Goal: Task Accomplishment & Management: Use online tool/utility

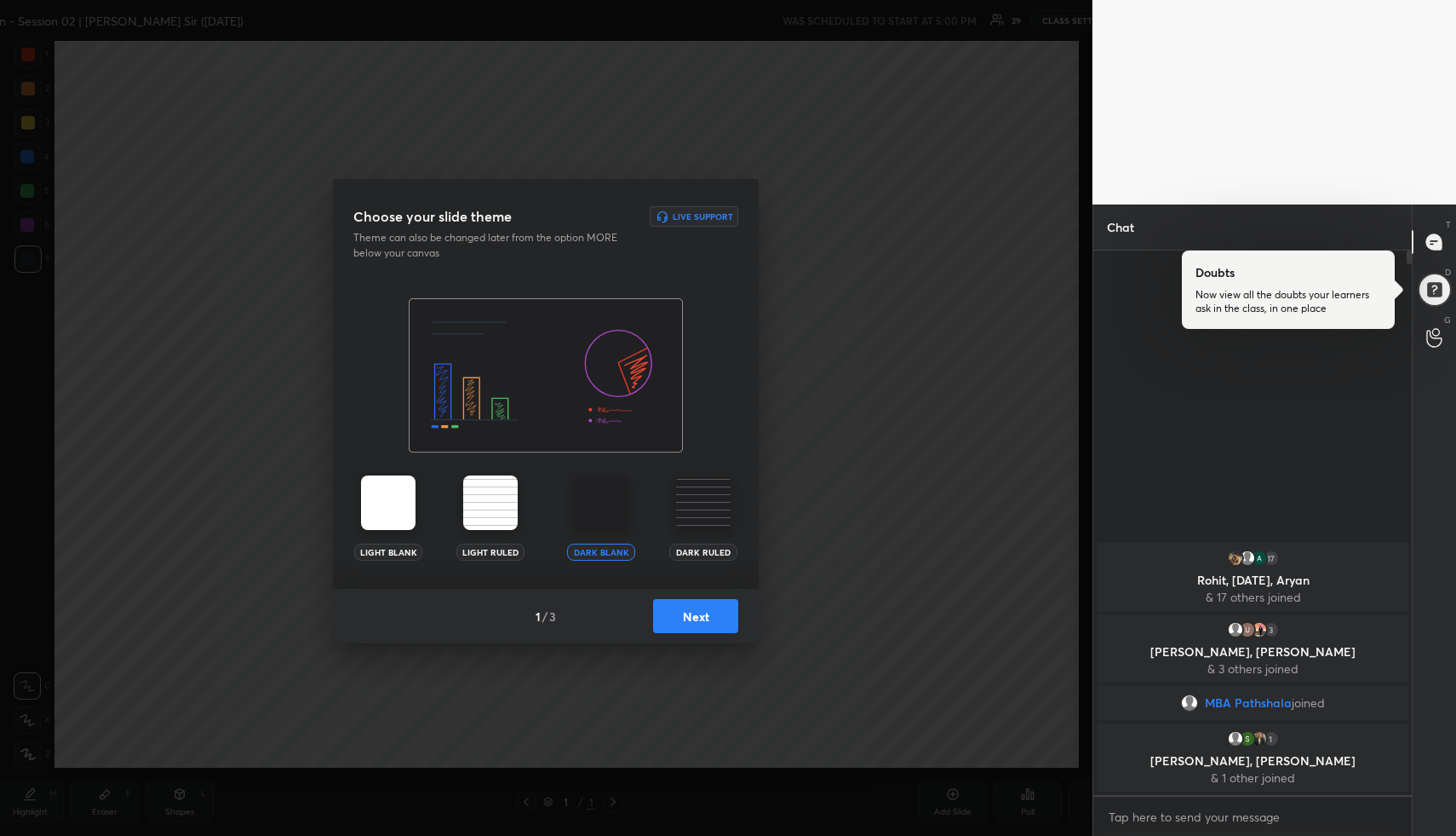
scroll to position [84478, 84147]
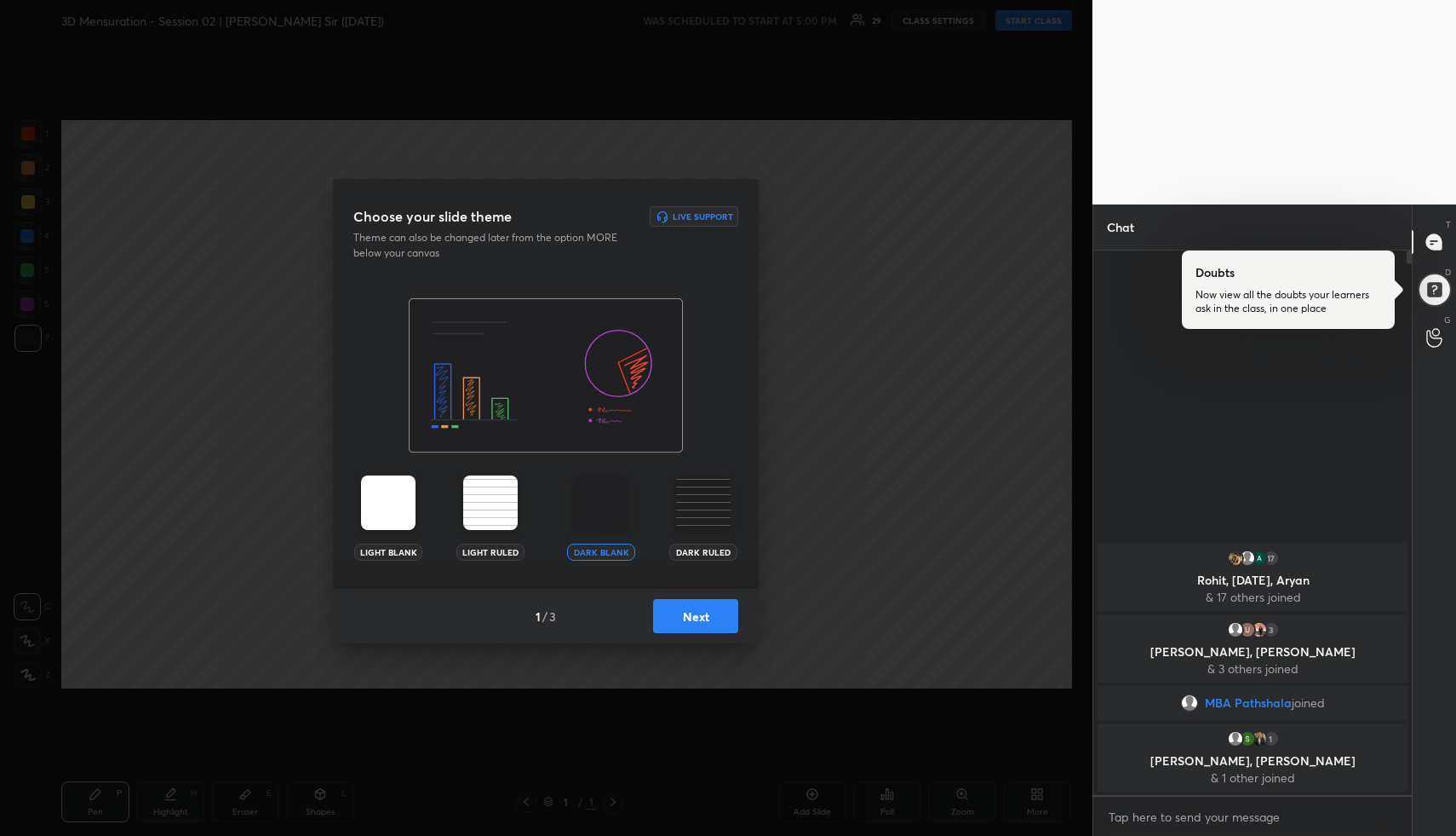
click at [710, 606] on button "Next" at bounding box center [696, 616] width 85 height 34
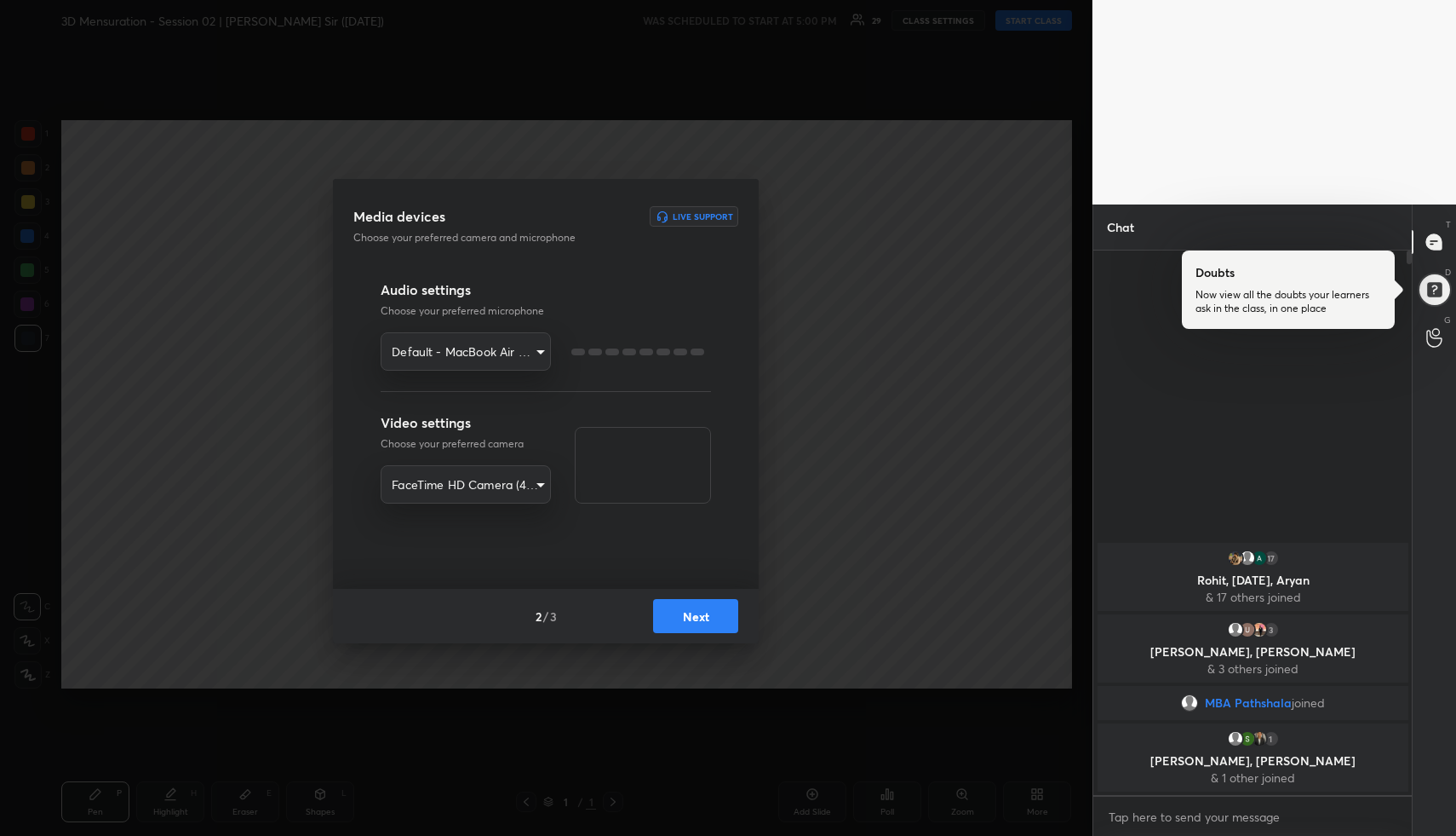
click at [710, 606] on button "Next" at bounding box center [696, 616] width 85 height 34
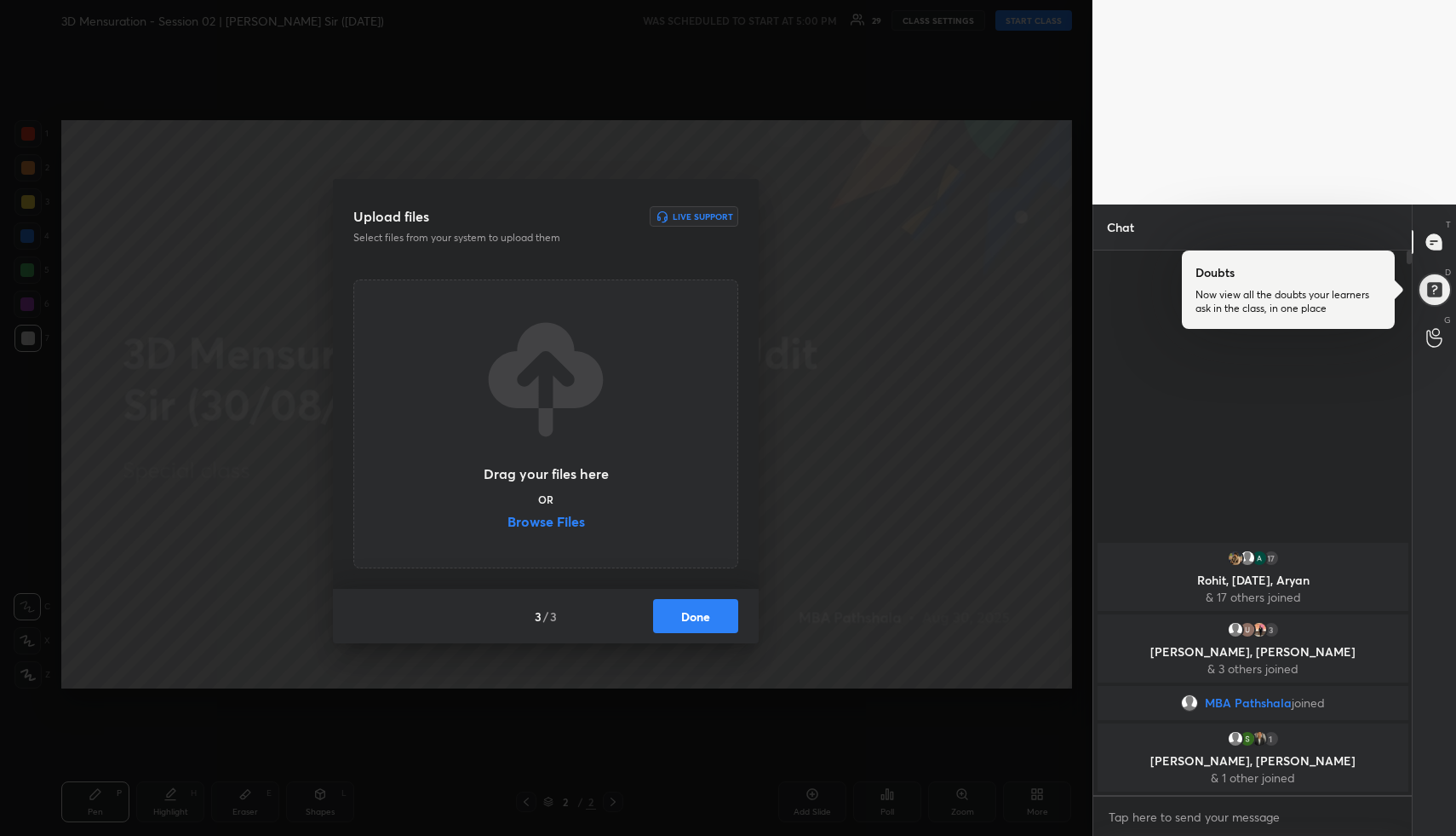
click at [710, 606] on button "Done" at bounding box center [696, 616] width 85 height 34
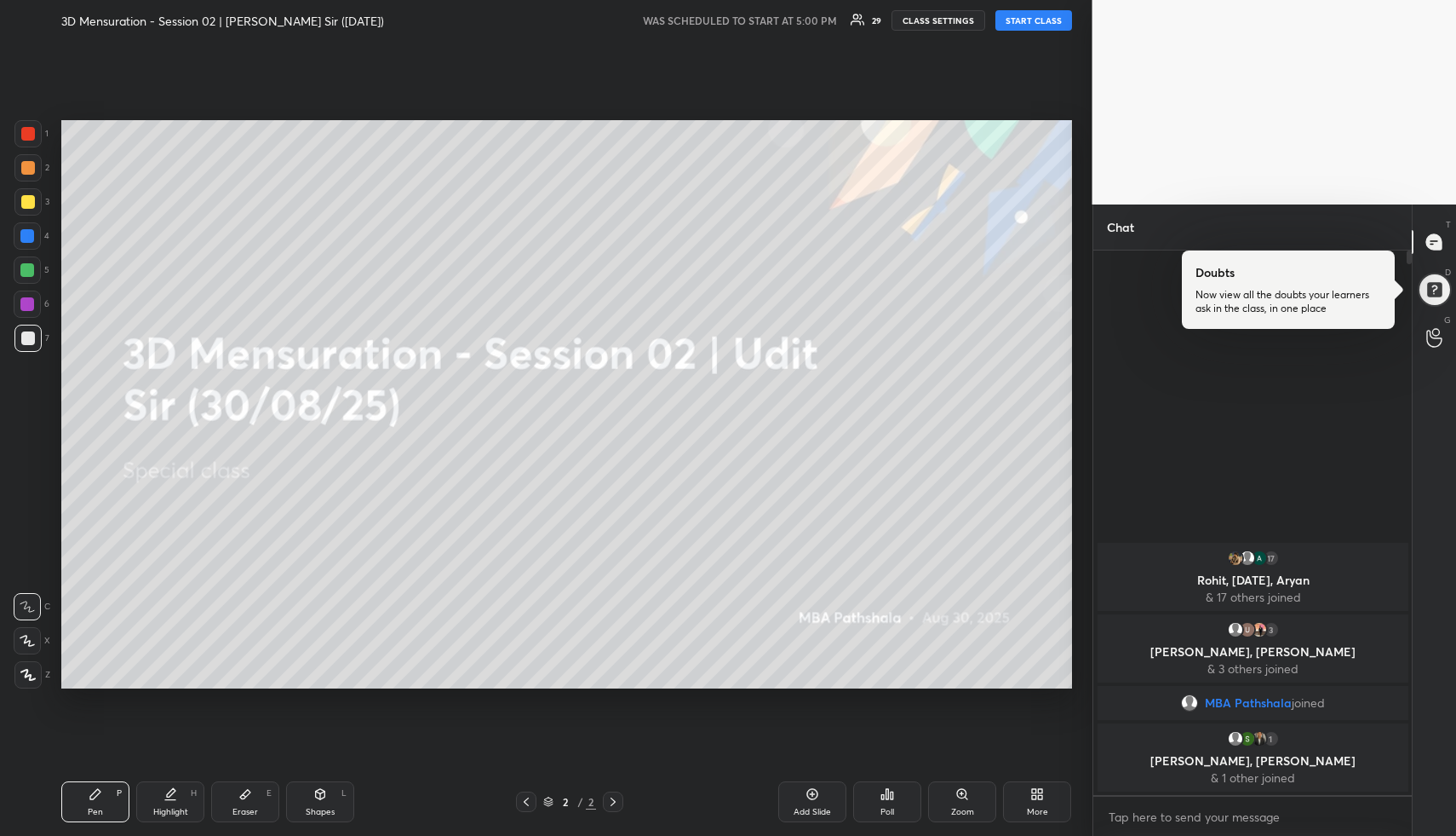
click at [1039, 24] on button "START CLASS" at bounding box center [1034, 20] width 76 height 20
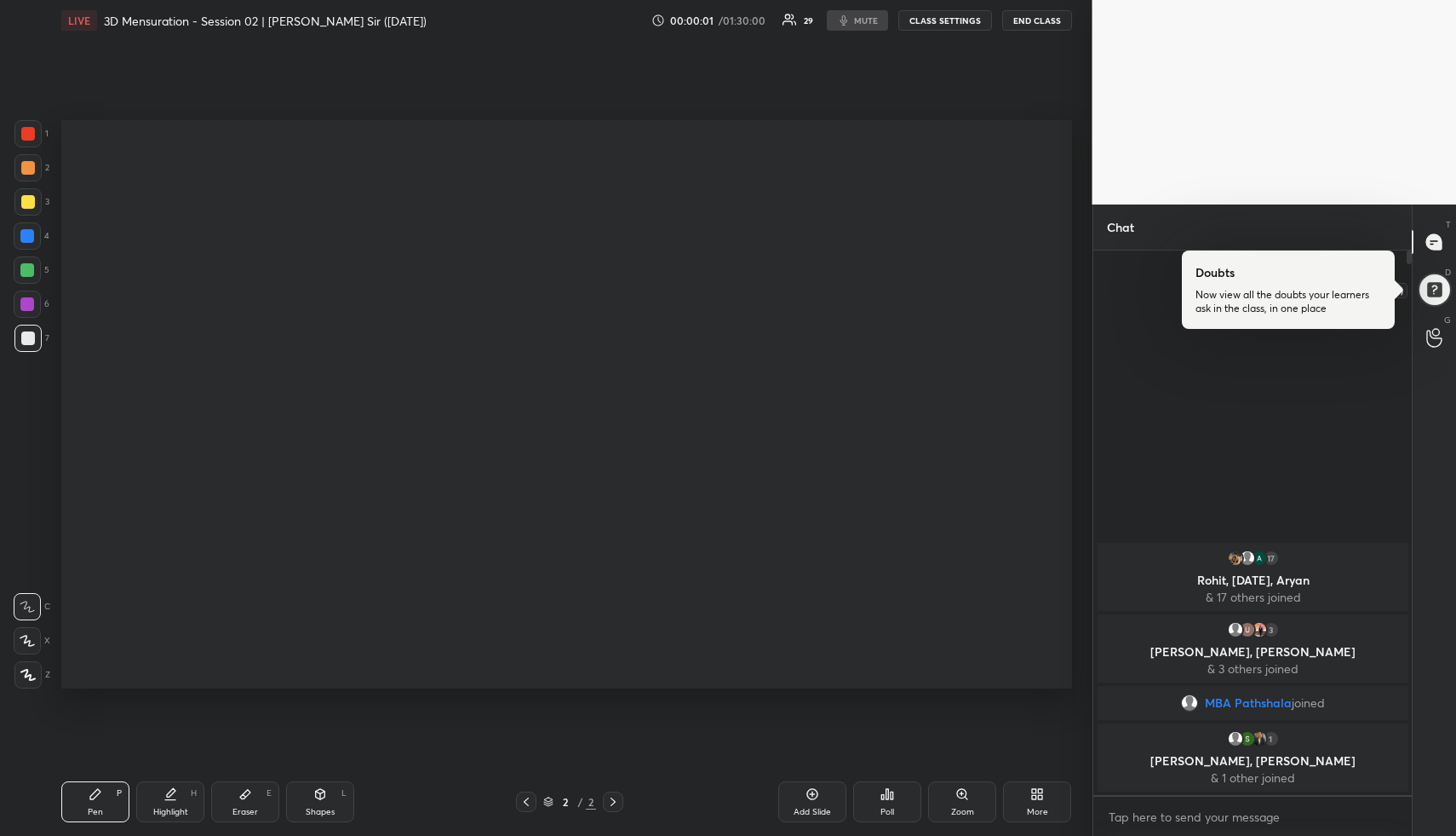
click at [1447, 285] on div at bounding box center [1435, 290] width 34 height 34
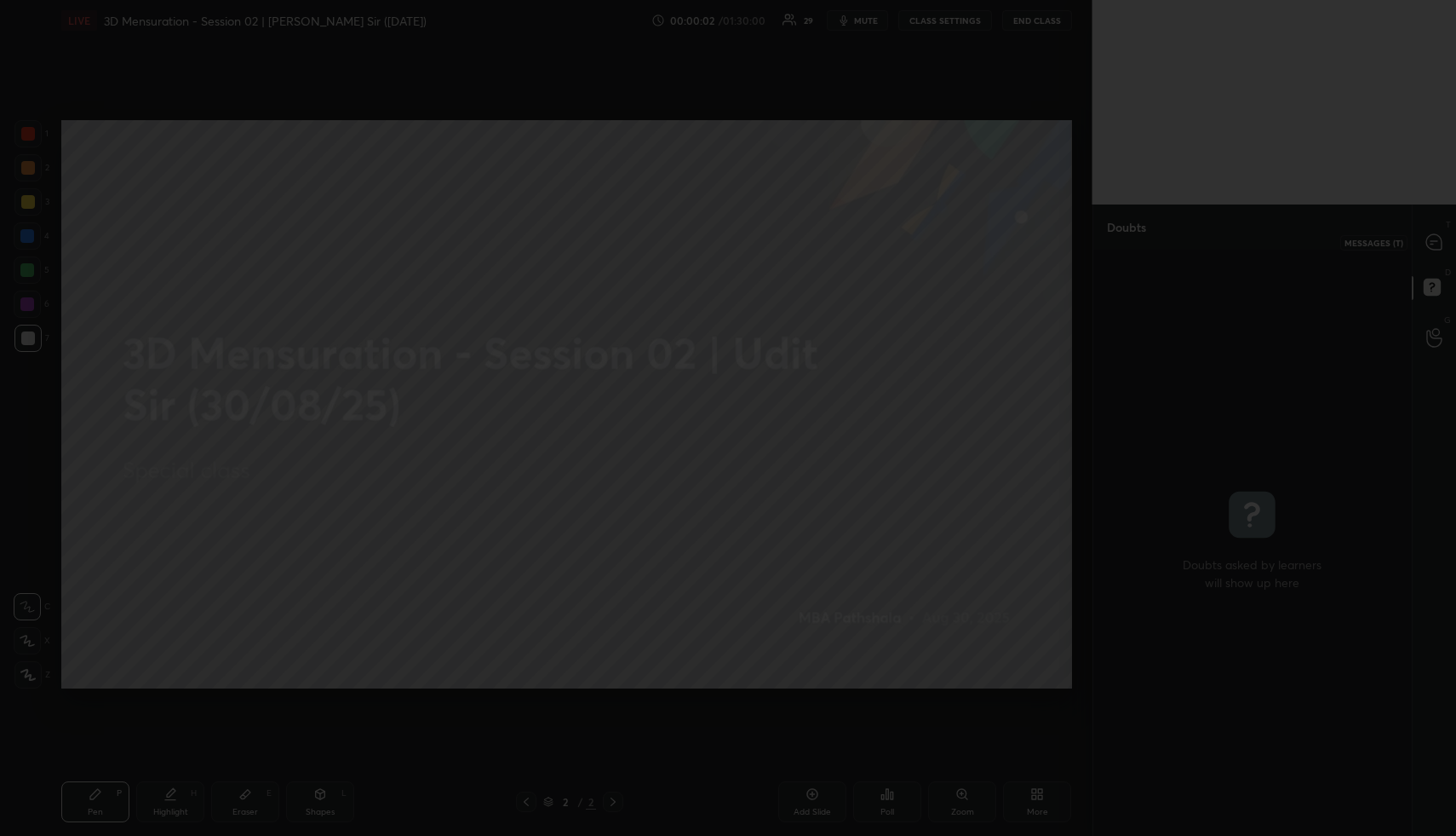
click at [1435, 246] on div at bounding box center [728, 418] width 1456 height 836
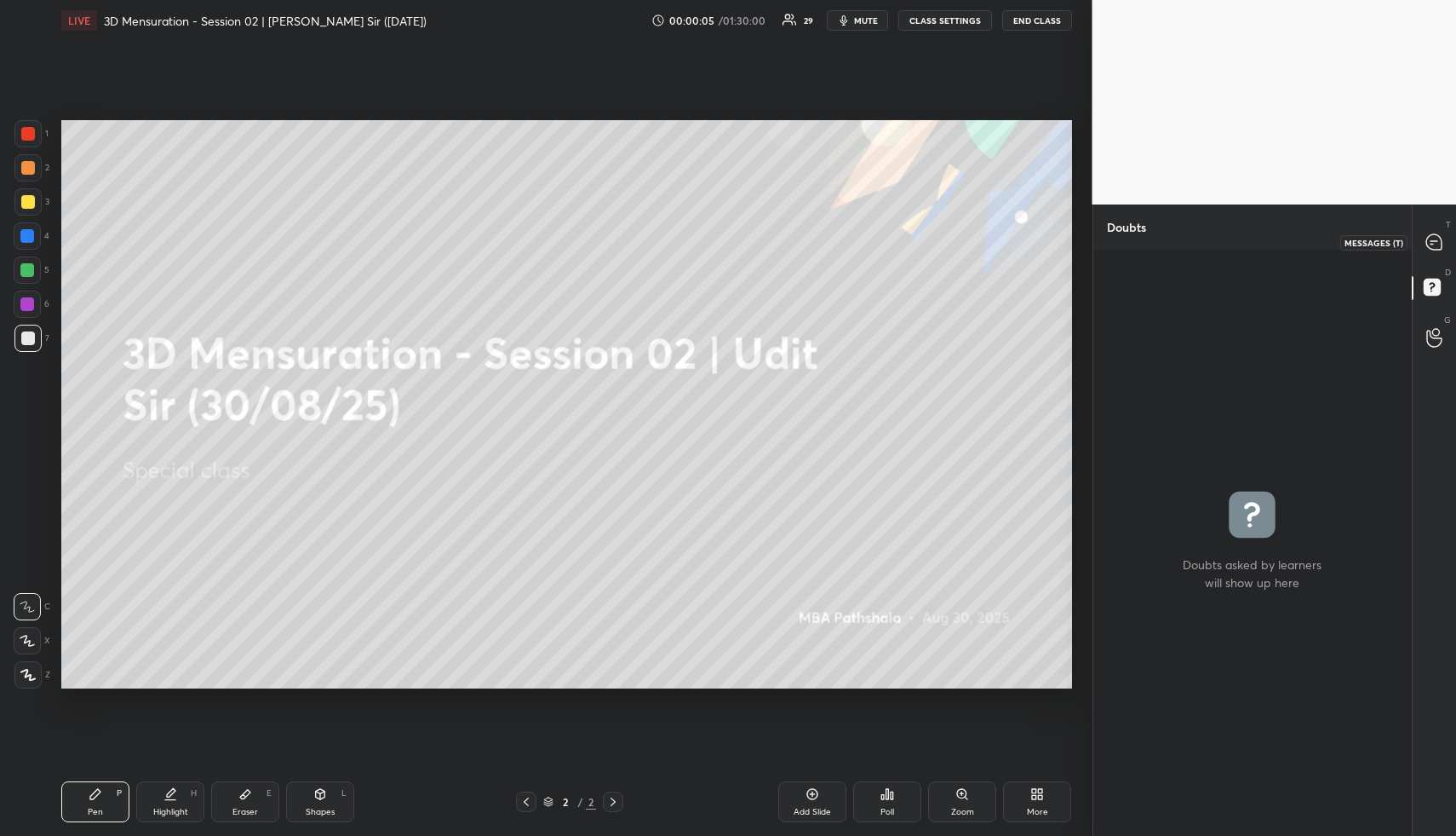
click at [1435, 239] on icon at bounding box center [1434, 242] width 15 height 15
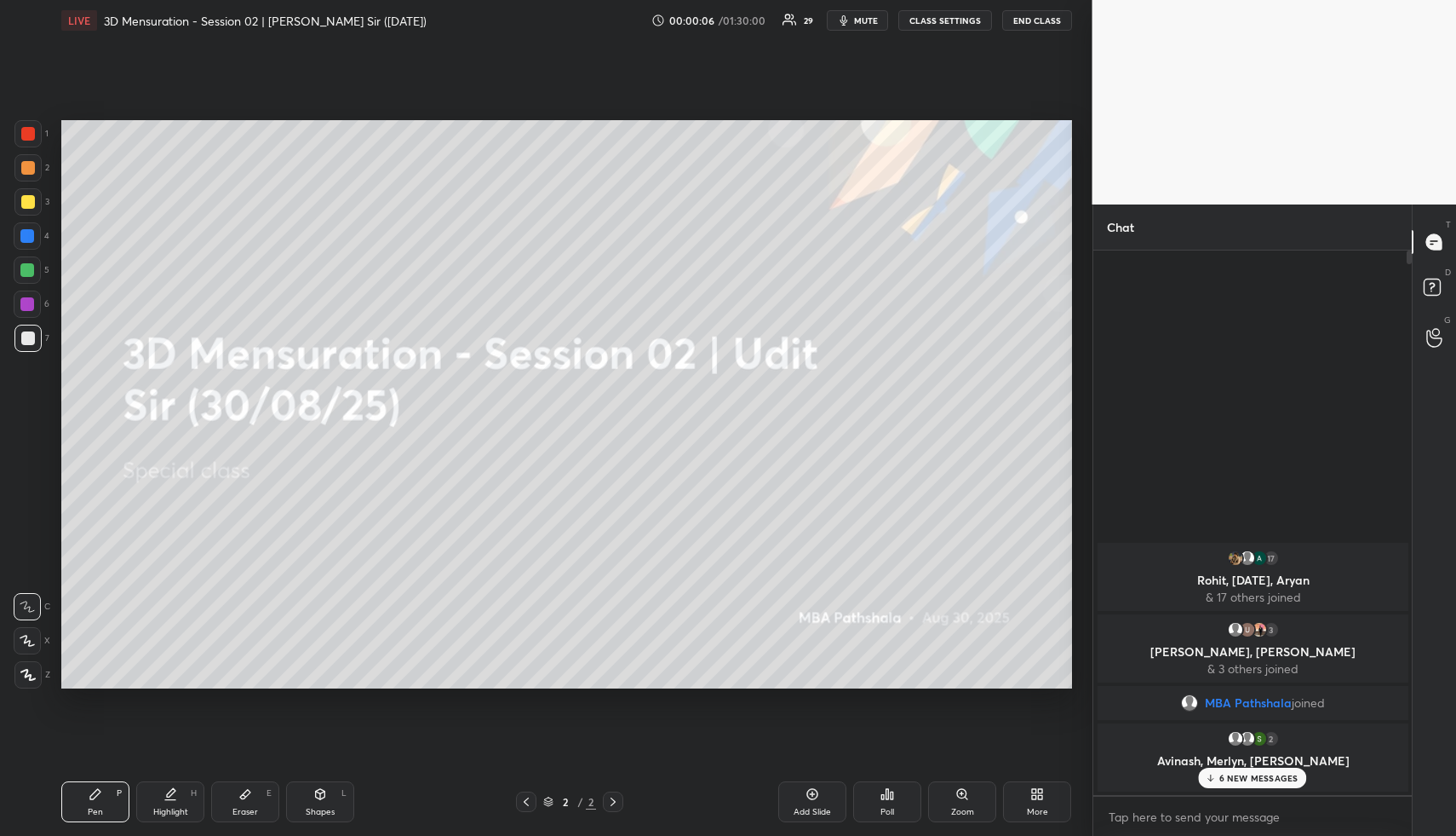
scroll to position [539, 313]
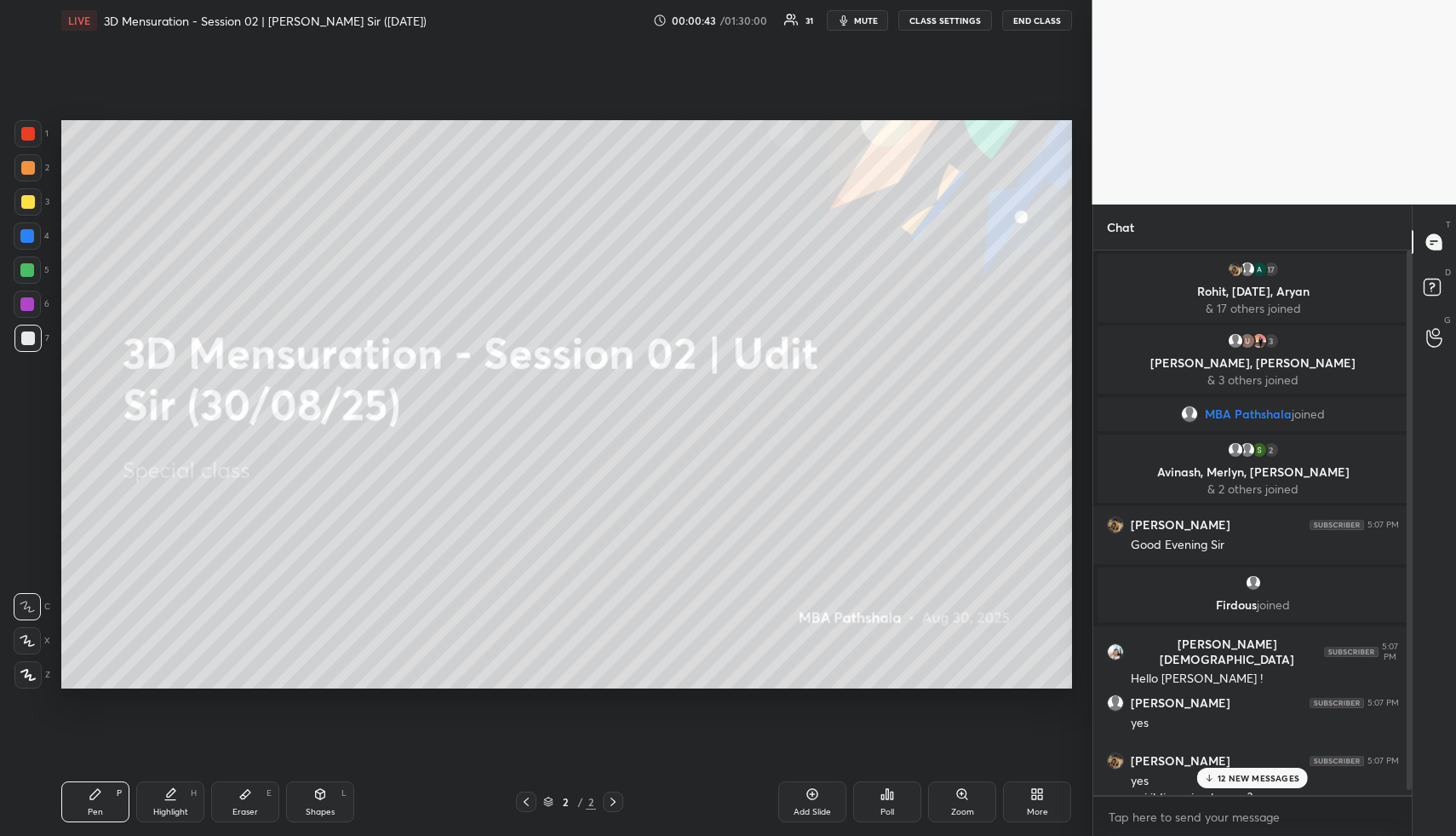
click at [1044, 807] on div "More" at bounding box center [1038, 811] width 21 height 9
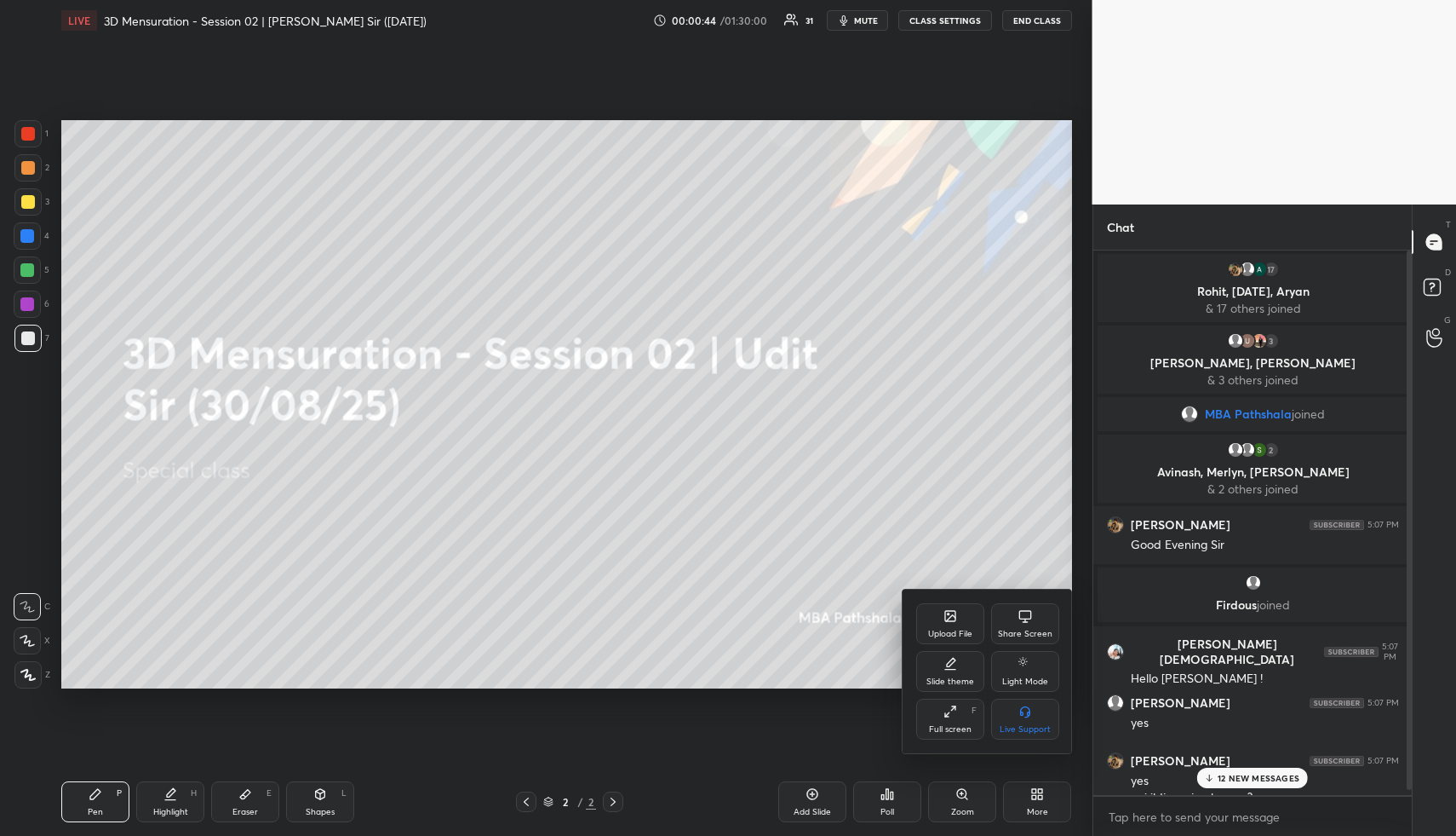
click at [958, 625] on div "Upload File" at bounding box center [951, 623] width 69 height 41
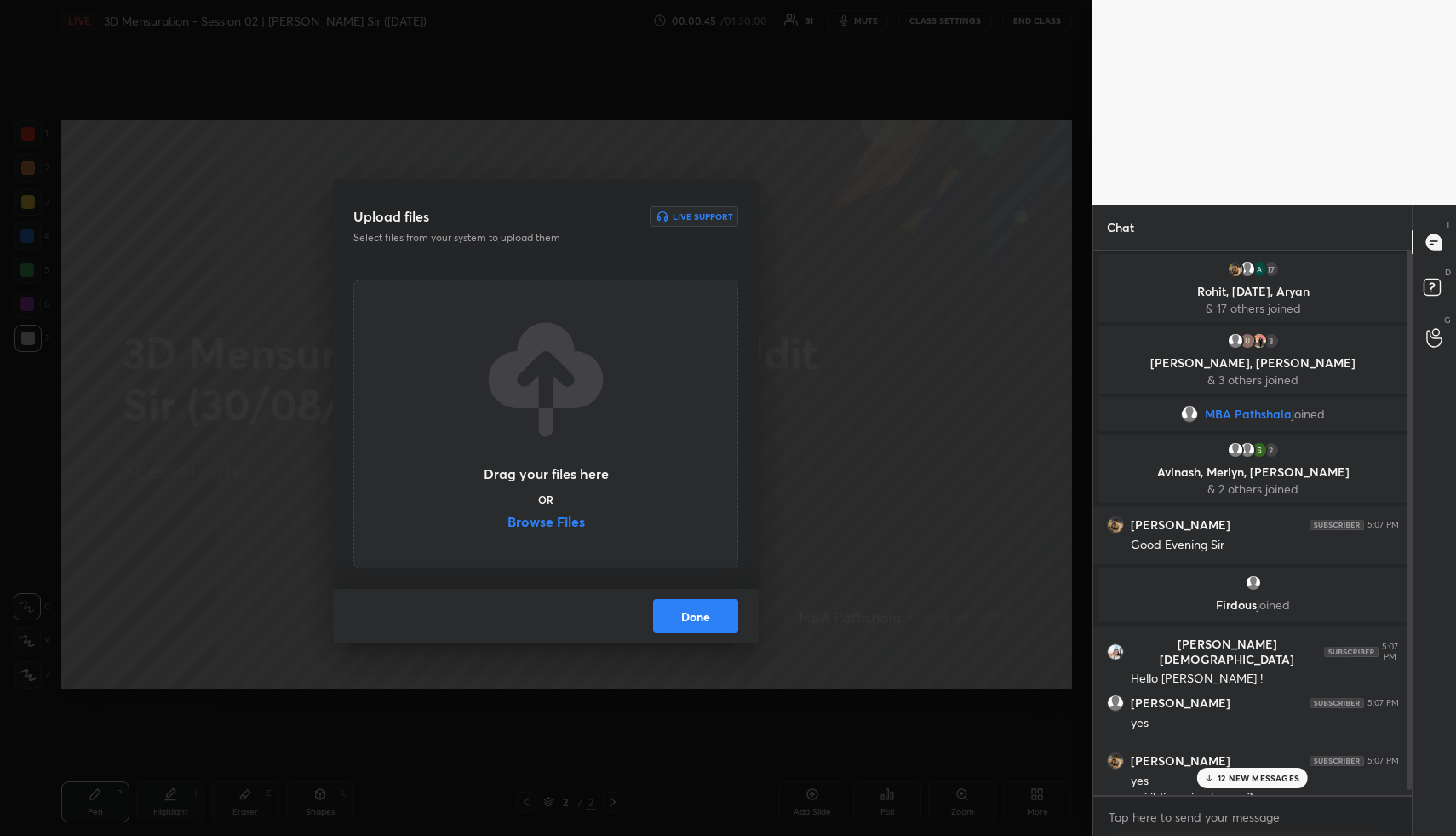
click at [574, 520] on label "Browse Files" at bounding box center [546, 523] width 77 height 18
click at [508, 520] on input "Browse Files" at bounding box center [508, 523] width 0 height 18
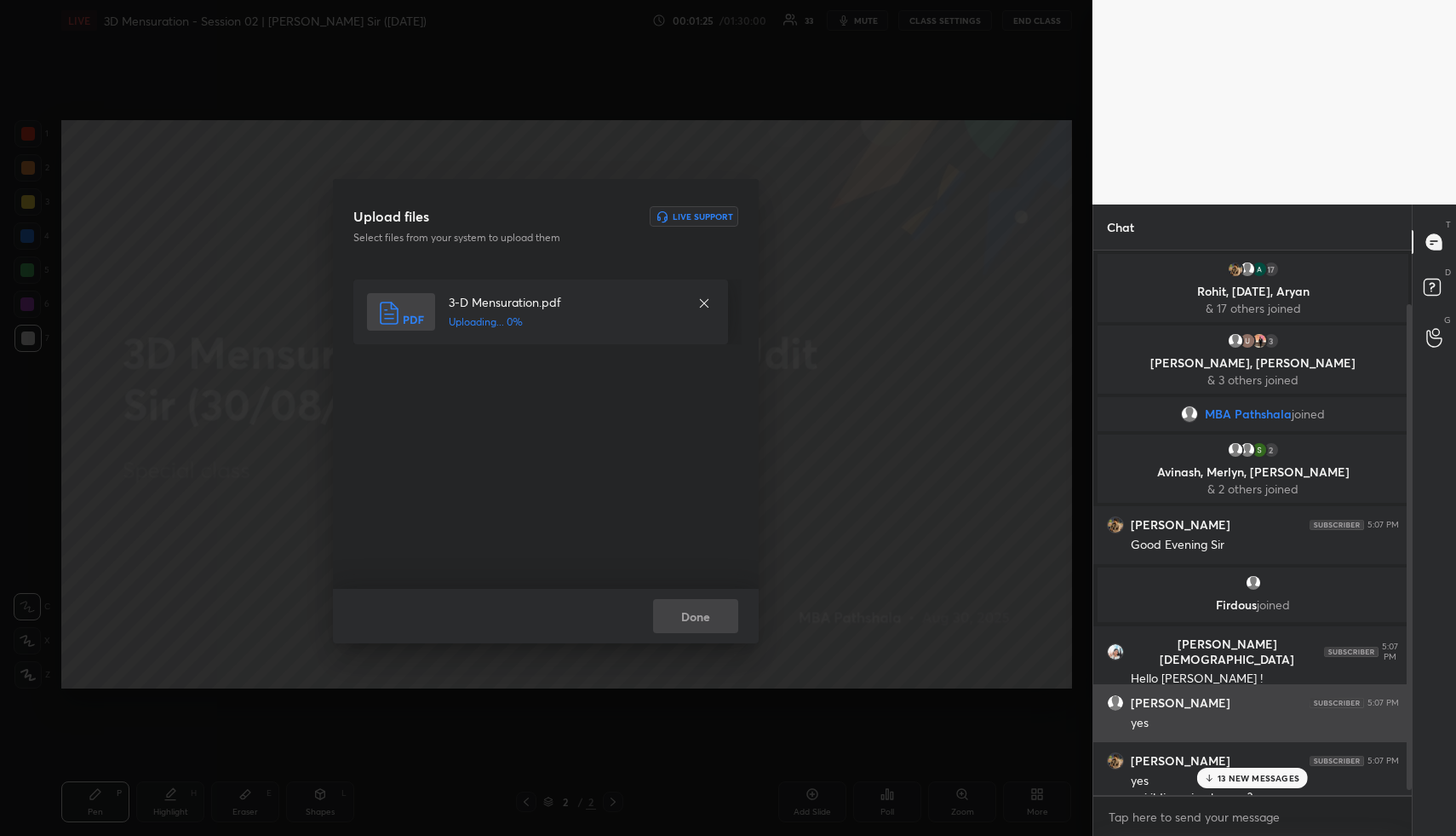
scroll to position [84, 0]
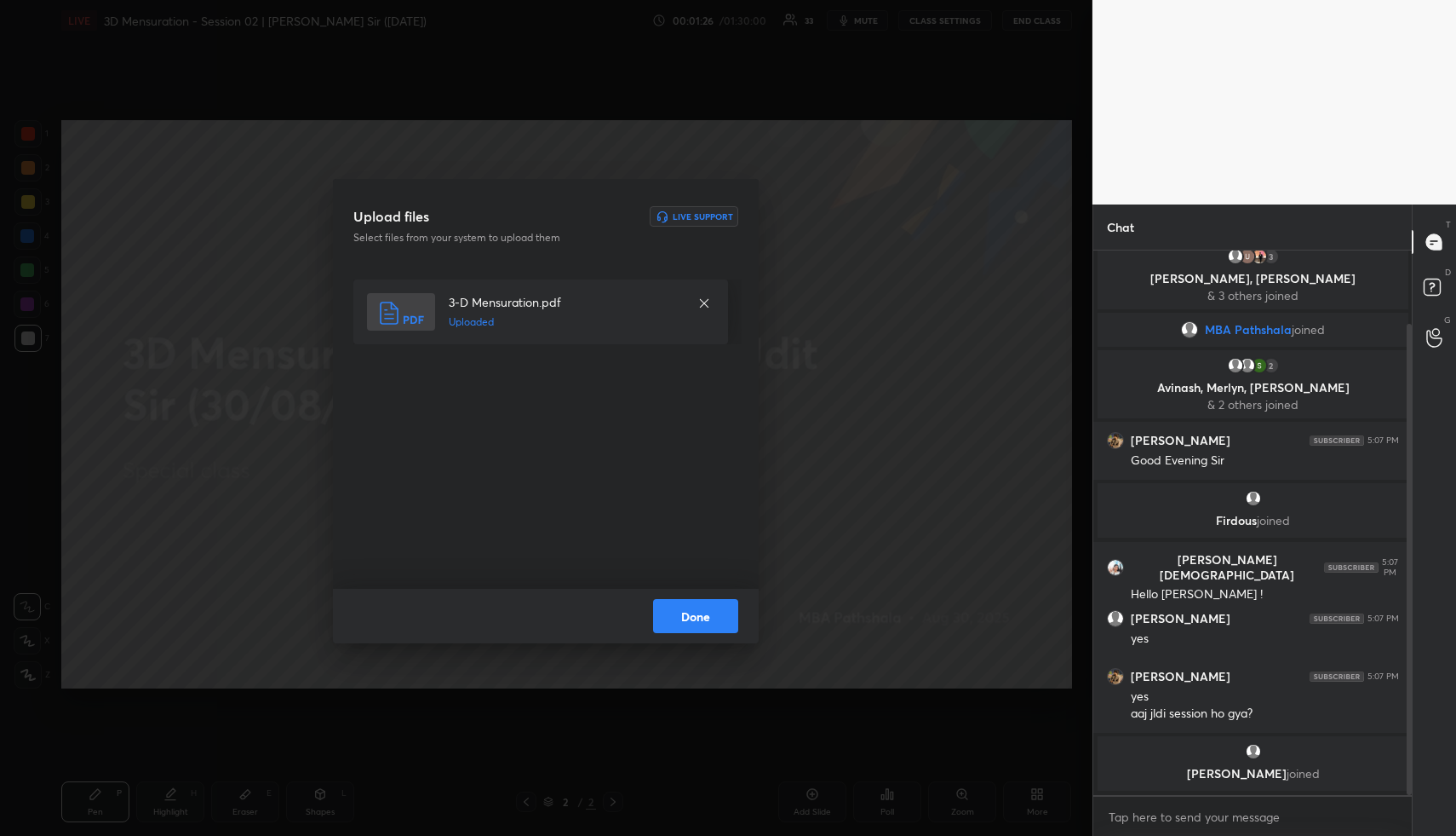
click at [713, 612] on button "Done" at bounding box center [696, 616] width 85 height 34
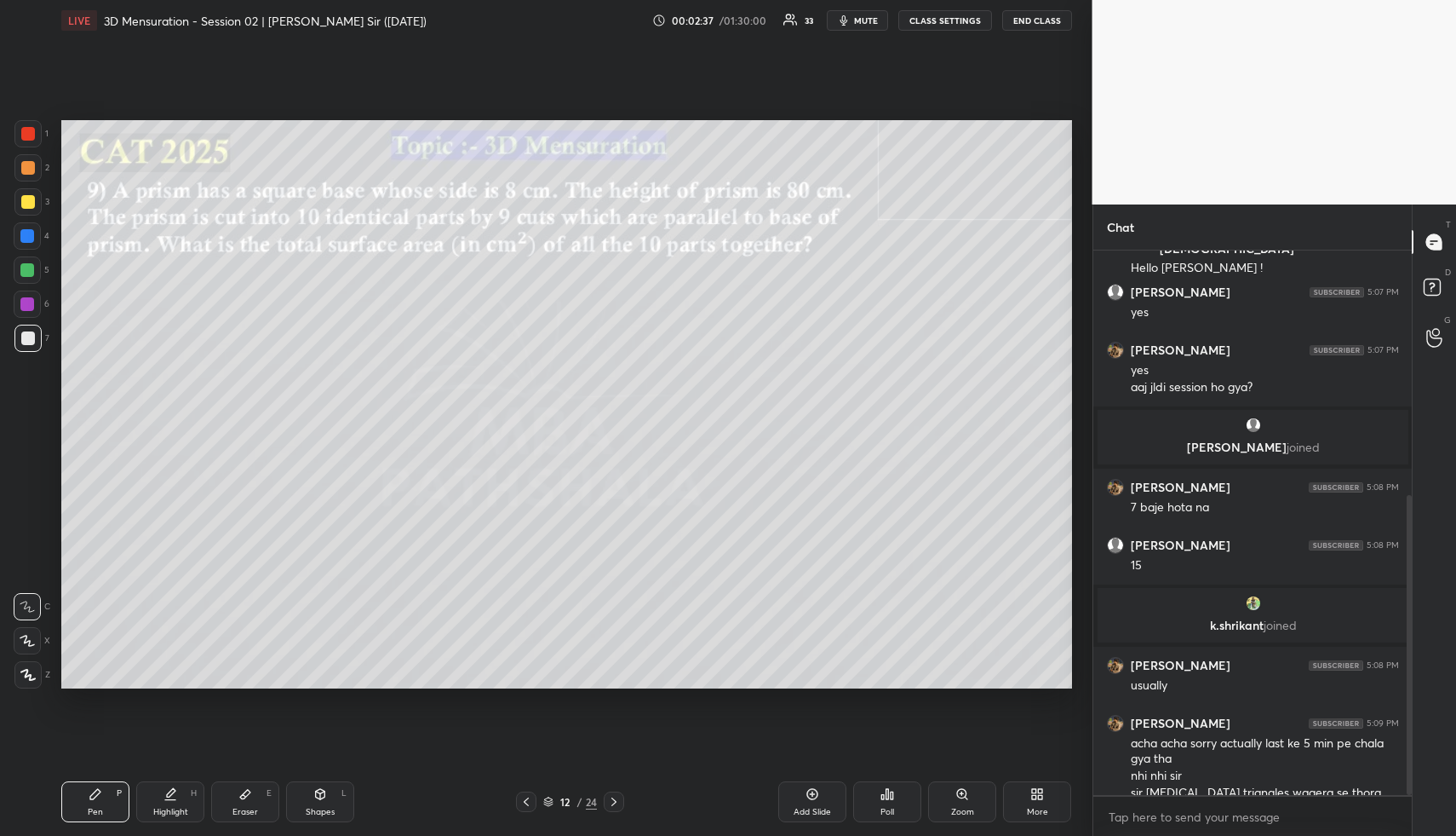
scroll to position [443, 0]
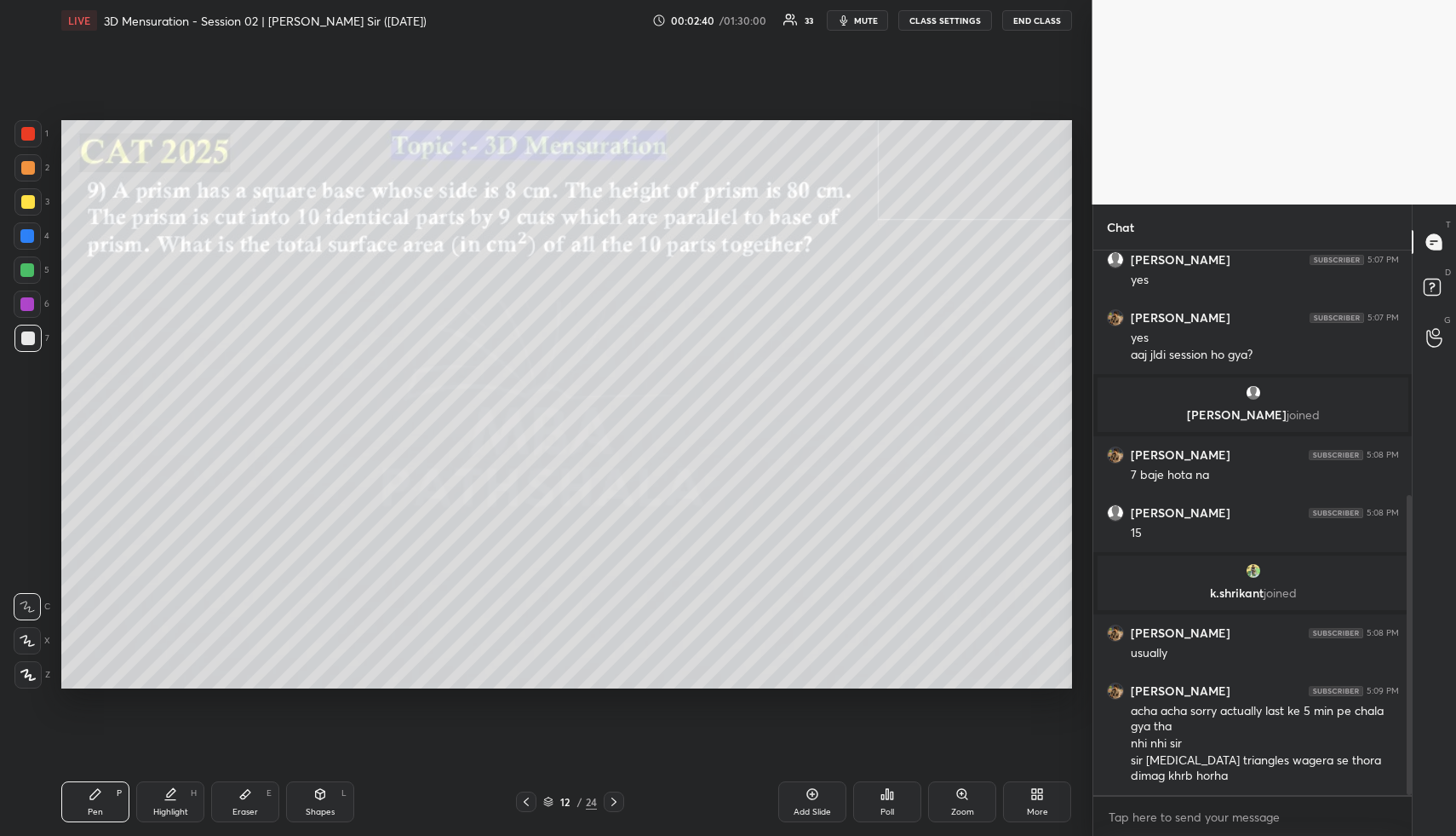
click at [529, 799] on icon at bounding box center [526, 802] width 13 height 13
click at [525, 801] on icon at bounding box center [526, 802] width 13 height 13
click at [526, 801] on icon at bounding box center [526, 802] width 13 height 13
click at [526, 803] on icon at bounding box center [526, 802] width 13 height 13
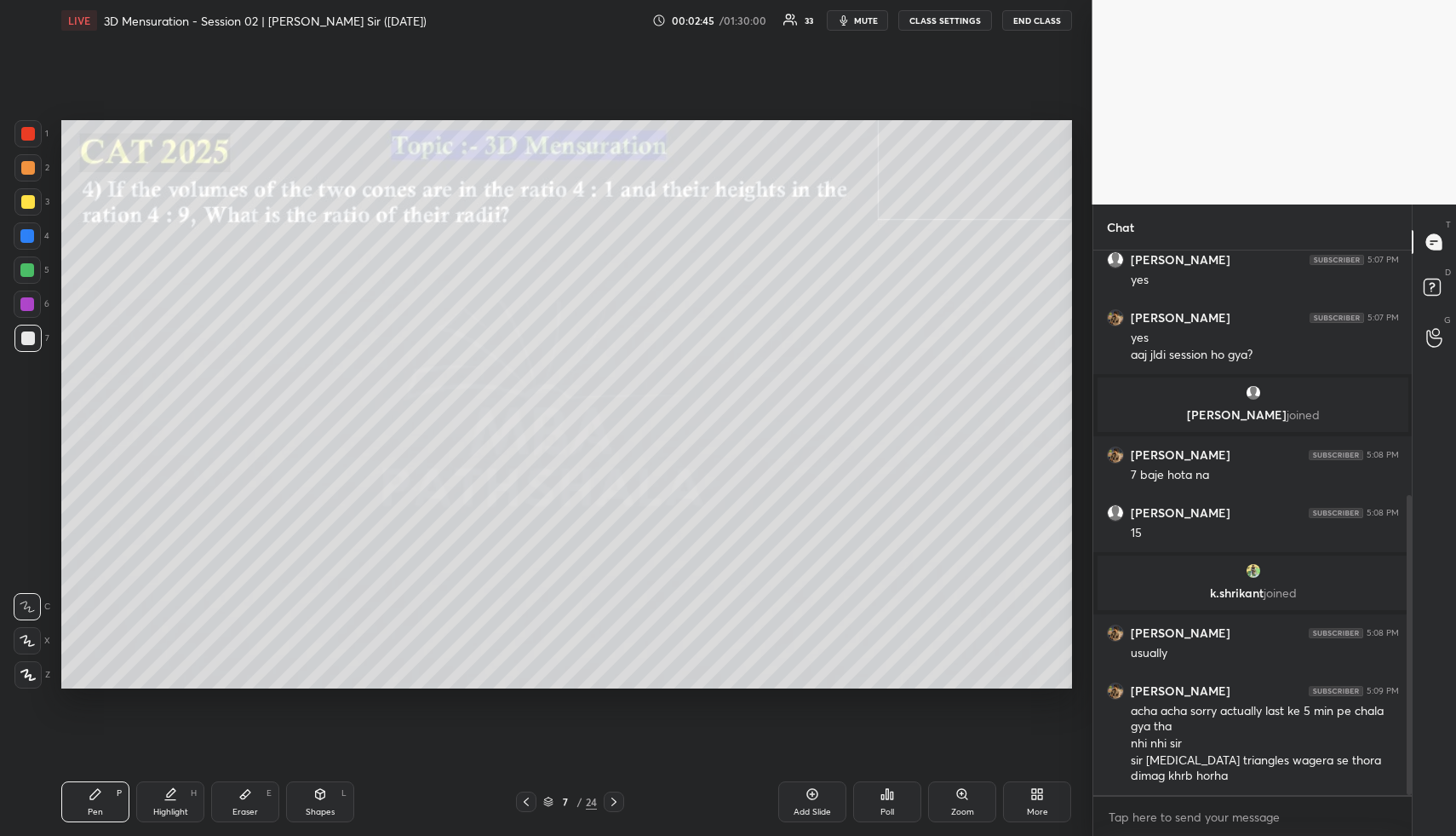
click at [527, 804] on icon at bounding box center [526, 802] width 13 height 13
click at [523, 803] on icon at bounding box center [526, 802] width 13 height 13
click at [524, 803] on icon at bounding box center [526, 802] width 13 height 13
click at [525, 800] on icon at bounding box center [526, 802] width 5 height 9
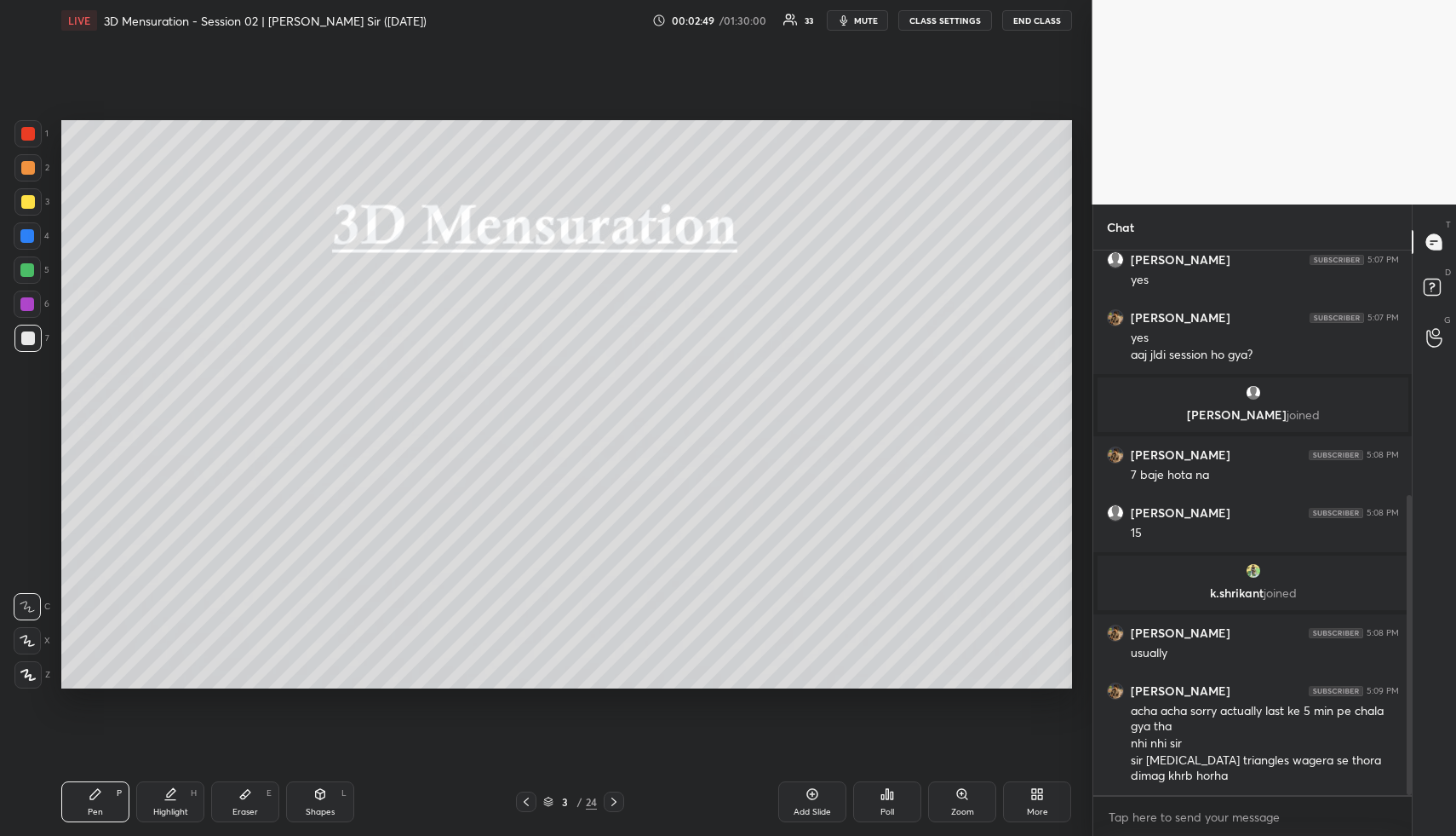
click at [30, 672] on icon at bounding box center [28, 675] width 15 height 12
click at [25, 195] on div at bounding box center [28, 202] width 13 height 13
drag, startPoint x: 172, startPoint y: 790, endPoint x: 174, endPoint y: 767, distance: 23.1
click at [171, 792] on icon at bounding box center [171, 792] width 9 height 9
click at [163, 814] on div "Highlight" at bounding box center [171, 811] width 35 height 9
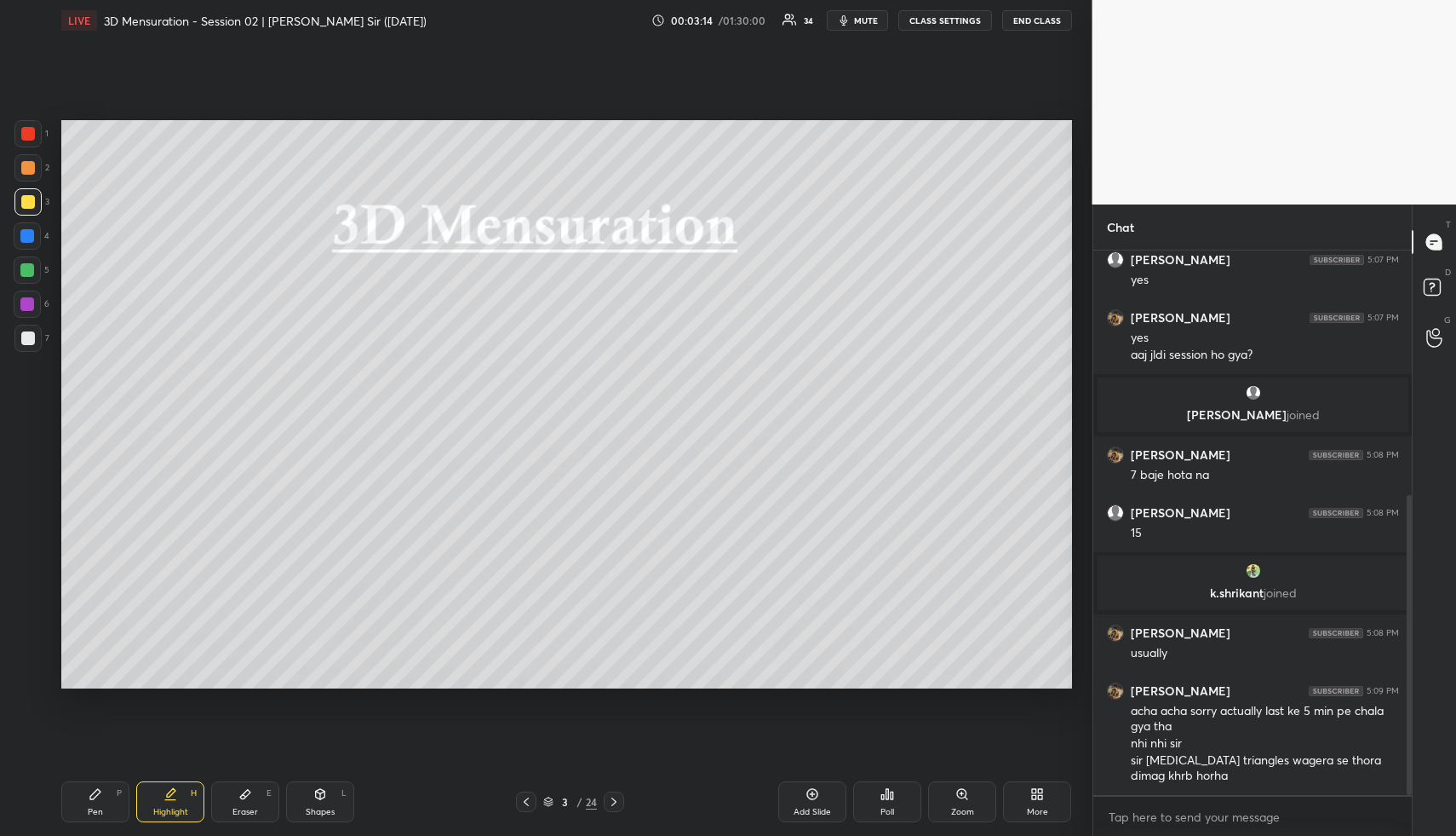
click at [1033, 796] on icon at bounding box center [1038, 794] width 13 height 13
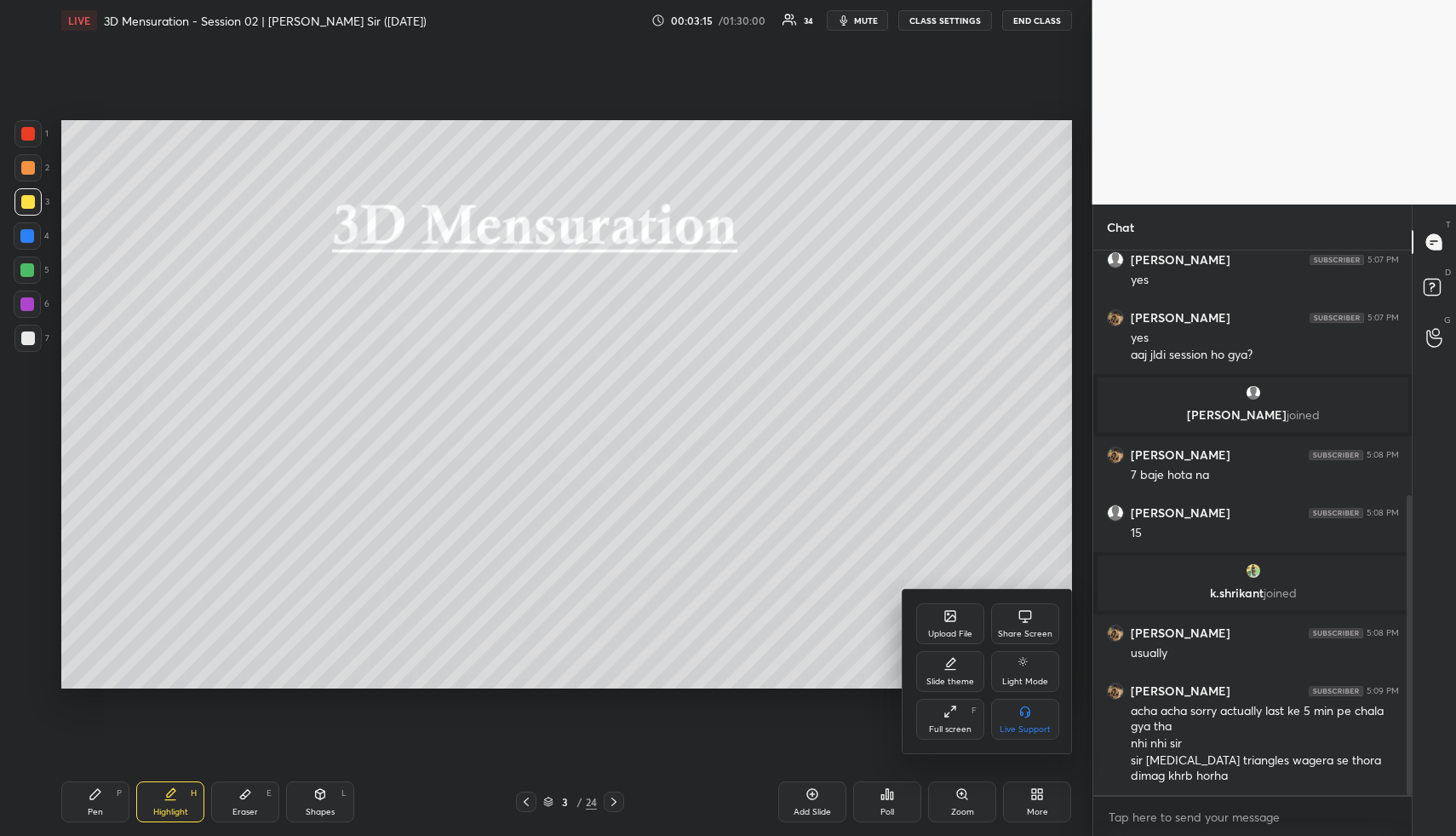
click at [945, 630] on div "Upload File" at bounding box center [950, 634] width 44 height 9
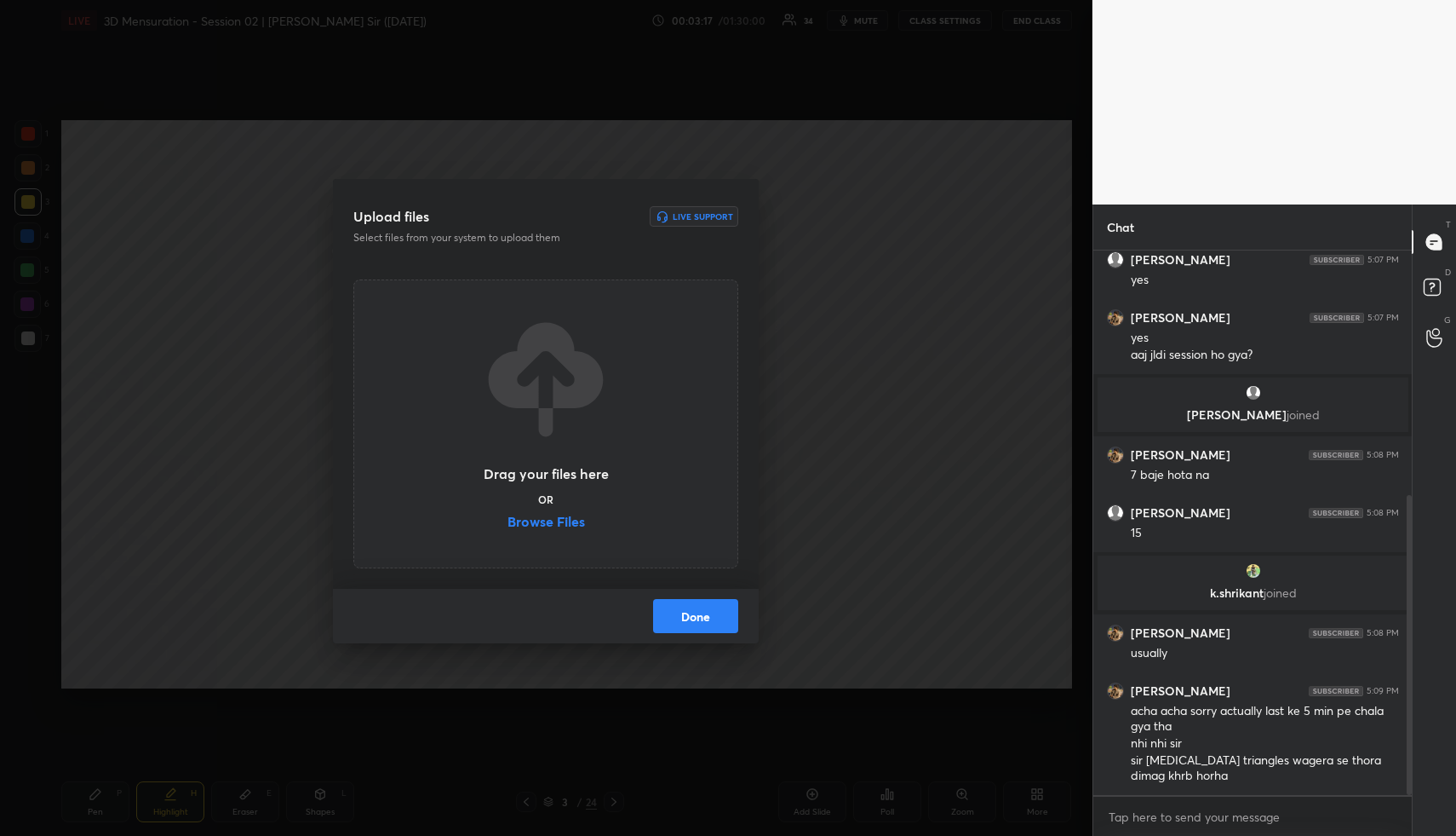
drag, startPoint x: 718, startPoint y: 621, endPoint x: 706, endPoint y: 606, distance: 19.2
click at [720, 617] on button "Done" at bounding box center [696, 616] width 85 height 34
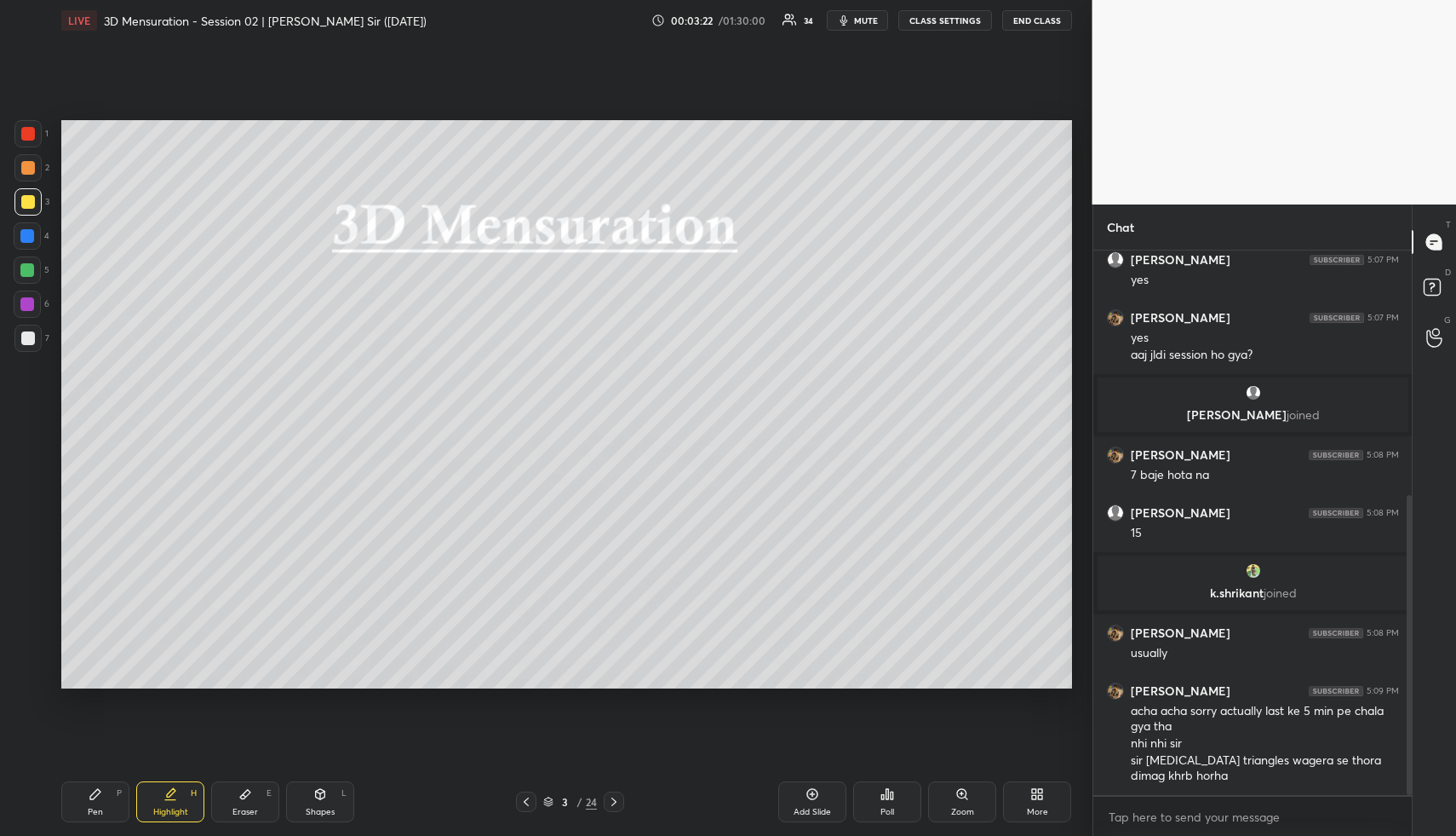
drag, startPoint x: 825, startPoint y: 799, endPoint x: 803, endPoint y: 782, distance: 27.8
click at [825, 799] on div "Add Slide" at bounding box center [813, 802] width 69 height 41
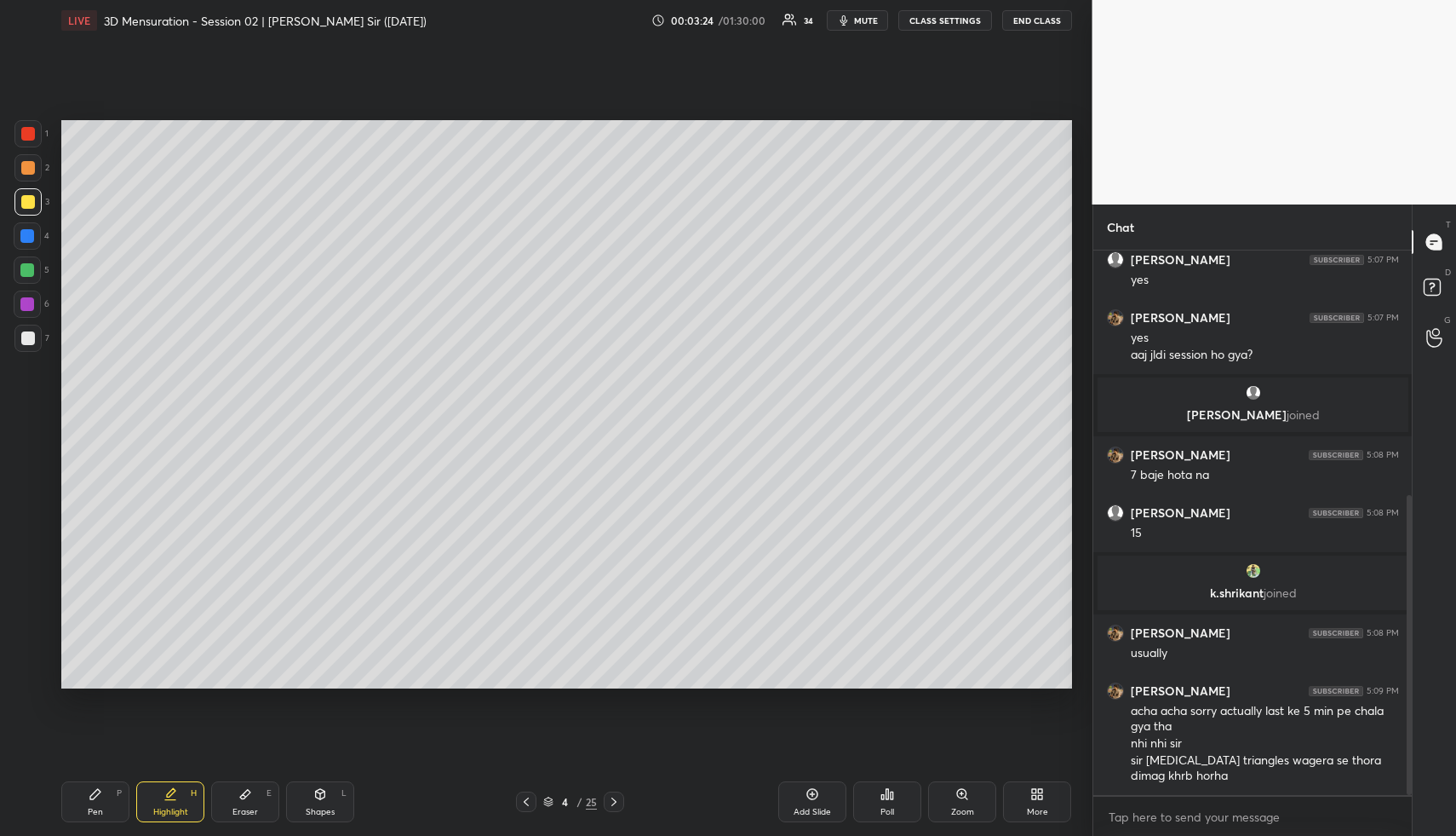
drag, startPoint x: 32, startPoint y: 233, endPoint x: 24, endPoint y: 234, distance: 8.1
click at [30, 234] on div at bounding box center [27, 235] width 13 height 13
drag, startPoint x: 319, startPoint y: 791, endPoint x: 304, endPoint y: 783, distance: 17.0
click at [319, 791] on icon at bounding box center [321, 792] width 10 height 3
drag, startPoint x: 26, startPoint y: 606, endPoint x: 41, endPoint y: 558, distance: 50.3
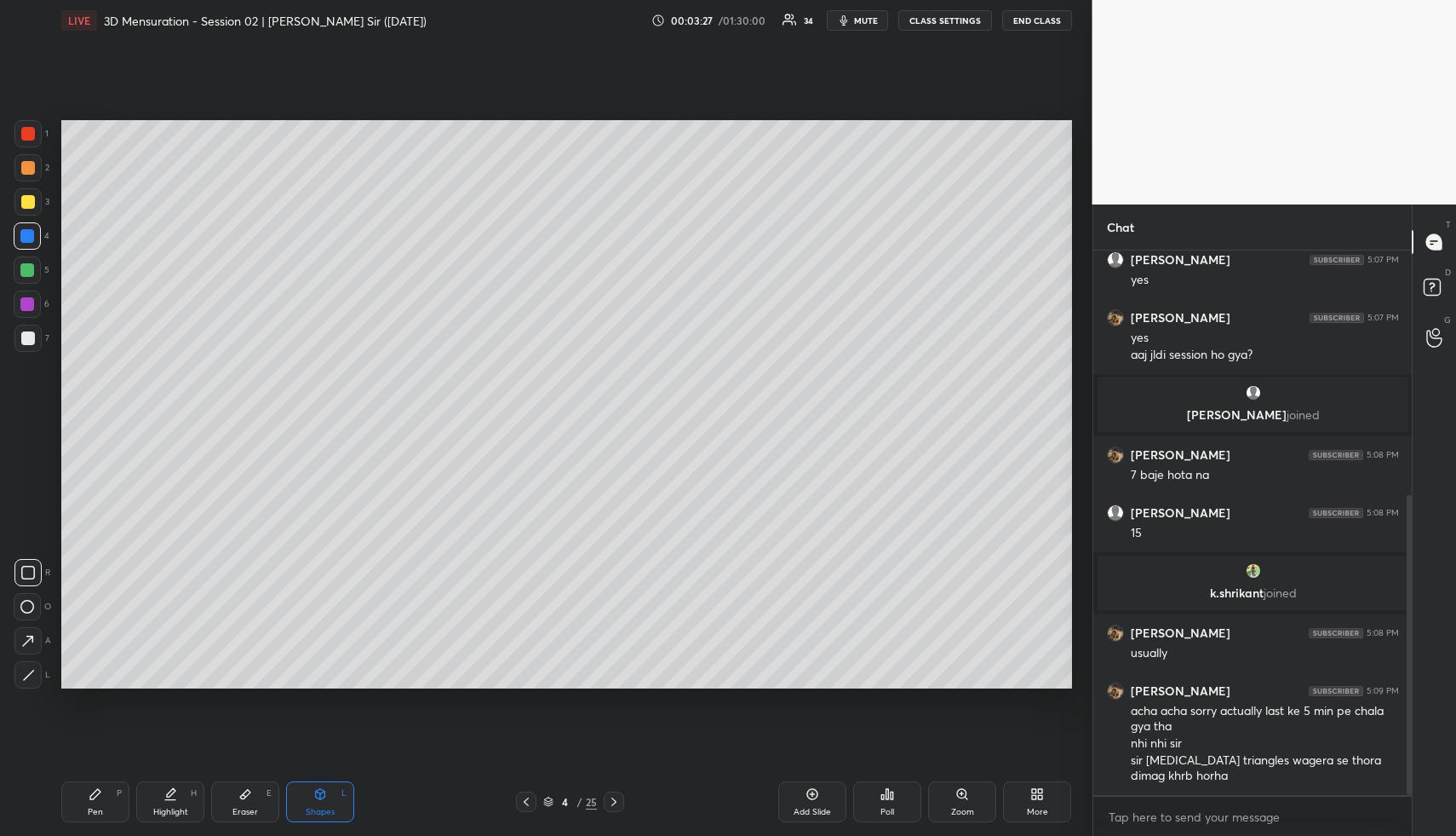
click at [28, 606] on icon at bounding box center [27, 606] width 13 height 13
drag, startPoint x: 31, startPoint y: 230, endPoint x: 32, endPoint y: 238, distance: 8.1
click at [31, 234] on div at bounding box center [27, 235] width 13 height 13
drag, startPoint x: 26, startPoint y: 669, endPoint x: 28, endPoint y: 655, distance: 14.1
click at [27, 669] on icon at bounding box center [28, 675] width 12 height 12
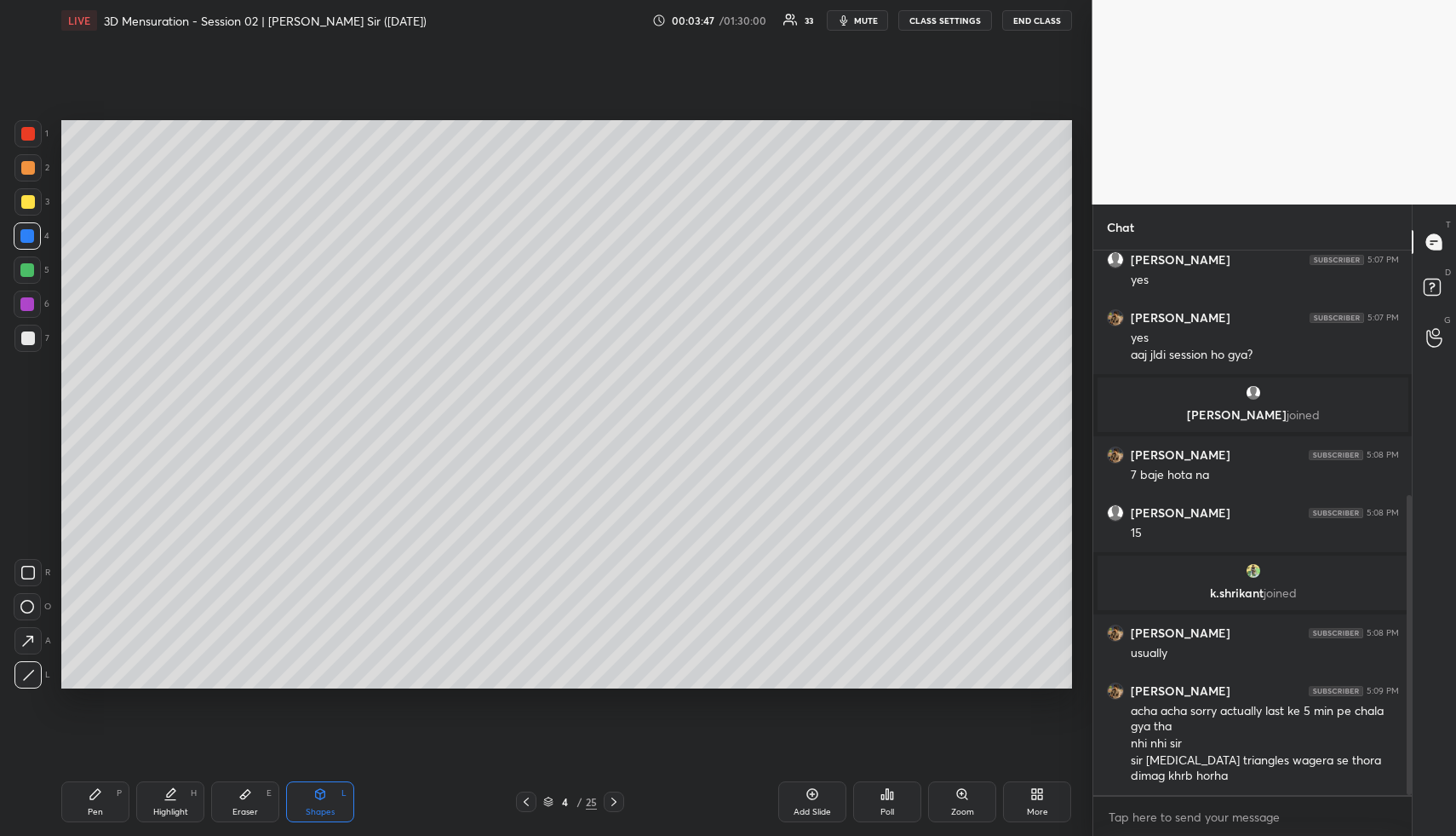
drag, startPoint x: 176, startPoint y: 799, endPoint x: 197, endPoint y: 723, distance: 78.8
click at [172, 804] on div "Highlight H" at bounding box center [171, 802] width 69 height 41
drag, startPoint x: 319, startPoint y: 811, endPoint x: 311, endPoint y: 791, distance: 21.5
click at [317, 809] on div "Shapes" at bounding box center [320, 811] width 29 height 9
drag, startPoint x: 160, startPoint y: 799, endPoint x: 159, endPoint y: 786, distance: 13.0
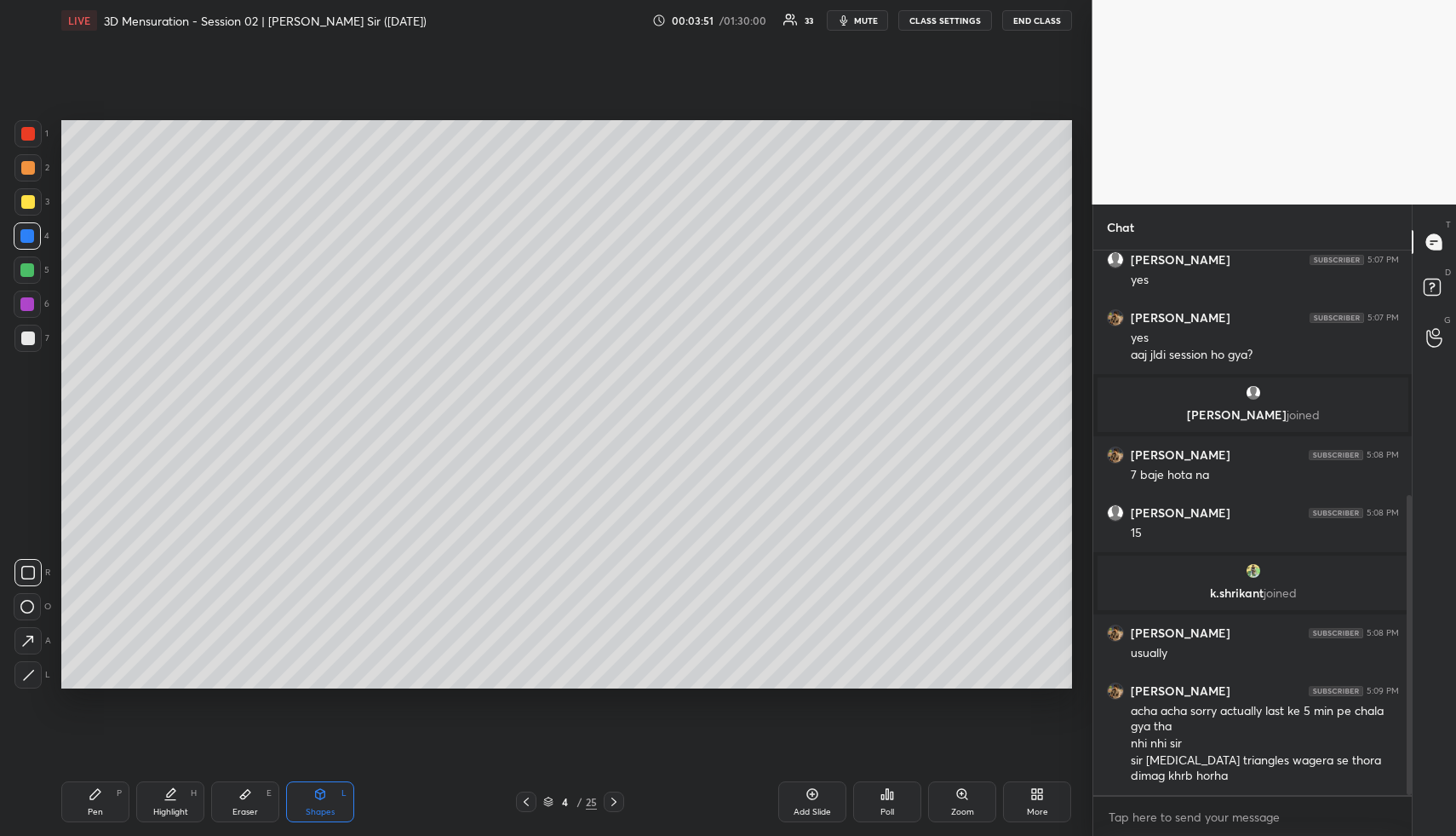
click at [161, 798] on div "Highlight H" at bounding box center [171, 802] width 69 height 41
click at [354, 108] on div "Setting up your live class Poll for secs No correct answer Start poll" at bounding box center [566, 404] width 1024 height 726
click at [313, 796] on div "Shapes L" at bounding box center [320, 802] width 69 height 41
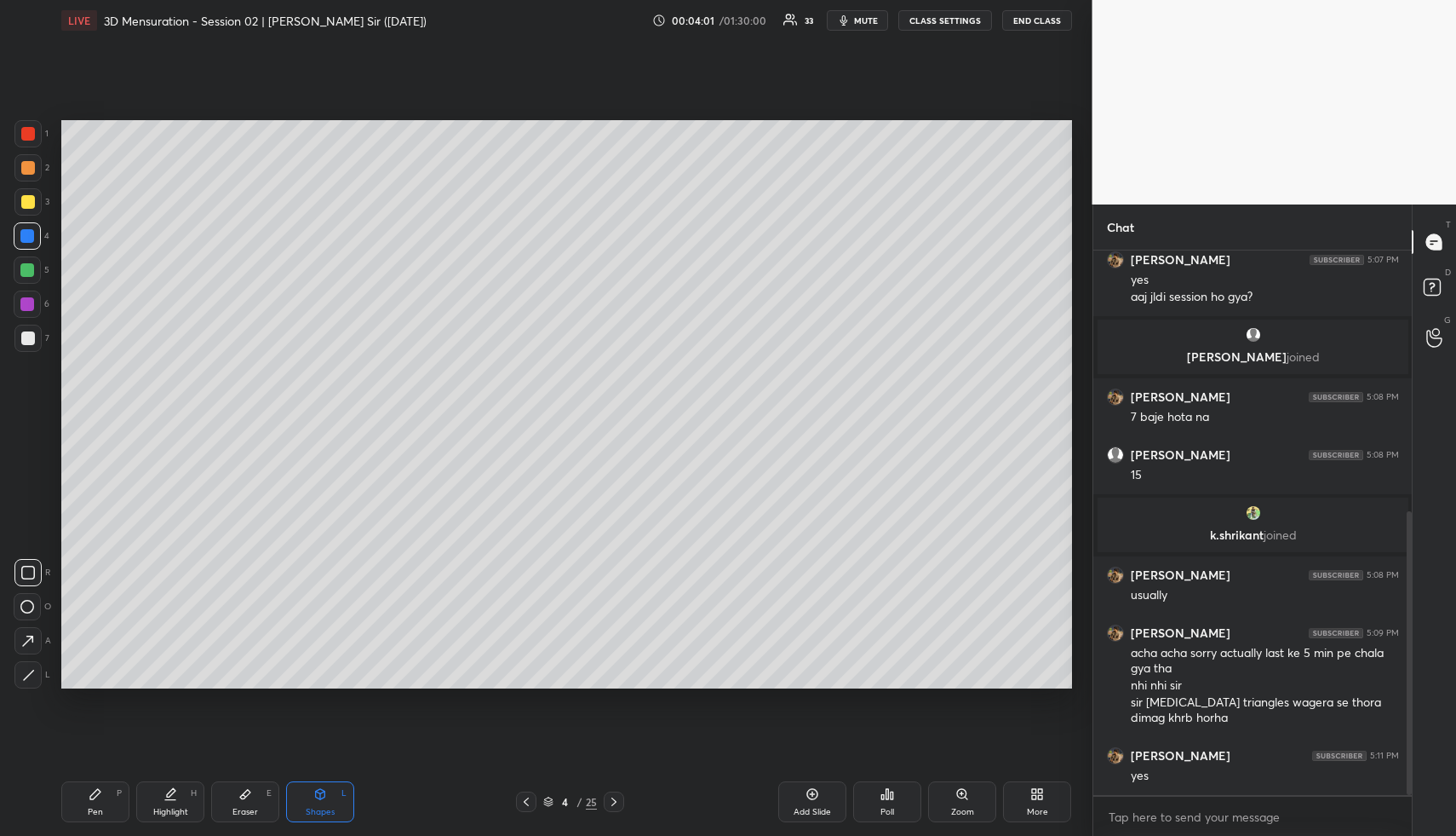
drag, startPoint x: 21, startPoint y: 201, endPoint x: 25, endPoint y: 212, distance: 11.7
click at [23, 201] on div at bounding box center [28, 202] width 13 height 13
drag, startPoint x: 26, startPoint y: 676, endPoint x: 40, endPoint y: 636, distance: 42.4
click at [25, 676] on icon at bounding box center [28, 675] width 12 height 12
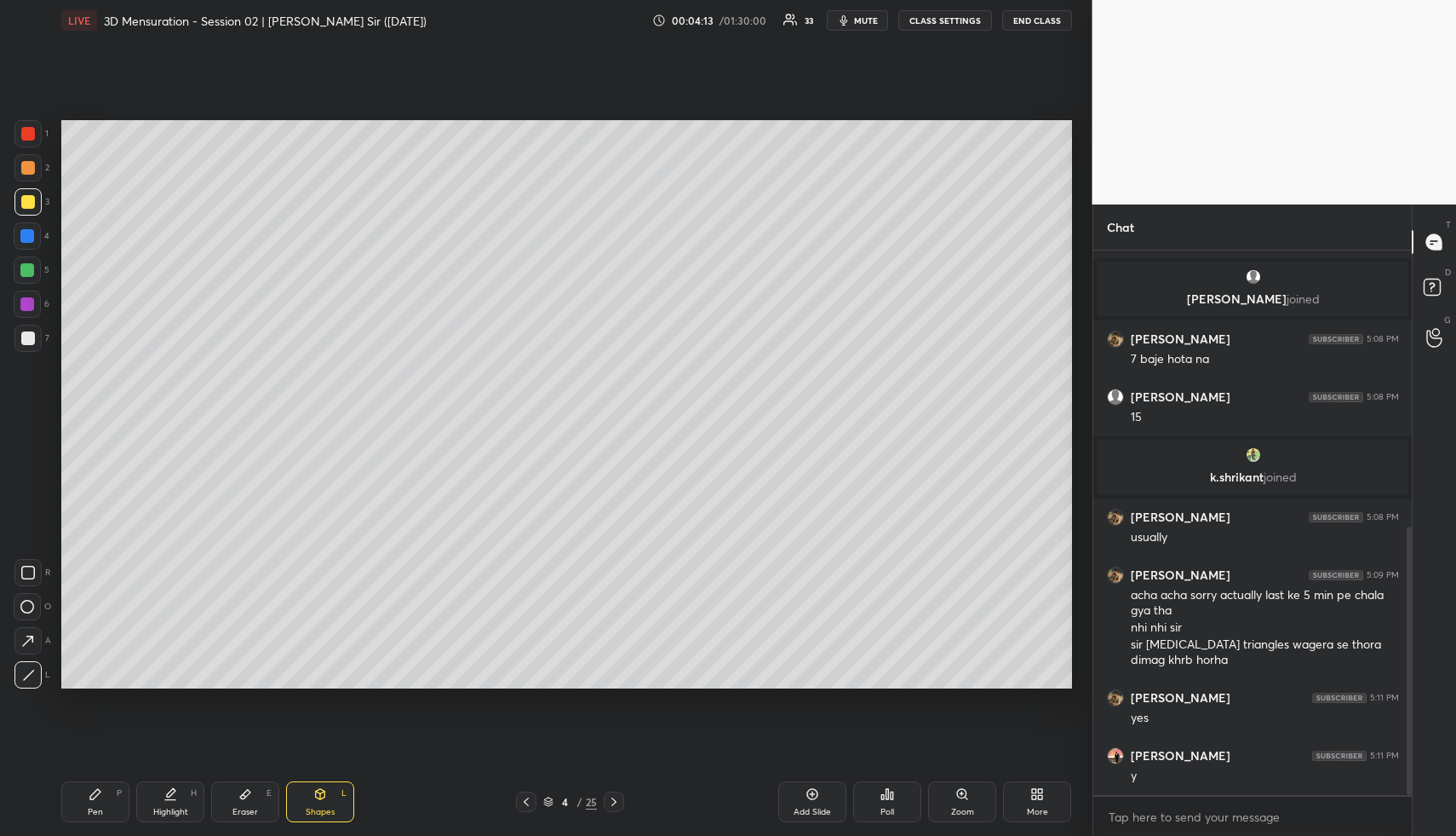
scroll to position [617, 0]
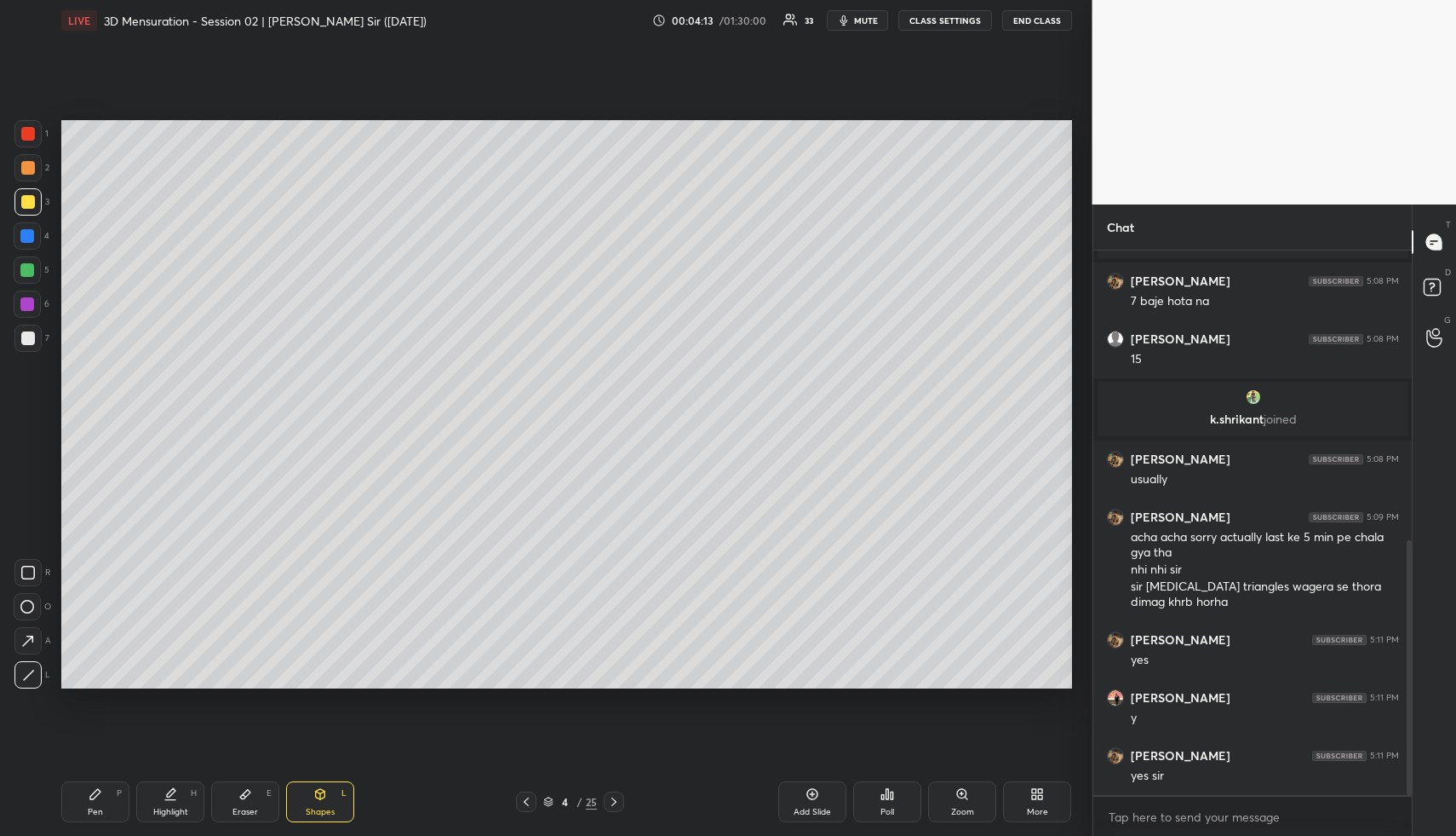
click at [175, 803] on div "Highlight H" at bounding box center [171, 802] width 69 height 41
drag, startPoint x: 330, startPoint y: 801, endPoint x: 288, endPoint y: 746, distance: 69.2
click at [325, 800] on div "Shapes L" at bounding box center [320, 802] width 69 height 41
click at [28, 263] on div at bounding box center [27, 270] width 28 height 28
drag, startPoint x: 22, startPoint y: 678, endPoint x: 31, endPoint y: 661, distance: 19.2
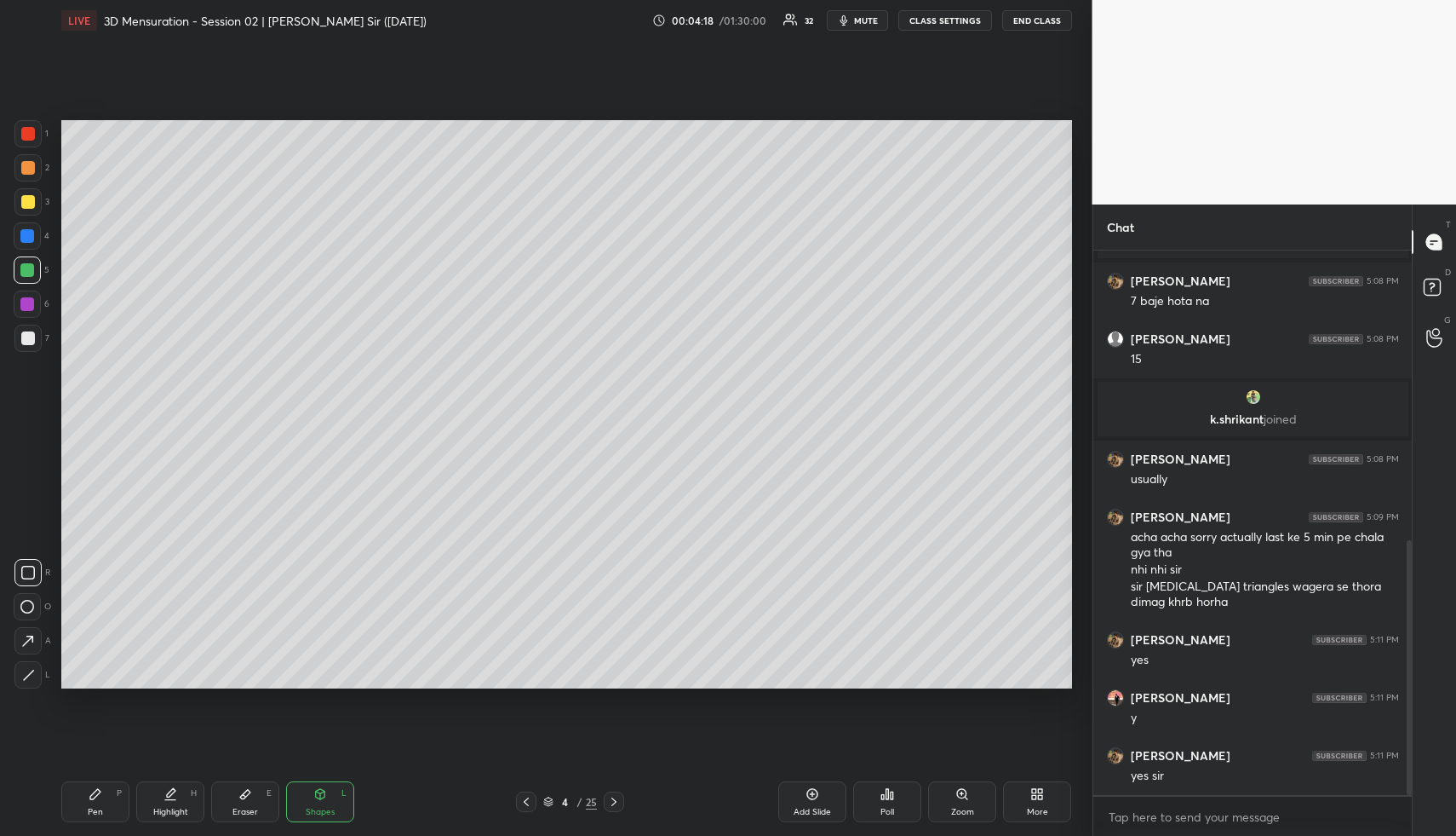
click at [24, 673] on icon at bounding box center [28, 675] width 12 height 12
click at [201, 790] on div "Highlight H" at bounding box center [171, 802] width 69 height 41
click at [187, 798] on div "Highlight H" at bounding box center [171, 802] width 69 height 41
click at [101, 801] on div "Pen P" at bounding box center [95, 802] width 69 height 41
click at [102, 799] on div "Pen P" at bounding box center [95, 802] width 69 height 41
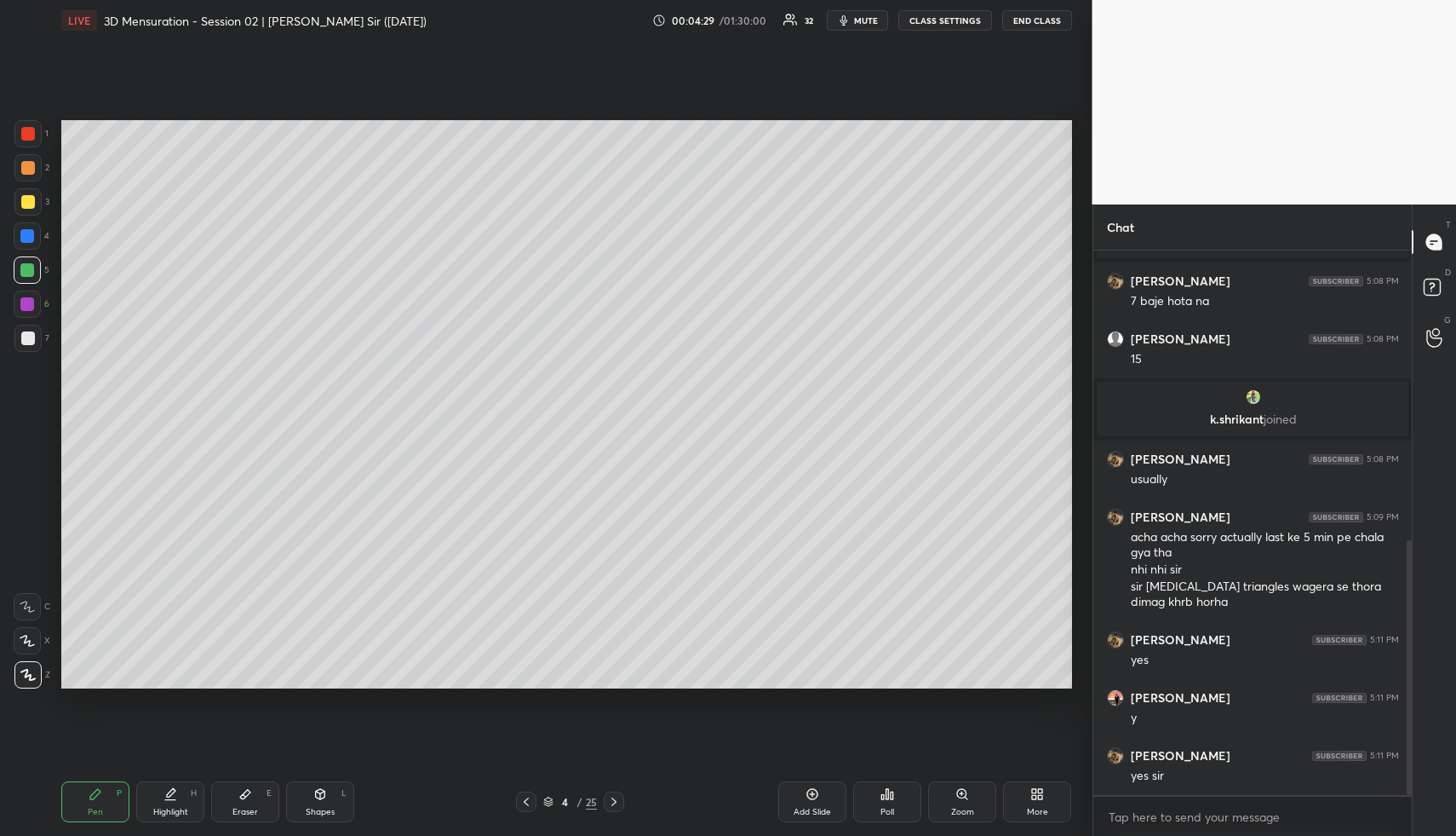
drag, startPoint x: 22, startPoint y: 333, endPoint x: 20, endPoint y: 299, distance: 34.1
click at [22, 333] on div at bounding box center [28, 338] width 13 height 13
click at [38, 163] on div at bounding box center [28, 168] width 28 height 28
drag, startPoint x: 299, startPoint y: 795, endPoint x: 298, endPoint y: 804, distance: 9.1
click at [299, 798] on div "Shapes L" at bounding box center [320, 802] width 69 height 41
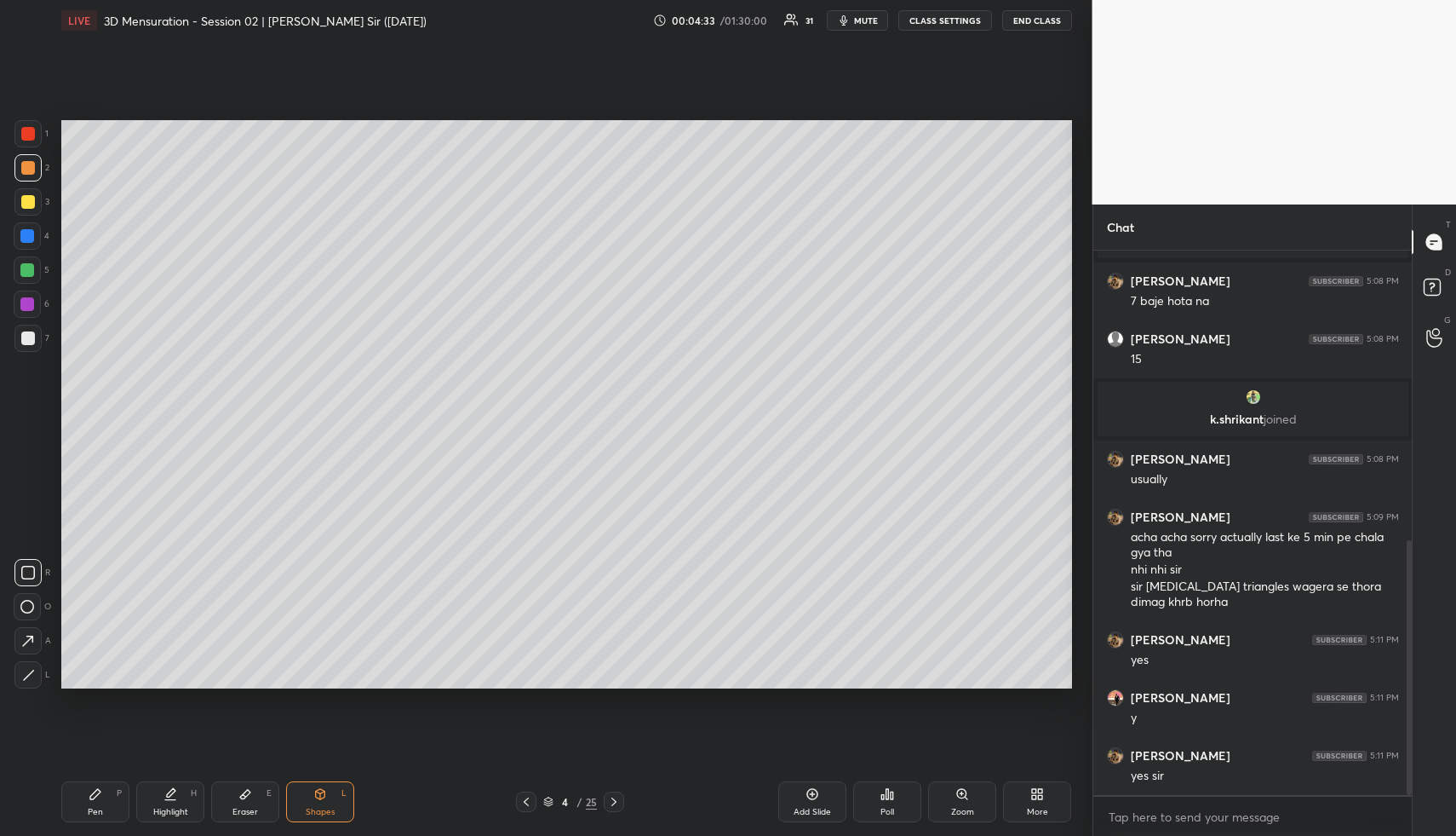
drag, startPoint x: 24, startPoint y: 638, endPoint x: 21, endPoint y: 581, distance: 57.1
click at [24, 635] on icon at bounding box center [28, 641] width 18 height 18
drag, startPoint x: 33, startPoint y: 334, endPoint x: 49, endPoint y: 336, distance: 16.1
click at [33, 337] on div at bounding box center [28, 338] width 13 height 13
click at [33, 169] on div at bounding box center [28, 168] width 13 height 13
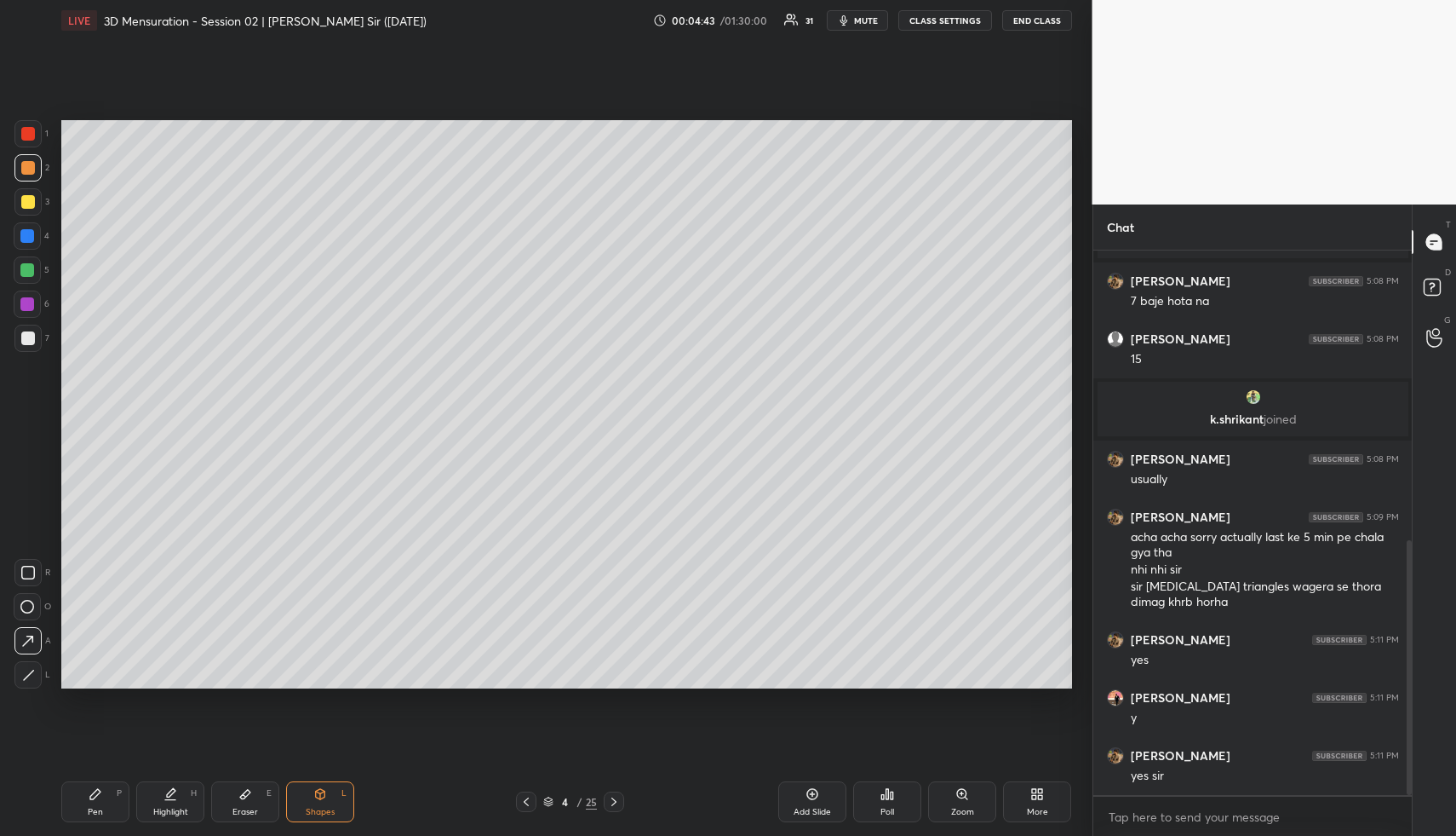
click at [21, 333] on div at bounding box center [28, 338] width 28 height 28
click at [30, 161] on div at bounding box center [28, 168] width 13 height 13
click at [98, 799] on icon at bounding box center [95, 794] width 13 height 13
drag, startPoint x: 30, startPoint y: 641, endPoint x: 44, endPoint y: 613, distance: 31.3
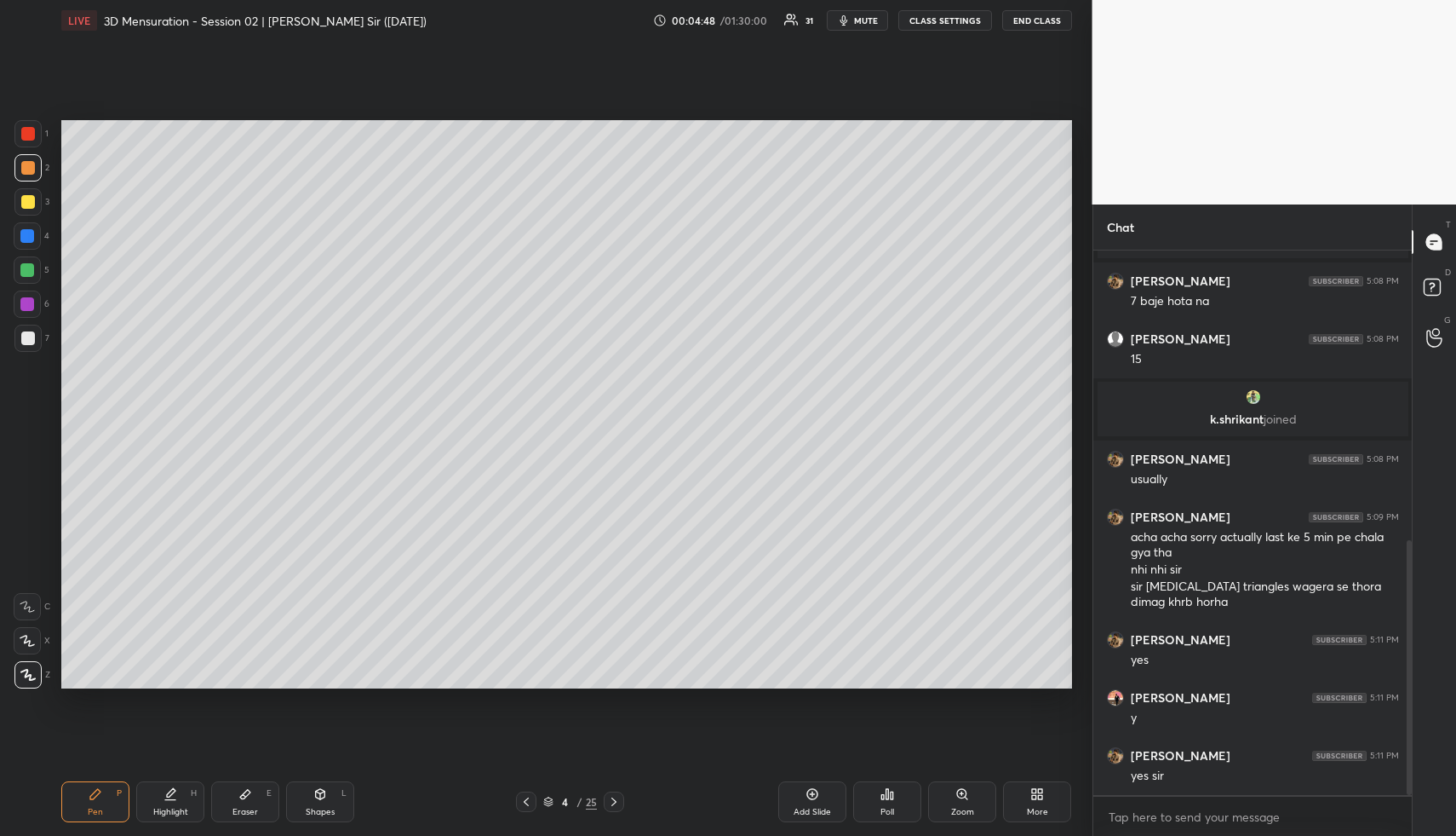
click at [30, 641] on icon at bounding box center [27, 641] width 13 height 10
click at [312, 814] on div "Shapes" at bounding box center [320, 811] width 29 height 9
click at [22, 338] on div at bounding box center [28, 338] width 13 height 13
drag, startPoint x: 28, startPoint y: 638, endPoint x: 51, endPoint y: 624, distance: 26.9
click at [28, 638] on icon at bounding box center [28, 641] width 18 height 18
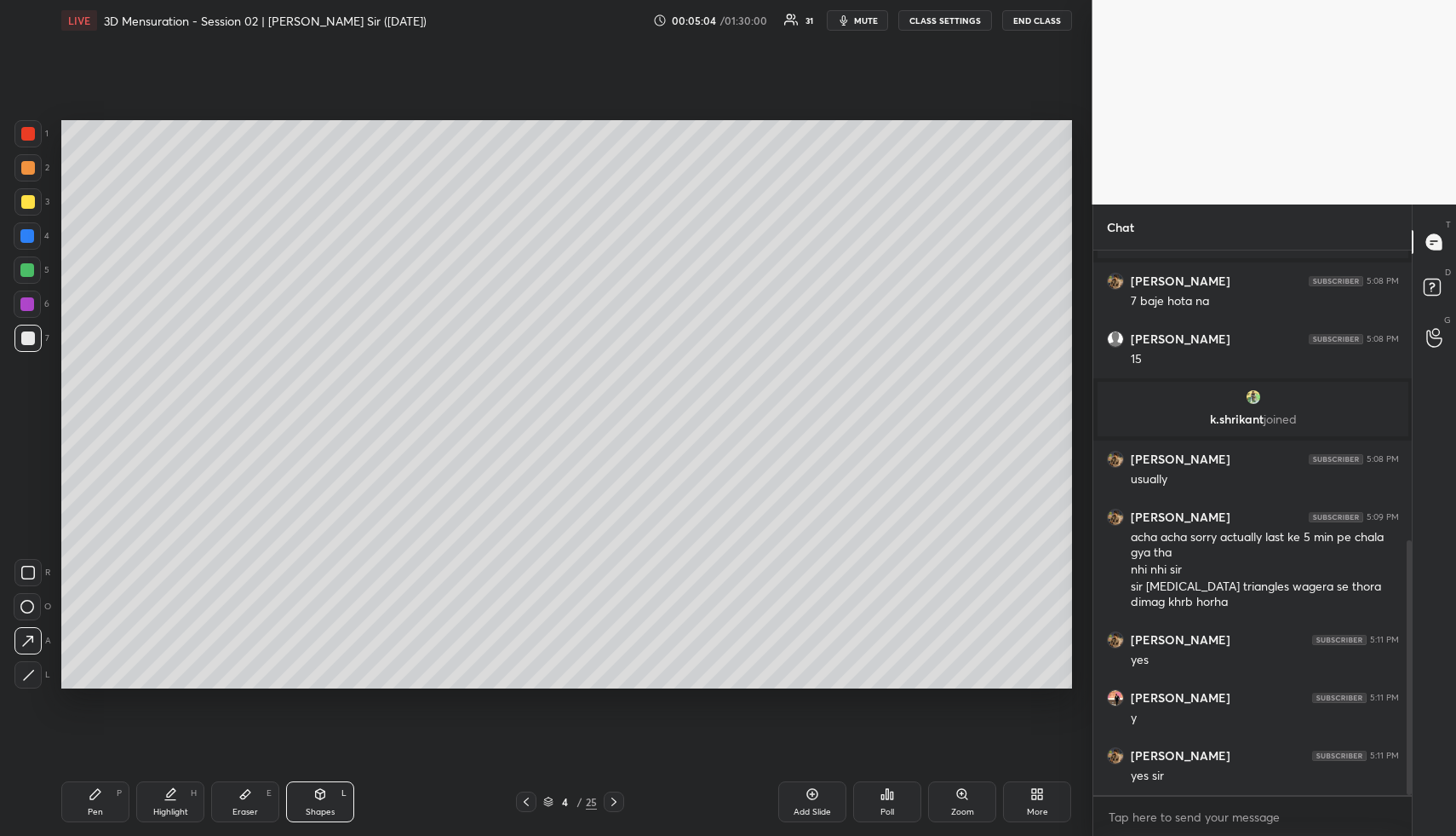
click at [159, 789] on div "Highlight H" at bounding box center [171, 802] width 69 height 41
drag, startPoint x: 160, startPoint y: 790, endPoint x: 180, endPoint y: 717, distance: 75.7
click at [160, 790] on div "Highlight H" at bounding box center [171, 802] width 69 height 41
click at [322, 816] on div "Pen P Highlight H Eraser E Shapes L 4 / 25 Add Slide Poll Zoom More" at bounding box center [566, 802] width 1011 height 69
click at [28, 125] on div at bounding box center [28, 133] width 28 height 28
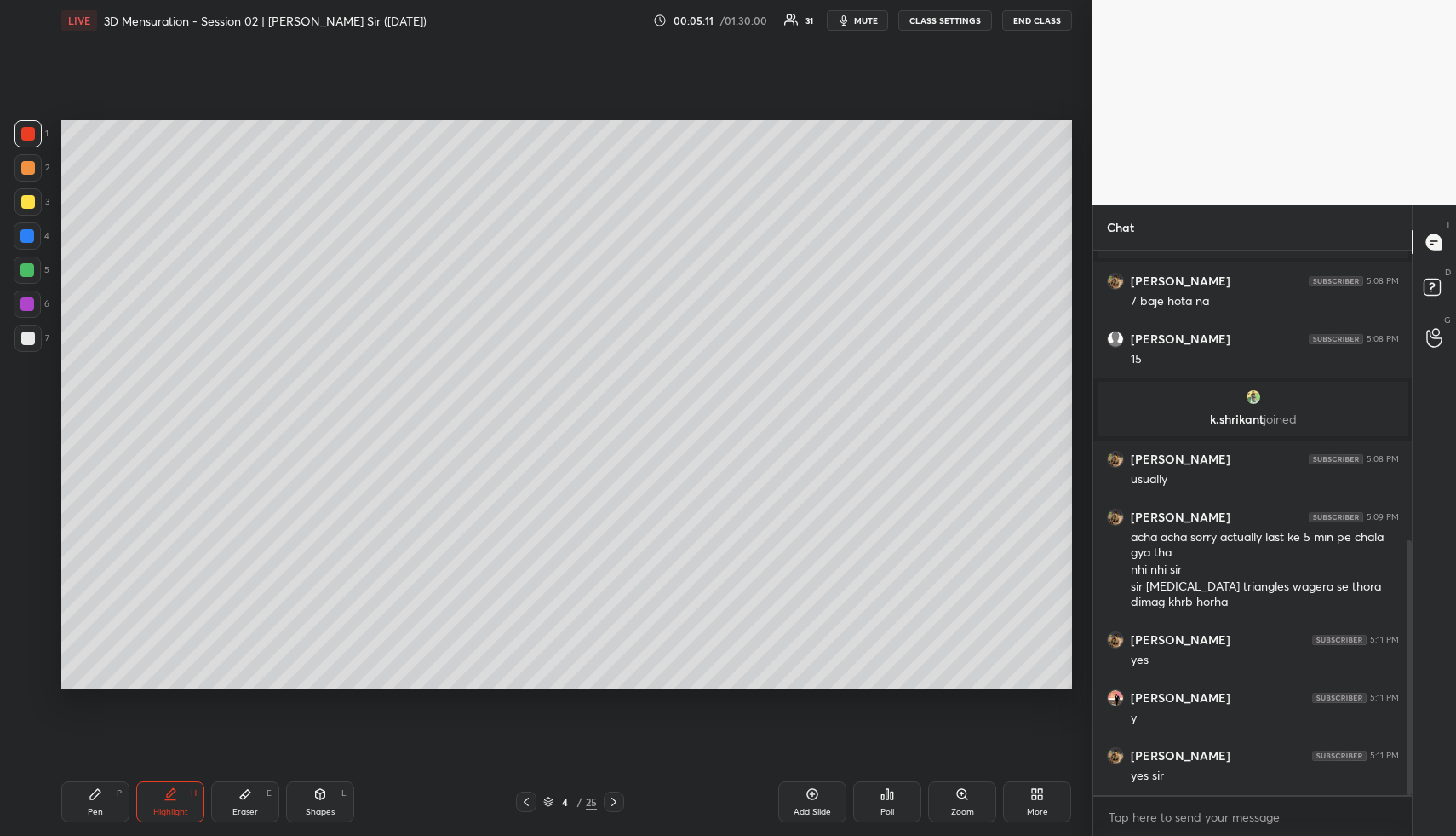
click at [316, 799] on icon at bounding box center [320, 794] width 13 height 13
click at [30, 678] on icon at bounding box center [28, 675] width 12 height 12
drag, startPoint x: 246, startPoint y: 796, endPoint x: 235, endPoint y: 788, distance: 13.6
click at [243, 794] on icon at bounding box center [245, 795] width 10 height 10
click at [159, 799] on div "Highlight H" at bounding box center [171, 802] width 69 height 41
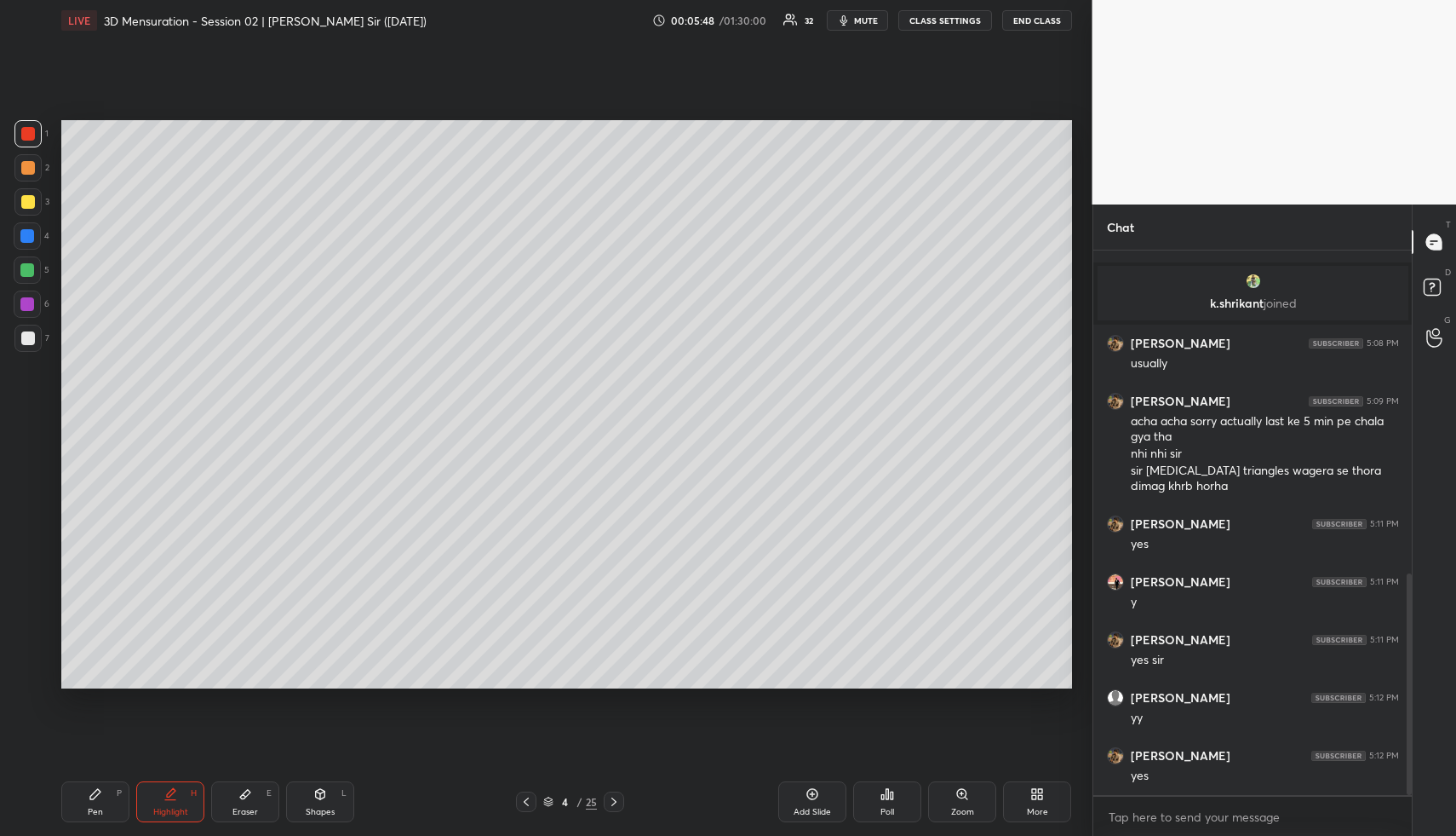
scroll to position [790, 0]
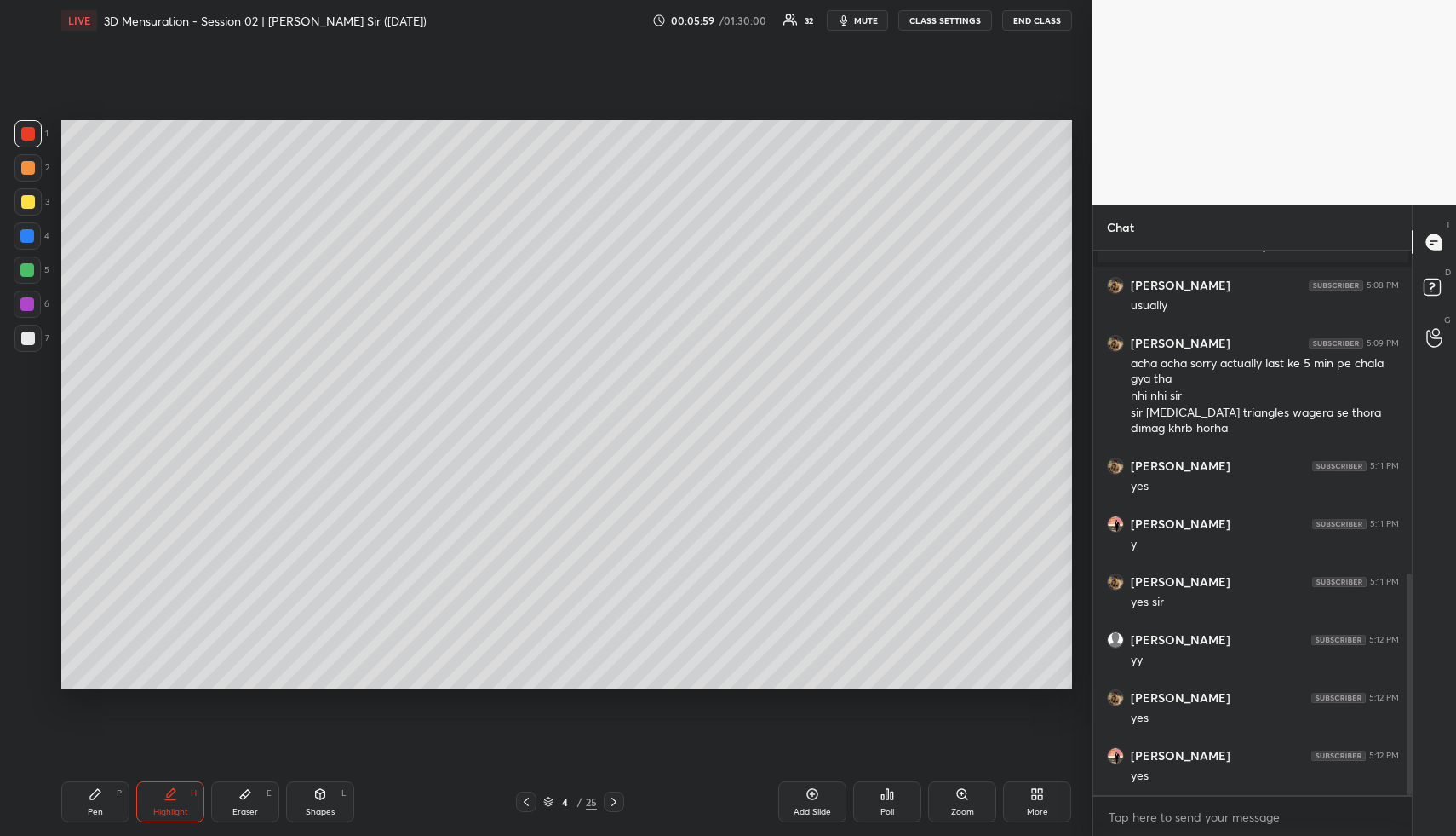
drag, startPoint x: 104, startPoint y: 814, endPoint x: 108, endPoint y: 805, distance: 9.8
click at [103, 810] on div "Pen P" at bounding box center [95, 802] width 69 height 41
drag, startPoint x: 108, startPoint y: 805, endPoint x: 91, endPoint y: 688, distance: 118.2
click at [104, 801] on div "Pen P" at bounding box center [95, 802] width 69 height 41
click at [29, 202] on div at bounding box center [28, 202] width 13 height 13
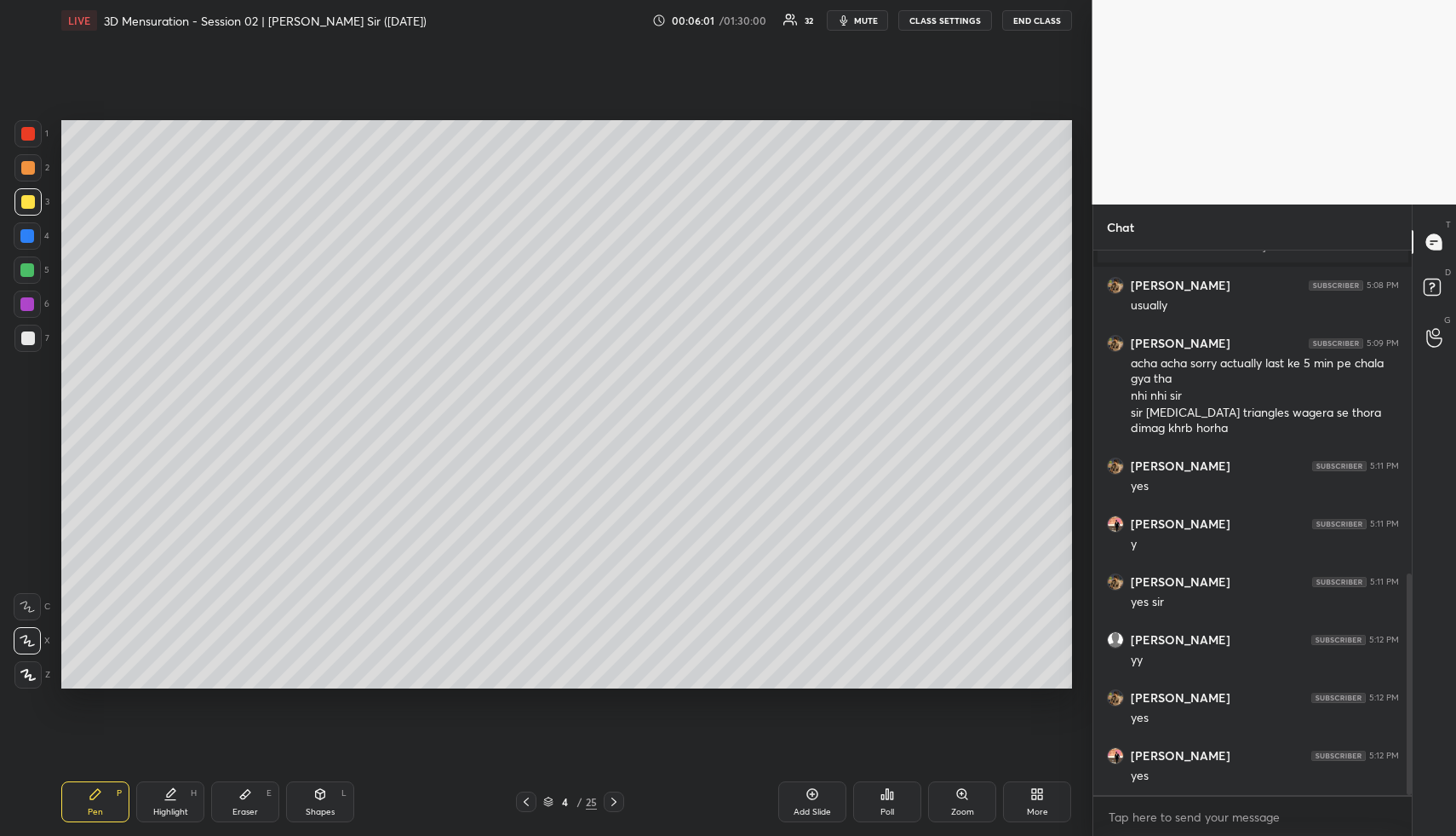
scroll to position [848, 0]
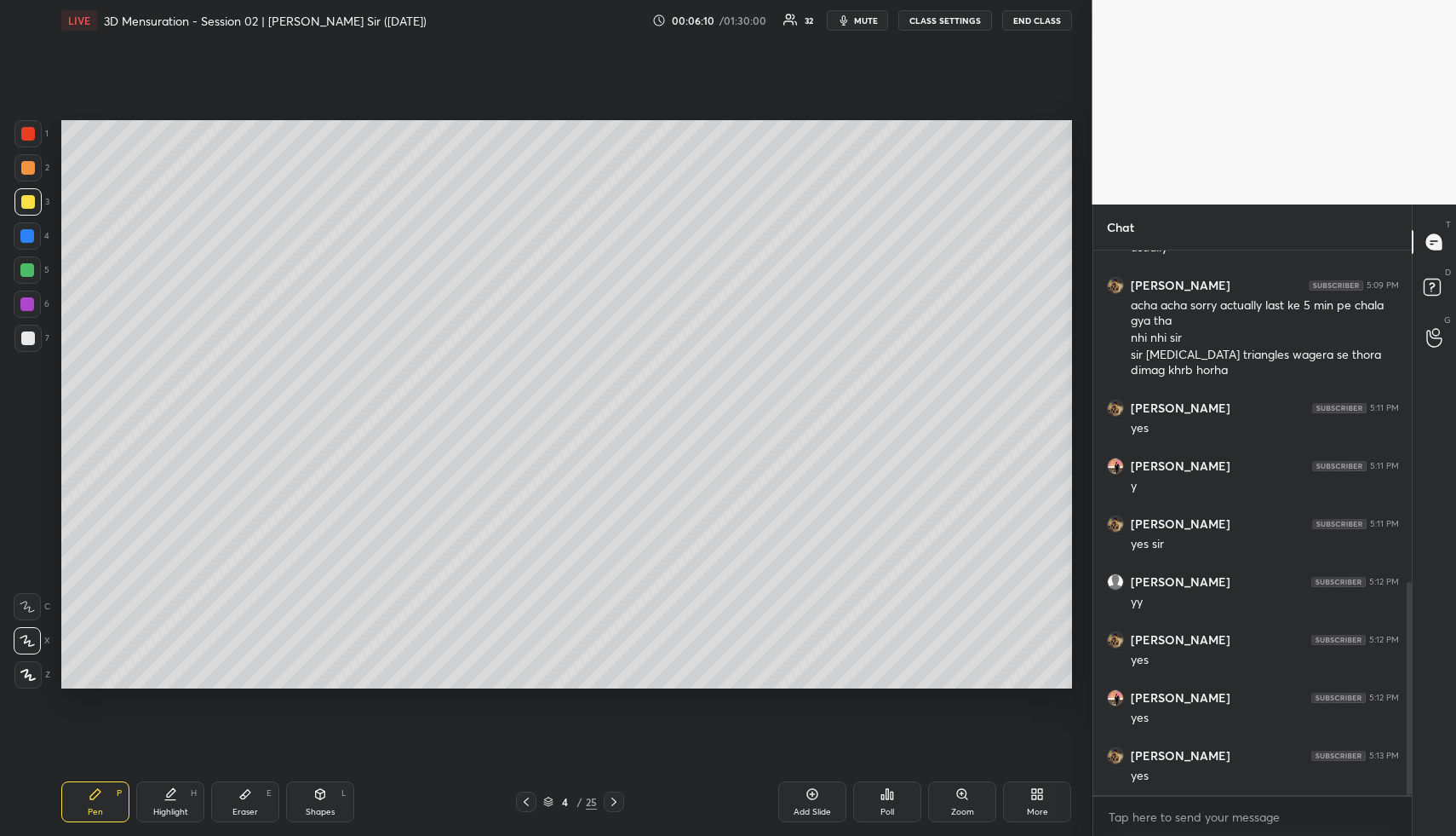
click at [310, 803] on div "Shapes L" at bounding box center [320, 802] width 69 height 41
drag, startPoint x: 25, startPoint y: 340, endPoint x: 58, endPoint y: 334, distance: 33.5
click at [28, 340] on div at bounding box center [28, 338] width 13 height 13
drag, startPoint x: 91, startPoint y: 802, endPoint x: 88, endPoint y: 776, distance: 26.2
click at [91, 799] on div "Pen P" at bounding box center [95, 802] width 69 height 41
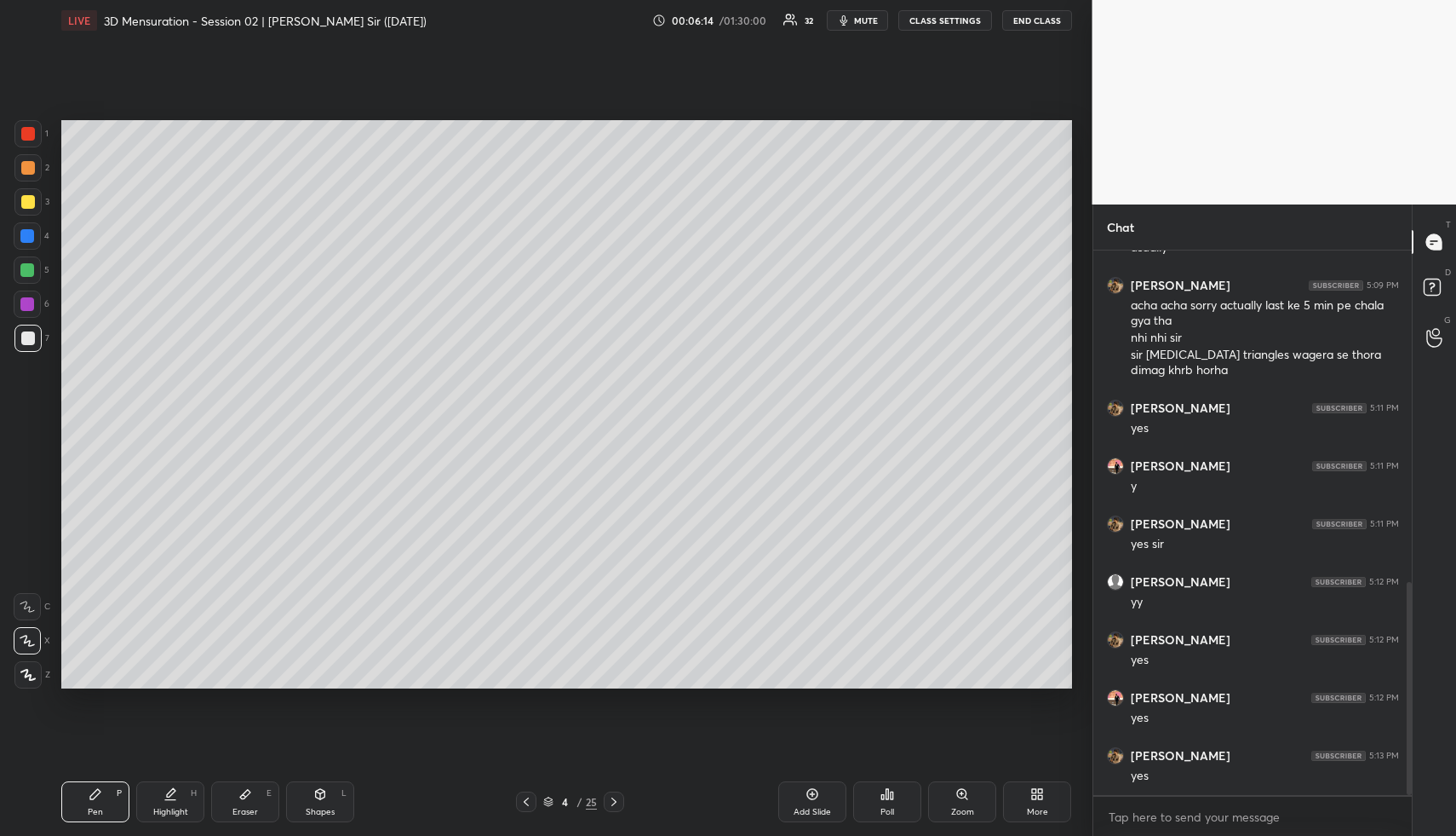
drag, startPoint x: 30, startPoint y: 173, endPoint x: 40, endPoint y: 222, distance: 50.0
click at [31, 173] on div at bounding box center [28, 168] width 13 height 13
click at [27, 233] on div at bounding box center [27, 235] width 13 height 13
click at [33, 204] on div at bounding box center [28, 202] width 13 height 13
click at [260, 783] on div "Eraser E" at bounding box center [246, 802] width 69 height 41
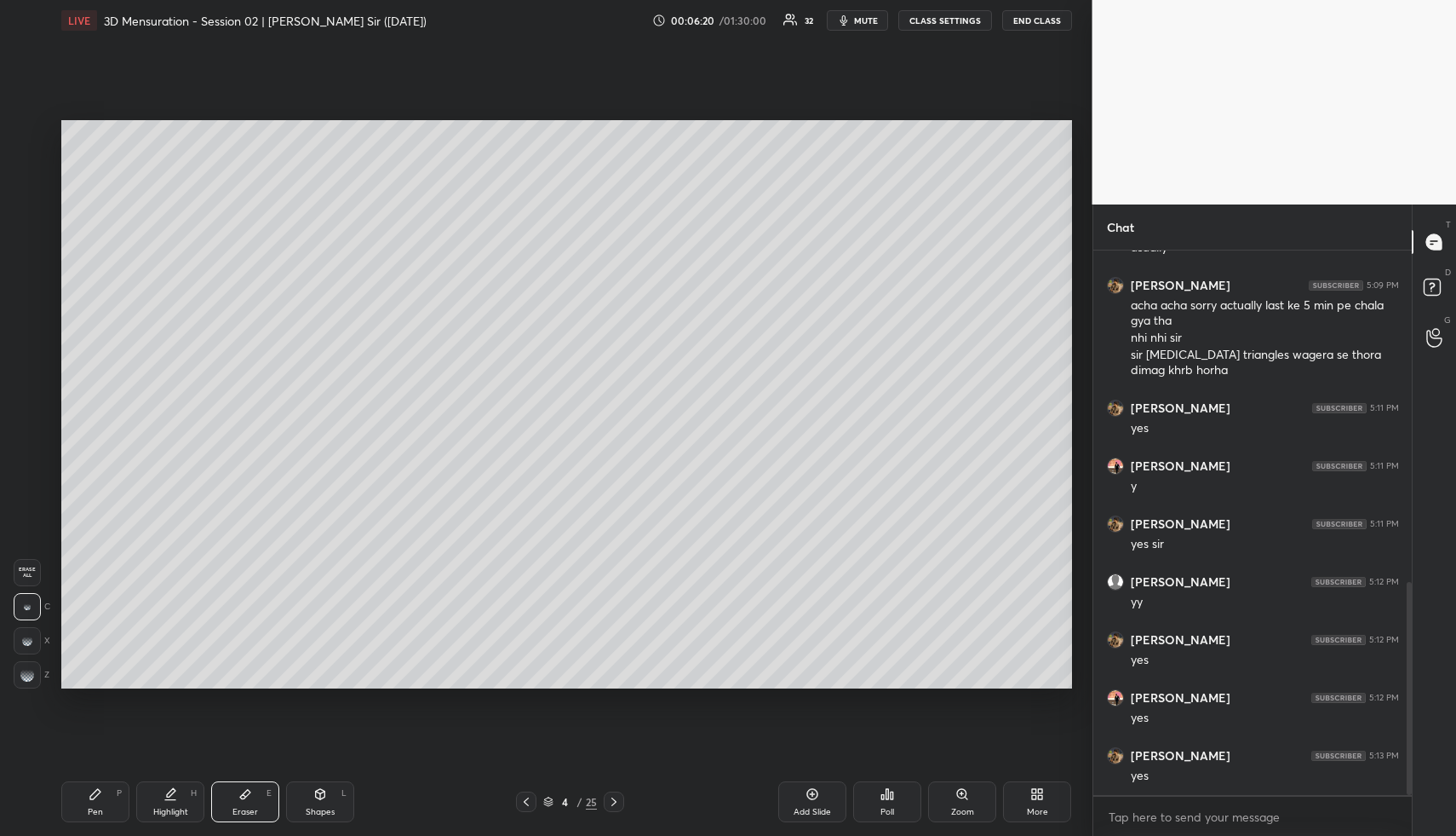
drag, startPoint x: 106, startPoint y: 803, endPoint x: 119, endPoint y: 771, distance: 34.5
click at [107, 801] on div "Pen P" at bounding box center [95, 802] width 69 height 41
click at [327, 799] on div "Shapes L" at bounding box center [320, 802] width 69 height 41
drag, startPoint x: 30, startPoint y: 323, endPoint x: 51, endPoint y: 325, distance: 21.1
click at [30, 325] on div "1 2 3 4 5 6 7" at bounding box center [31, 239] width 36 height 238
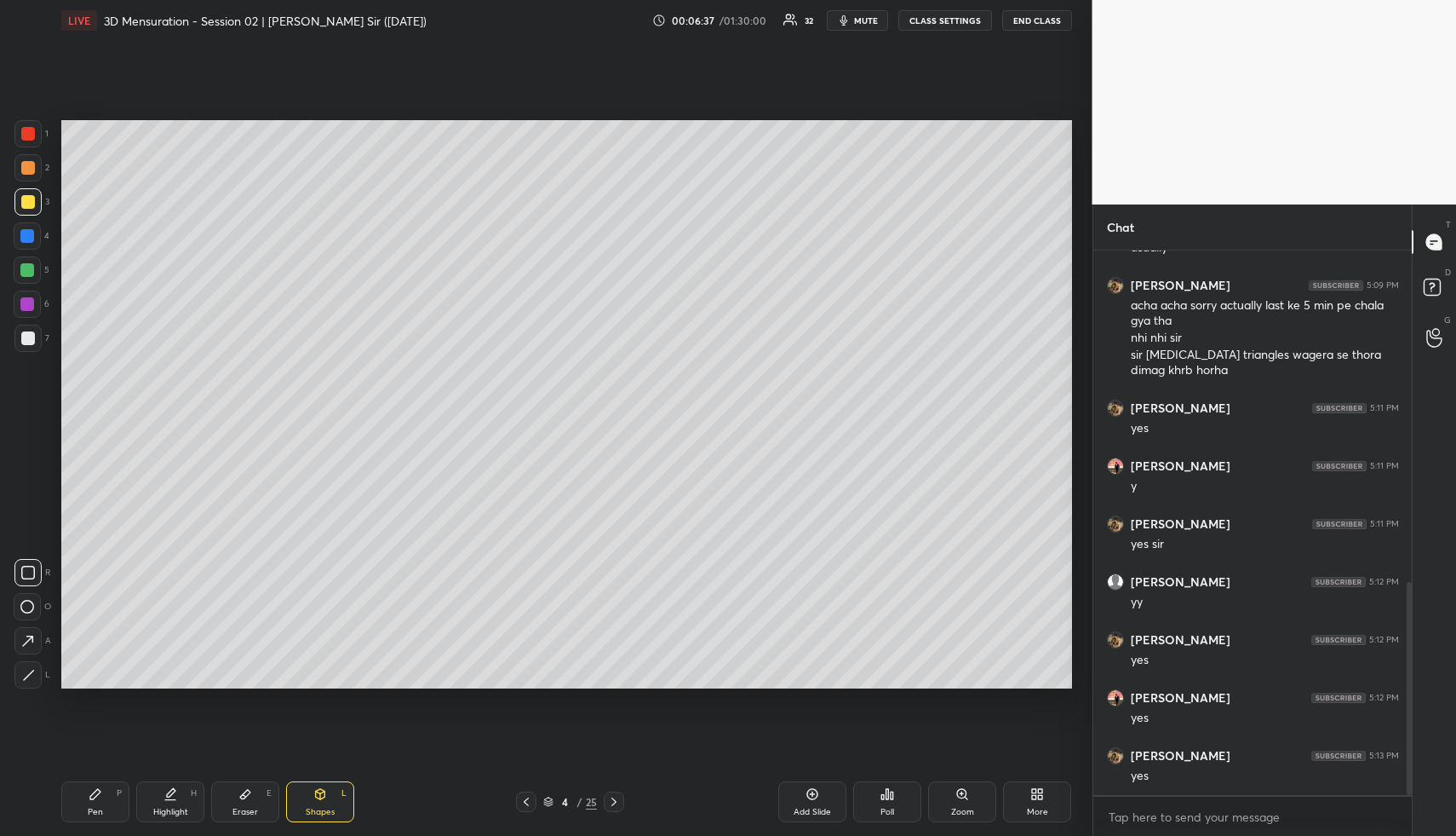
drag, startPoint x: 28, startPoint y: 237, endPoint x: 51, endPoint y: 240, distance: 23.2
click at [28, 237] on div at bounding box center [27, 235] width 13 height 13
click at [171, 794] on icon at bounding box center [171, 794] width 13 height 13
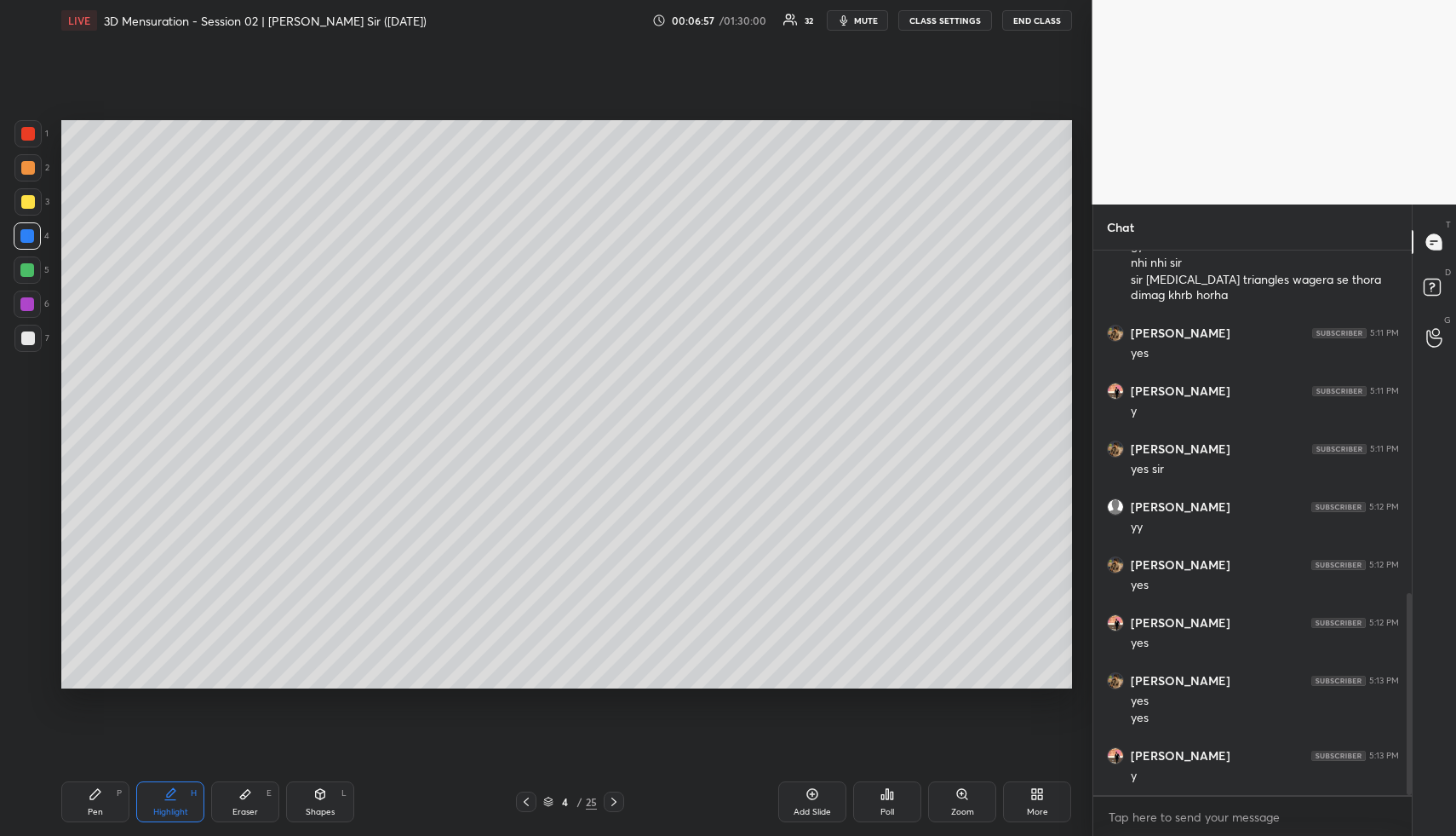
click at [98, 807] on div "Pen" at bounding box center [95, 811] width 15 height 9
click at [26, 173] on div at bounding box center [28, 168] width 13 height 13
click at [183, 798] on div "Highlight H" at bounding box center [171, 802] width 69 height 41
click at [186, 799] on div "Highlight H" at bounding box center [171, 802] width 69 height 41
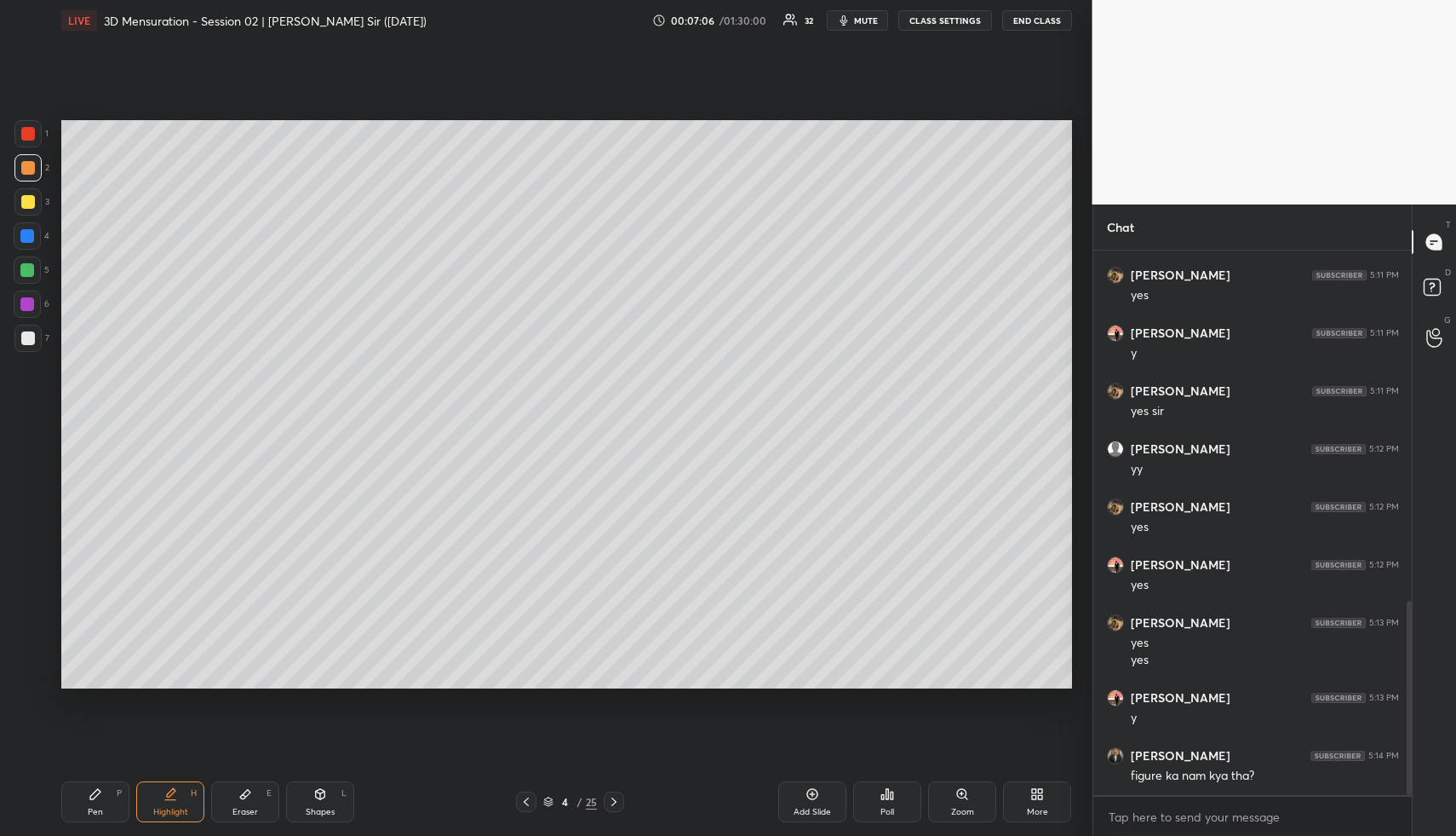
drag, startPoint x: 95, startPoint y: 804, endPoint x: 89, endPoint y: 774, distance: 30.6
click at [94, 803] on div "Pen P" at bounding box center [95, 802] width 69 height 41
click at [33, 204] on div at bounding box center [28, 202] width 13 height 13
drag, startPoint x: 172, startPoint y: 796, endPoint x: 185, endPoint y: 715, distance: 82.0
click at [172, 796] on icon at bounding box center [171, 794] width 13 height 13
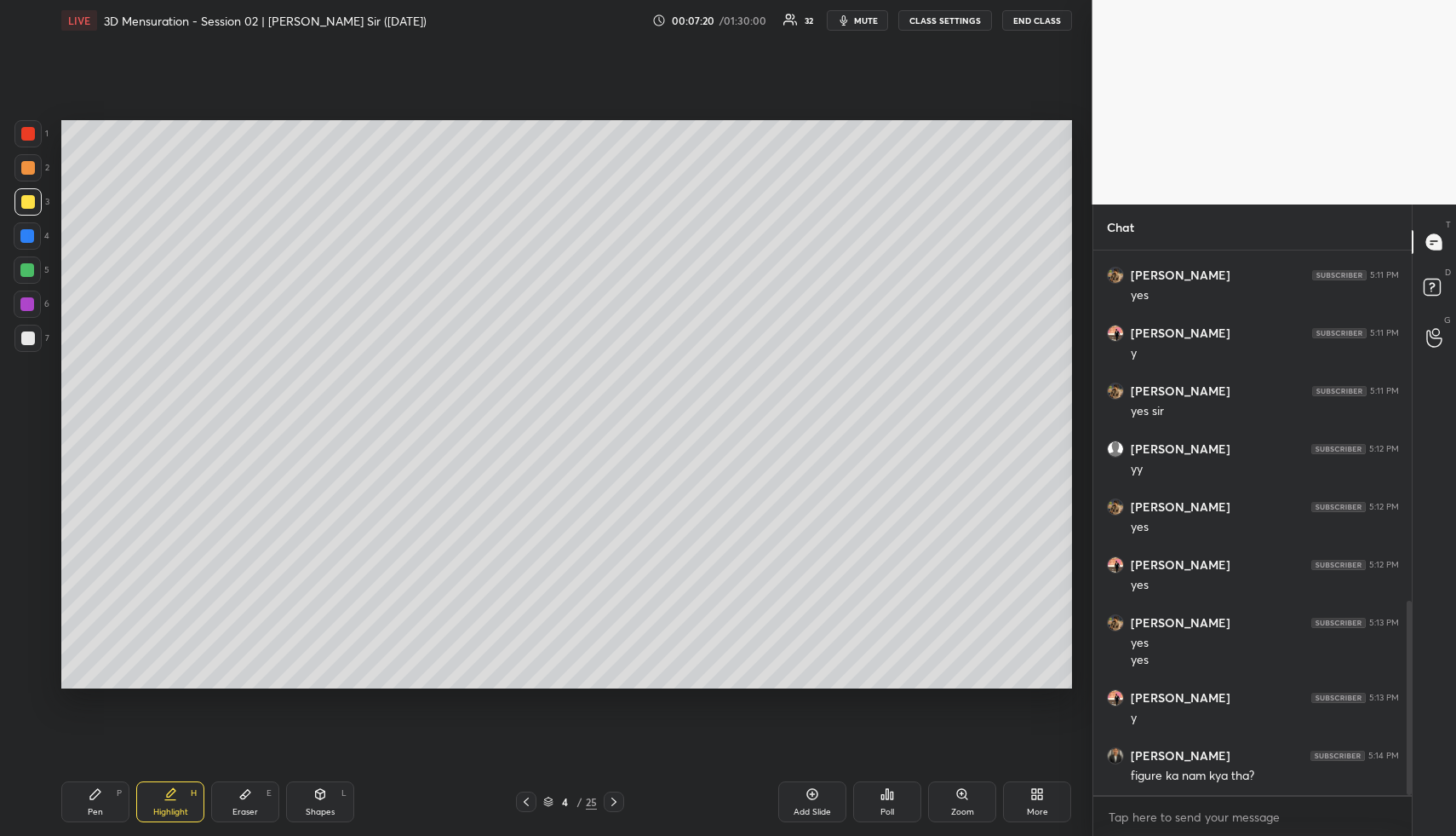
drag, startPoint x: 115, startPoint y: 818, endPoint x: 239, endPoint y: 695, distance: 174.7
click at [116, 815] on div "Pen P" at bounding box center [95, 802] width 69 height 41
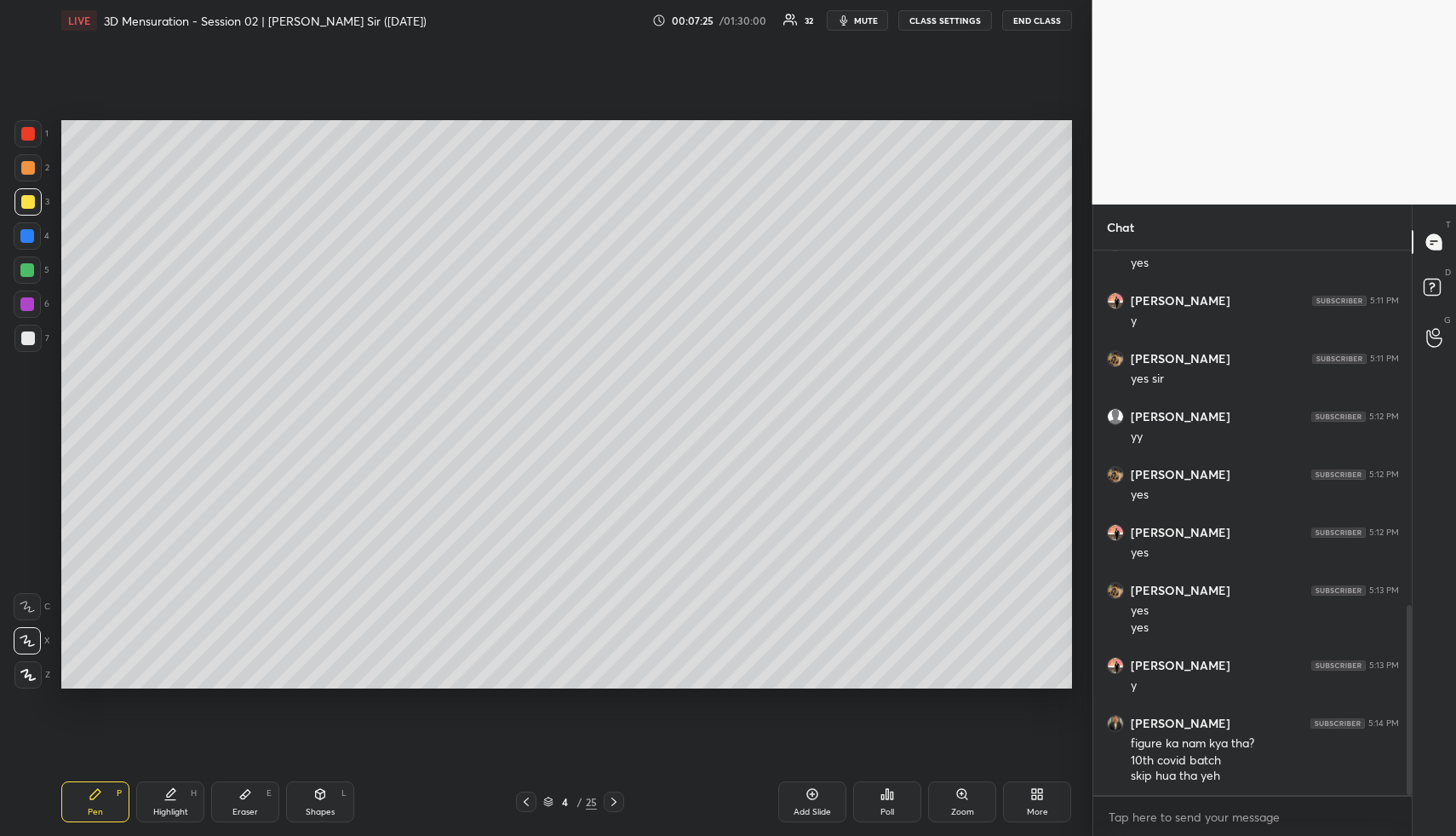
drag, startPoint x: 93, startPoint y: 790, endPoint x: 87, endPoint y: 698, distance: 92.2
click at [90, 793] on icon at bounding box center [95, 794] width 13 height 13
click at [30, 268] on div at bounding box center [27, 270] width 13 height 13
click at [28, 233] on div at bounding box center [27, 235] width 13 height 13
drag, startPoint x: 28, startPoint y: 265, endPoint x: 51, endPoint y: 275, distance: 25.1
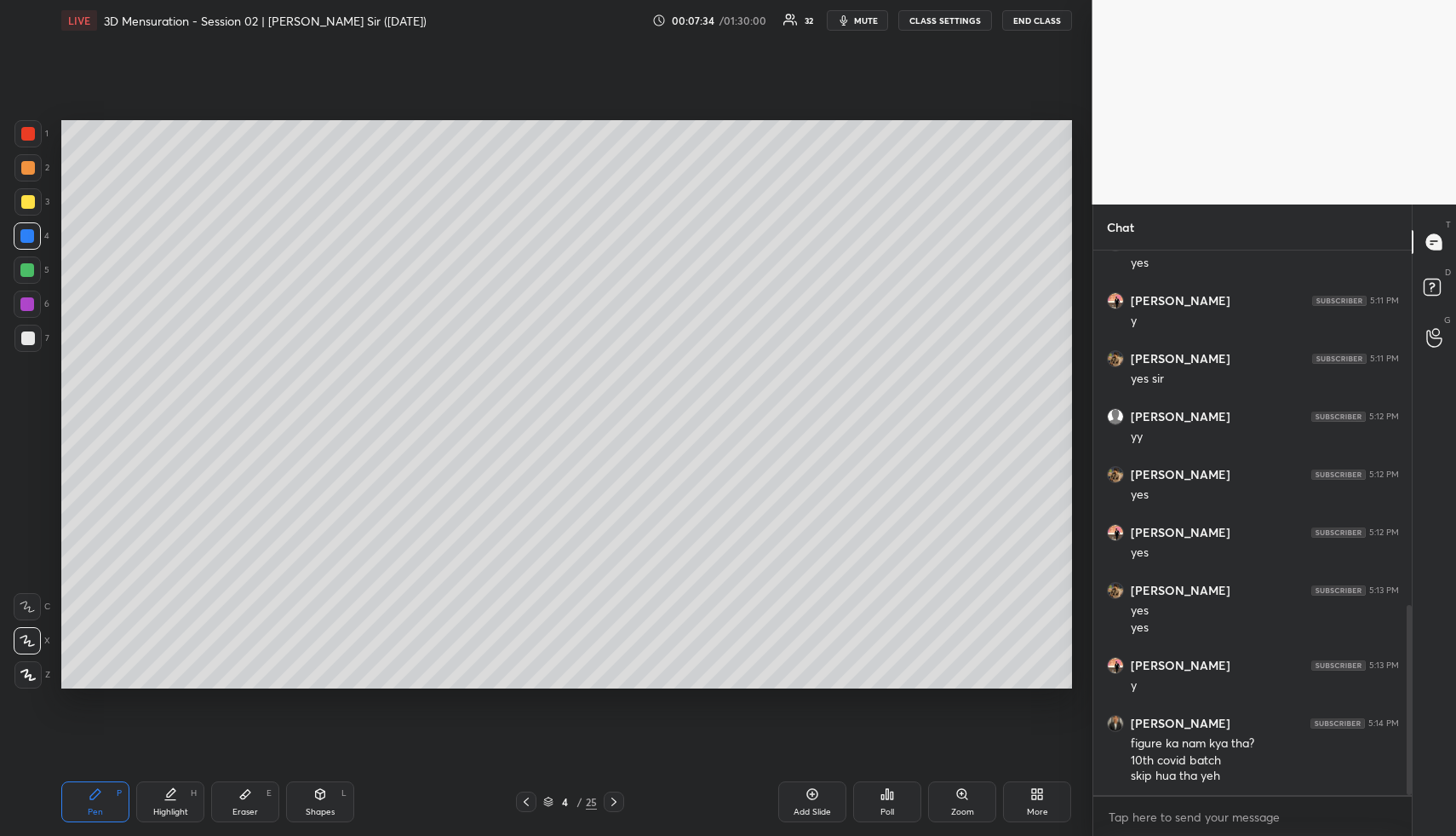
click at [28, 265] on div at bounding box center [27, 270] width 13 height 13
drag, startPoint x: 322, startPoint y: 793, endPoint x: 274, endPoint y: 699, distance: 105.5
click at [320, 792] on icon at bounding box center [320, 794] width 13 height 13
click at [35, 341] on div at bounding box center [28, 338] width 28 height 28
click at [179, 798] on div "Highlight H" at bounding box center [171, 802] width 69 height 41
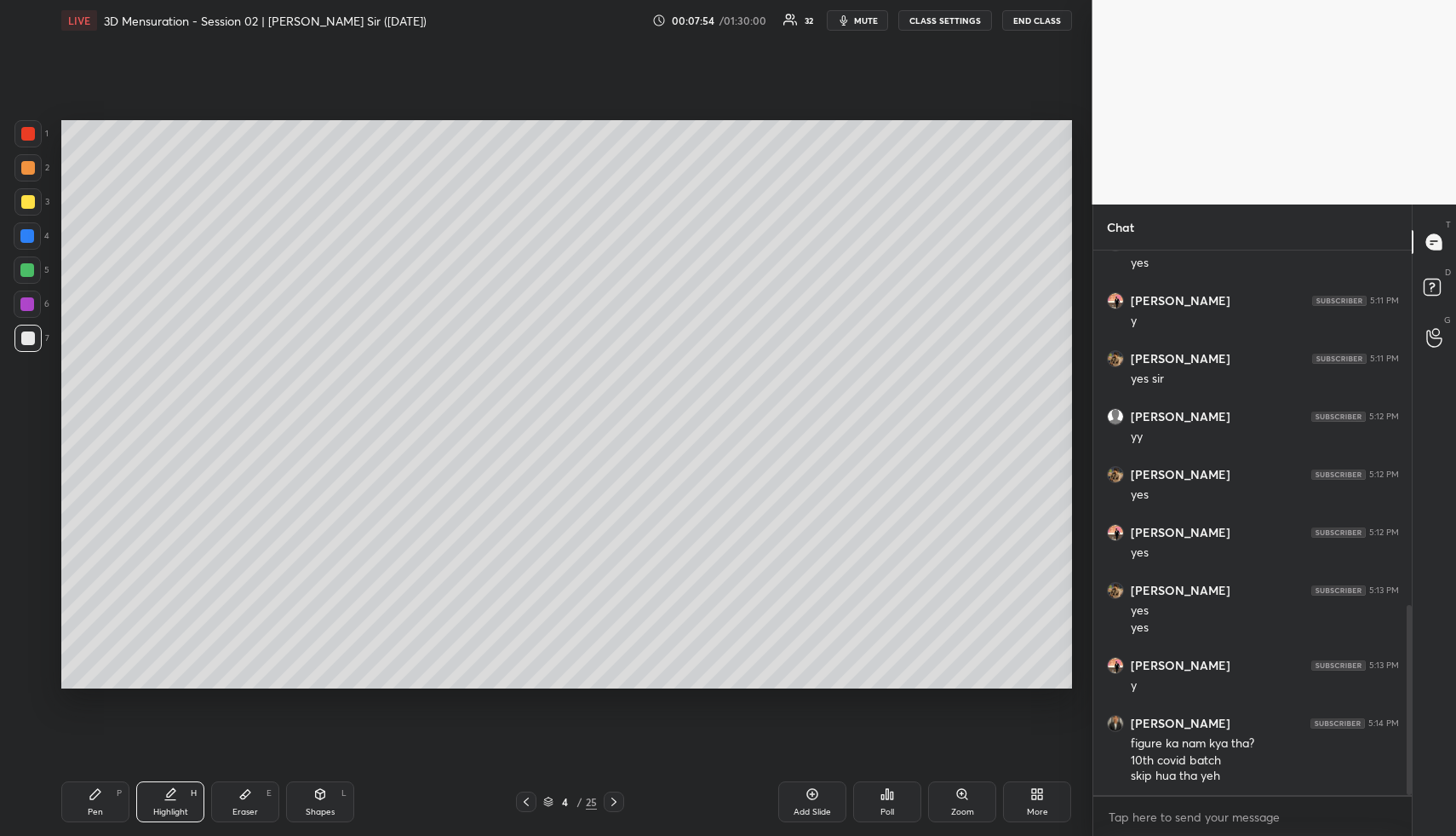
click at [112, 795] on div "Pen P" at bounding box center [95, 802] width 69 height 41
drag, startPoint x: 28, startPoint y: 166, endPoint x: 47, endPoint y: 187, distance: 28.3
click at [28, 170] on div at bounding box center [28, 168] width 13 height 13
click at [176, 799] on icon at bounding box center [171, 794] width 13 height 13
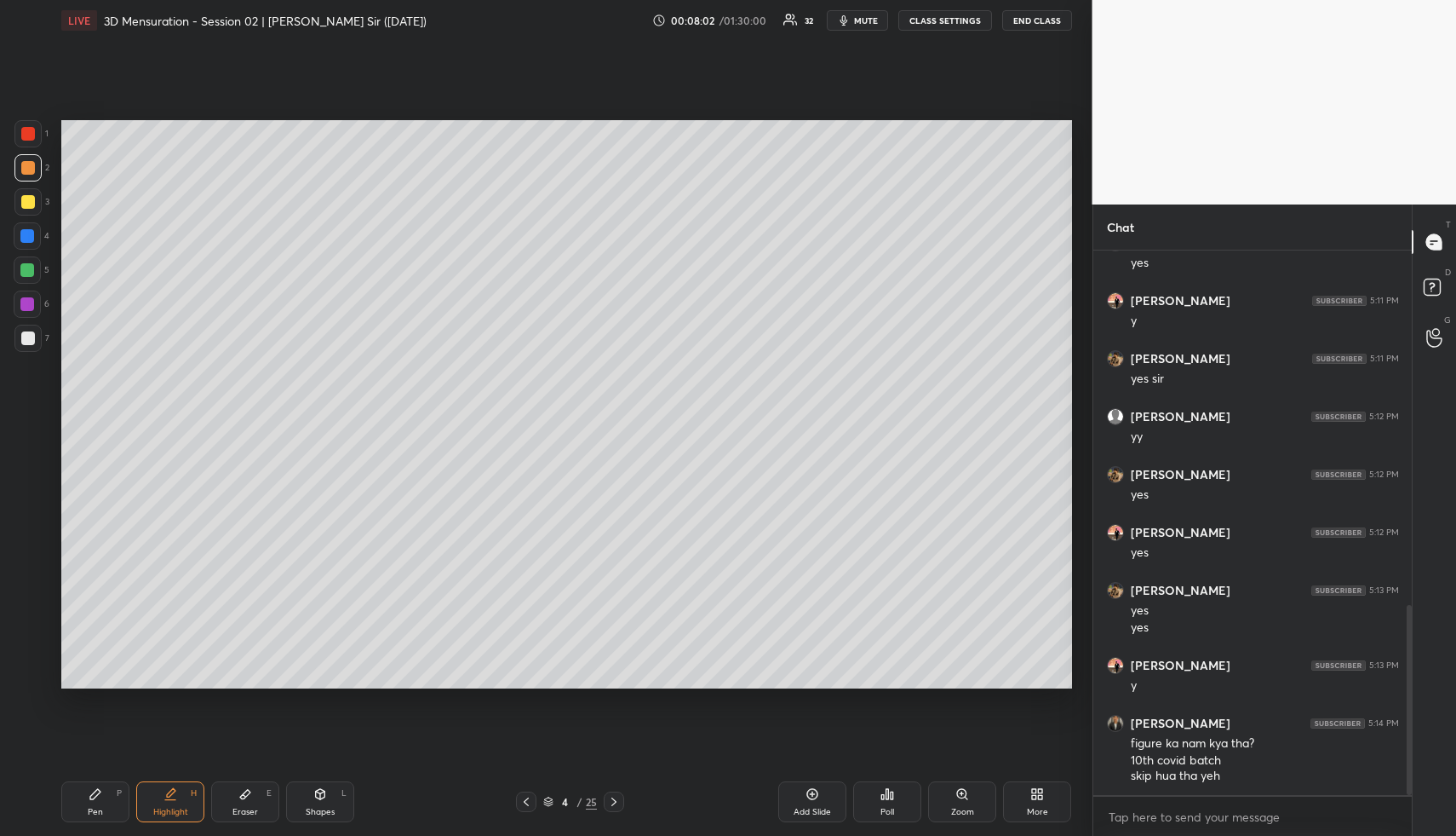
click at [102, 800] on div "Pen P" at bounding box center [95, 802] width 69 height 41
click at [34, 268] on div at bounding box center [27, 270] width 28 height 28
drag, startPoint x: 323, startPoint y: 794, endPoint x: 280, endPoint y: 706, distance: 97.9
click at [321, 792] on icon at bounding box center [320, 794] width 13 height 13
click at [29, 338] on div at bounding box center [28, 338] width 13 height 13
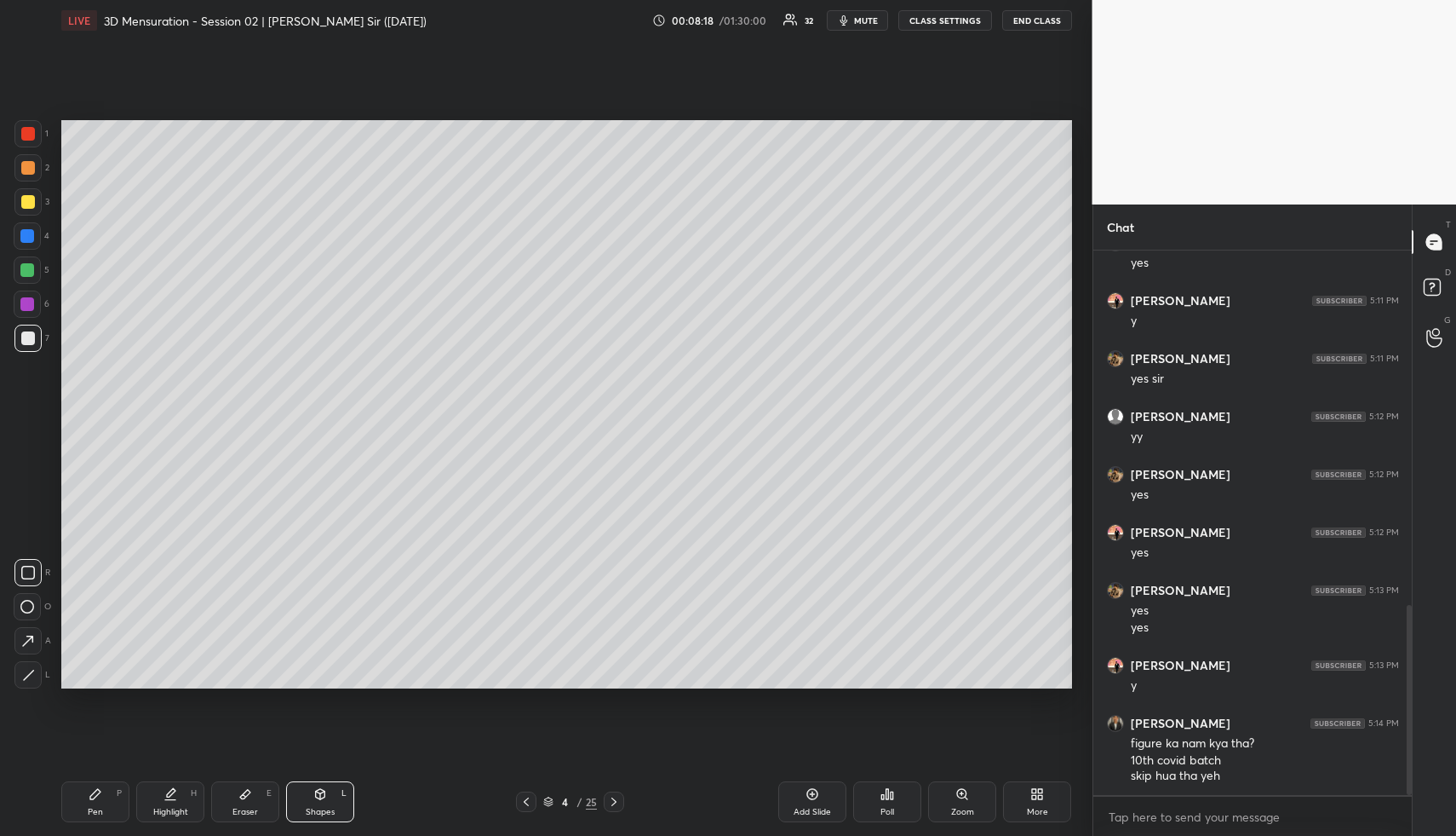
click at [195, 791] on div "H" at bounding box center [193, 793] width 6 height 9
drag, startPoint x: 195, startPoint y: 793, endPoint x: 206, endPoint y: 772, distance: 23.7
click at [195, 793] on div "H" at bounding box center [193, 793] width 6 height 9
click at [180, 794] on div "Highlight H" at bounding box center [171, 802] width 69 height 41
click at [99, 796] on icon at bounding box center [95, 794] width 13 height 13
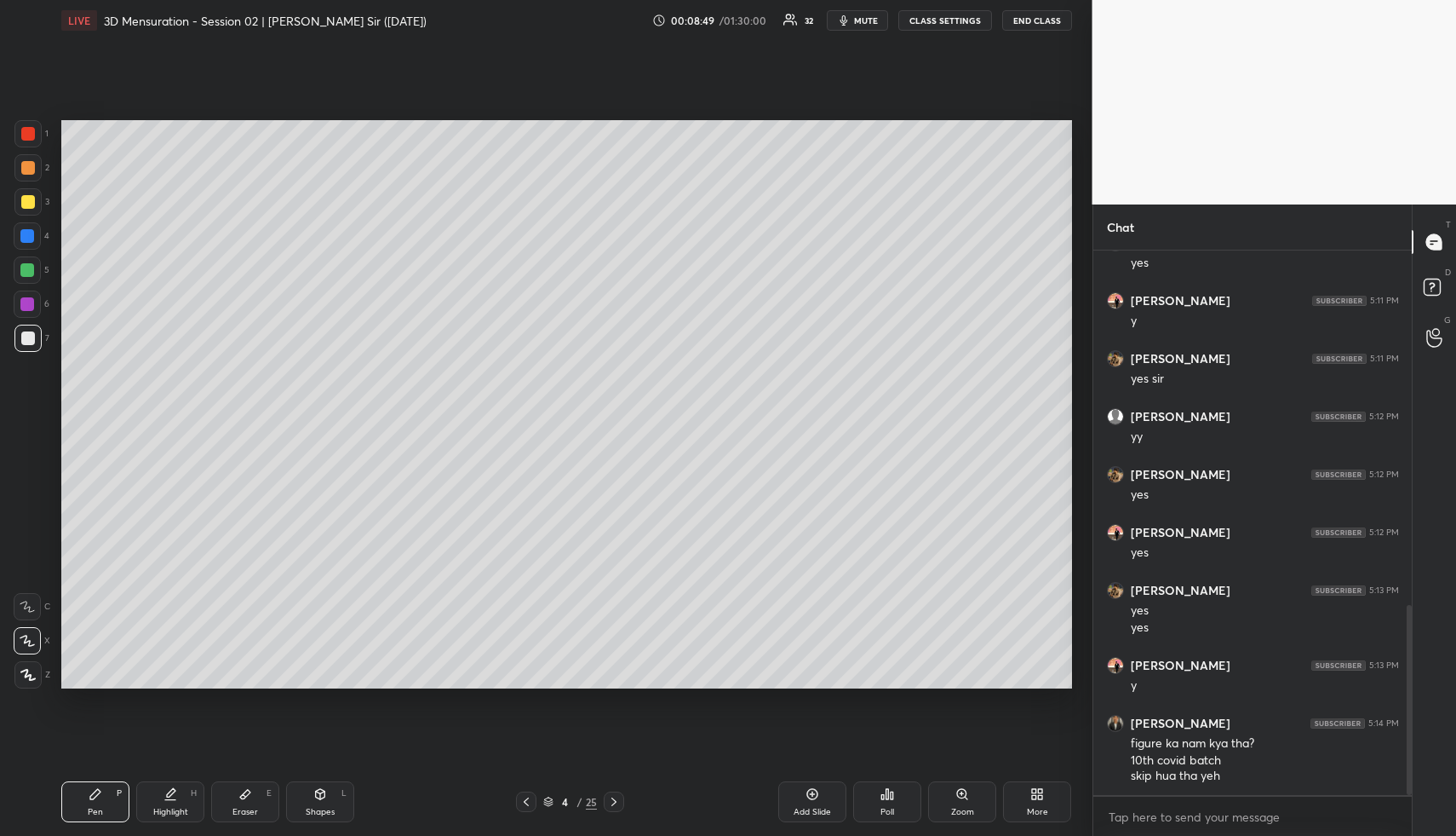
click at [90, 808] on div "Pen" at bounding box center [95, 811] width 15 height 9
click at [80, 791] on div "Pen P" at bounding box center [95, 802] width 69 height 41
drag, startPoint x: 26, startPoint y: 165, endPoint x: 28, endPoint y: 189, distance: 24.1
click at [26, 165] on div at bounding box center [28, 168] width 13 height 13
click at [29, 271] on div at bounding box center [27, 270] width 13 height 13
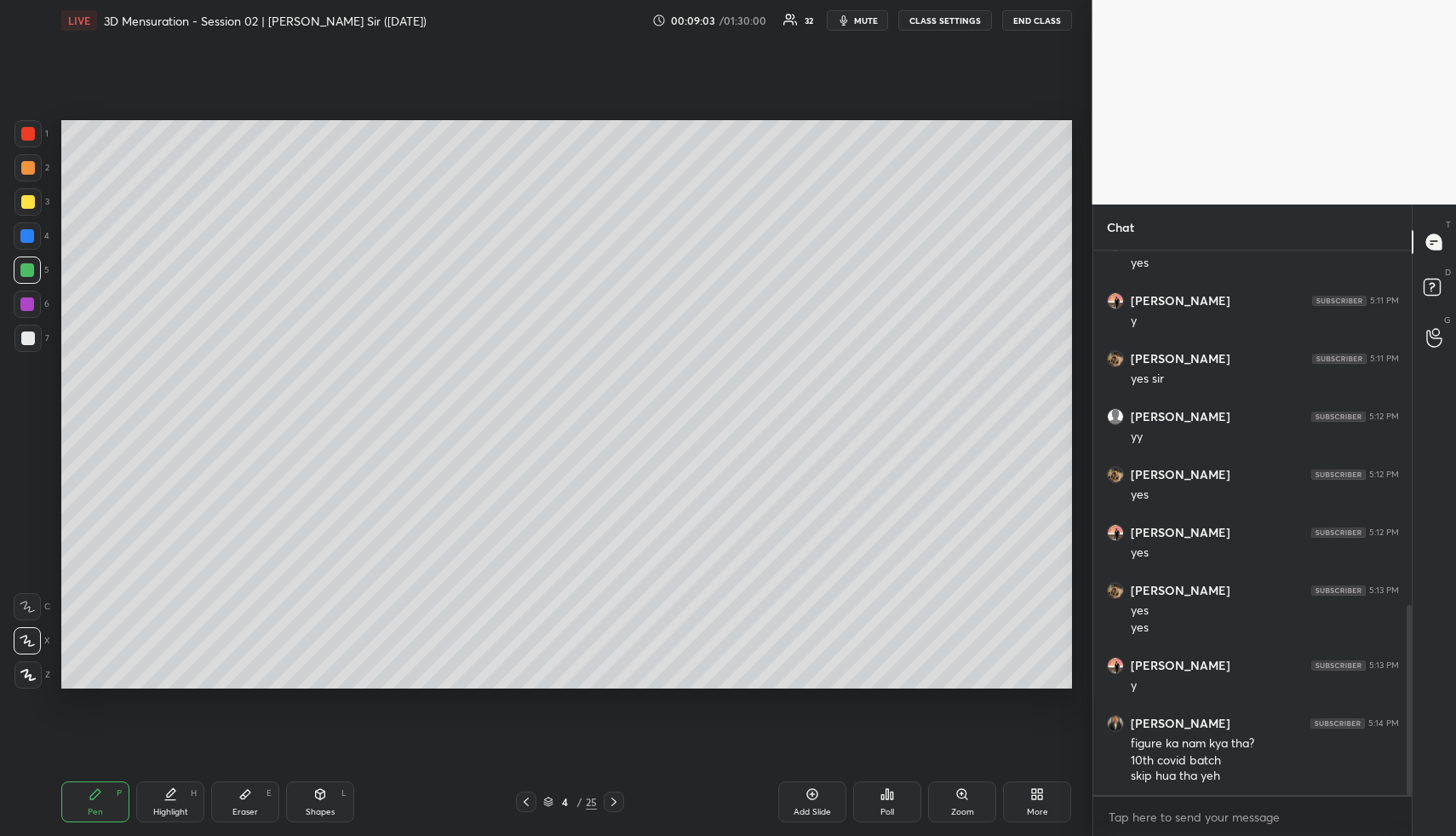
drag, startPoint x: 175, startPoint y: 805, endPoint x: 192, endPoint y: 765, distance: 43.5
click at [176, 805] on div "Highlight H" at bounding box center [171, 802] width 69 height 41
drag, startPoint x: 84, startPoint y: 805, endPoint x: 199, endPoint y: 741, distance: 131.6
click at [84, 805] on div "Pen P" at bounding box center [95, 802] width 69 height 41
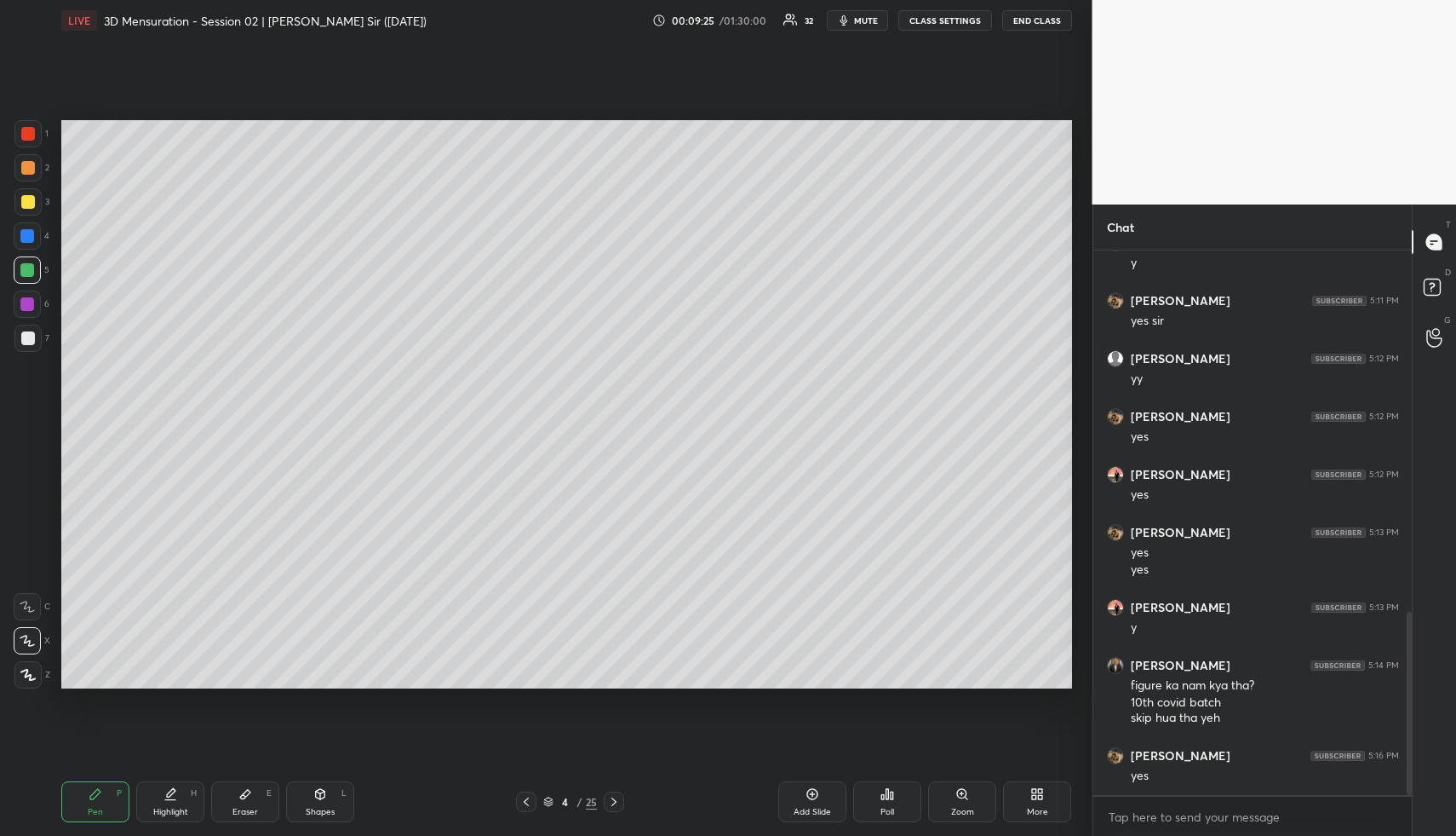
scroll to position [1134, 0]
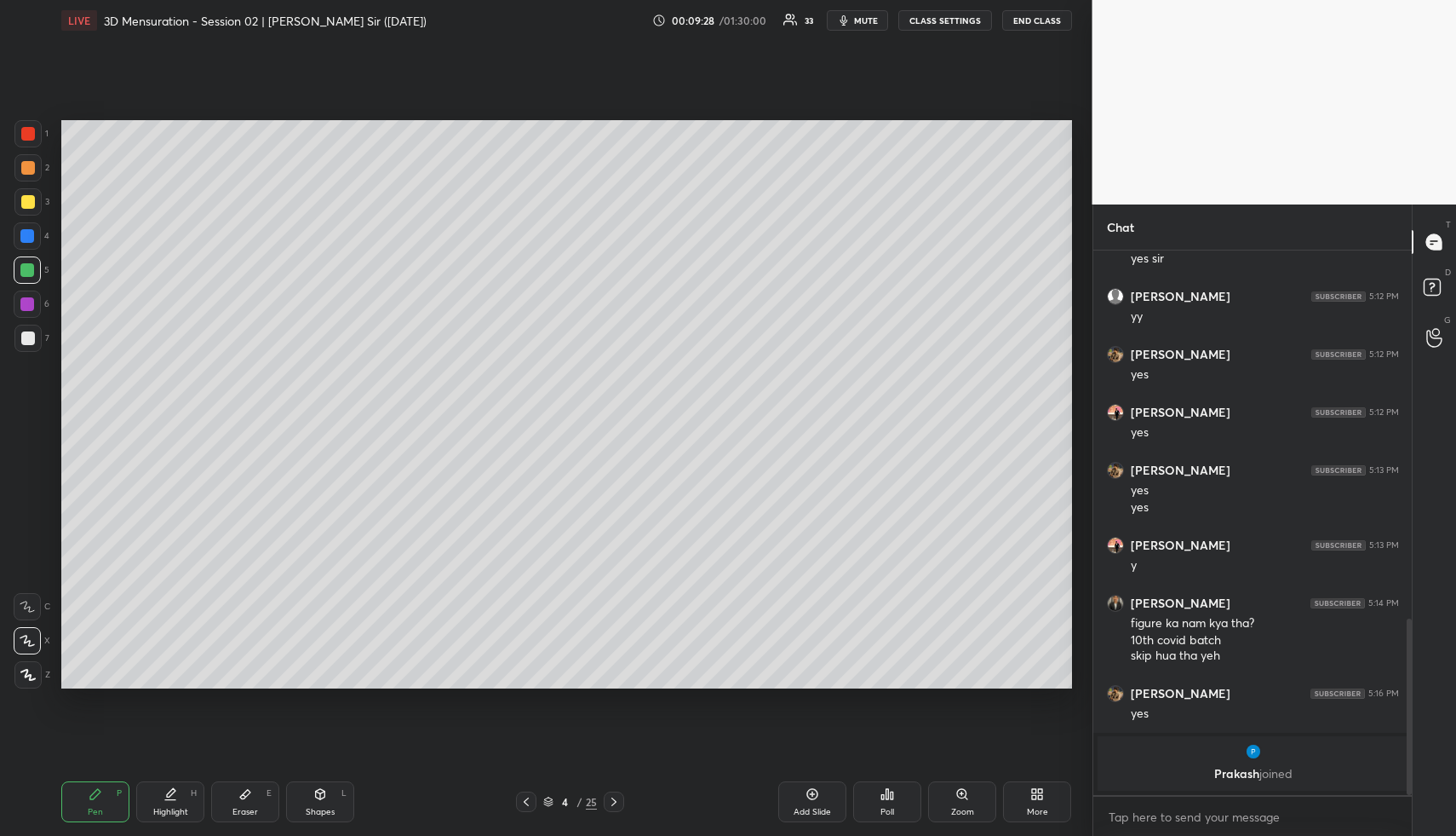
drag, startPoint x: 330, startPoint y: 800, endPoint x: 290, endPoint y: 722, distance: 87.7
click at [330, 800] on div "Shapes L" at bounding box center [320, 802] width 69 height 41
drag, startPoint x: 29, startPoint y: 335, endPoint x: 58, endPoint y: 350, distance: 32.6
click at [30, 335] on div at bounding box center [28, 338] width 13 height 13
click at [185, 787] on div "Highlight H" at bounding box center [171, 802] width 69 height 41
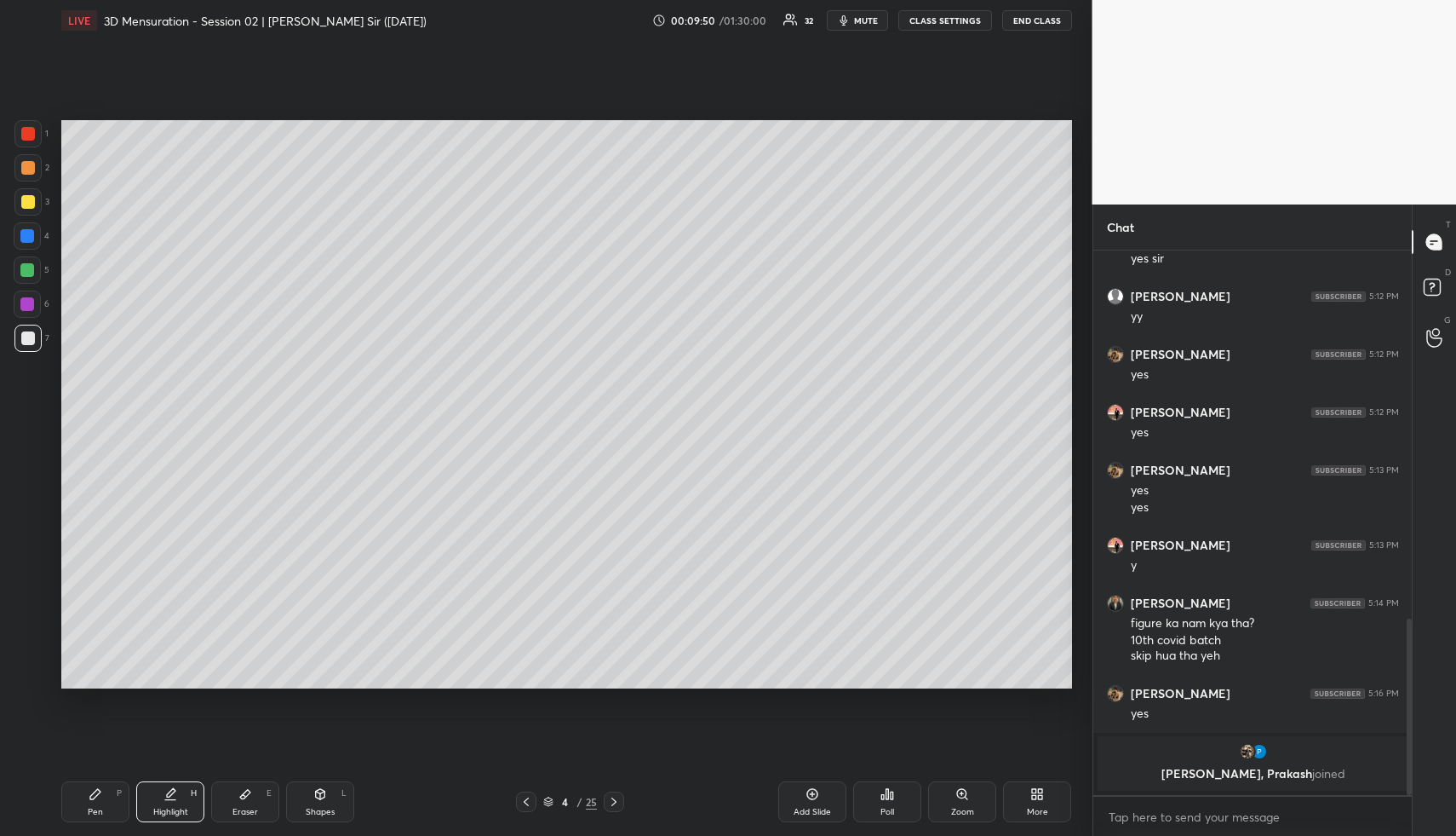
click at [196, 798] on div "H" at bounding box center [193, 793] width 6 height 9
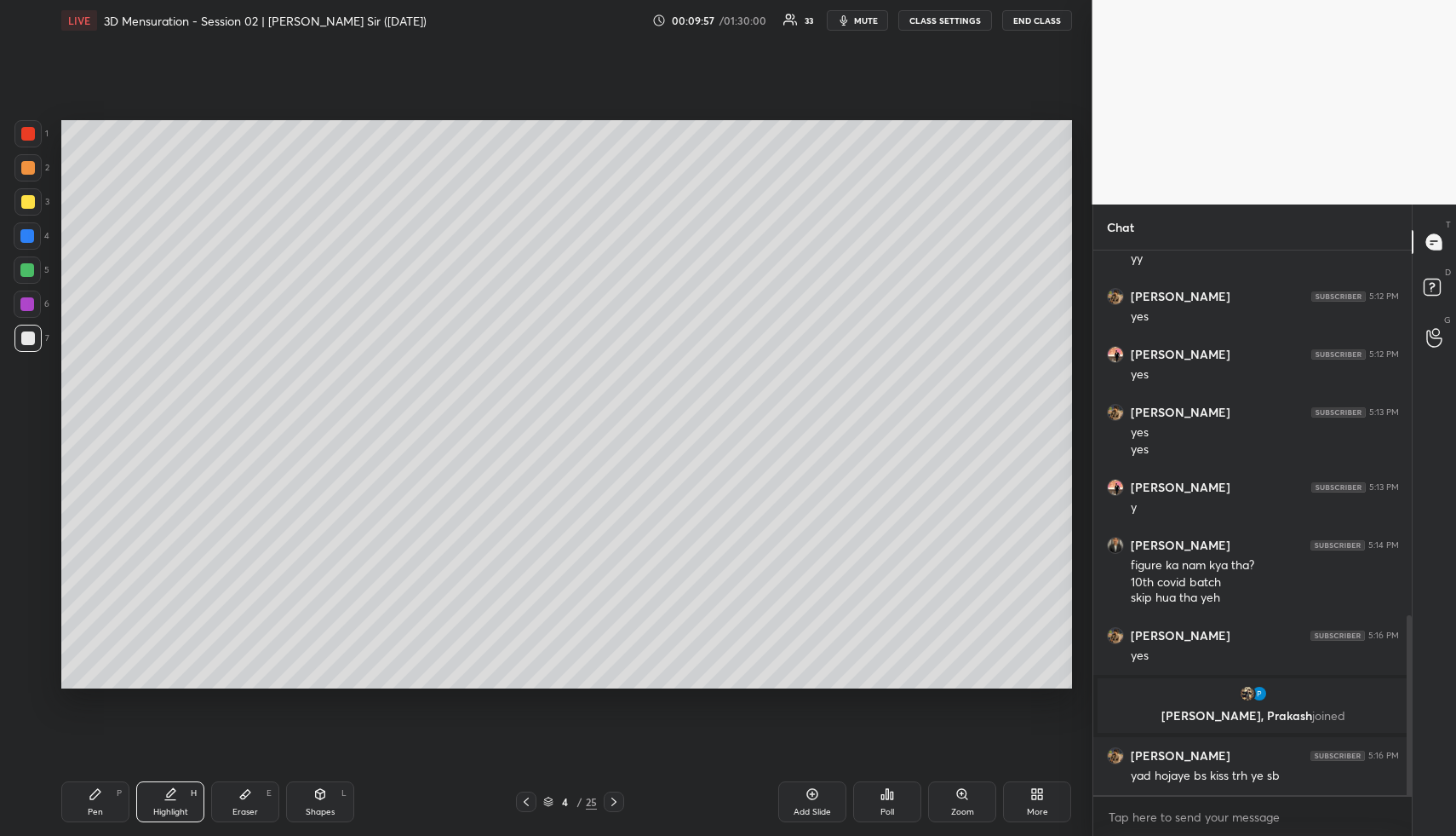
click at [189, 797] on div "Highlight H" at bounding box center [171, 802] width 69 height 41
click at [819, 798] on div "Add Slide" at bounding box center [813, 802] width 69 height 41
click at [92, 815] on div "Pen" at bounding box center [95, 811] width 15 height 9
click at [27, 203] on div at bounding box center [28, 202] width 13 height 13
drag, startPoint x: 252, startPoint y: 799, endPoint x: 227, endPoint y: 748, distance: 56.8
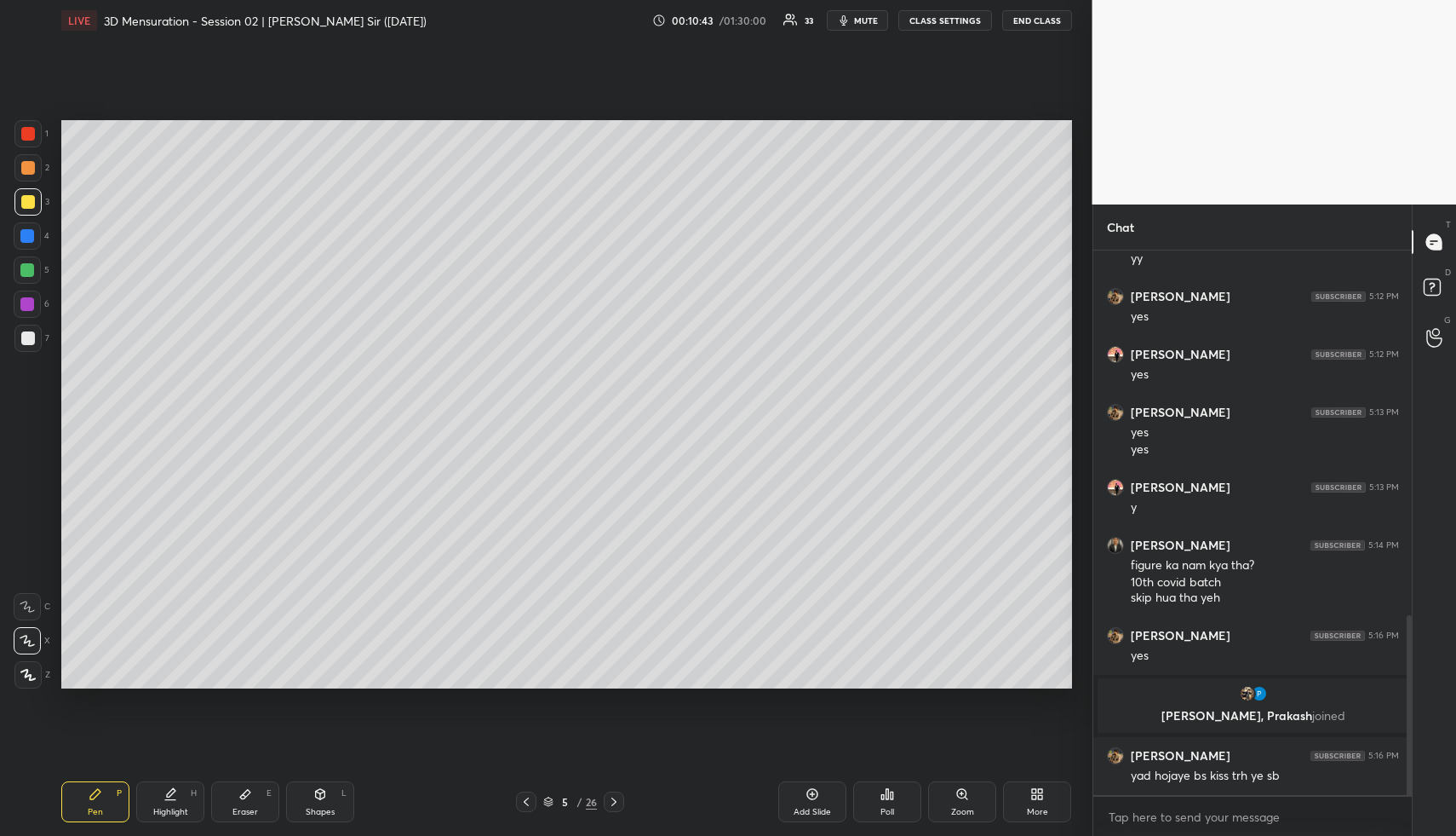
click at [250, 794] on icon at bounding box center [245, 794] width 13 height 13
click at [112, 808] on div "Pen P" at bounding box center [95, 802] width 69 height 41
drag, startPoint x: 101, startPoint y: 799, endPoint x: 113, endPoint y: 749, distance: 51.4
click at [101, 799] on icon at bounding box center [95, 794] width 13 height 13
click at [28, 233] on div at bounding box center [27, 235] width 13 height 13
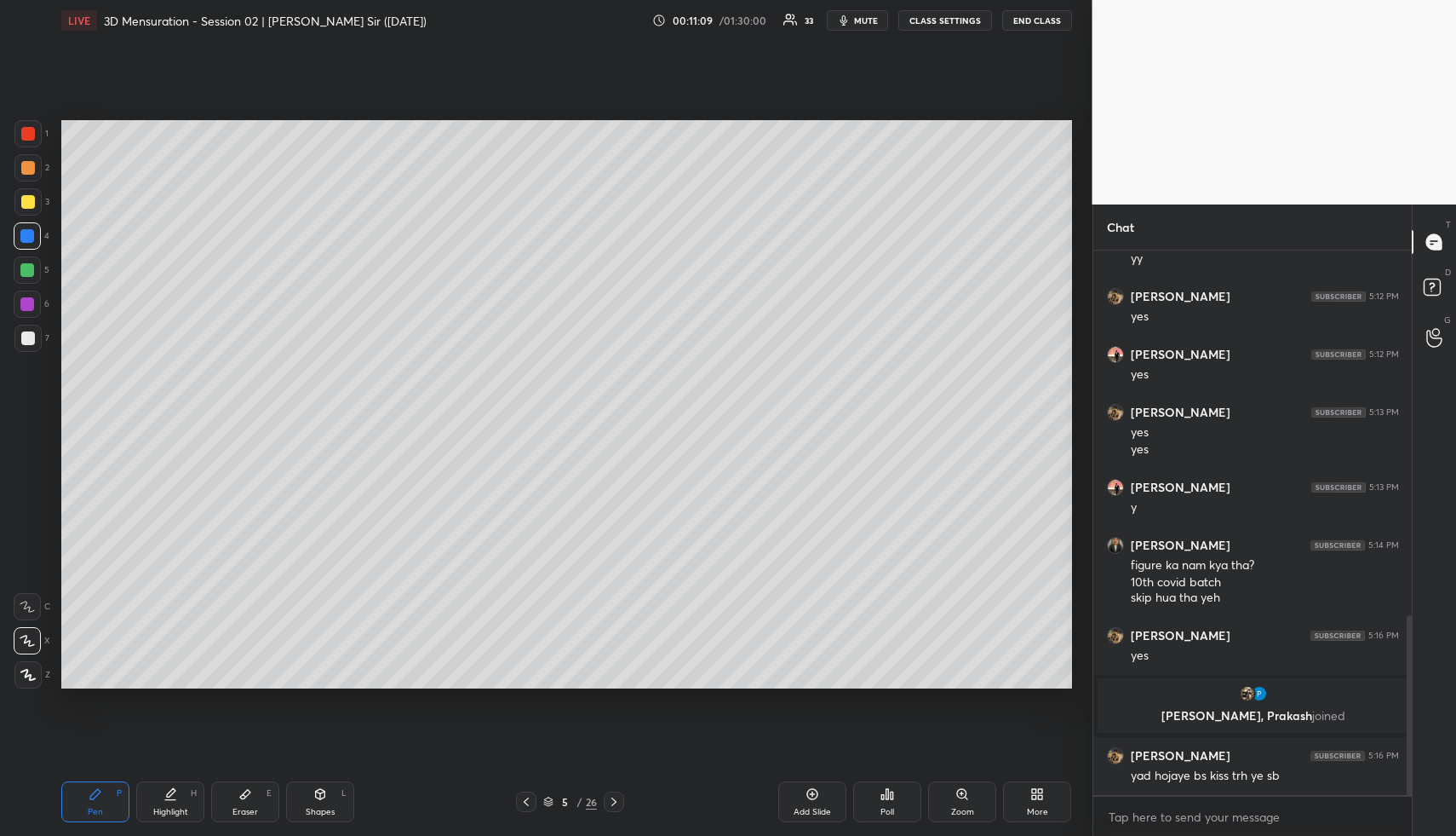
click at [325, 807] on div "Shapes" at bounding box center [320, 811] width 29 height 9
click at [30, 269] on div at bounding box center [27, 270] width 13 height 13
drag, startPoint x: 189, startPoint y: 799, endPoint x: 190, endPoint y: 789, distance: 10.0
click at [189, 799] on div "Highlight H" at bounding box center [171, 802] width 69 height 41
drag, startPoint x: 173, startPoint y: 801, endPoint x: 185, endPoint y: 703, distance: 98.7
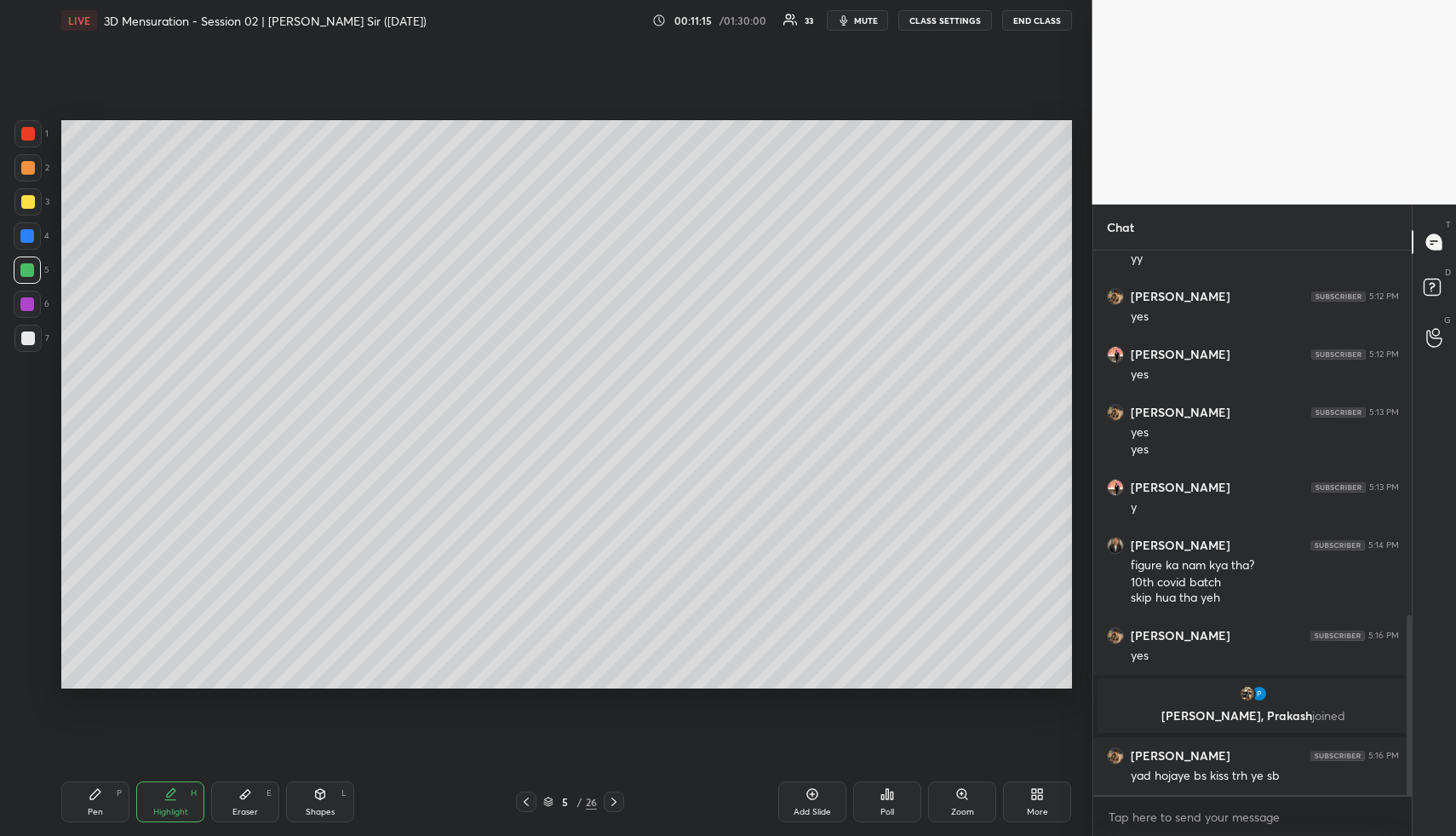
click at [174, 799] on div "Highlight H" at bounding box center [171, 802] width 69 height 41
click at [174, 807] on div "Highlight" at bounding box center [171, 811] width 35 height 9
drag, startPoint x: 184, startPoint y: 802, endPoint x: 202, endPoint y: 720, distance: 84.0
click at [184, 802] on div "Highlight H" at bounding box center [171, 802] width 69 height 41
drag, startPoint x: 814, startPoint y: 807, endPoint x: 773, endPoint y: 785, distance: 46.5
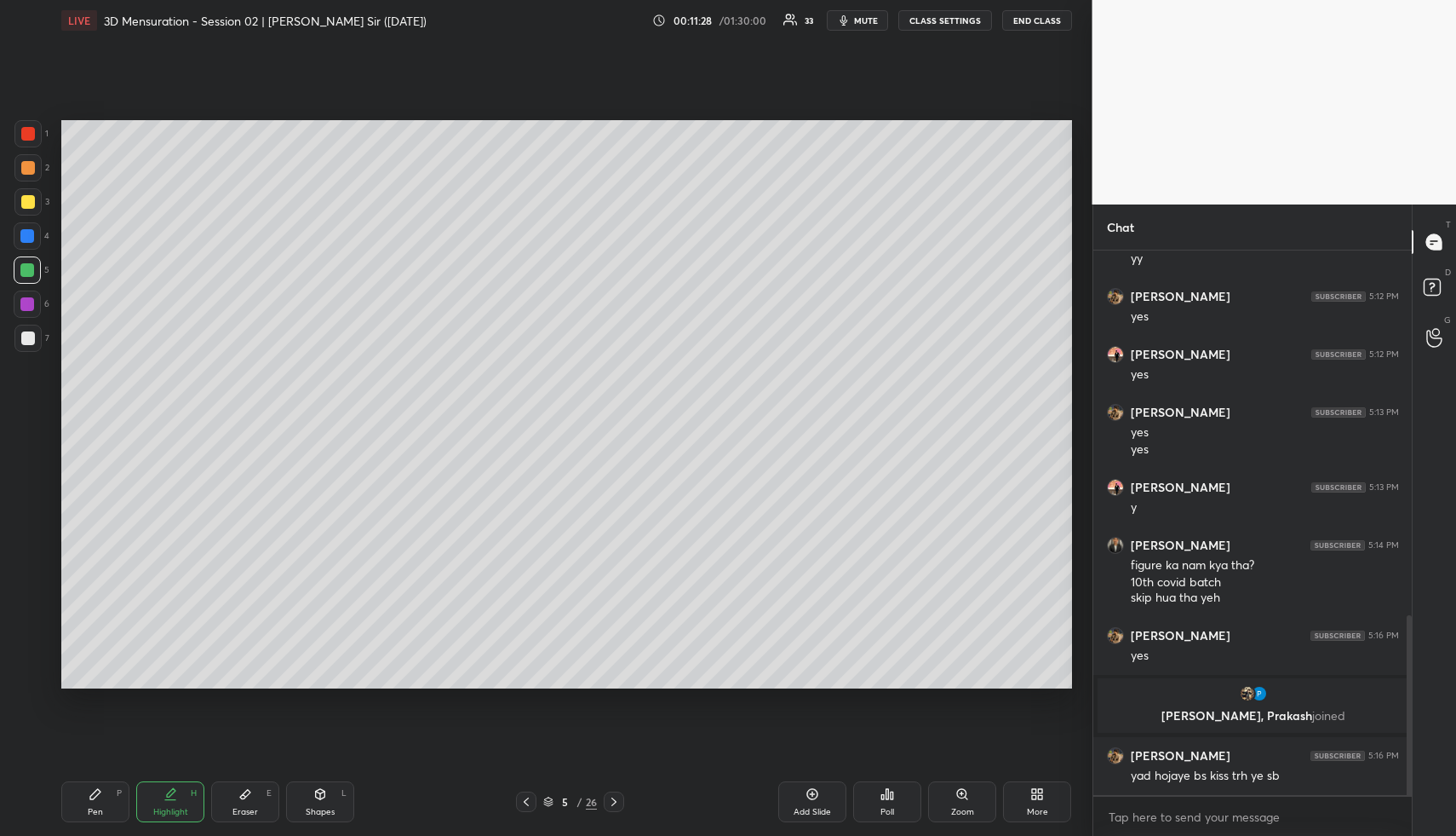
click at [815, 807] on div "Add Slide" at bounding box center [813, 802] width 69 height 41
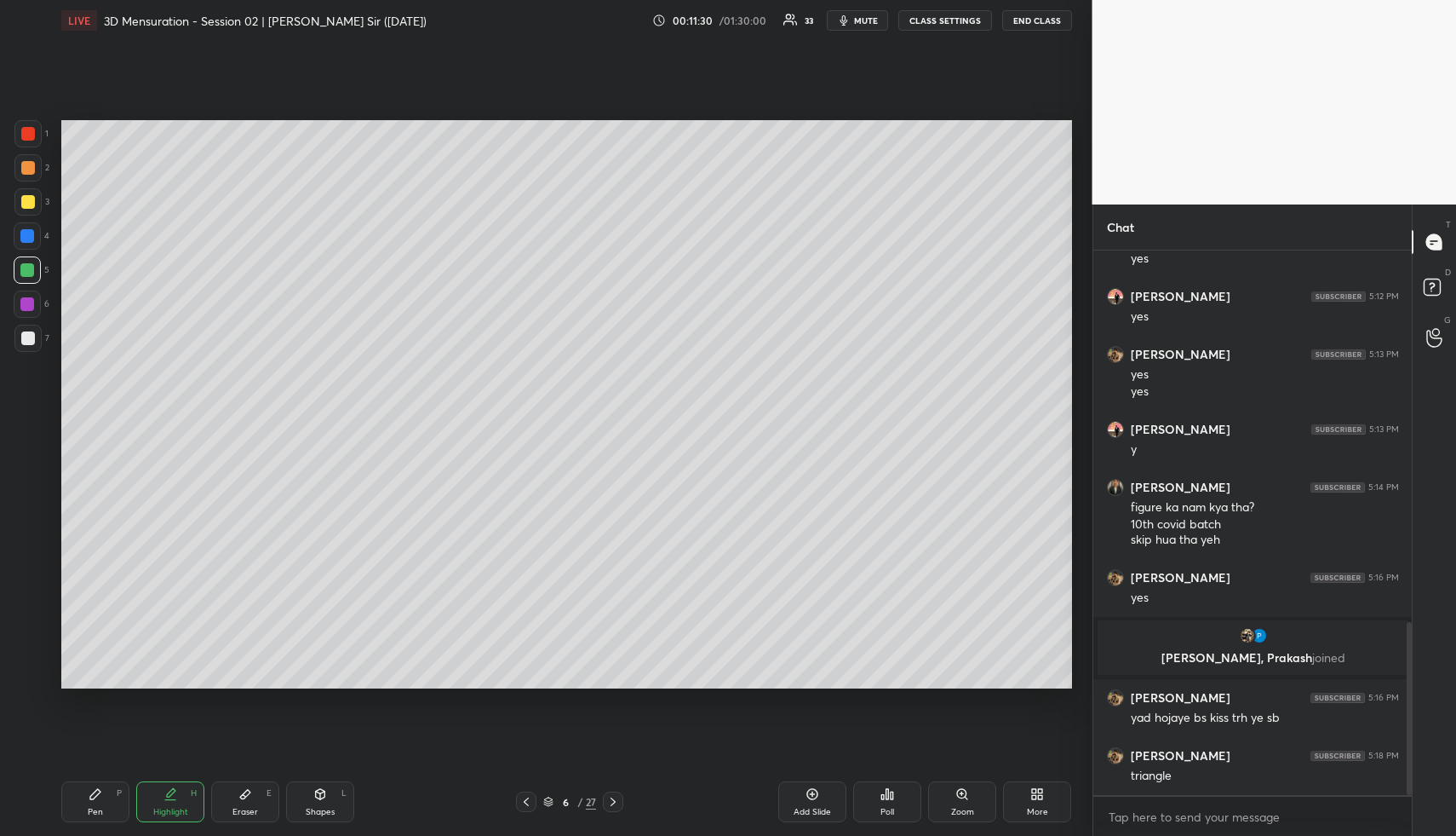
drag, startPoint x: 524, startPoint y: 802, endPoint x: 515, endPoint y: 793, distance: 12.7
click at [524, 802] on icon at bounding box center [526, 802] width 13 height 13
drag, startPoint x: 325, startPoint y: 799, endPoint x: 311, endPoint y: 776, distance: 26.9
click at [321, 798] on icon at bounding box center [320, 794] width 13 height 13
click at [26, 306] on div at bounding box center [27, 304] width 13 height 13
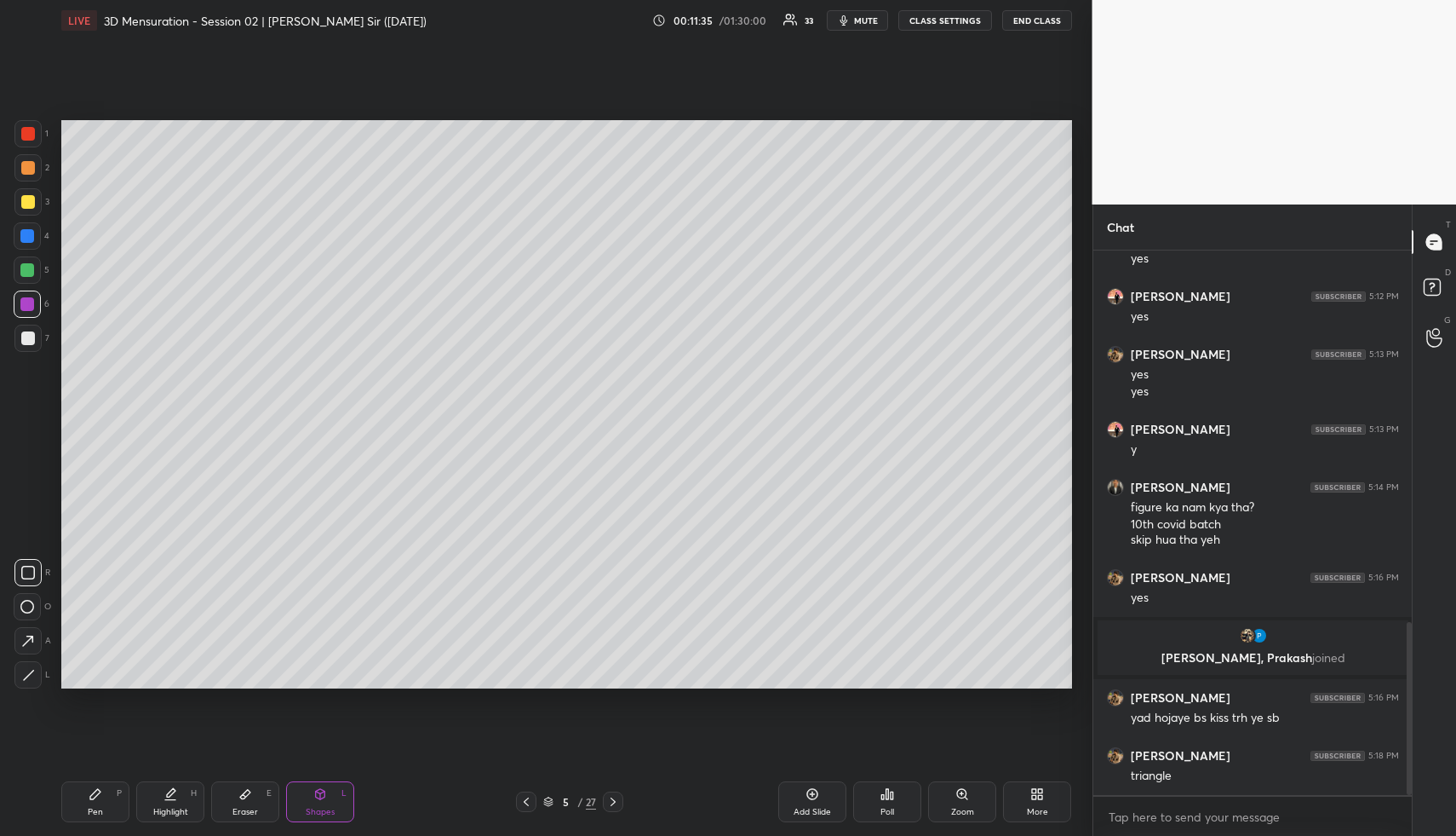
drag, startPoint x: 33, startPoint y: 677, endPoint x: 54, endPoint y: 647, distance: 36.6
click at [36, 674] on div at bounding box center [28, 675] width 28 height 28
drag, startPoint x: 29, startPoint y: 236, endPoint x: 33, endPoint y: 248, distance: 12.6
click at [29, 236] on div at bounding box center [27, 235] width 13 height 13
click at [172, 794] on icon at bounding box center [171, 794] width 13 height 13
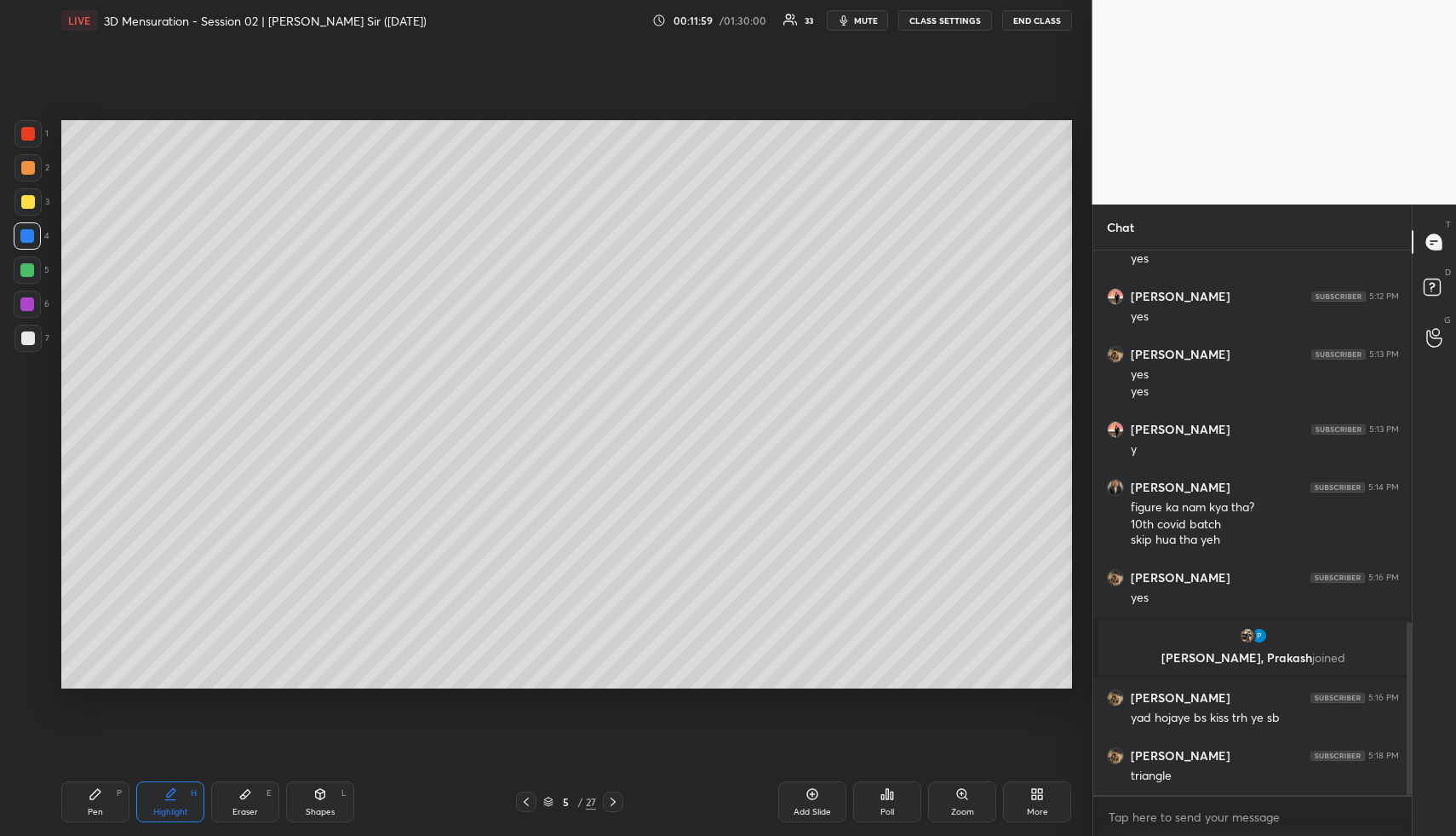
scroll to position [1238, 0]
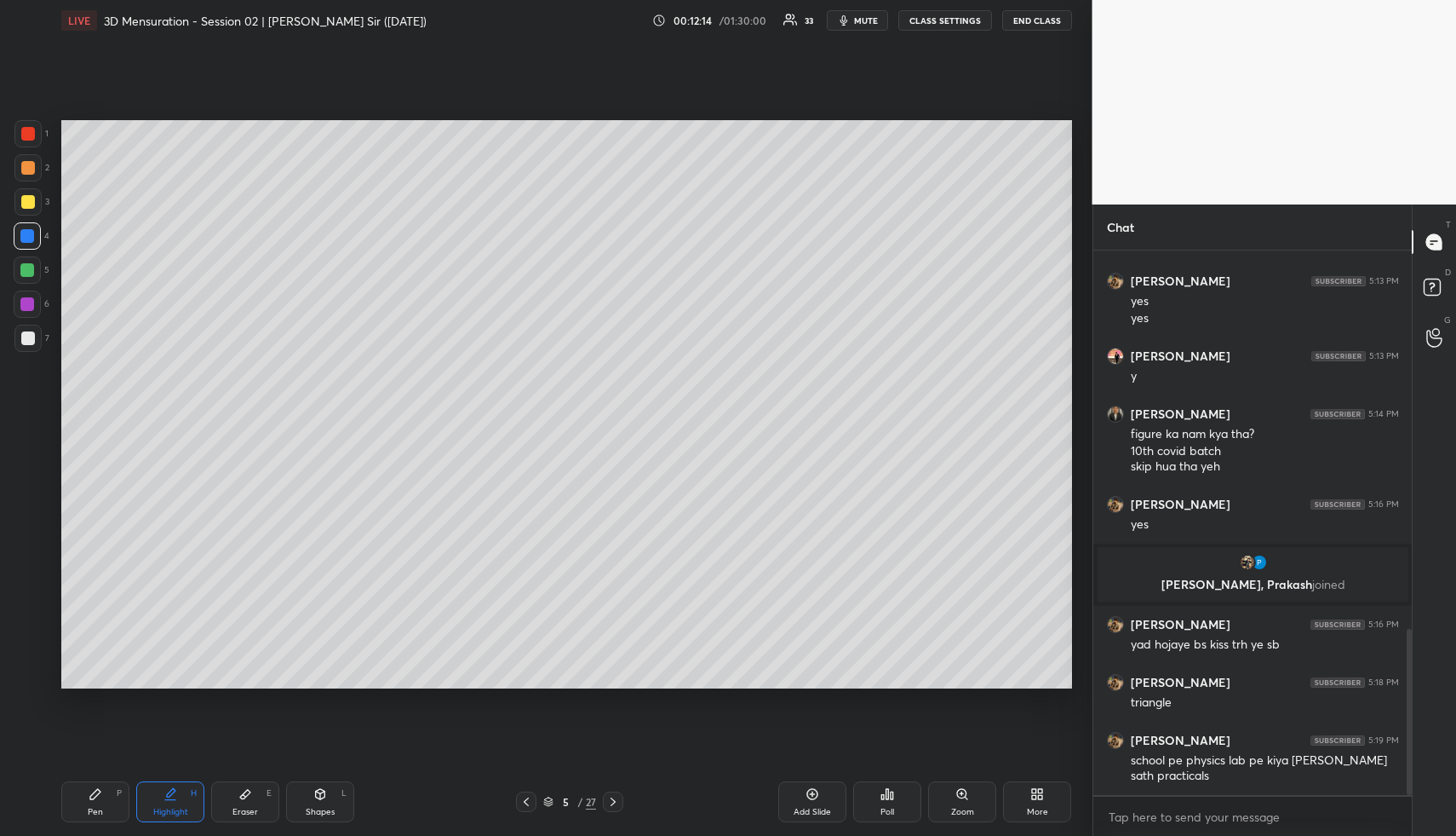
drag, startPoint x: 323, startPoint y: 815, endPoint x: 317, endPoint y: 789, distance: 26.7
click at [320, 815] on div "Shapes" at bounding box center [320, 811] width 29 height 9
click at [30, 276] on div at bounding box center [27, 270] width 13 height 13
click at [31, 614] on div at bounding box center [27, 606] width 28 height 28
drag, startPoint x: 31, startPoint y: 279, endPoint x: 38, endPoint y: 482, distance: 203.1
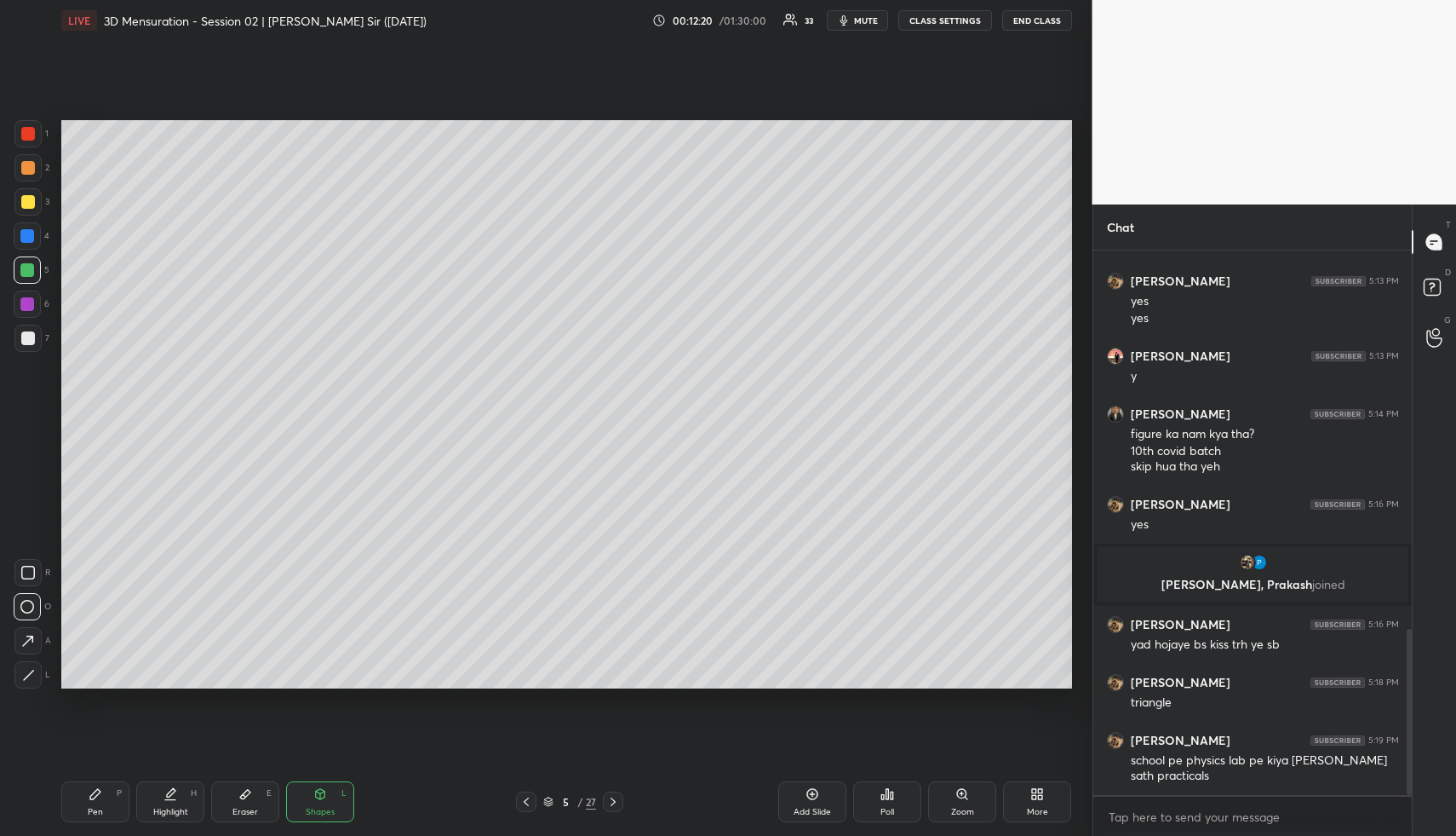
click at [32, 283] on div at bounding box center [27, 270] width 28 height 28
drag, startPoint x: 30, startPoint y: 671, endPoint x: 41, endPoint y: 662, distance: 14.2
click at [34, 670] on icon at bounding box center [28, 675] width 12 height 12
click at [172, 798] on icon at bounding box center [171, 794] width 13 height 13
drag, startPoint x: 322, startPoint y: 809, endPoint x: 310, endPoint y: 777, distance: 34.2
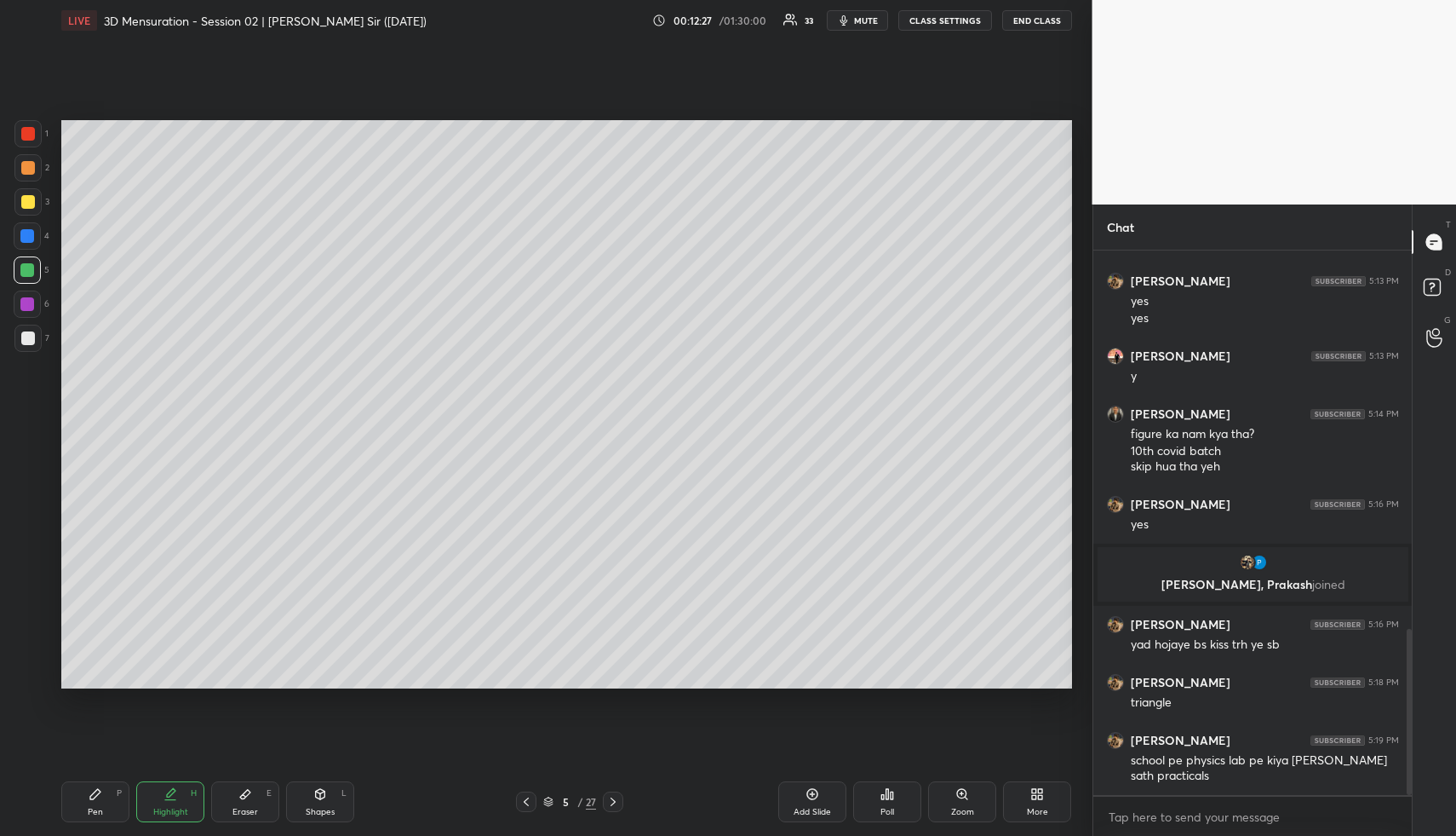
click at [321, 807] on div "Shapes" at bounding box center [320, 811] width 29 height 9
click at [26, 341] on div at bounding box center [28, 338] width 13 height 13
click at [25, 678] on div at bounding box center [28, 675] width 28 height 28
click at [30, 170] on div at bounding box center [28, 168] width 13 height 13
click at [317, 819] on div "Shapes L" at bounding box center [320, 802] width 69 height 41
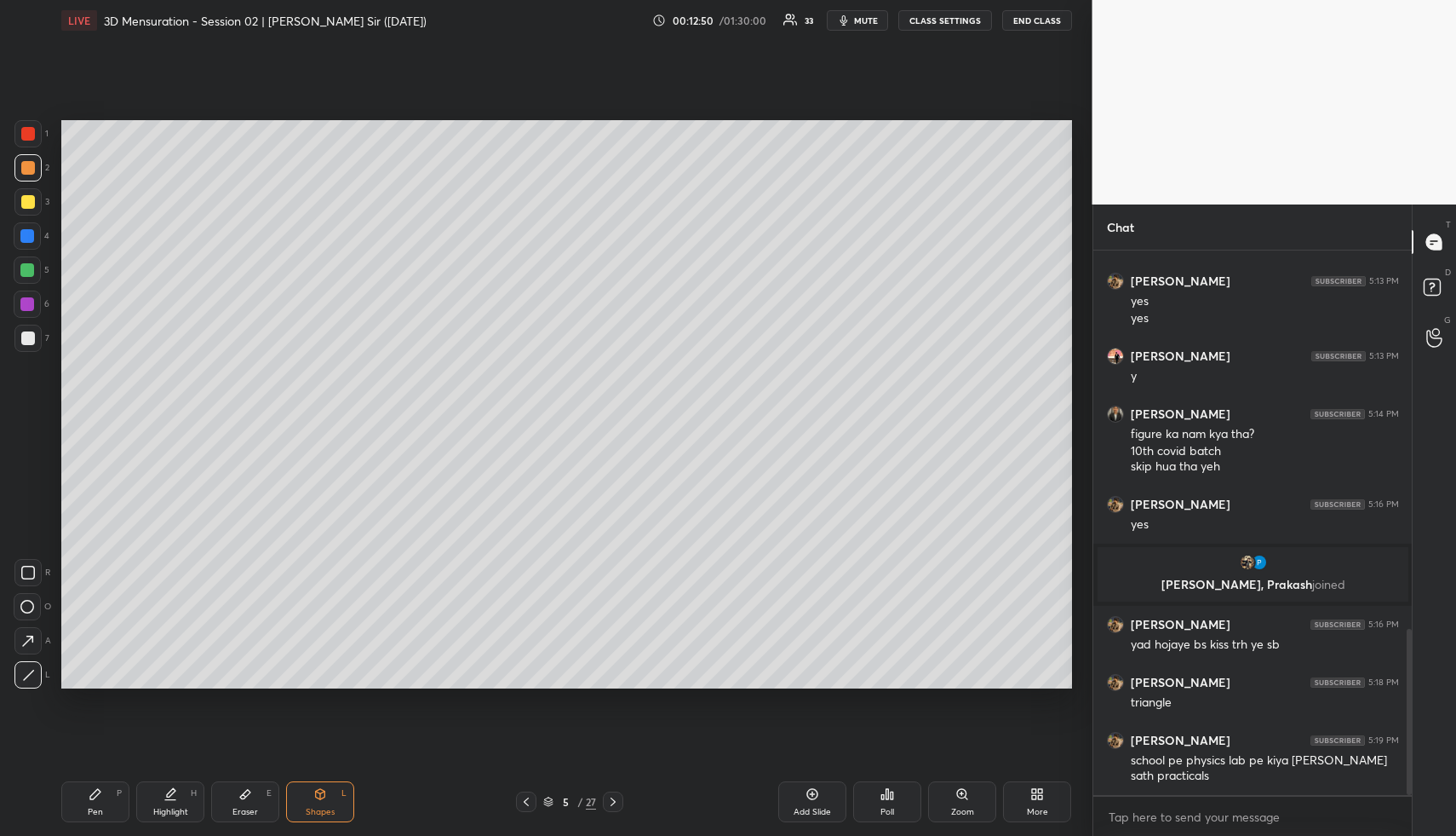
drag, startPoint x: 41, startPoint y: 669, endPoint x: 30, endPoint y: 525, distance: 144.4
click at [37, 668] on div at bounding box center [28, 675] width 28 height 28
click at [29, 273] on div at bounding box center [27, 270] width 13 height 13
click at [18, 202] on div at bounding box center [28, 202] width 28 height 28
drag, startPoint x: 171, startPoint y: 812, endPoint x: 192, endPoint y: 788, distance: 31.9
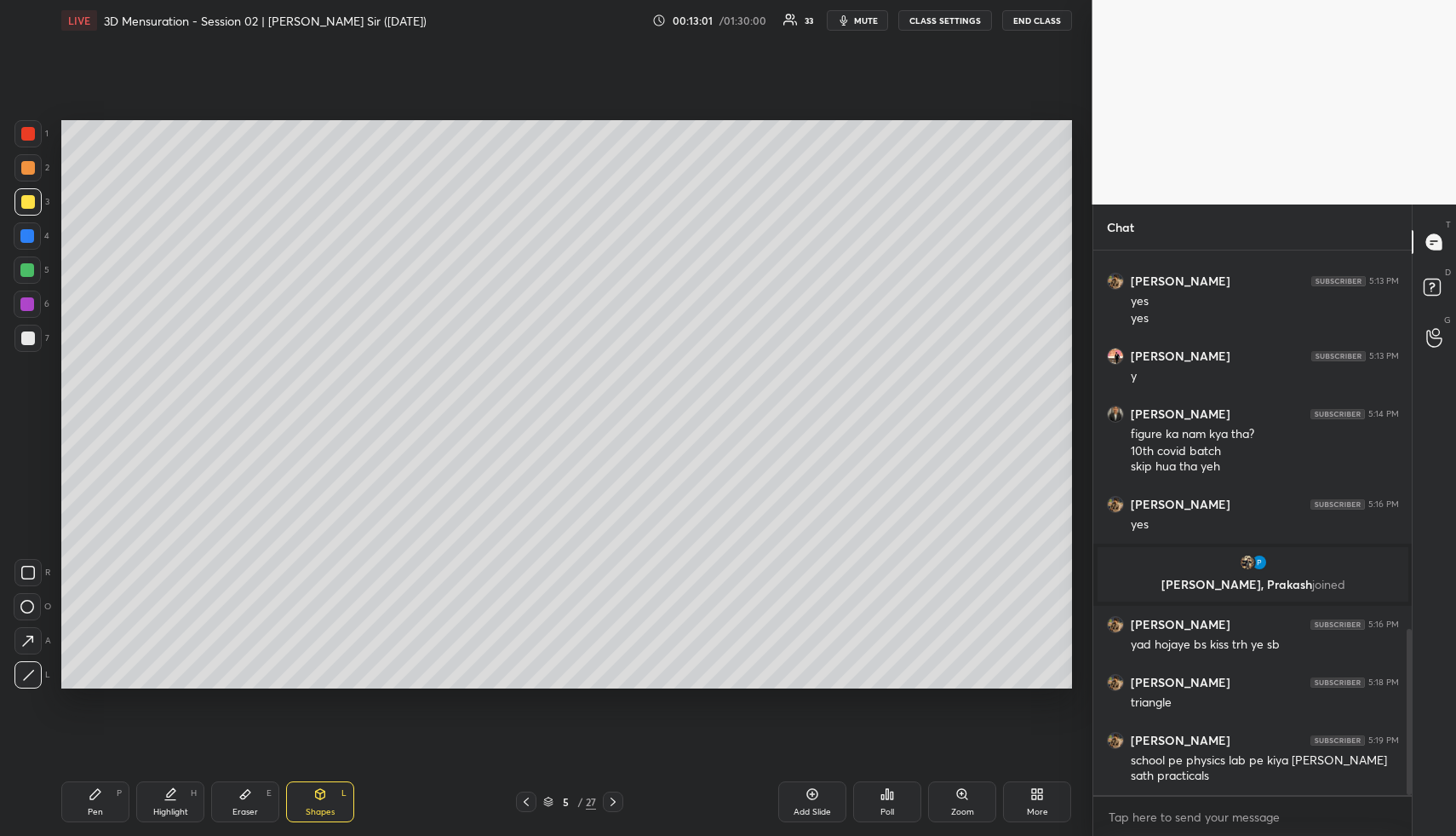
click at [176, 813] on div "Highlight" at bounding box center [171, 811] width 35 height 9
drag, startPoint x: 128, startPoint y: 801, endPoint x: 134, endPoint y: 795, distance: 8.5
click at [130, 805] on div "Pen P Highlight H Eraser E Shapes L" at bounding box center [269, 802] width 416 height 41
click at [245, 802] on div "Eraser E" at bounding box center [246, 802] width 69 height 41
drag, startPoint x: 36, startPoint y: 680, endPoint x: 60, endPoint y: 649, distance: 39.2
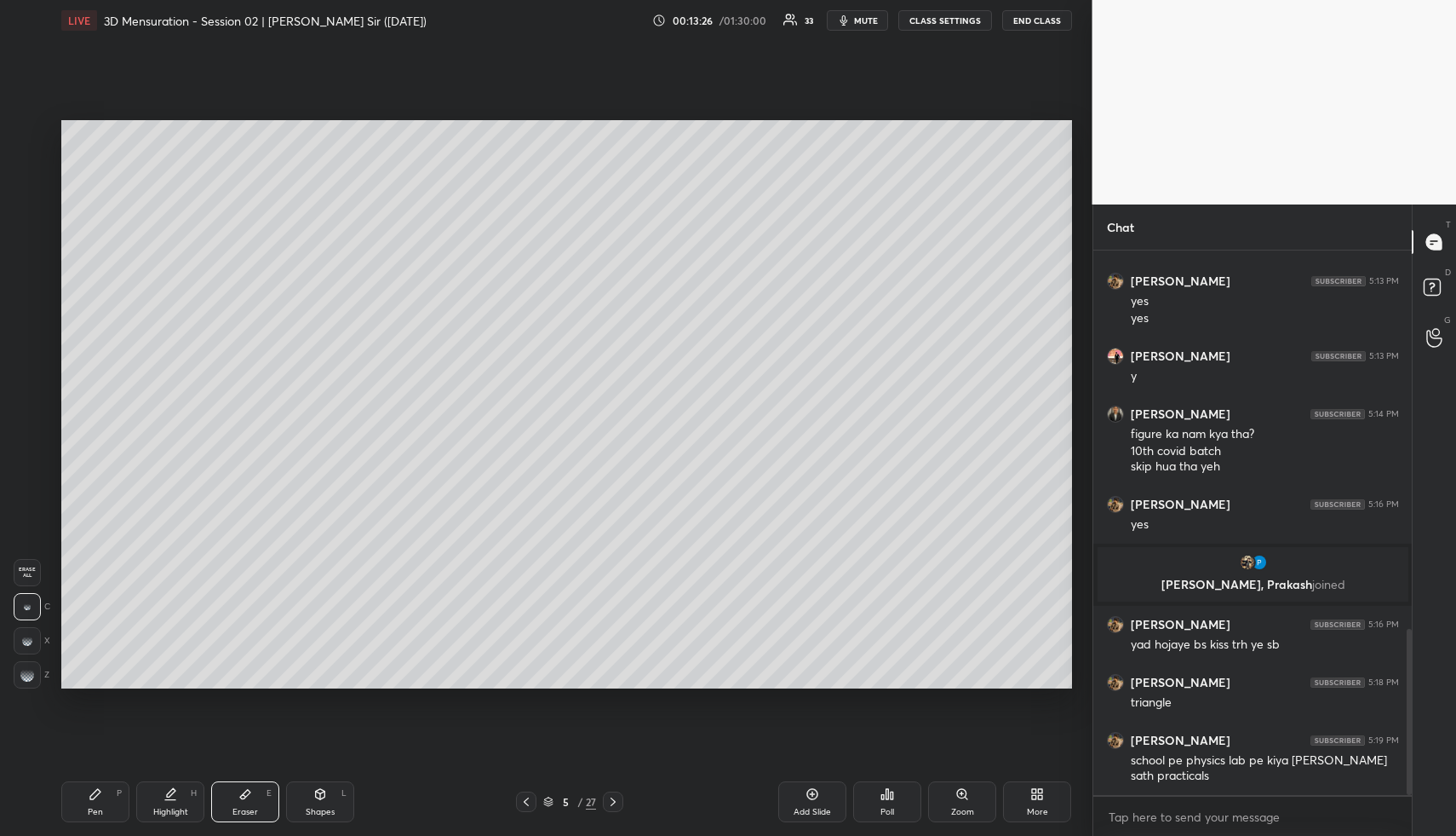
click at [35, 680] on div at bounding box center [27, 675] width 28 height 28
click at [190, 790] on div "Highlight H" at bounding box center [171, 802] width 69 height 41
drag, startPoint x: 233, startPoint y: 797, endPoint x: 232, endPoint y: 785, distance: 12.0
click at [233, 794] on div "Eraser E" at bounding box center [246, 802] width 69 height 41
drag, startPoint x: 820, startPoint y: 796, endPoint x: 791, endPoint y: 785, distance: 31.0
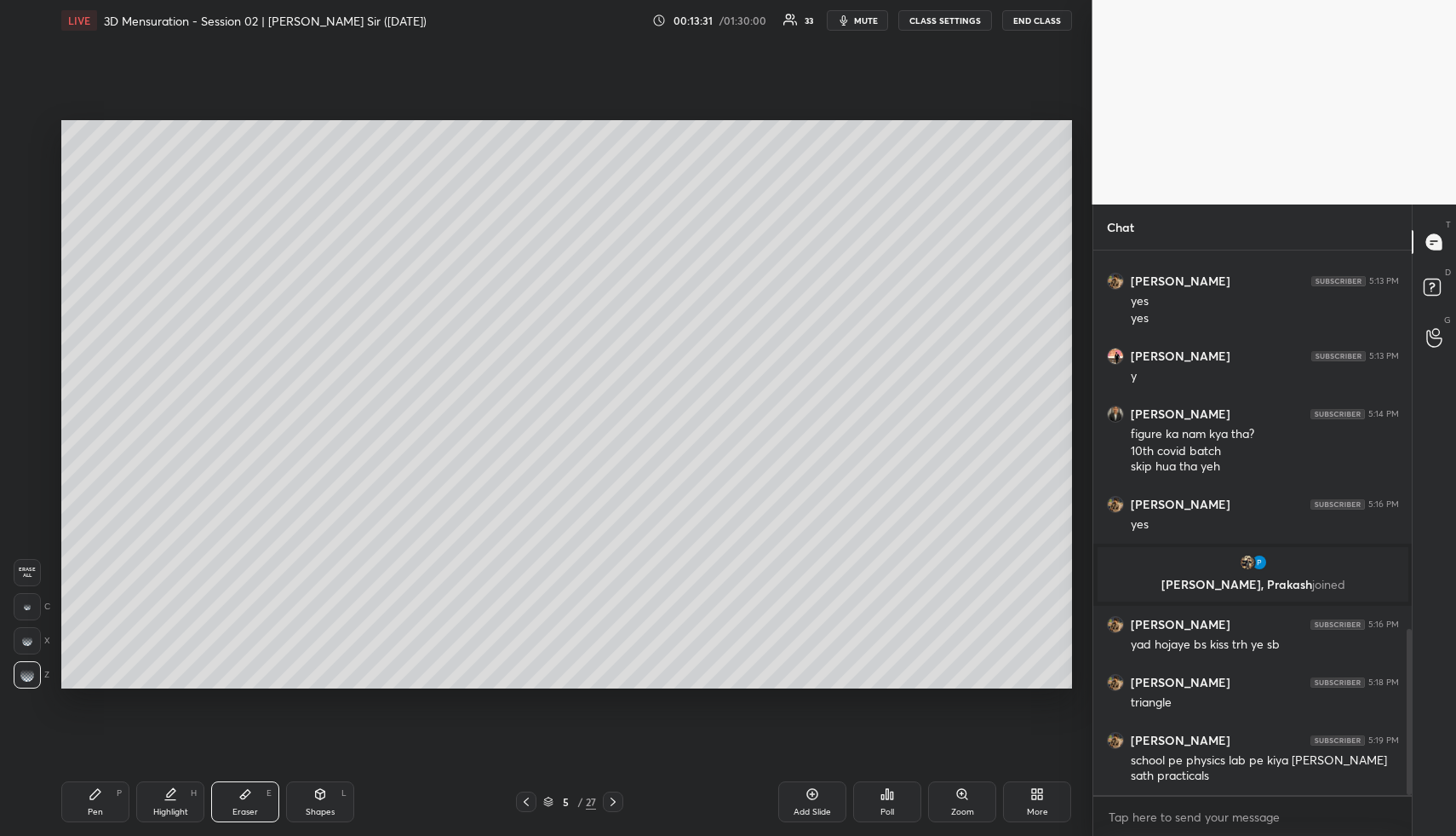
click at [819, 796] on div "Add Slide" at bounding box center [813, 802] width 69 height 41
drag, startPoint x: 86, startPoint y: 807, endPoint x: 76, endPoint y: 738, distance: 69.7
click at [87, 805] on div "Pen P" at bounding box center [95, 802] width 69 height 41
click at [28, 167] on div at bounding box center [28, 168] width 13 height 13
click at [32, 198] on div at bounding box center [28, 202] width 13 height 13
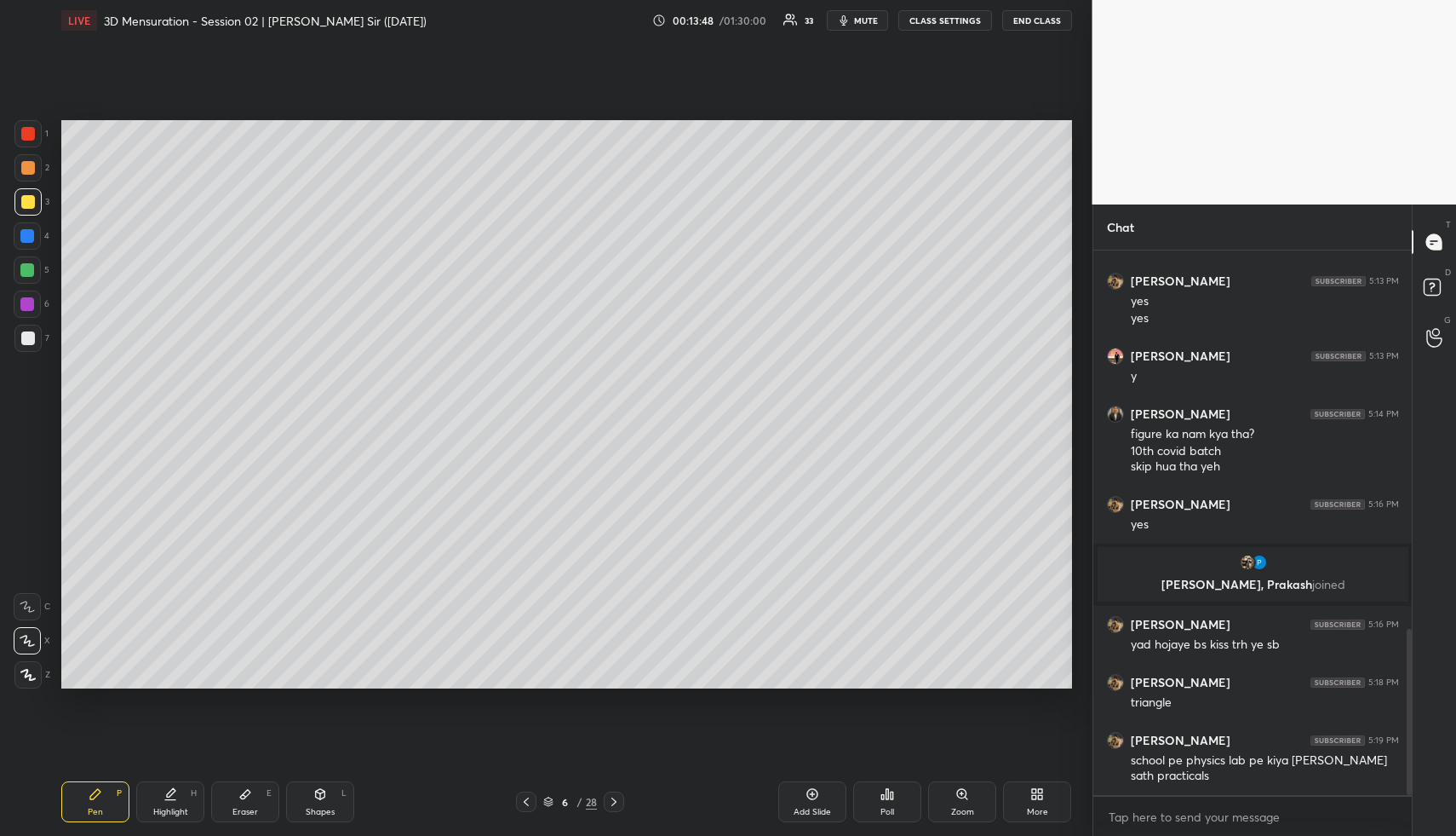
drag, startPoint x: 26, startPoint y: 232, endPoint x: 53, endPoint y: 282, distance: 56.8
click at [28, 235] on div at bounding box center [27, 235] width 13 height 13
drag, startPoint x: 311, startPoint y: 800, endPoint x: 299, endPoint y: 762, distance: 39.8
click at [311, 800] on div "Shapes L" at bounding box center [320, 802] width 69 height 41
click at [27, 334] on div at bounding box center [28, 338] width 28 height 28
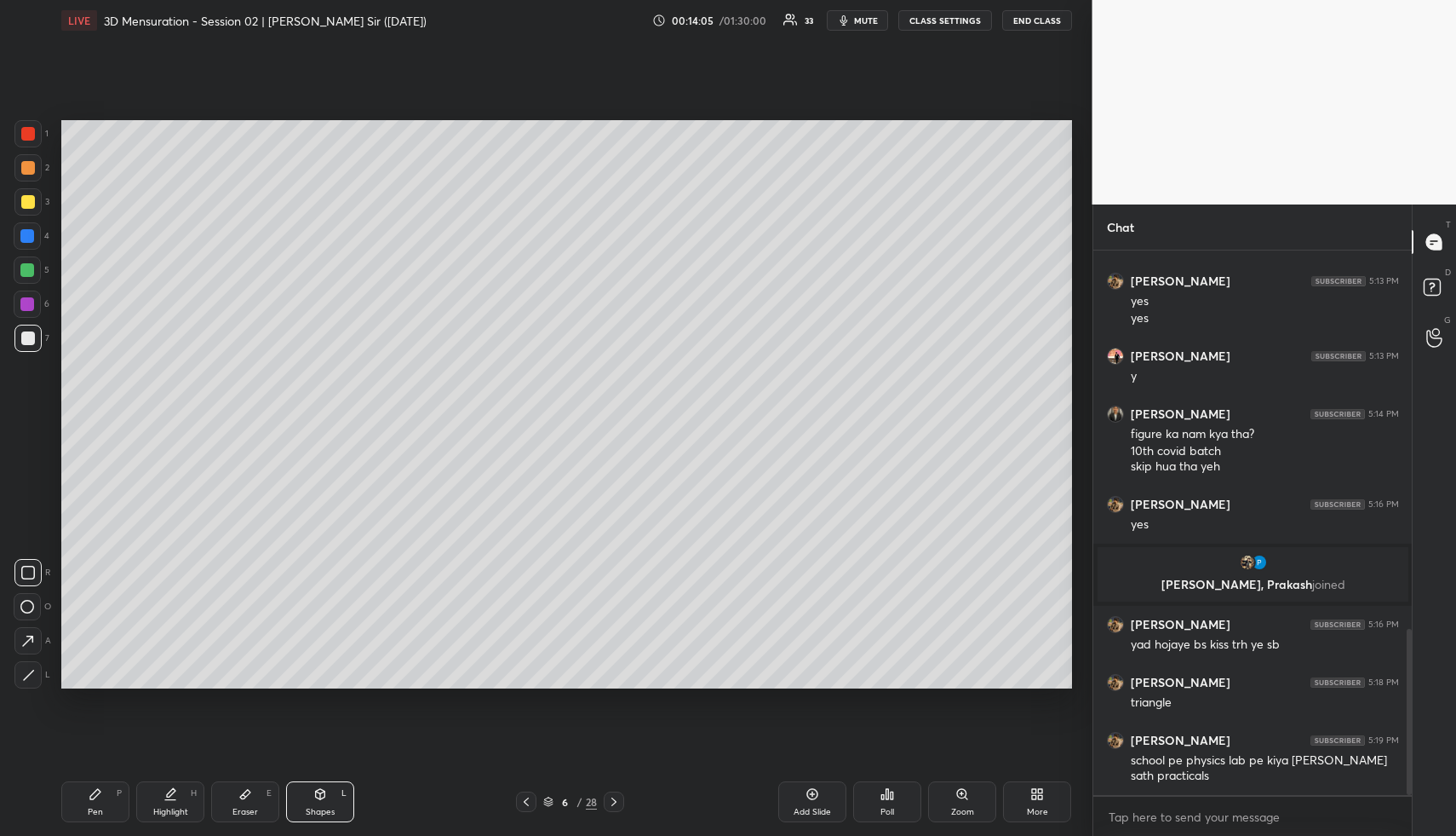
drag, startPoint x: 179, startPoint y: 809, endPoint x: 210, endPoint y: 748, distance: 68.4
click at [181, 809] on div "Highlight" at bounding box center [171, 811] width 35 height 9
click at [101, 810] on div "Pen P" at bounding box center [95, 802] width 69 height 41
drag, startPoint x: 27, startPoint y: 169, endPoint x: 40, endPoint y: 167, distance: 13.2
click at [27, 169] on div at bounding box center [28, 168] width 13 height 13
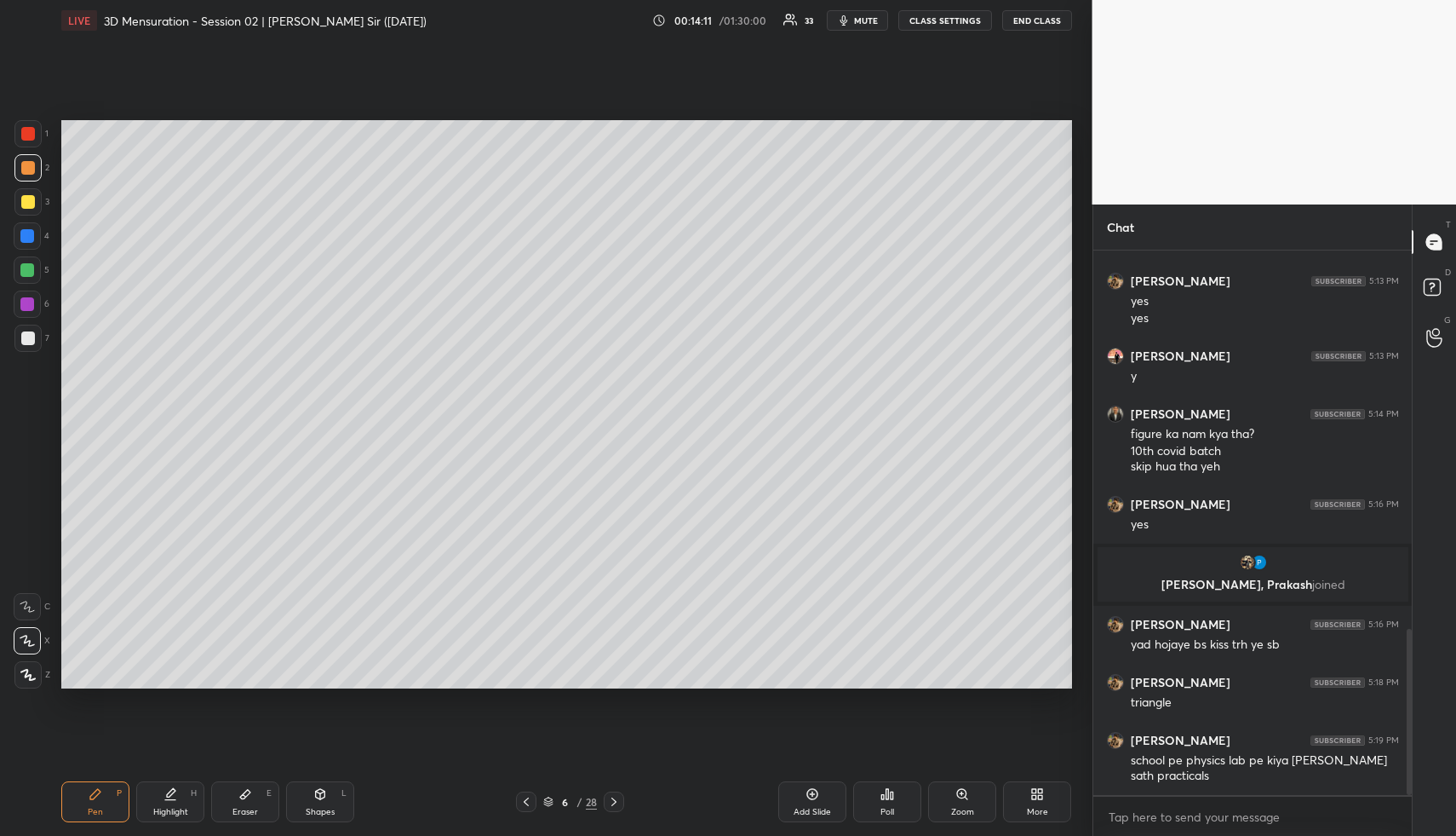
drag, startPoint x: 522, startPoint y: 799, endPoint x: 438, endPoint y: 781, distance: 85.9
click at [522, 799] on icon at bounding box center [526, 802] width 13 height 13
click at [158, 814] on div "Highlight" at bounding box center [171, 811] width 35 height 9
click at [616, 802] on icon at bounding box center [614, 802] width 5 height 9
click at [88, 810] on div "Pen" at bounding box center [95, 811] width 15 height 9
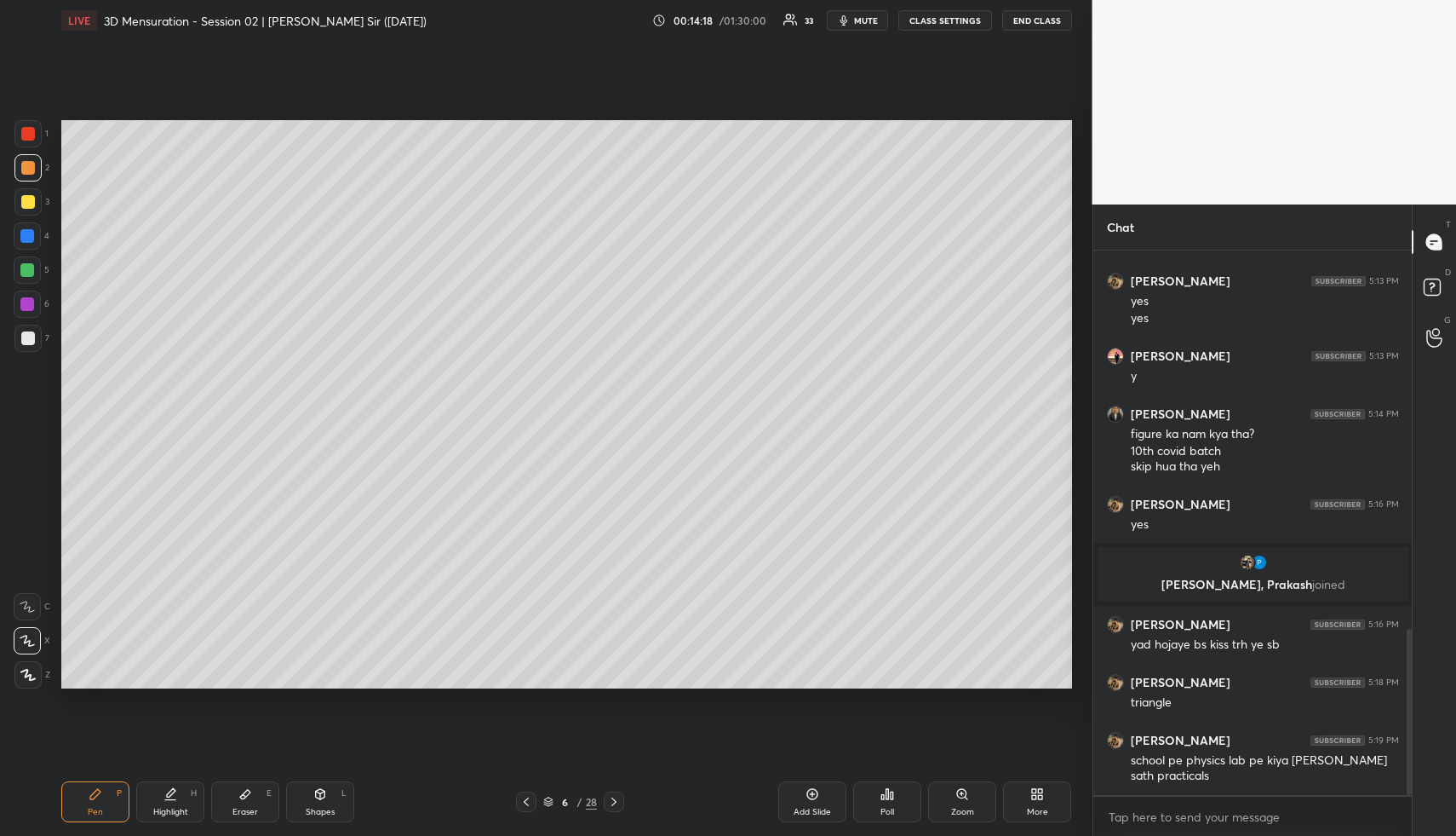
click at [22, 198] on div at bounding box center [28, 202] width 13 height 13
click at [189, 798] on div "Highlight H" at bounding box center [171, 802] width 69 height 41
drag, startPoint x: 111, startPoint y: 801, endPoint x: 108, endPoint y: 747, distance: 54.1
click at [110, 799] on div "Pen P" at bounding box center [95, 802] width 69 height 41
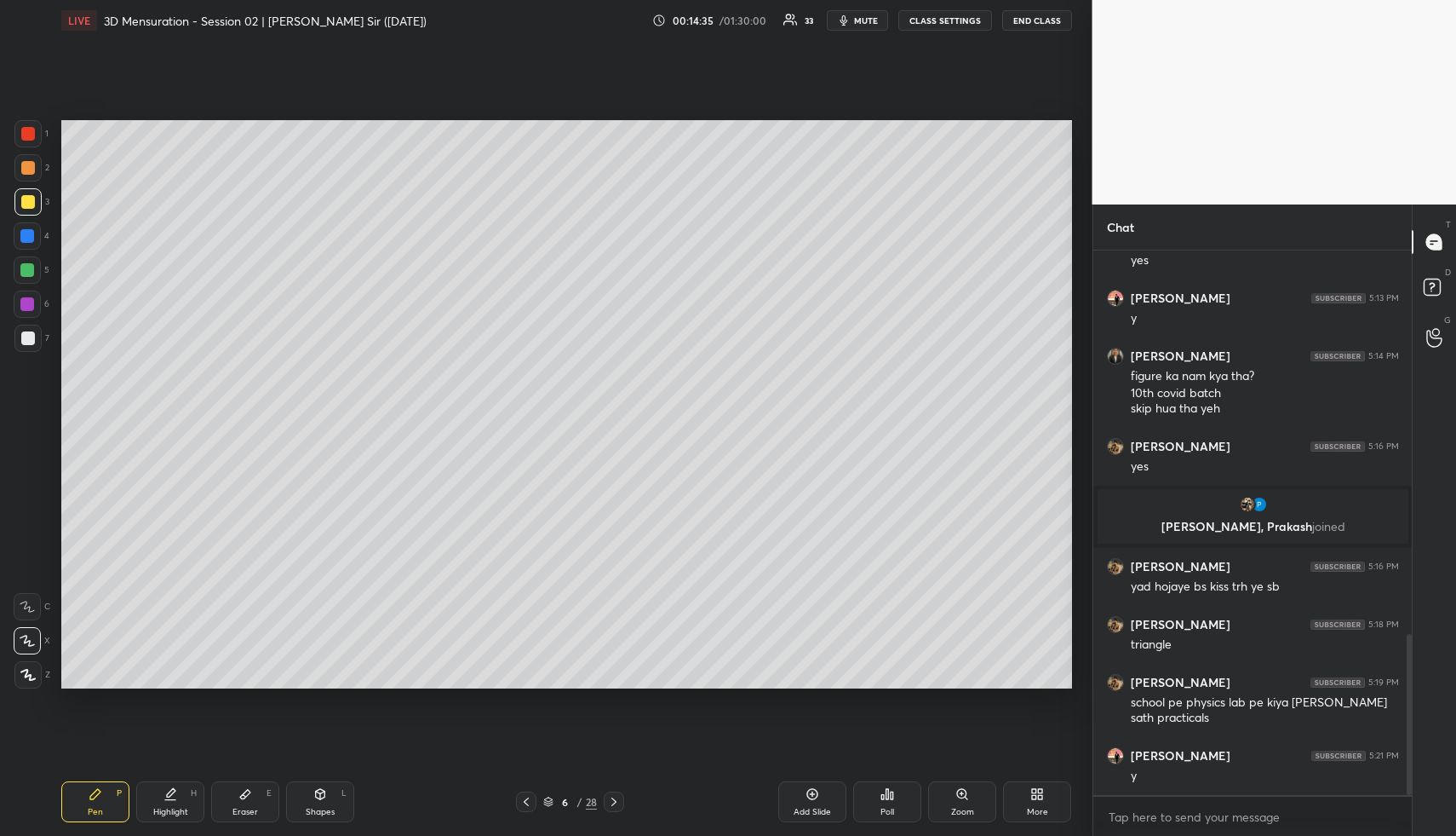
drag, startPoint x: 30, startPoint y: 247, endPoint x: 46, endPoint y: 246, distance: 16.0
click at [29, 246] on div at bounding box center [27, 235] width 28 height 28
click at [105, 806] on div "Pen P" at bounding box center [95, 802] width 69 height 41
click at [525, 802] on icon at bounding box center [526, 802] width 13 height 13
click at [155, 792] on div "Highlight H" at bounding box center [171, 802] width 69 height 41
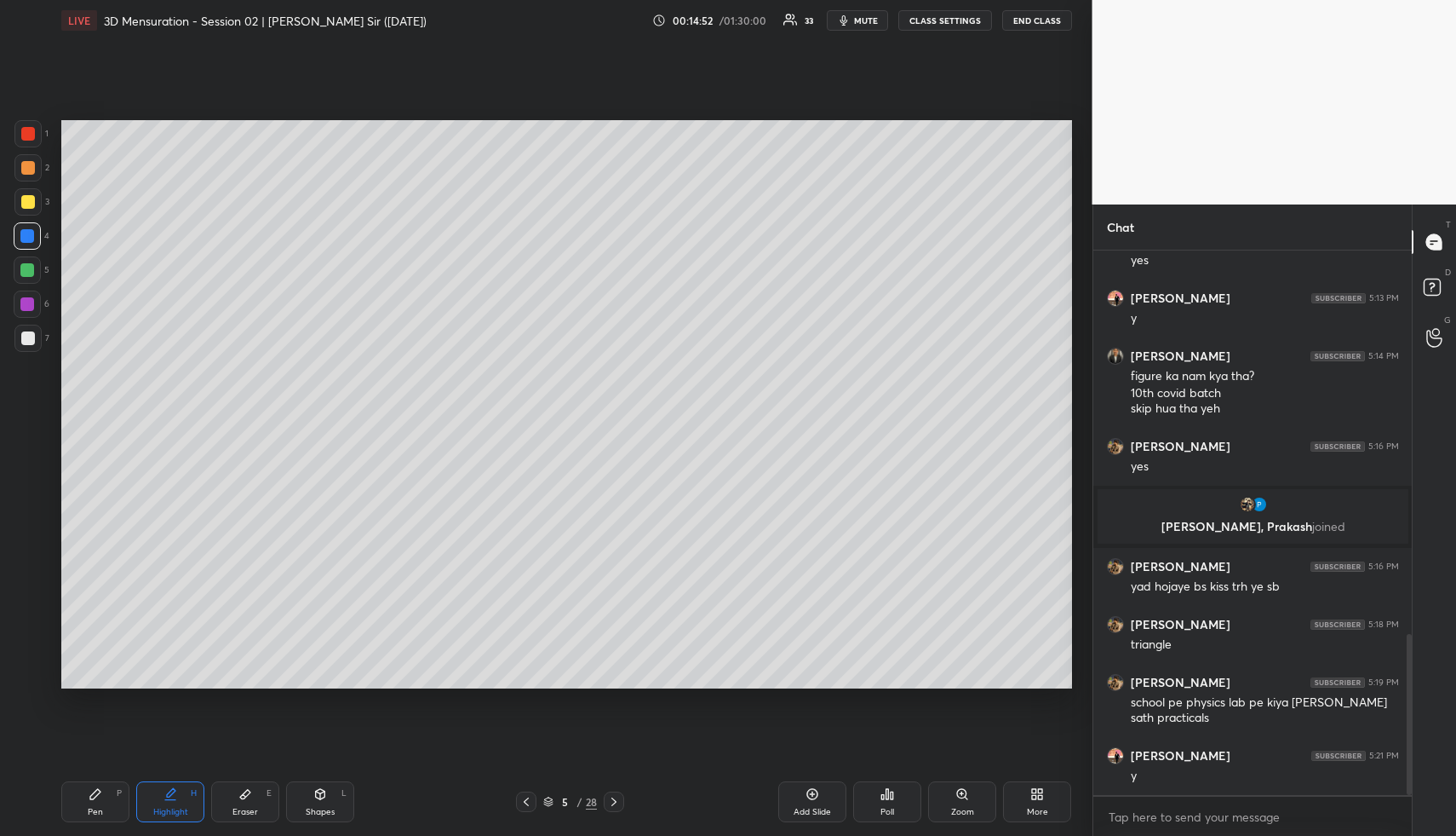
drag, startPoint x: 180, startPoint y: 805, endPoint x: 247, endPoint y: 697, distance: 127.1
click at [185, 799] on div "Highlight H" at bounding box center [171, 802] width 69 height 41
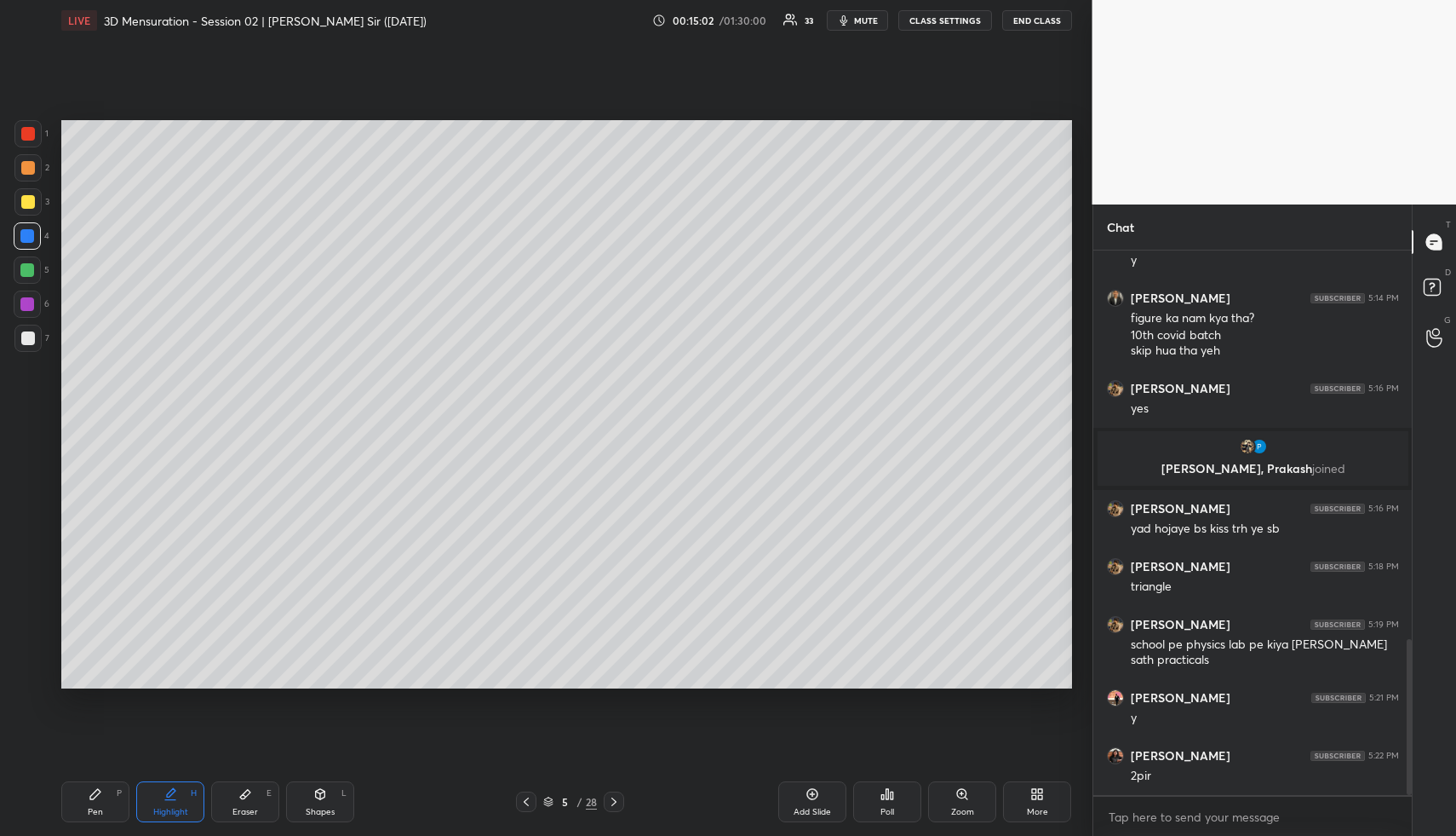
click at [615, 804] on icon at bounding box center [614, 802] width 13 height 13
click at [114, 799] on div "Pen P" at bounding box center [95, 802] width 69 height 41
click at [28, 208] on div at bounding box center [28, 202] width 13 height 13
click at [92, 790] on icon at bounding box center [95, 794] width 13 height 13
drag, startPoint x: 30, startPoint y: 237, endPoint x: 56, endPoint y: 234, distance: 26.2
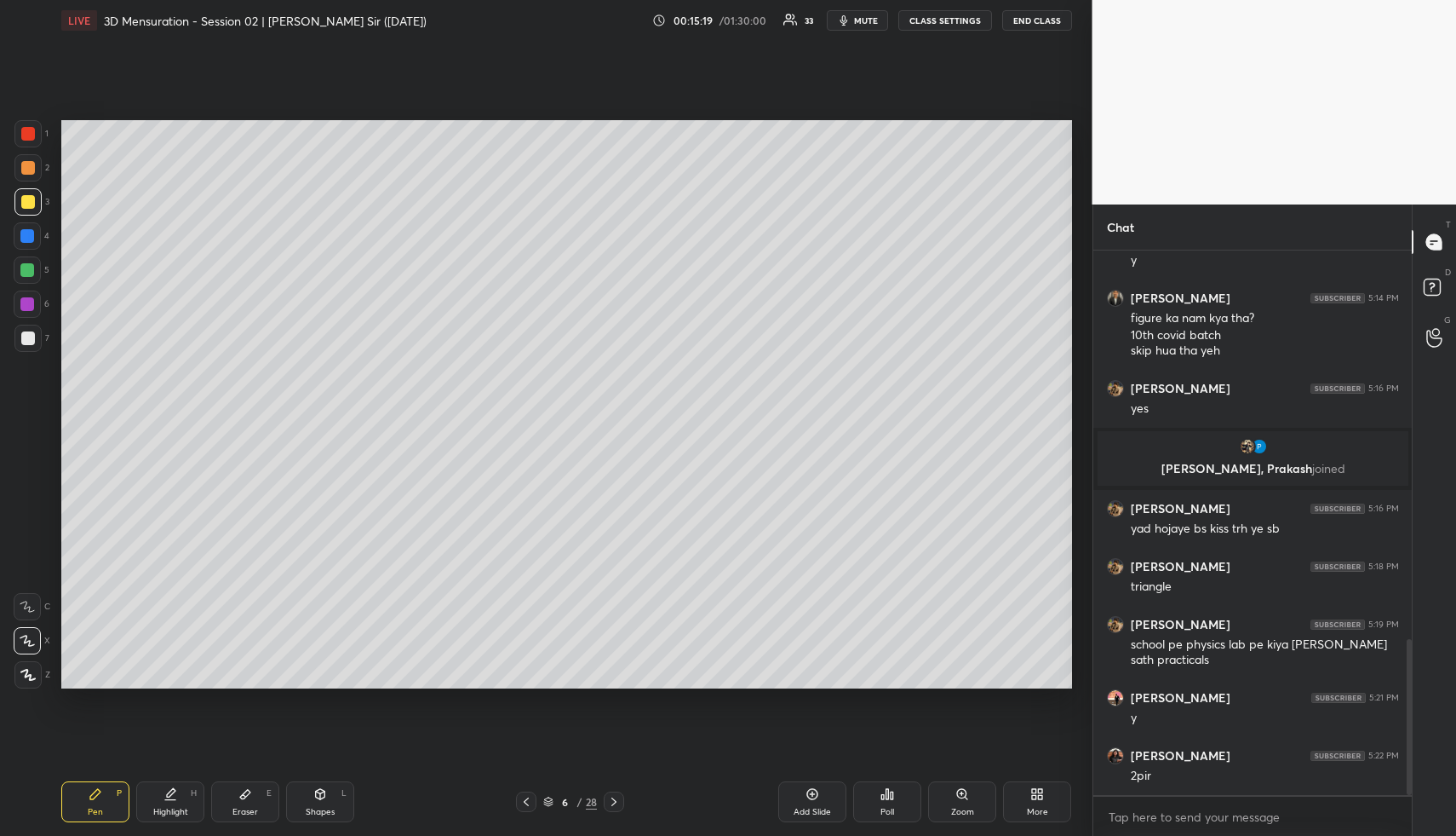
click at [30, 236] on div at bounding box center [27, 235] width 13 height 13
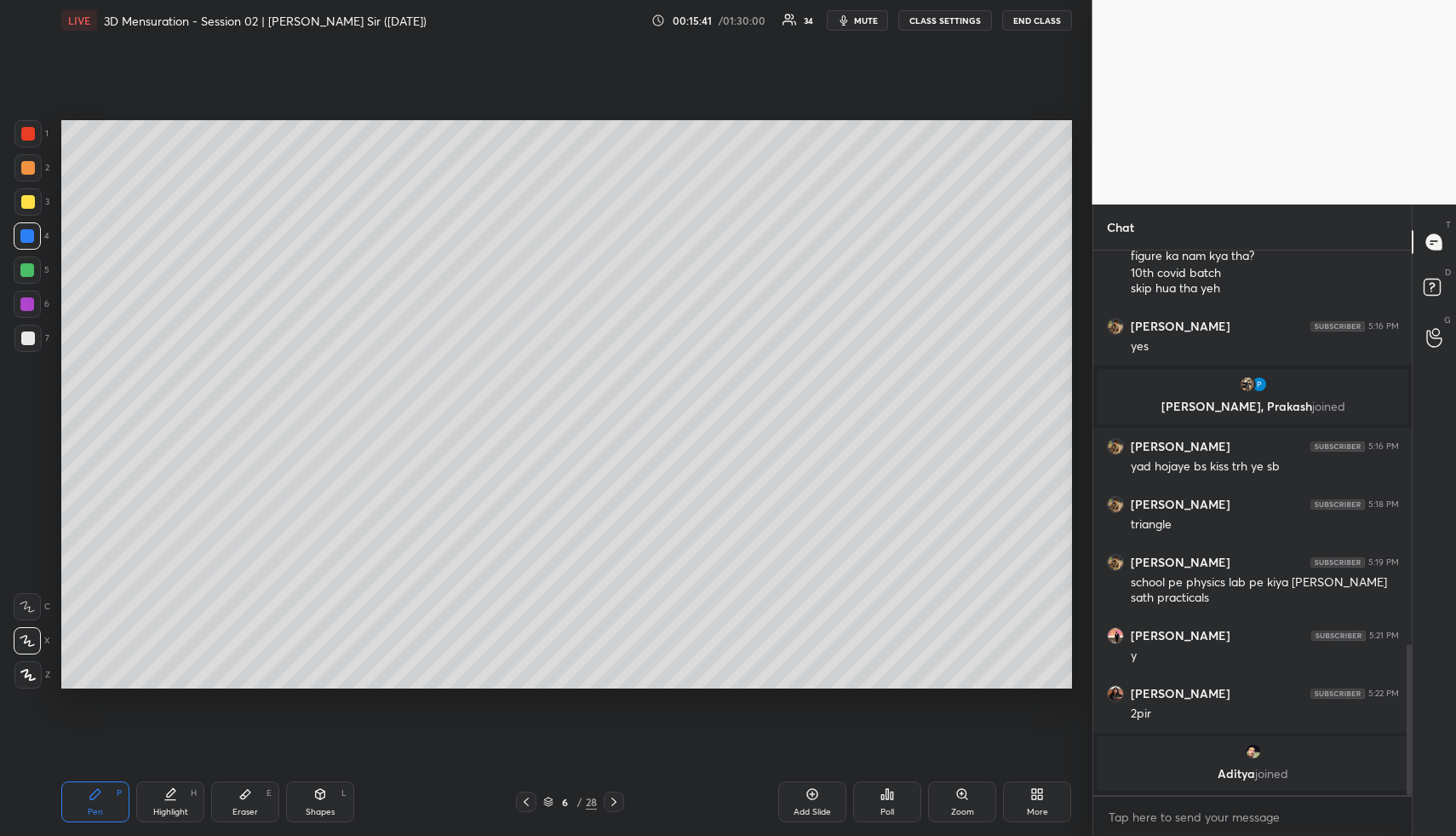
click at [93, 812] on div "Pen" at bounding box center [95, 811] width 15 height 9
click at [20, 246] on div at bounding box center [27, 235] width 28 height 28
drag, startPoint x: 102, startPoint y: 799, endPoint x: 89, endPoint y: 718, distance: 82.0
click at [102, 799] on div "Pen P" at bounding box center [95, 802] width 69 height 41
drag, startPoint x: 30, startPoint y: 198, endPoint x: 52, endPoint y: 210, distance: 25.1
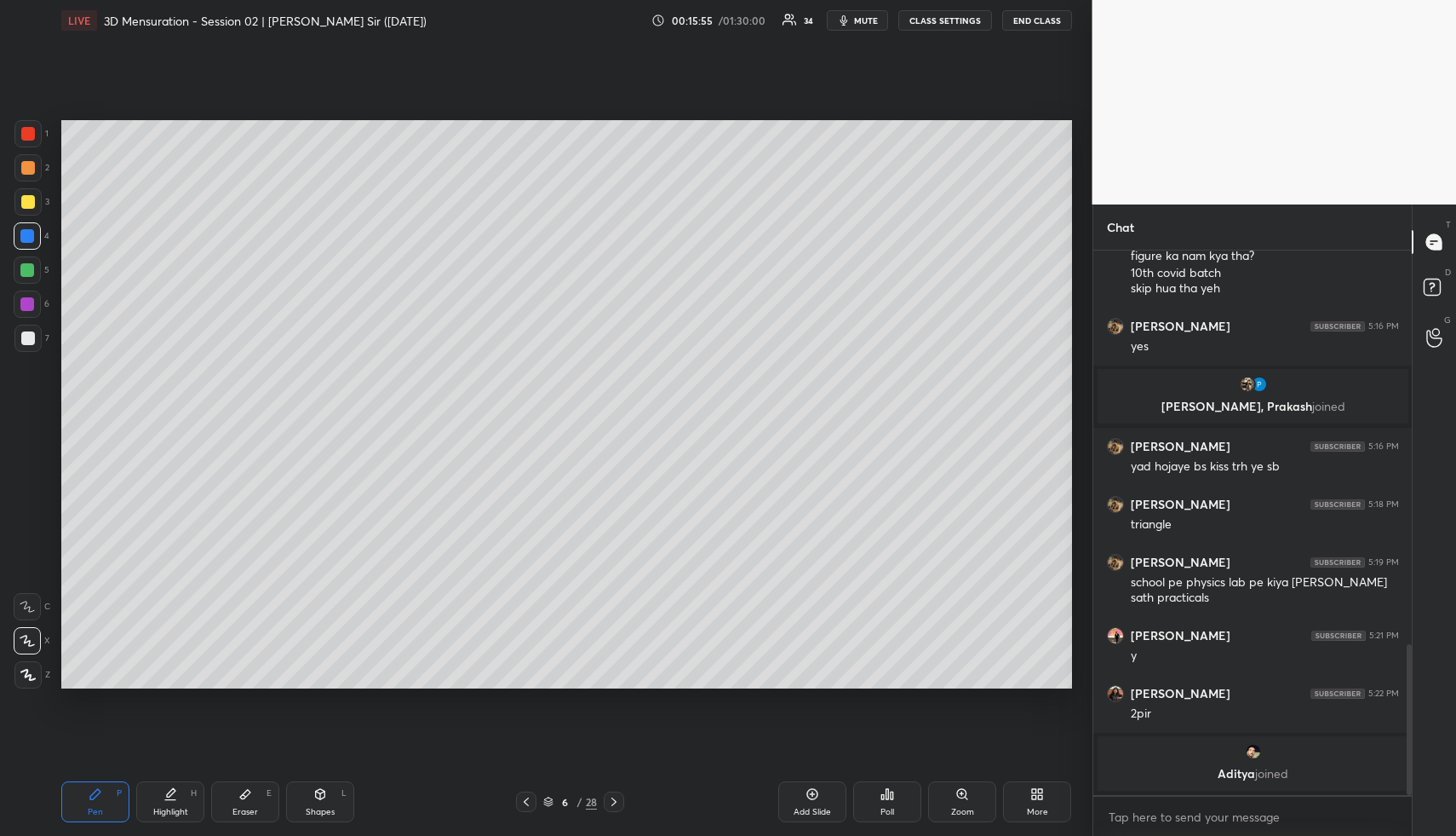
click at [28, 199] on div at bounding box center [28, 202] width 13 height 13
click at [529, 799] on icon at bounding box center [526, 802] width 13 height 13
click at [187, 811] on div "Highlight" at bounding box center [171, 811] width 35 height 9
drag, startPoint x: 615, startPoint y: 799, endPoint x: 507, endPoint y: 782, distance: 109.3
click at [614, 799] on icon at bounding box center [614, 802] width 13 height 13
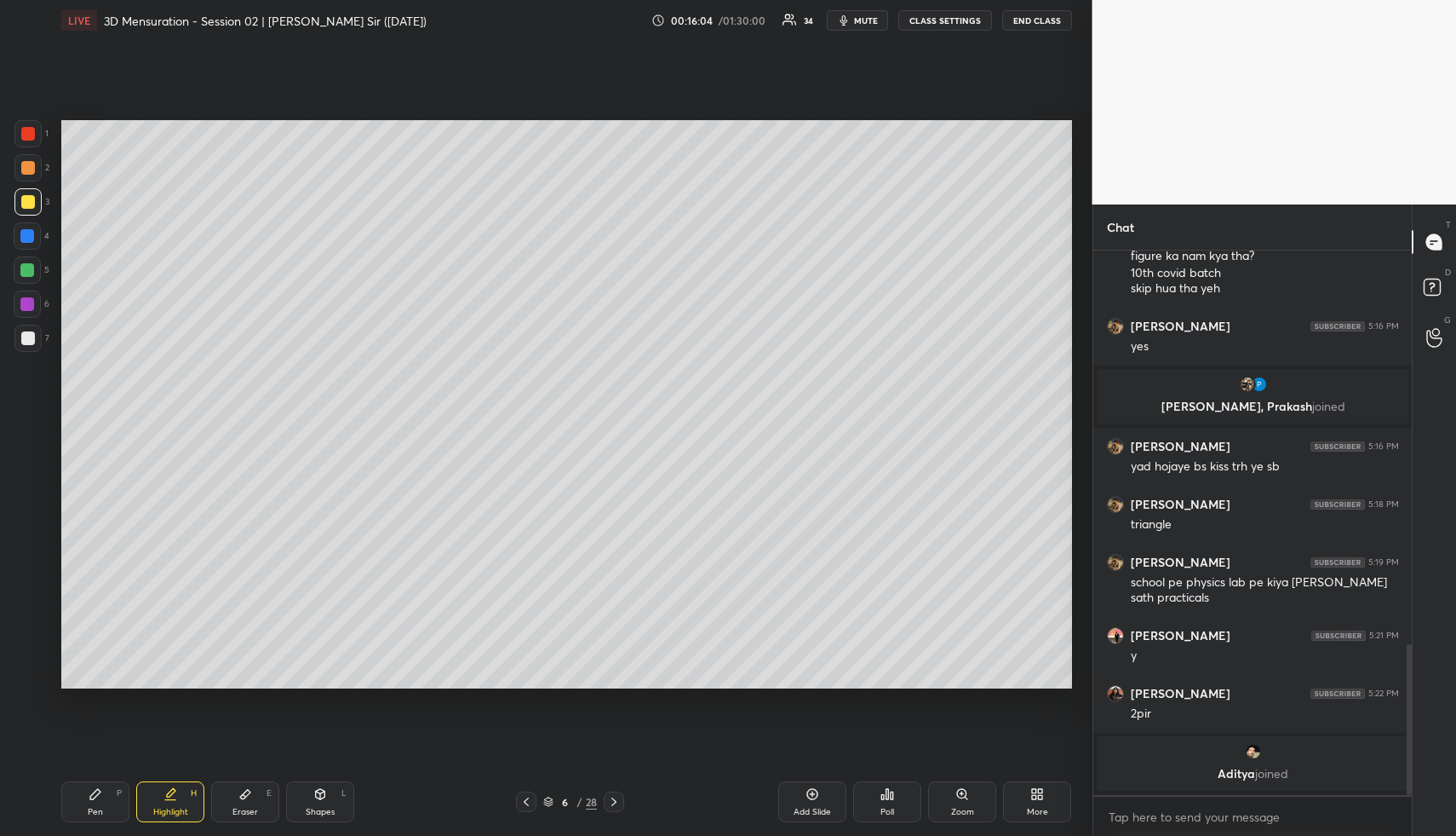
click at [111, 803] on div "Pen P" at bounding box center [95, 802] width 69 height 41
drag, startPoint x: 532, startPoint y: 799, endPoint x: 465, endPoint y: 787, distance: 68.1
click at [530, 804] on icon at bounding box center [526, 802] width 13 height 13
click at [148, 808] on div "Highlight H" at bounding box center [171, 802] width 69 height 41
click at [614, 800] on icon at bounding box center [614, 802] width 13 height 13
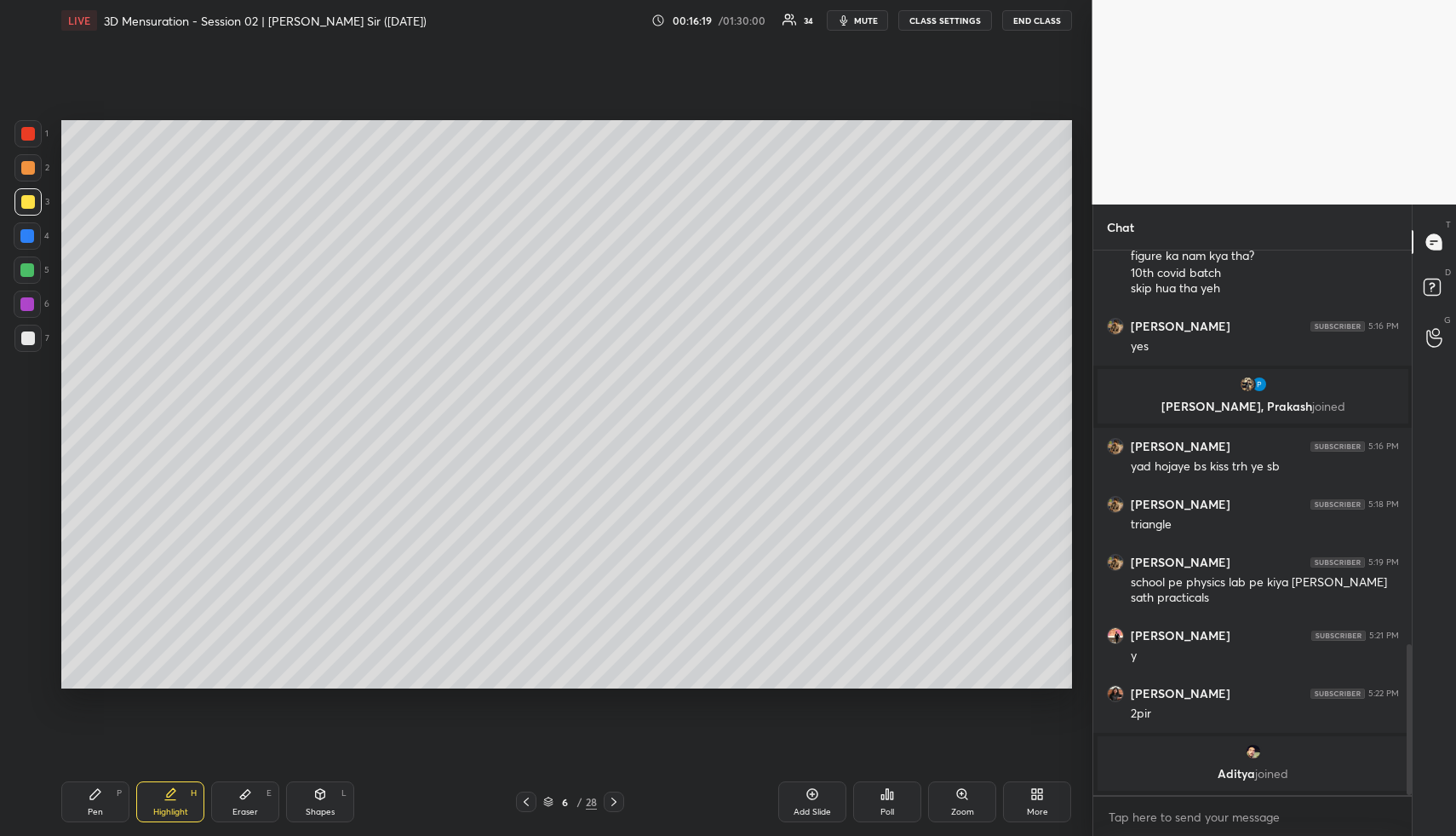
drag, startPoint x: 314, startPoint y: 799, endPoint x: 301, endPoint y: 745, distance: 55.5
click at [313, 798] on icon at bounding box center [320, 794] width 13 height 13
click at [26, 230] on div at bounding box center [27, 235] width 13 height 13
click at [101, 806] on div "Pen P" at bounding box center [95, 802] width 69 height 41
click at [30, 278] on div at bounding box center [27, 270] width 28 height 28
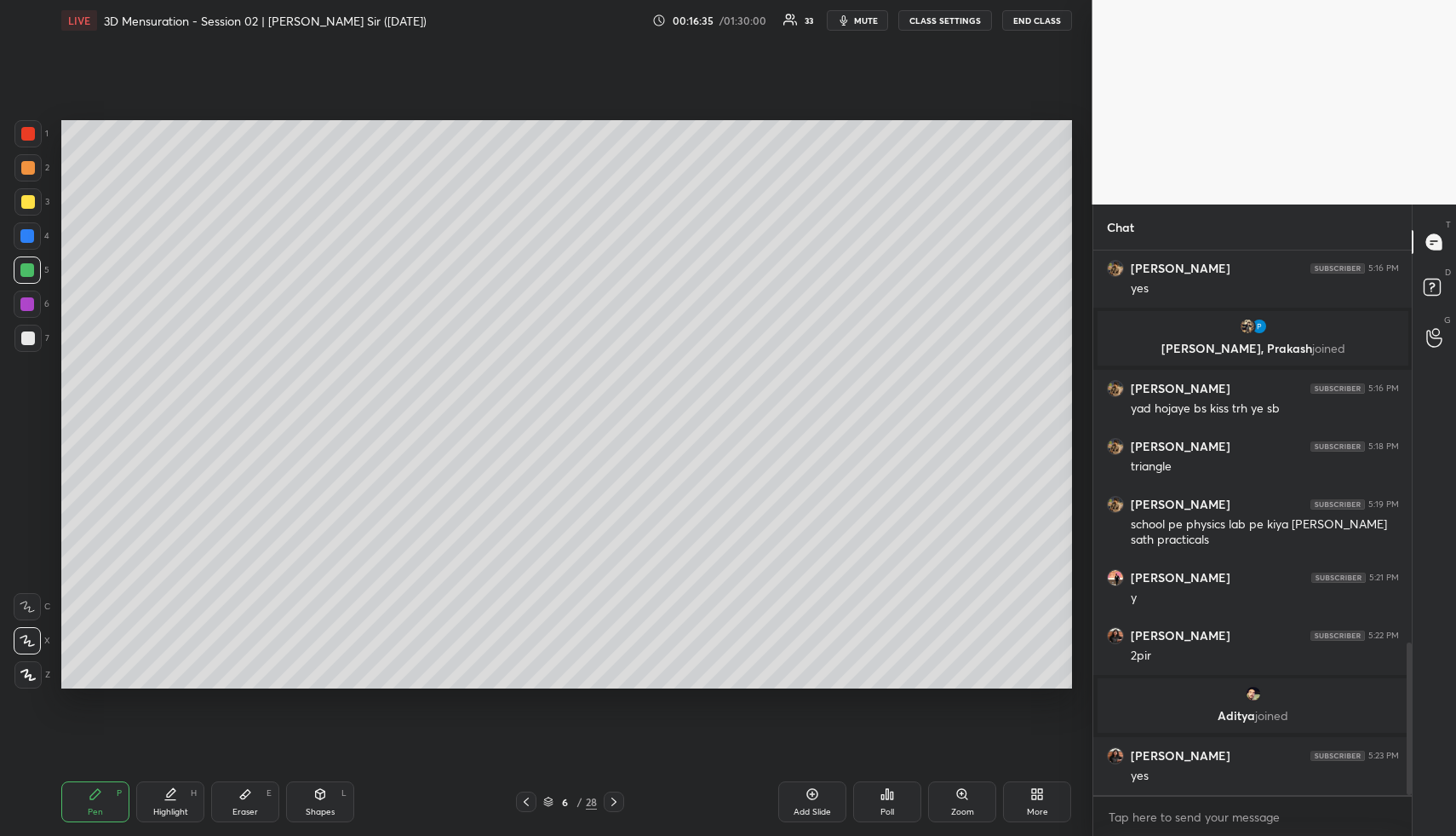
scroll to position [1399, 0]
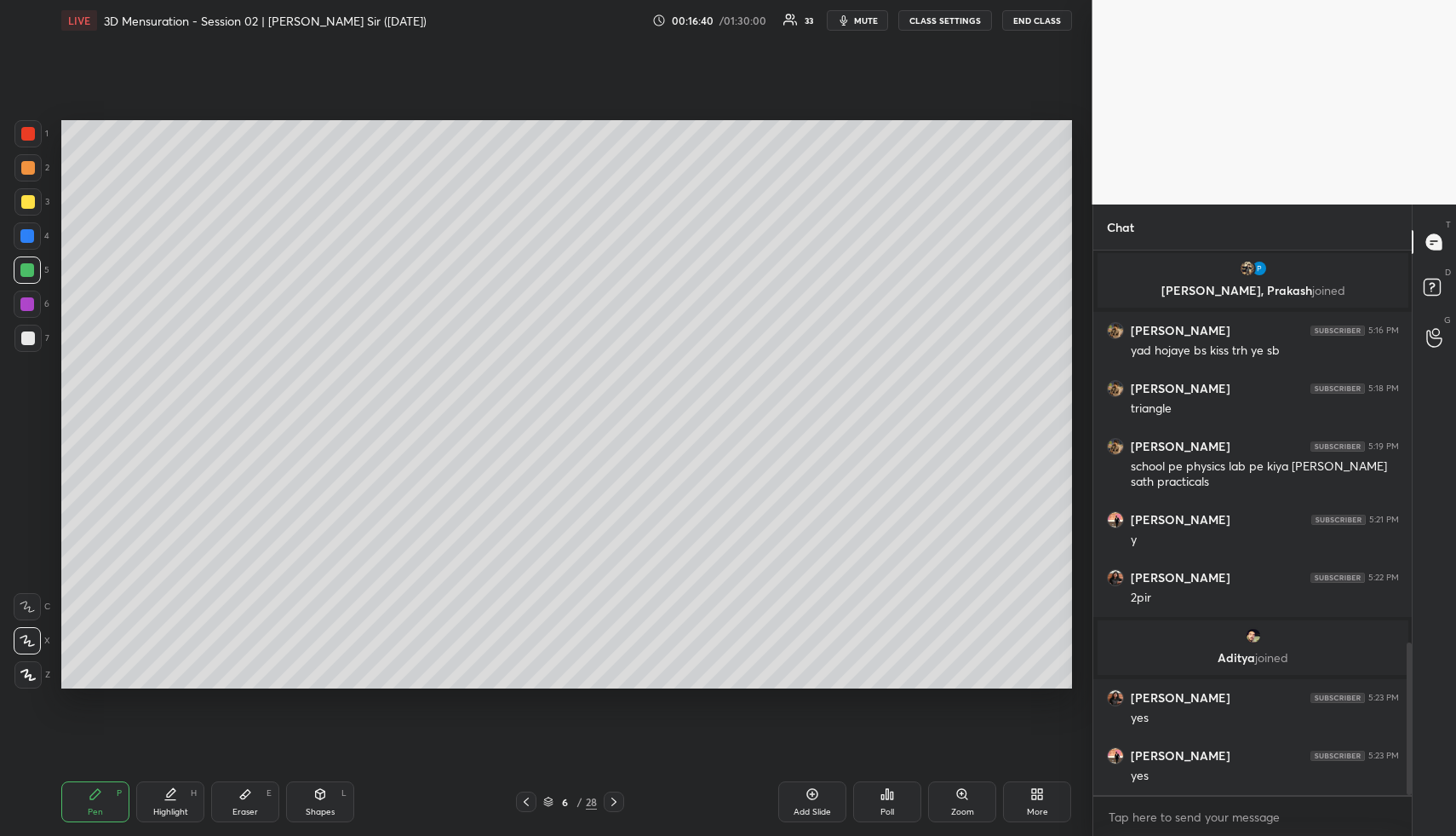
drag, startPoint x: 163, startPoint y: 799, endPoint x: 285, endPoint y: 709, distance: 151.6
click at [162, 798] on div "Highlight H" at bounding box center [171, 802] width 69 height 41
click at [162, 818] on div "Highlight H" at bounding box center [171, 802] width 69 height 41
drag, startPoint x: 335, startPoint y: 806, endPoint x: 314, endPoint y: 778, distance: 35.0
click at [335, 806] on div "Shapes L" at bounding box center [320, 802] width 69 height 41
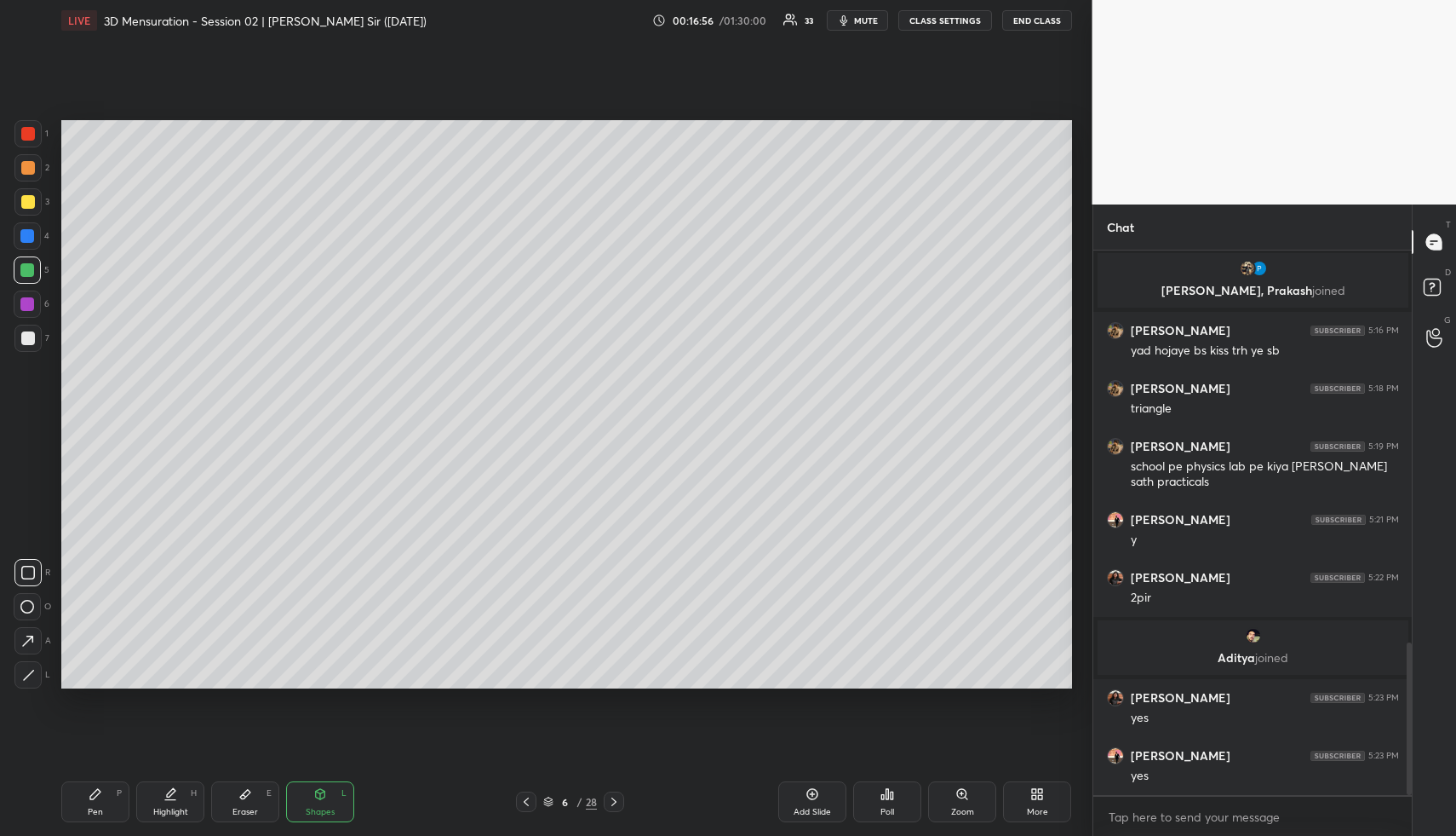
click at [29, 133] on div at bounding box center [28, 133] width 13 height 13
click at [33, 330] on div at bounding box center [28, 338] width 28 height 28
drag, startPoint x: 328, startPoint y: 809, endPoint x: 317, endPoint y: 803, distance: 12.5
click at [320, 808] on div "Shapes" at bounding box center [320, 811] width 29 height 9
drag, startPoint x: 168, startPoint y: 806, endPoint x: 189, endPoint y: 695, distance: 113.0
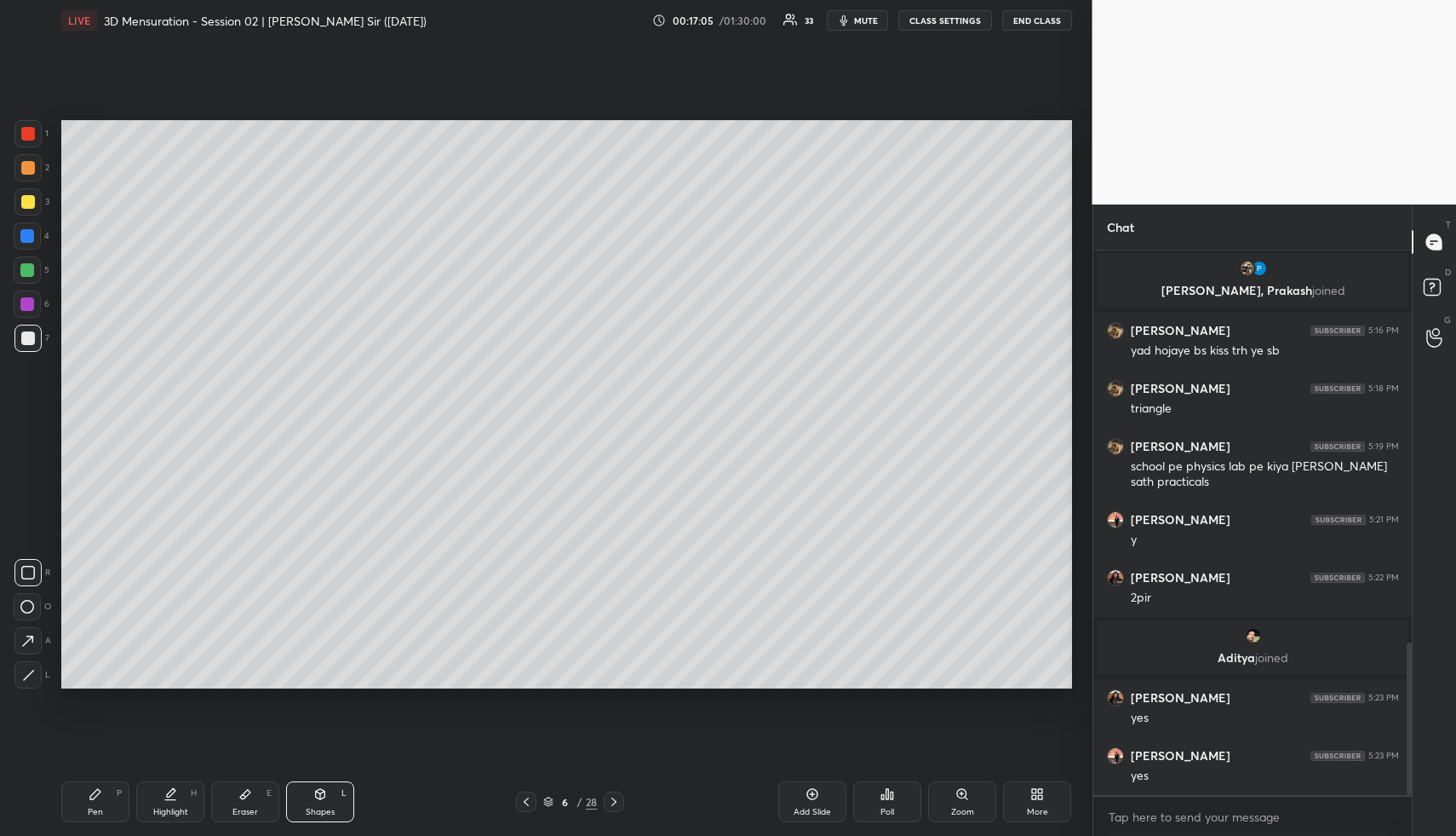
click at [168, 802] on div "Highlight H" at bounding box center [171, 802] width 69 height 41
drag, startPoint x: 525, startPoint y: 796, endPoint x: 508, endPoint y: 798, distance: 17.1
click at [525, 796] on icon at bounding box center [526, 802] width 13 height 13
drag, startPoint x: 174, startPoint y: 805, endPoint x: 179, endPoint y: 797, distance: 9.4
click at [174, 805] on div "Highlight H" at bounding box center [171, 802] width 69 height 41
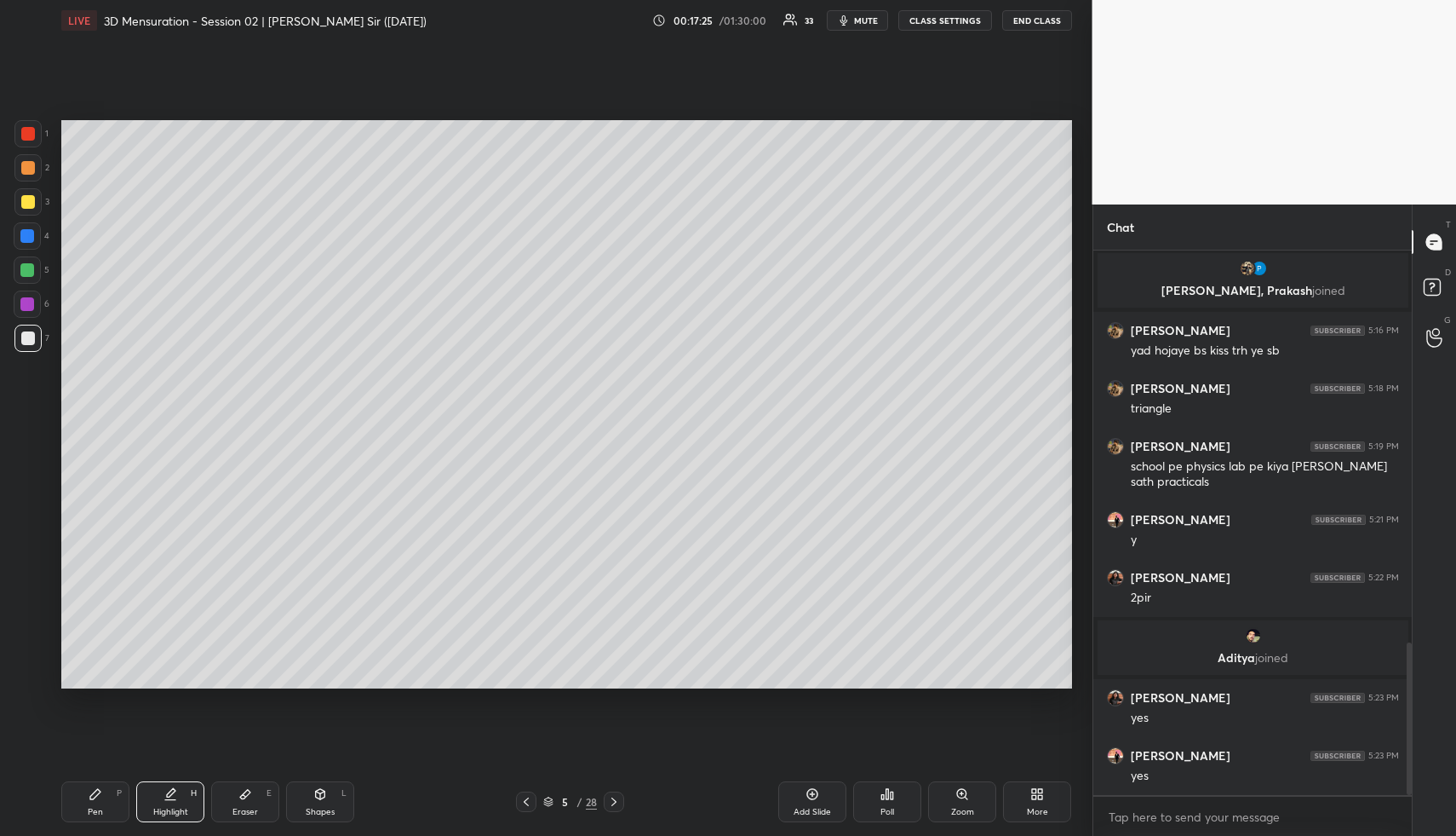
click at [608, 800] on icon at bounding box center [614, 802] width 13 height 13
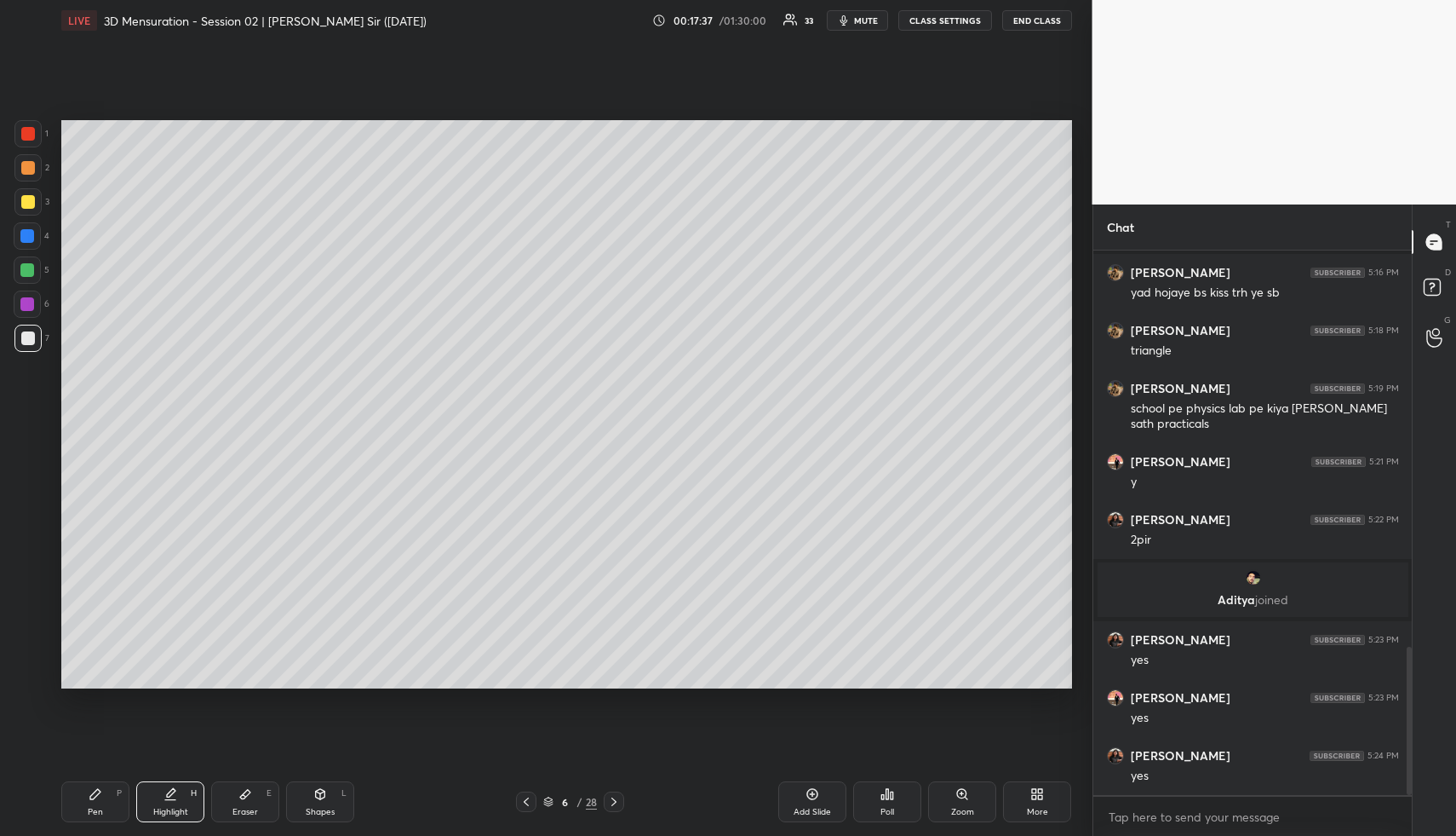
scroll to position [1515, 0]
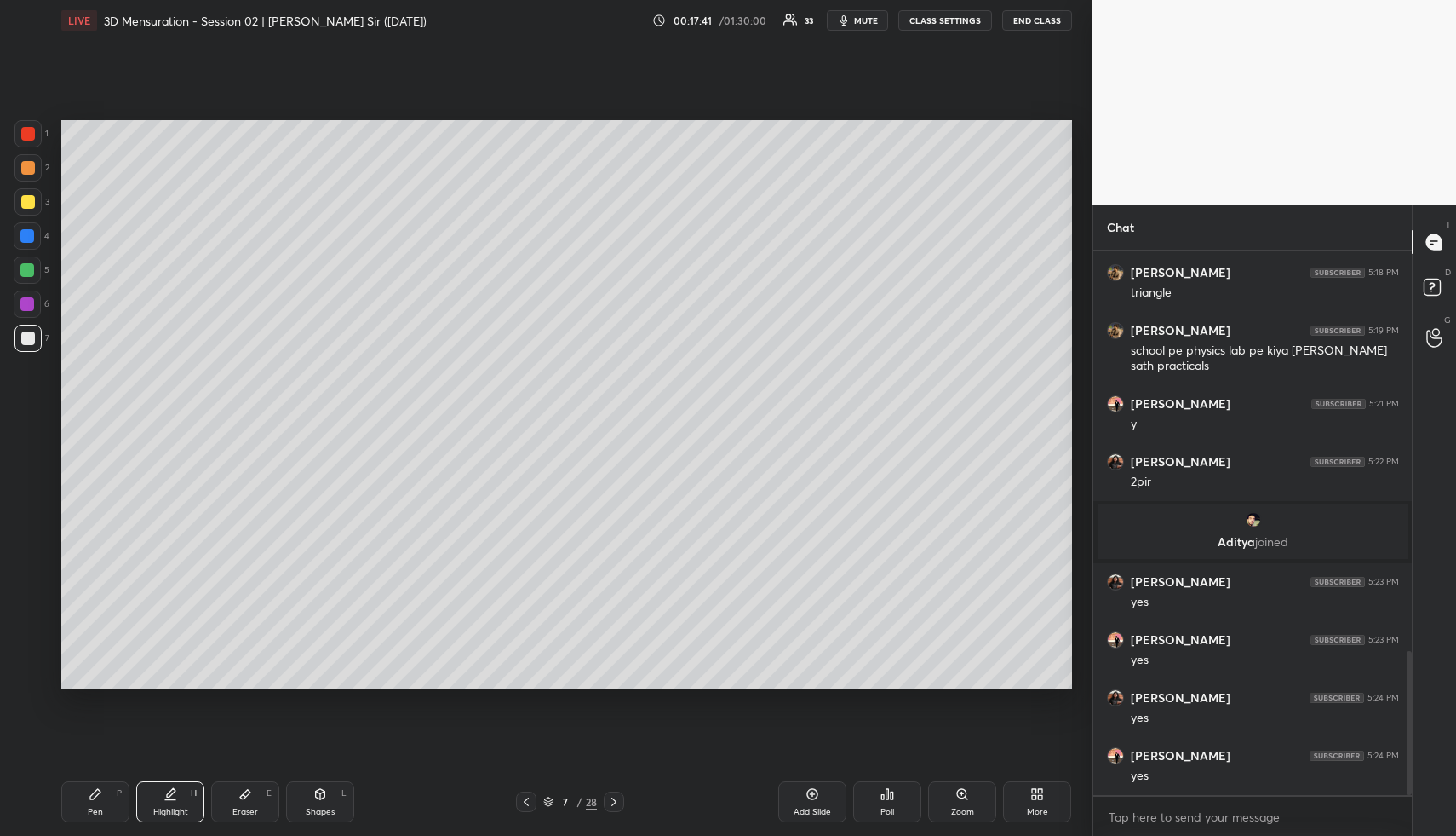
drag, startPoint x: 99, startPoint y: 815, endPoint x: 97, endPoint y: 720, distance: 95.0
click at [96, 809] on div "Pen" at bounding box center [95, 811] width 15 height 9
drag, startPoint x: 30, startPoint y: 165, endPoint x: 44, endPoint y: 178, distance: 19.1
click at [30, 165] on div at bounding box center [28, 168] width 13 height 13
click at [28, 196] on div at bounding box center [28, 202] width 13 height 13
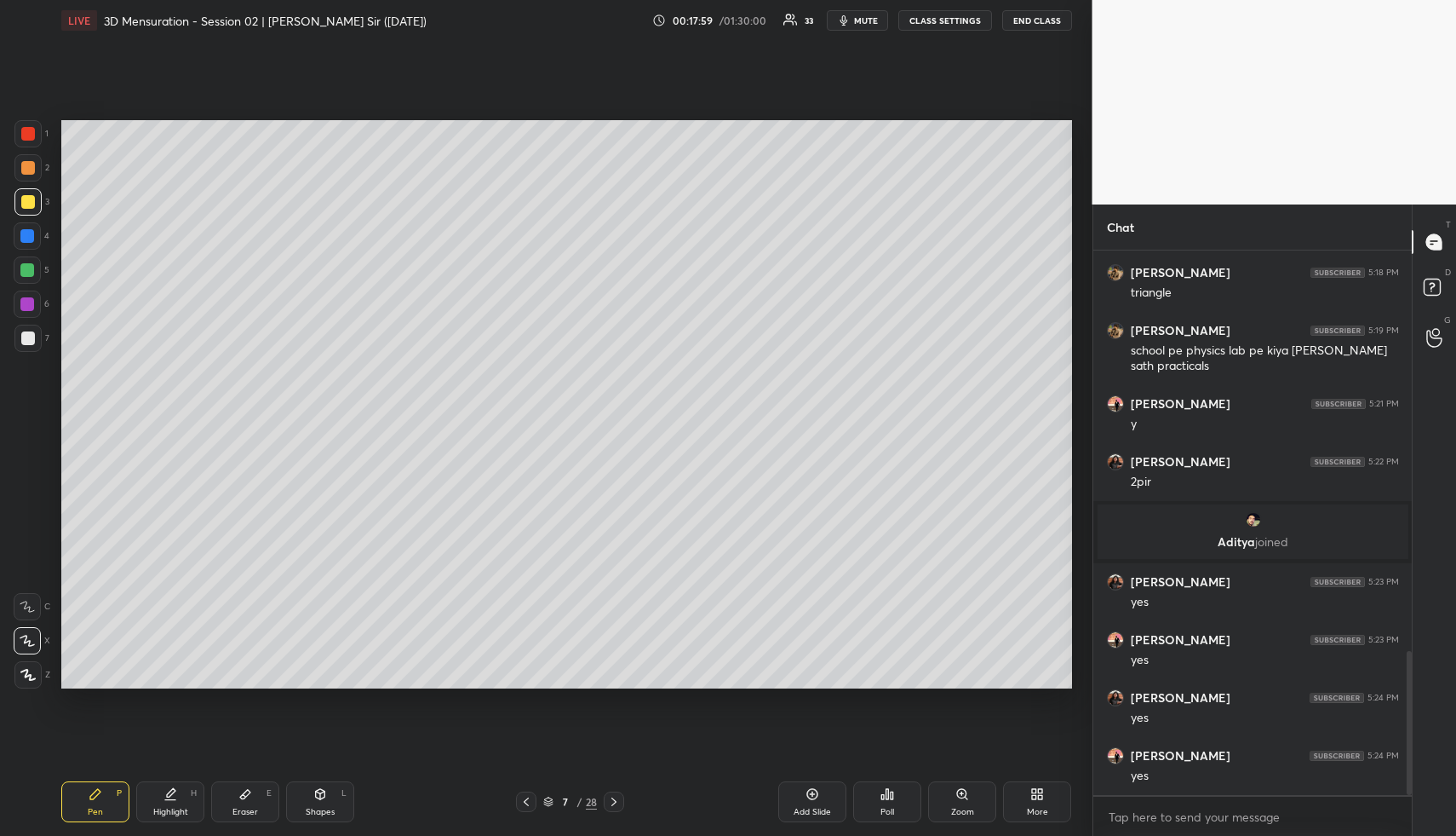
drag, startPoint x: 323, startPoint y: 798, endPoint x: 309, endPoint y: 760, distance: 40.5
click at [323, 795] on icon at bounding box center [321, 794] width 10 height 10
click at [29, 236] on div at bounding box center [27, 235] width 13 height 13
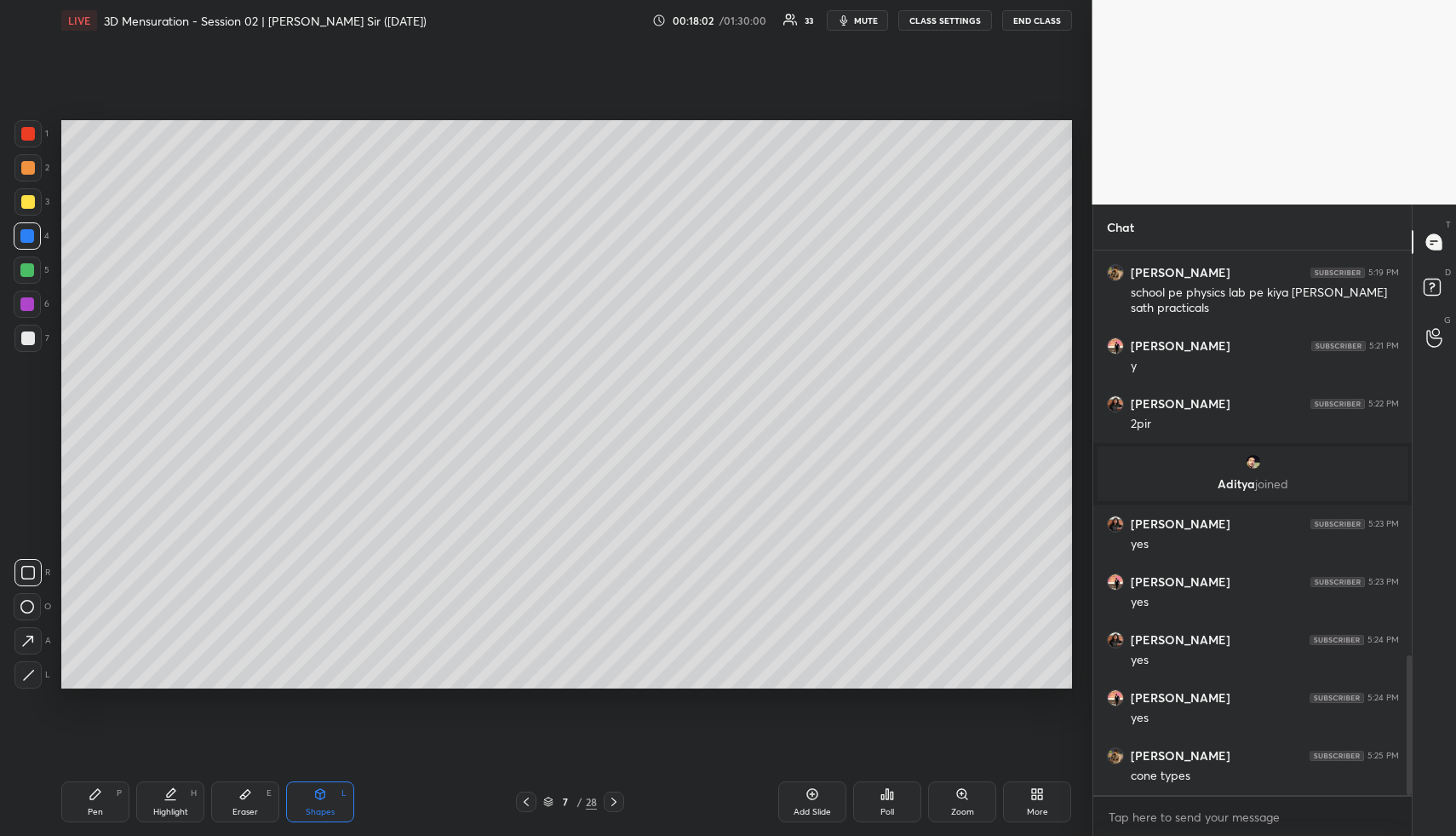
drag, startPoint x: 31, startPoint y: 673, endPoint x: 33, endPoint y: 660, distance: 13.2
click at [33, 670] on icon at bounding box center [28, 675] width 12 height 12
drag, startPoint x: 29, startPoint y: 605, endPoint x: 52, endPoint y: 591, distance: 26.9
click at [30, 605] on icon at bounding box center [27, 606] width 13 height 13
click at [76, 796] on div "Pen P" at bounding box center [95, 802] width 69 height 41
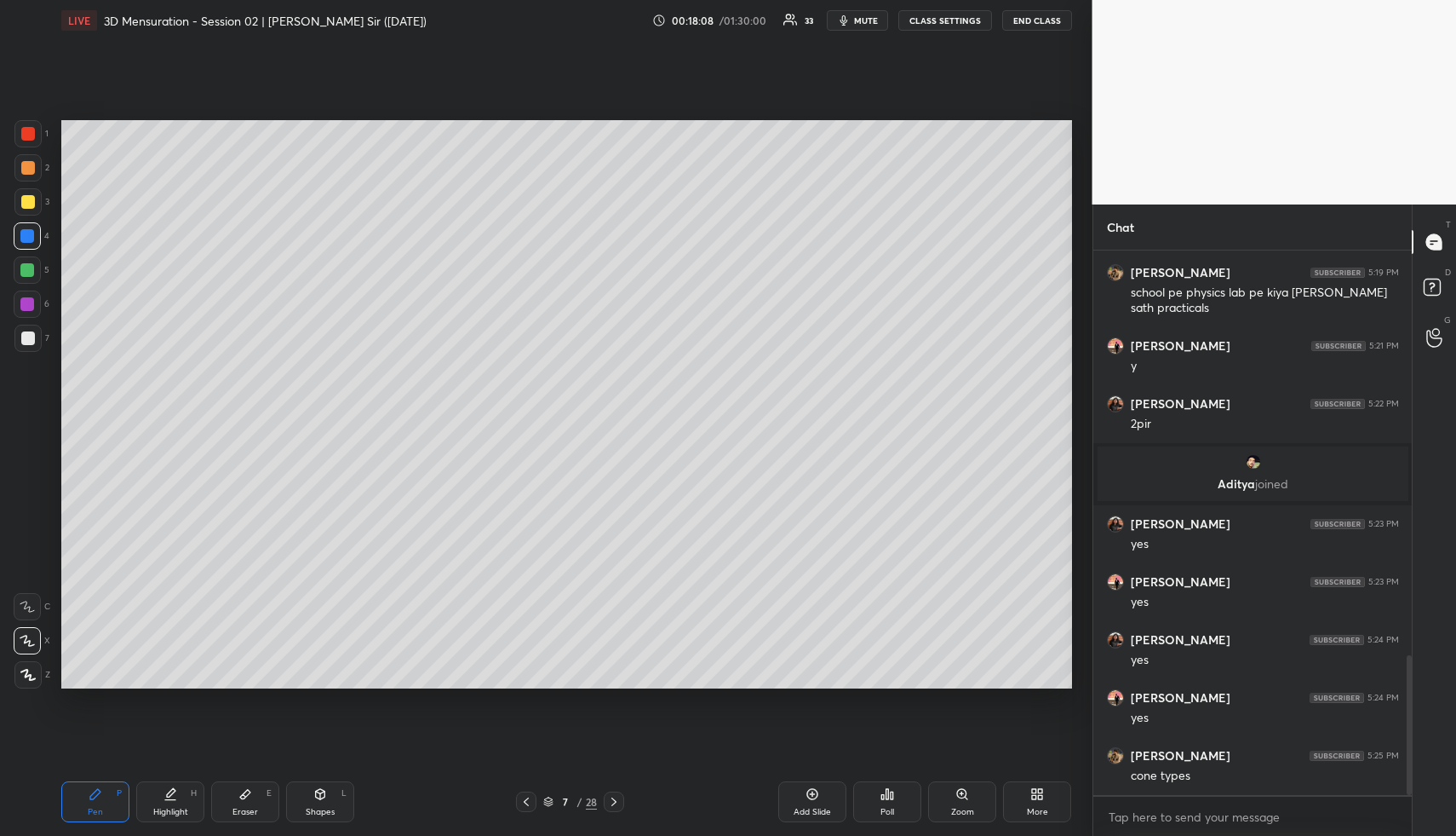
click at [36, 269] on div at bounding box center [27, 270] width 28 height 28
click at [30, 236] on div at bounding box center [27, 235] width 13 height 13
drag, startPoint x: 325, startPoint y: 787, endPoint x: 298, endPoint y: 762, distance: 36.8
click at [322, 787] on icon at bounding box center [320, 794] width 13 height 13
click at [36, 666] on div at bounding box center [28, 675] width 28 height 28
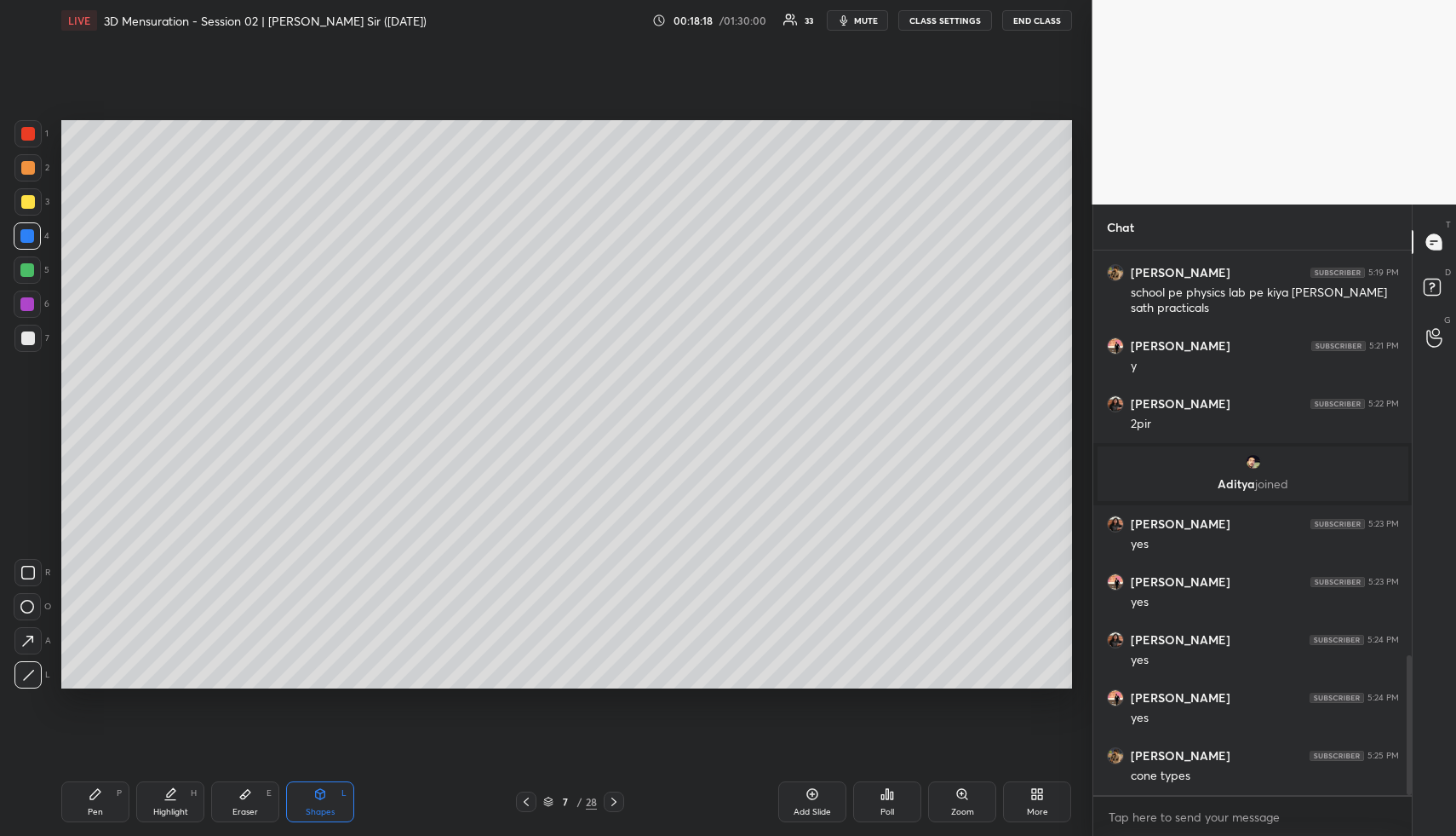
click at [180, 801] on div "Highlight H" at bounding box center [171, 802] width 69 height 41
click at [327, 792] on div "Shapes L" at bounding box center [320, 802] width 69 height 41
click at [25, 670] on icon at bounding box center [28, 675] width 12 height 12
drag, startPoint x: 25, startPoint y: 240, endPoint x: 60, endPoint y: 241, distance: 35.0
click at [25, 240] on div at bounding box center [27, 235] width 13 height 13
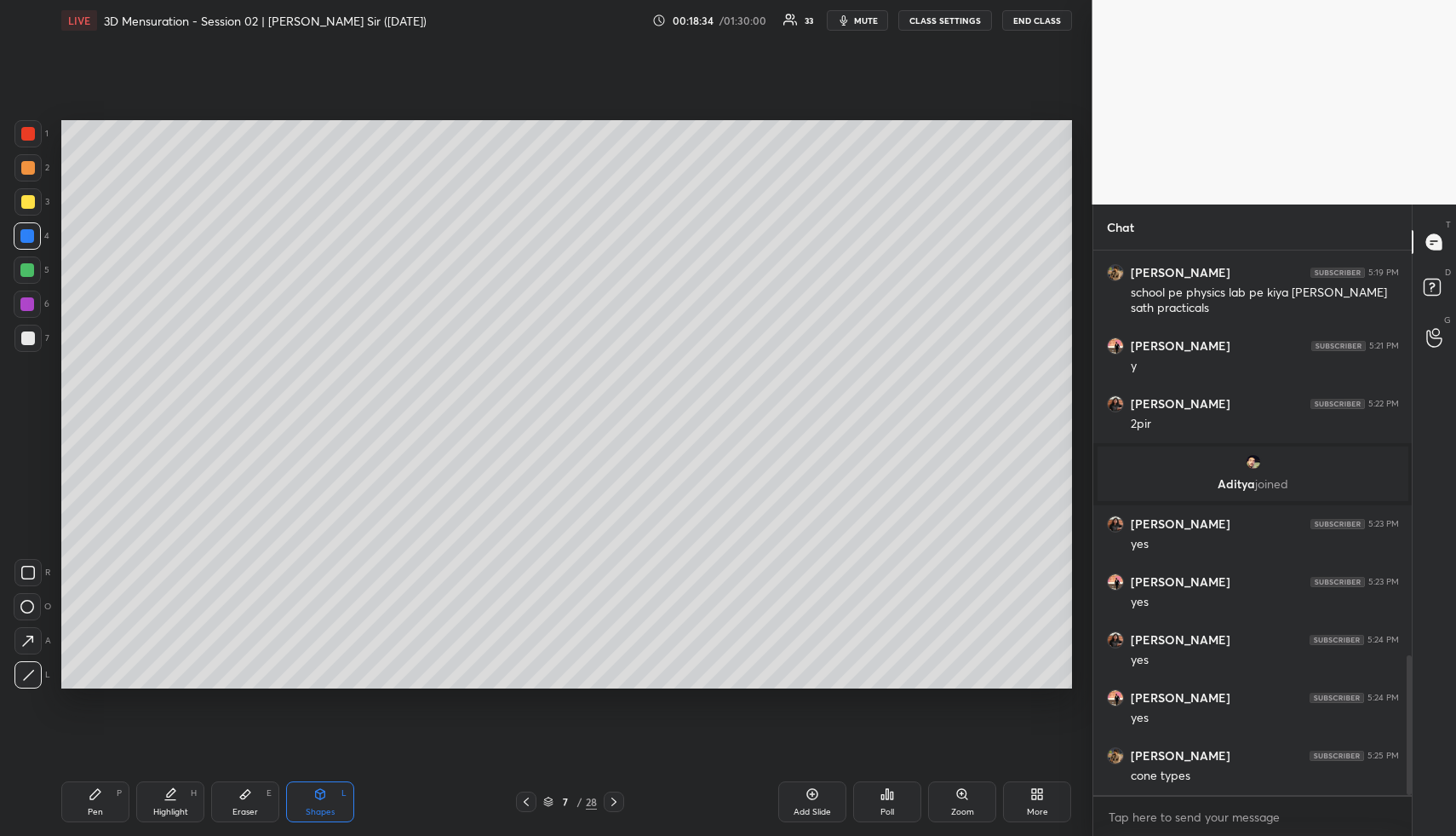
click at [166, 797] on icon at bounding box center [171, 794] width 13 height 13
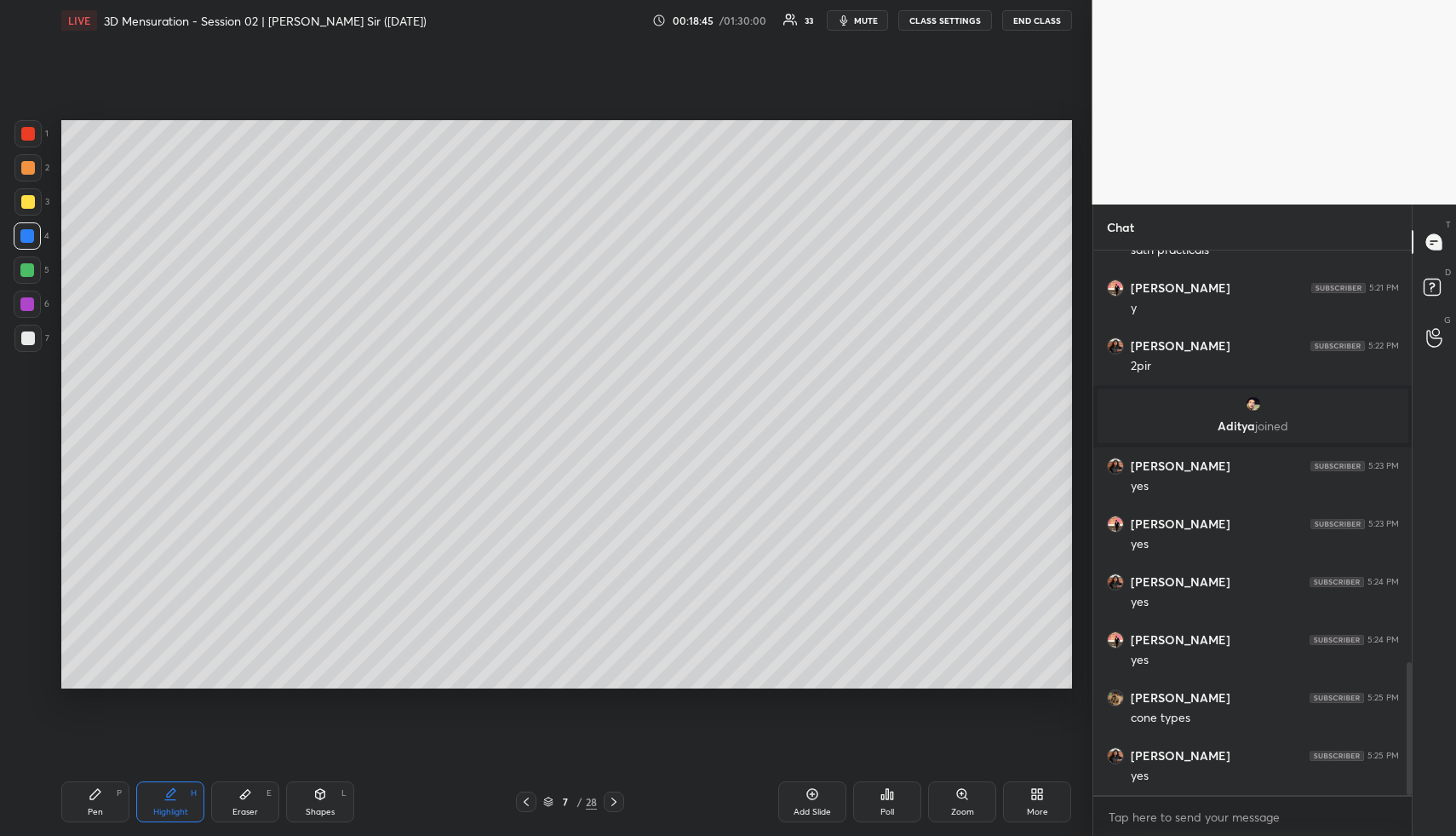
scroll to position [1689, 0]
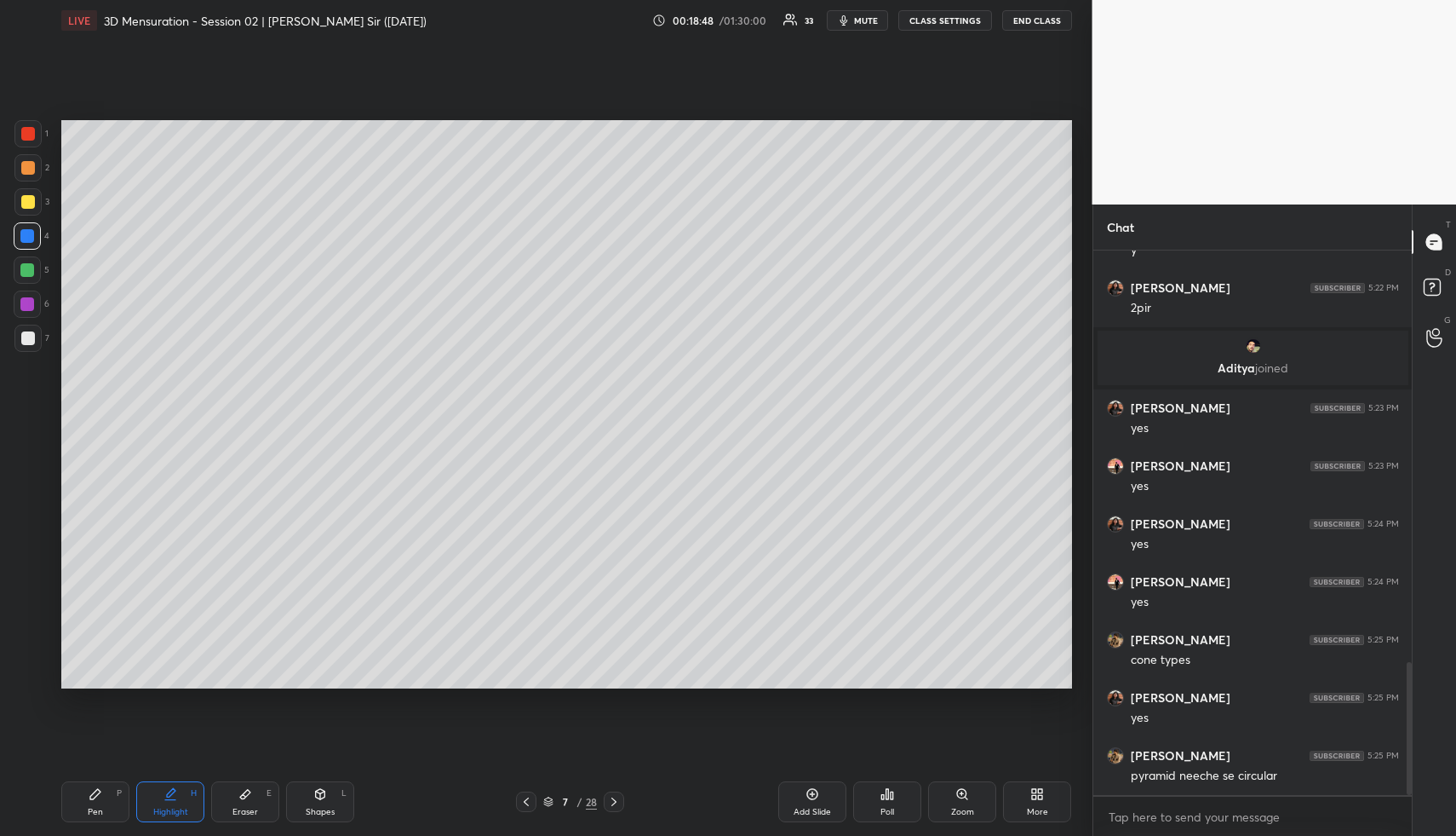
drag, startPoint x: 170, startPoint y: 792, endPoint x: 205, endPoint y: 705, distance: 93.8
click at [167, 789] on icon at bounding box center [171, 794] width 13 height 13
click at [28, 210] on div at bounding box center [28, 202] width 28 height 28
click at [323, 801] on div "Shapes L" at bounding box center [320, 802] width 69 height 41
click at [36, 670] on div at bounding box center [28, 675] width 28 height 28
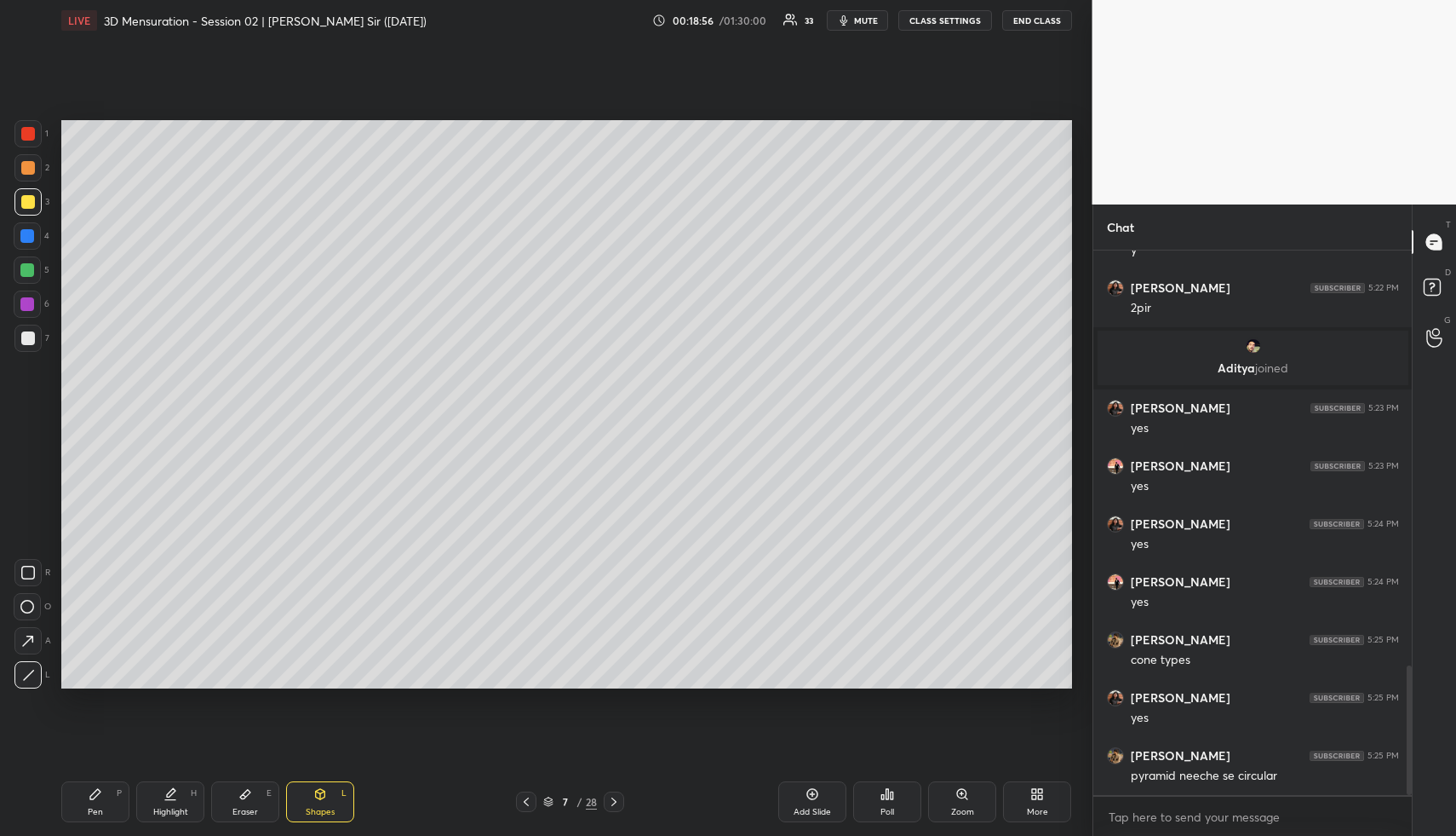
scroll to position [1746, 0]
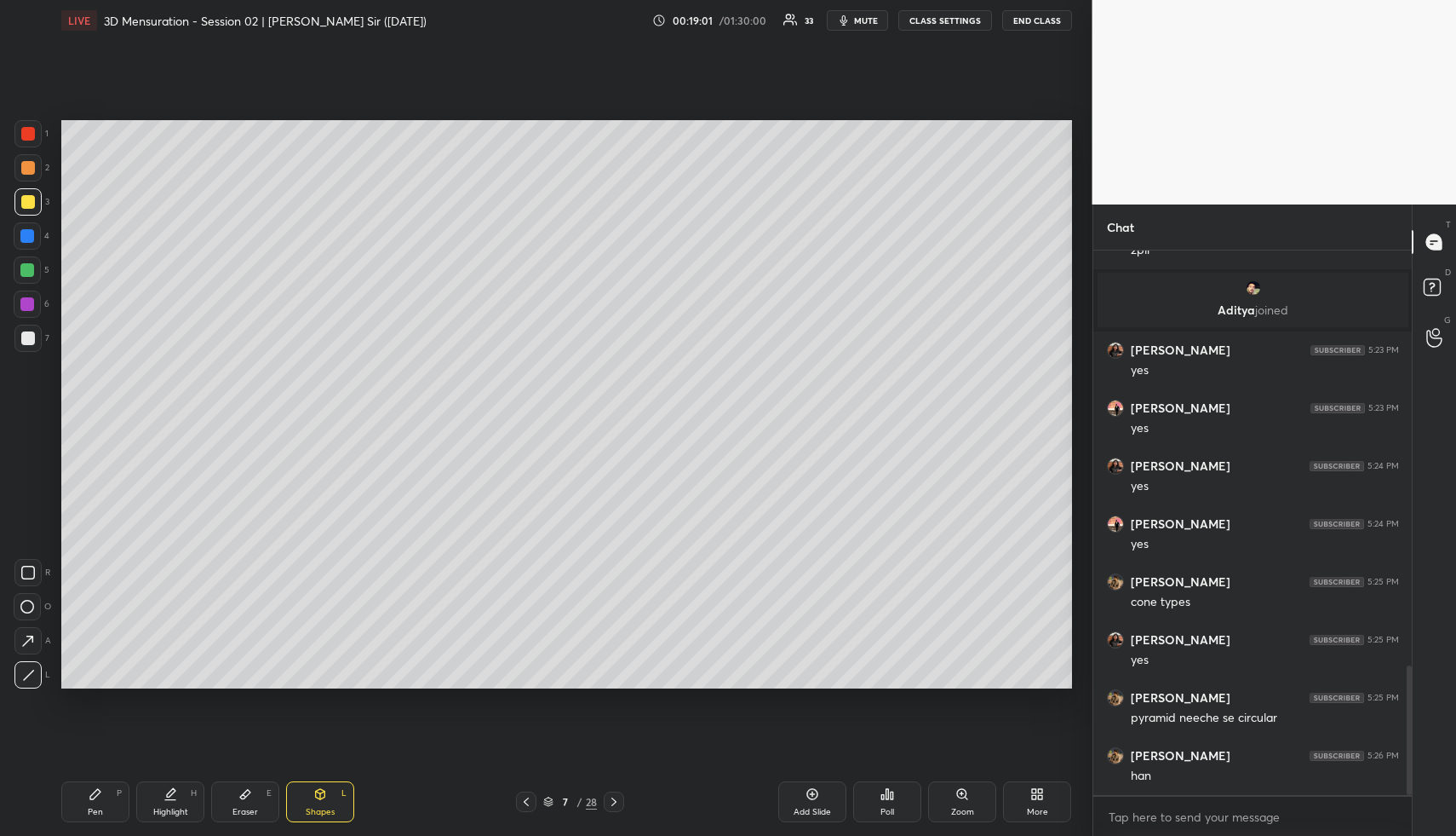
drag, startPoint x: 36, startPoint y: 269, endPoint x: 58, endPoint y: 276, distance: 23.1
click at [36, 269] on div at bounding box center [27, 270] width 28 height 28
drag, startPoint x: 105, startPoint y: 795, endPoint x: 135, endPoint y: 719, distance: 81.7
click at [103, 793] on div "Pen P" at bounding box center [95, 802] width 69 height 41
click at [28, 173] on div at bounding box center [28, 168] width 13 height 13
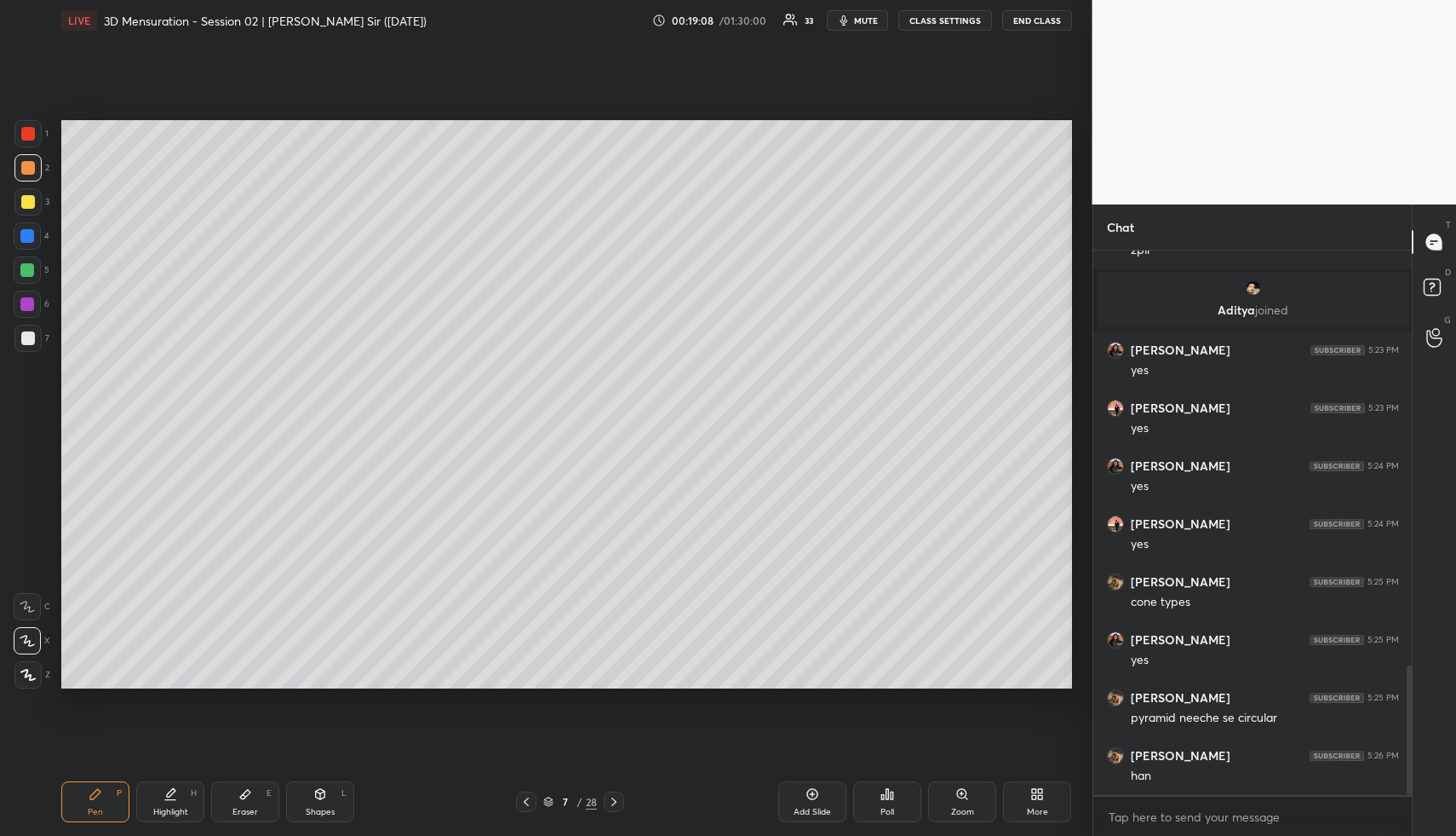
drag, startPoint x: 320, startPoint y: 805, endPoint x: 316, endPoint y: 798, distance: 8.1
click at [319, 801] on div "Shapes L" at bounding box center [320, 802] width 69 height 41
click at [36, 672] on div at bounding box center [28, 675] width 28 height 28
drag, startPoint x: 173, startPoint y: 797, endPoint x: 186, endPoint y: 777, distance: 23.9
click at [173, 797] on icon at bounding box center [171, 794] width 13 height 13
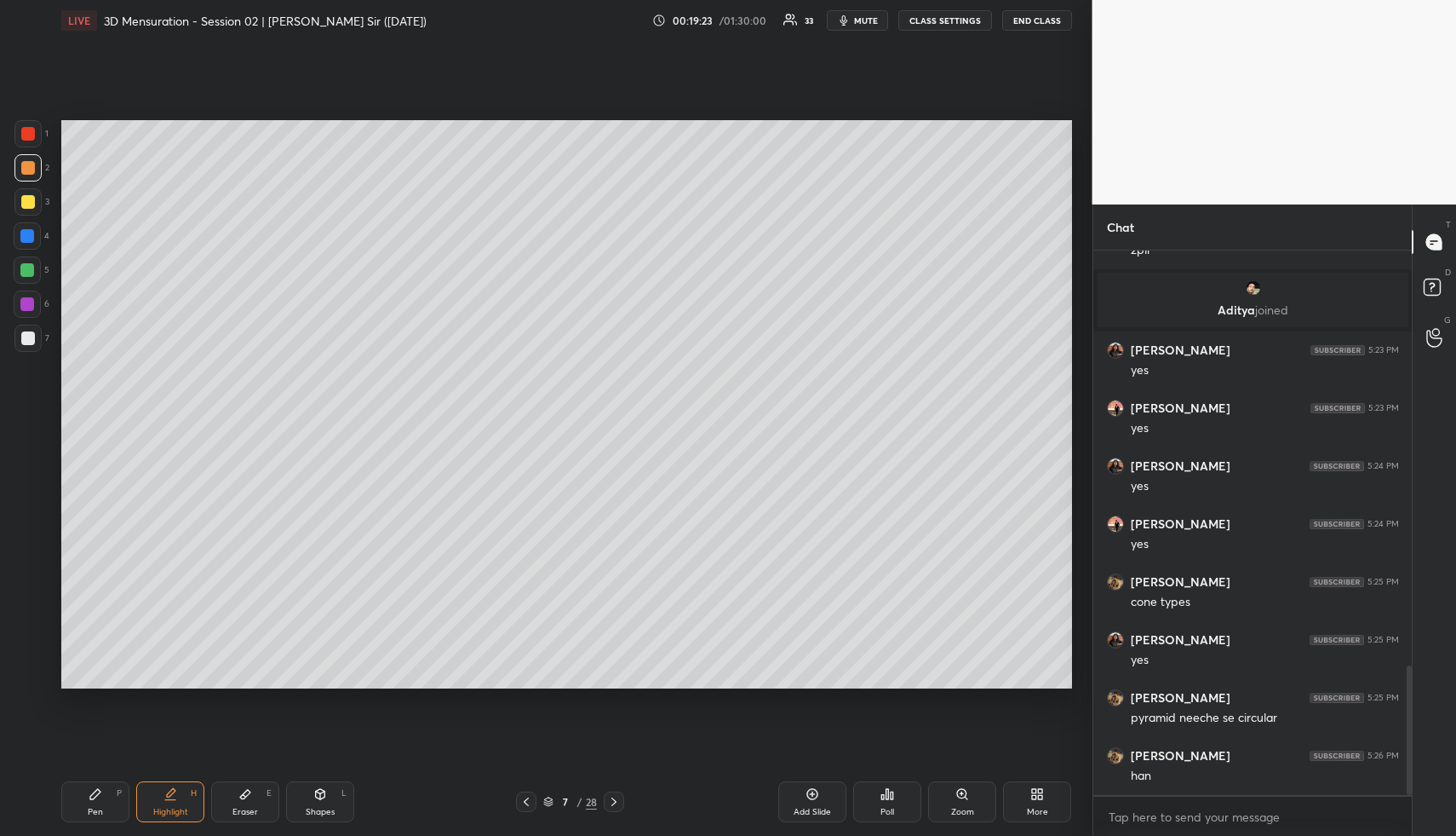
drag, startPoint x: 104, startPoint y: 783, endPoint x: 91, endPoint y: 710, distance: 74.1
click at [102, 784] on div "Pen P" at bounding box center [95, 802] width 69 height 41
drag, startPoint x: 26, startPoint y: 342, endPoint x: 58, endPoint y: 408, distance: 73.3
click at [26, 343] on div at bounding box center [28, 338] width 13 height 13
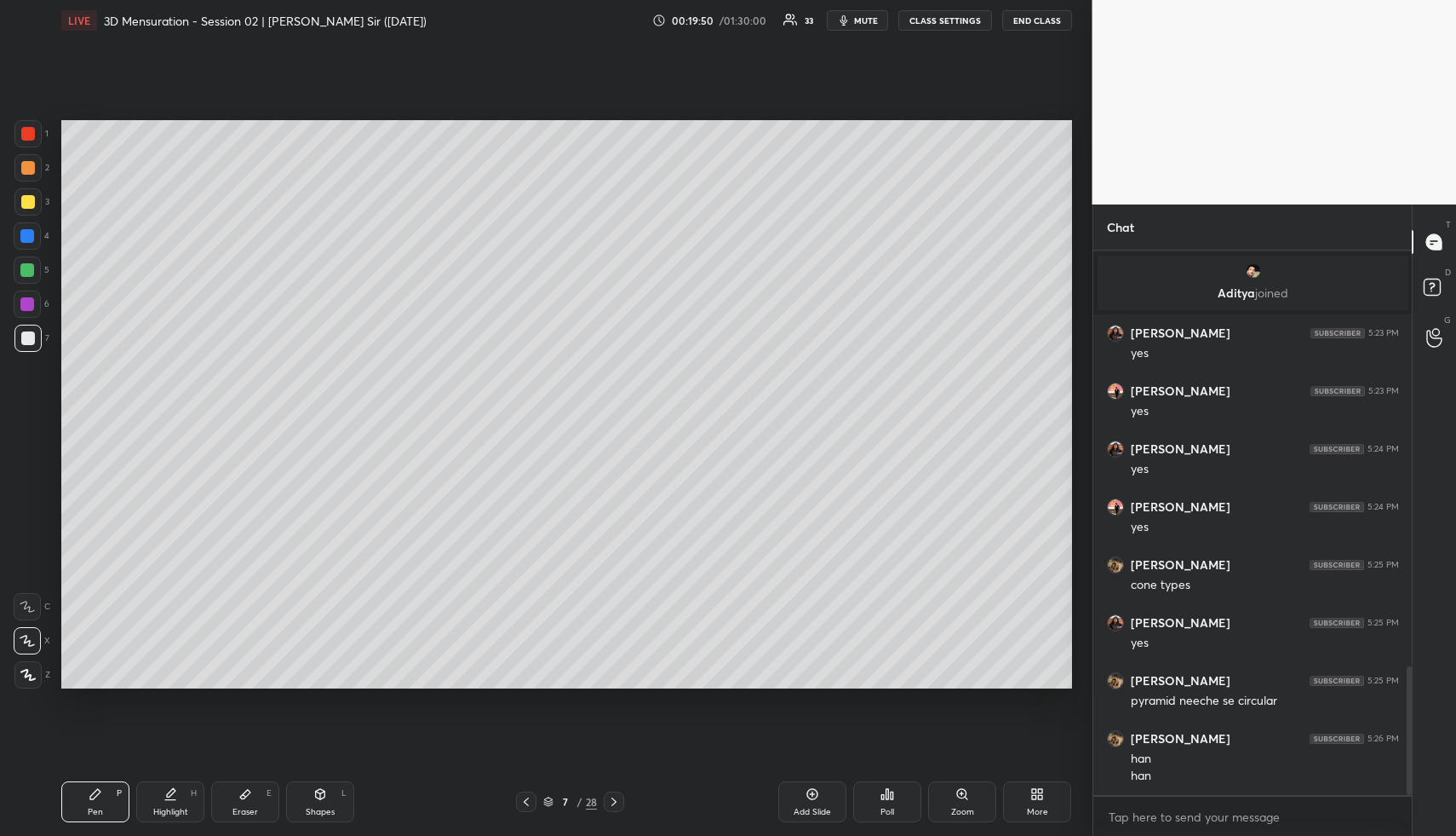
click at [167, 796] on icon at bounding box center [171, 794] width 13 height 13
click at [167, 789] on icon at bounding box center [171, 794] width 13 height 13
drag, startPoint x: 181, startPoint y: 785, endPoint x: 251, endPoint y: 710, distance: 102.6
click at [190, 779] on div "Pen P Highlight H Eraser E Shapes L 7 / 28 Add Slide Poll Zoom More" at bounding box center [566, 802] width 1011 height 69
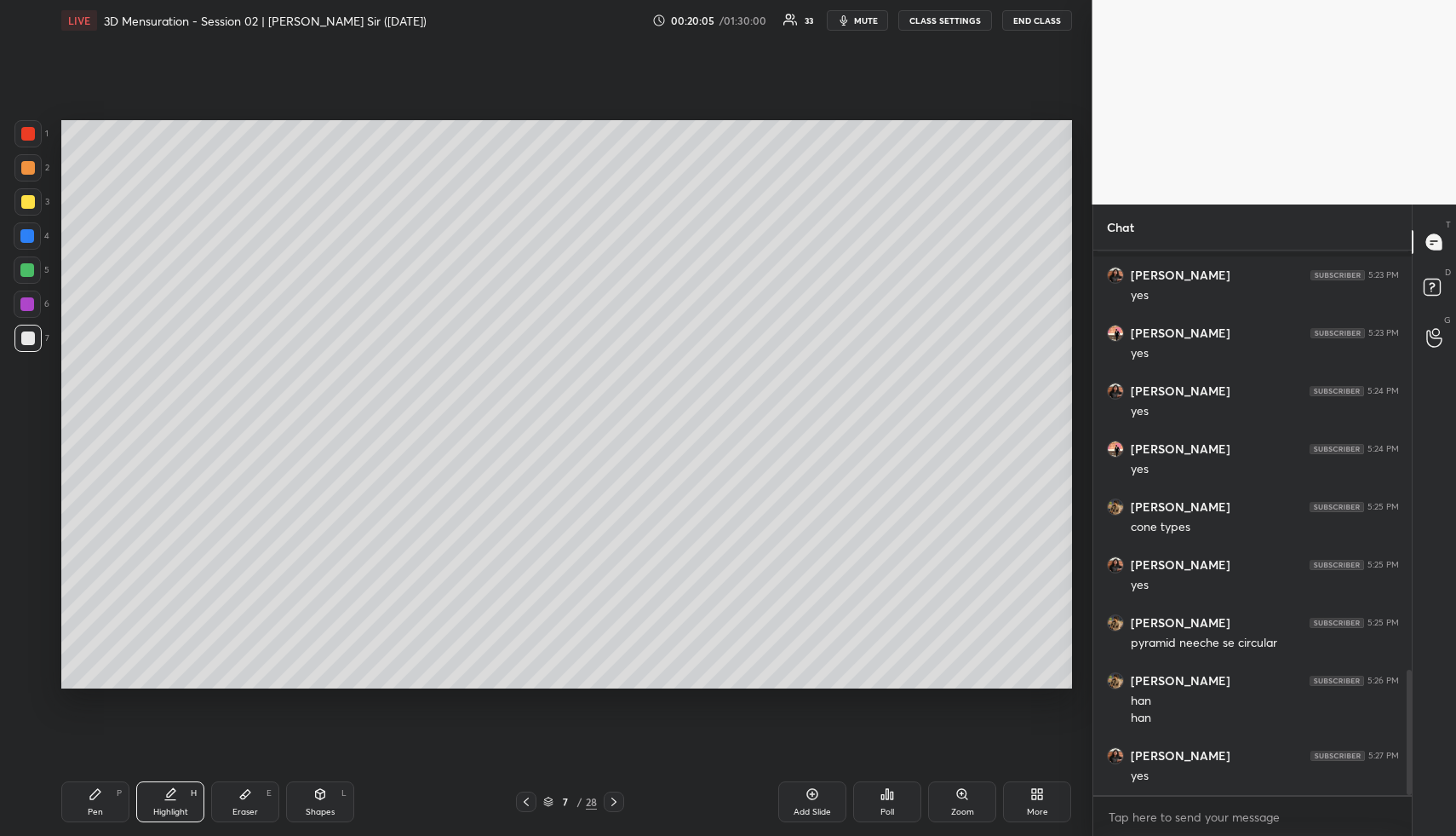
scroll to position [1880, 0]
drag, startPoint x: 309, startPoint y: 806, endPoint x: 247, endPoint y: 717, distance: 108.5
click at [304, 804] on div "Shapes L" at bounding box center [320, 802] width 69 height 41
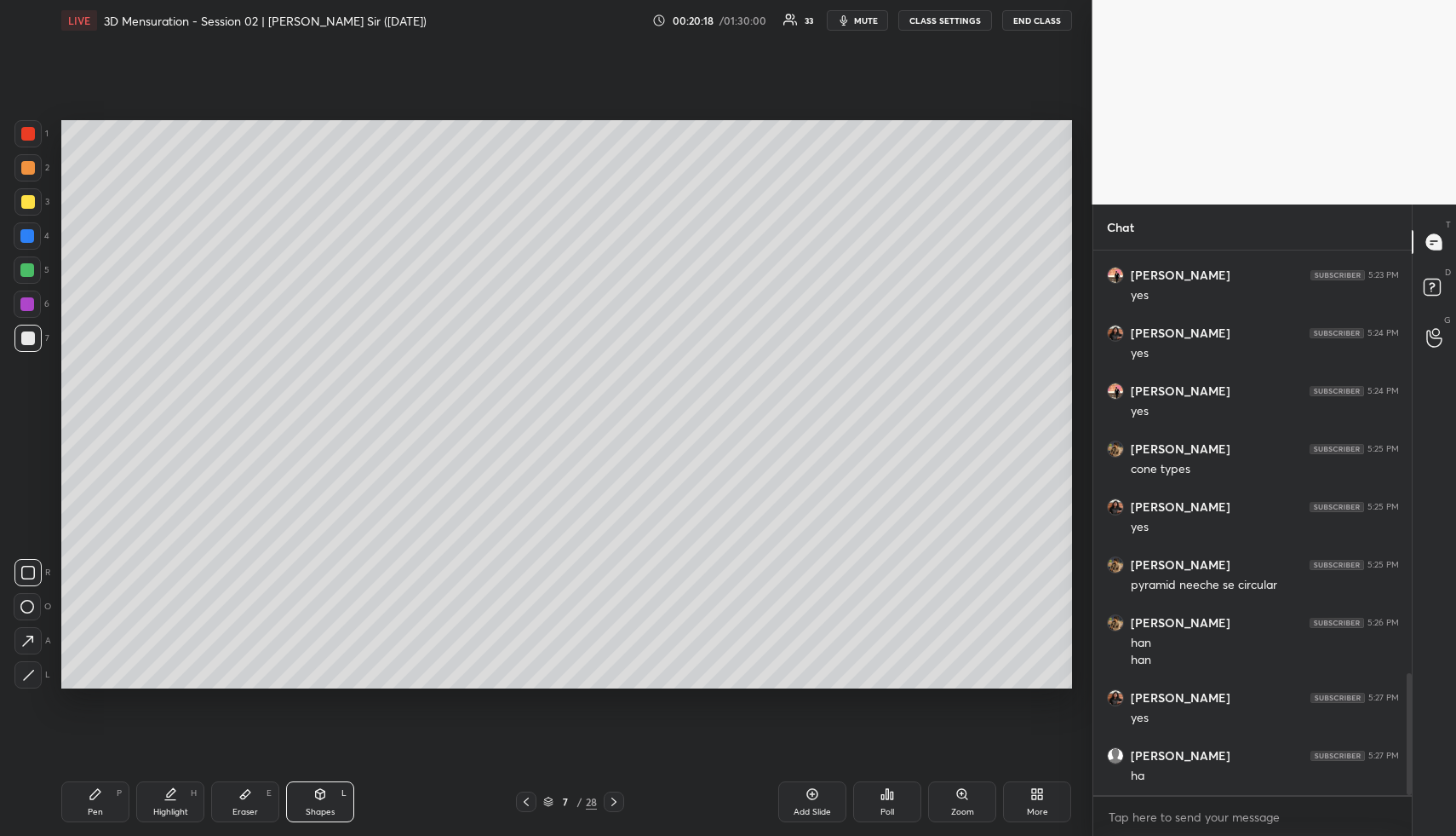
click at [27, 138] on div at bounding box center [28, 133] width 13 height 13
click at [28, 670] on icon at bounding box center [28, 675] width 12 height 12
drag, startPoint x: 29, startPoint y: 194, endPoint x: 49, endPoint y: 204, distance: 22.4
click at [29, 194] on div at bounding box center [28, 202] width 28 height 28
click at [24, 165] on div at bounding box center [28, 168] width 28 height 28
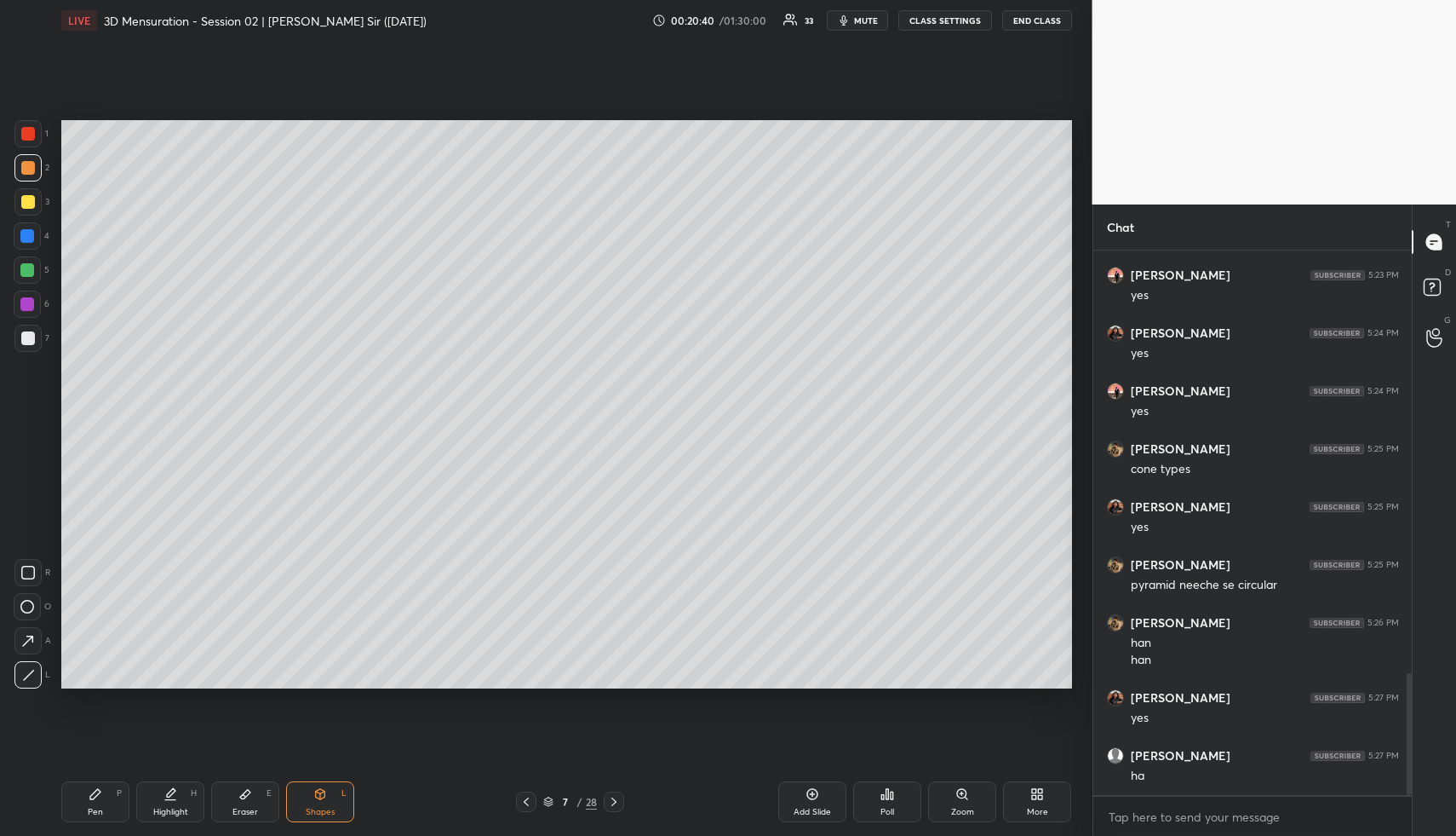
click at [172, 802] on div "Highlight H" at bounding box center [171, 802] width 69 height 41
drag, startPoint x: 180, startPoint y: 799, endPoint x: 307, endPoint y: 705, distance: 158.0
click at [180, 799] on div "Highlight H" at bounding box center [171, 802] width 69 height 41
drag, startPoint x: 530, startPoint y: 797, endPoint x: 500, endPoint y: 795, distance: 30.1
click at [530, 797] on icon at bounding box center [526, 802] width 13 height 13
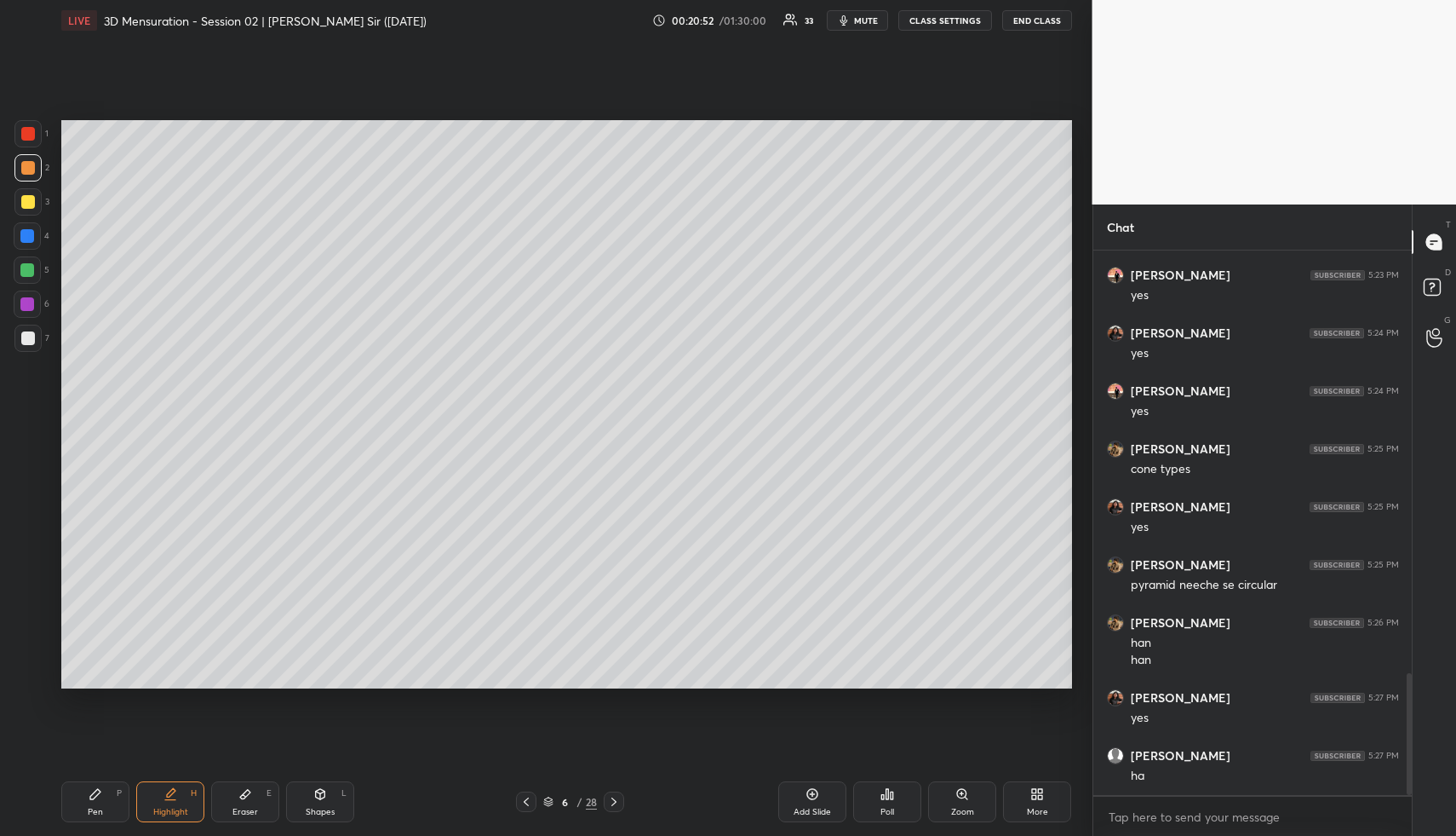
click at [176, 808] on div "Highlight" at bounding box center [171, 811] width 35 height 9
click at [609, 807] on icon at bounding box center [614, 802] width 13 height 13
drag, startPoint x: 812, startPoint y: 800, endPoint x: 646, endPoint y: 781, distance: 167.1
click at [812, 800] on icon at bounding box center [813, 794] width 13 height 13
click at [103, 800] on div "Pen P" at bounding box center [95, 802] width 69 height 41
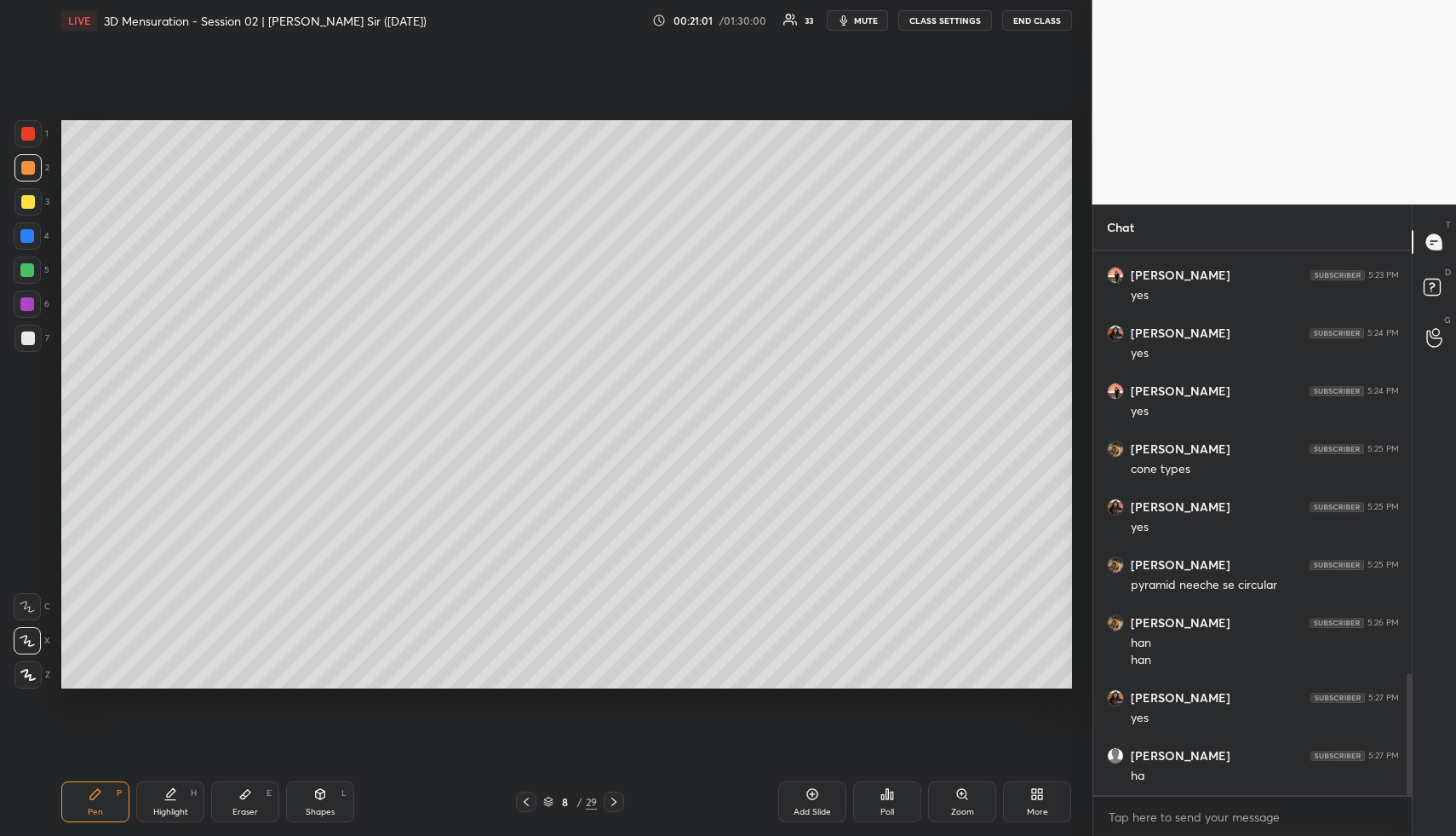
click at [28, 200] on div at bounding box center [28, 202] width 13 height 13
click at [30, 239] on div at bounding box center [27, 235] width 13 height 13
drag, startPoint x: 32, startPoint y: 269, endPoint x: 53, endPoint y: 275, distance: 21.8
click at [36, 271] on div at bounding box center [27, 270] width 28 height 28
click at [103, 802] on div "Pen P" at bounding box center [95, 802] width 69 height 41
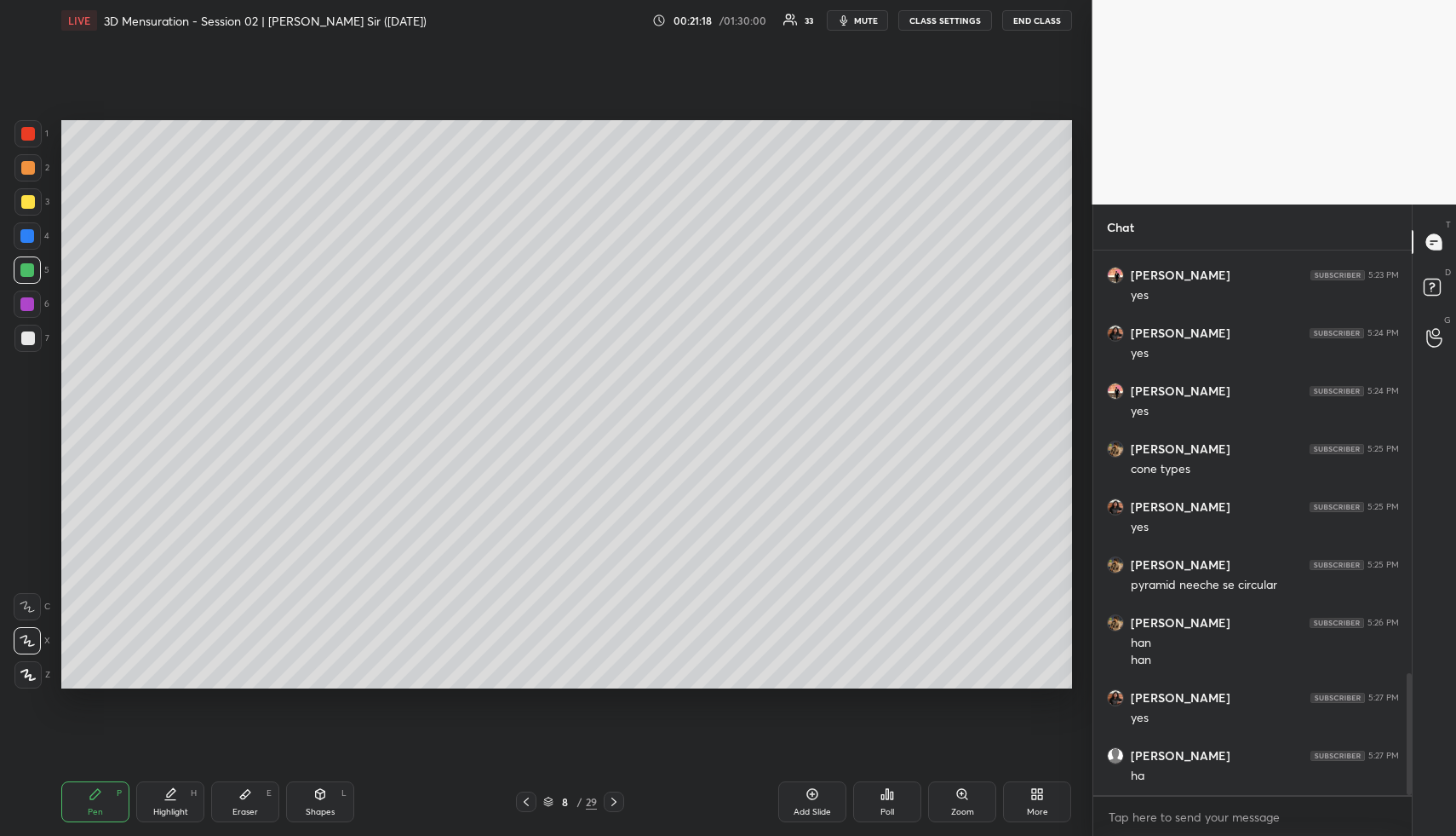
click at [24, 164] on div at bounding box center [28, 168] width 13 height 13
drag, startPoint x: 29, startPoint y: 198, endPoint x: 46, endPoint y: 203, distance: 17.7
click at [31, 199] on div at bounding box center [28, 202] width 13 height 13
click at [175, 809] on div "Highlight" at bounding box center [171, 811] width 35 height 9
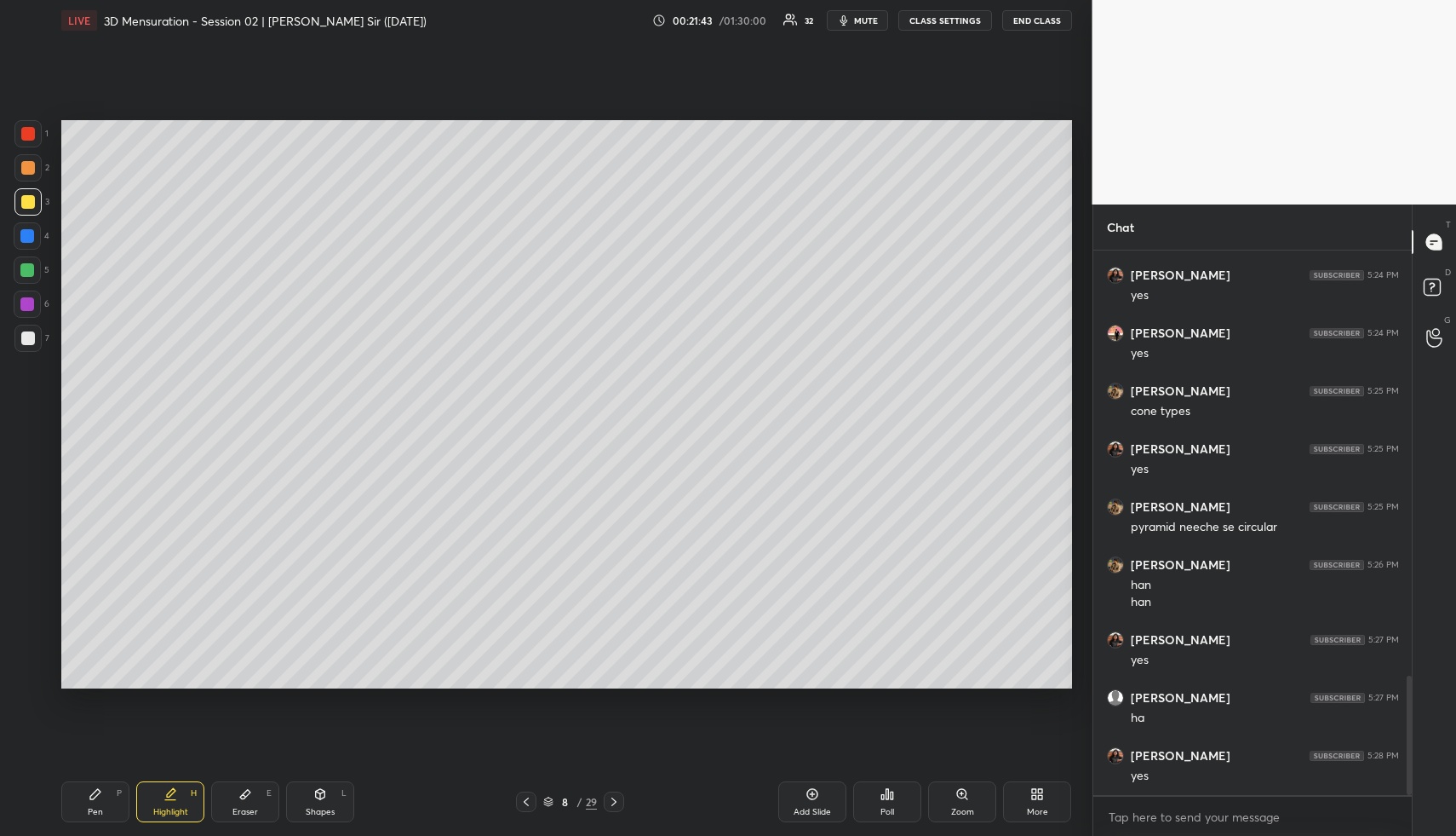
click at [530, 797] on icon at bounding box center [526, 802] width 13 height 13
click at [621, 795] on div at bounding box center [614, 801] width 20 height 20
click at [116, 800] on div "Pen P" at bounding box center [95, 802] width 69 height 41
drag, startPoint x: 27, startPoint y: 173, endPoint x: 45, endPoint y: 177, distance: 18.4
click at [29, 173] on div at bounding box center [28, 168] width 13 height 13
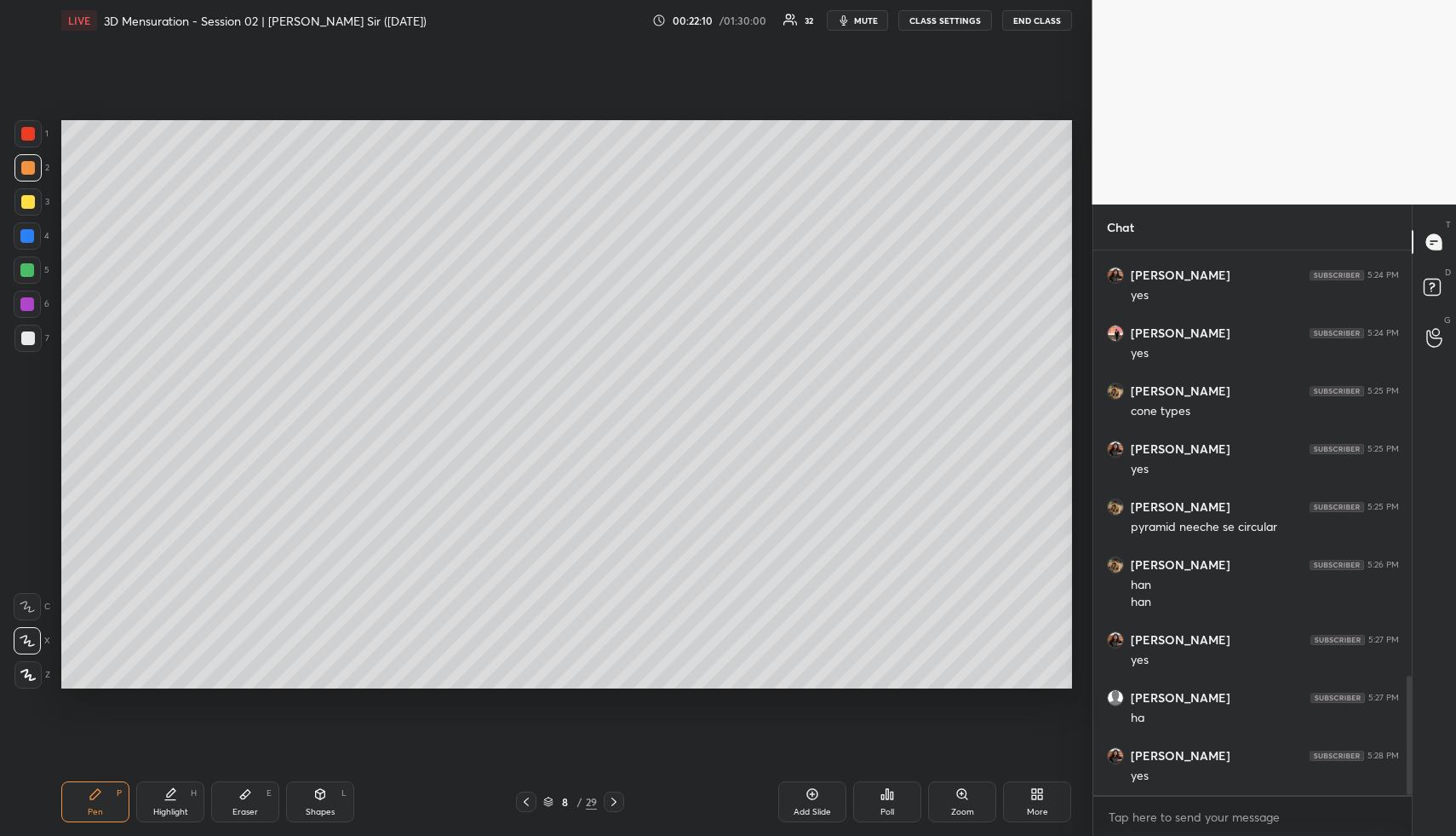
drag, startPoint x: 182, startPoint y: 799, endPoint x: 210, endPoint y: 766, distance: 43.3
click at [180, 799] on div "Highlight H" at bounding box center [171, 802] width 69 height 41
click at [101, 811] on div "Pen P" at bounding box center [95, 802] width 69 height 41
click at [25, 169] on div at bounding box center [28, 168] width 13 height 13
drag, startPoint x: 177, startPoint y: 801, endPoint x: 189, endPoint y: 784, distance: 20.8
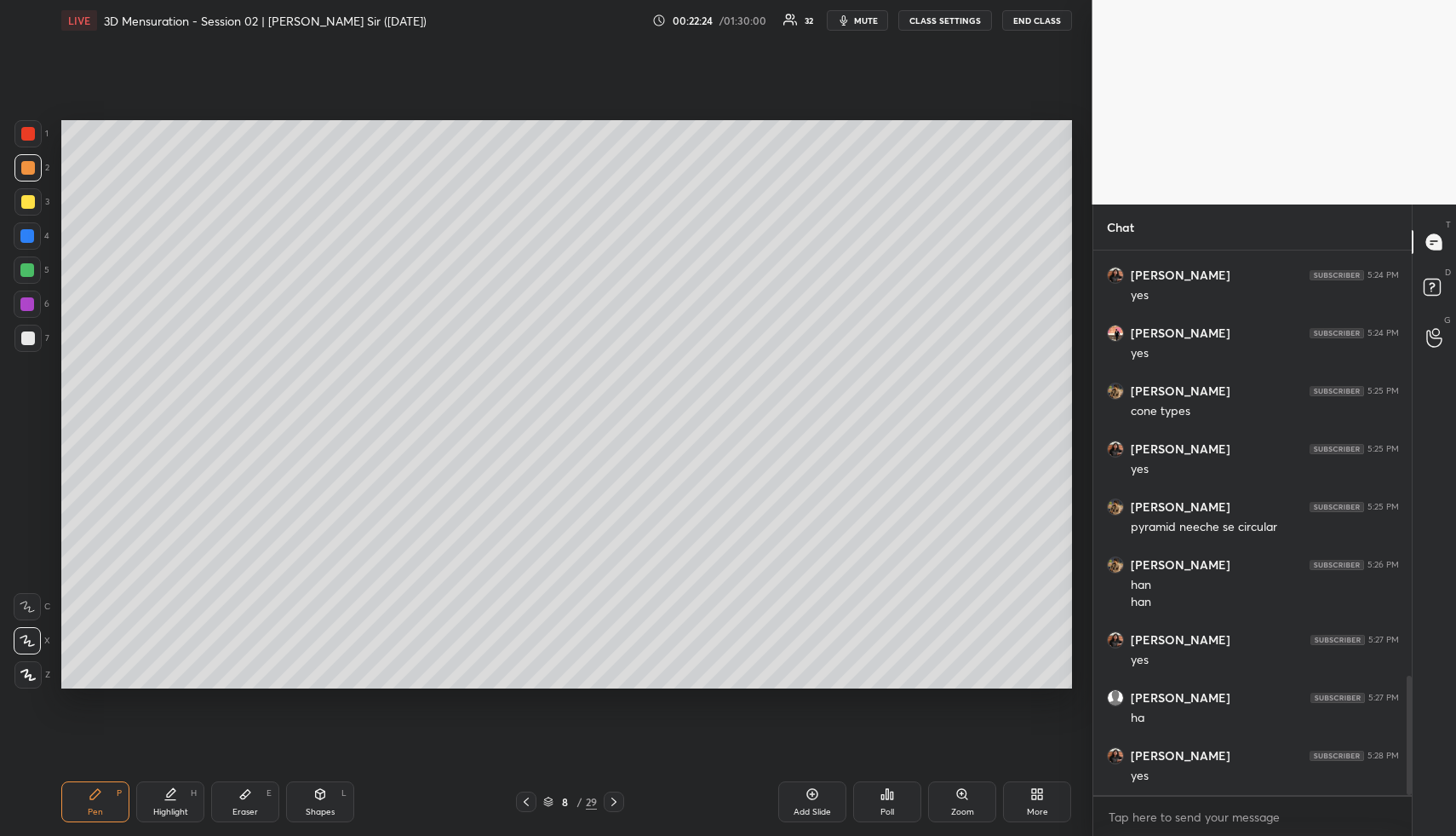
click at [180, 799] on div "Highlight H" at bounding box center [171, 802] width 69 height 41
click at [528, 805] on icon at bounding box center [526, 802] width 13 height 13
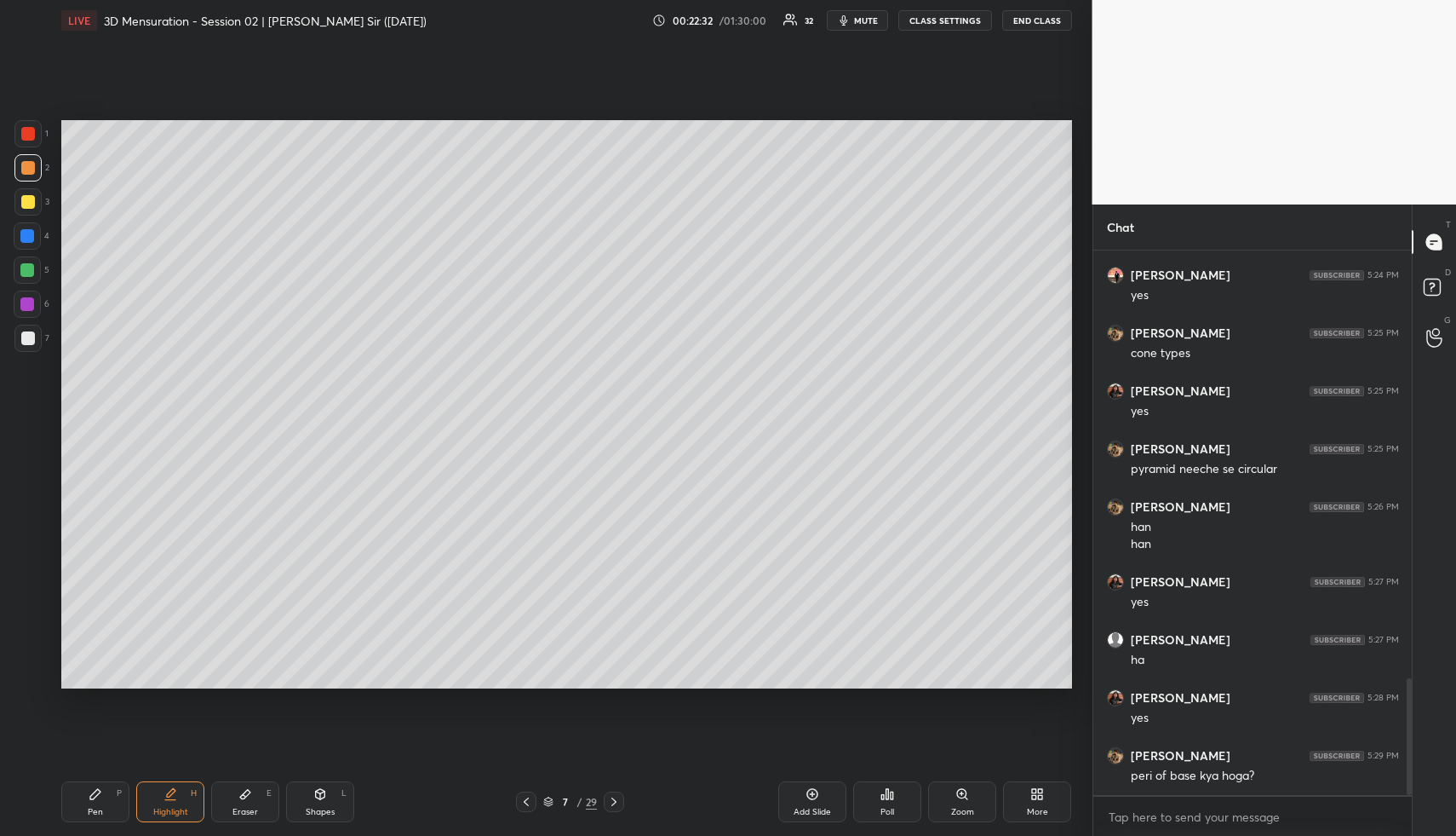
click at [169, 800] on icon at bounding box center [170, 800] width 10 height 0
click at [607, 797] on icon at bounding box center [614, 802] width 13 height 13
drag, startPoint x: 532, startPoint y: 797, endPoint x: 596, endPoint y: 732, distance: 91.2
click at [532, 797] on icon at bounding box center [526, 802] width 13 height 13
drag, startPoint x: 614, startPoint y: 791, endPoint x: 588, endPoint y: 727, distance: 69.1
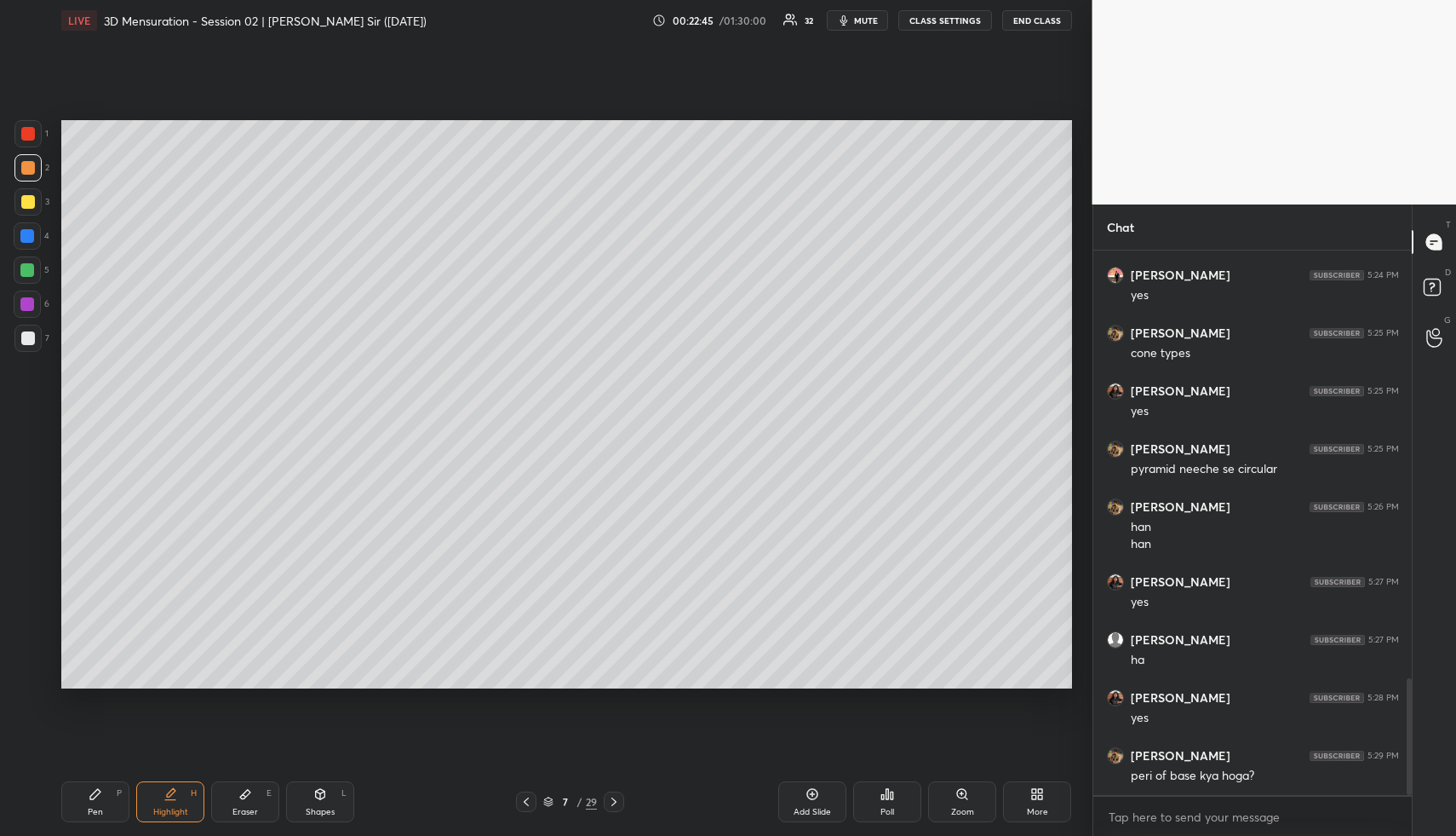
click at [614, 791] on div at bounding box center [614, 801] width 20 height 20
drag, startPoint x: 530, startPoint y: 802, endPoint x: 614, endPoint y: 697, distance: 134.5
click at [531, 800] on icon at bounding box center [526, 802] width 13 height 13
click at [616, 802] on icon at bounding box center [614, 802] width 13 height 13
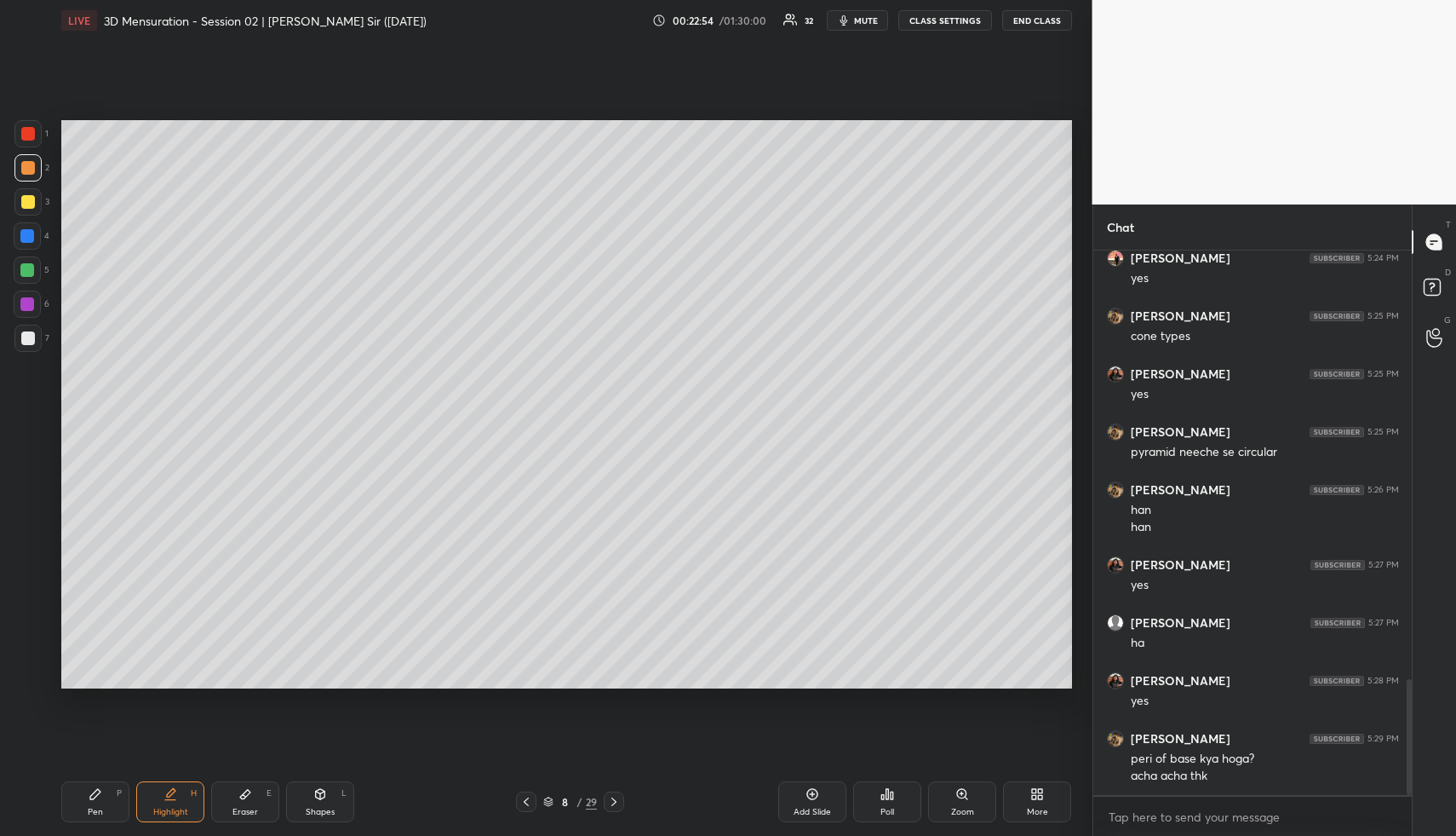
click at [98, 803] on div "Pen P" at bounding box center [95, 802] width 69 height 41
drag, startPoint x: 28, startPoint y: 200, endPoint x: 52, endPoint y: 213, distance: 27.3
click at [30, 202] on div at bounding box center [28, 202] width 13 height 13
drag, startPoint x: 24, startPoint y: 200, endPoint x: 31, endPoint y: 205, distance: 8.6
click at [28, 203] on div at bounding box center [28, 202] width 13 height 13
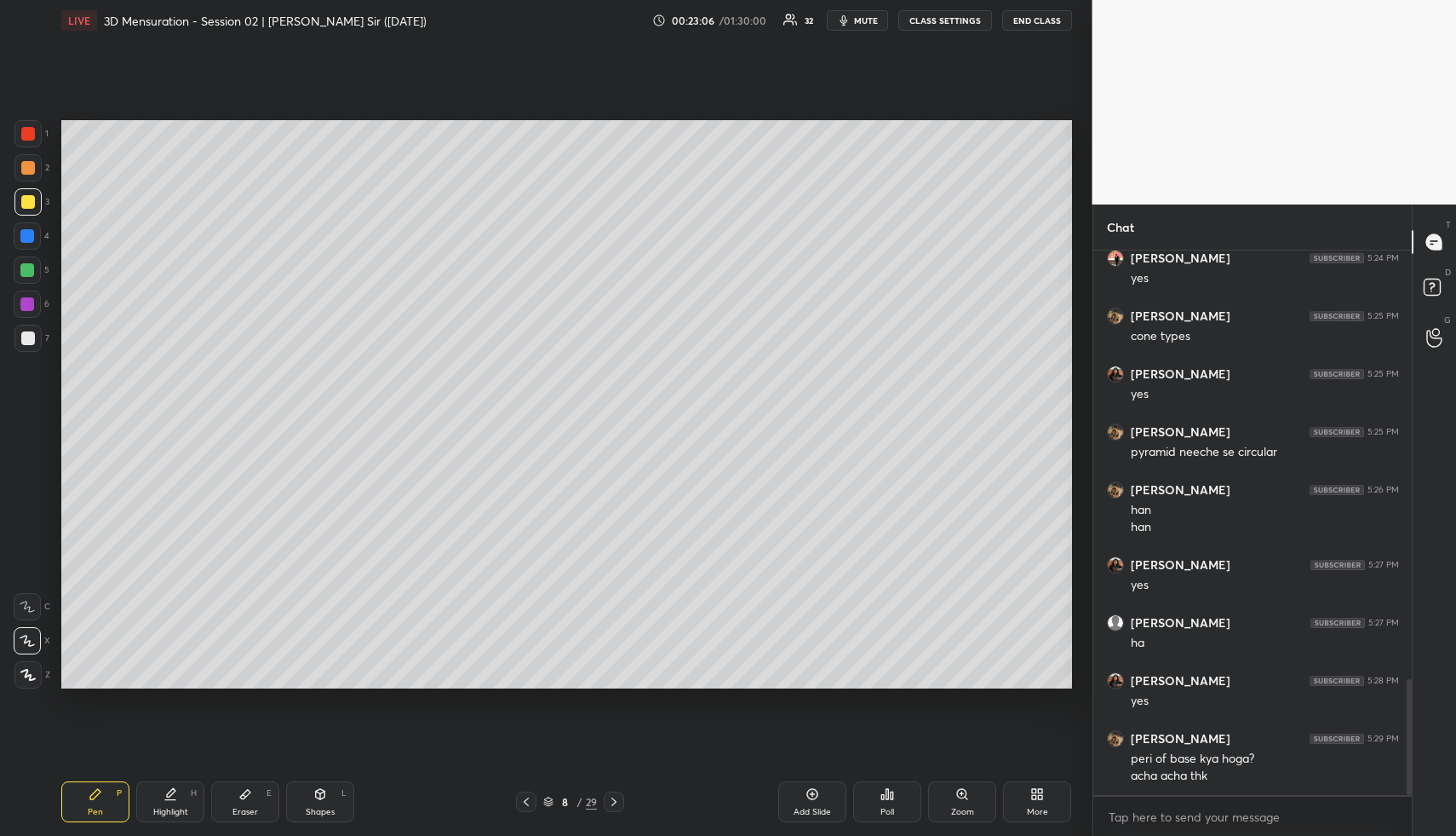
click at [169, 798] on icon at bounding box center [171, 794] width 13 height 13
click at [140, 805] on div "Highlight H" at bounding box center [171, 802] width 69 height 41
click at [111, 798] on div "Pen P" at bounding box center [95, 802] width 69 height 41
click at [92, 790] on icon at bounding box center [95, 794] width 13 height 13
click at [30, 167] on div at bounding box center [28, 168] width 13 height 13
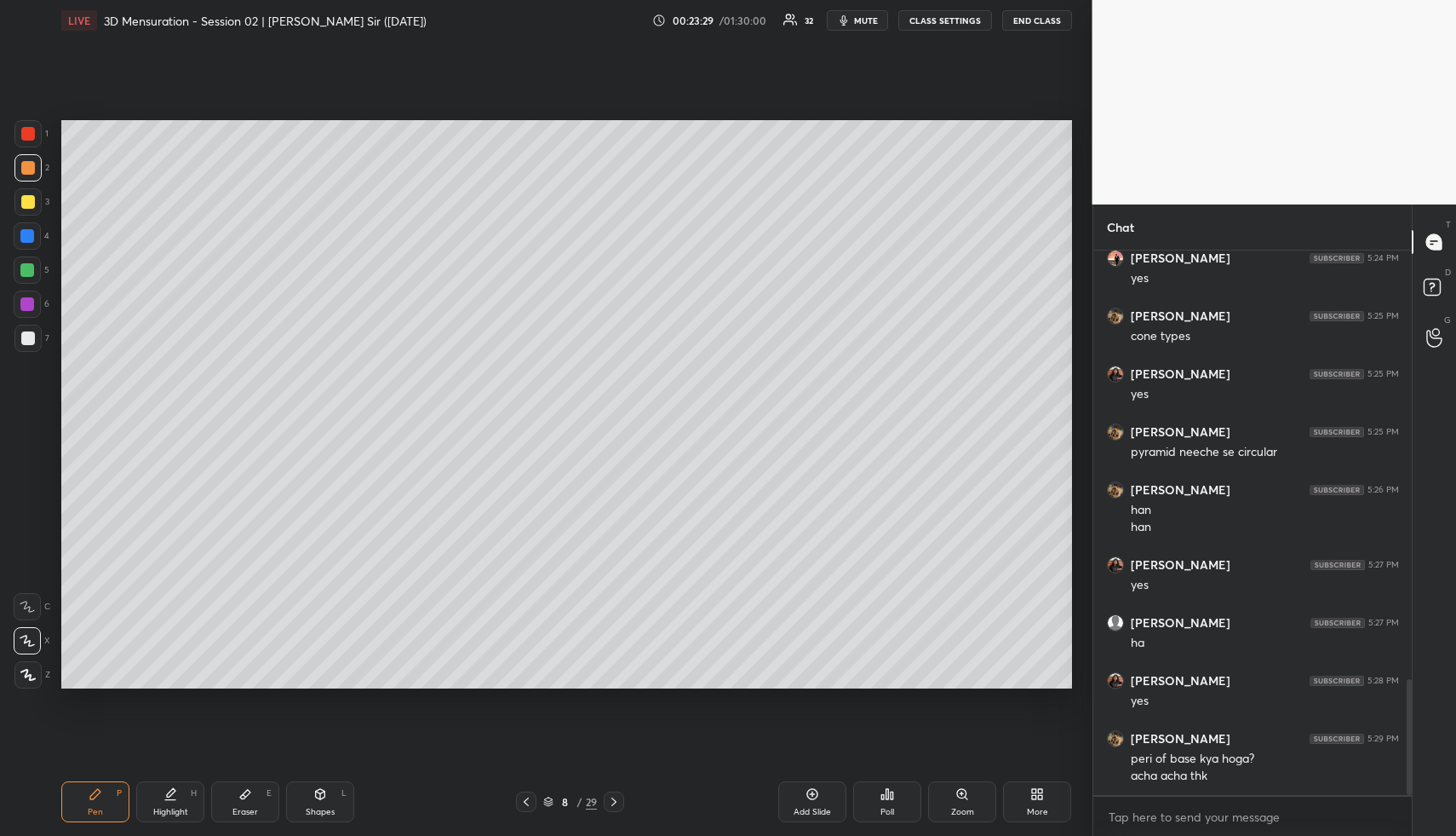
click at [256, 804] on div "Eraser E" at bounding box center [246, 802] width 69 height 41
click at [116, 801] on div "Pen P" at bounding box center [95, 802] width 69 height 41
click at [25, 191] on div at bounding box center [28, 202] width 28 height 28
click at [28, 270] on div at bounding box center [27, 270] width 13 height 13
click at [96, 807] on div "Pen" at bounding box center [95, 811] width 15 height 9
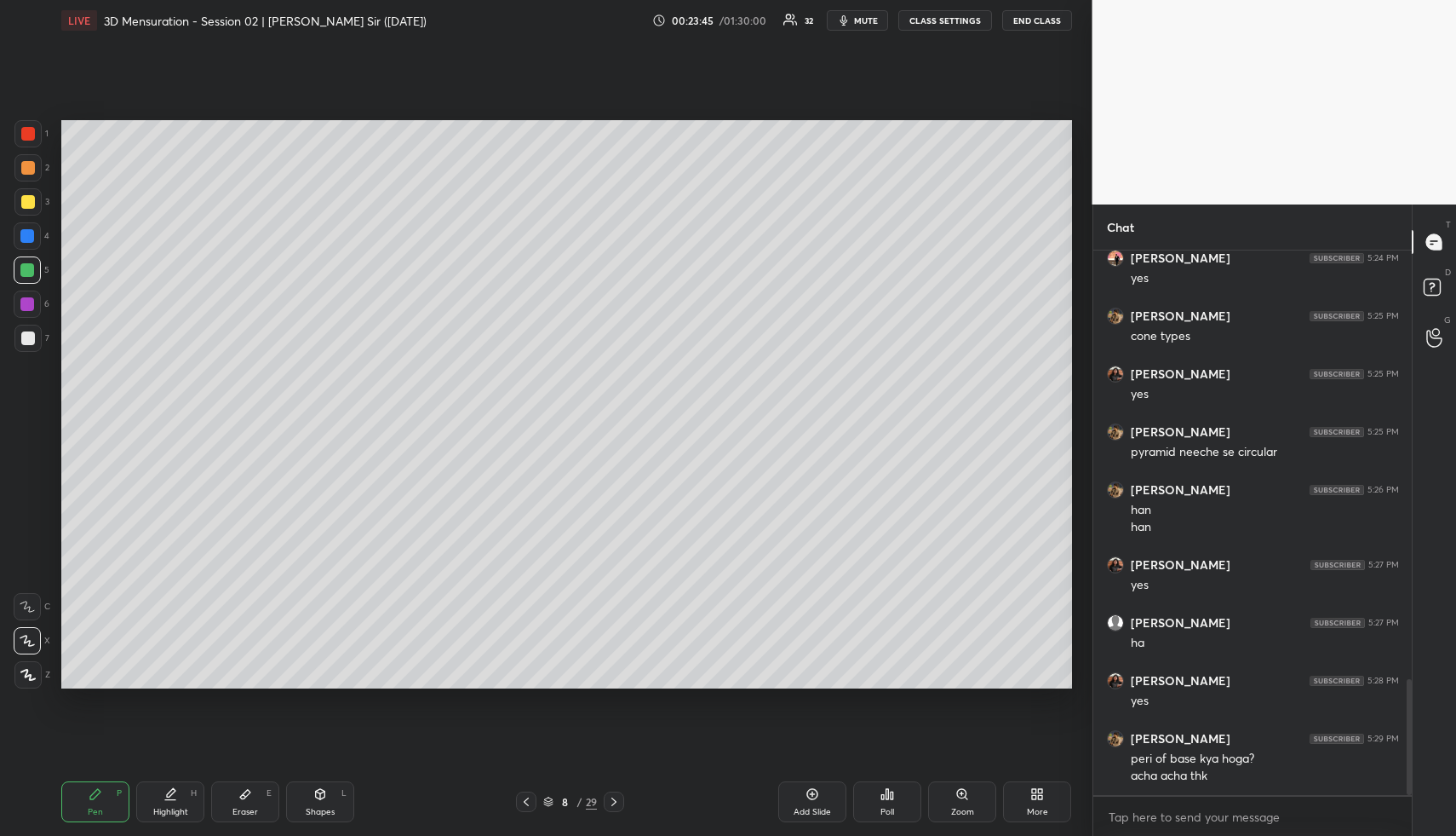
drag, startPoint x: 29, startPoint y: 168, endPoint x: 42, endPoint y: 201, distance: 35.5
click at [29, 168] on div at bounding box center [28, 168] width 13 height 13
drag, startPoint x: 191, startPoint y: 791, endPoint x: 348, endPoint y: 705, distance: 179.0
click at [192, 794] on div "H" at bounding box center [193, 793] width 6 height 9
drag, startPoint x: 527, startPoint y: 794, endPoint x: 510, endPoint y: 780, distance: 22.0
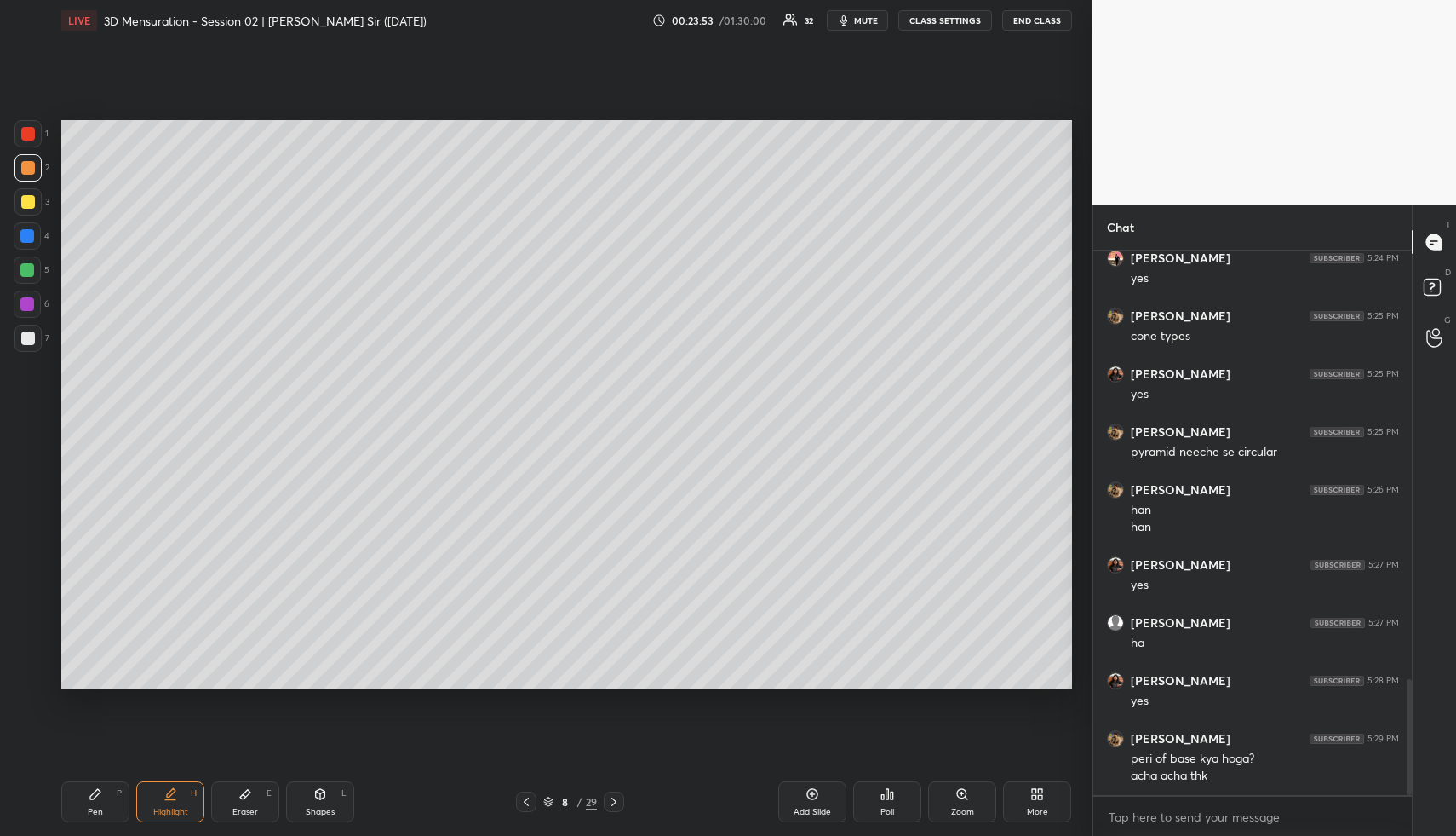
click at [526, 795] on icon at bounding box center [526, 802] width 13 height 13
drag, startPoint x: 616, startPoint y: 801, endPoint x: 611, endPoint y: 792, distance: 10.3
click at [616, 799] on icon at bounding box center [614, 802] width 13 height 13
drag, startPoint x: 111, startPoint y: 806, endPoint x: 132, endPoint y: 779, distance: 34.2
click at [111, 805] on div "Pen P" at bounding box center [95, 802] width 69 height 41
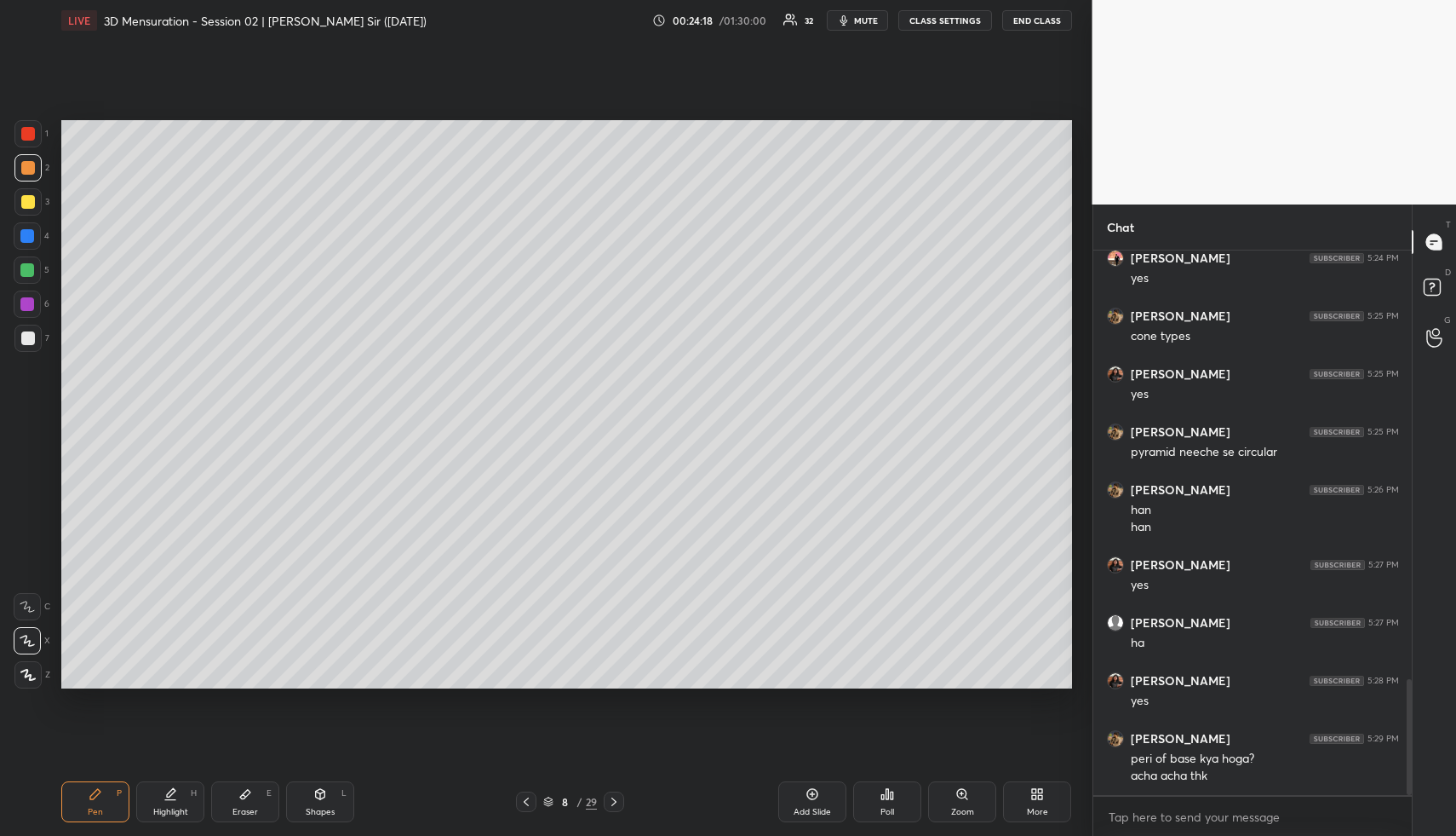
click at [323, 802] on div "Shapes L" at bounding box center [320, 802] width 69 height 41
click at [22, 336] on div at bounding box center [28, 338] width 13 height 13
drag, startPoint x: 188, startPoint y: 801, endPoint x: 186, endPoint y: 790, distance: 11.2
click at [188, 801] on div "Highlight H" at bounding box center [171, 802] width 69 height 41
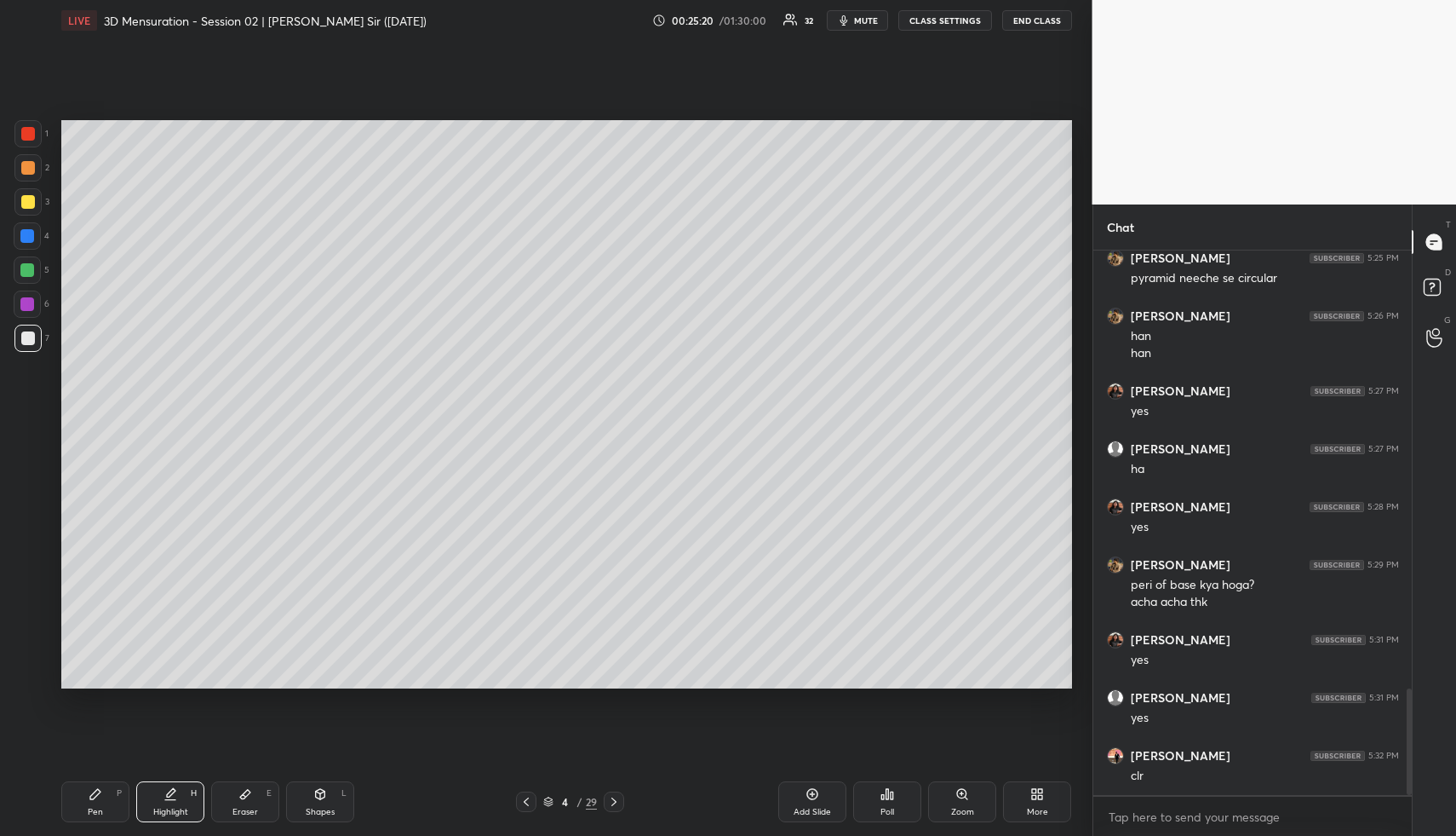
scroll to position [2244, 0]
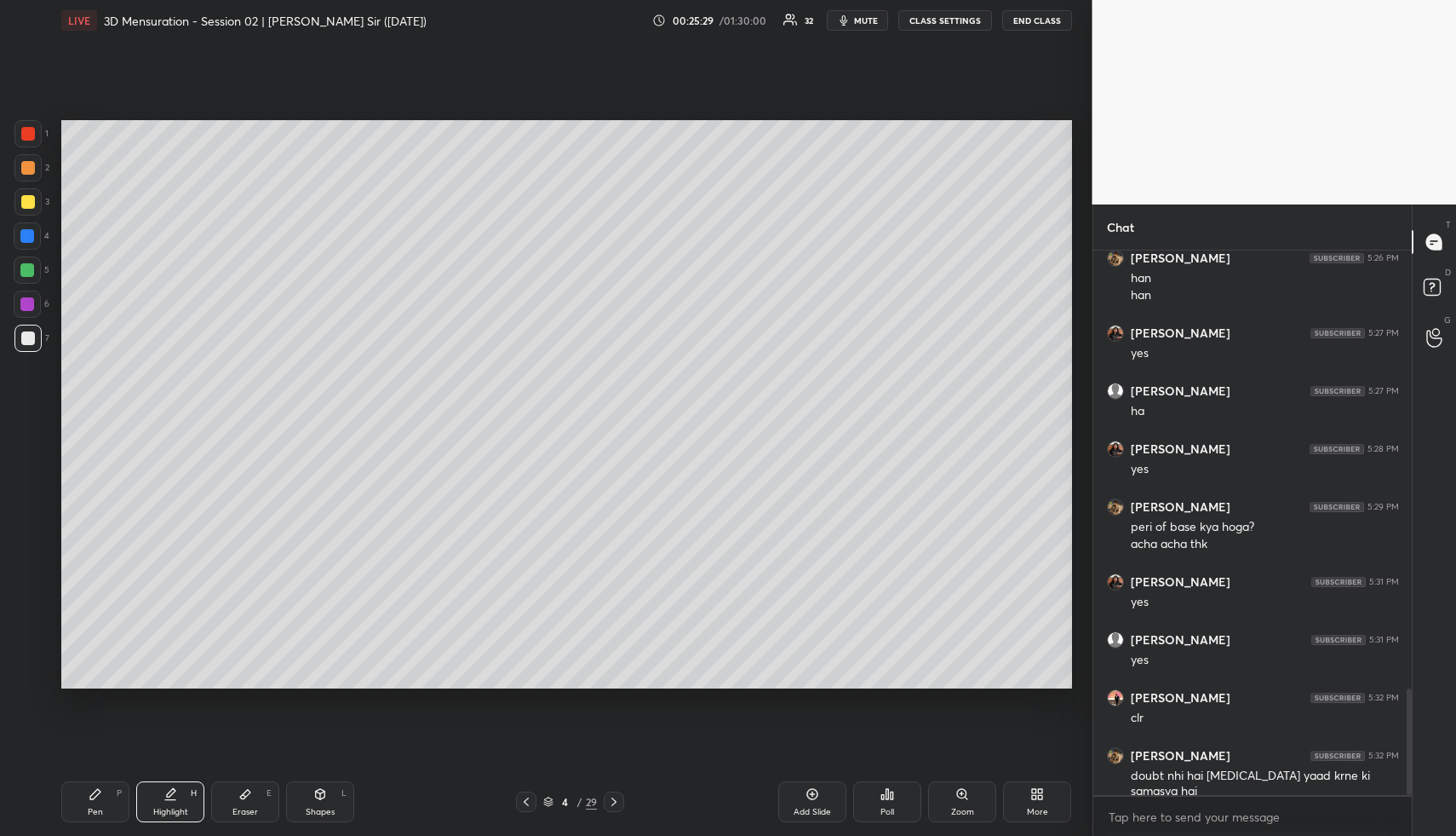
click at [618, 798] on icon at bounding box center [614, 802] width 13 height 13
click at [614, 802] on icon at bounding box center [614, 802] width 13 height 13
click at [142, 783] on div "Highlight H" at bounding box center [171, 802] width 69 height 41
drag, startPoint x: 615, startPoint y: 802, endPoint x: 579, endPoint y: 723, distance: 86.8
click at [610, 804] on icon at bounding box center [614, 802] width 13 height 13
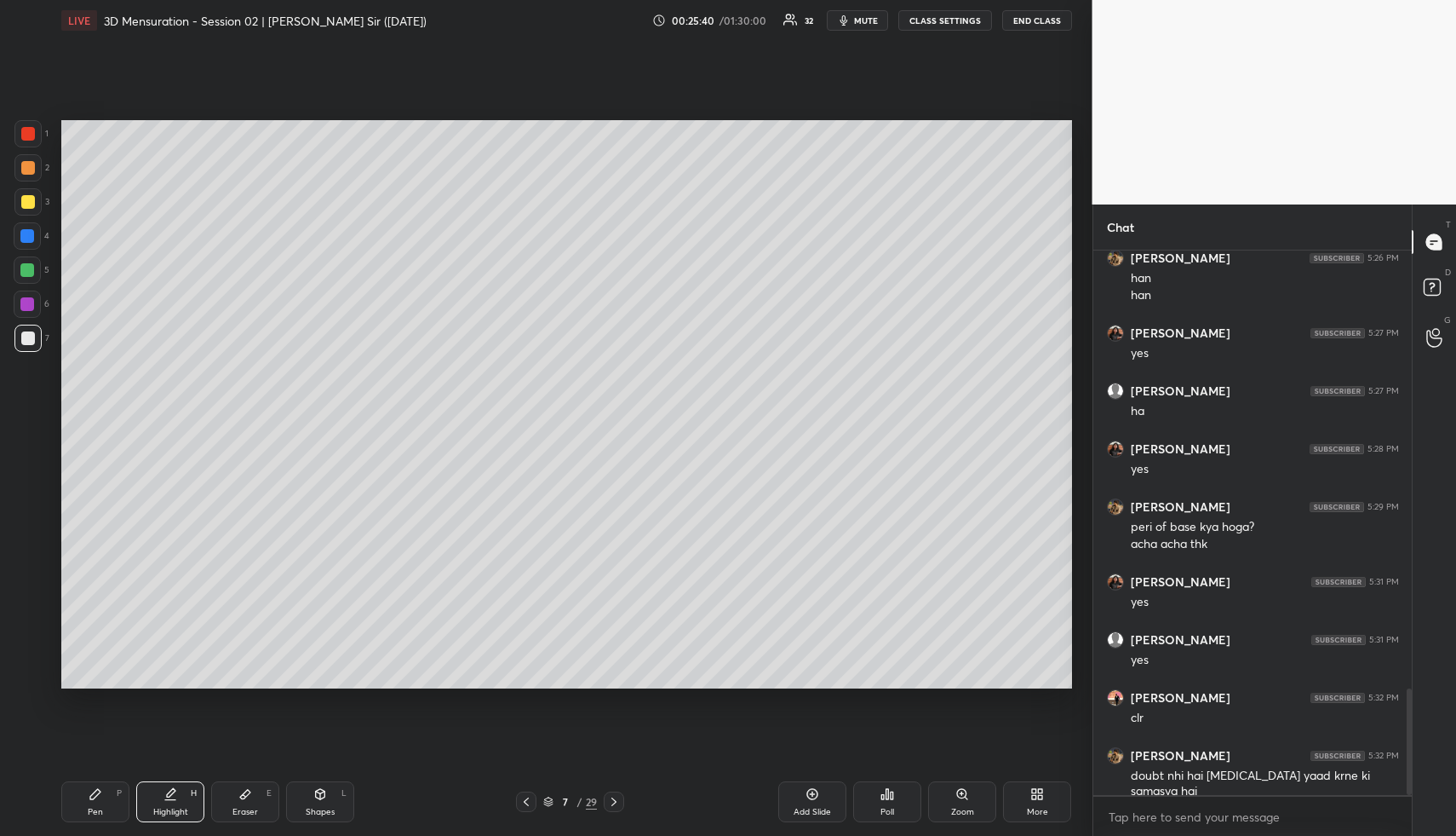
click at [612, 806] on icon at bounding box center [614, 802] width 13 height 13
click at [522, 796] on icon at bounding box center [526, 802] width 13 height 13
click at [525, 801] on icon at bounding box center [526, 802] width 13 height 13
click at [525, 799] on icon at bounding box center [526, 802] width 13 height 13
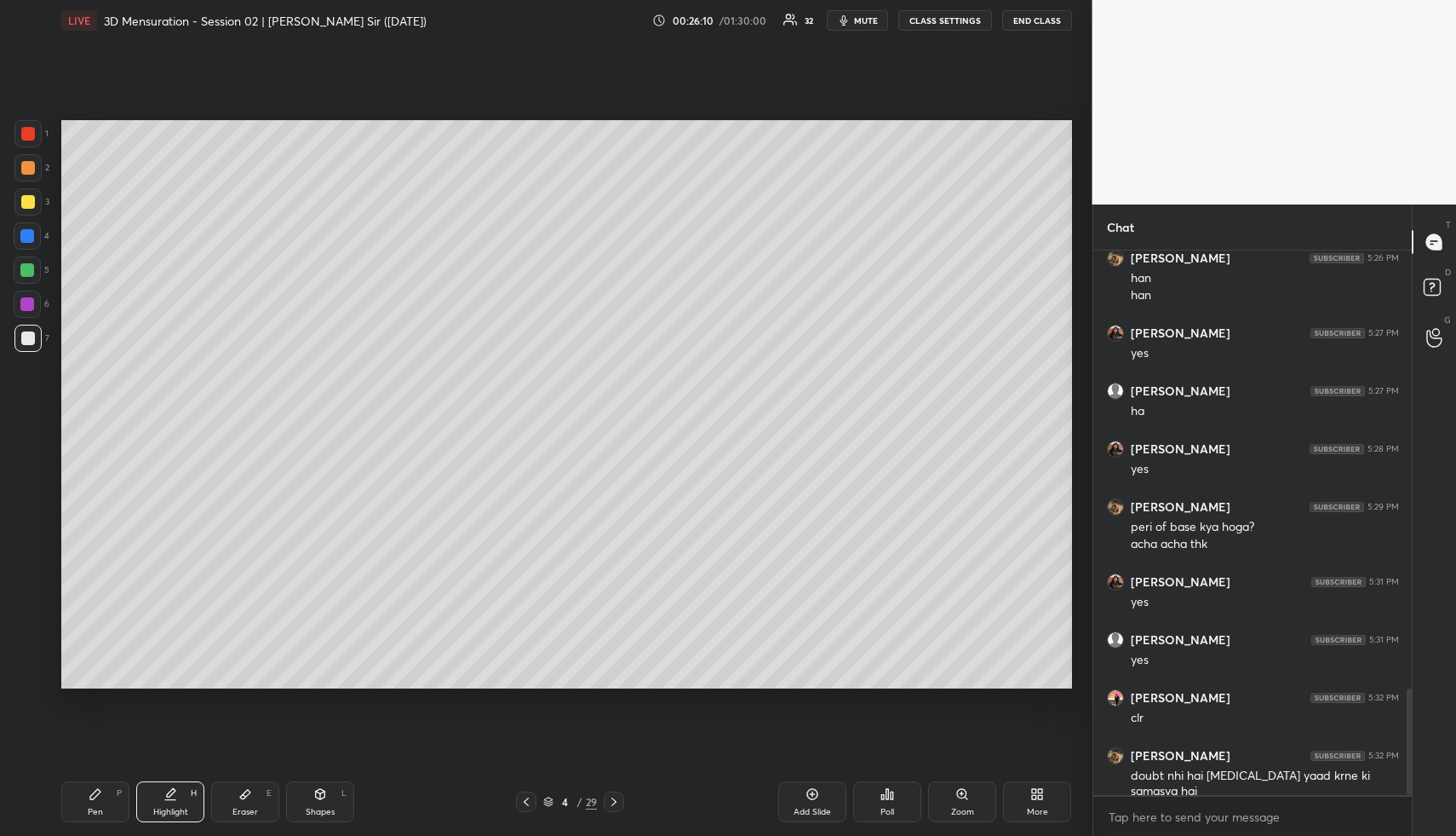
scroll to position [2302, 0]
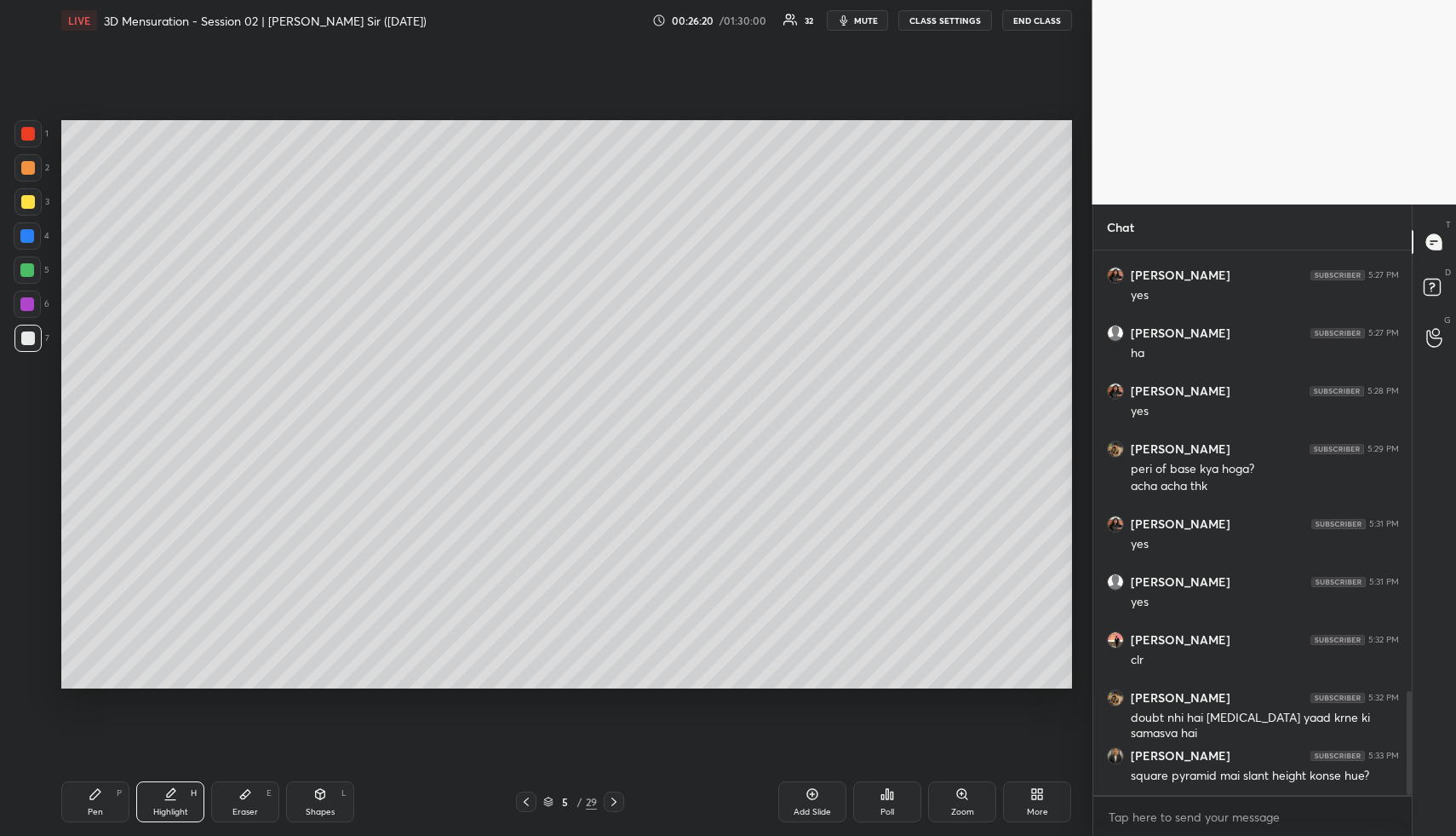
drag, startPoint x: 162, startPoint y: 806, endPoint x: 217, endPoint y: 759, distance: 72.3
click at [171, 803] on div "Highlight H" at bounding box center [171, 802] width 69 height 41
click at [612, 803] on icon at bounding box center [614, 802] width 13 height 13
click at [612, 806] on icon at bounding box center [614, 802] width 13 height 13
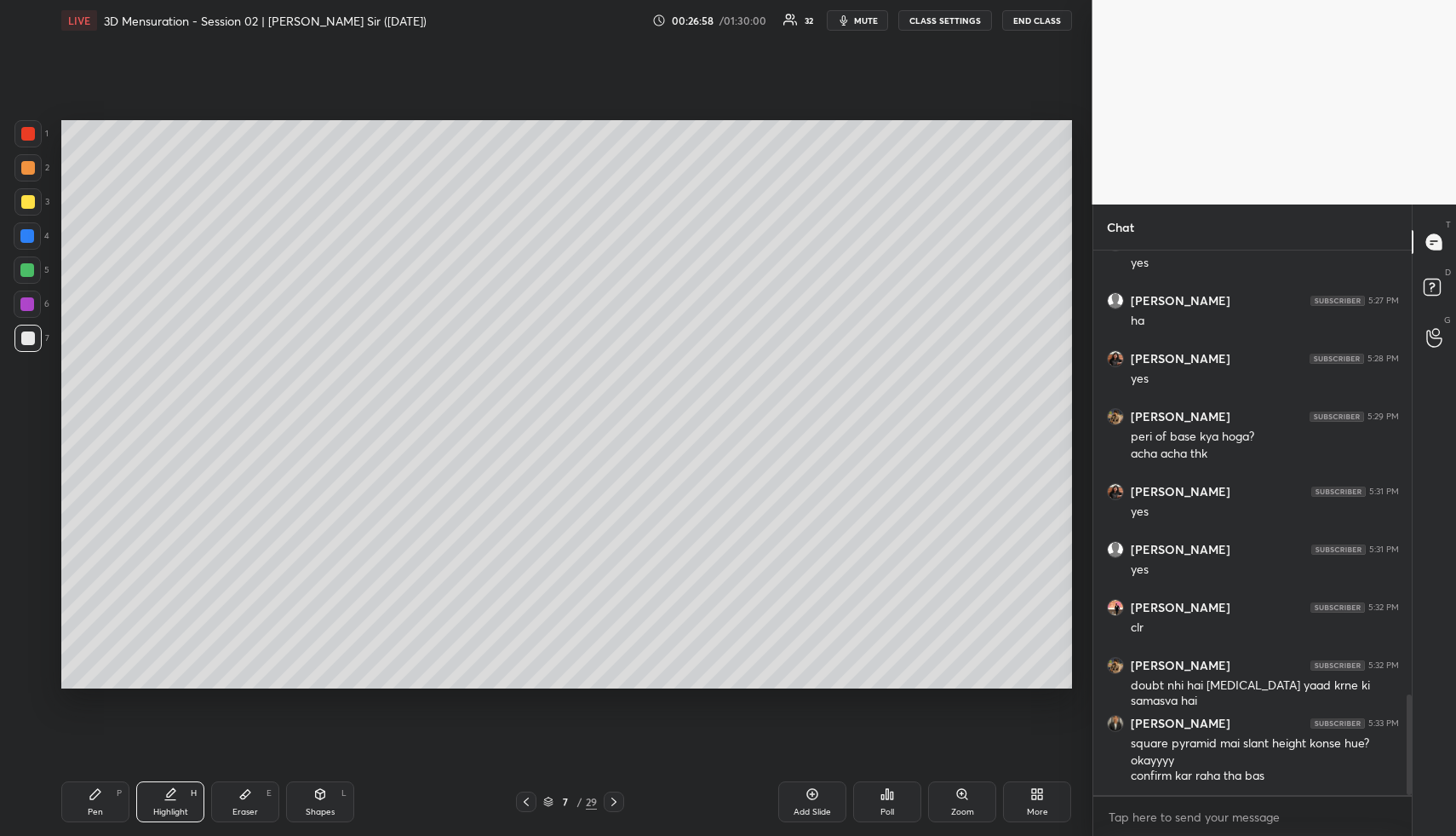
scroll to position [2393, 0]
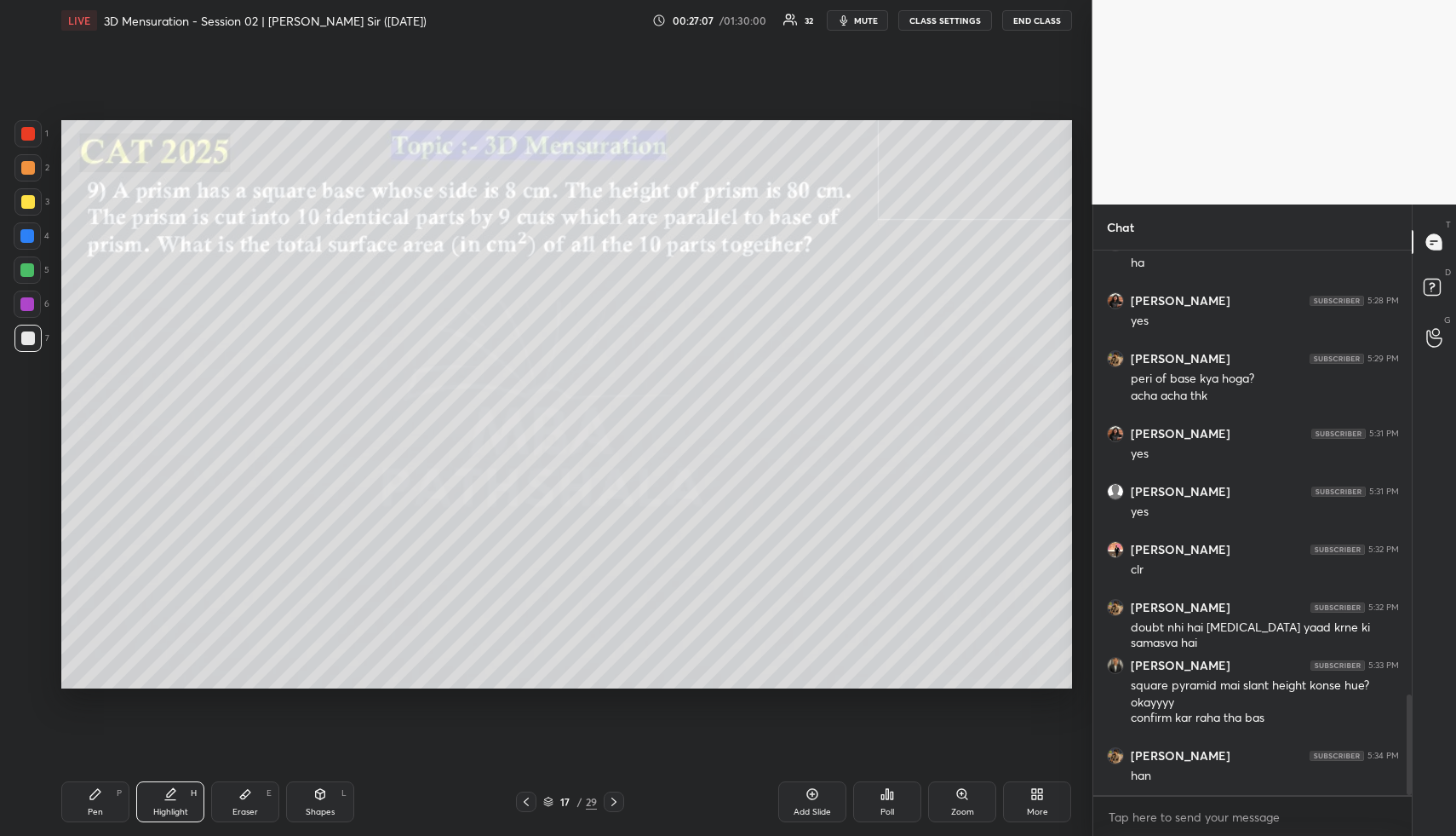
click at [325, 793] on div "Shapes L" at bounding box center [320, 802] width 69 height 41
click at [31, 272] on div at bounding box center [27, 270] width 13 height 13
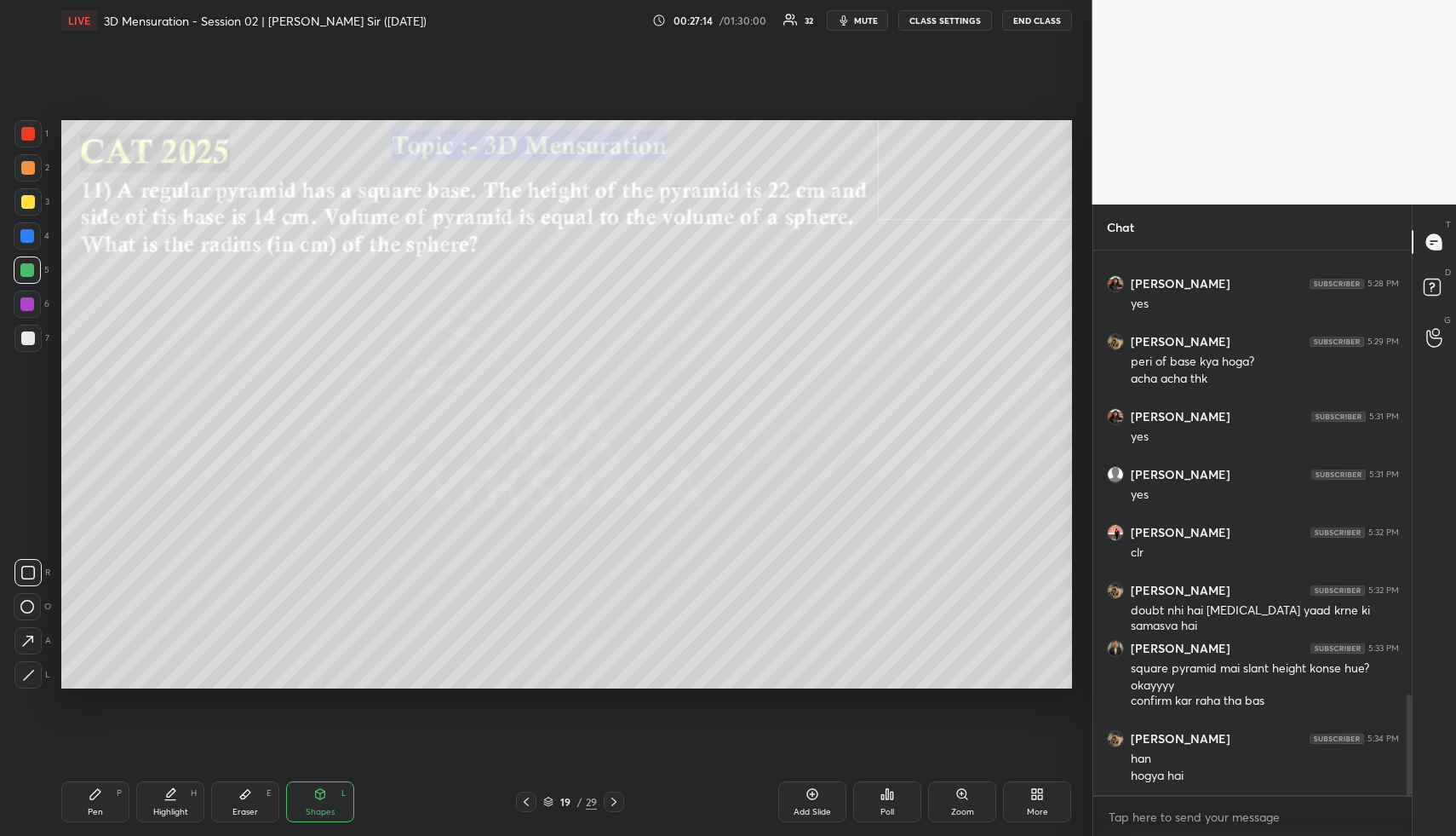
drag, startPoint x: 317, startPoint y: 810, endPoint x: 282, endPoint y: 699, distance: 116.4
click at [314, 805] on div "Shapes L" at bounding box center [320, 802] width 69 height 41
click at [27, 165] on div at bounding box center [28, 168] width 13 height 13
click at [169, 810] on div "Highlight" at bounding box center [171, 811] width 35 height 9
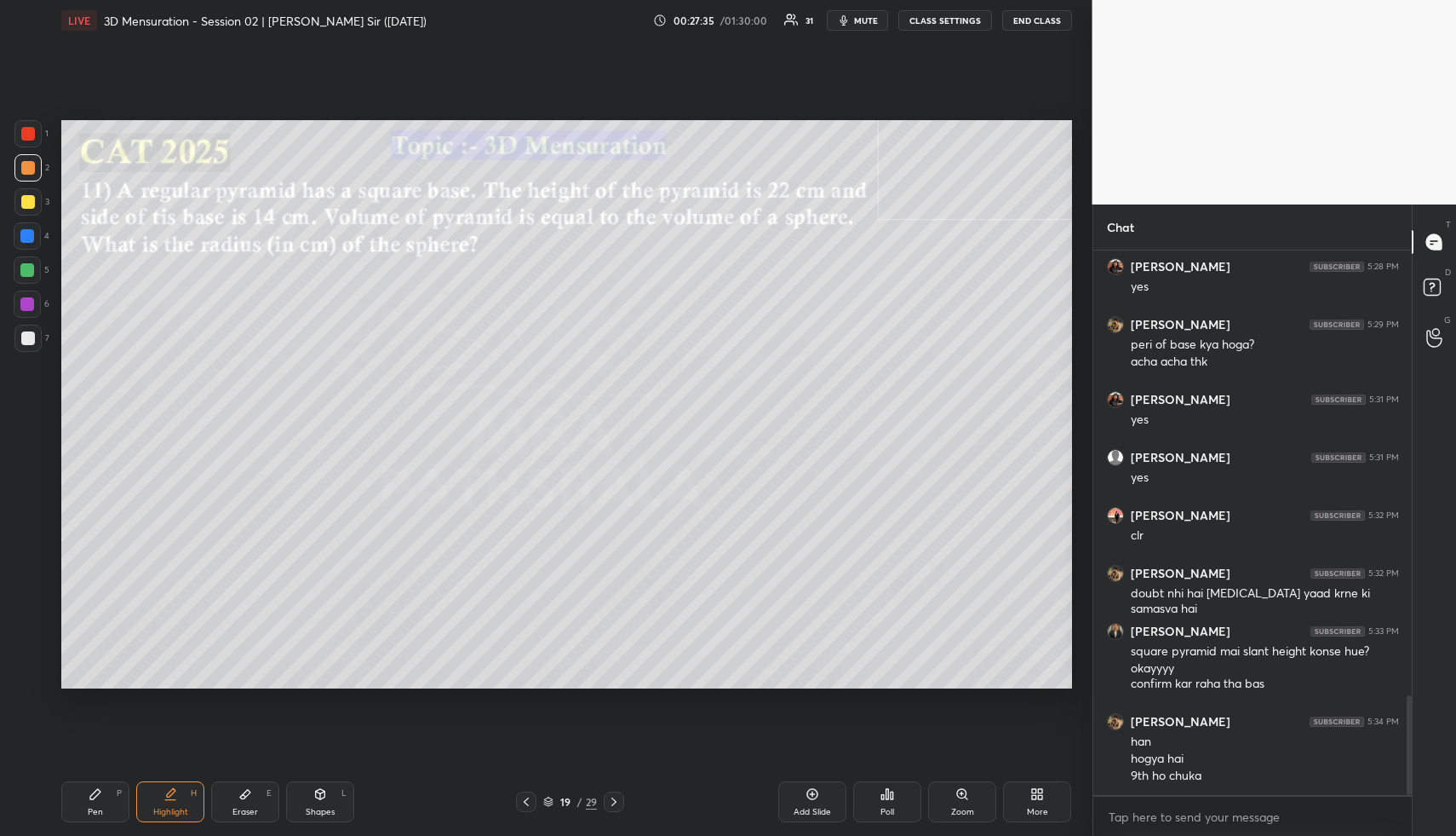
click at [333, 801] on div "Shapes L" at bounding box center [320, 802] width 69 height 41
drag, startPoint x: 34, startPoint y: 677, endPoint x: 25, endPoint y: 511, distance: 166.2
click at [30, 672] on icon at bounding box center [28, 675] width 12 height 12
drag, startPoint x: 30, startPoint y: 241, endPoint x: 51, endPoint y: 280, distance: 44.3
click at [30, 244] on div at bounding box center [27, 235] width 28 height 28
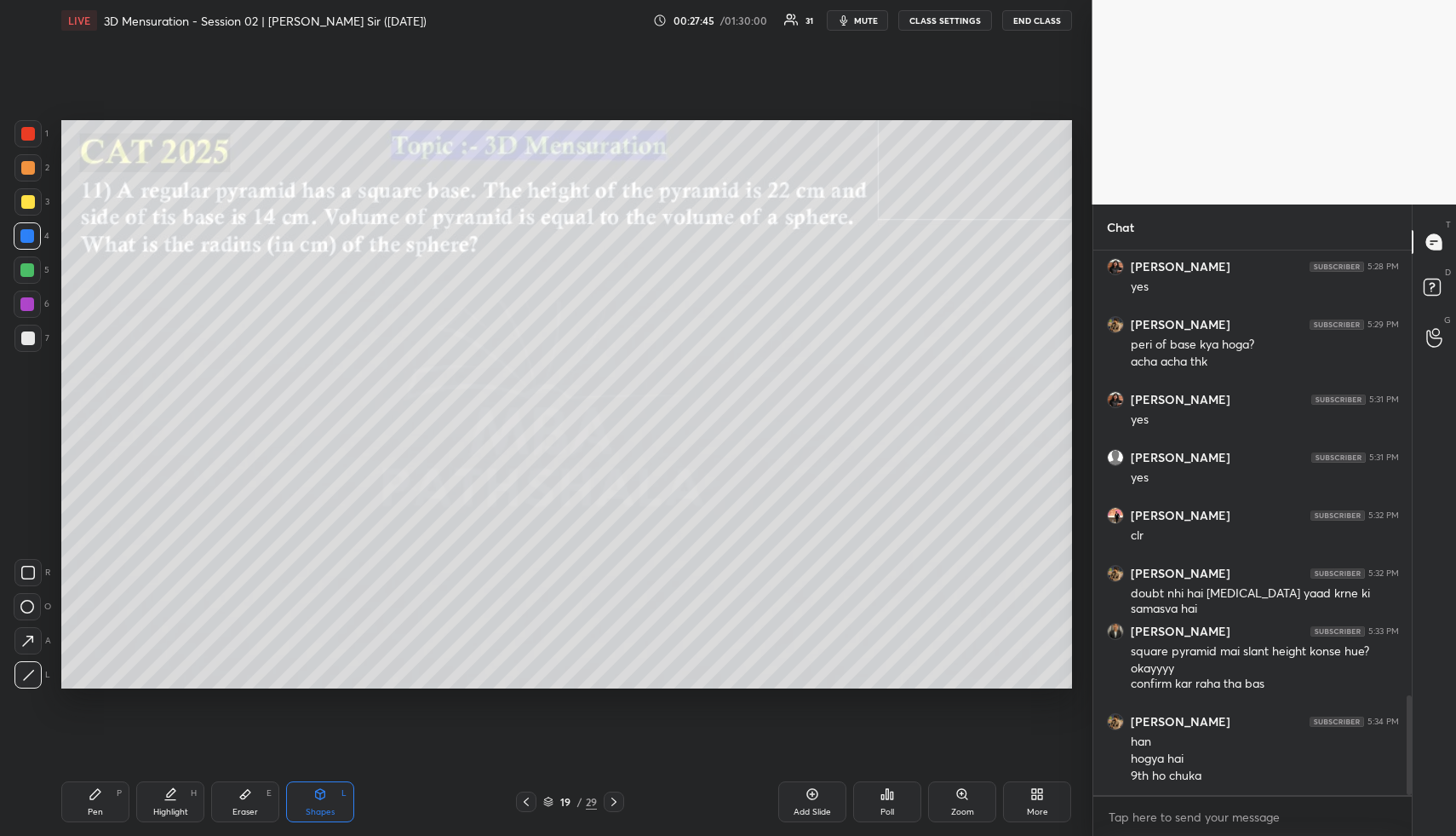
click at [28, 262] on div at bounding box center [27, 270] width 28 height 28
click at [111, 810] on div "Pen P" at bounding box center [95, 802] width 69 height 41
click at [323, 814] on div "Shapes" at bounding box center [320, 811] width 29 height 9
click at [30, 670] on icon at bounding box center [28, 675] width 12 height 12
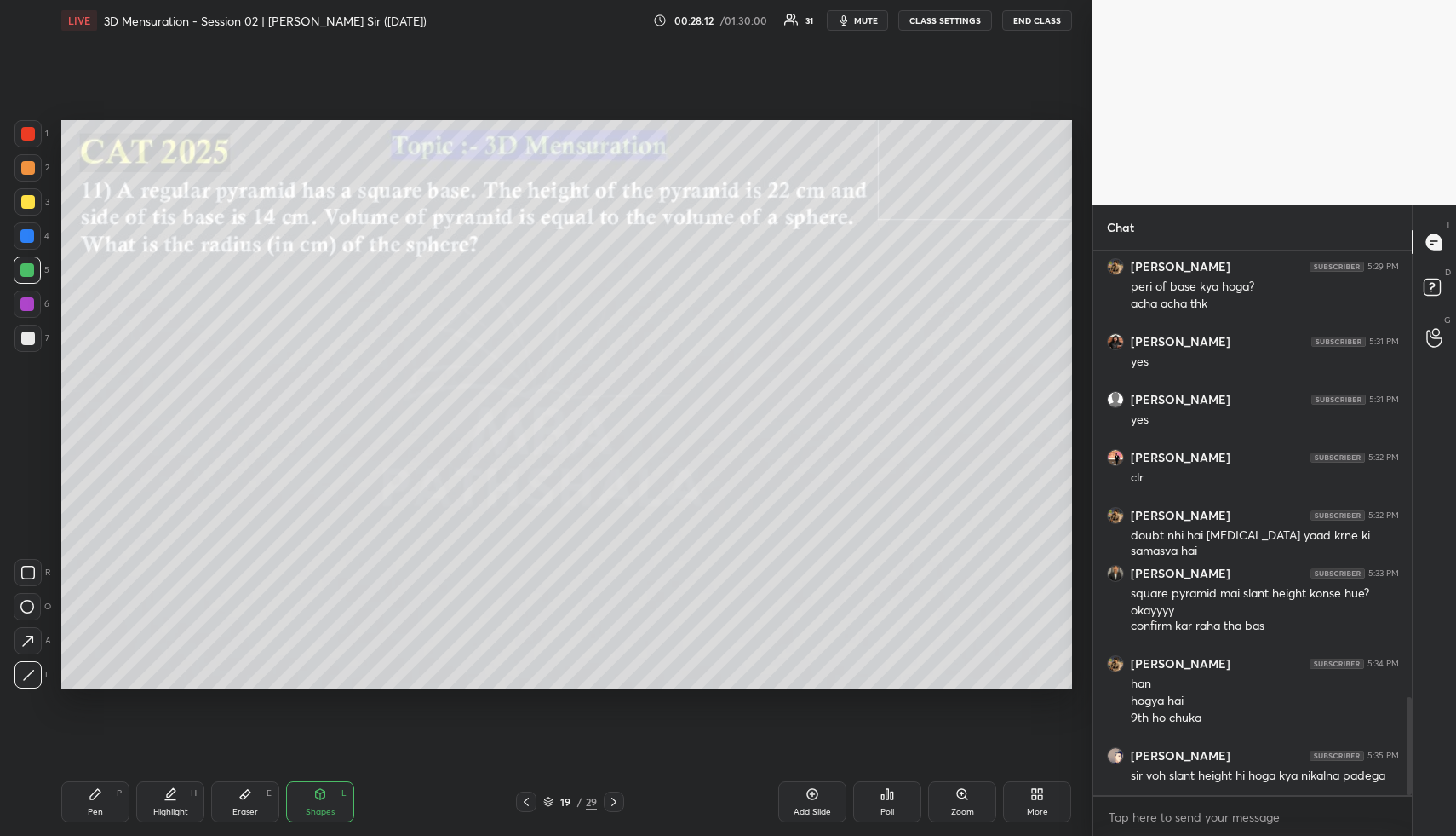
click at [166, 807] on div "Highlight" at bounding box center [171, 811] width 35 height 9
click at [111, 799] on div "Pen P" at bounding box center [95, 802] width 69 height 41
click at [25, 204] on div at bounding box center [28, 202] width 13 height 13
click at [179, 770] on div "Pen P Highlight H Eraser E Shapes L 19 / 29 Add Slide Poll Zoom More" at bounding box center [566, 802] width 1011 height 69
drag, startPoint x: 336, startPoint y: 795, endPoint x: 301, endPoint y: 735, distance: 69.5
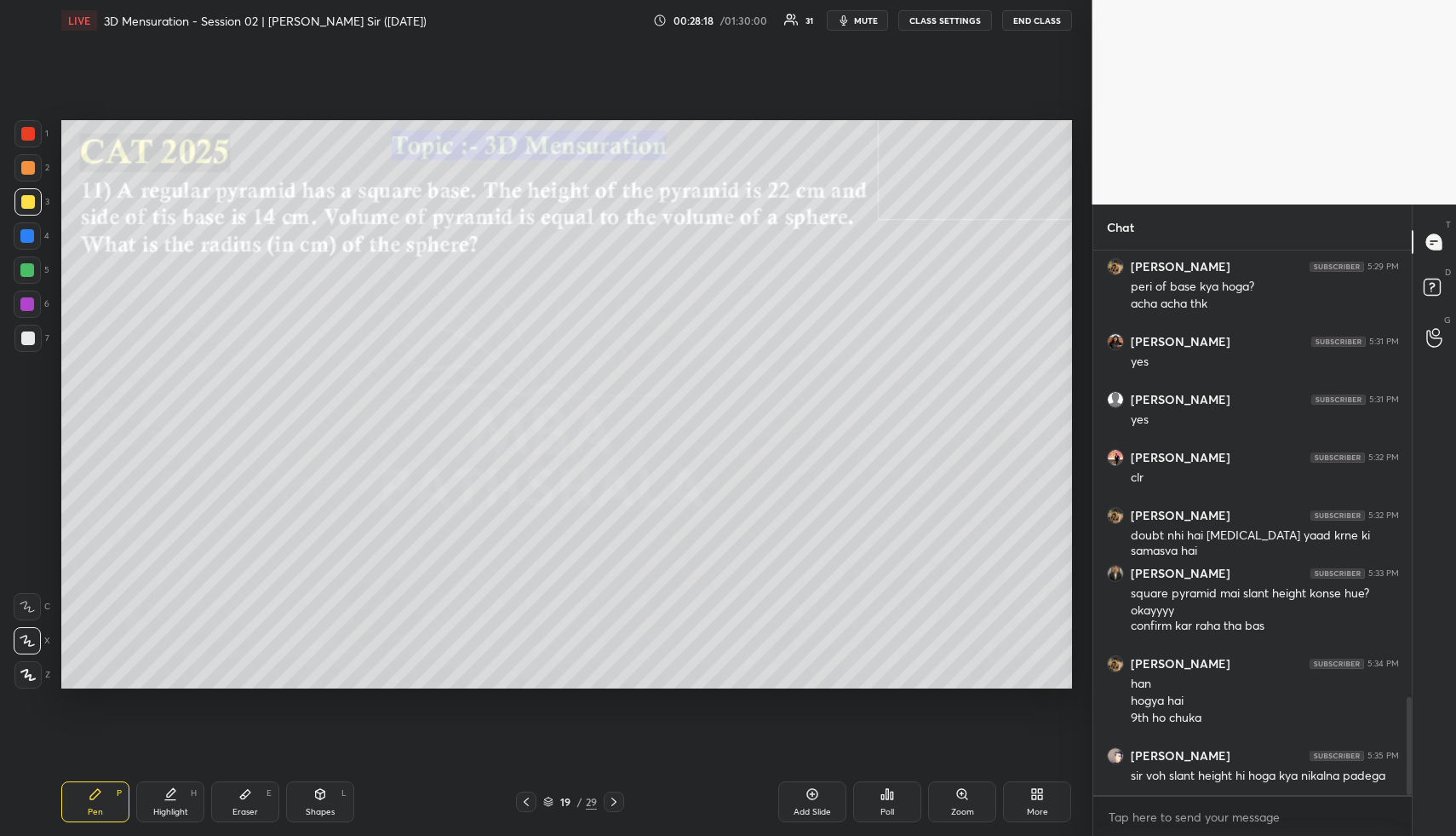
click at [334, 791] on div "Shapes L" at bounding box center [320, 802] width 69 height 41
drag, startPoint x: 41, startPoint y: 212, endPoint x: 36, endPoint y: 318, distance: 106.1
click at [41, 212] on div "3" at bounding box center [31, 202] width 35 height 28
drag, startPoint x: 37, startPoint y: 658, endPoint x: 43, endPoint y: 633, distance: 25.7
click at [37, 658] on div "R O A L" at bounding box center [31, 620] width 37 height 136
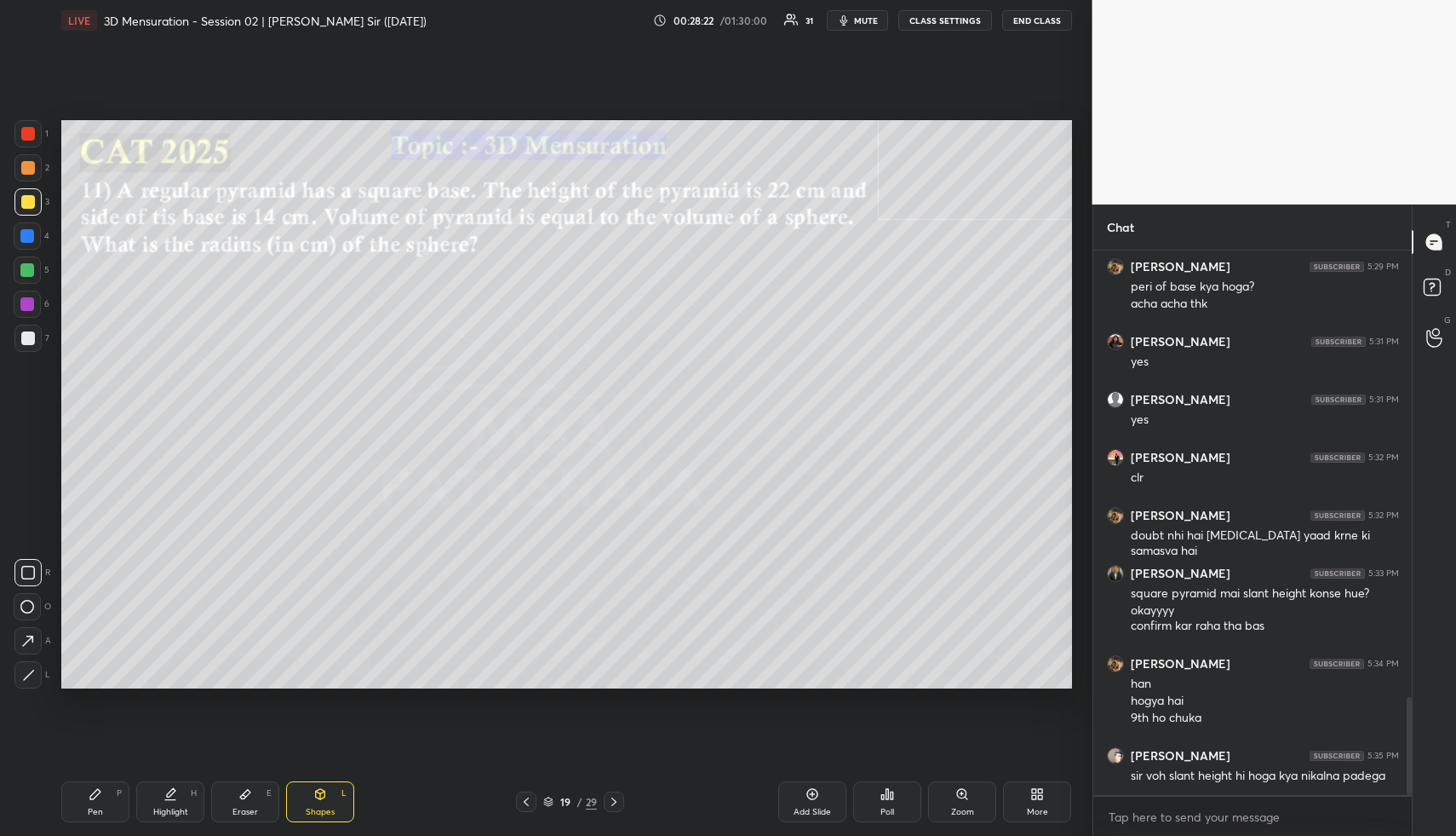
click at [30, 670] on icon at bounding box center [28, 675] width 12 height 12
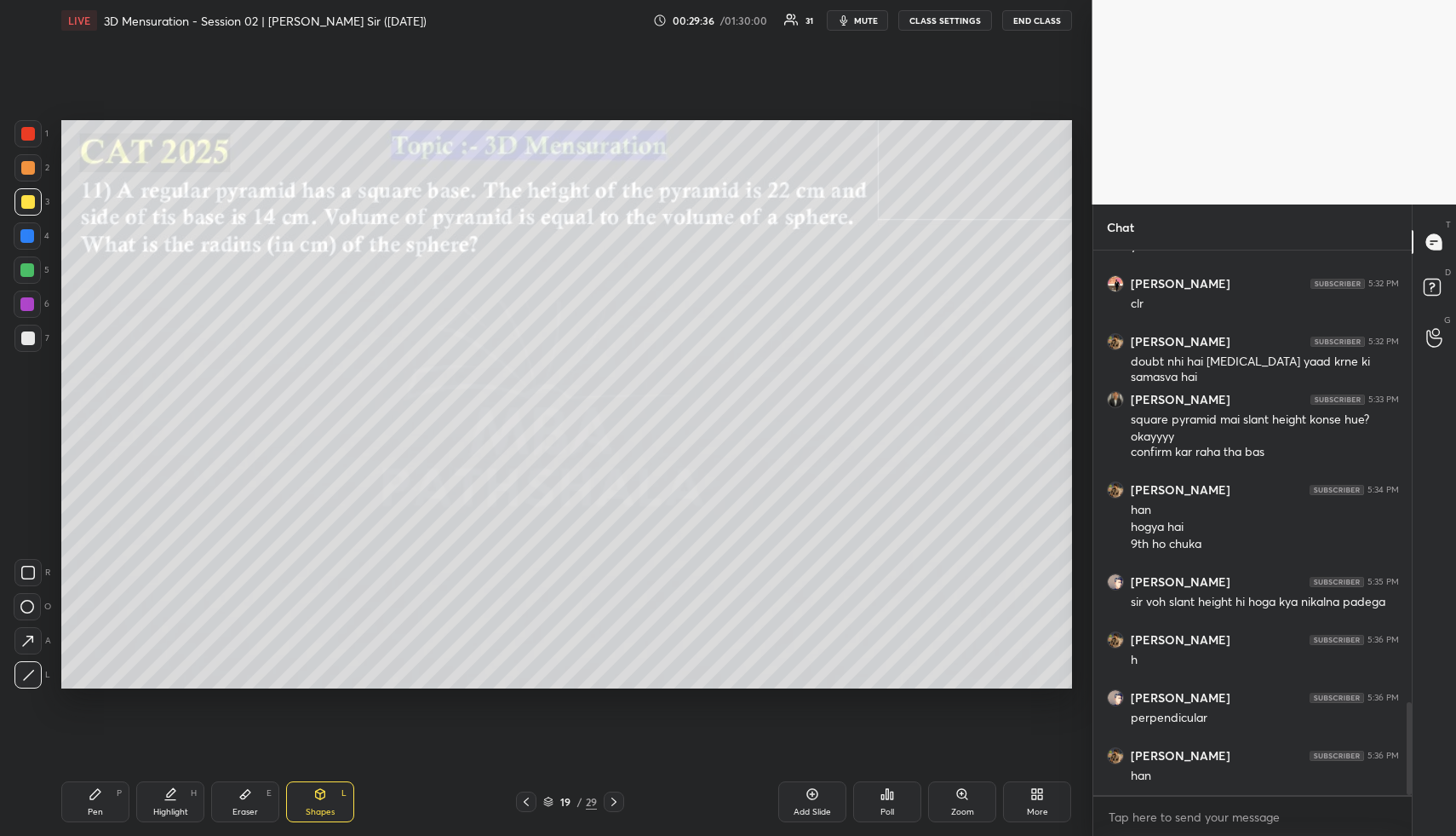
scroll to position [2717, 0]
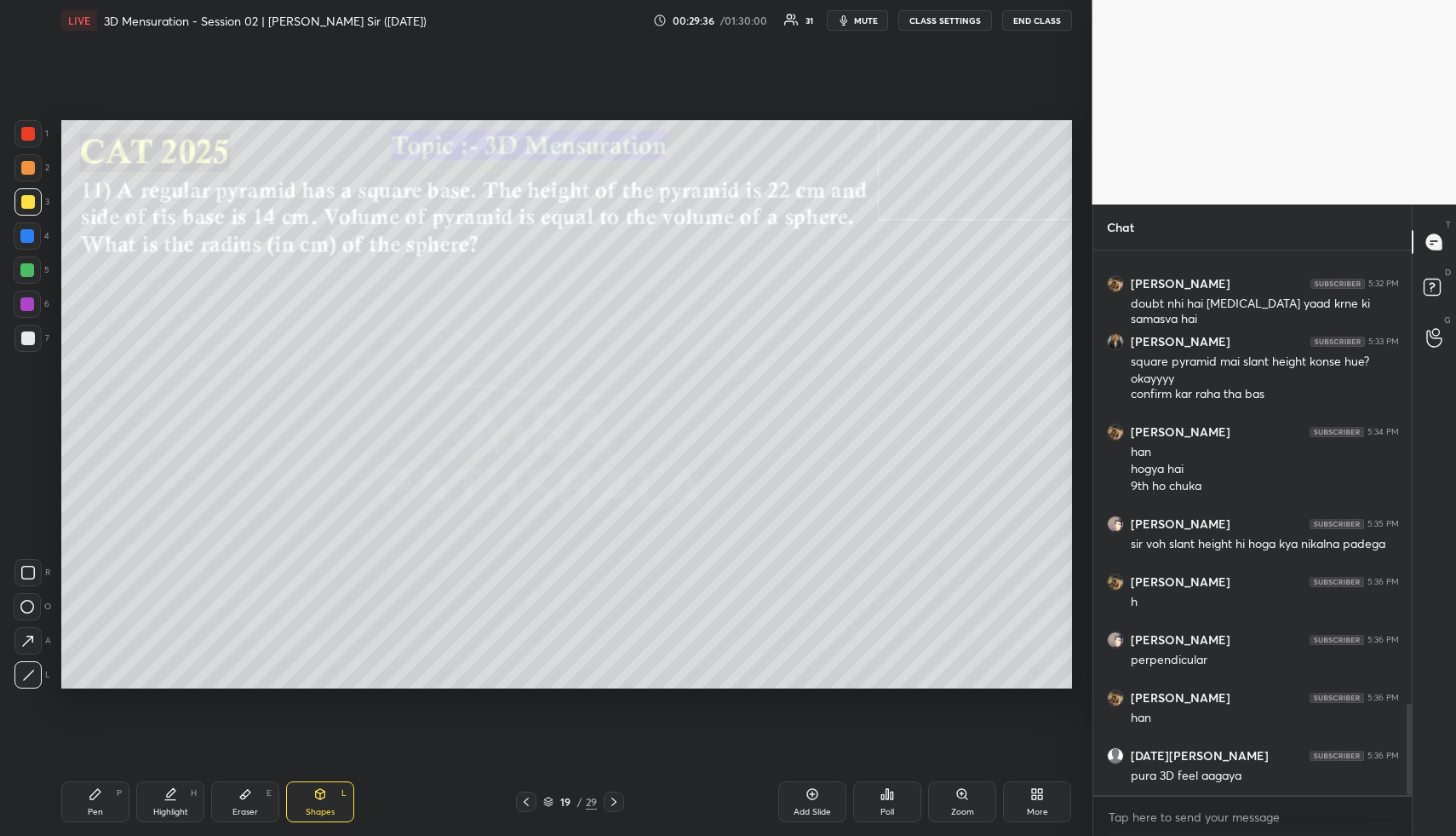
click at [184, 808] on div "Highlight" at bounding box center [171, 811] width 35 height 9
click at [191, 796] on div "H" at bounding box center [193, 793] width 6 height 9
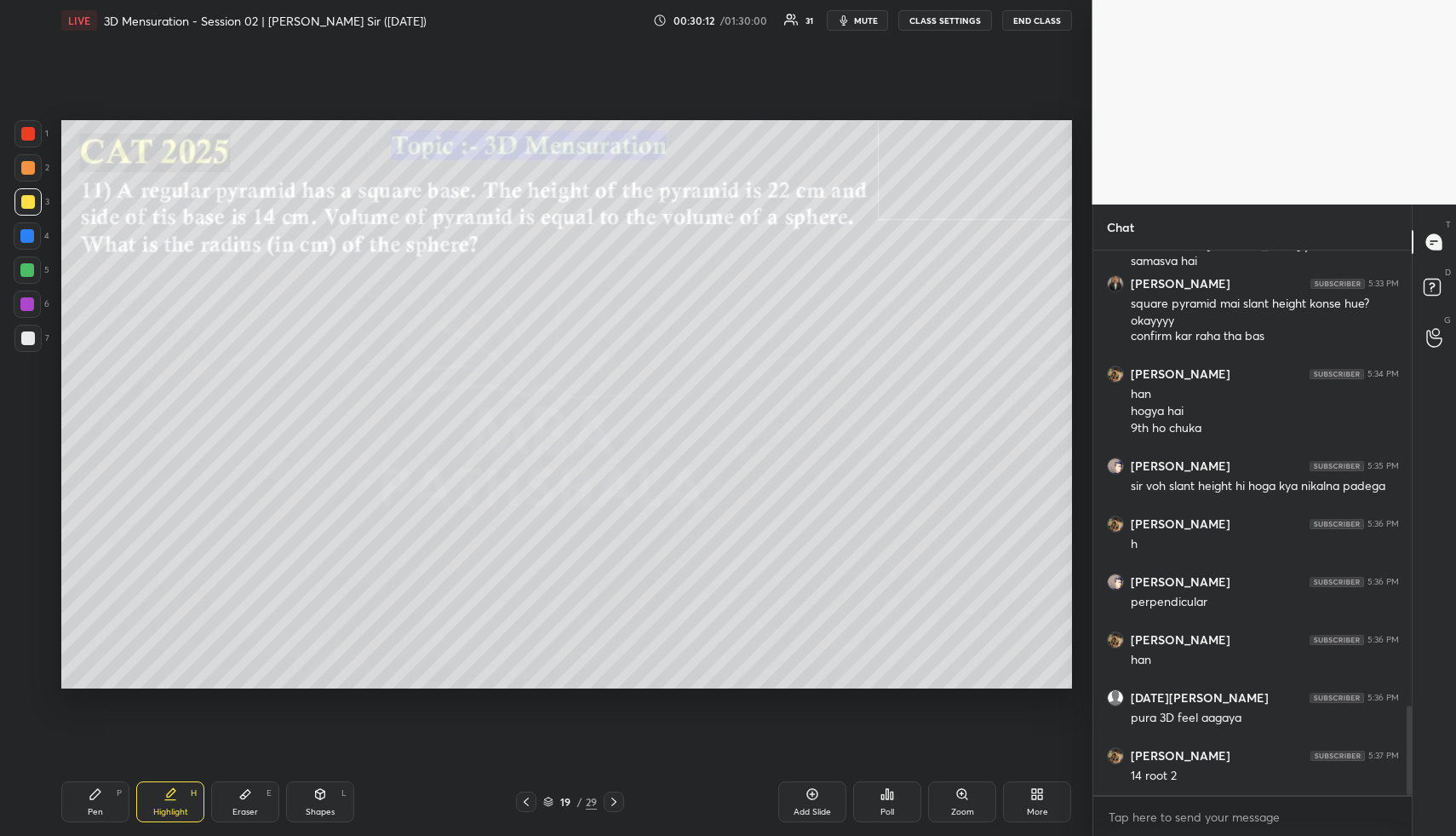
click at [524, 798] on icon at bounding box center [526, 802] width 13 height 13
click at [525, 802] on icon at bounding box center [526, 802] width 13 height 13
click at [526, 805] on icon at bounding box center [526, 802] width 5 height 9
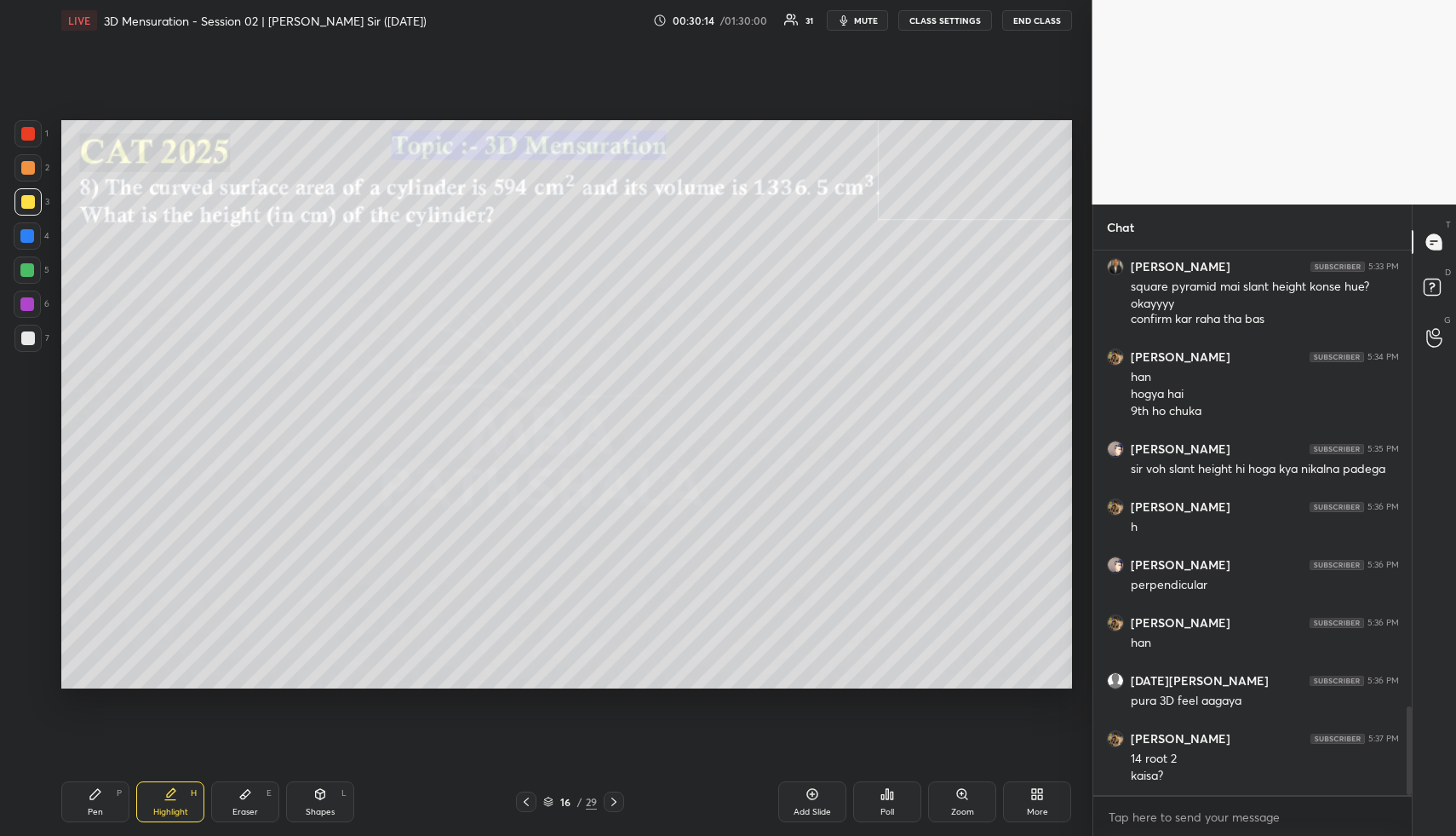
click at [525, 802] on icon at bounding box center [526, 802] width 13 height 13
click at [525, 805] on icon at bounding box center [526, 802] width 13 height 13
click at [525, 806] on icon at bounding box center [526, 802] width 13 height 13
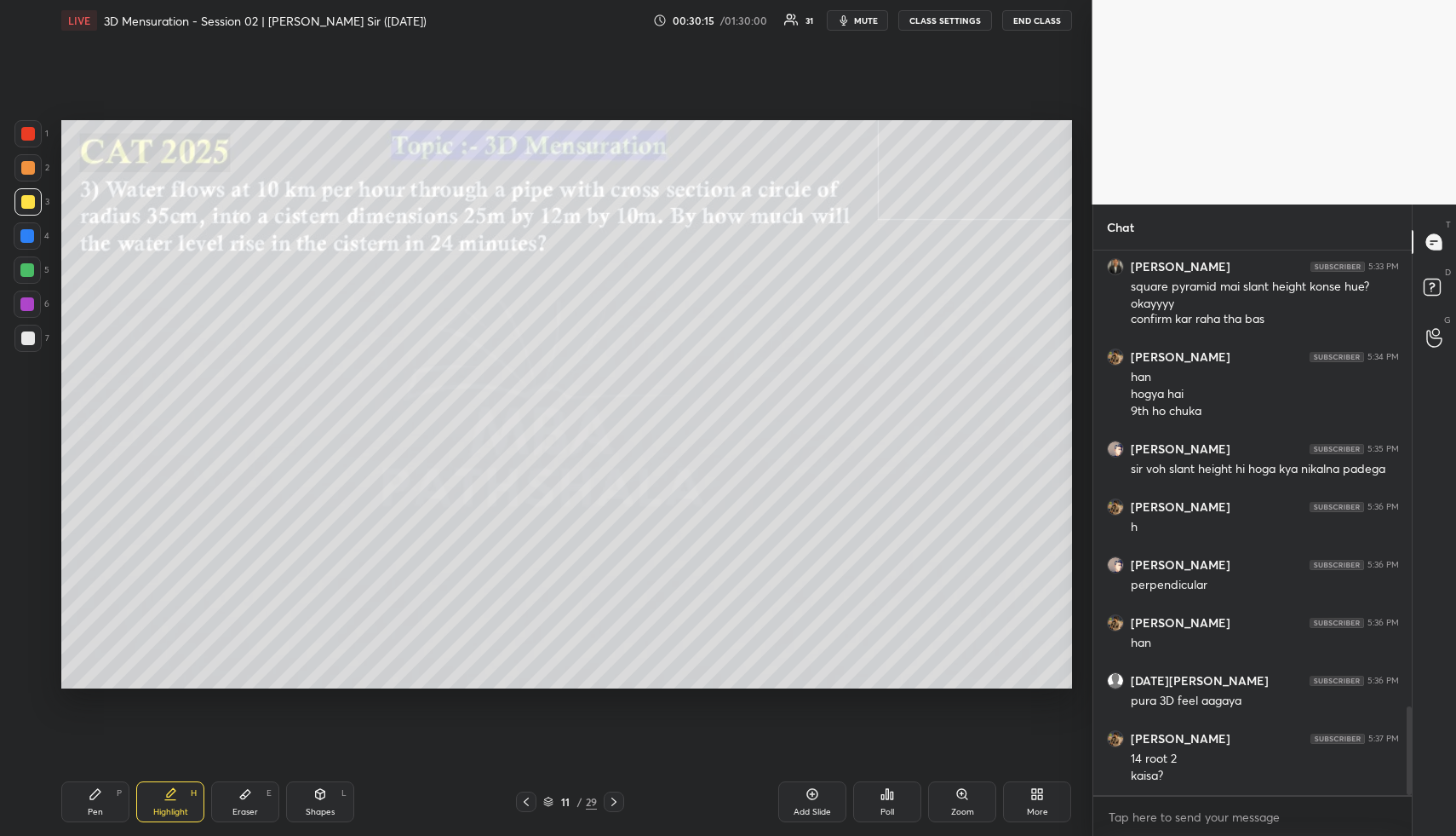
click at [525, 806] on icon at bounding box center [526, 802] width 13 height 13
click at [525, 805] on icon at bounding box center [526, 802] width 13 height 13
click at [526, 805] on icon at bounding box center [526, 802] width 13 height 13
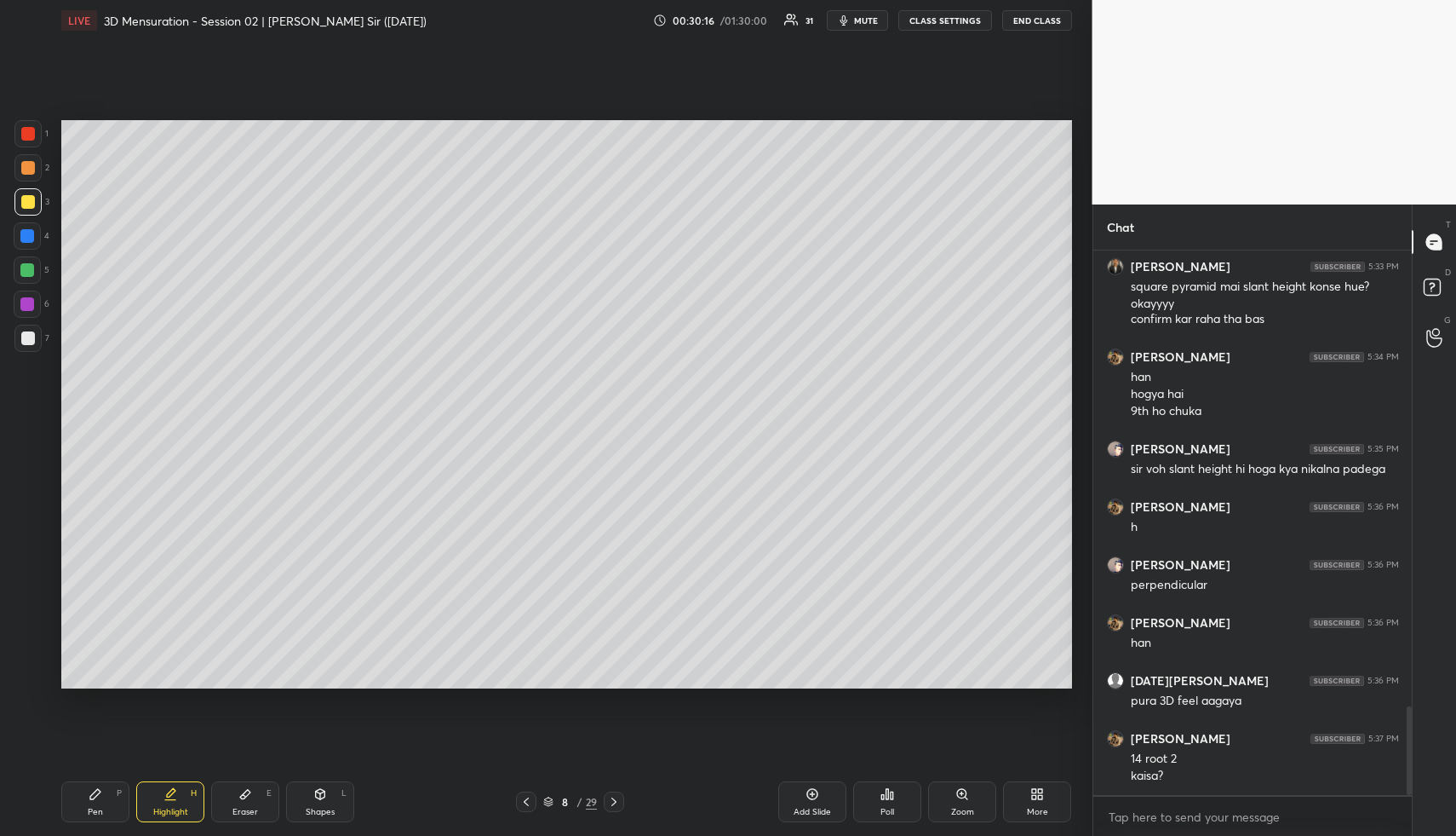
click at [526, 805] on icon at bounding box center [526, 802] width 13 height 13
drag, startPoint x: 615, startPoint y: 799, endPoint x: 557, endPoint y: 796, distance: 58.1
click at [615, 799] on icon at bounding box center [614, 802] width 13 height 13
drag, startPoint x: 155, startPoint y: 829, endPoint x: 168, endPoint y: 774, distance: 56.5
click at [155, 829] on div "Pen P Highlight H Eraser E Shapes L 8 / 29 Add Slide Poll Zoom More" at bounding box center [566, 802] width 1011 height 69
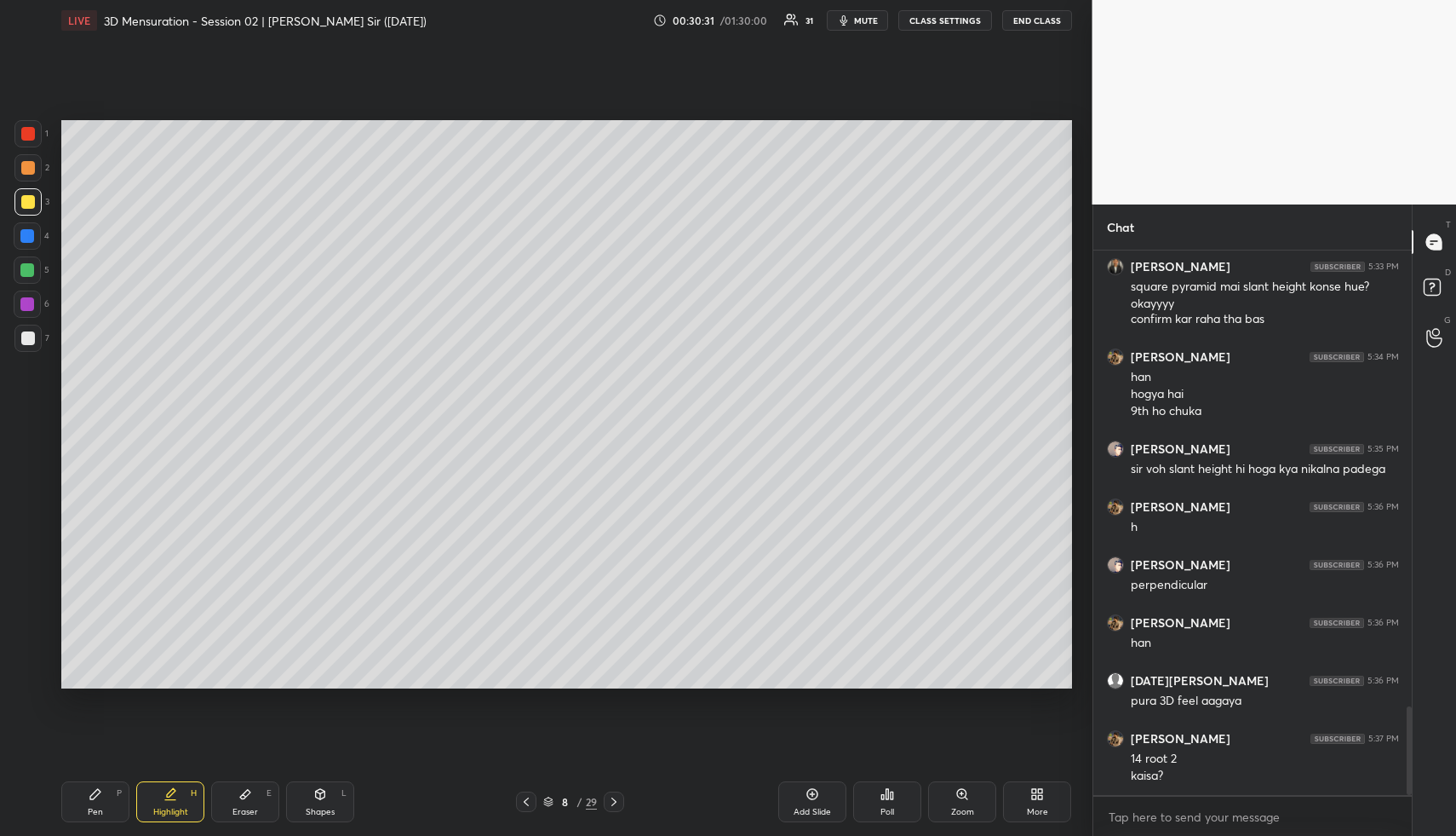
click at [614, 803] on icon at bounding box center [614, 802] width 5 height 9
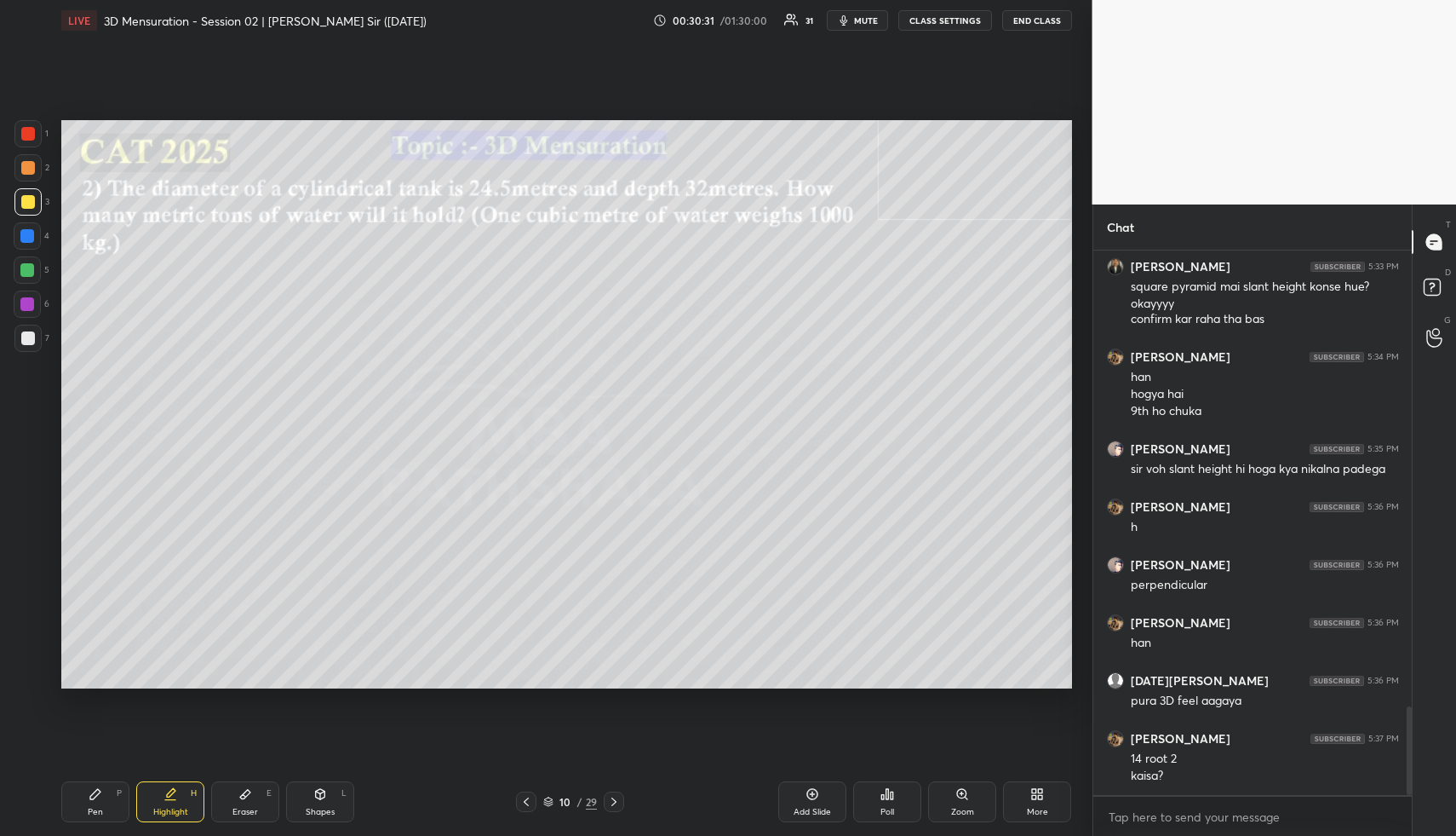
click at [614, 802] on icon at bounding box center [614, 802] width 13 height 13
click at [615, 801] on icon at bounding box center [614, 802] width 5 height 9
click at [613, 801] on icon at bounding box center [614, 802] width 13 height 13
click at [614, 801] on icon at bounding box center [614, 802] width 13 height 13
click at [613, 803] on icon at bounding box center [614, 802] width 13 height 13
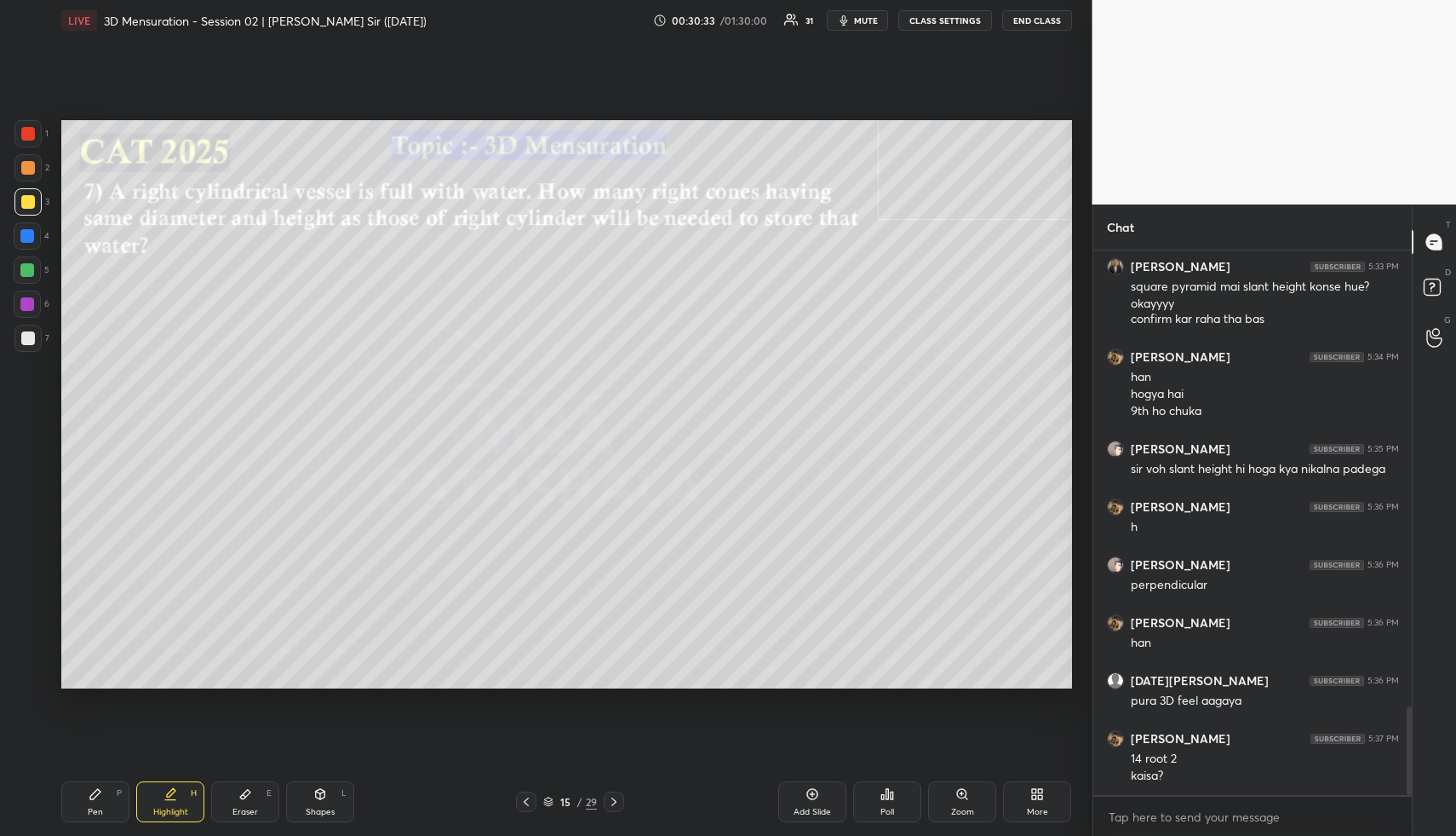
click at [619, 804] on icon at bounding box center [614, 802] width 13 height 13
click at [619, 805] on icon at bounding box center [614, 802] width 13 height 13
click at [619, 799] on icon at bounding box center [614, 802] width 13 height 13
click at [617, 800] on icon at bounding box center [614, 802] width 13 height 13
drag, startPoint x: 821, startPoint y: 806, endPoint x: 743, endPoint y: 802, distance: 78.1
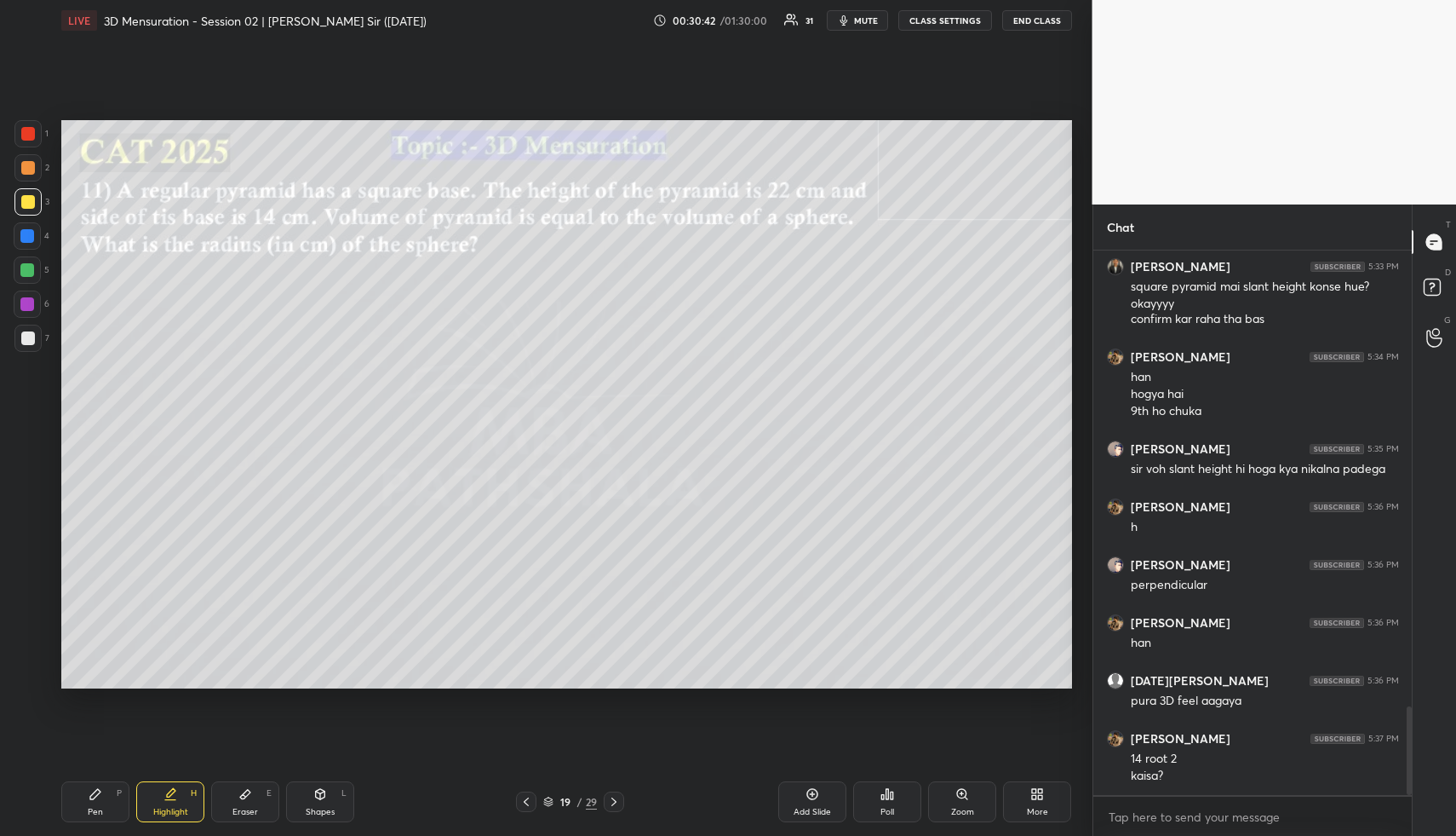
click at [820, 806] on div "Add Slide" at bounding box center [813, 802] width 69 height 41
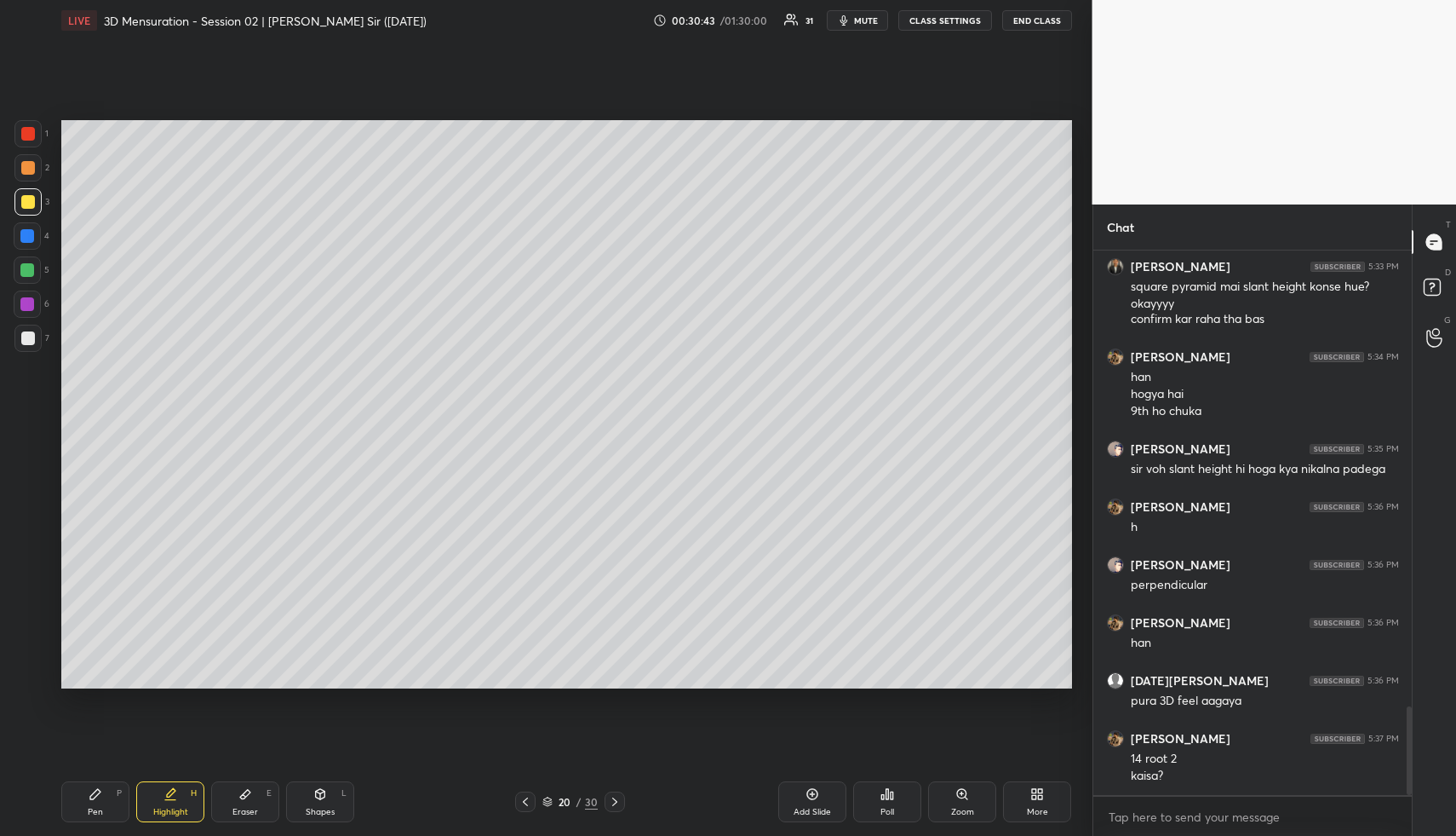
drag, startPoint x: 91, startPoint y: 801, endPoint x: 86, endPoint y: 692, distance: 109.1
click at [89, 798] on div "Pen P" at bounding box center [95, 802] width 69 height 41
drag, startPoint x: 327, startPoint y: 796, endPoint x: 309, endPoint y: 761, distance: 39.4
click at [323, 792] on div "Shapes L" at bounding box center [320, 802] width 69 height 41
drag, startPoint x: 29, startPoint y: 577, endPoint x: 26, endPoint y: 463, distance: 114.0
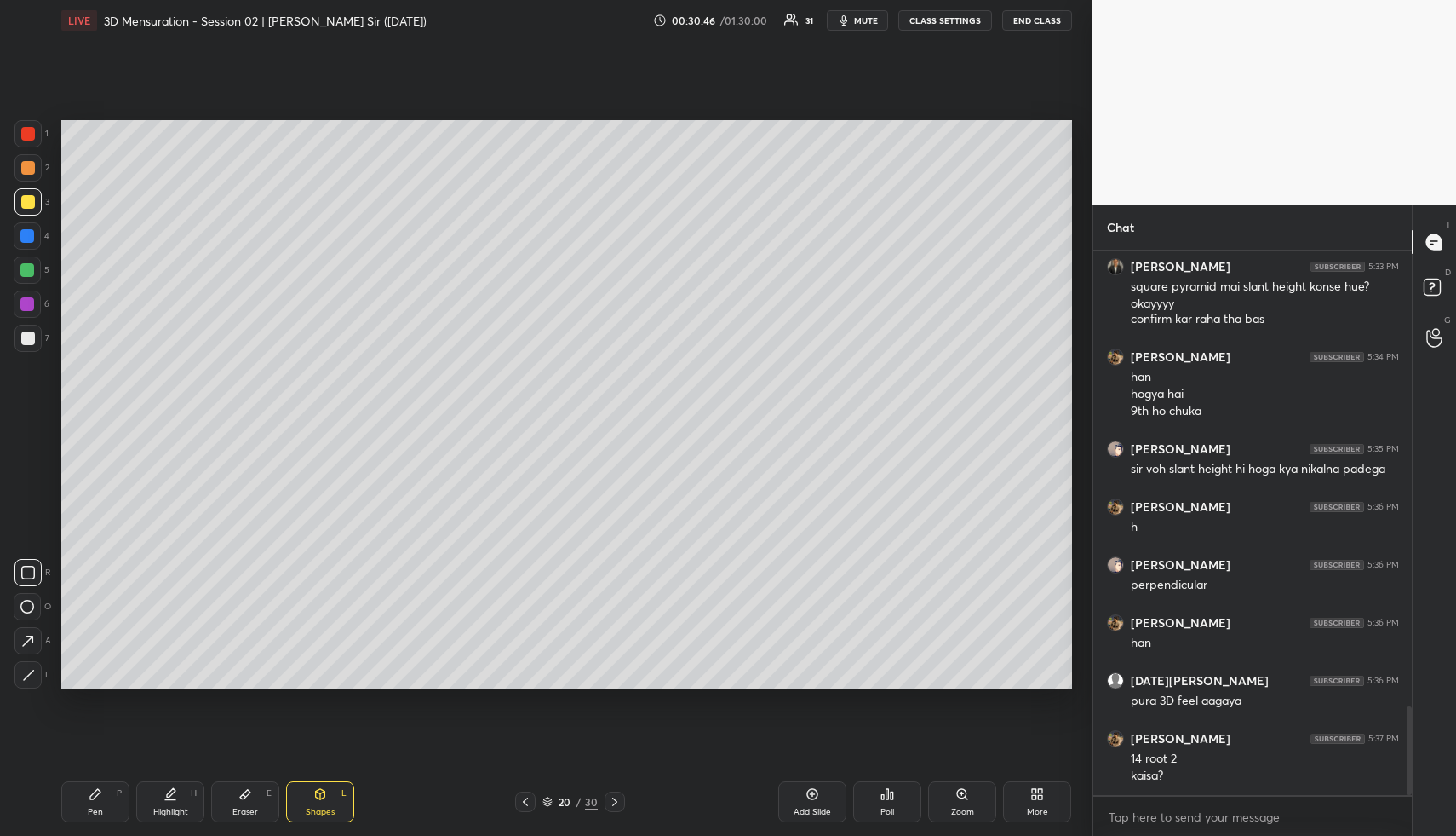
click at [28, 570] on icon at bounding box center [28, 573] width 13 height 13
drag, startPoint x: 25, startPoint y: 227, endPoint x: 60, endPoint y: 251, distance: 42.4
click at [25, 227] on div at bounding box center [27, 235] width 28 height 28
drag, startPoint x: 91, startPoint y: 805, endPoint x: 73, endPoint y: 699, distance: 107.5
click at [89, 799] on div "Pen P" at bounding box center [95, 802] width 69 height 41
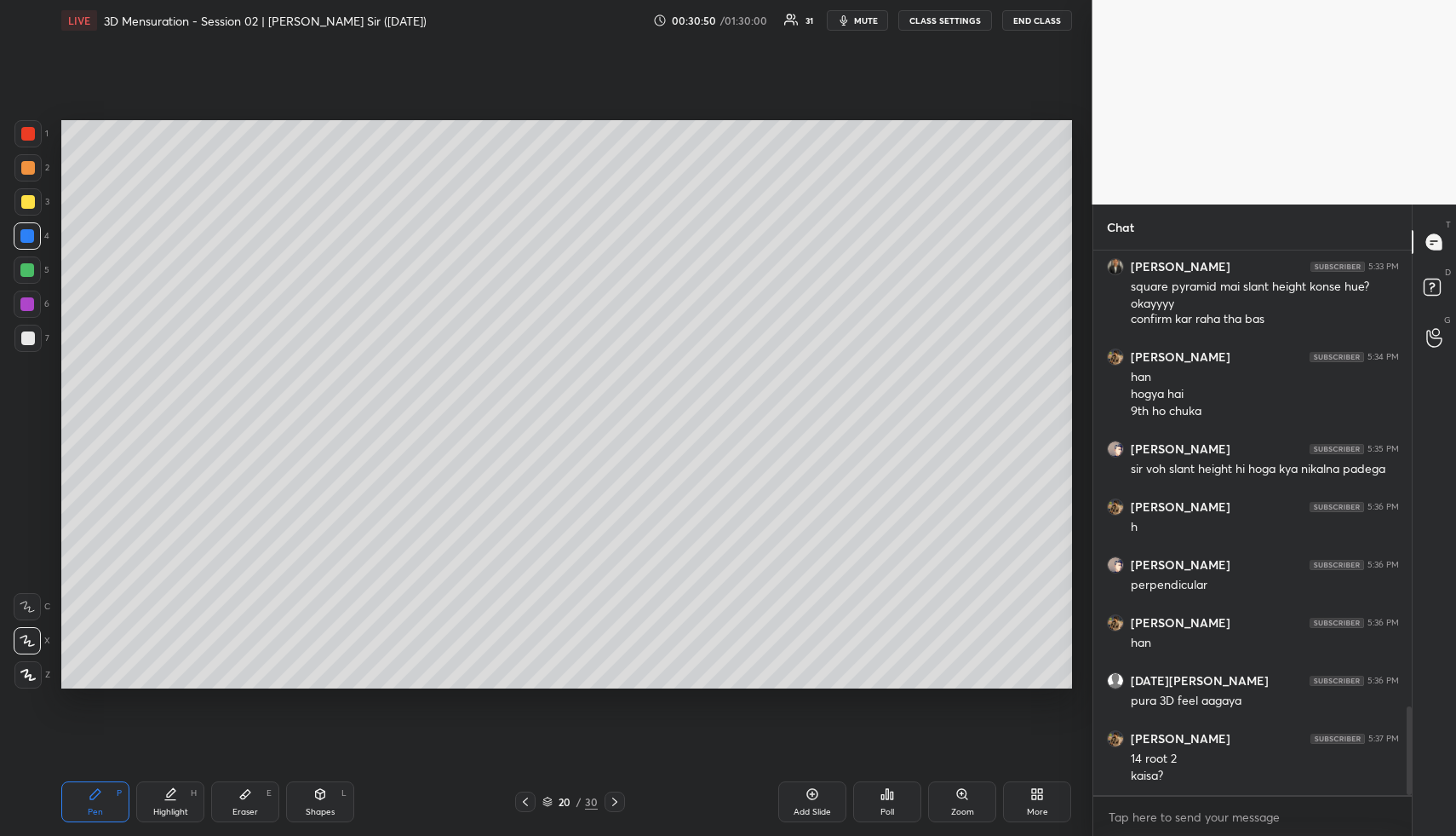
click at [14, 340] on div at bounding box center [28, 338] width 28 height 28
drag, startPoint x: 319, startPoint y: 792, endPoint x: 280, endPoint y: 710, distance: 90.8
click at [318, 791] on icon at bounding box center [320, 794] width 13 height 13
click at [30, 173] on div at bounding box center [28, 168] width 13 height 13
click at [36, 674] on div at bounding box center [28, 675] width 28 height 28
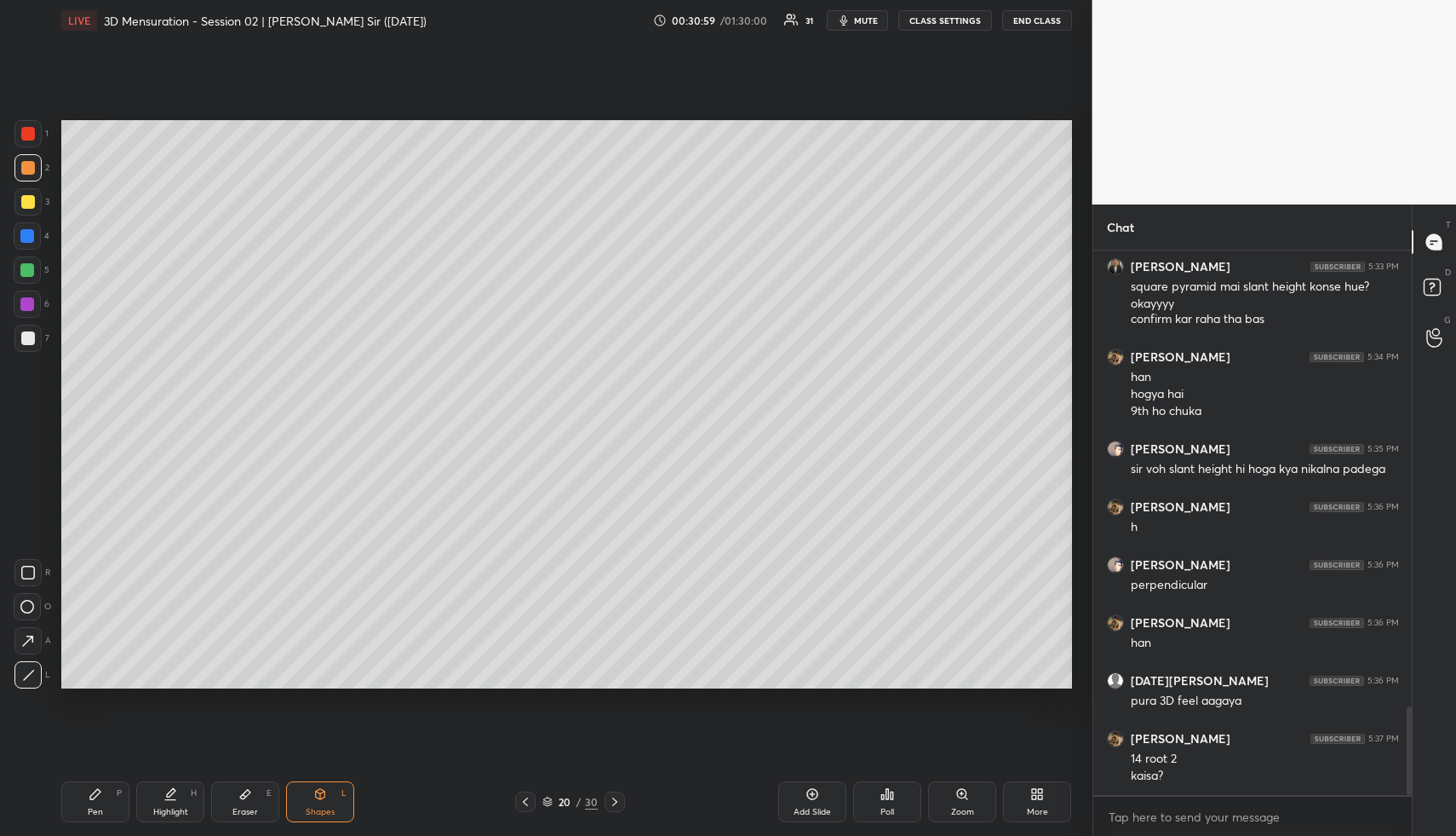
click at [142, 806] on div "Highlight H" at bounding box center [171, 802] width 69 height 41
drag, startPoint x: 68, startPoint y: 820, endPoint x: 57, endPoint y: 699, distance: 121.5
click at [68, 820] on div "Pen P" at bounding box center [95, 802] width 69 height 41
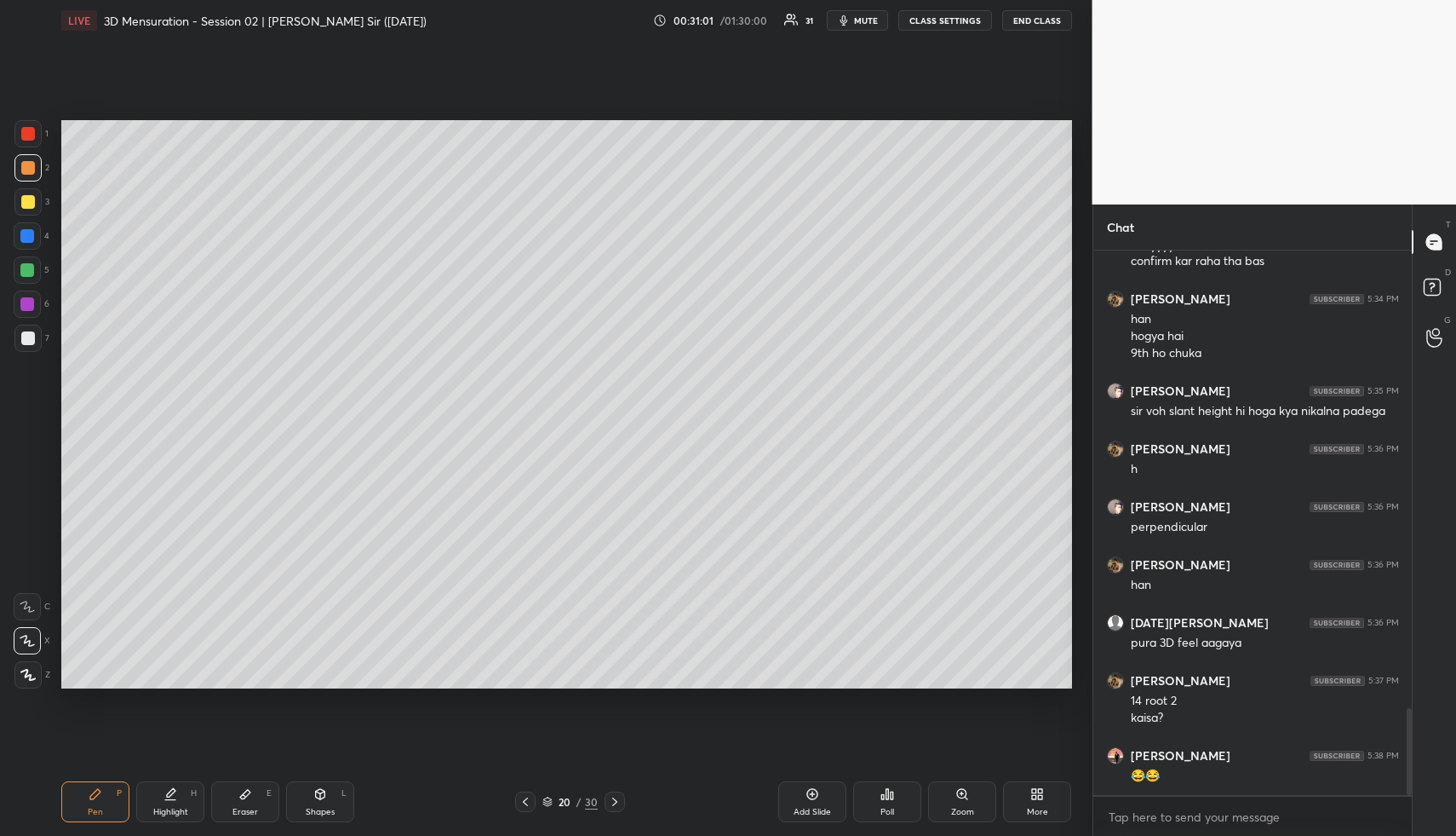
click at [28, 203] on div at bounding box center [28, 202] width 13 height 13
click at [172, 792] on icon at bounding box center [171, 792] width 9 height 9
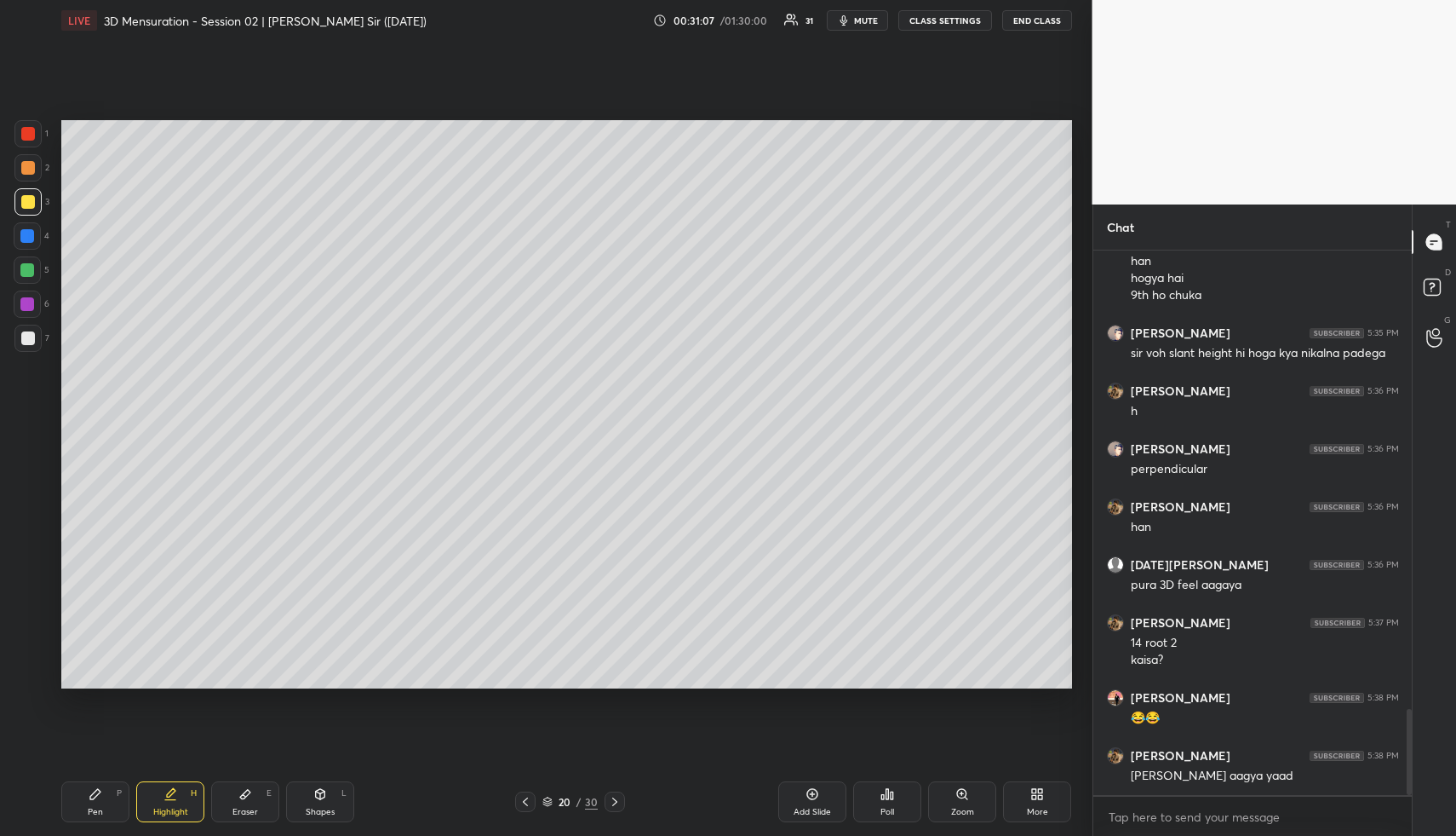
click at [332, 808] on div "Shapes L" at bounding box center [320, 802] width 69 height 41
drag, startPoint x: 32, startPoint y: 329, endPoint x: 36, endPoint y: 341, distance: 12.6
click at [32, 334] on div at bounding box center [28, 338] width 28 height 28
drag, startPoint x: 96, startPoint y: 805, endPoint x: 96, endPoint y: 779, distance: 26.0
click at [96, 805] on div "Pen P" at bounding box center [95, 802] width 69 height 41
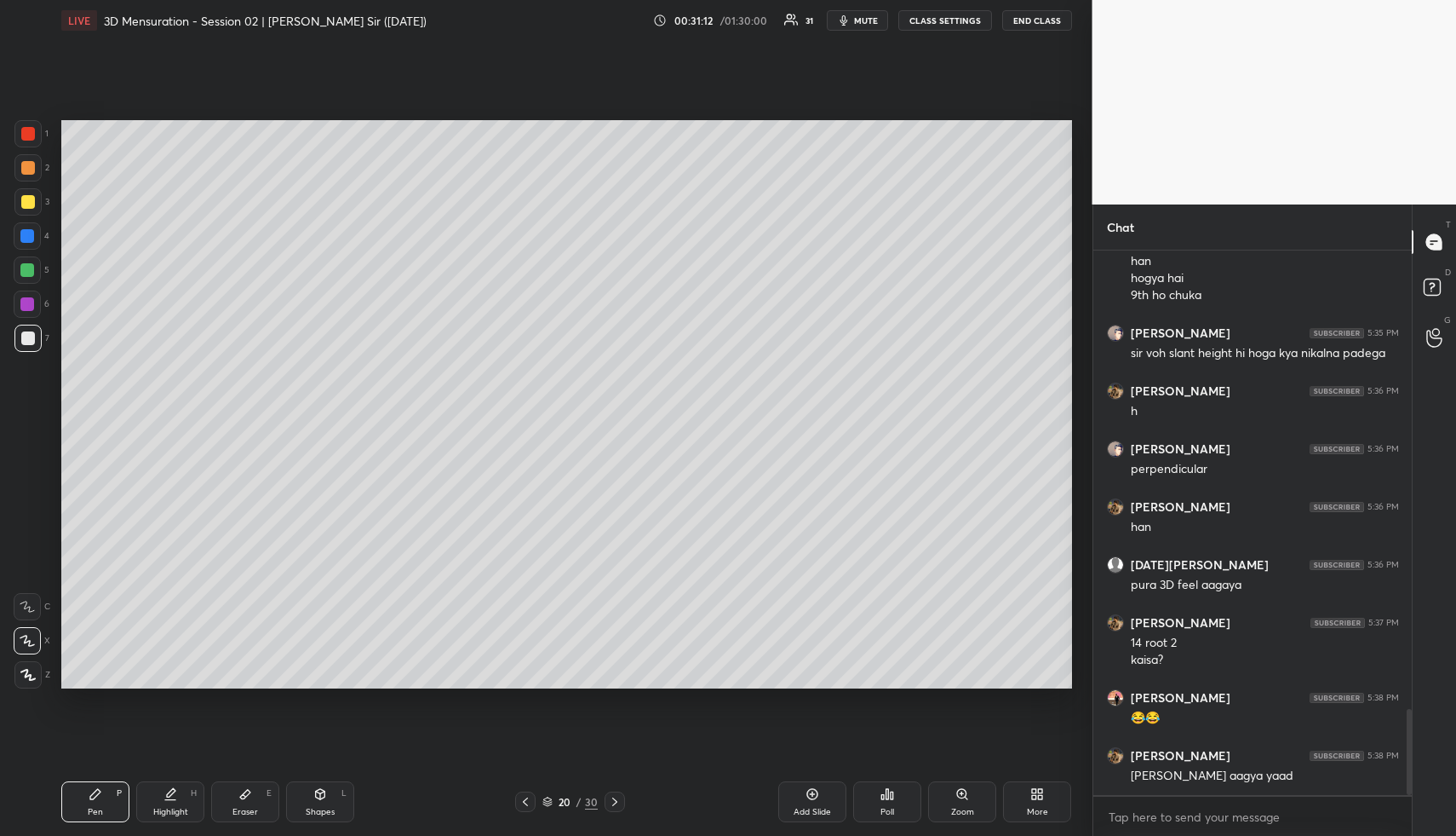
click at [27, 165] on div at bounding box center [28, 168] width 13 height 13
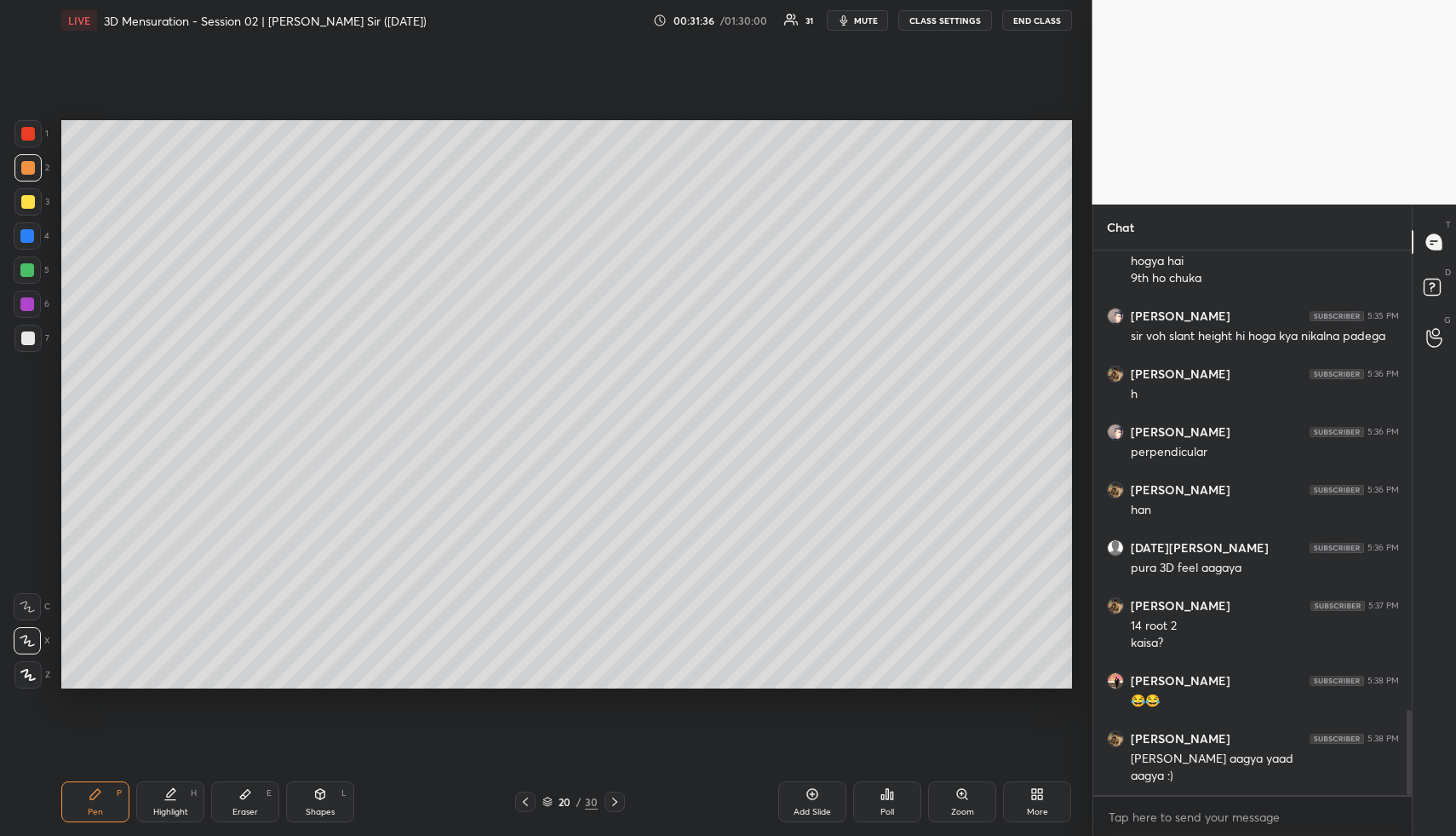
click at [179, 792] on div "Highlight H" at bounding box center [171, 802] width 69 height 41
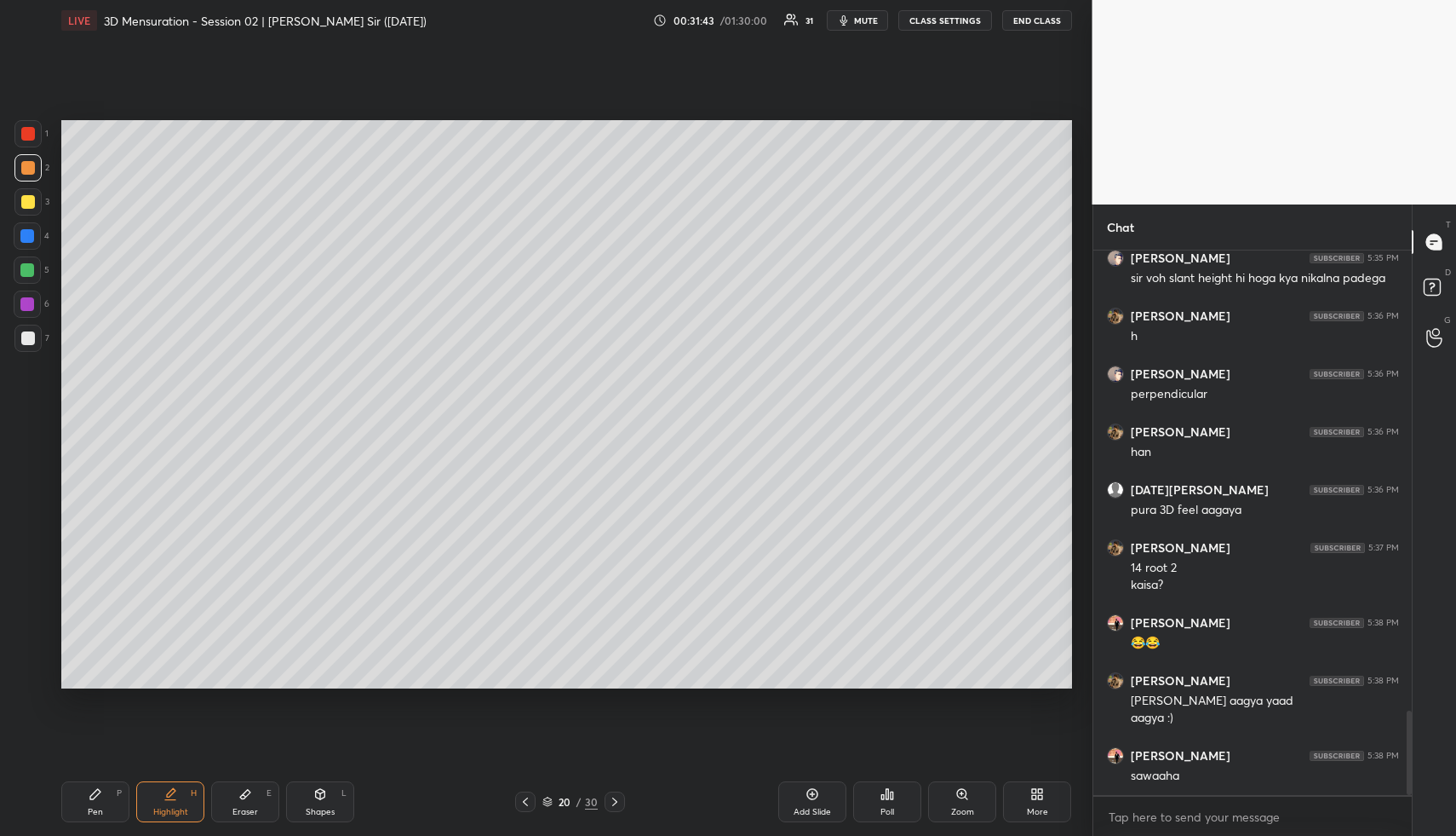
click at [525, 800] on icon at bounding box center [525, 802] width 13 height 13
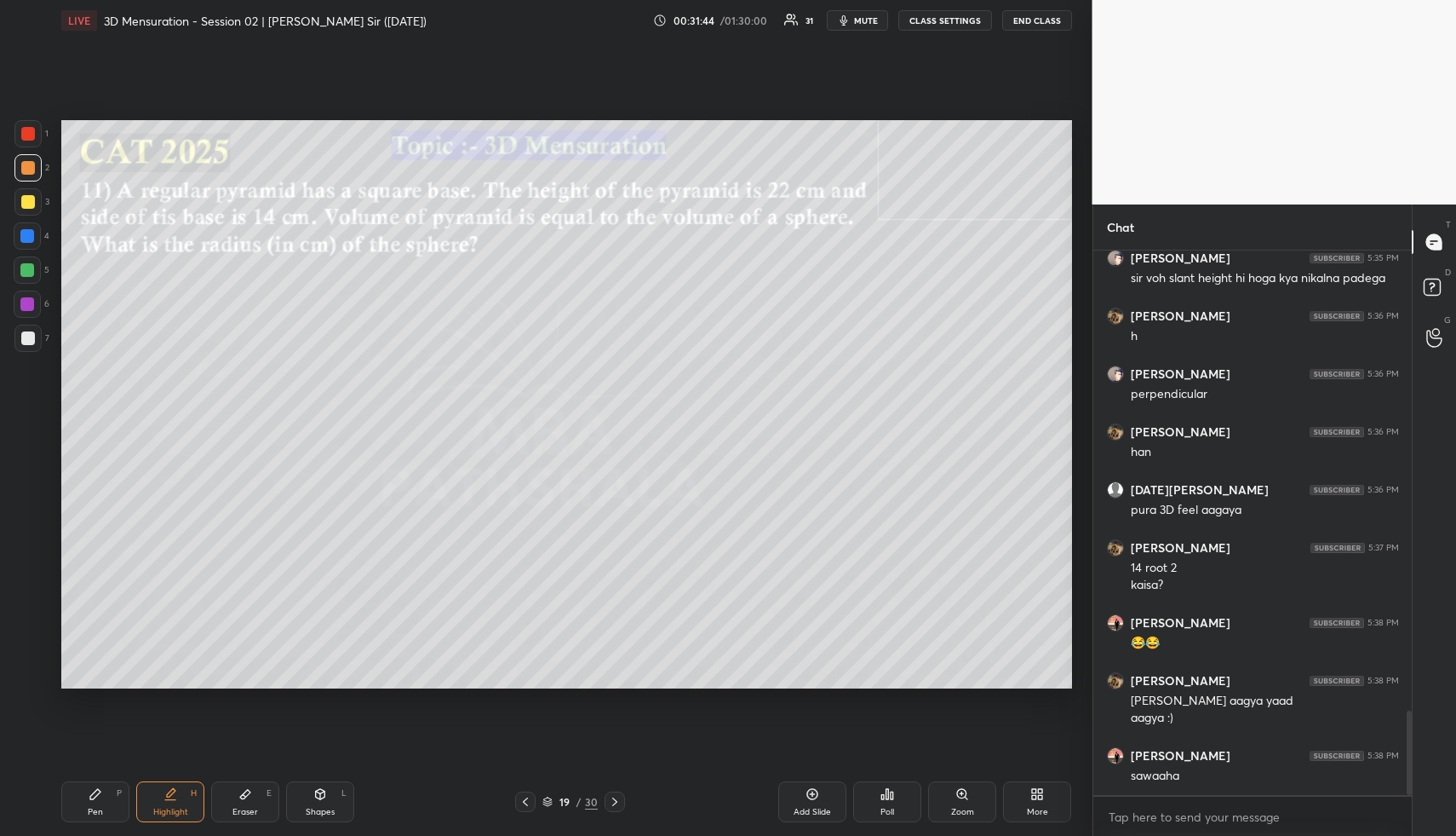
click at [616, 797] on icon at bounding box center [615, 802] width 13 height 13
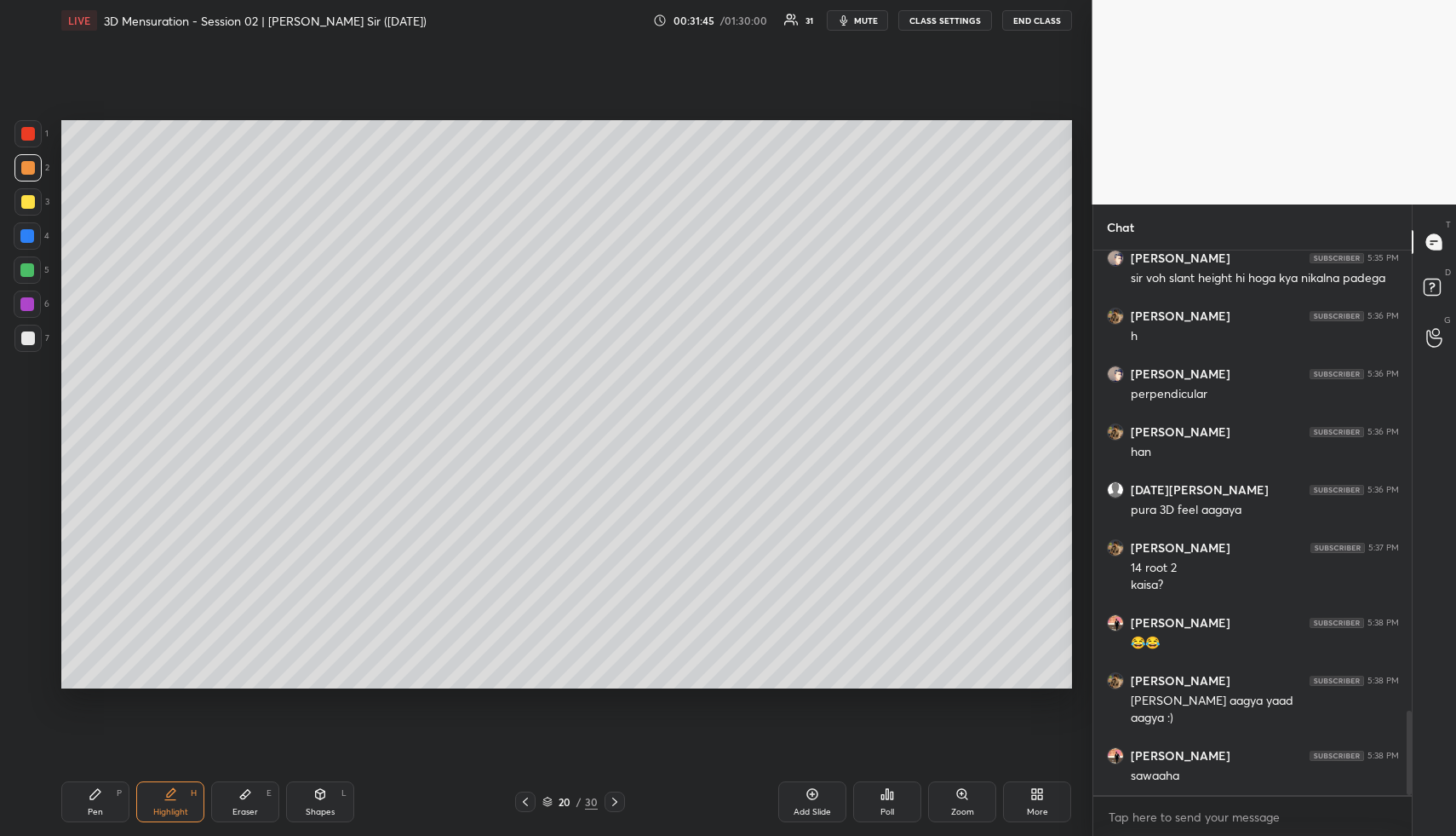
drag, startPoint x: 172, startPoint y: 804, endPoint x: 306, endPoint y: 689, distance: 176.6
click at [173, 804] on div "Highlight H" at bounding box center [171, 802] width 69 height 41
drag, startPoint x: 102, startPoint y: 799, endPoint x: 91, endPoint y: 737, distance: 63.0
click at [101, 799] on div "Pen P" at bounding box center [95, 802] width 69 height 41
click at [28, 197] on div at bounding box center [28, 202] width 28 height 28
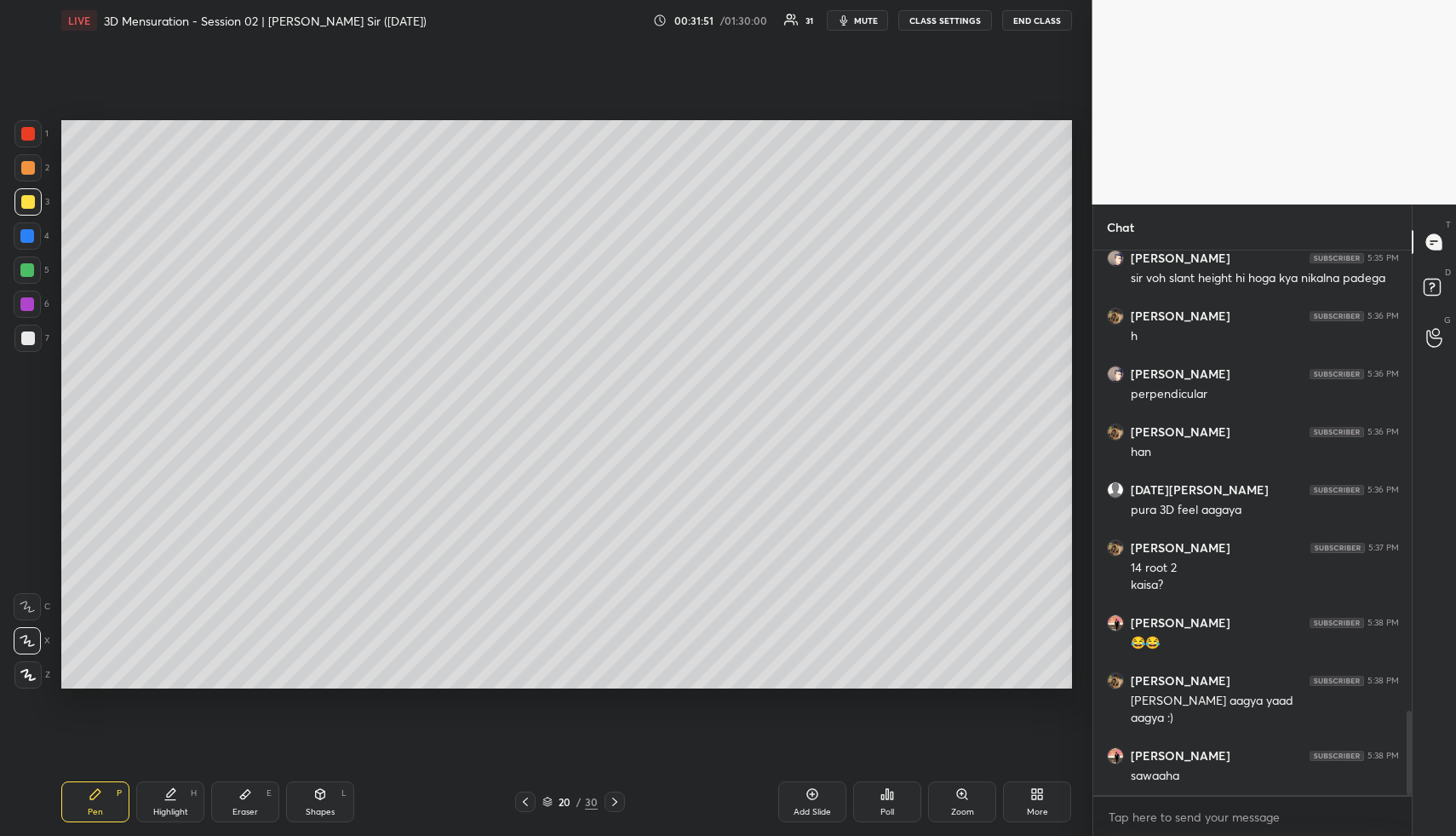
click at [522, 803] on icon at bounding box center [525, 802] width 13 height 13
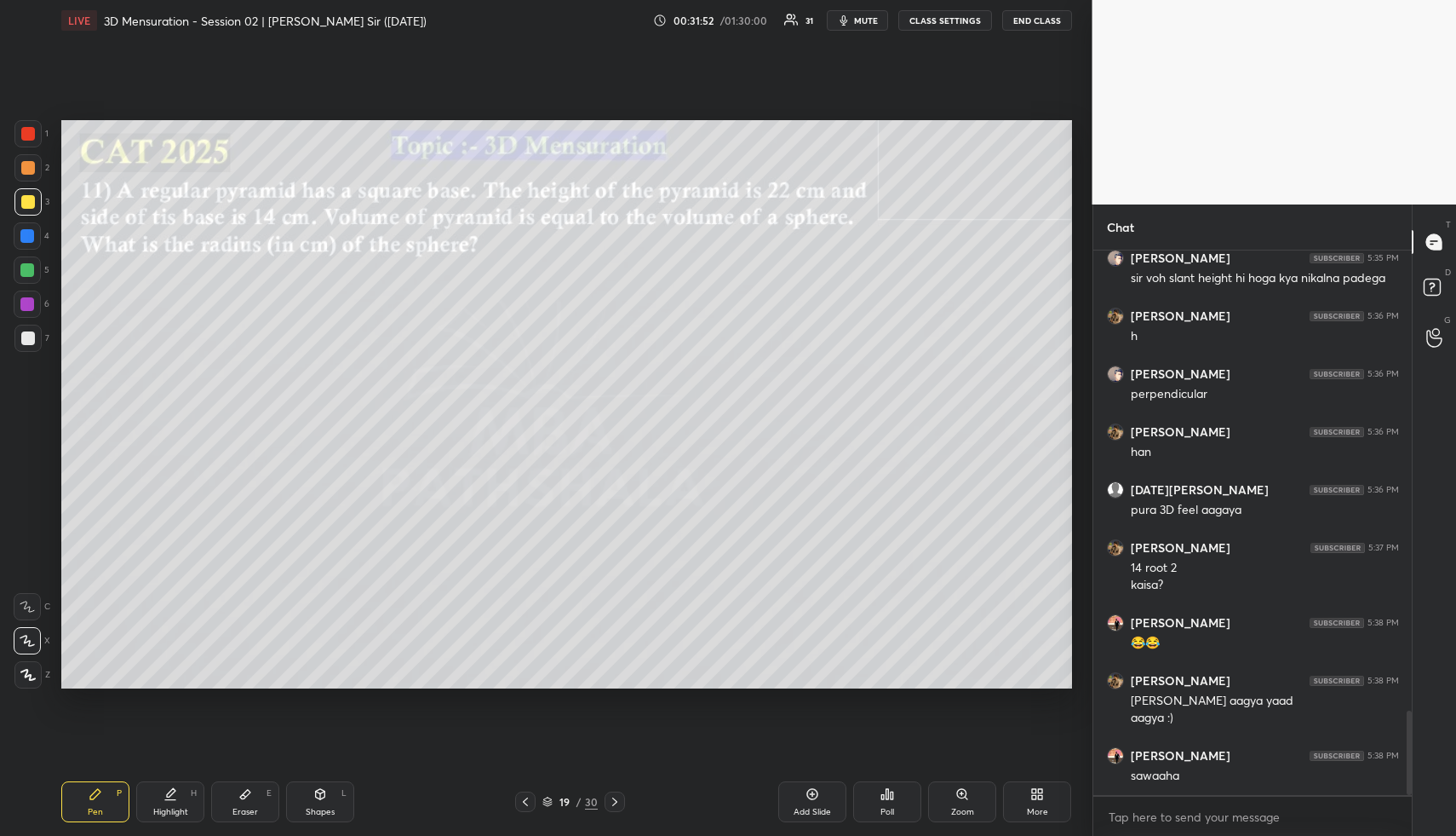
drag, startPoint x: 192, startPoint y: 792, endPoint x: 205, endPoint y: 722, distance: 71.2
click at [188, 790] on div "Highlight H" at bounding box center [171, 802] width 69 height 41
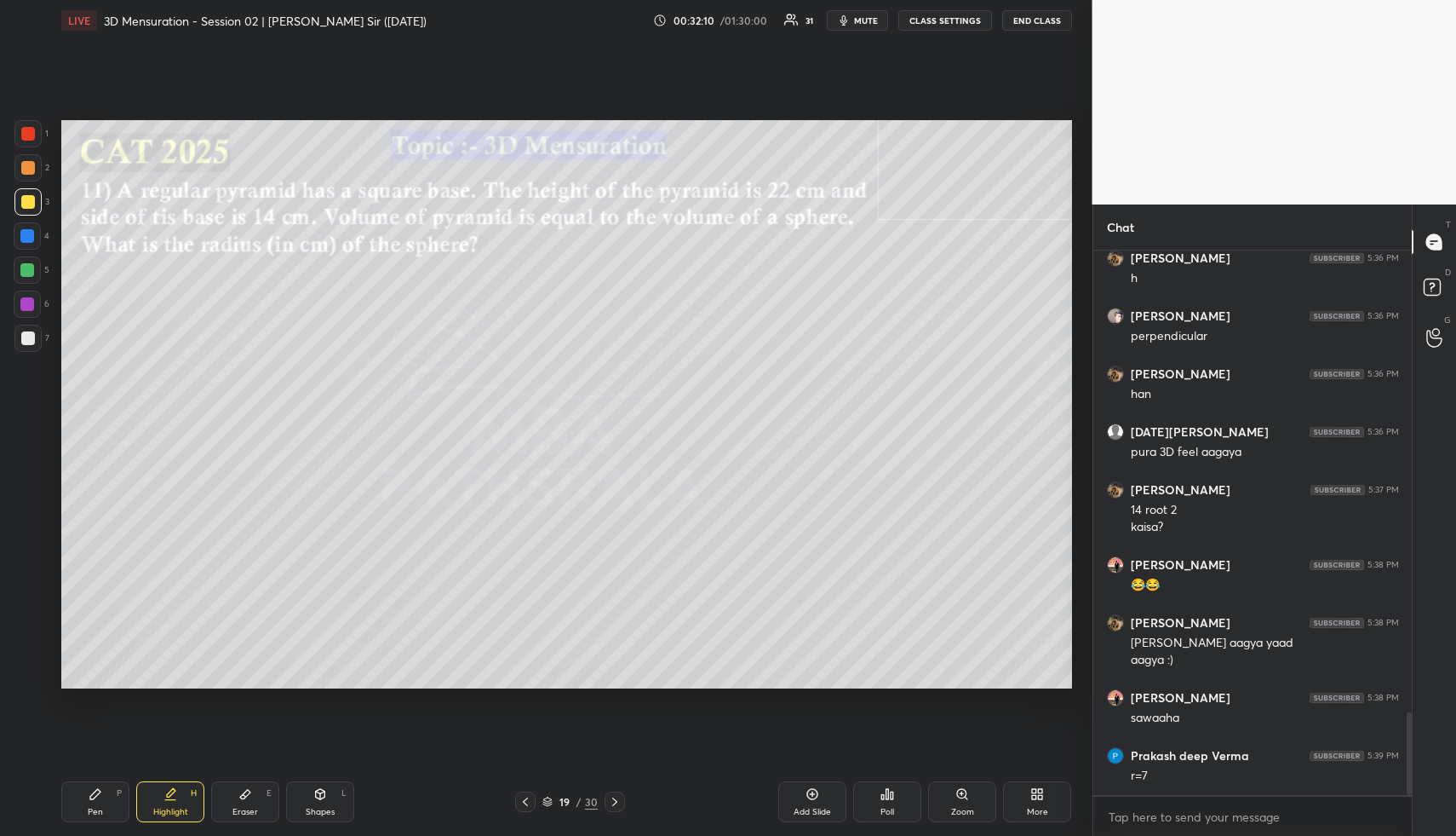
click at [99, 802] on div "Pen P" at bounding box center [95, 802] width 69 height 41
click at [25, 168] on div at bounding box center [28, 168] width 13 height 13
click at [28, 234] on div at bounding box center [27, 235] width 13 height 13
drag, startPoint x: 258, startPoint y: 786, endPoint x: 268, endPoint y: 772, distance: 17.2
click at [262, 782] on div "Eraser E" at bounding box center [246, 802] width 69 height 41
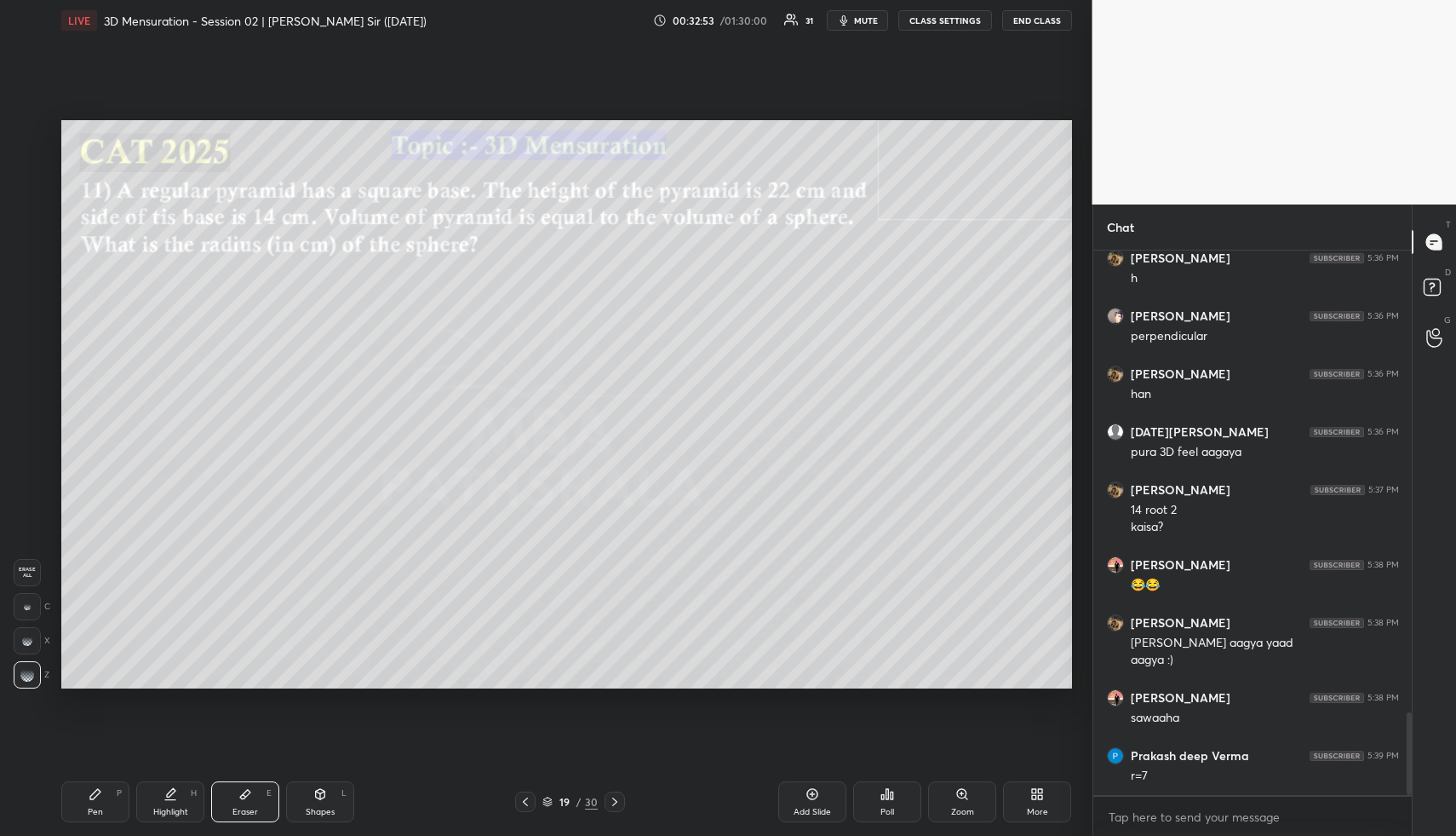
drag, startPoint x: 105, startPoint y: 805, endPoint x: 152, endPoint y: 743, distance: 77.8
click at [103, 803] on div "Pen P" at bounding box center [95, 802] width 69 height 41
drag, startPoint x: 116, startPoint y: 789, endPoint x: 102, endPoint y: 736, distance: 54.8
click at [116, 789] on div "P" at bounding box center [118, 793] width 5 height 9
click at [25, 206] on div at bounding box center [28, 202] width 13 height 13
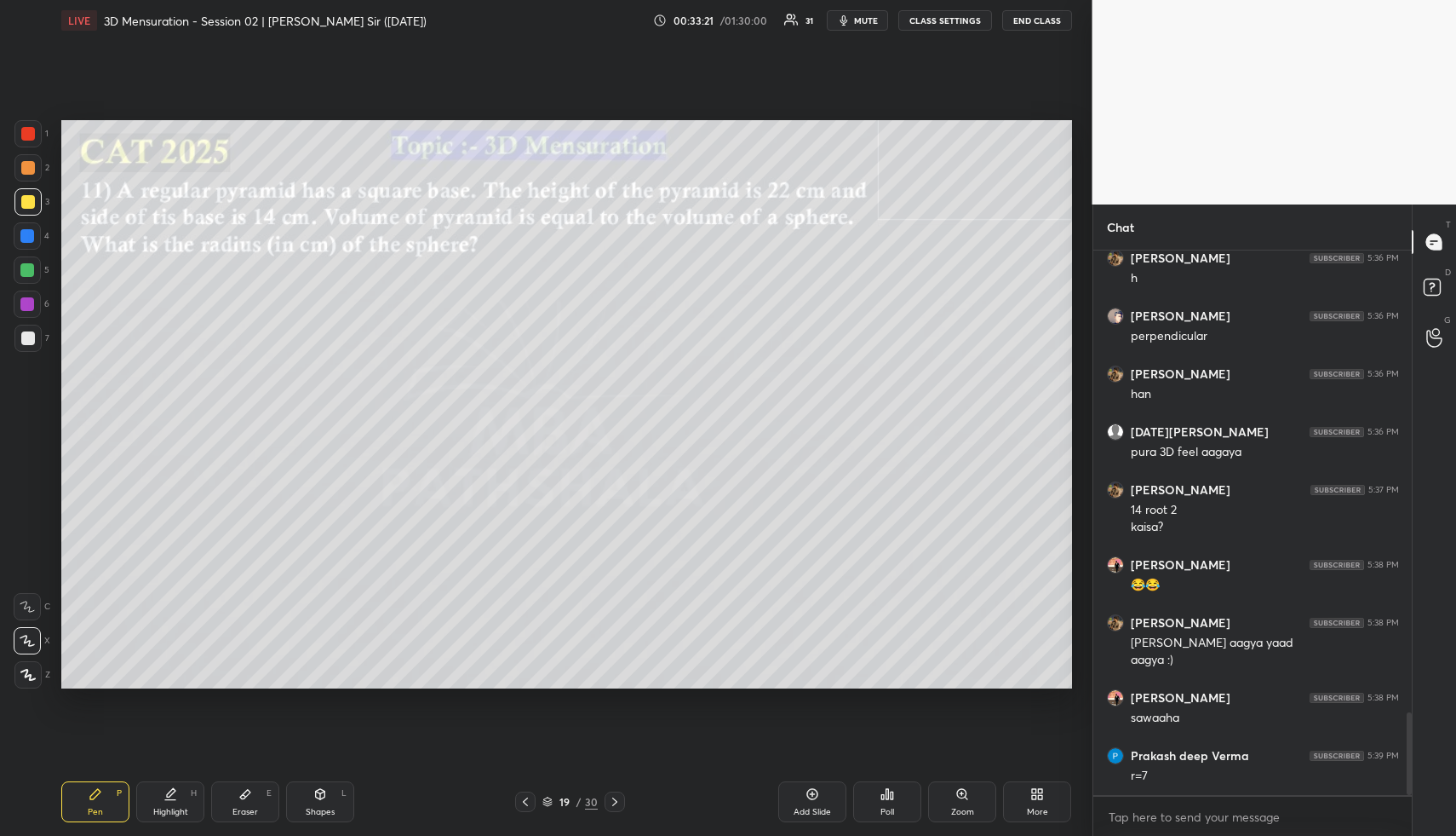
drag, startPoint x: 178, startPoint y: 790, endPoint x: 221, endPoint y: 756, distance: 54.8
click at [176, 789] on div "Highlight H" at bounding box center [171, 802] width 69 height 41
drag, startPoint x: 333, startPoint y: 785, endPoint x: 315, endPoint y: 750, distance: 39.4
click at [326, 791] on div "Shapes L" at bounding box center [320, 802] width 69 height 41
click at [18, 192] on div at bounding box center [28, 202] width 28 height 28
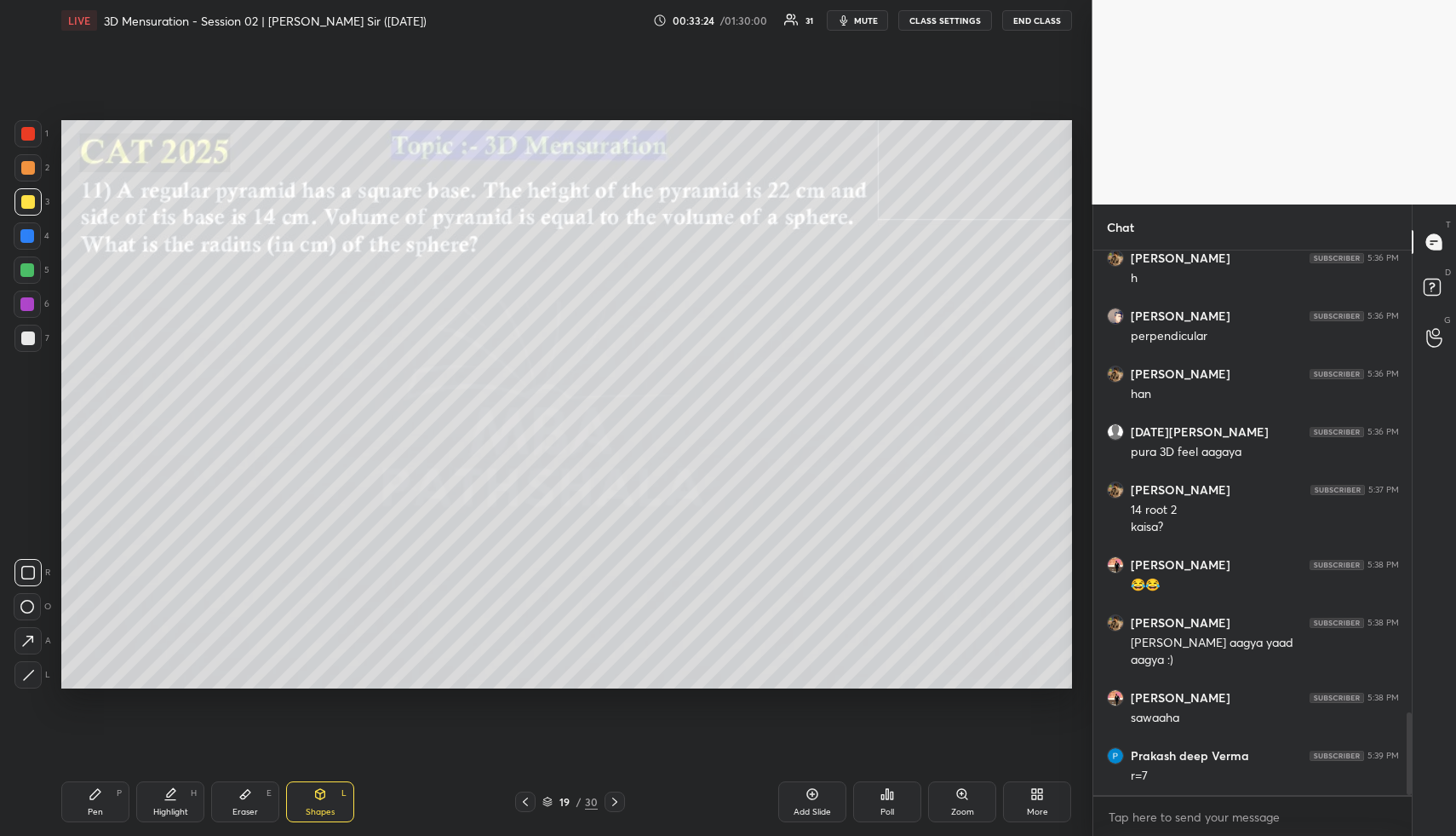
click at [29, 605] on icon at bounding box center [27, 606] width 13 height 13
drag, startPoint x: 181, startPoint y: 787, endPoint x: 283, endPoint y: 701, distance: 133.4
click at [183, 787] on div "Highlight H" at bounding box center [171, 802] width 69 height 41
drag, startPoint x: 180, startPoint y: 799, endPoint x: 188, endPoint y: 784, distance: 17.0
click at [180, 799] on div "Highlight H" at bounding box center [171, 802] width 69 height 41
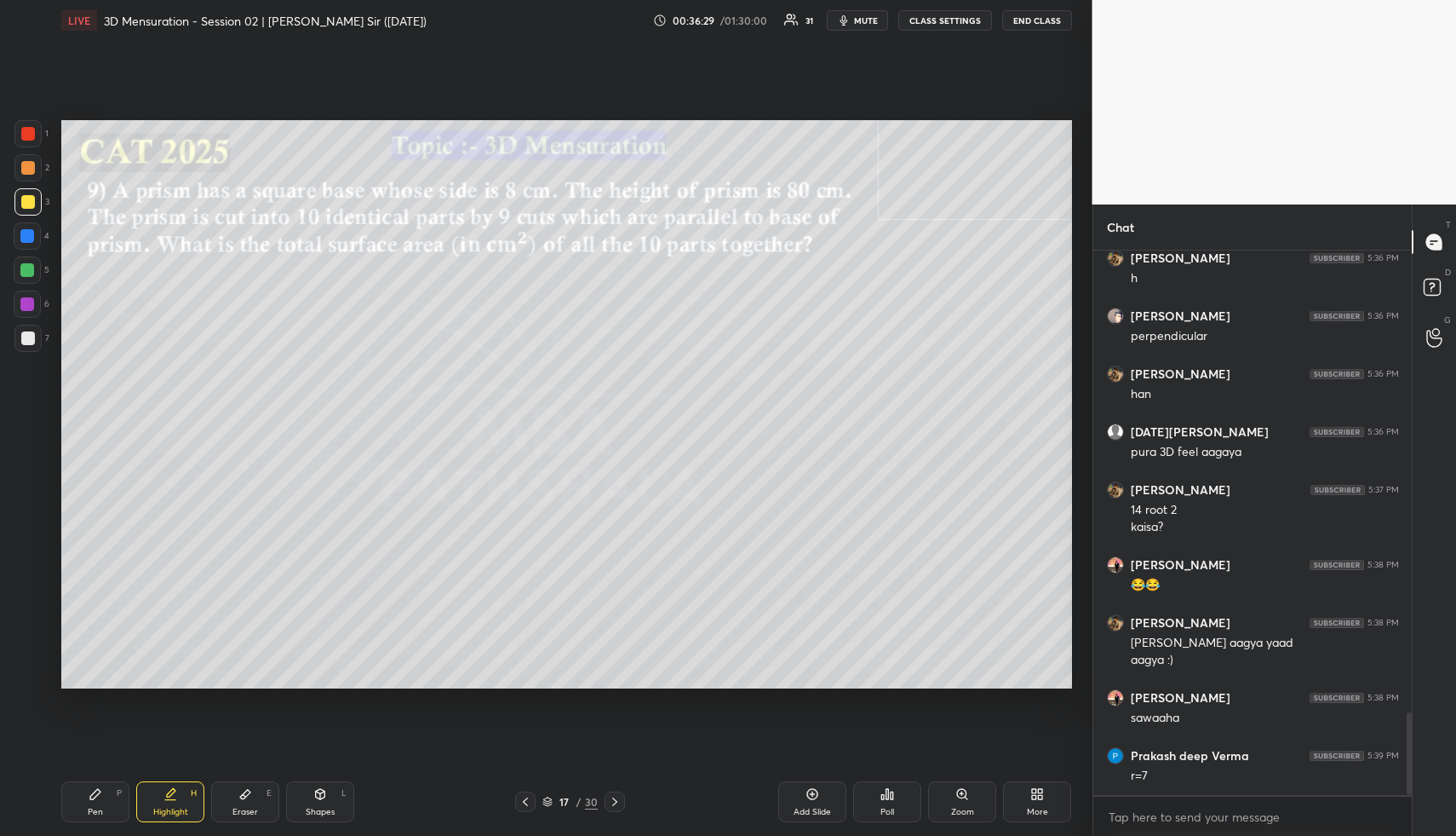
drag, startPoint x: 173, startPoint y: 796, endPoint x: 185, endPoint y: 744, distance: 53.4
click at [172, 794] on icon at bounding box center [171, 794] width 13 height 13
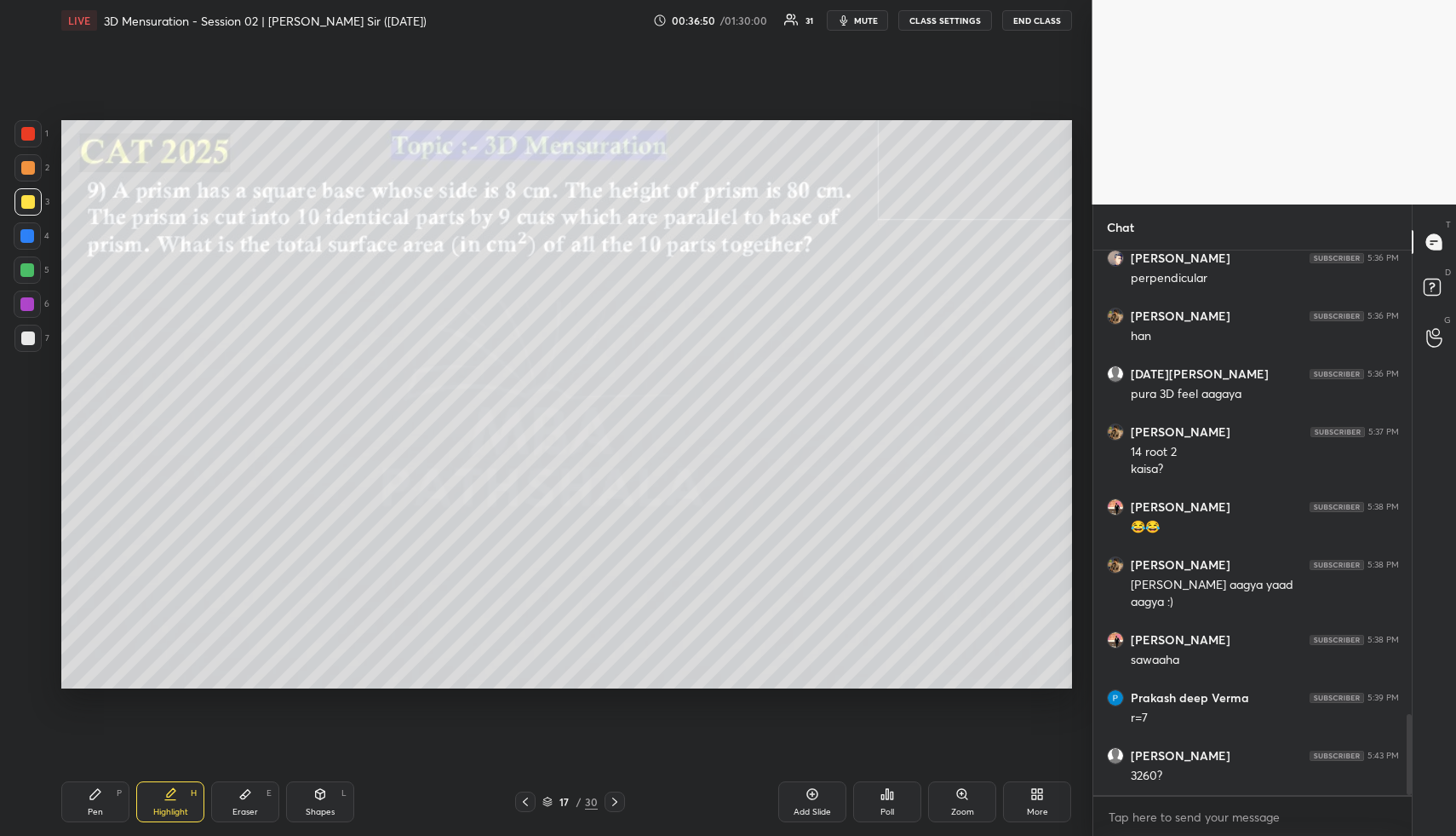
click at [198, 784] on div "Highlight H" at bounding box center [171, 802] width 69 height 41
click at [325, 794] on div "Shapes L" at bounding box center [320, 802] width 69 height 41
drag, startPoint x: 33, startPoint y: 233, endPoint x: 39, endPoint y: 255, distance: 22.8
click at [33, 233] on div at bounding box center [27, 235] width 13 height 13
click at [44, 665] on div "L" at bounding box center [32, 675] width 36 height 28
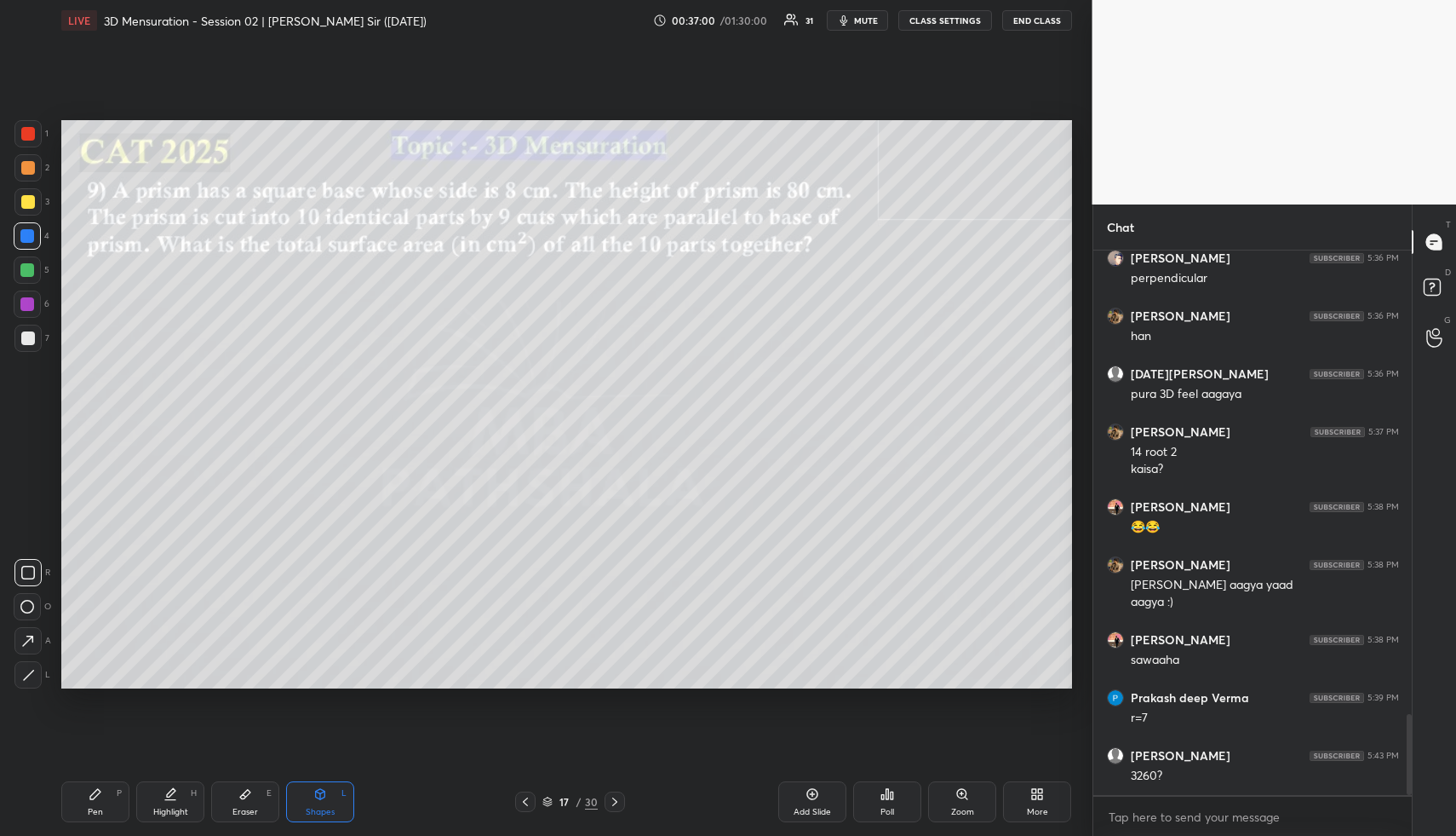
scroll to position [3156, 0]
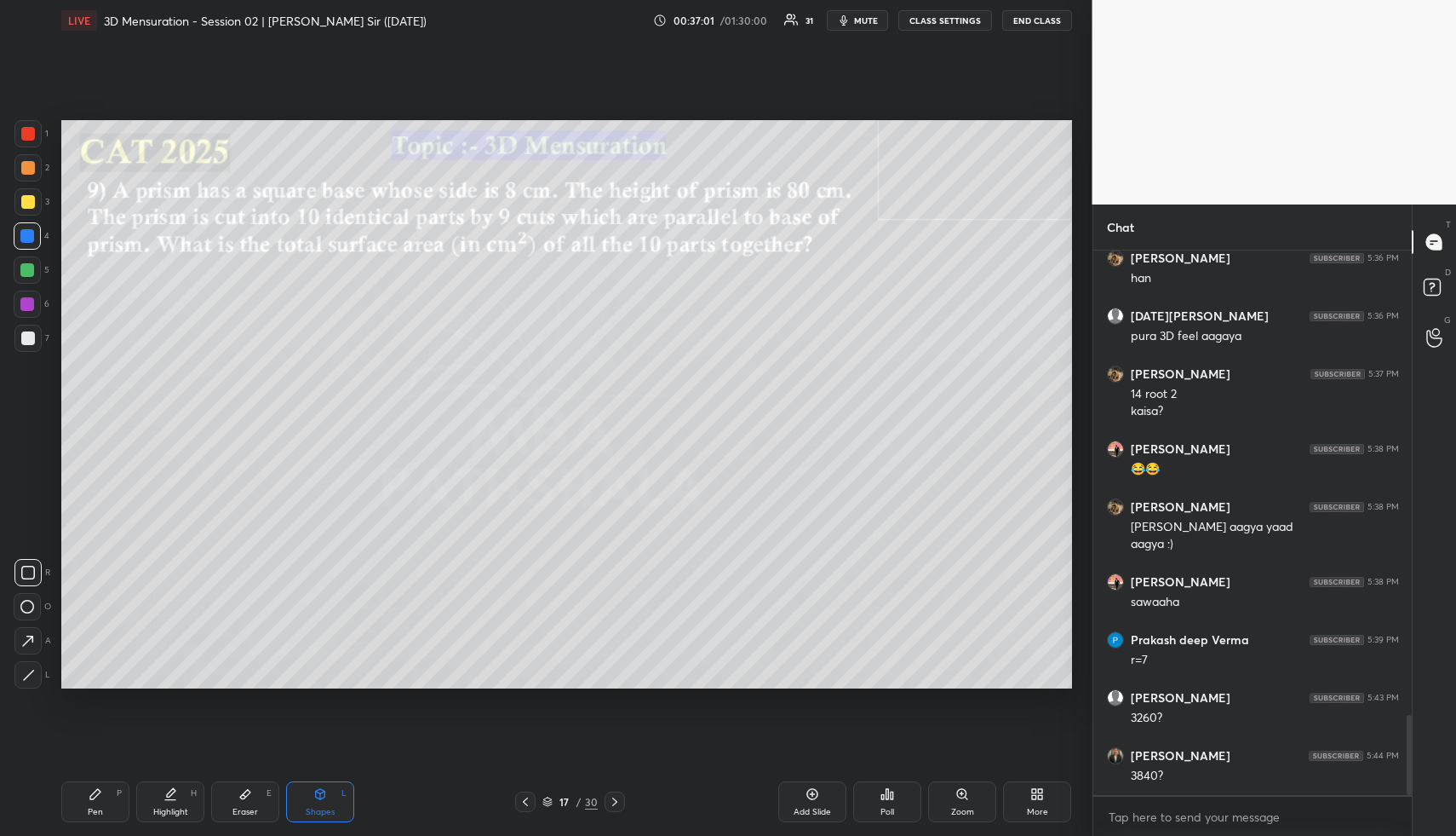
click at [30, 271] on div at bounding box center [27, 270] width 13 height 13
drag, startPoint x: 32, startPoint y: 658, endPoint x: 75, endPoint y: 689, distance: 53.0
click at [34, 661] on div "R O A L" at bounding box center [31, 620] width 37 height 136
click at [23, 669] on div at bounding box center [28, 675] width 28 height 28
click at [319, 794] on icon at bounding box center [320, 794] width 13 height 13
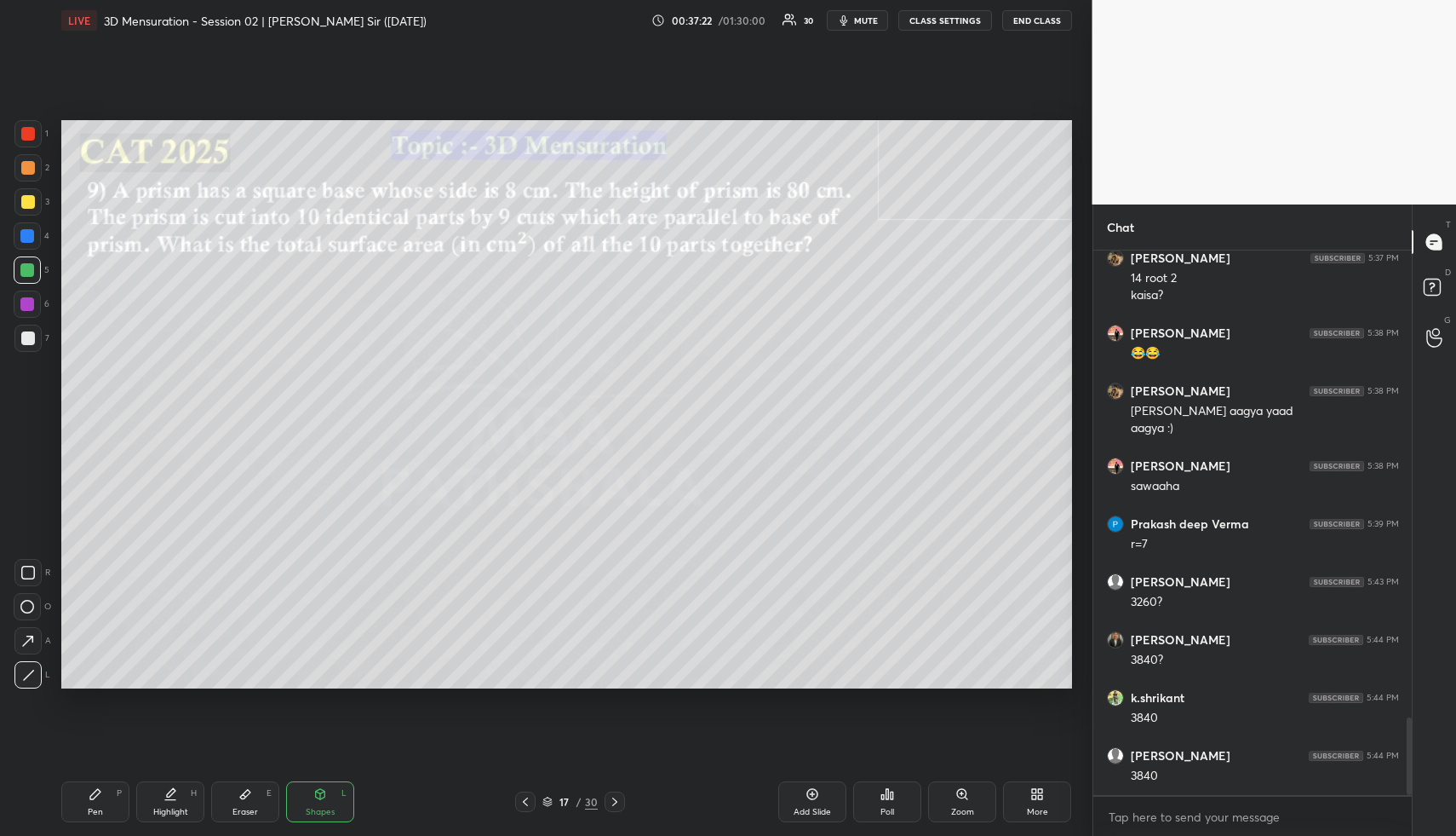
scroll to position [3330, 0]
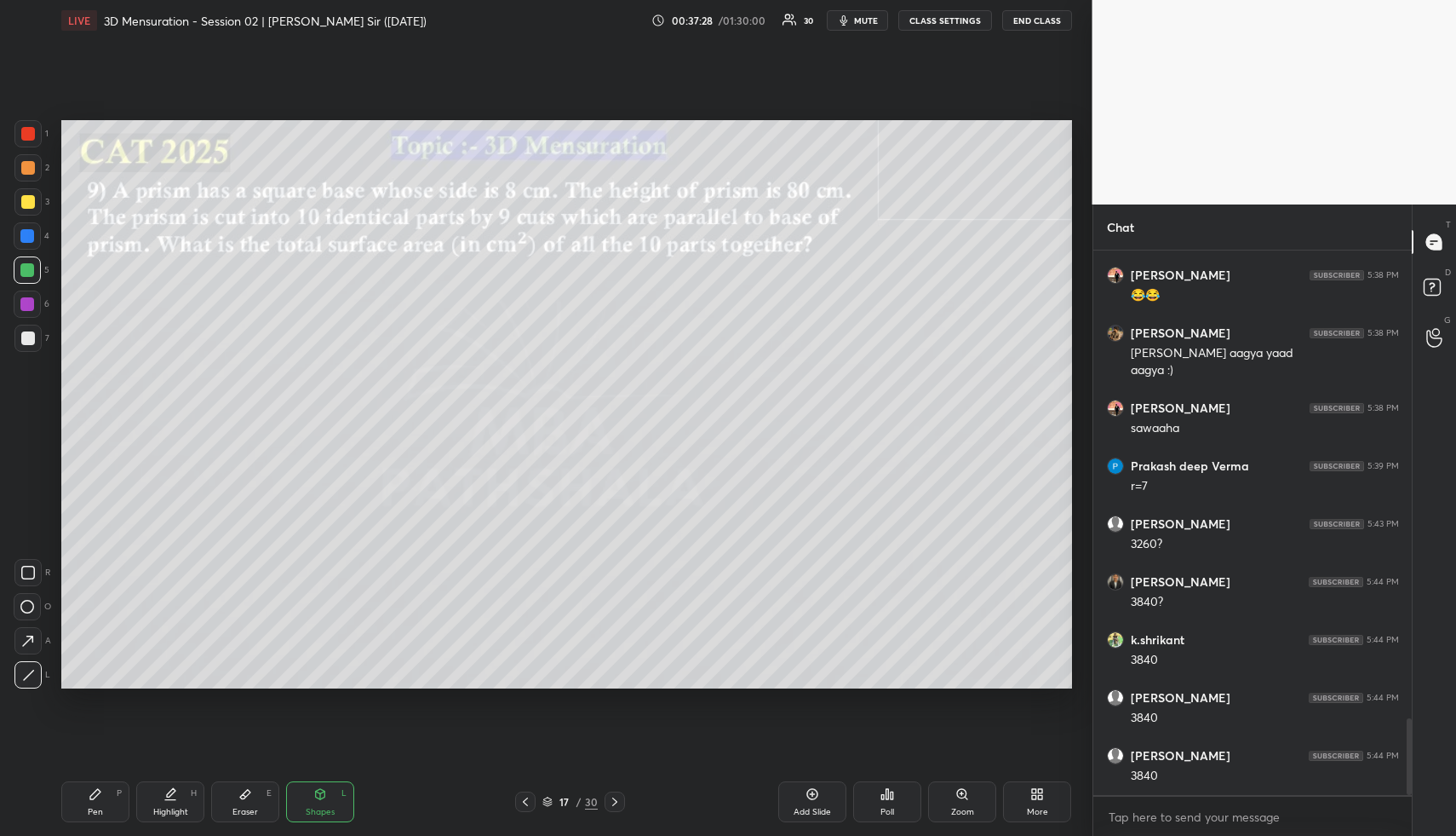
click at [182, 796] on div "Highlight H" at bounding box center [171, 802] width 69 height 41
drag, startPoint x: 176, startPoint y: 804, endPoint x: 180, endPoint y: 789, distance: 15.5
click at [174, 799] on div "Highlight H" at bounding box center [171, 802] width 69 height 41
click at [187, 790] on div "Highlight H" at bounding box center [171, 802] width 69 height 41
click at [169, 813] on div "Highlight" at bounding box center [171, 811] width 35 height 9
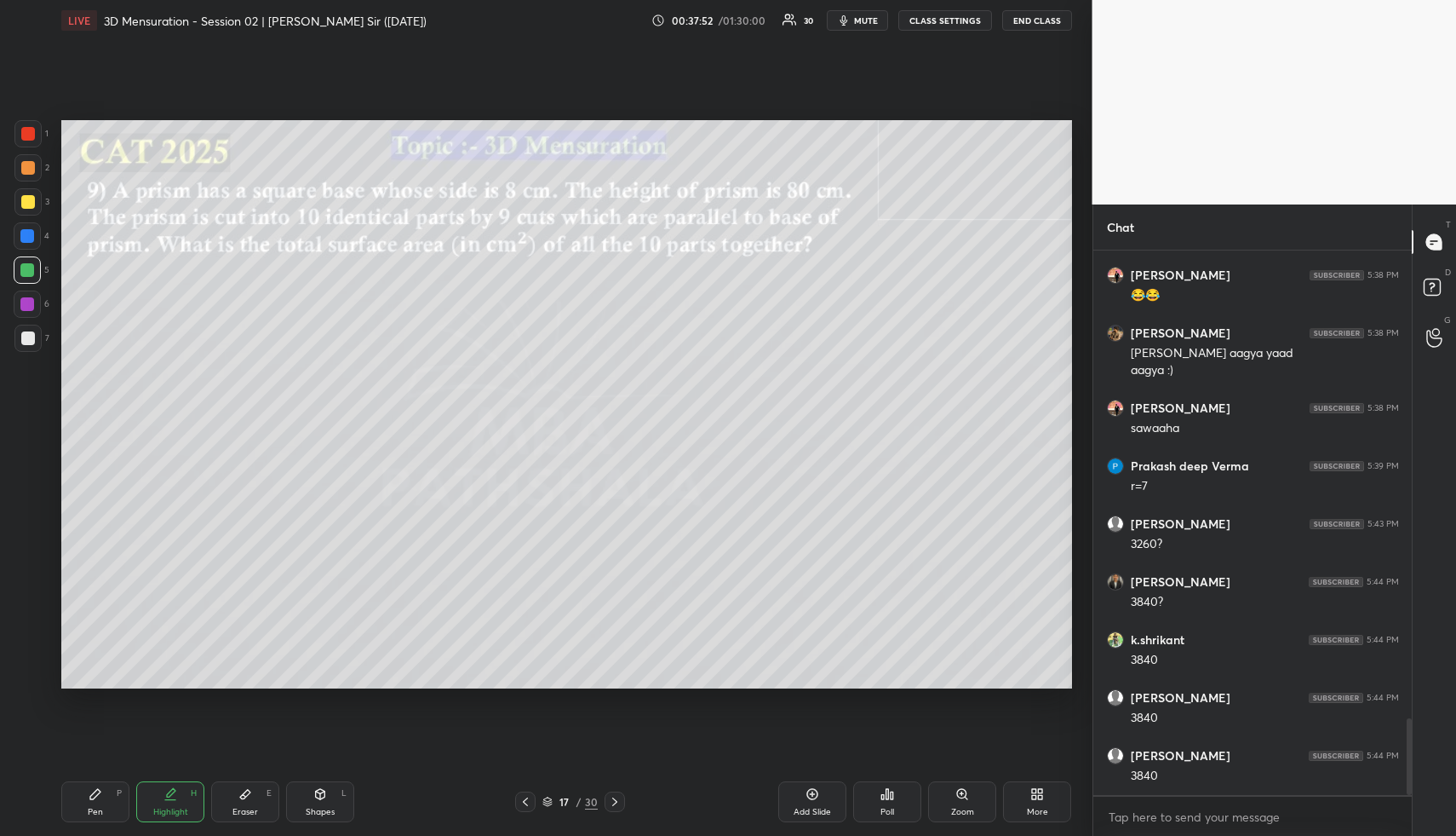
click at [174, 793] on icon at bounding box center [171, 794] width 13 height 13
drag, startPoint x: 159, startPoint y: 805, endPoint x: 164, endPoint y: 793, distance: 13.0
click at [160, 805] on div "Highlight H" at bounding box center [171, 802] width 69 height 41
drag, startPoint x: 117, startPoint y: 799, endPoint x: 111, endPoint y: 791, distance: 10.0
click at [115, 797] on div "Pen P" at bounding box center [95, 802] width 69 height 41
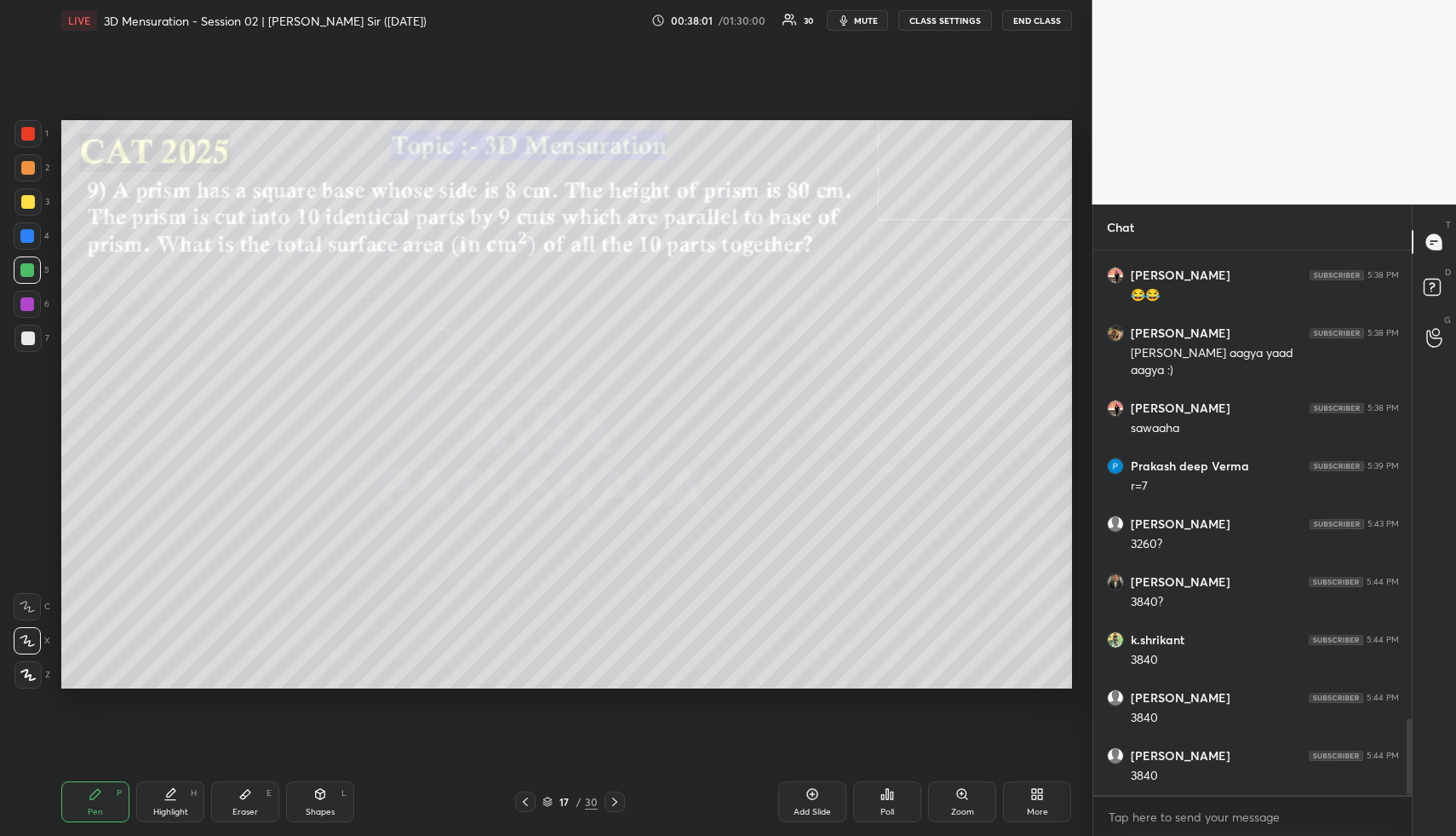
click at [105, 783] on div "Pen P" at bounding box center [95, 802] width 69 height 41
drag, startPoint x: 28, startPoint y: 167, endPoint x: 33, endPoint y: 192, distance: 25.5
click at [27, 166] on div at bounding box center [28, 168] width 13 height 13
click at [28, 212] on div at bounding box center [28, 202] width 28 height 28
click at [103, 792] on div "Pen P" at bounding box center [95, 802] width 69 height 41
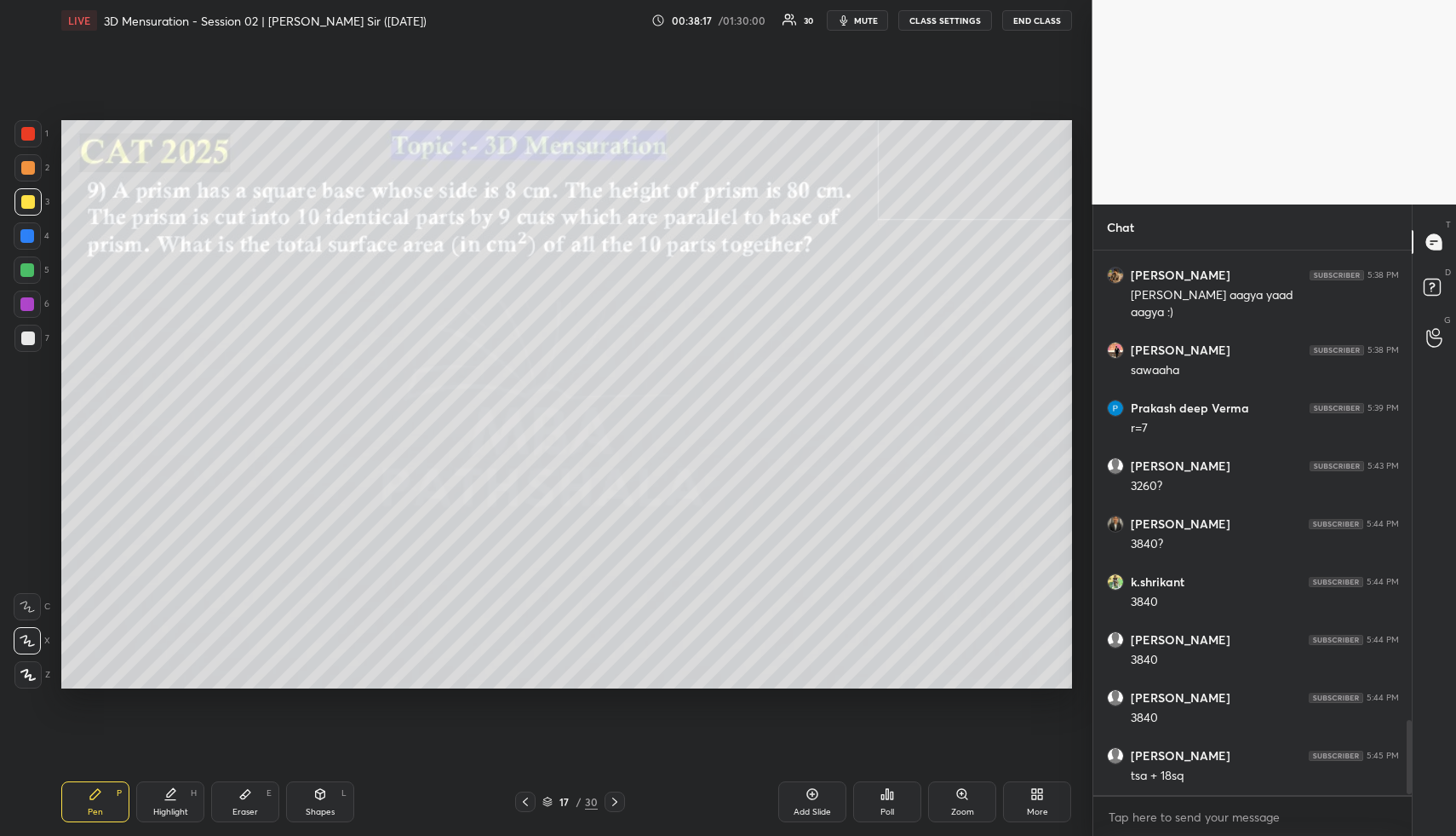
scroll to position [3446, 0]
click at [37, 169] on div at bounding box center [28, 168] width 28 height 28
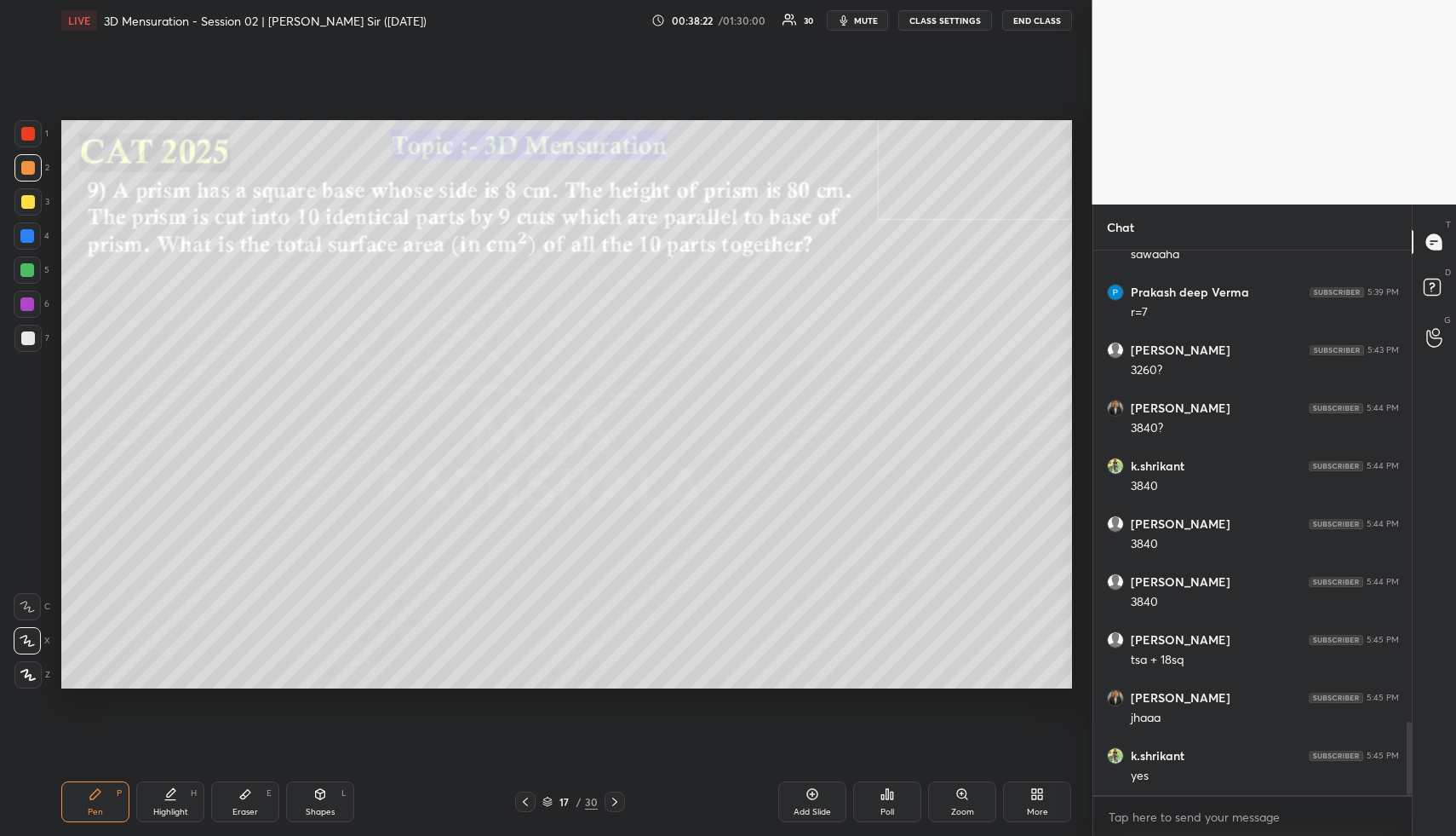
click at [168, 804] on div "Highlight H" at bounding box center [171, 802] width 69 height 41
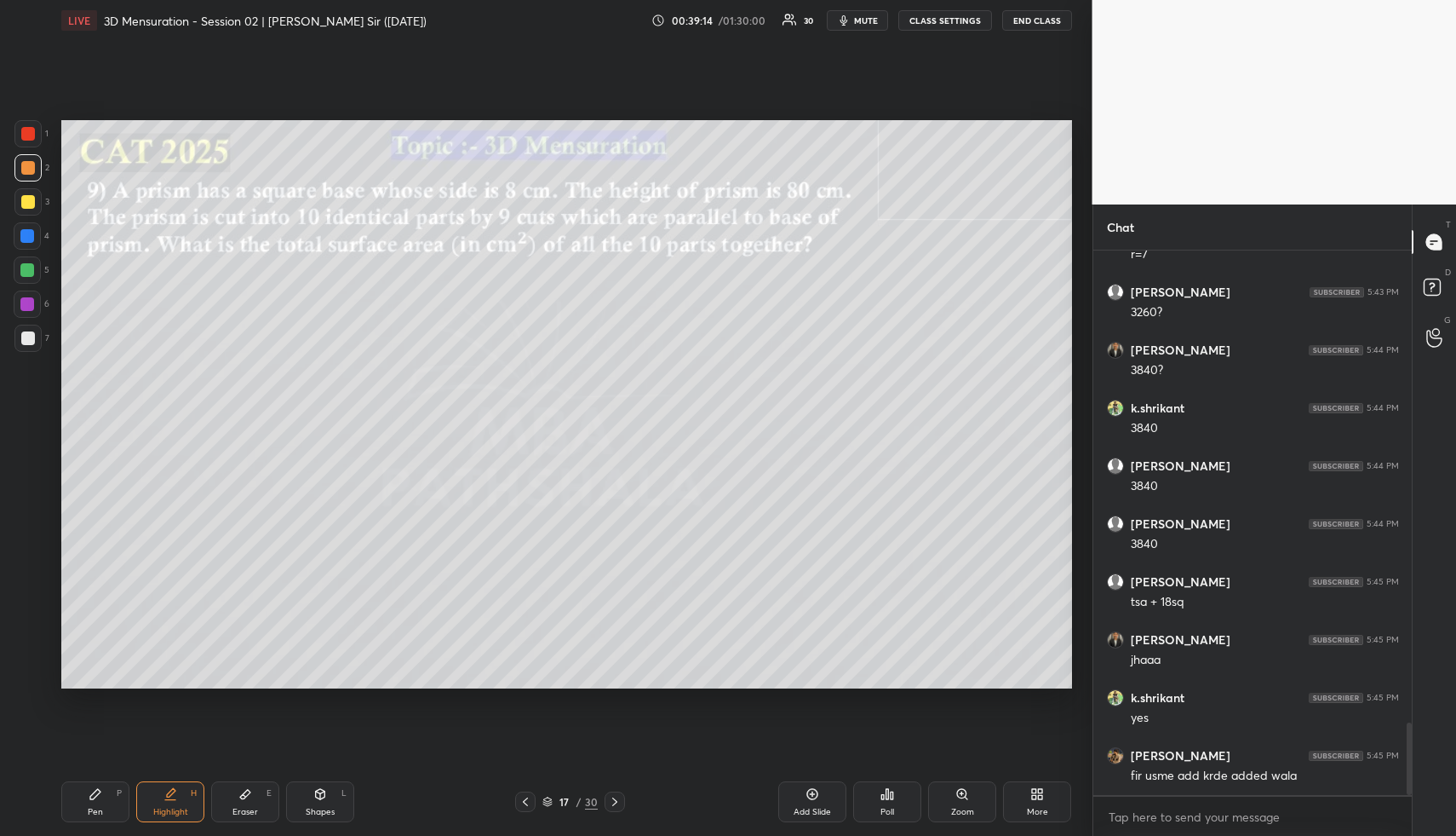
drag, startPoint x: 806, startPoint y: 805, endPoint x: 789, endPoint y: 809, distance: 17.5
click at [806, 805] on div "Add Slide" at bounding box center [813, 802] width 69 height 41
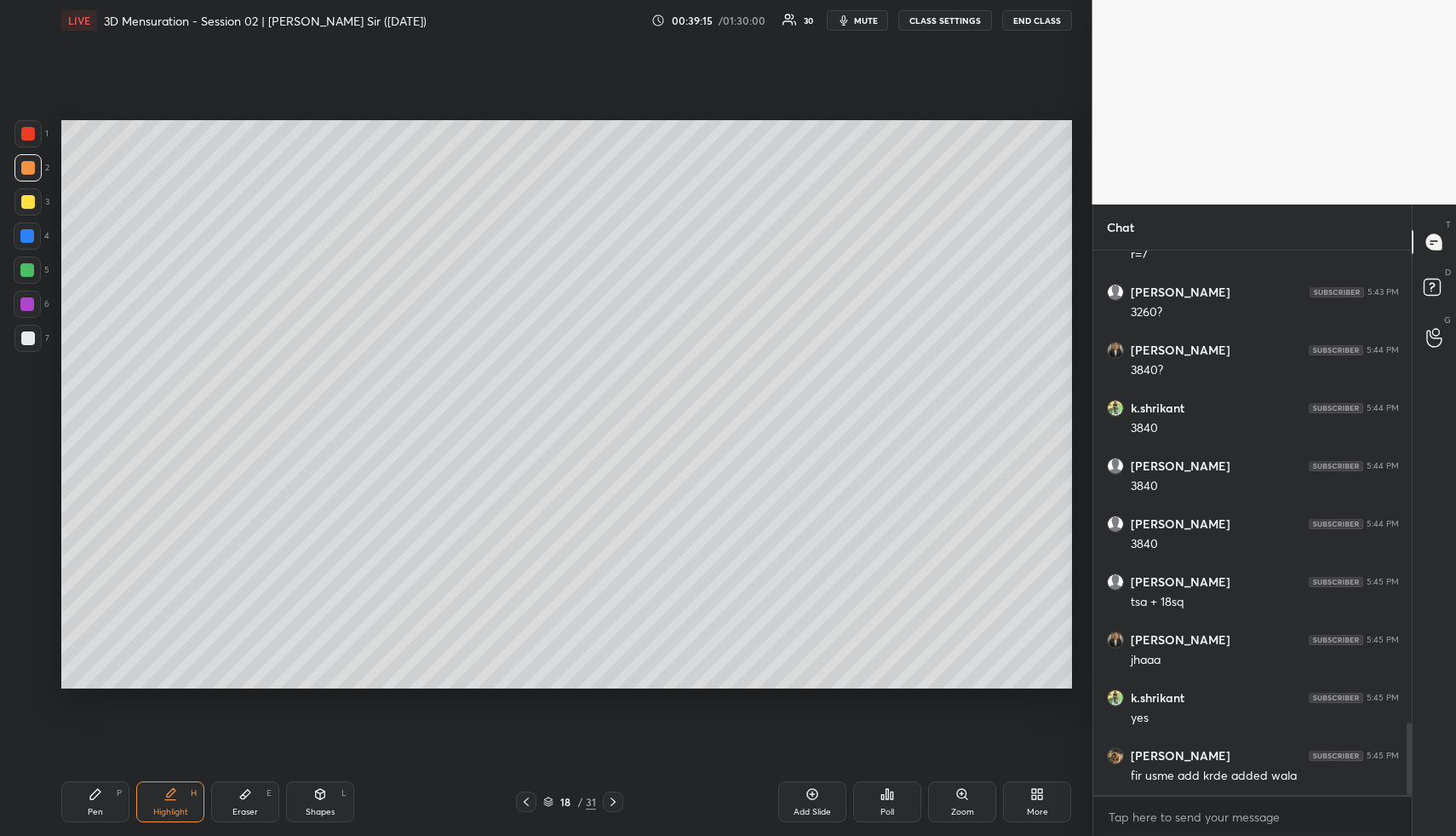
drag, startPoint x: 338, startPoint y: 799, endPoint x: 303, endPoint y: 750, distance: 60.2
click at [333, 799] on div "Shapes L" at bounding box center [320, 802] width 69 height 41
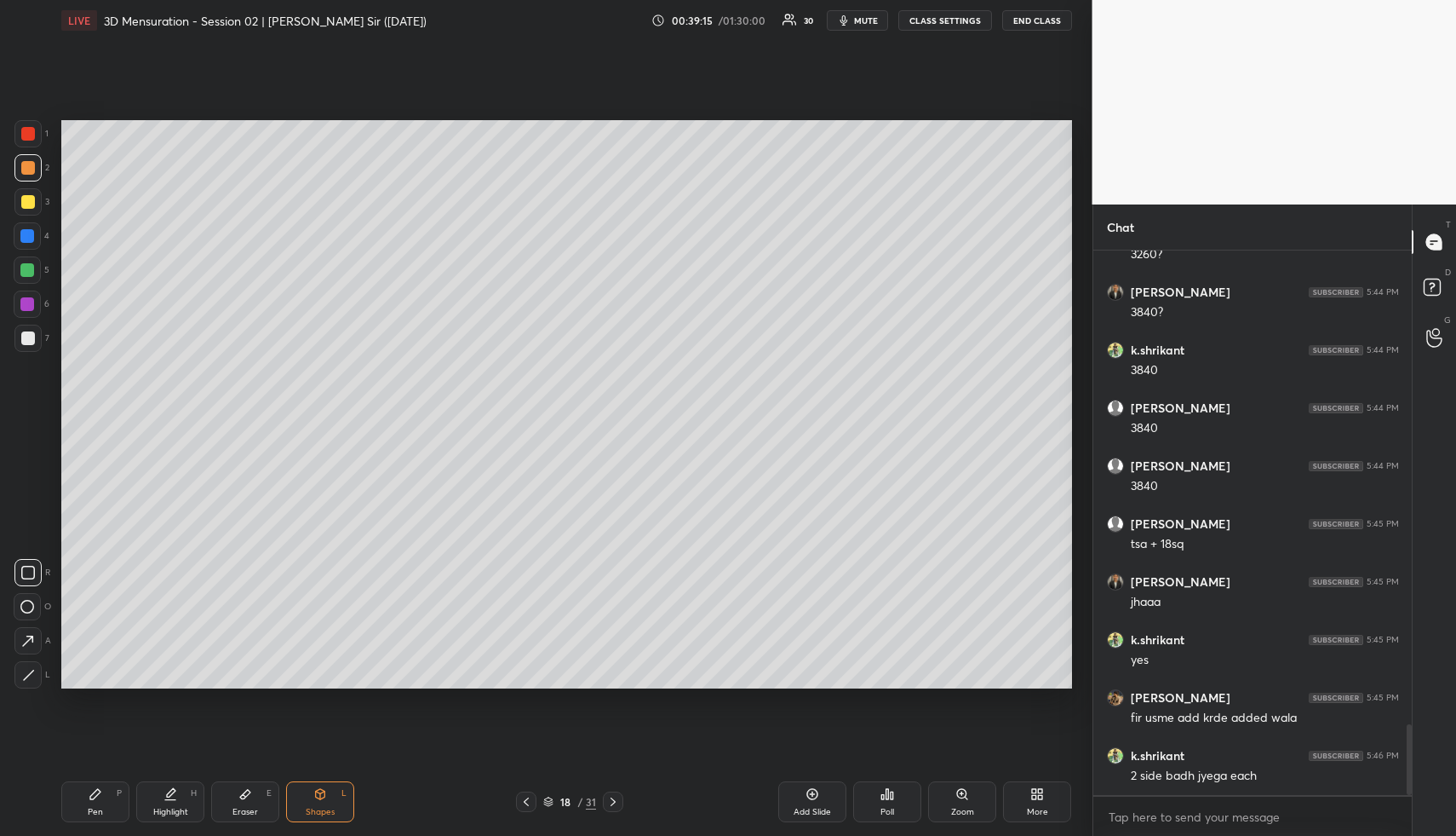
click at [22, 574] on icon at bounding box center [28, 573] width 13 height 13
click at [32, 196] on div at bounding box center [28, 202] width 13 height 13
click at [30, 669] on icon at bounding box center [28, 675] width 12 height 12
drag, startPoint x: 28, startPoint y: 332, endPoint x: 48, endPoint y: 329, distance: 20.2
click at [30, 333] on div at bounding box center [28, 338] width 13 height 13
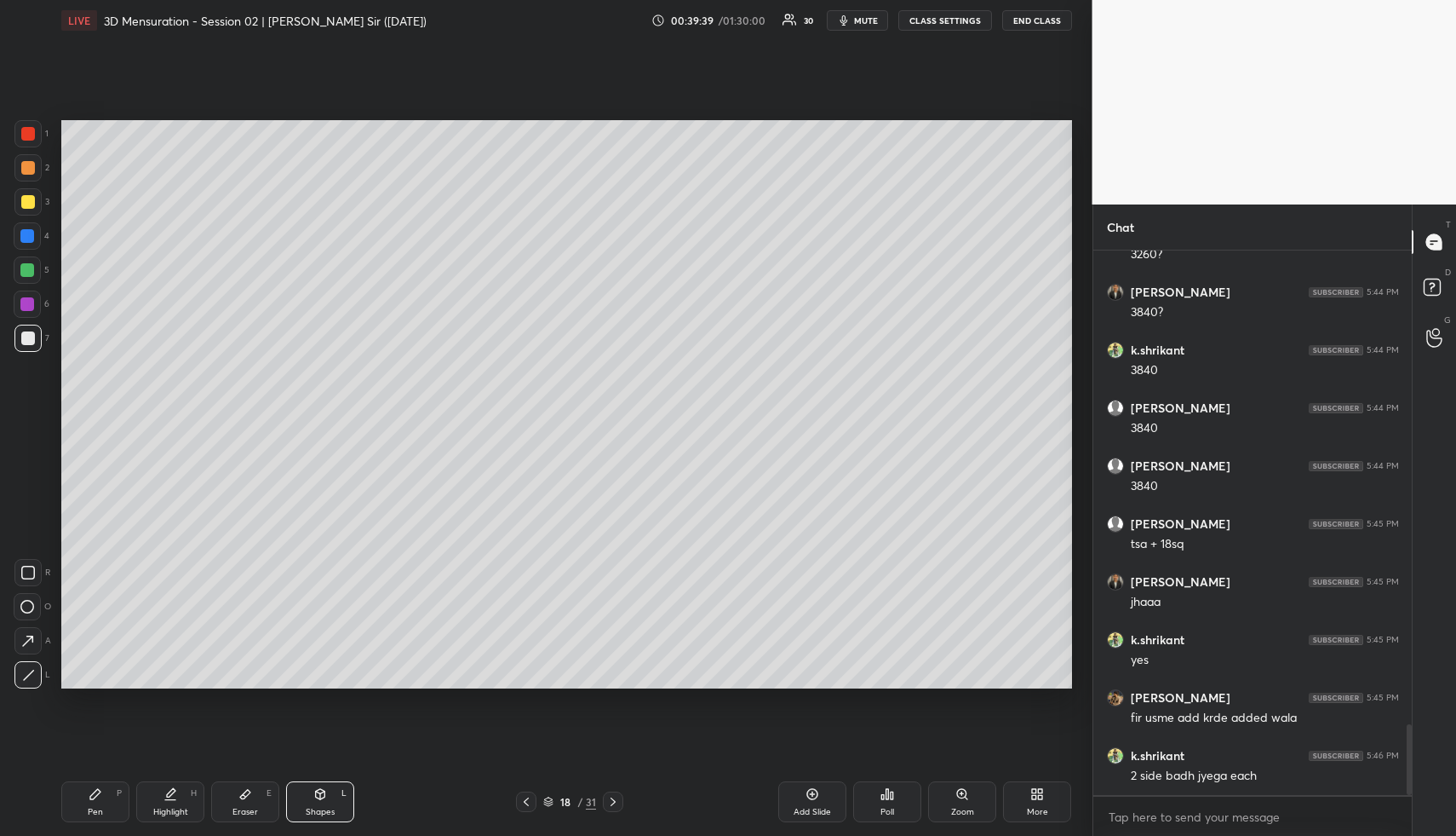
click at [321, 819] on div "Shapes L" at bounding box center [320, 802] width 69 height 41
click at [24, 681] on div at bounding box center [28, 675] width 28 height 28
click at [30, 205] on div at bounding box center [28, 202] width 13 height 13
drag, startPoint x: 253, startPoint y: 814, endPoint x: 276, endPoint y: 710, distance: 106.5
click at [256, 800] on div "Eraser E" at bounding box center [246, 802] width 69 height 41
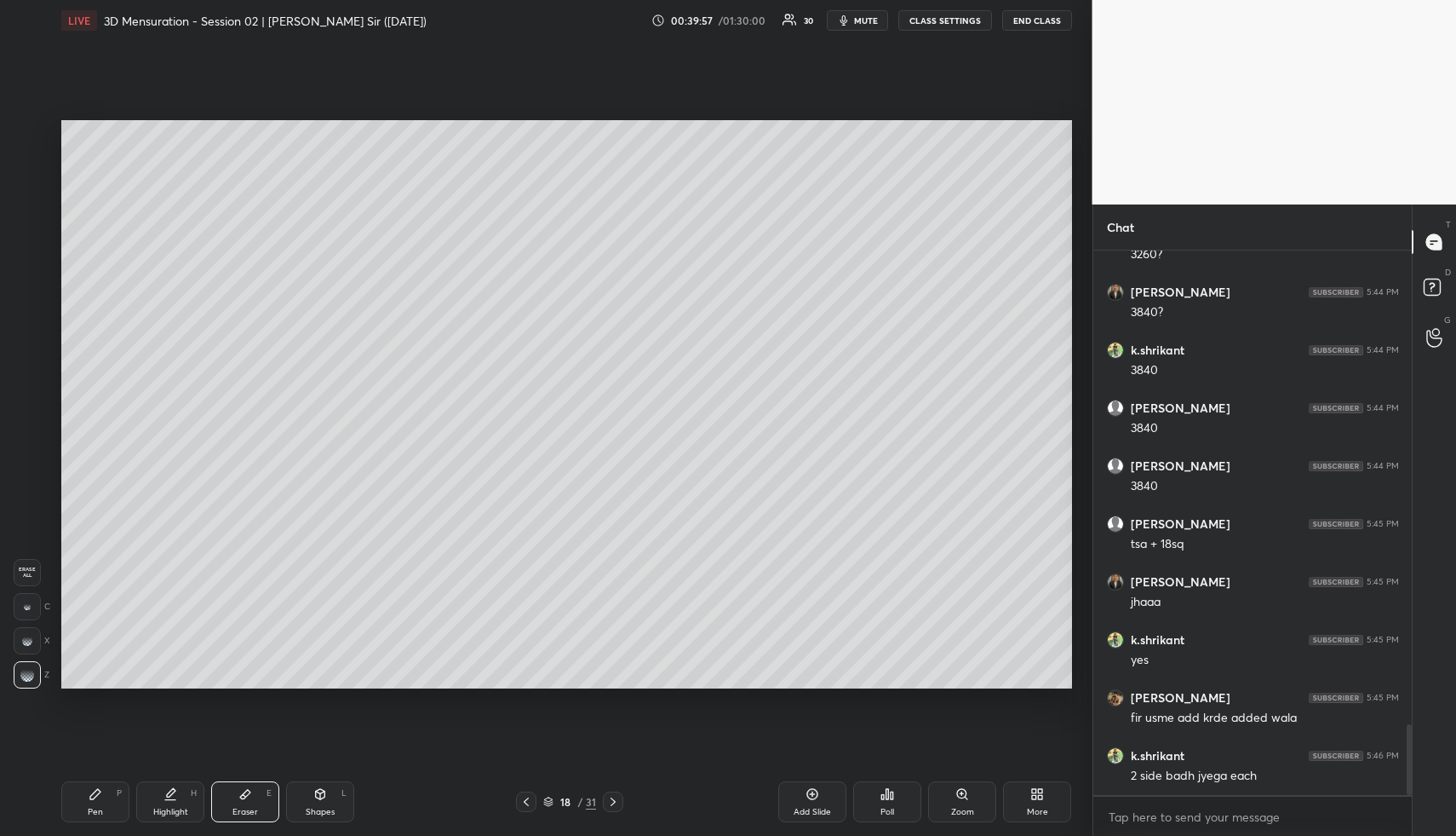
click at [313, 813] on div "Shapes" at bounding box center [320, 811] width 29 height 9
drag, startPoint x: 35, startPoint y: 670, endPoint x: 52, endPoint y: 661, distance: 19.2
click at [34, 670] on div at bounding box center [28, 675] width 28 height 28
drag, startPoint x: 250, startPoint y: 810, endPoint x: 258, endPoint y: 790, distance: 21.5
click at [253, 807] on div "Eraser" at bounding box center [245, 811] width 26 height 9
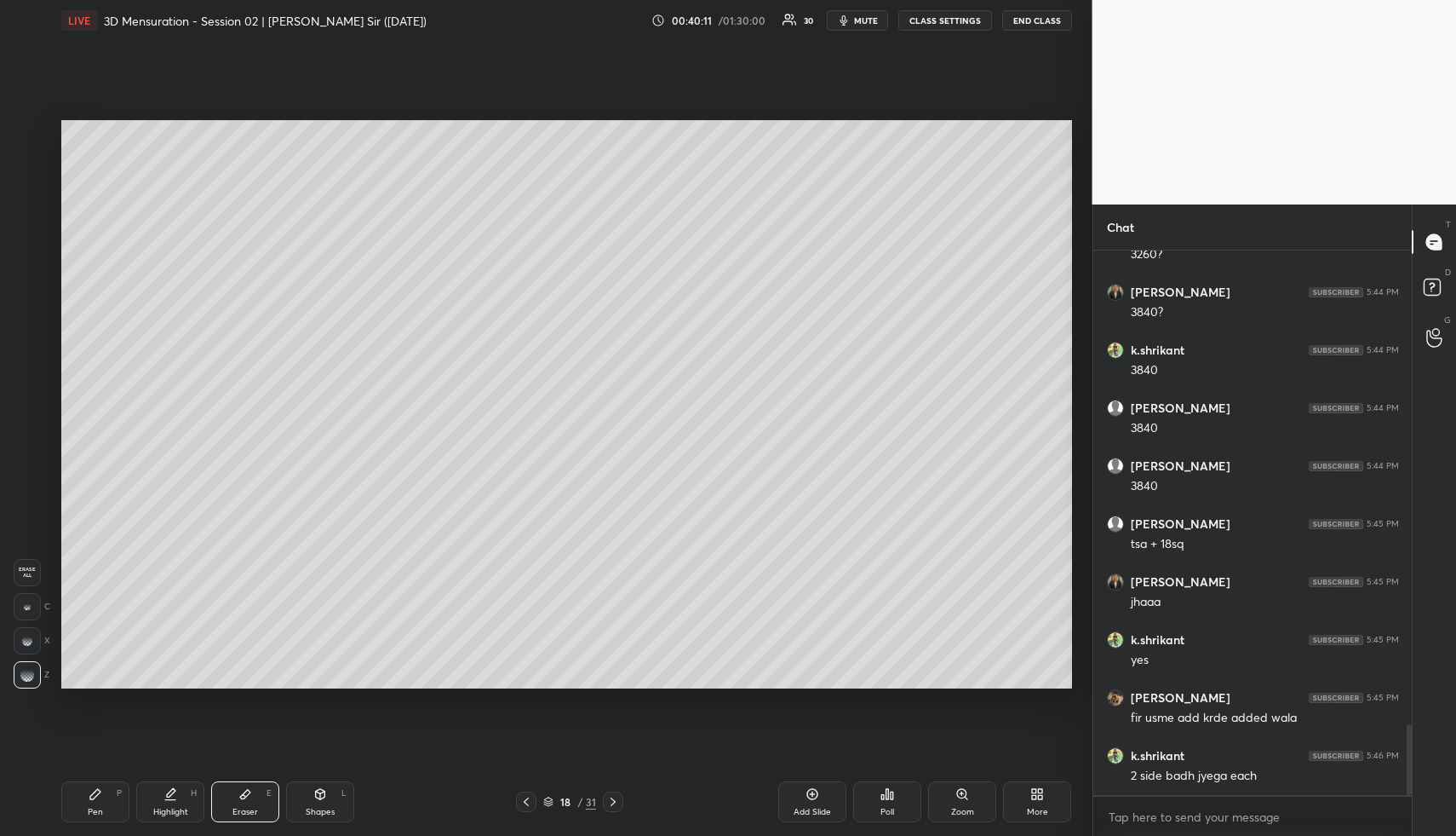
click at [165, 801] on div "Highlight H" at bounding box center [171, 802] width 69 height 41
click at [529, 799] on icon at bounding box center [526, 802] width 13 height 13
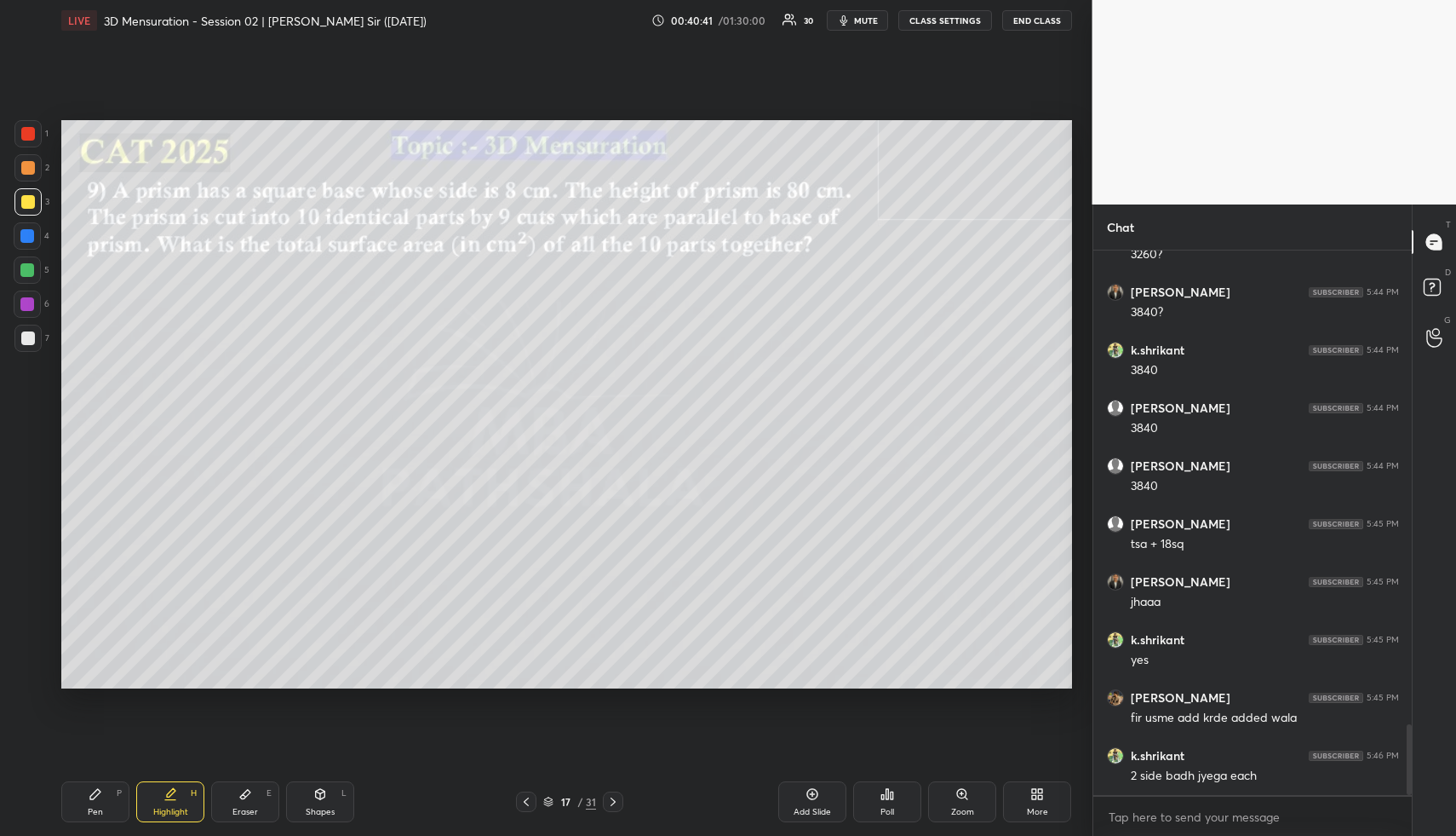
drag, startPoint x: 180, startPoint y: 800, endPoint x: 189, endPoint y: 757, distance: 43.9
click at [180, 800] on div "Highlight H" at bounding box center [171, 802] width 69 height 41
click at [95, 805] on div "Pen P" at bounding box center [95, 802] width 69 height 41
click at [27, 162] on div at bounding box center [28, 168] width 13 height 13
click at [158, 809] on div "Highlight" at bounding box center [171, 811] width 35 height 9
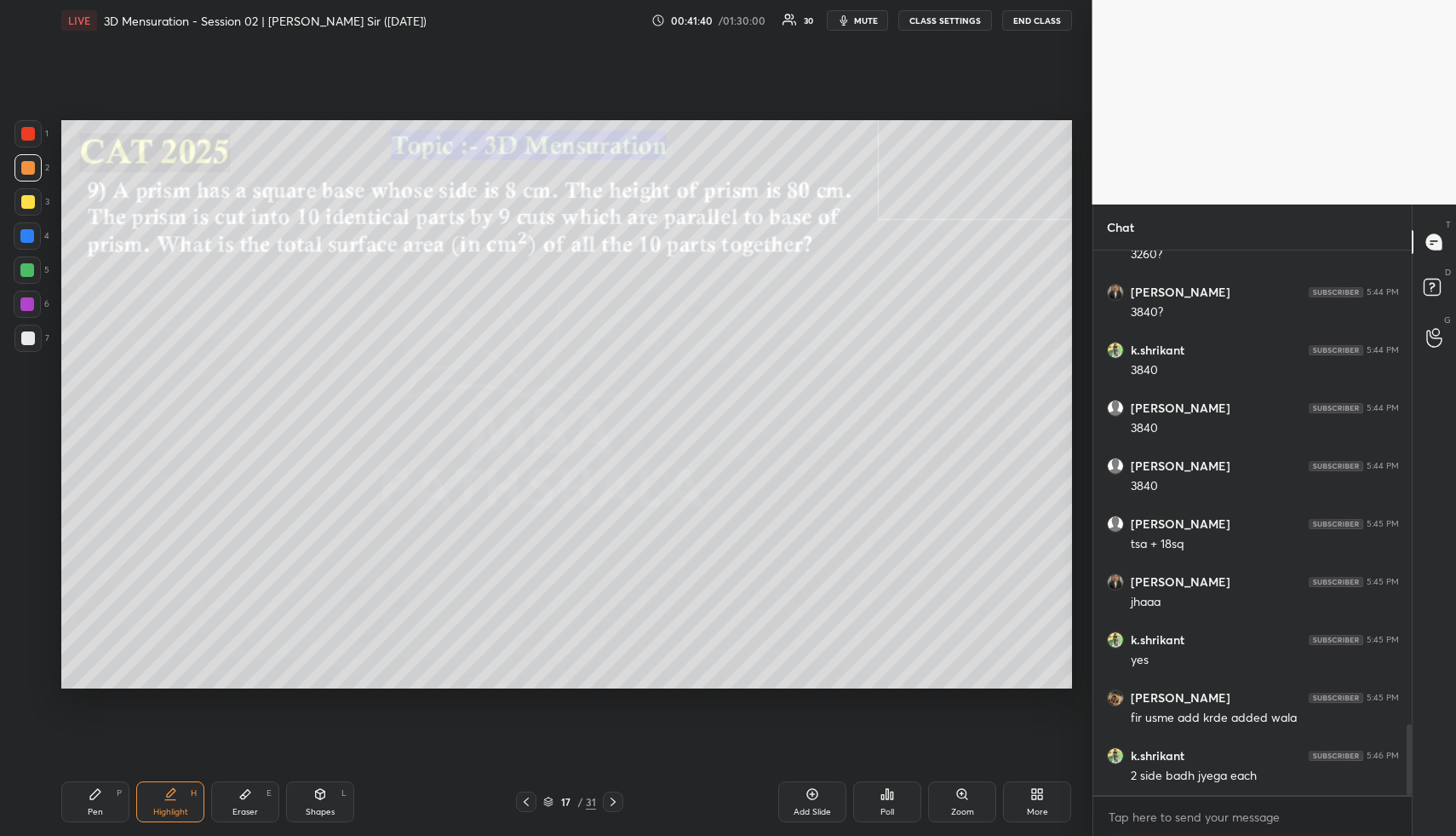
drag, startPoint x: 89, startPoint y: 811, endPoint x: 88, endPoint y: 801, distance: 10.0
click at [90, 807] on div "Pen" at bounding box center [95, 811] width 15 height 9
click at [28, 196] on div at bounding box center [28, 202] width 13 height 13
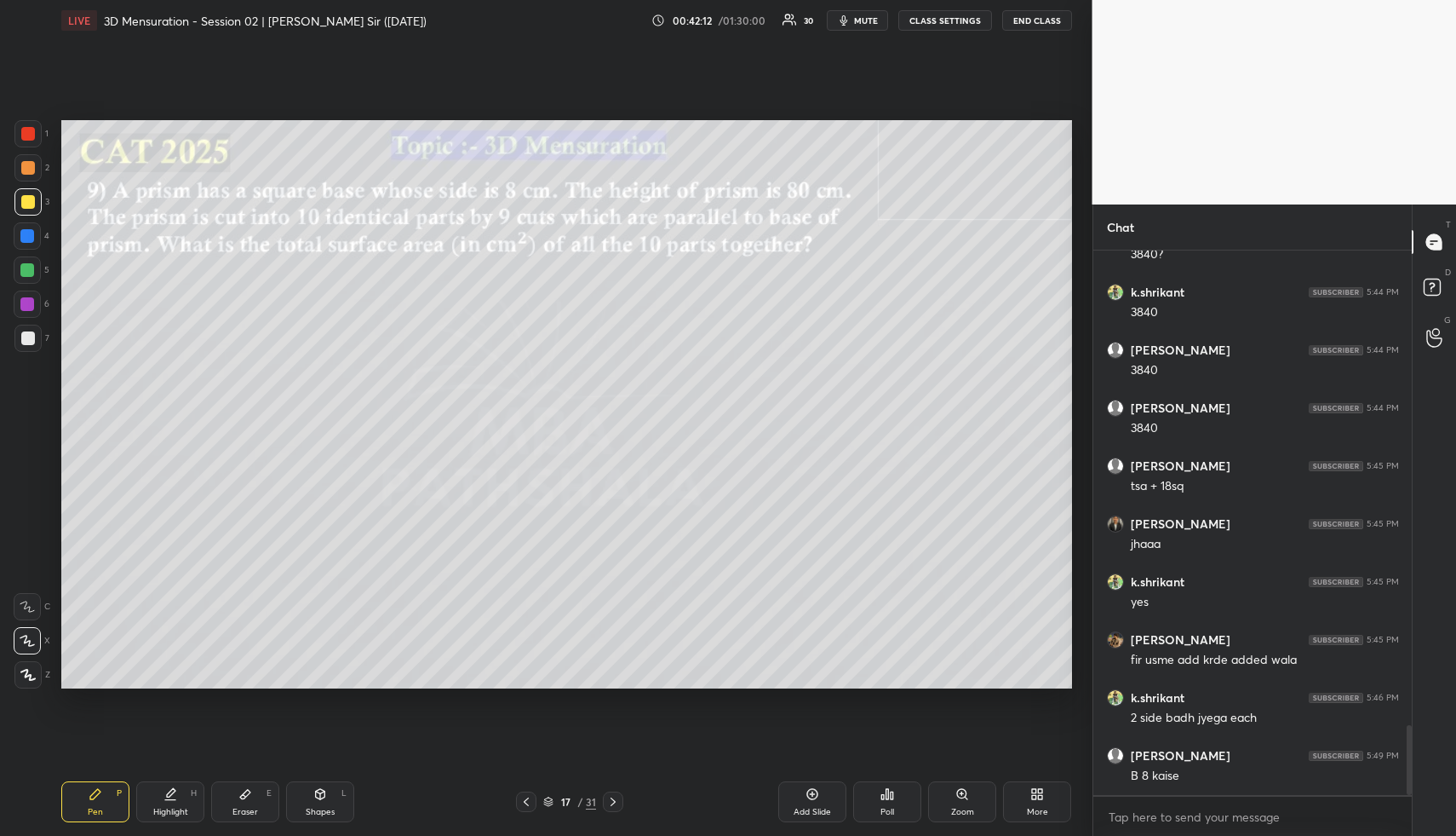
click at [195, 790] on div "H" at bounding box center [193, 793] width 6 height 9
drag, startPoint x: 172, startPoint y: 814, endPoint x: 199, endPoint y: 782, distance: 41.9
click at [174, 807] on div "Highlight" at bounding box center [171, 811] width 35 height 9
drag, startPoint x: 314, startPoint y: 810, endPoint x: 293, endPoint y: 752, distance: 61.7
click at [315, 807] on div "Shapes" at bounding box center [320, 811] width 29 height 9
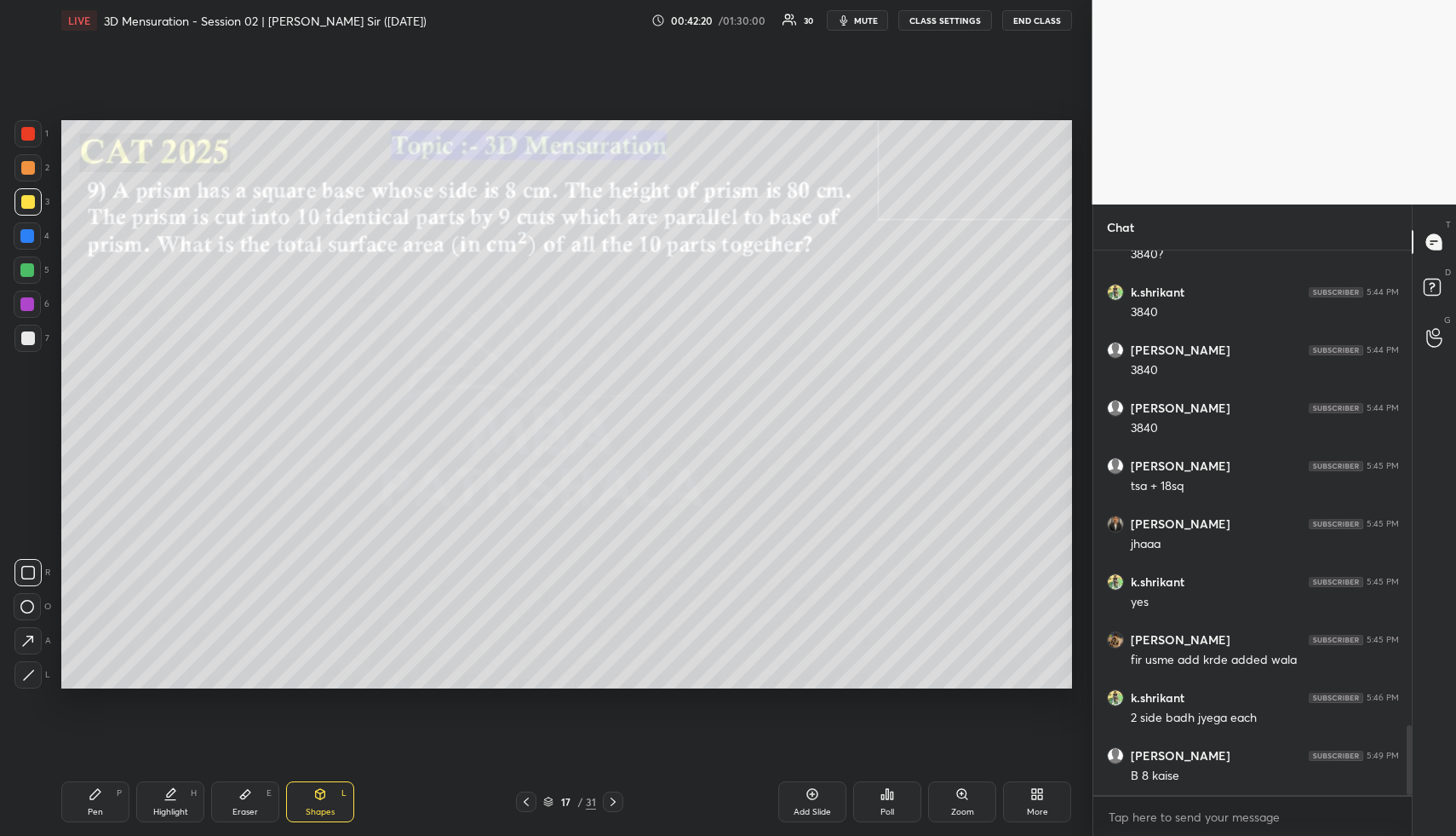
click at [32, 226] on div at bounding box center [27, 235] width 28 height 28
drag, startPoint x: 38, startPoint y: 670, endPoint x: 48, endPoint y: 658, distance: 15.6
click at [38, 671] on div at bounding box center [28, 675] width 28 height 28
drag, startPoint x: 253, startPoint y: 790, endPoint x: 239, endPoint y: 696, distance: 95.0
click at [254, 789] on div "Eraser E" at bounding box center [246, 802] width 69 height 41
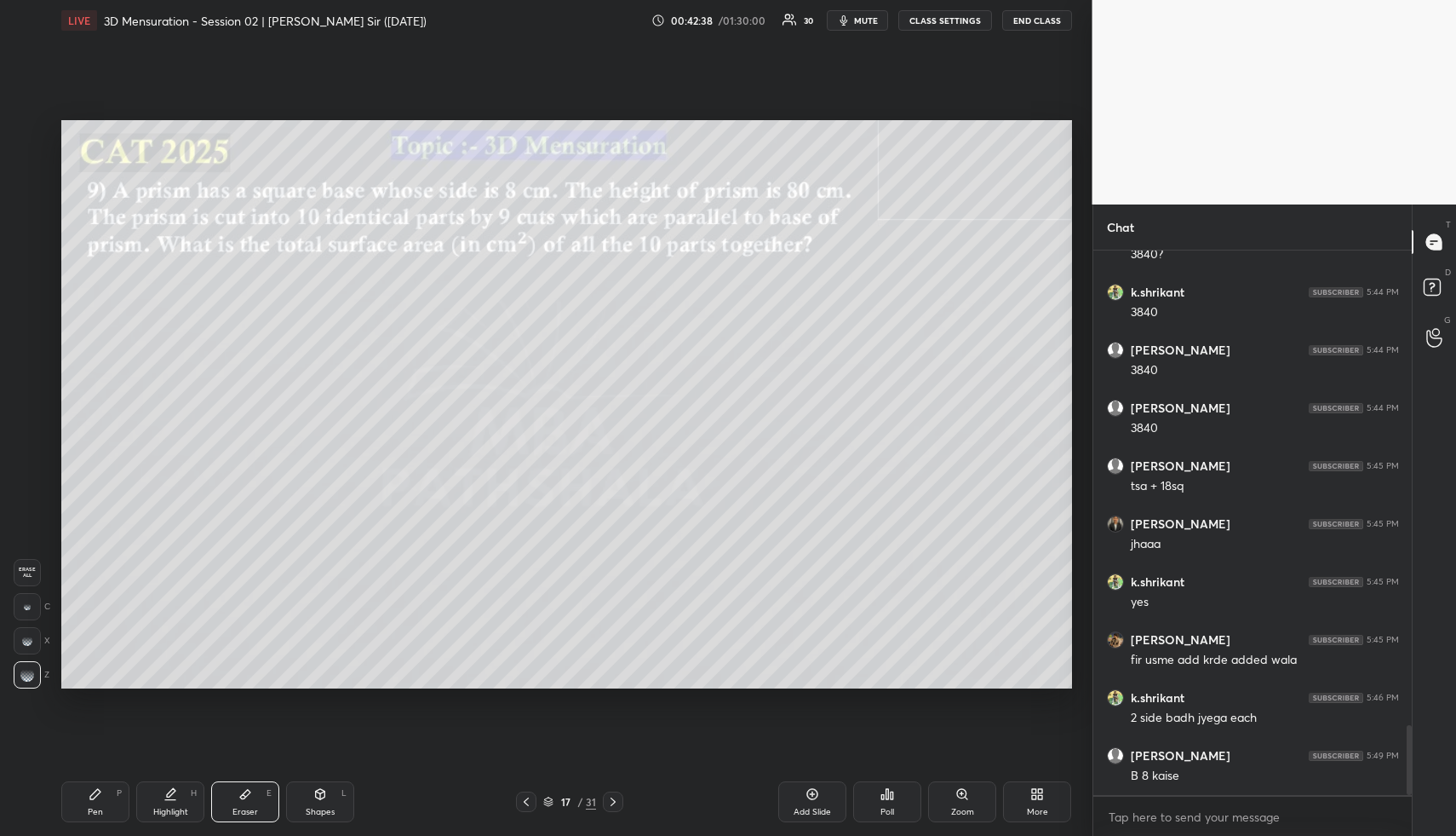
click at [332, 785] on div "Shapes L" at bounding box center [320, 802] width 69 height 41
drag, startPoint x: 32, startPoint y: 674, endPoint x: 25, endPoint y: 653, distance: 22.1
click at [30, 670] on icon at bounding box center [28, 675] width 12 height 12
click at [39, 218] on div "1 2 3 4 5 6 7" at bounding box center [31, 239] width 36 height 238
click at [192, 809] on div "Highlight H" at bounding box center [171, 802] width 69 height 41
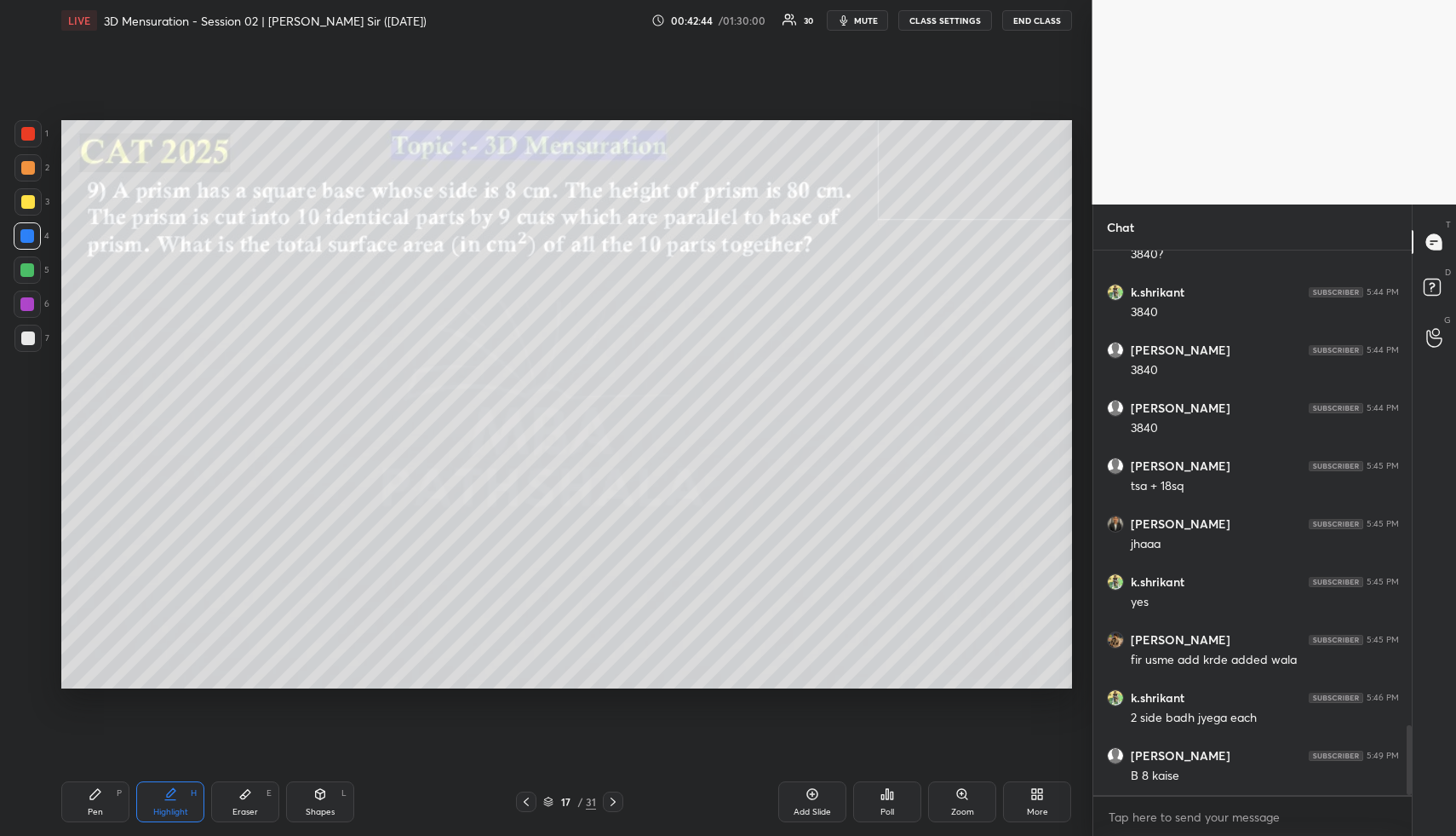
click at [309, 795] on div "Shapes L" at bounding box center [320, 802] width 69 height 41
click at [28, 268] on div at bounding box center [27, 270] width 13 height 13
click at [31, 670] on icon at bounding box center [29, 675] width 10 height 10
click at [176, 801] on div "Highlight H" at bounding box center [171, 802] width 69 height 41
drag, startPoint x: 84, startPoint y: 812, endPoint x: 154, endPoint y: 726, distance: 110.9
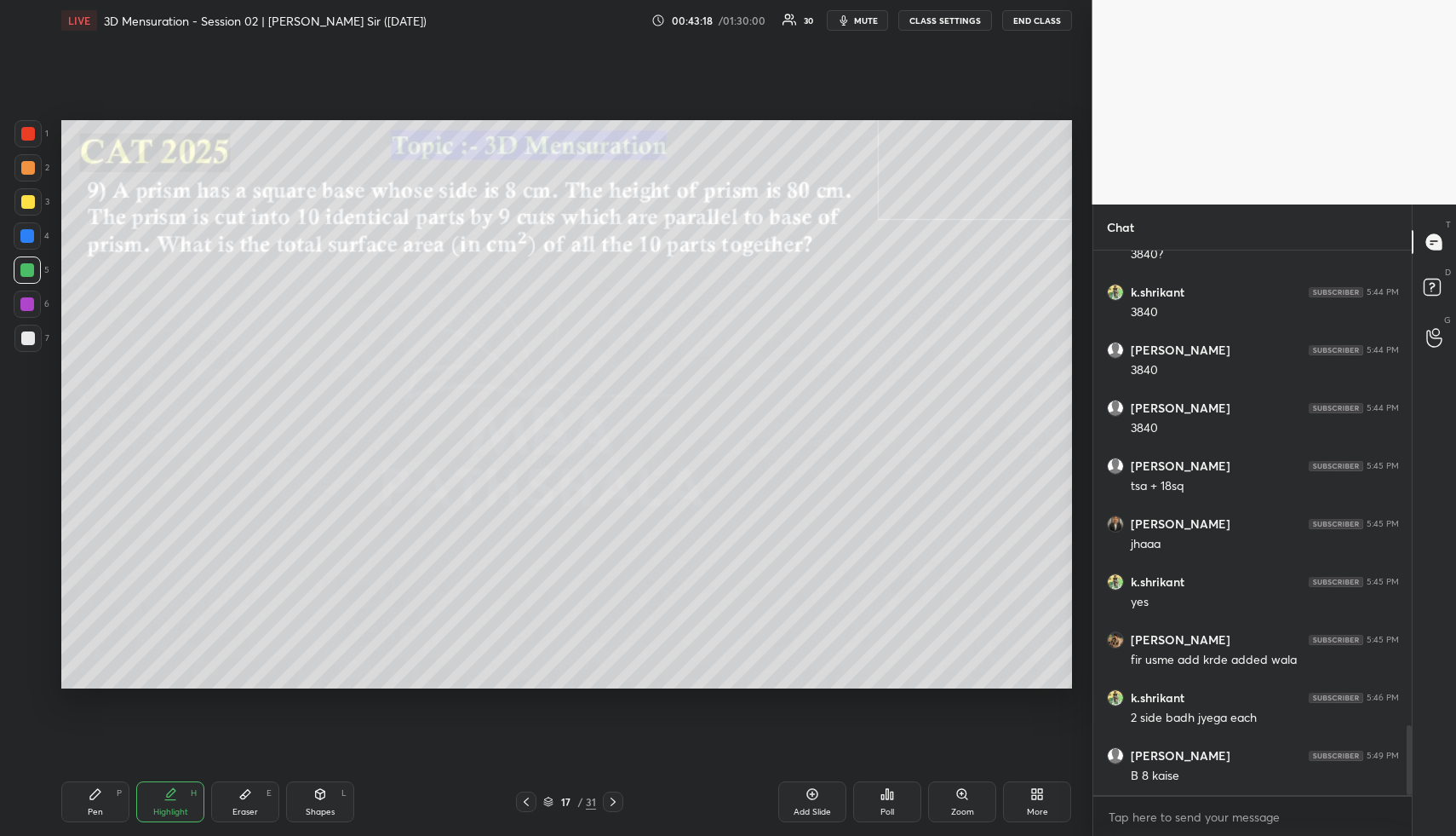
click at [84, 812] on div "Pen P" at bounding box center [95, 802] width 69 height 41
click at [27, 173] on div at bounding box center [28, 168] width 13 height 13
click at [168, 794] on icon at bounding box center [171, 792] width 9 height 9
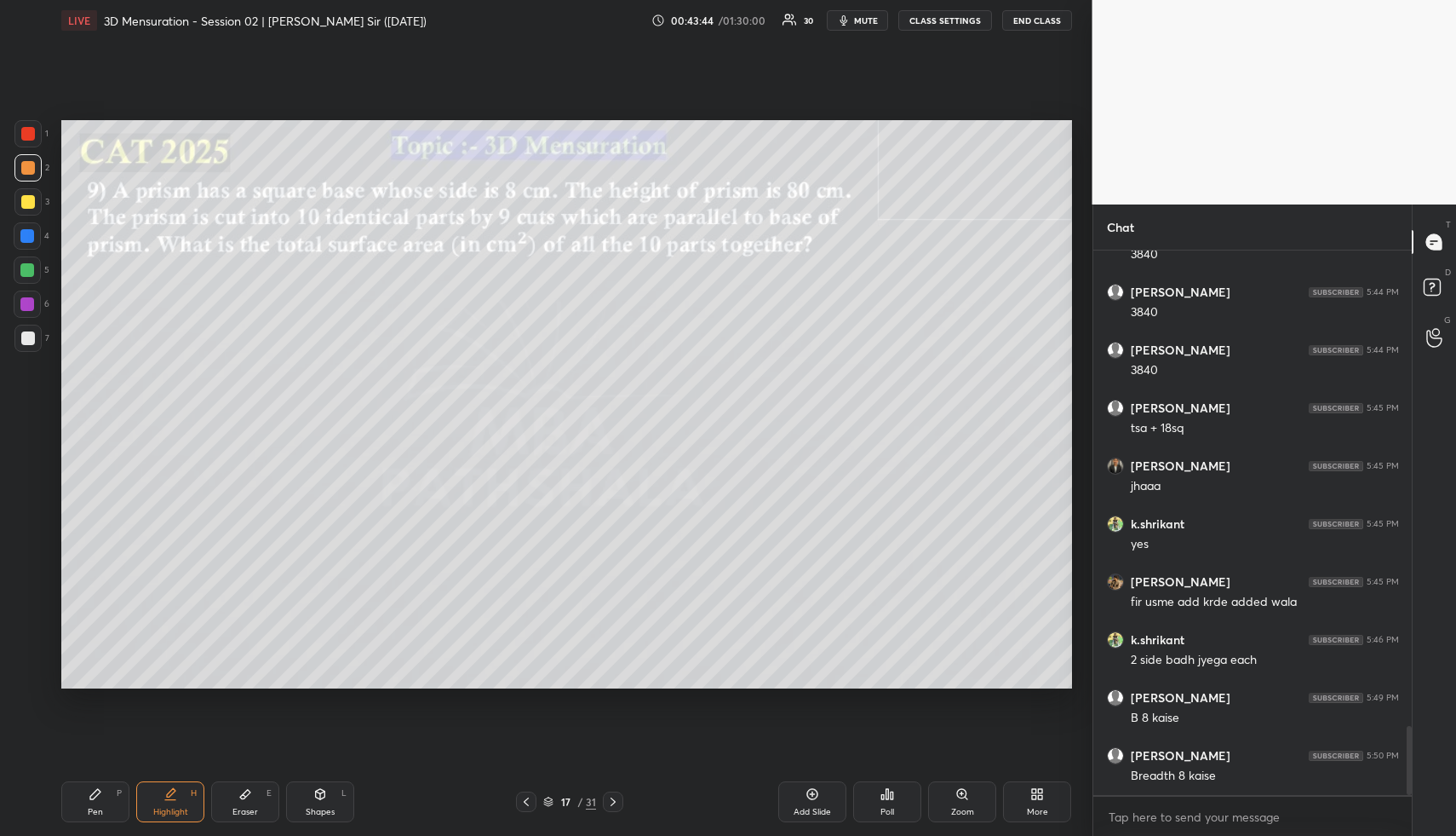
click at [167, 801] on div "Highlight H" at bounding box center [171, 802] width 69 height 41
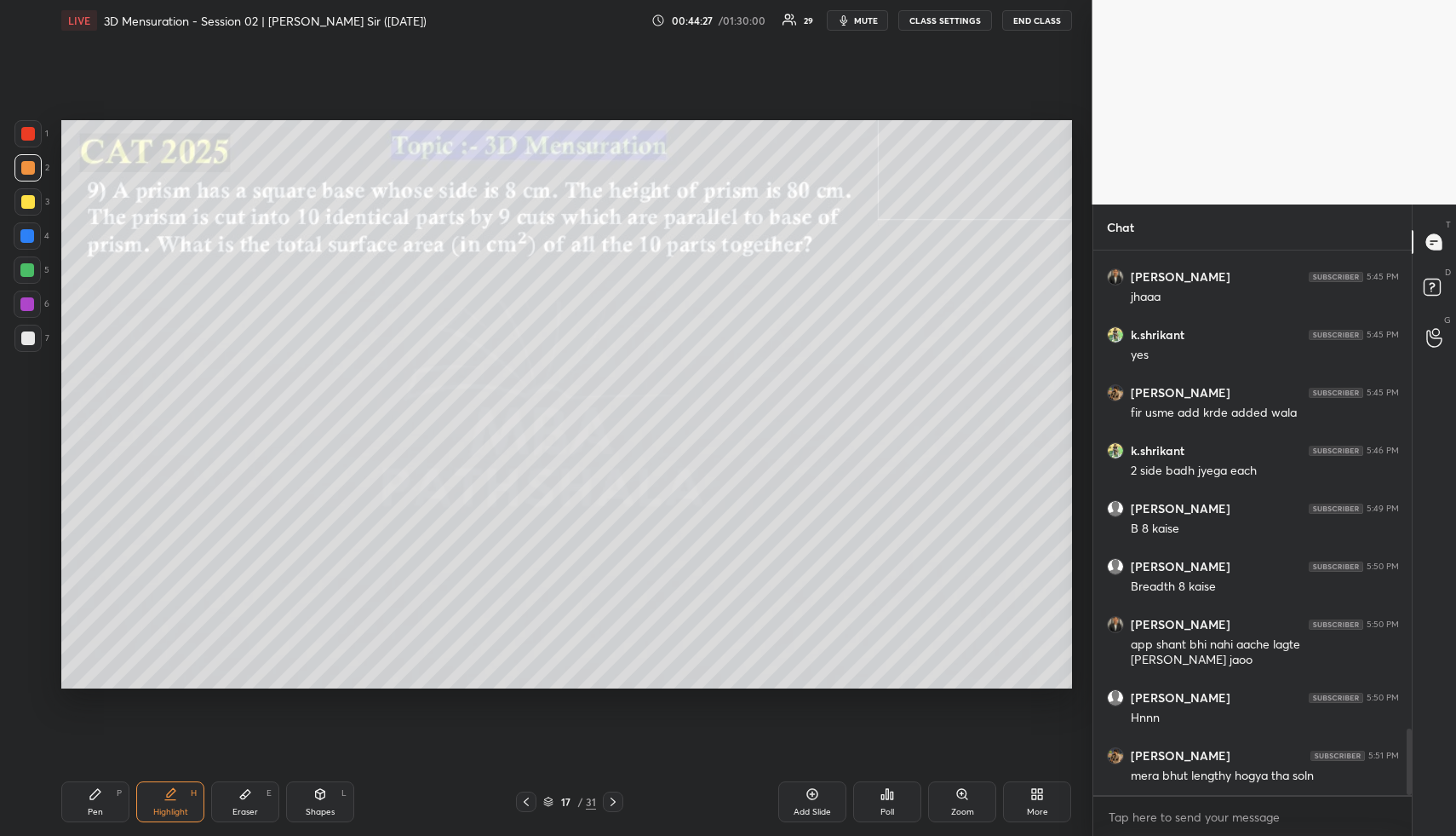
scroll to position [3983, 0]
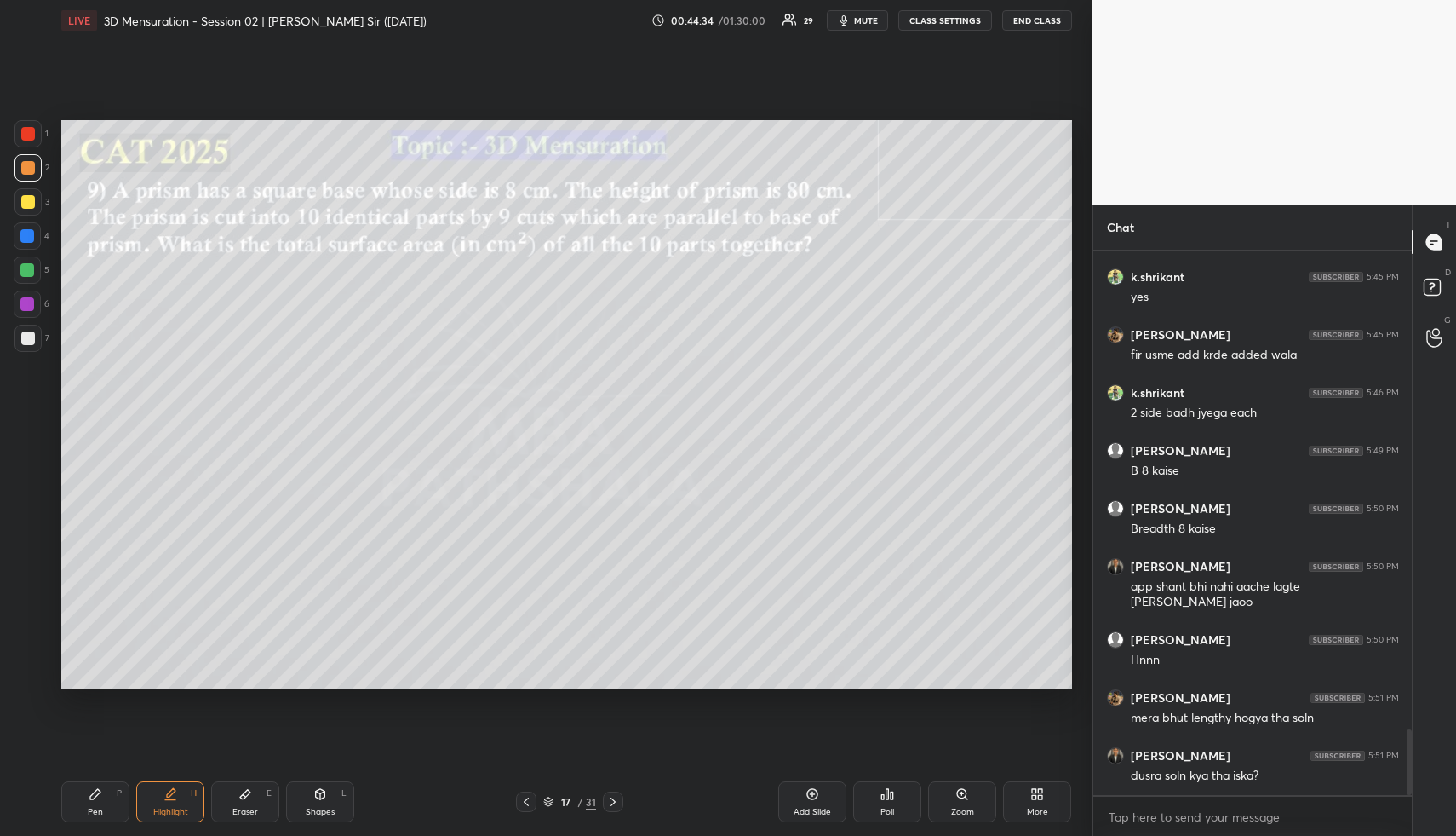
drag, startPoint x: 168, startPoint y: 810, endPoint x: 241, endPoint y: 694, distance: 137.1
click at [168, 810] on div "Highlight" at bounding box center [171, 811] width 35 height 9
click at [173, 793] on icon at bounding box center [171, 794] width 13 height 13
click at [611, 808] on div at bounding box center [613, 801] width 20 height 20
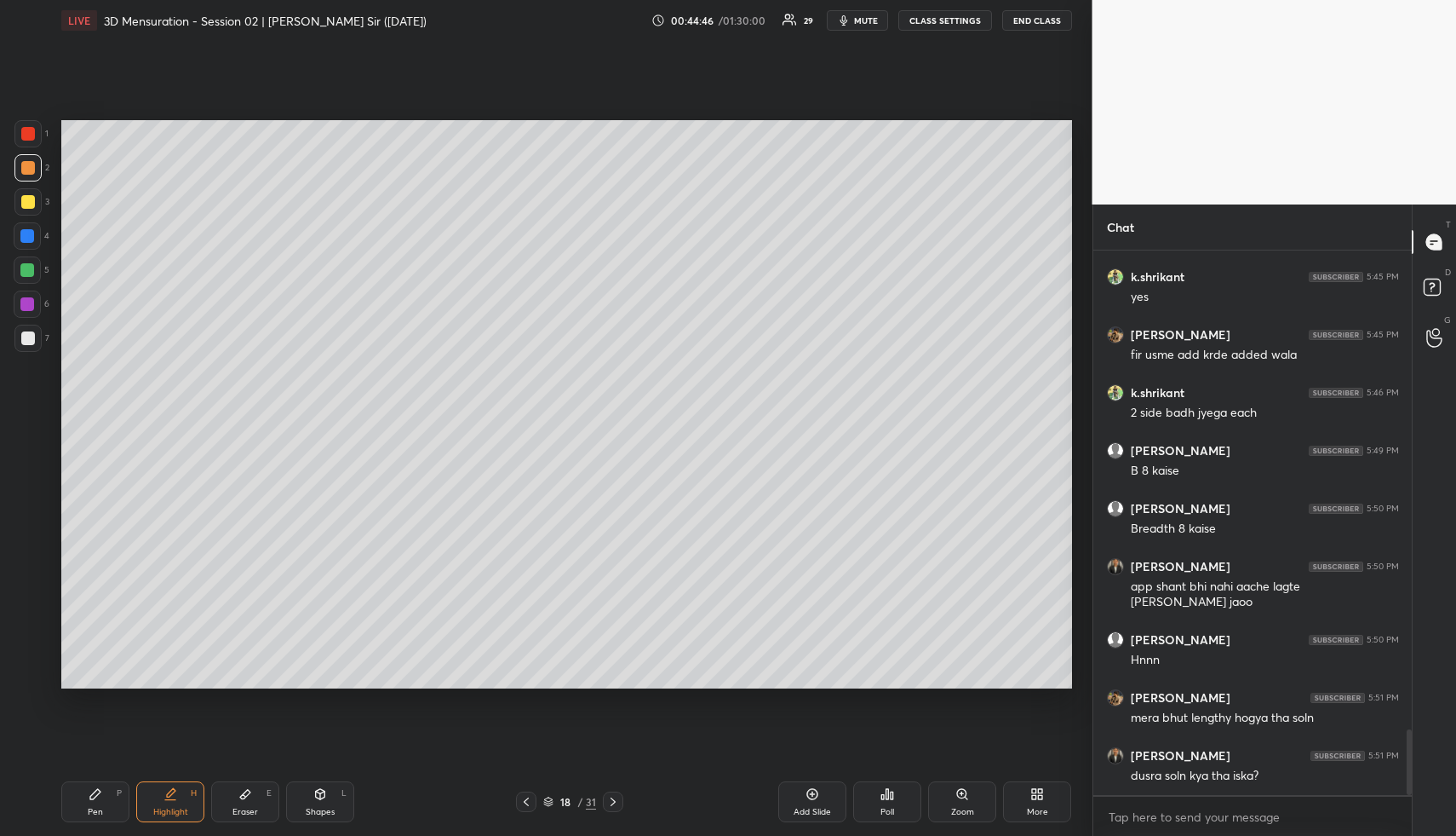
click at [176, 791] on div "Highlight H" at bounding box center [171, 802] width 69 height 41
drag, startPoint x: 323, startPoint y: 813, endPoint x: 317, endPoint y: 802, distance: 12.5
click at [319, 808] on div "Shapes" at bounding box center [320, 811] width 29 height 9
click at [28, 189] on div "1 2 3 4 5 6 7" at bounding box center [31, 239] width 36 height 238
click at [28, 206] on div at bounding box center [28, 202] width 13 height 13
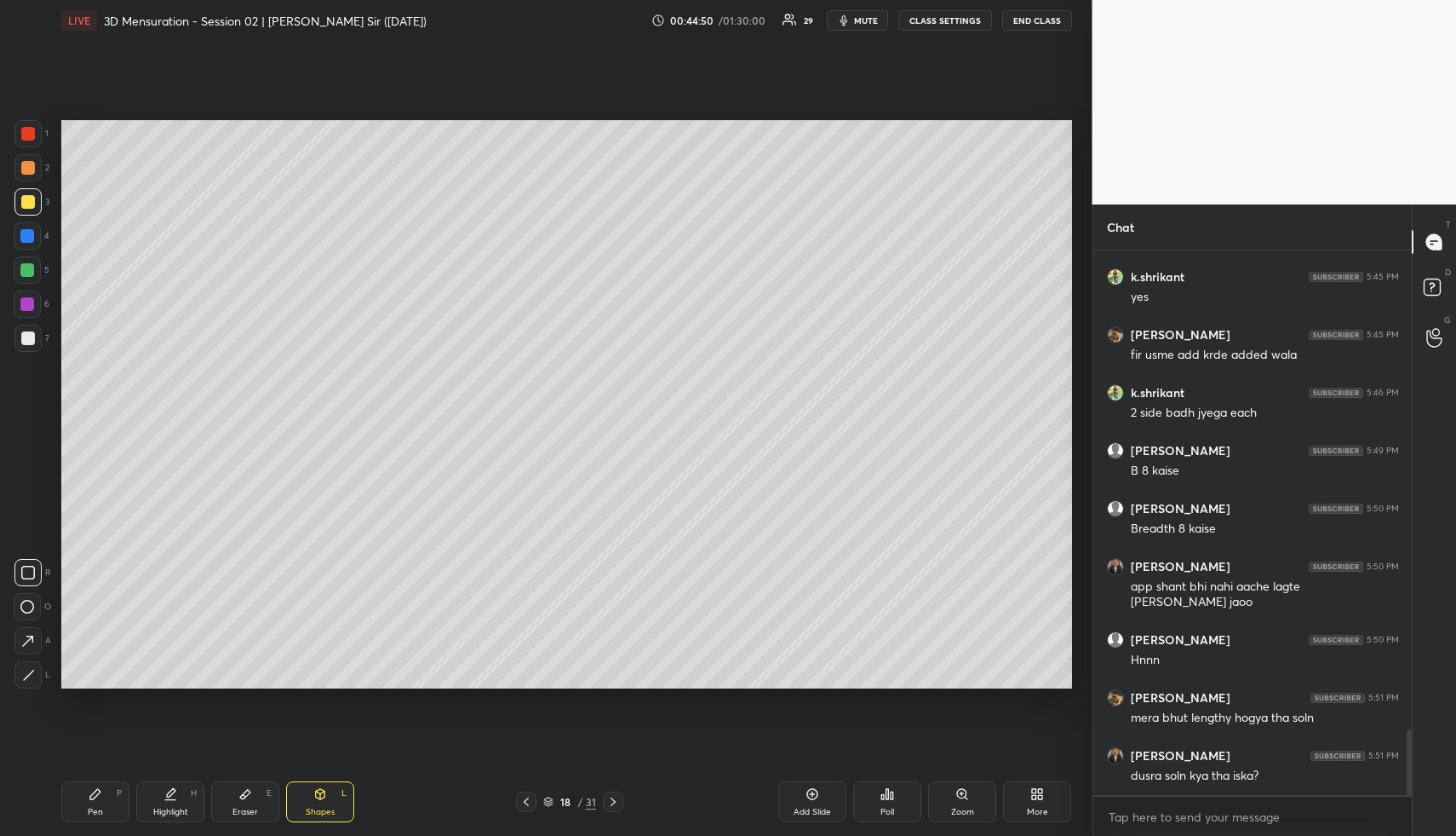
drag, startPoint x: 28, startPoint y: 685, endPoint x: 30, endPoint y: 628, distance: 57.0
click at [28, 685] on div at bounding box center [28, 675] width 28 height 28
click at [30, 339] on div at bounding box center [28, 338] width 13 height 13
click at [189, 808] on div "Highlight H" at bounding box center [171, 802] width 69 height 41
click at [319, 807] on div "Shapes" at bounding box center [320, 811] width 29 height 9
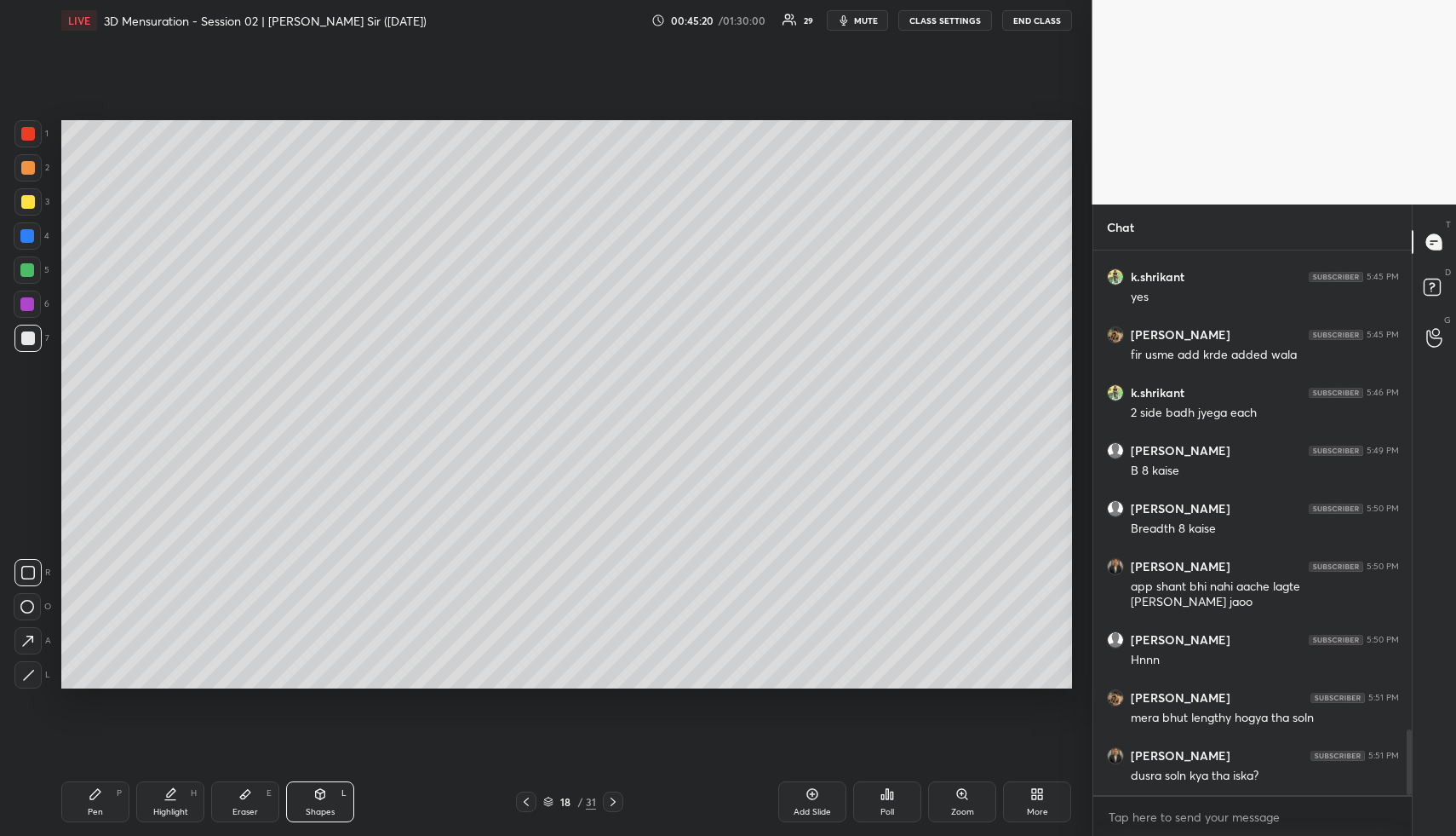
drag, startPoint x: 30, startPoint y: 341, endPoint x: 41, endPoint y: 518, distance: 177.3
click at [30, 341] on div at bounding box center [28, 338] width 13 height 13
click at [27, 674] on icon at bounding box center [28, 675] width 12 height 12
drag, startPoint x: 172, startPoint y: 800, endPoint x: 172, endPoint y: 705, distance: 95.0
click at [169, 806] on div "Highlight H" at bounding box center [171, 802] width 69 height 41
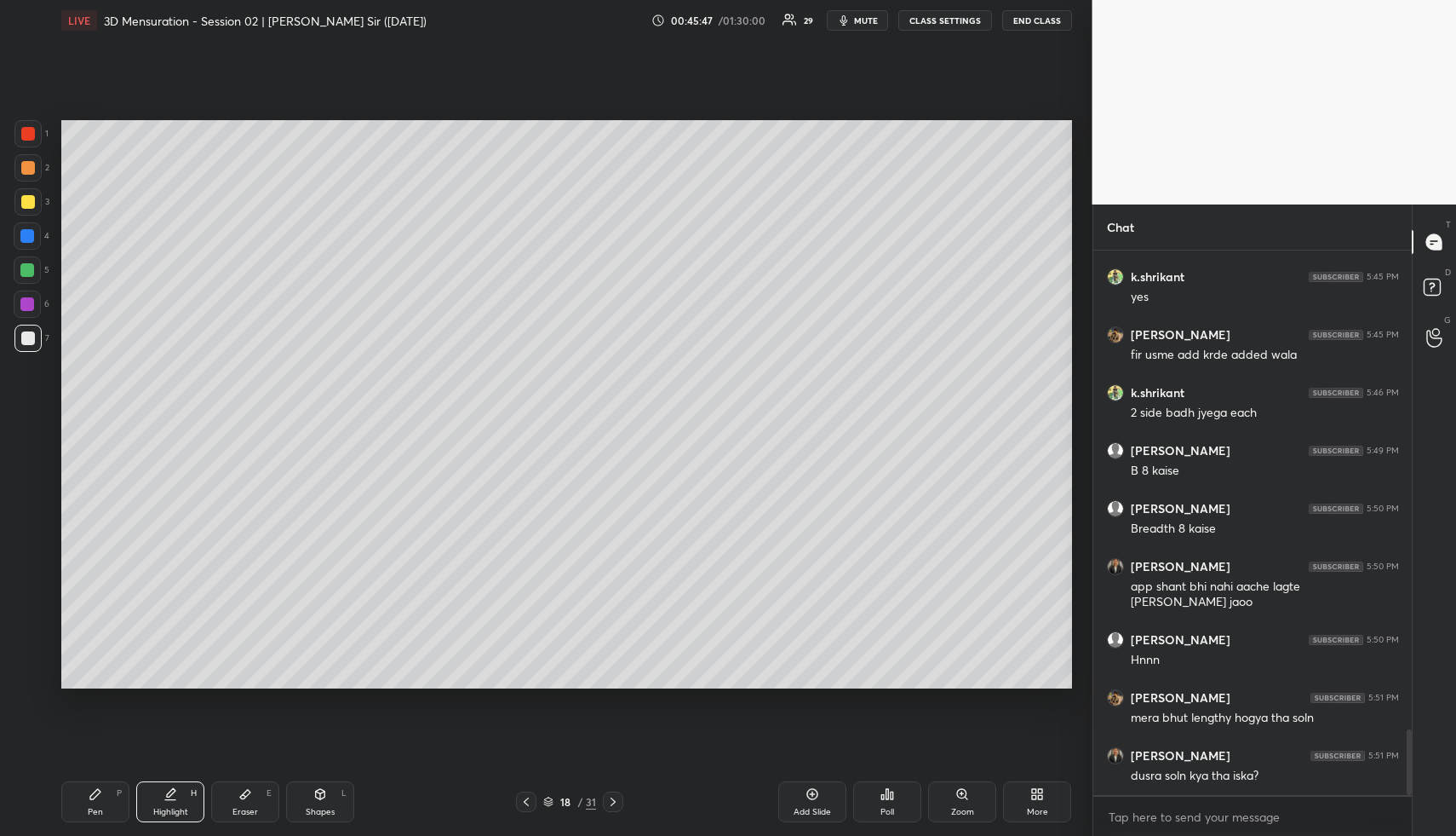
drag, startPoint x: 523, startPoint y: 802, endPoint x: 521, endPoint y: 789, distance: 13.2
click at [523, 802] on icon at bounding box center [526, 802] width 13 height 13
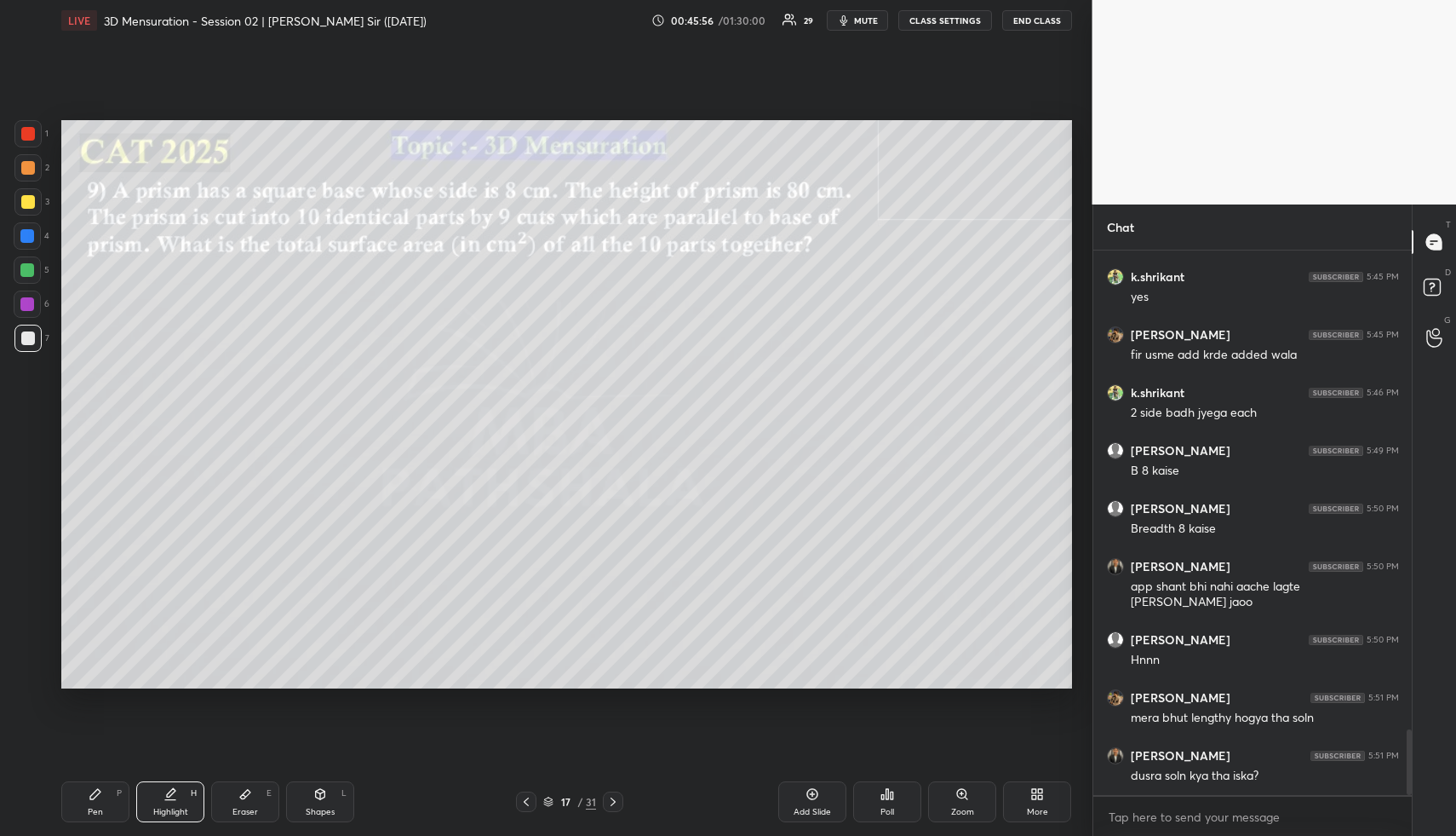
drag, startPoint x: 101, startPoint y: 804, endPoint x: 97, endPoint y: 784, distance: 20.4
click at [100, 804] on div "Pen P" at bounding box center [95, 802] width 69 height 41
click at [22, 163] on div at bounding box center [28, 168] width 13 height 13
click at [111, 797] on div "Pen P" at bounding box center [95, 802] width 69 height 41
drag, startPoint x: 36, startPoint y: 166, endPoint x: 53, endPoint y: 182, distance: 23.3
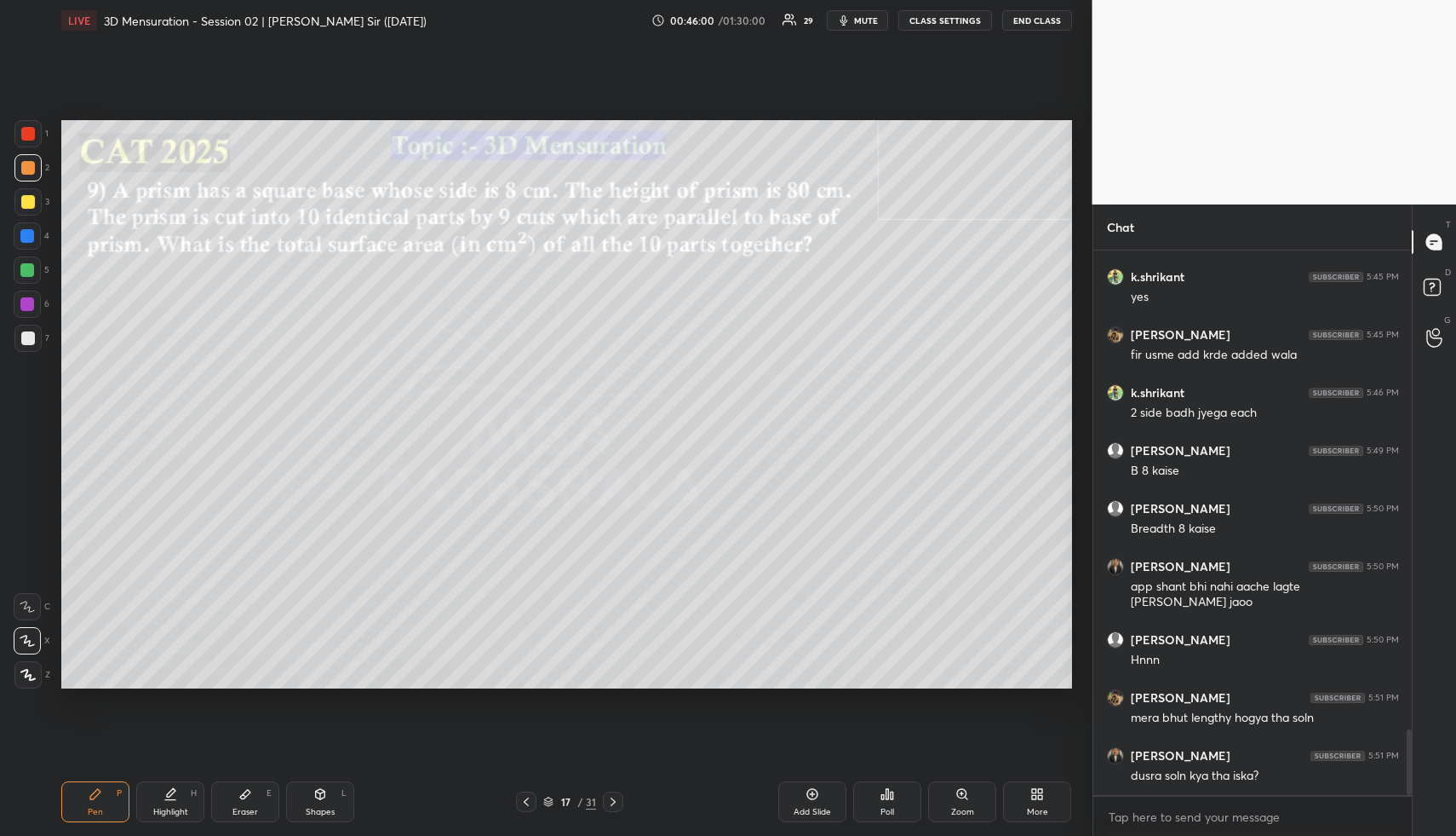
click at [36, 166] on div at bounding box center [28, 168] width 28 height 28
click at [153, 810] on div "Highlight" at bounding box center [171, 811] width 35 height 9
drag, startPoint x: 157, startPoint y: 807, endPoint x: 162, endPoint y: 797, distance: 11.2
click at [157, 807] on div "Highlight" at bounding box center [171, 811] width 35 height 9
click at [88, 815] on div "Pen" at bounding box center [95, 811] width 15 height 9
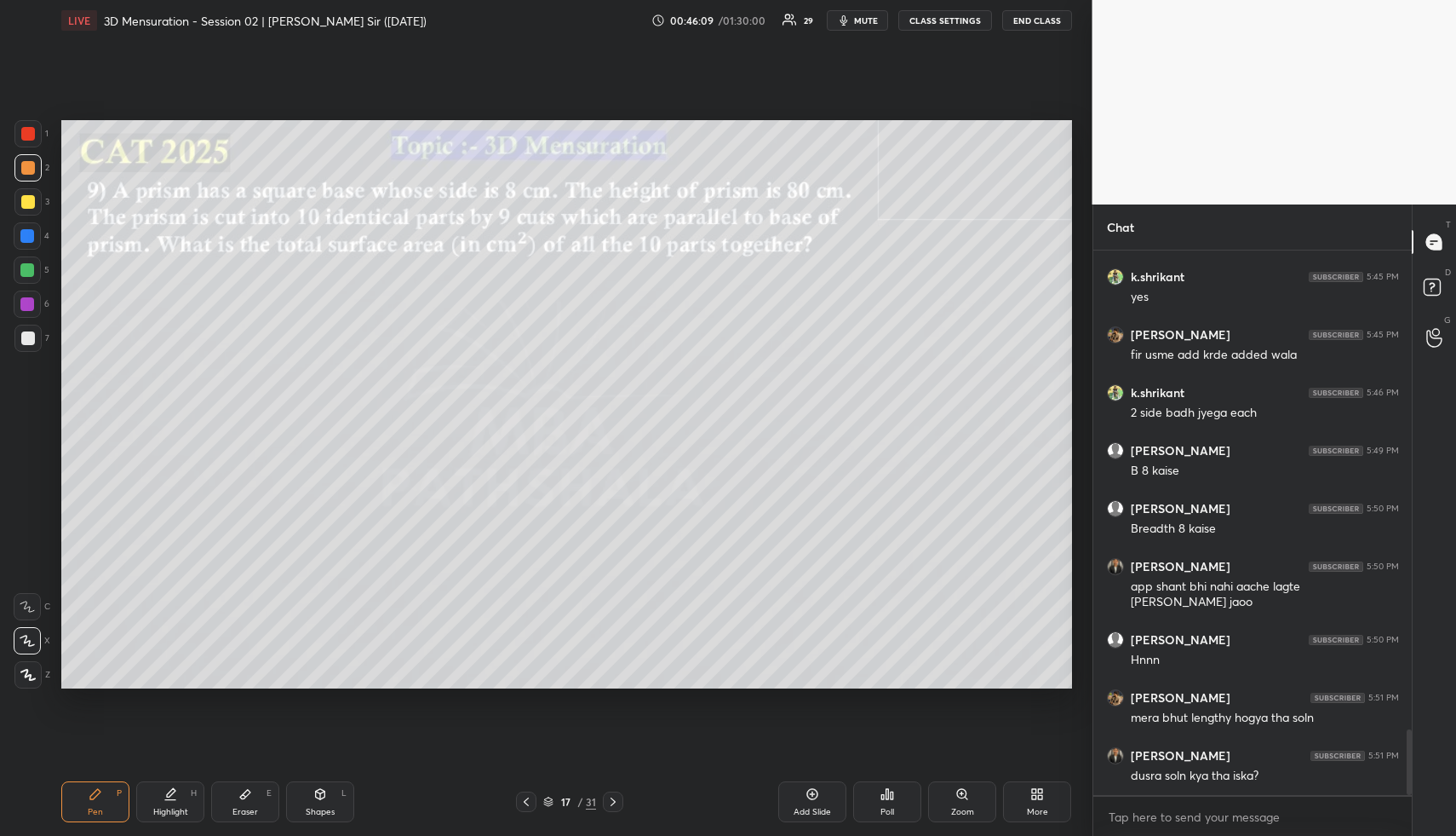
click at [157, 807] on div "Highlight" at bounding box center [171, 811] width 35 height 9
click at [161, 799] on div "Highlight H" at bounding box center [171, 802] width 69 height 41
drag, startPoint x: 91, startPoint y: 805, endPoint x: 96, endPoint y: 775, distance: 30.4
click at [91, 804] on div "Pen P" at bounding box center [95, 802] width 69 height 41
drag, startPoint x: 70, startPoint y: 807, endPoint x: 197, endPoint y: 689, distance: 173.4
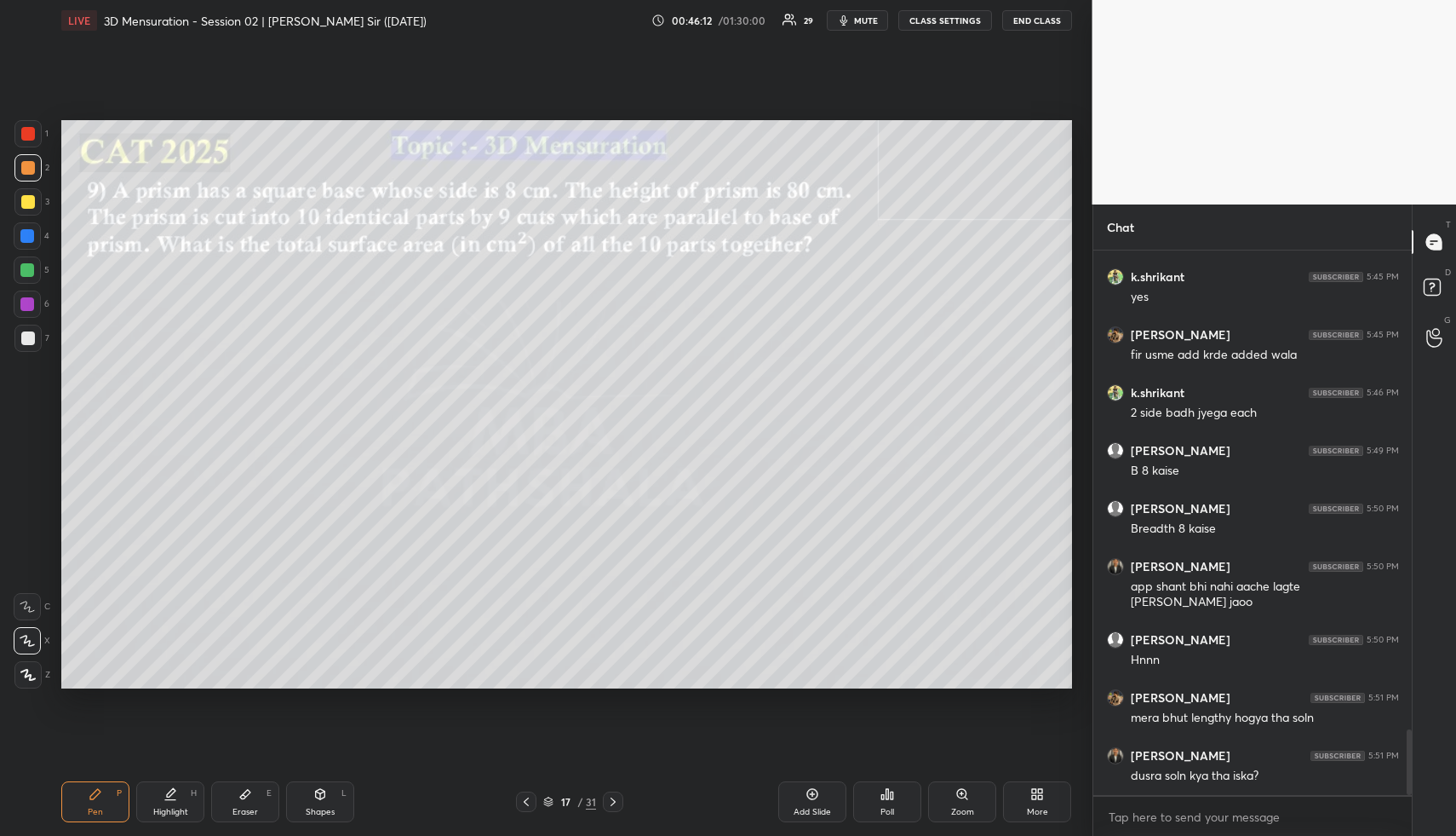
click at [70, 807] on div "Pen P" at bounding box center [95, 802] width 69 height 41
drag, startPoint x: 153, startPoint y: 786, endPoint x: 257, endPoint y: 745, distance: 111.8
click at [158, 787] on div "Highlight H" at bounding box center [171, 802] width 69 height 41
drag, startPoint x: 353, startPoint y: 812, endPoint x: 341, endPoint y: 805, distance: 13.9
click at [351, 809] on div "Shapes L" at bounding box center [320, 802] width 69 height 41
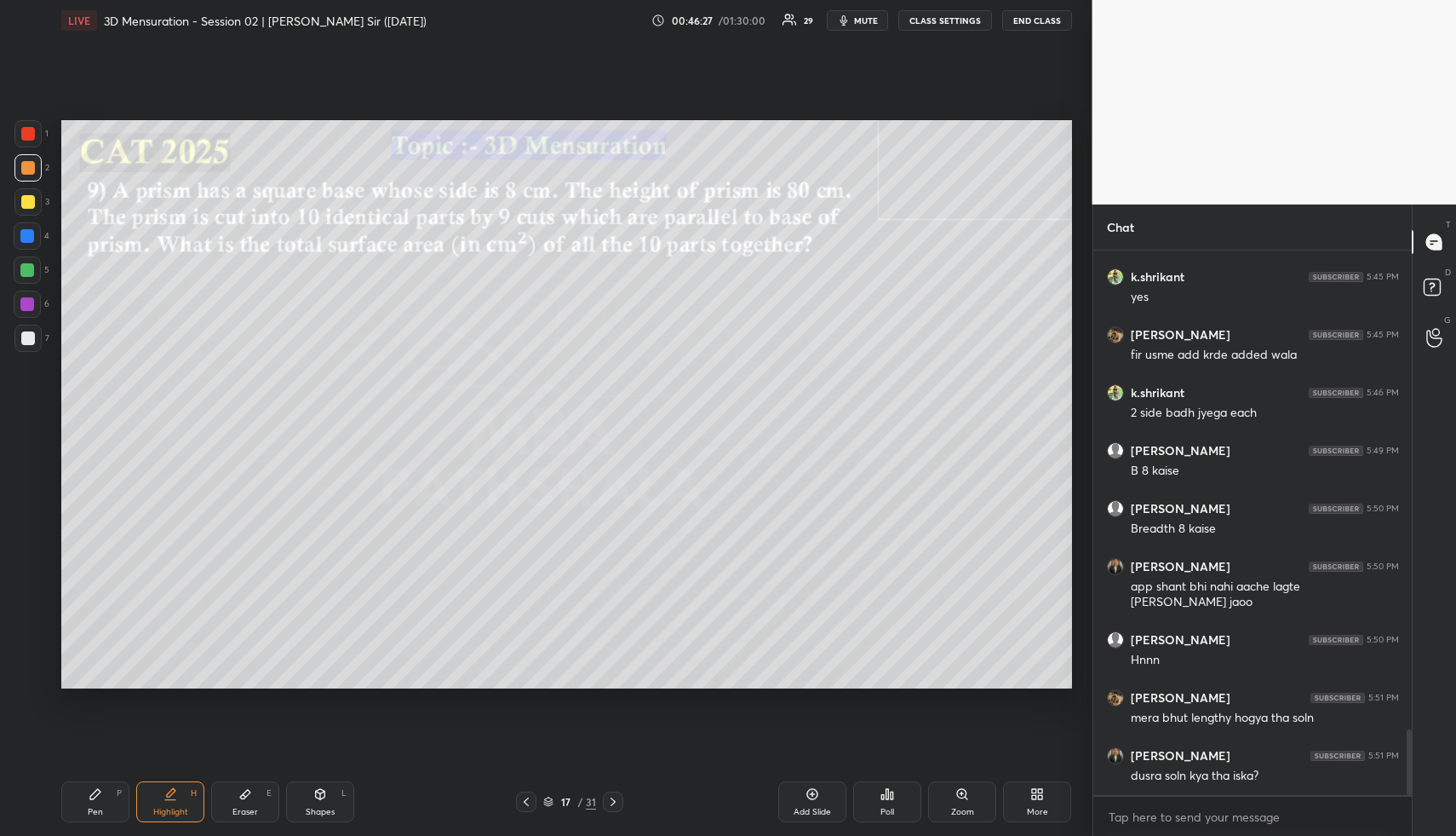
click at [339, 806] on div "Shapes L" at bounding box center [320, 802] width 69 height 41
click at [33, 339] on div at bounding box center [28, 338] width 13 height 13
click at [90, 805] on div "Pen P" at bounding box center [95, 802] width 69 height 41
click at [100, 805] on div "Pen P" at bounding box center [95, 802] width 69 height 41
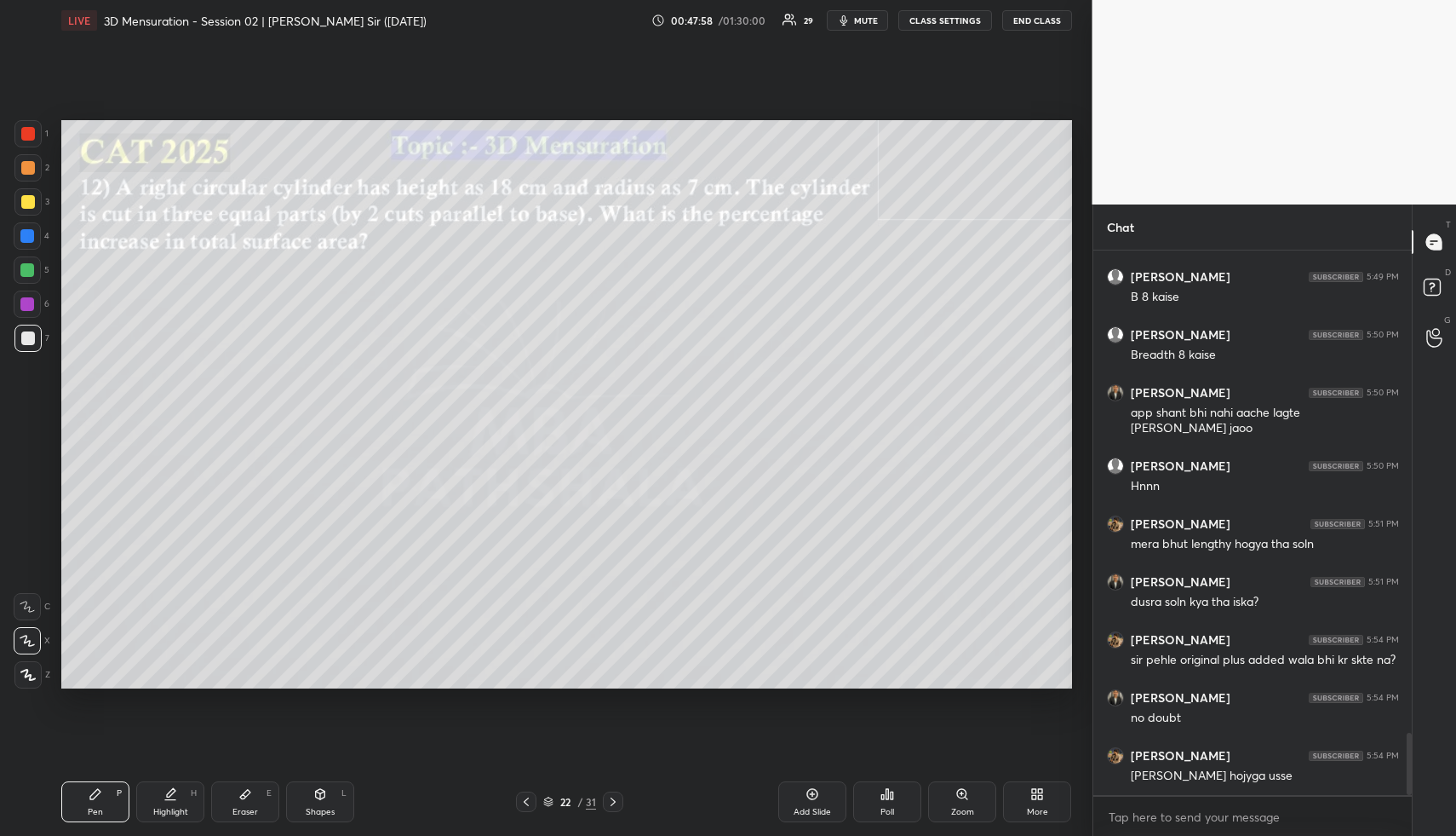
scroll to position [4214, 0]
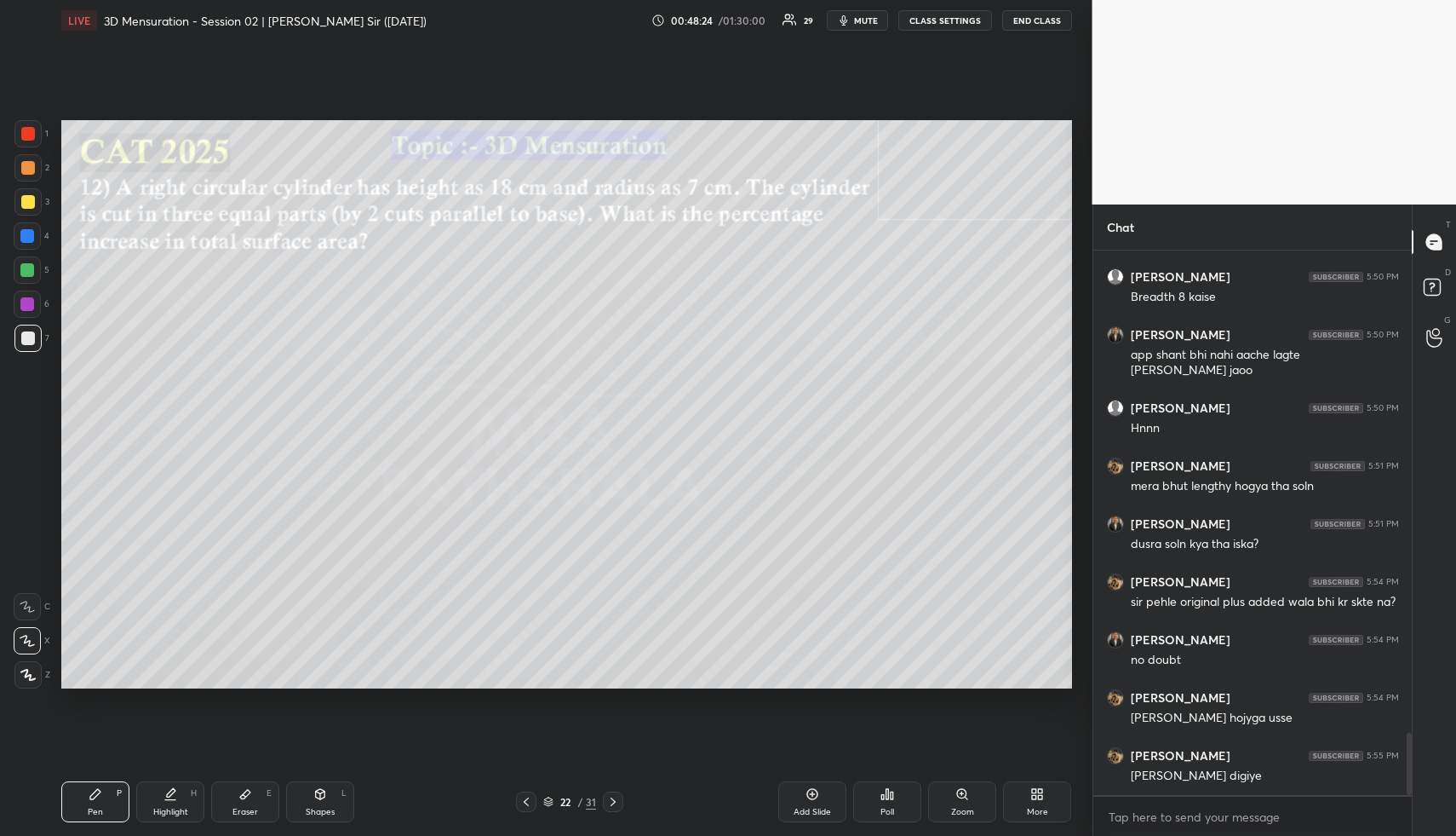
drag, startPoint x: 319, startPoint y: 812, endPoint x: 276, endPoint y: 694, distance: 125.6
click at [319, 812] on div "Shapes" at bounding box center [320, 811] width 29 height 9
click at [37, 173] on div at bounding box center [28, 168] width 28 height 28
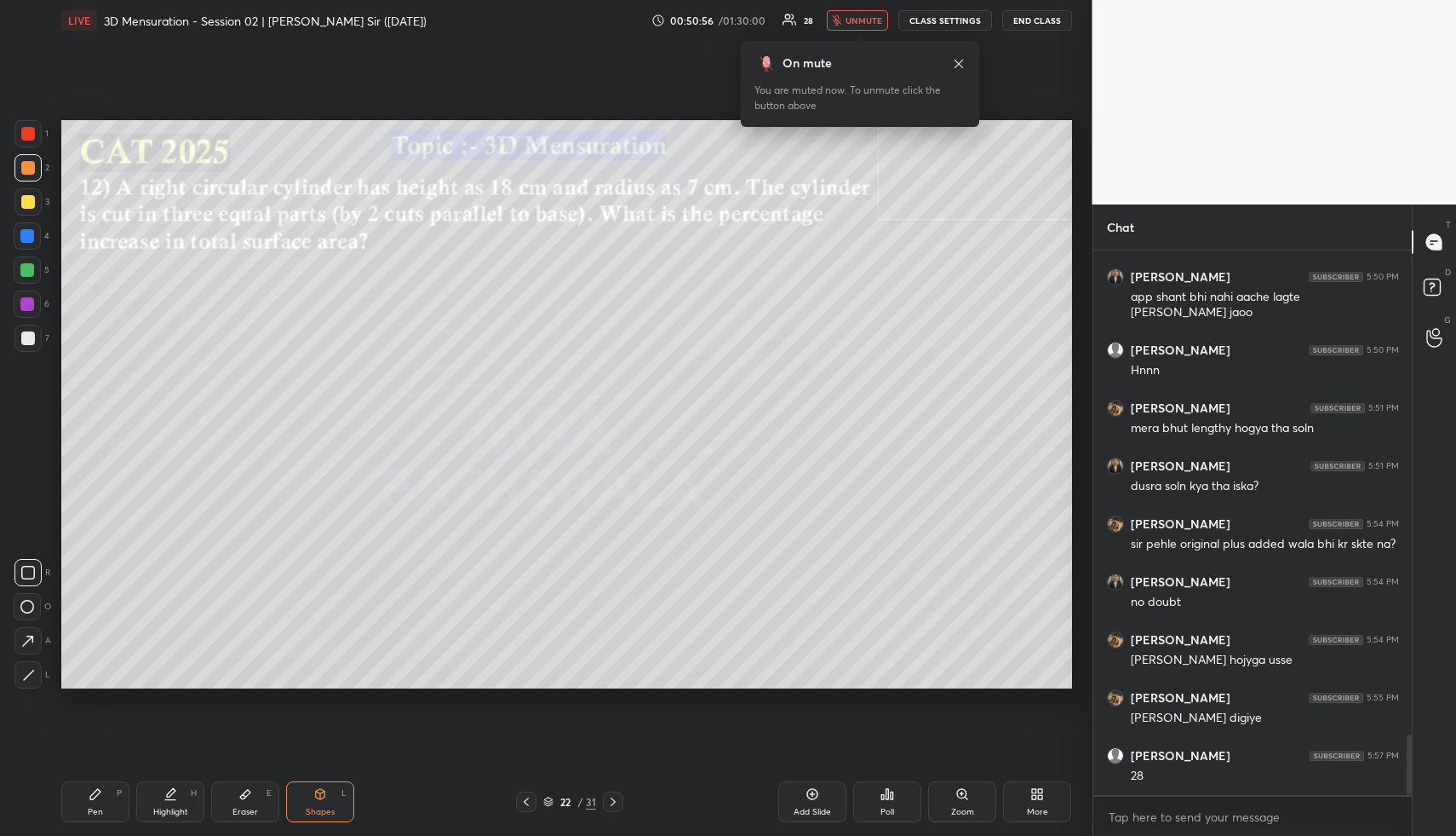
scroll to position [4330, 0]
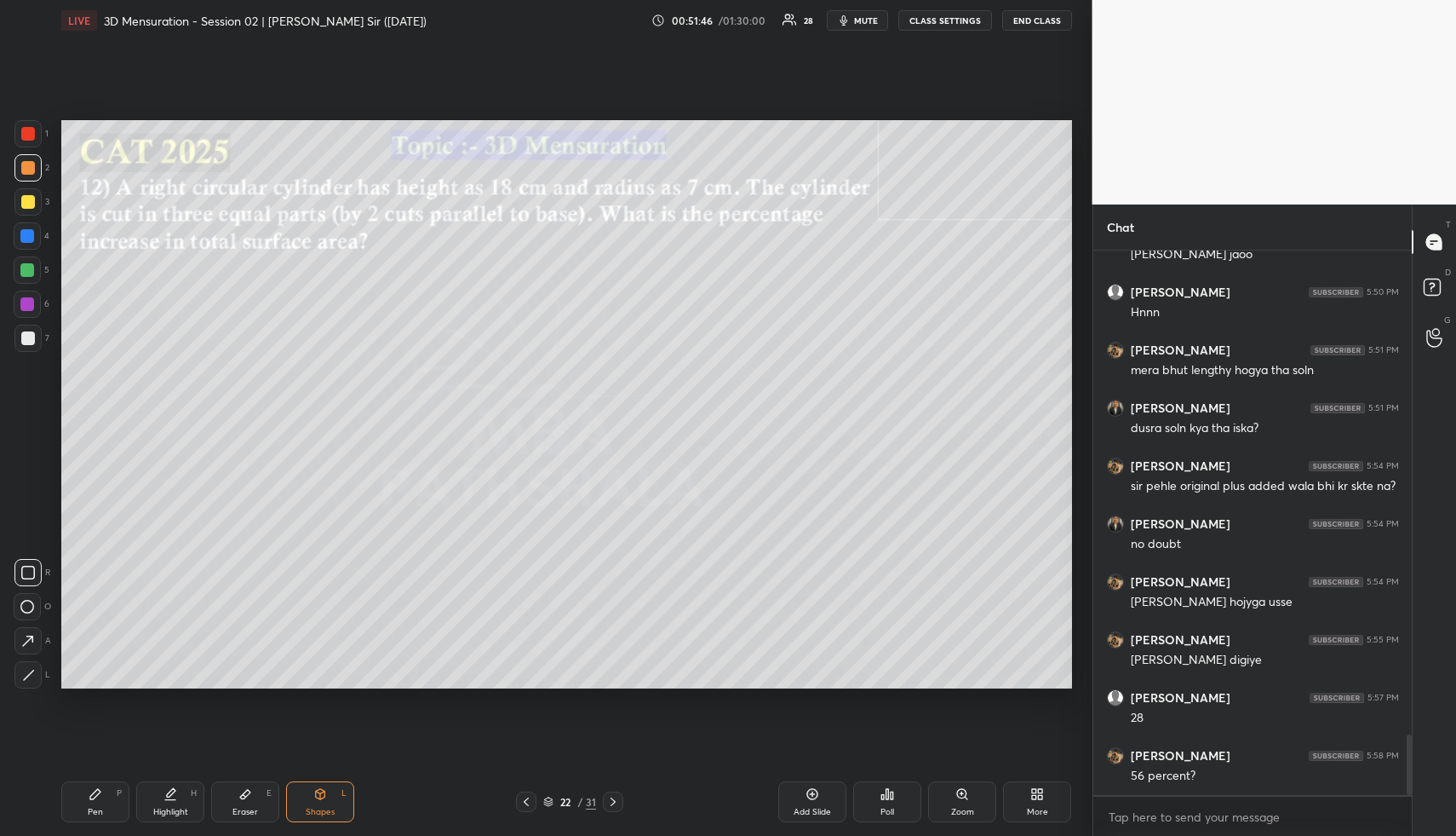
click at [317, 797] on icon at bounding box center [321, 794] width 10 height 10
drag, startPoint x: 30, startPoint y: 198, endPoint x: 28, endPoint y: 207, distance: 9.2
click at [28, 204] on div at bounding box center [28, 202] width 13 height 13
drag, startPoint x: 29, startPoint y: 604, endPoint x: 51, endPoint y: 556, distance: 52.8
click at [27, 603] on icon at bounding box center [27, 606] width 13 height 13
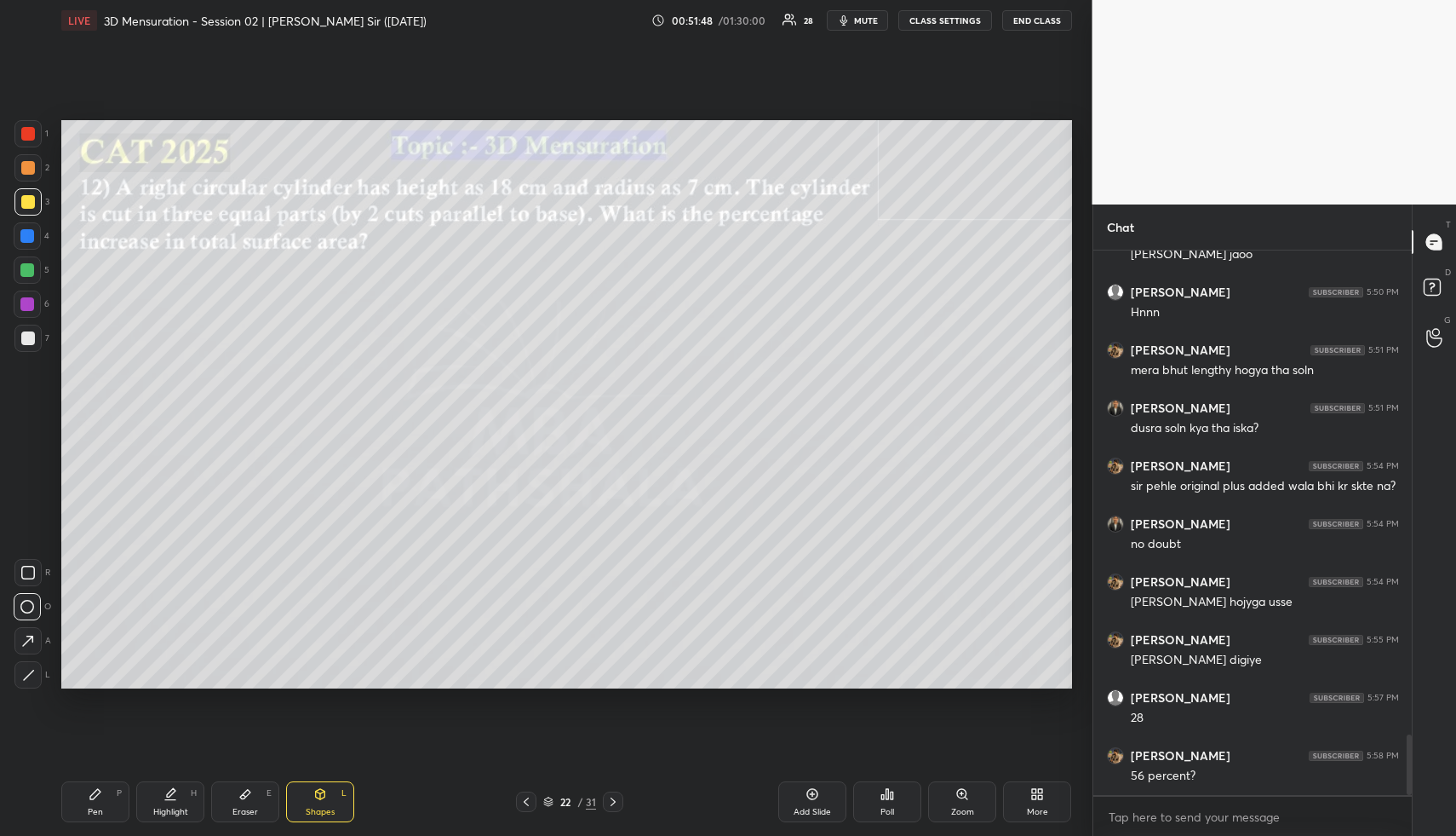
drag, startPoint x: 241, startPoint y: 782, endPoint x: 214, endPoint y: 736, distance: 53.3
click at [240, 782] on div "Eraser E" at bounding box center [246, 802] width 69 height 41
drag, startPoint x: 28, startPoint y: 566, endPoint x: 44, endPoint y: 590, distance: 28.8
click at [28, 569] on span "Erase all" at bounding box center [27, 572] width 26 height 12
click at [314, 804] on div "Shapes L" at bounding box center [320, 802] width 69 height 41
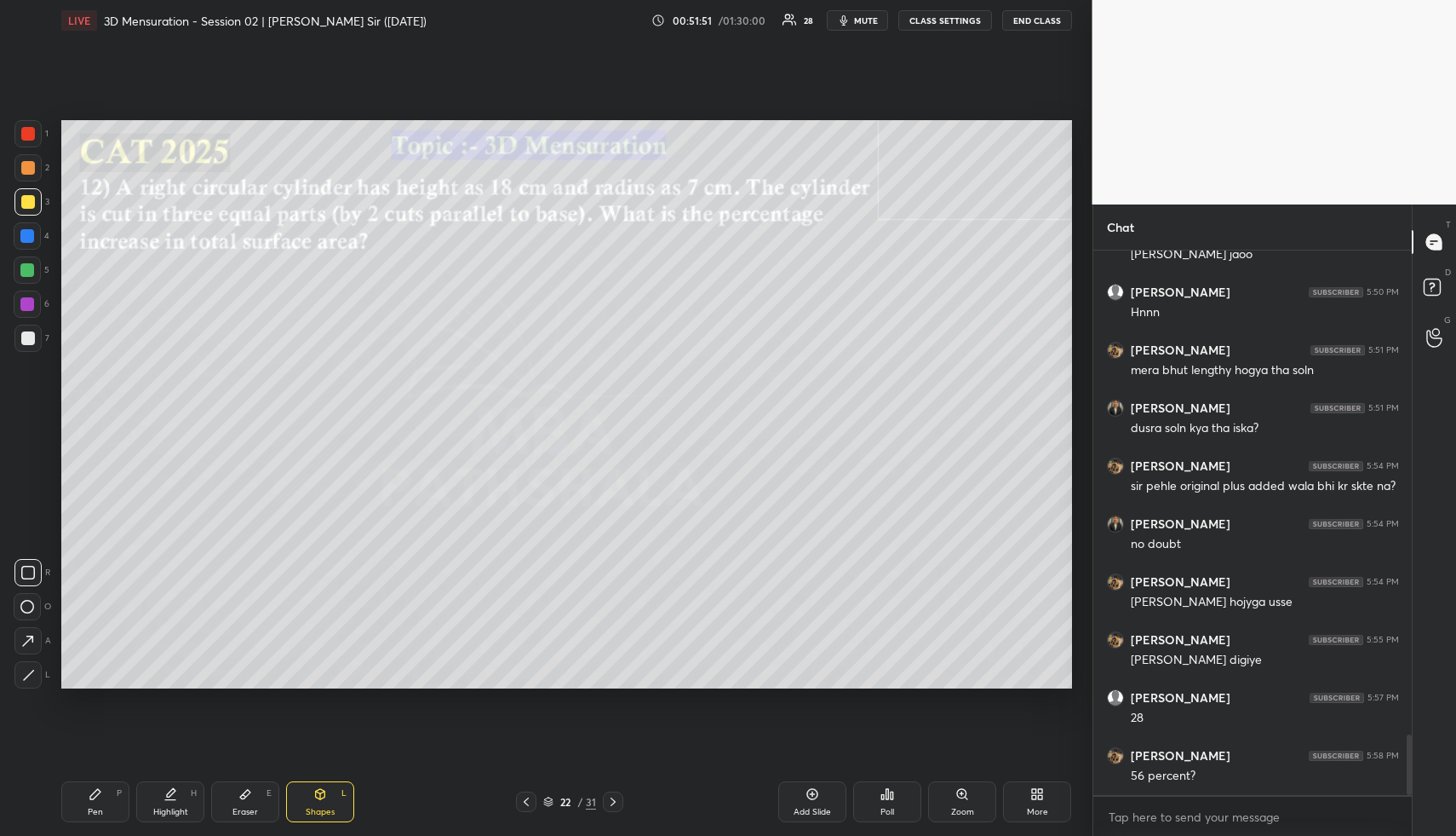
click at [30, 229] on div at bounding box center [27, 235] width 13 height 13
drag, startPoint x: 30, startPoint y: 613, endPoint x: 60, endPoint y: 541, distance: 78.0
click at [30, 607] on icon at bounding box center [27, 606] width 13 height 13
click at [26, 679] on div at bounding box center [28, 675] width 28 height 28
drag, startPoint x: 172, startPoint y: 803, endPoint x: 172, endPoint y: 765, distance: 38.0
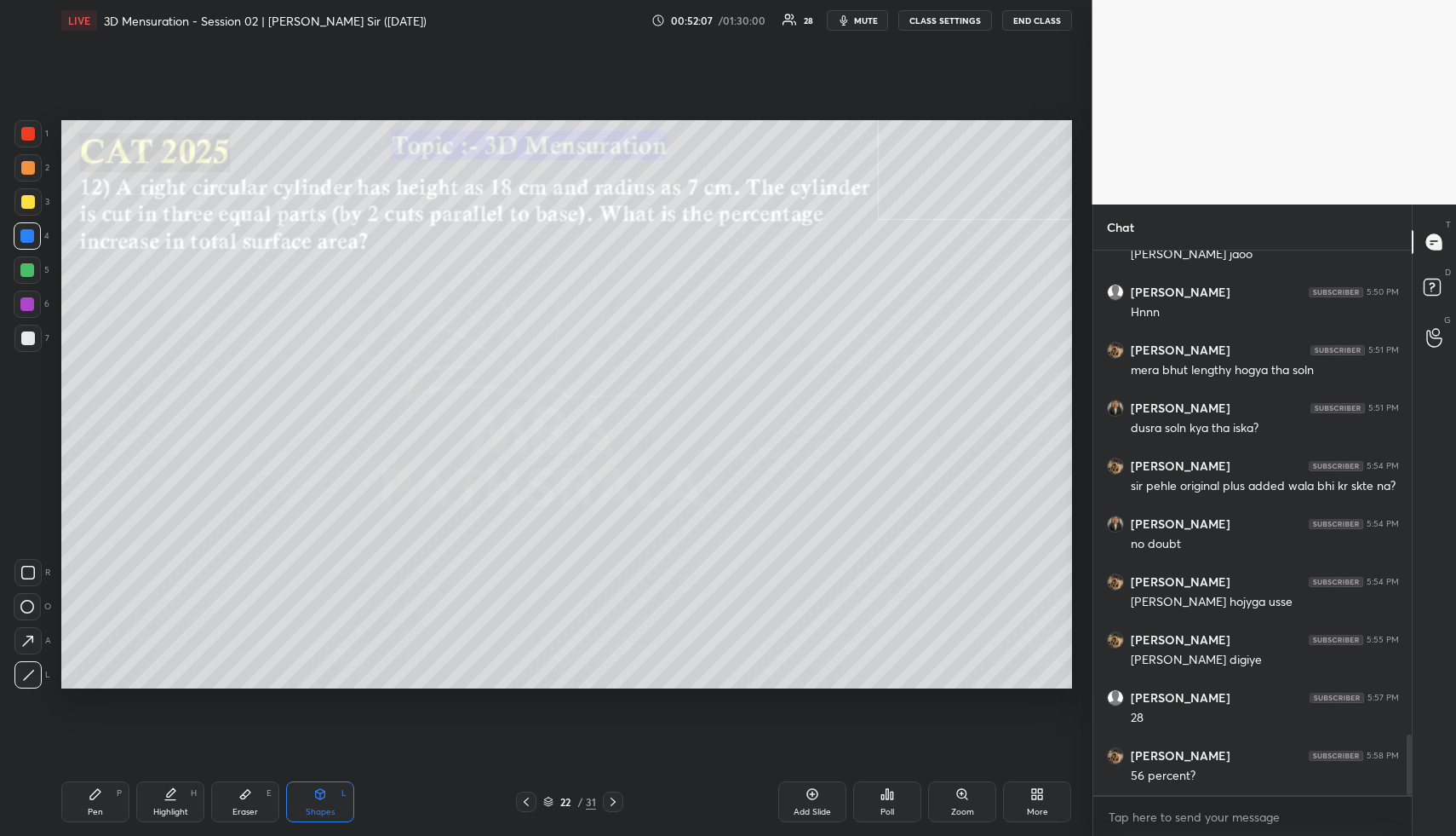
click at [172, 805] on div "Highlight H" at bounding box center [171, 802] width 69 height 41
drag, startPoint x: 331, startPoint y: 793, endPoint x: 309, endPoint y: 714, distance: 82.0
click at [331, 793] on div "Shapes L" at bounding box center [320, 802] width 69 height 41
click at [30, 237] on div at bounding box center [27, 235] width 13 height 13
click at [30, 605] on icon at bounding box center [27, 606] width 13 height 13
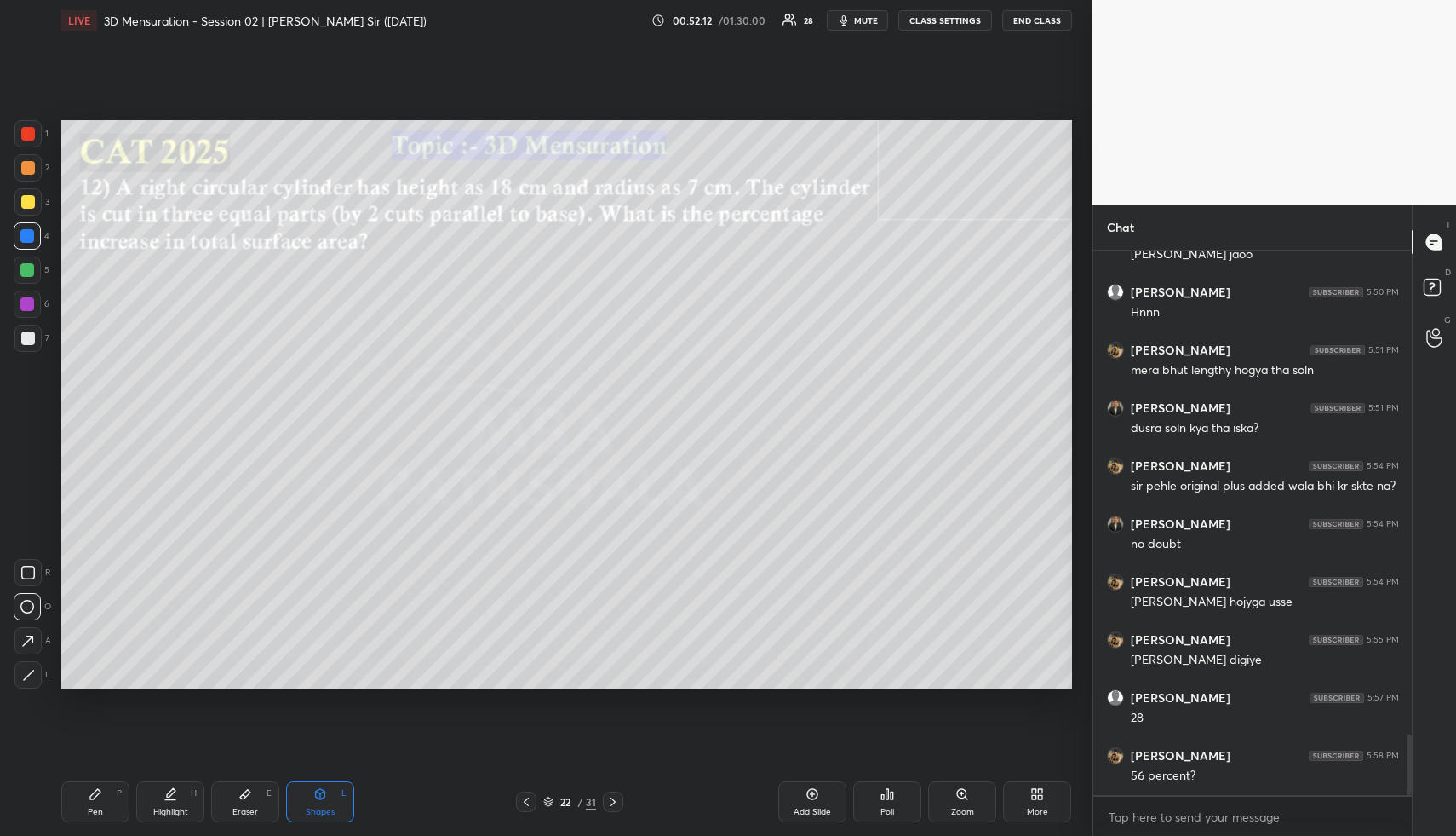
drag, startPoint x: 30, startPoint y: 233, endPoint x: 56, endPoint y: 275, distance: 49.4
click at [30, 233] on div at bounding box center [27, 235] width 13 height 13
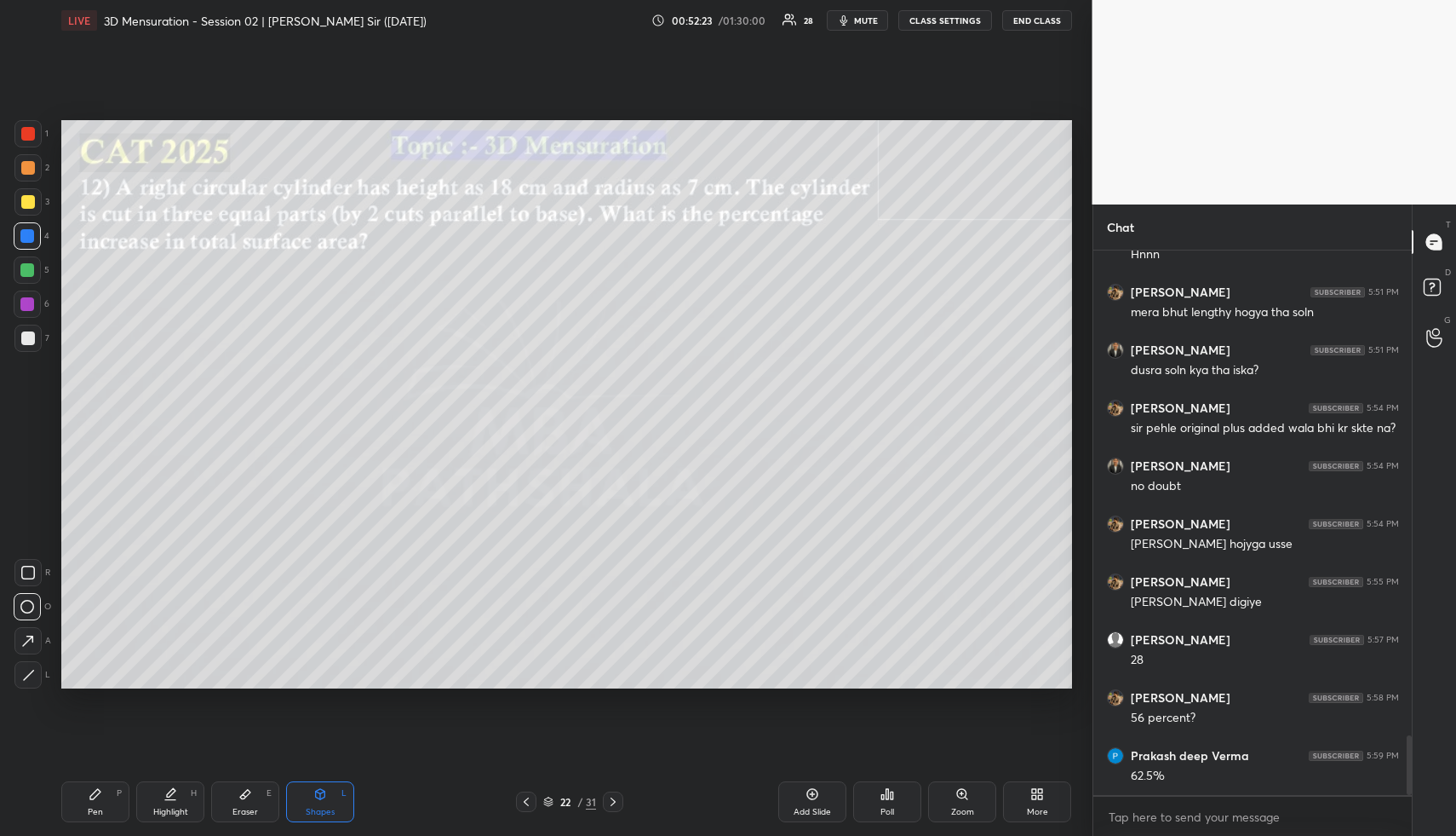
click at [23, 671] on icon at bounding box center [28, 675] width 12 height 12
drag, startPoint x: 32, startPoint y: 199, endPoint x: 51, endPoint y: 224, distance: 31.4
click at [32, 199] on div at bounding box center [28, 202] width 13 height 13
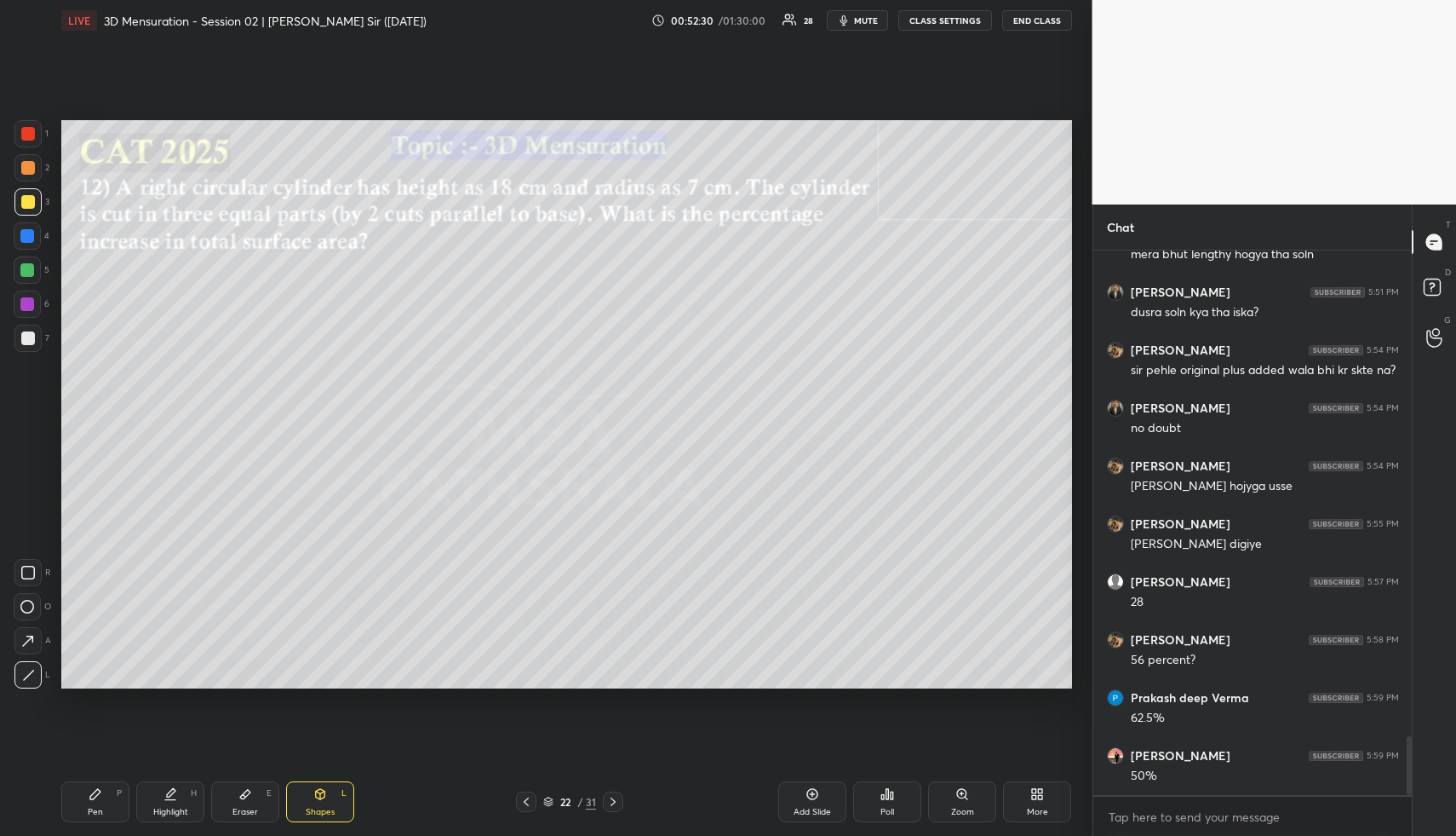
scroll to position [4504, 0]
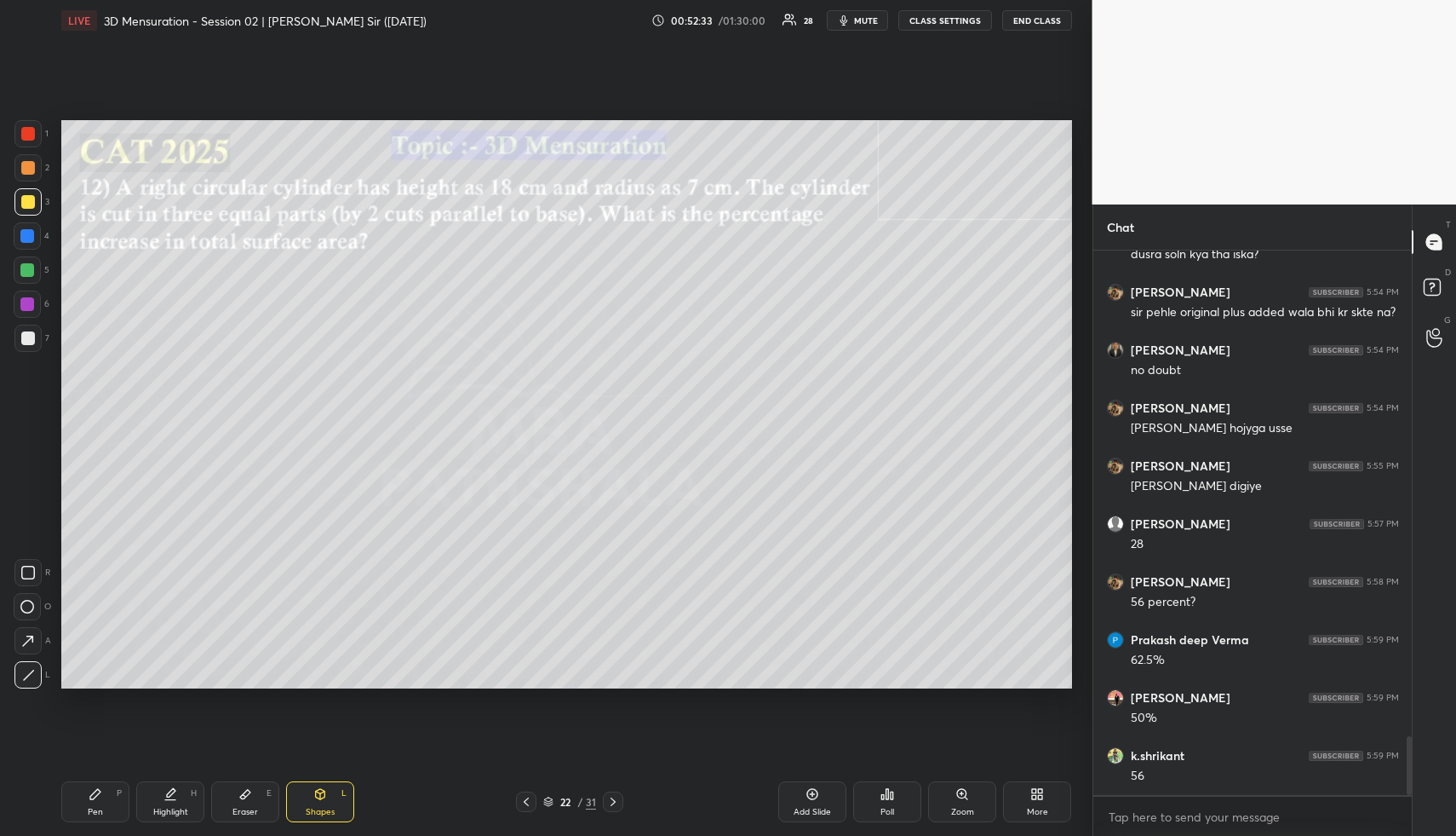
click at [159, 801] on div "Highlight H" at bounding box center [171, 802] width 69 height 41
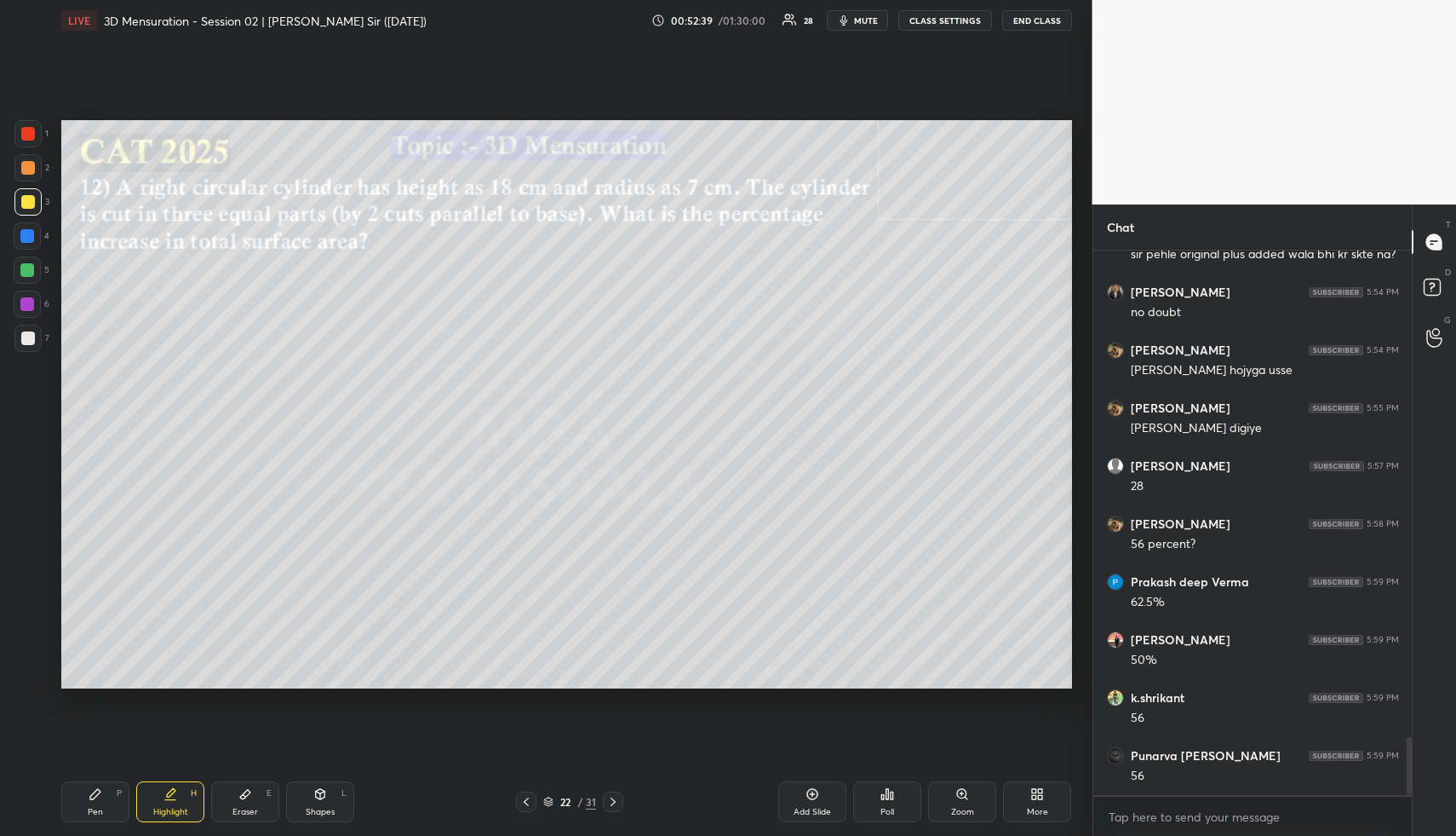
click at [167, 802] on div "Highlight H" at bounding box center [171, 802] width 69 height 41
drag, startPoint x: 100, startPoint y: 799, endPoint x: 100, endPoint y: 766, distance: 33.0
click at [100, 799] on icon at bounding box center [95, 794] width 13 height 13
click at [24, 167] on div at bounding box center [28, 168] width 13 height 13
click at [31, 173] on div at bounding box center [28, 168] width 13 height 13
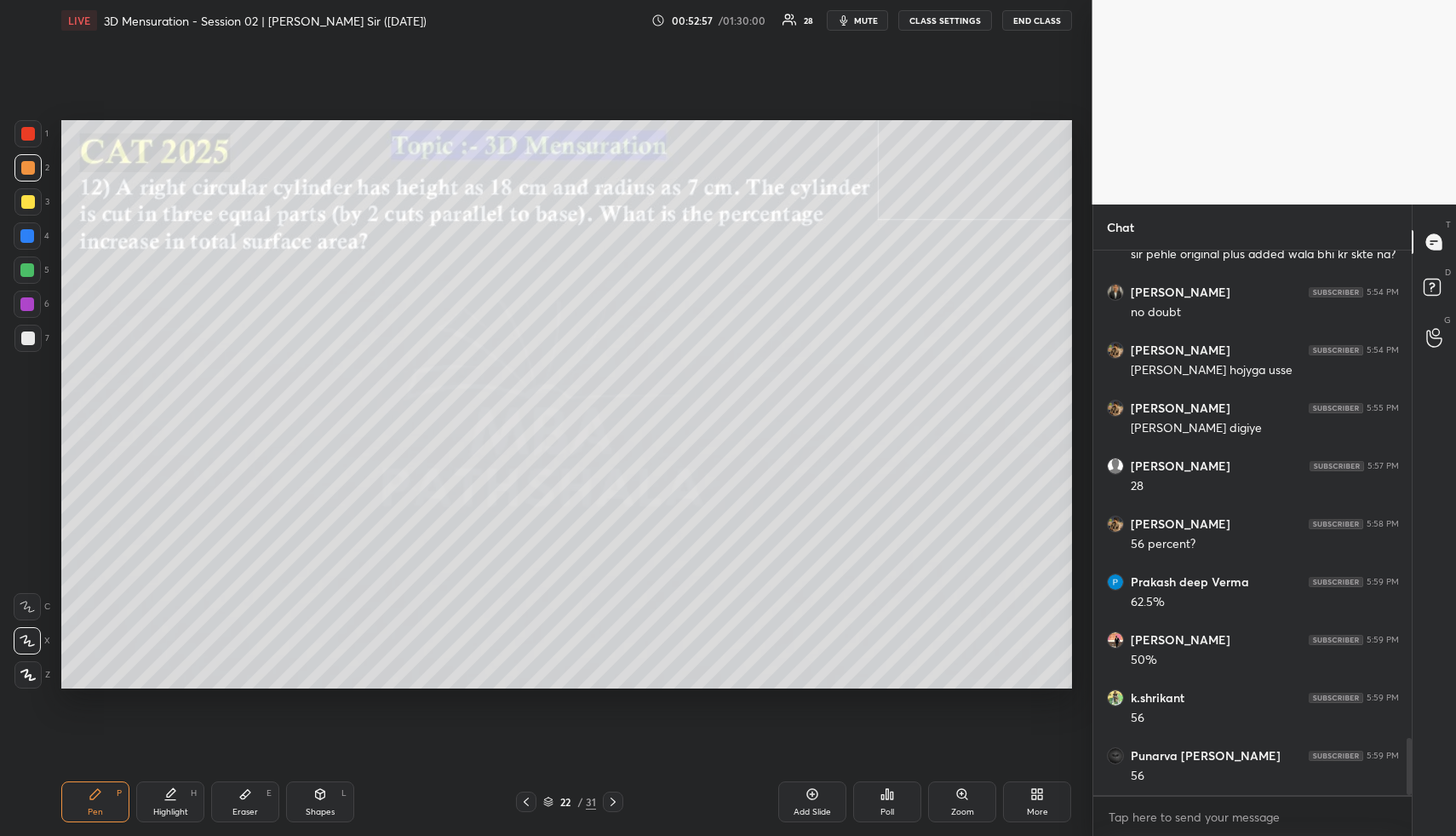
scroll to position [4619, 0]
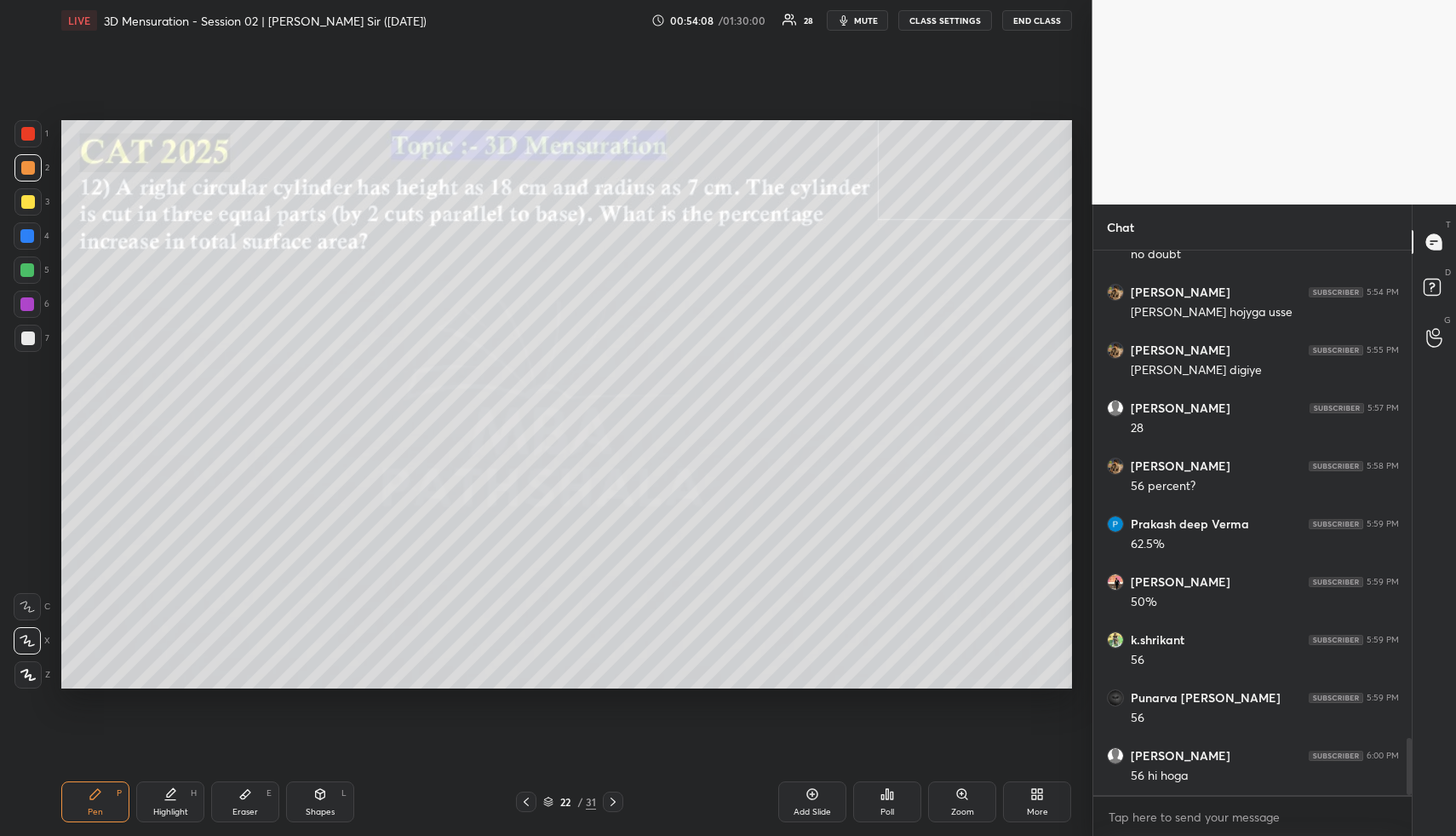
drag, startPoint x: 35, startPoint y: 198, endPoint x: 53, endPoint y: 205, distance: 19.3
click at [36, 199] on div at bounding box center [28, 202] width 28 height 28
click at [35, 336] on div at bounding box center [28, 338] width 28 height 28
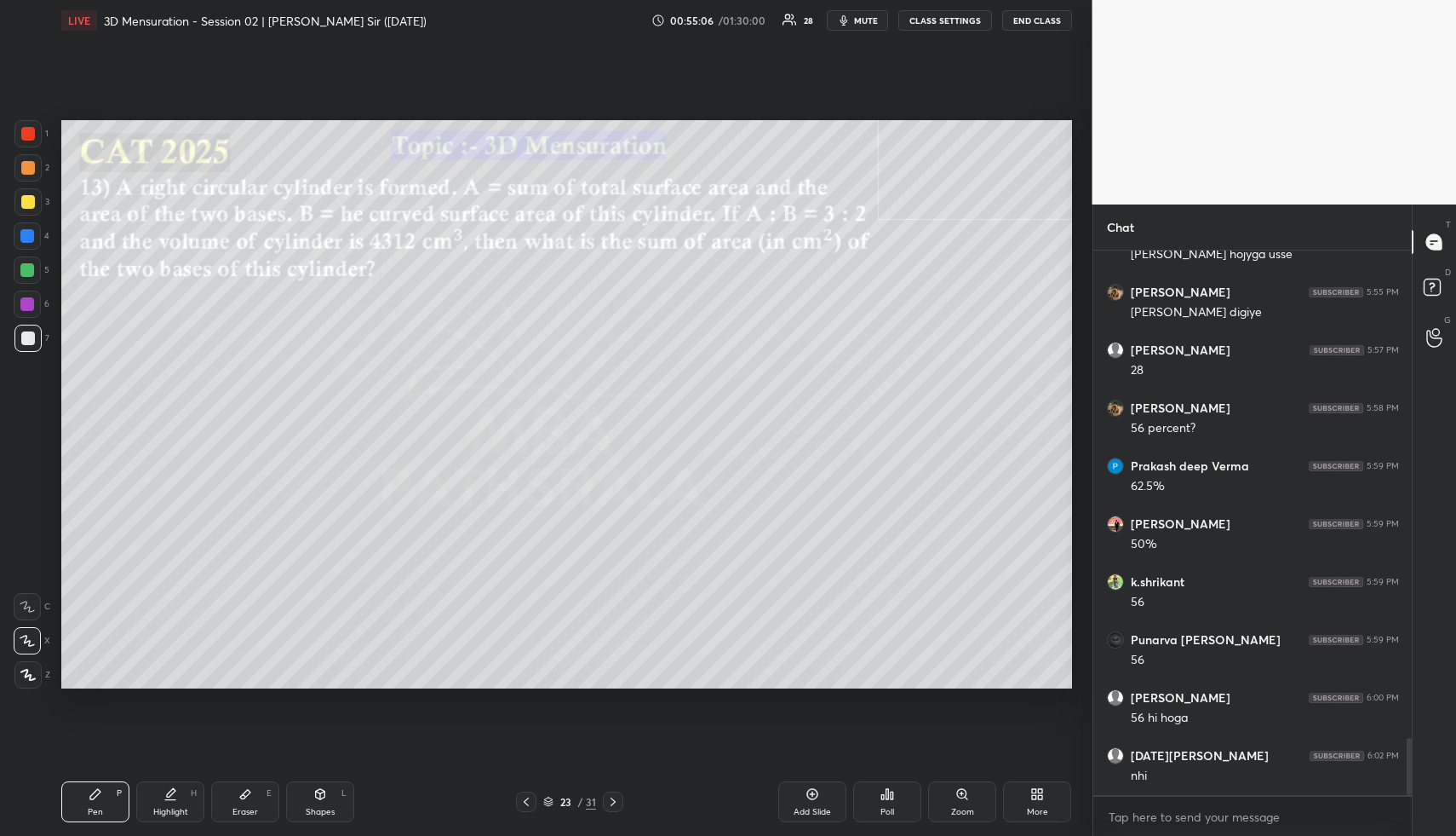
click at [172, 818] on div "Highlight H" at bounding box center [171, 802] width 69 height 41
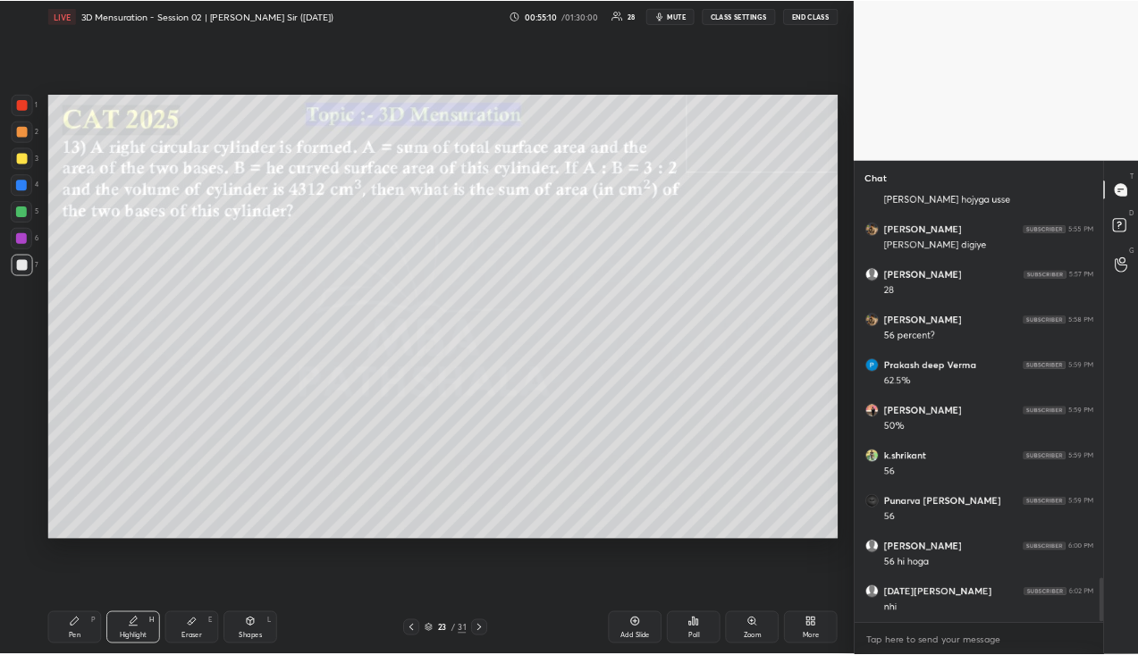
scroll to position [4968, 0]
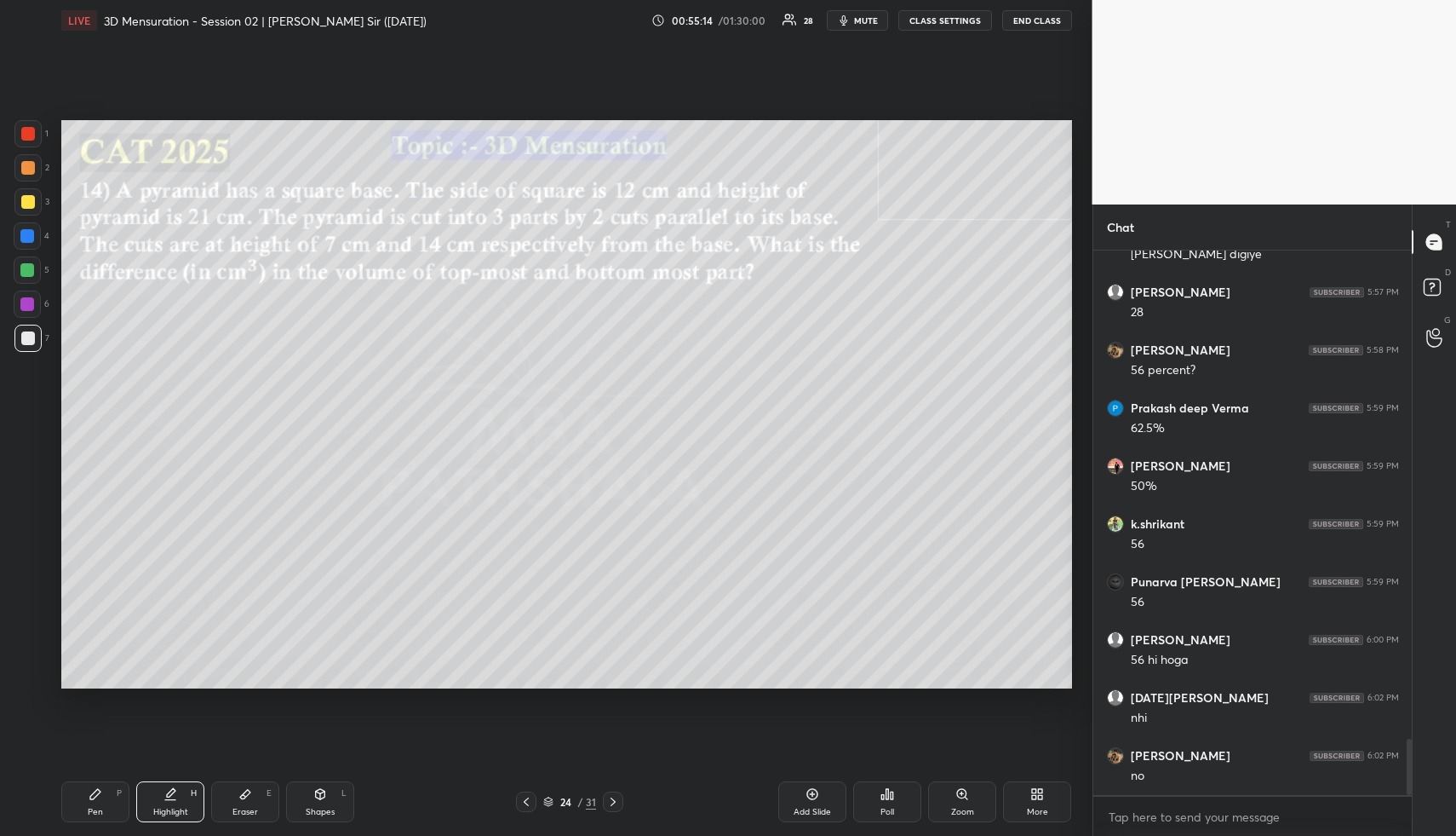
click at [326, 801] on div "Shapes L" at bounding box center [320, 802] width 69 height 41
click at [618, 799] on div at bounding box center [613, 801] width 20 height 20
click at [621, 799] on div at bounding box center [613, 801] width 20 height 20
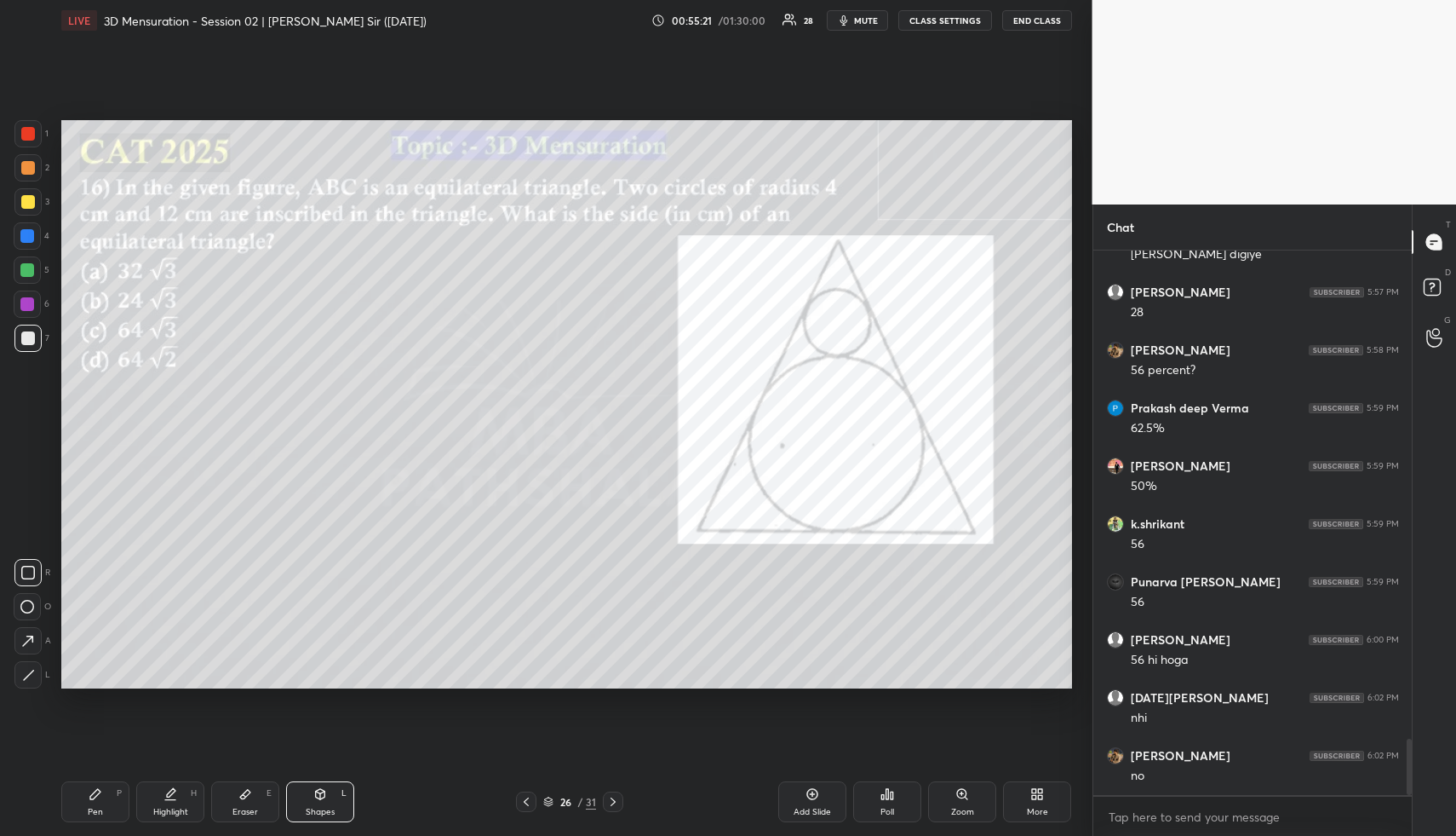
click at [617, 799] on icon at bounding box center [613, 802] width 13 height 13
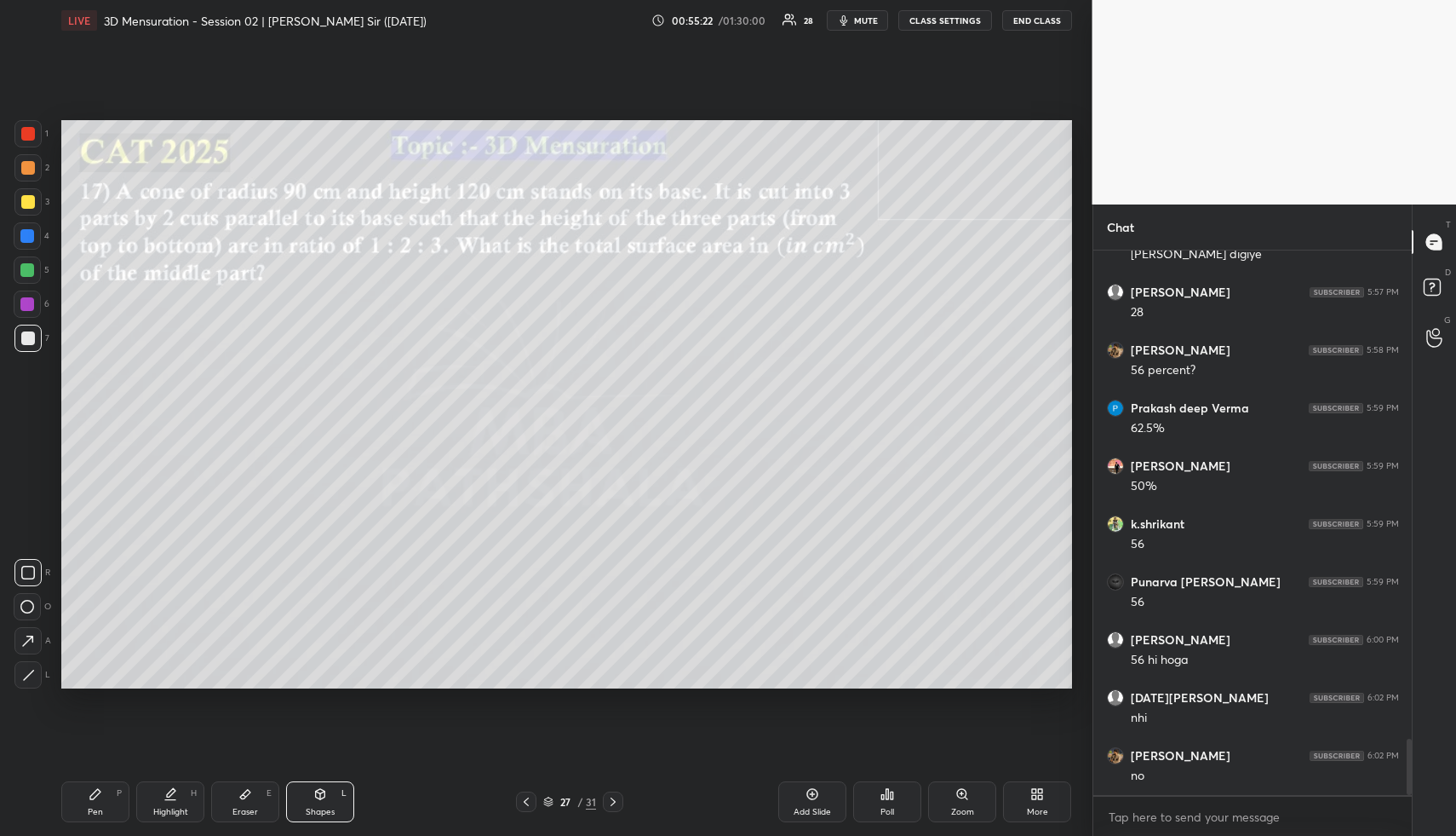
click at [614, 803] on icon at bounding box center [613, 802] width 13 height 13
click at [615, 803] on icon at bounding box center [613, 802] width 13 height 13
click at [617, 802] on icon at bounding box center [613, 802] width 13 height 13
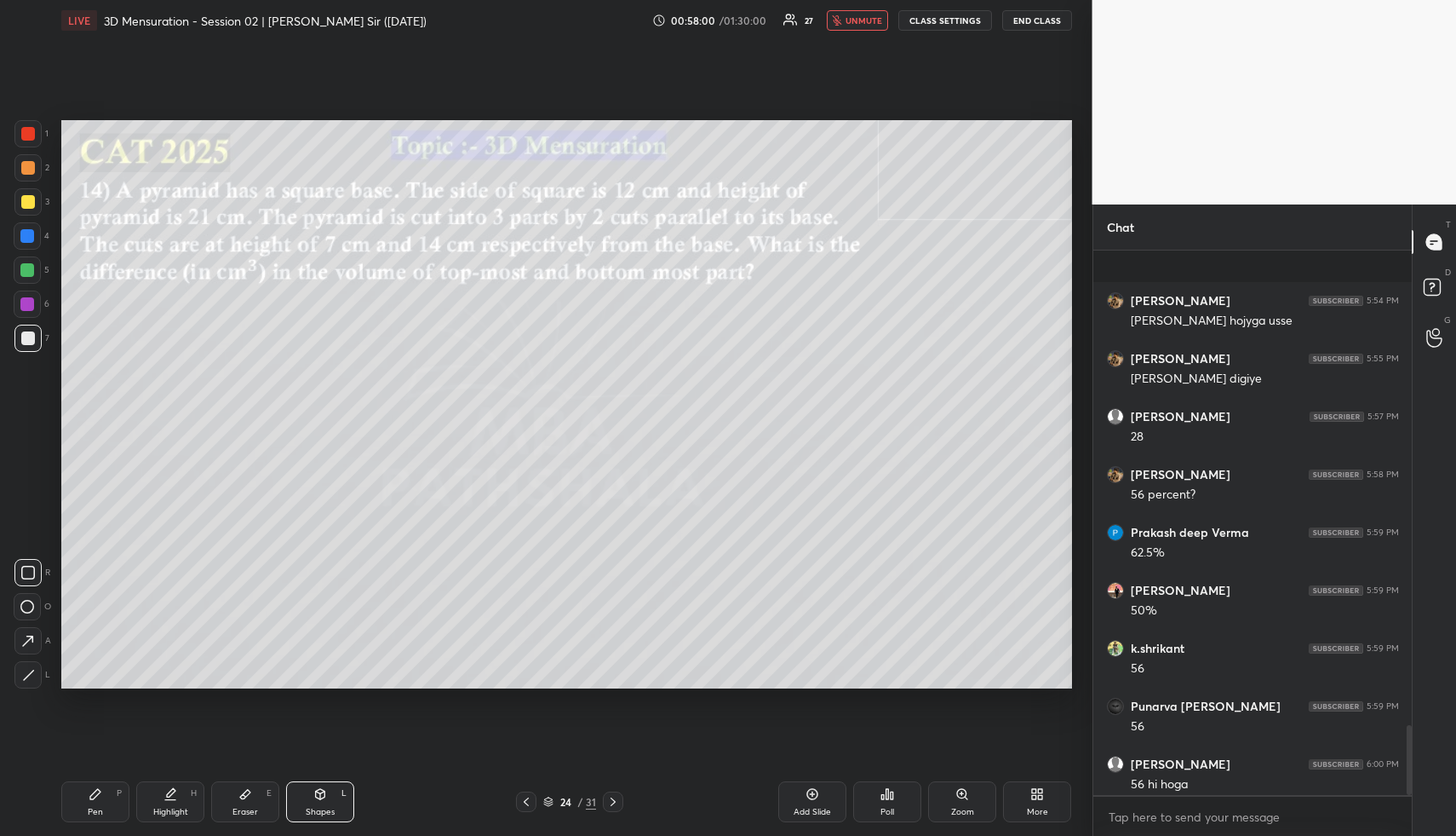
scroll to position [3707, 0]
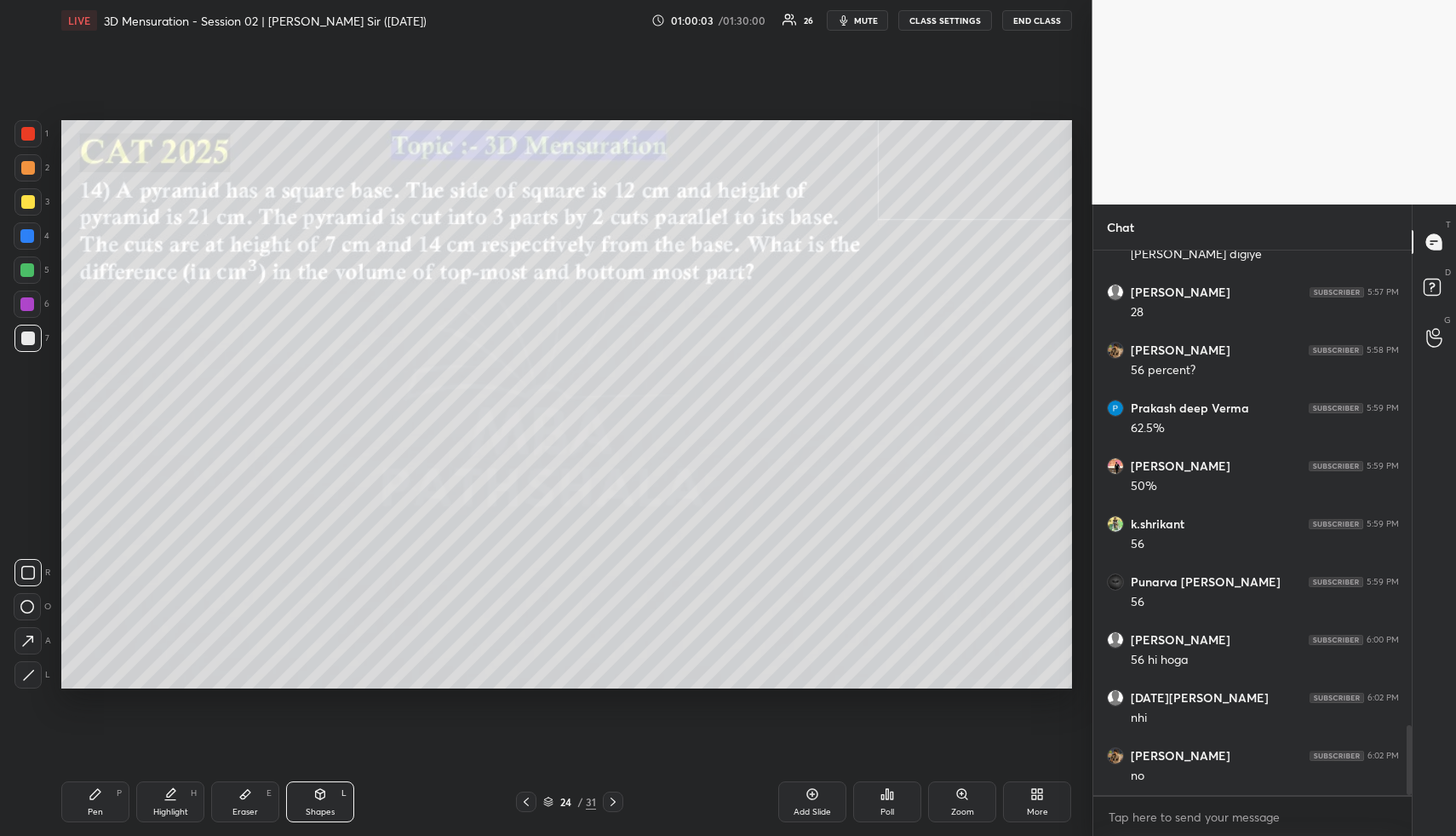
drag, startPoint x: 173, startPoint y: 797, endPoint x: 184, endPoint y: 765, distance: 33.8
click at [173, 797] on icon at bounding box center [171, 794] width 13 height 13
drag, startPoint x: 317, startPoint y: 805, endPoint x: 278, endPoint y: 710, distance: 102.7
click at [316, 802] on div "Shapes L" at bounding box center [320, 802] width 69 height 41
click at [22, 243] on div at bounding box center [27, 235] width 28 height 28
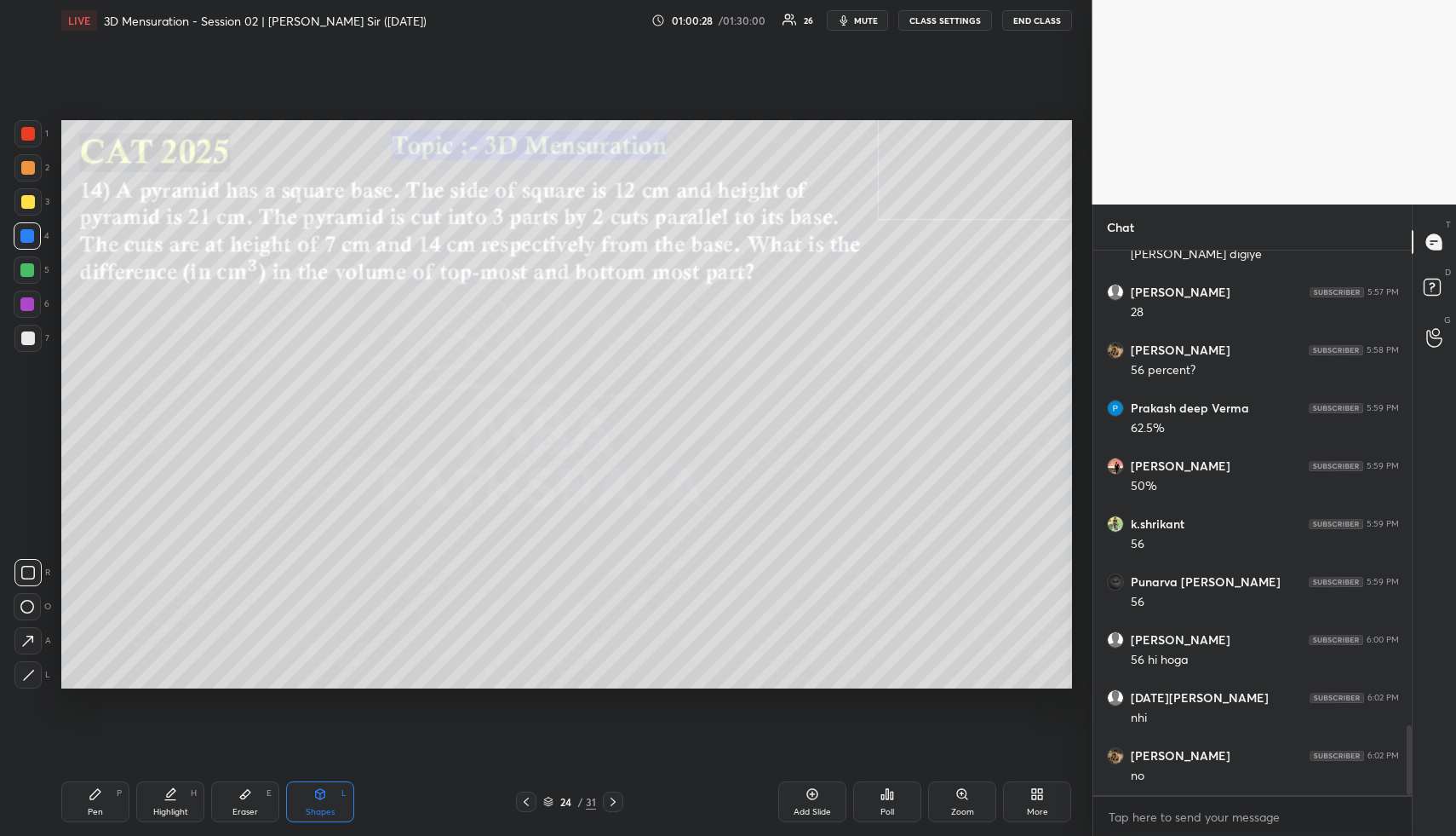
drag, startPoint x: 25, startPoint y: 670, endPoint x: 58, endPoint y: 638, distance: 46.0
click at [25, 670] on icon at bounding box center [28, 675] width 12 height 12
drag, startPoint x: 232, startPoint y: 797, endPoint x: 234, endPoint y: 721, distance: 76.0
click at [231, 794] on div "Eraser E" at bounding box center [246, 802] width 69 height 41
click at [316, 794] on icon at bounding box center [321, 794] width 10 height 10
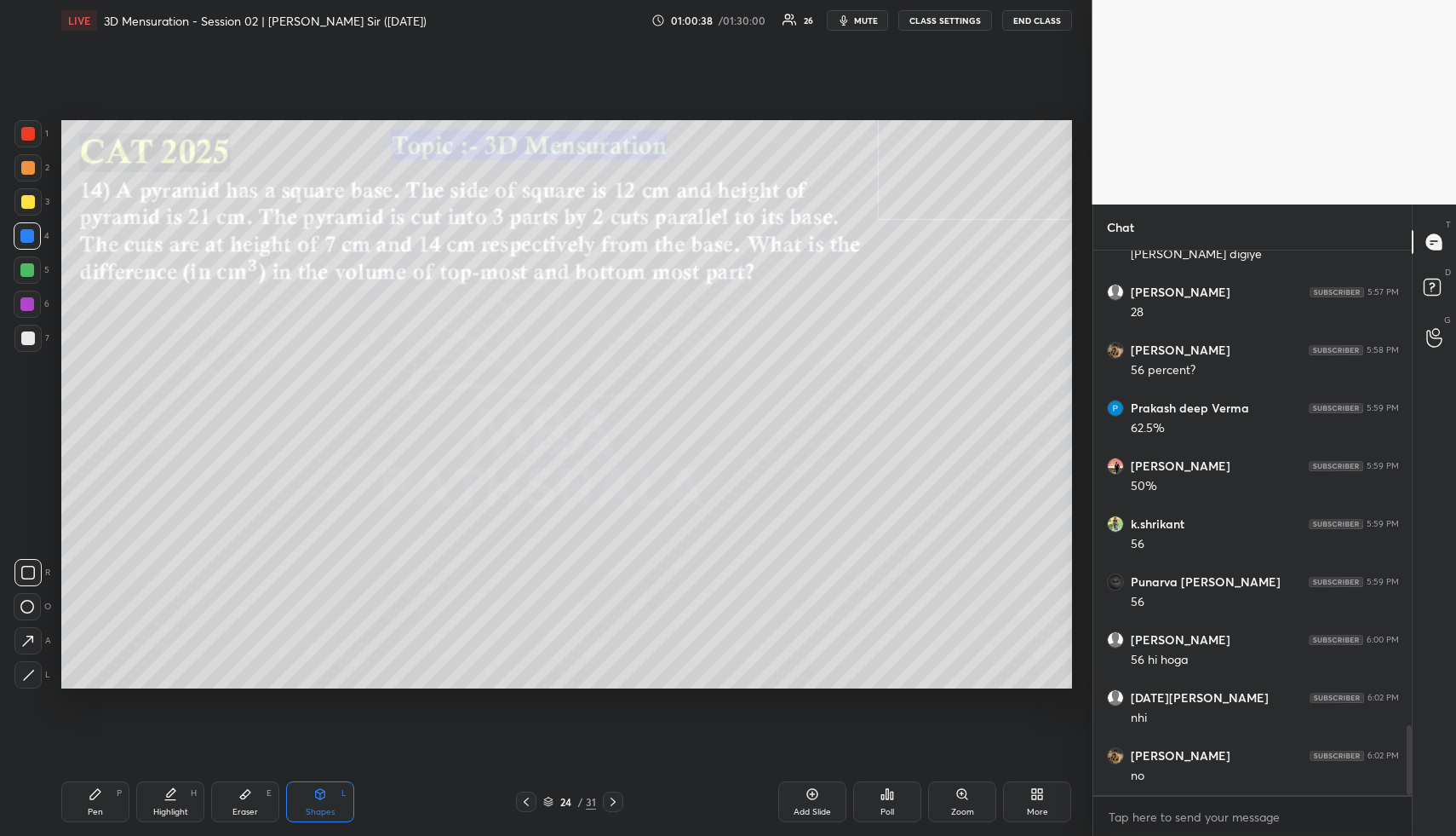
drag, startPoint x: 29, startPoint y: 671, endPoint x: 28, endPoint y: 621, distance: 50.0
click at [28, 670] on icon at bounding box center [28, 675] width 12 height 12
drag, startPoint x: 251, startPoint y: 802, endPoint x: 250, endPoint y: 780, distance: 22.0
click at [250, 796] on div "Eraser E" at bounding box center [246, 802] width 69 height 41
click at [301, 788] on div "Shapes L" at bounding box center [320, 802] width 69 height 41
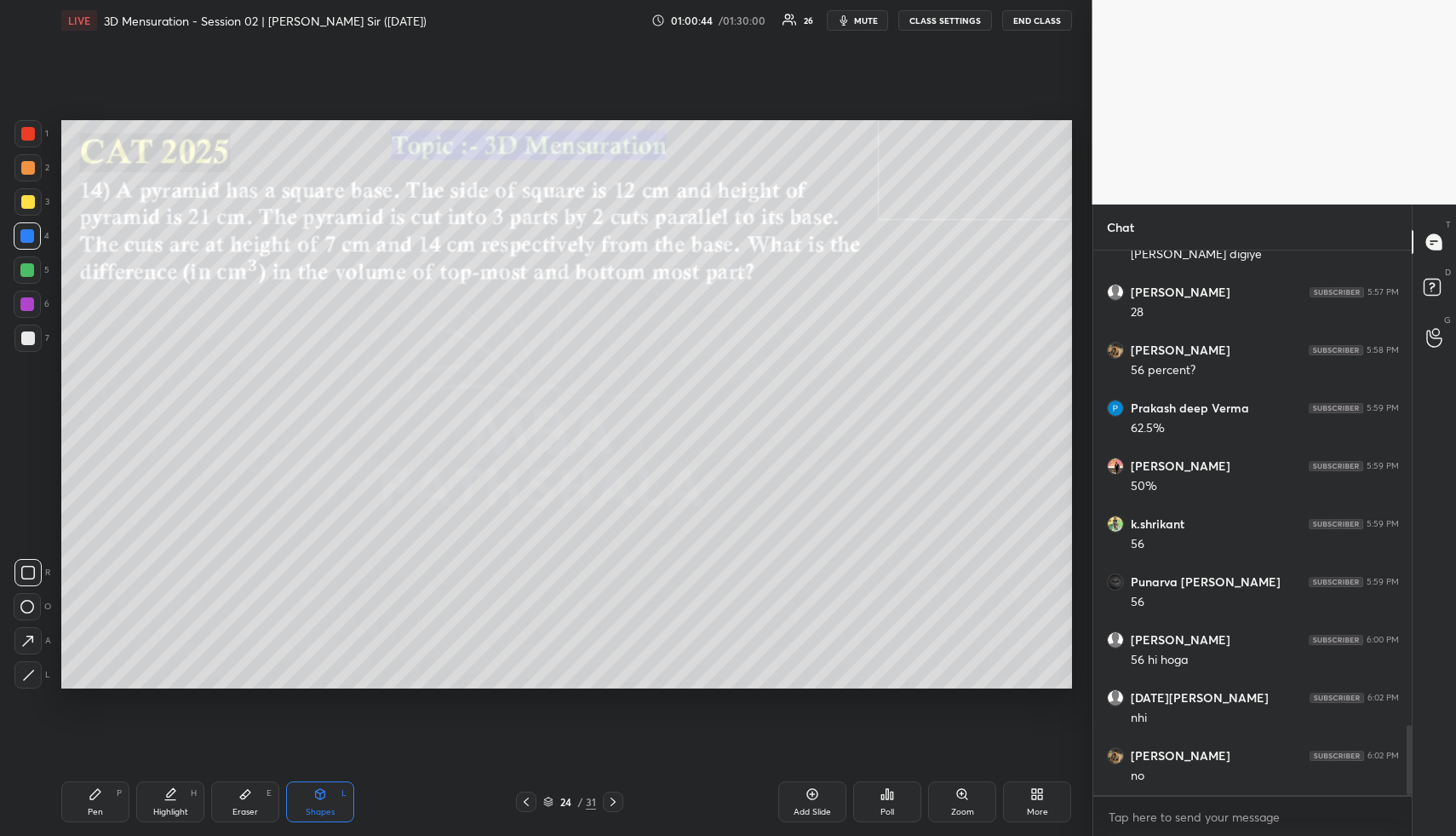
drag, startPoint x: 30, startPoint y: 683, endPoint x: 28, endPoint y: 670, distance: 13.2
click at [29, 679] on div at bounding box center [28, 675] width 28 height 28
drag, startPoint x: 28, startPoint y: 234, endPoint x: 51, endPoint y: 245, distance: 25.5
click at [28, 234] on div at bounding box center [27, 235] width 13 height 13
drag, startPoint x: 32, startPoint y: 263, endPoint x: 24, endPoint y: 346, distance: 83.4
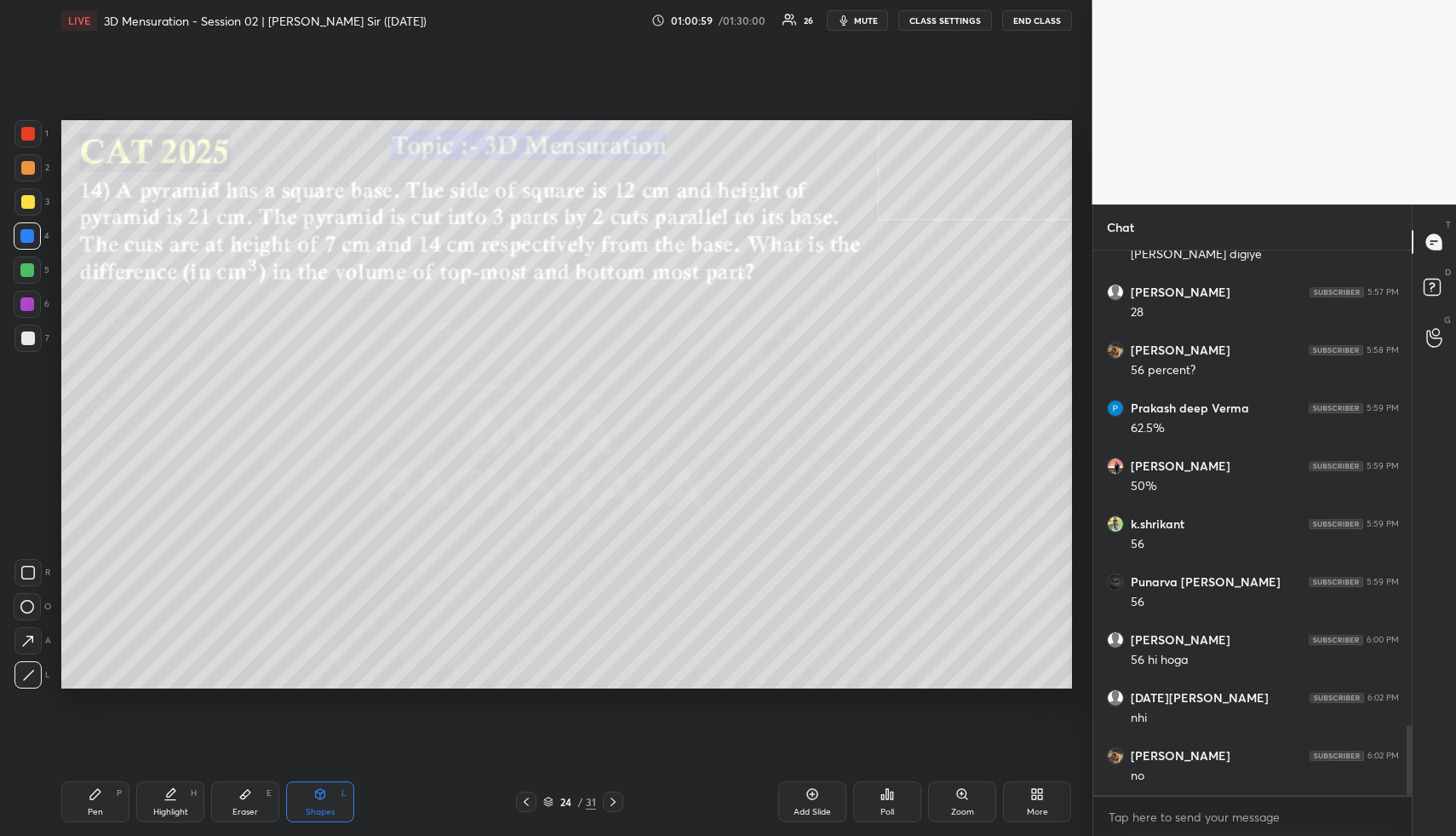
click at [32, 265] on div at bounding box center [27, 270] width 28 height 28
click at [37, 684] on div at bounding box center [28, 675] width 28 height 28
click at [161, 799] on div "Highlight H" at bounding box center [171, 802] width 69 height 41
click at [32, 168] on div at bounding box center [28, 168] width 13 height 13
click at [317, 796] on icon at bounding box center [321, 794] width 10 height 10
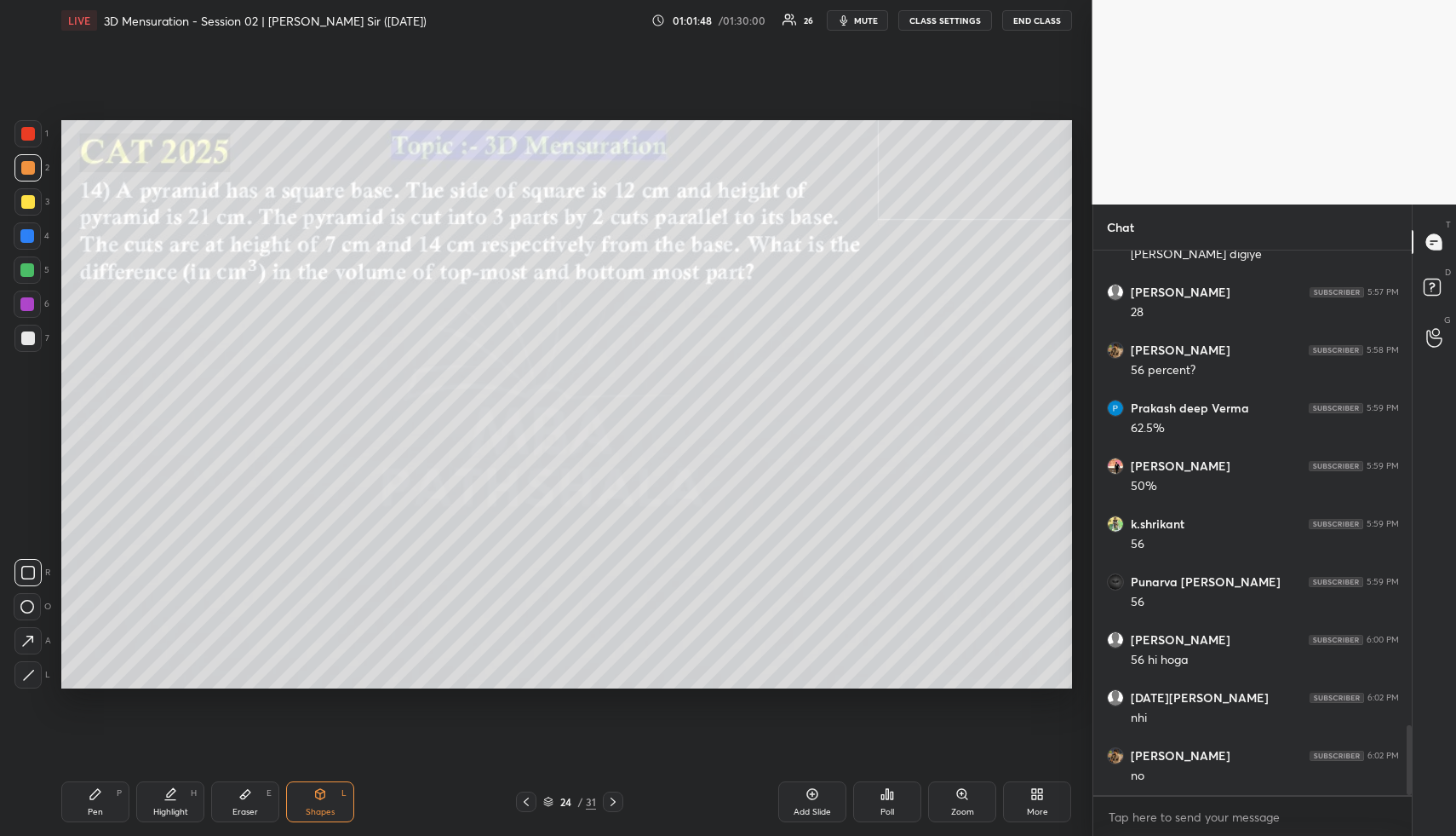
click at [28, 675] on icon at bounding box center [29, 675] width 10 height 10
click at [182, 797] on div "Highlight H" at bounding box center [171, 802] width 69 height 41
click at [95, 814] on div "Pen" at bounding box center [95, 811] width 15 height 9
click at [178, 784] on div "Highlight H" at bounding box center [171, 802] width 69 height 41
click at [178, 796] on div "Highlight H" at bounding box center [171, 802] width 69 height 41
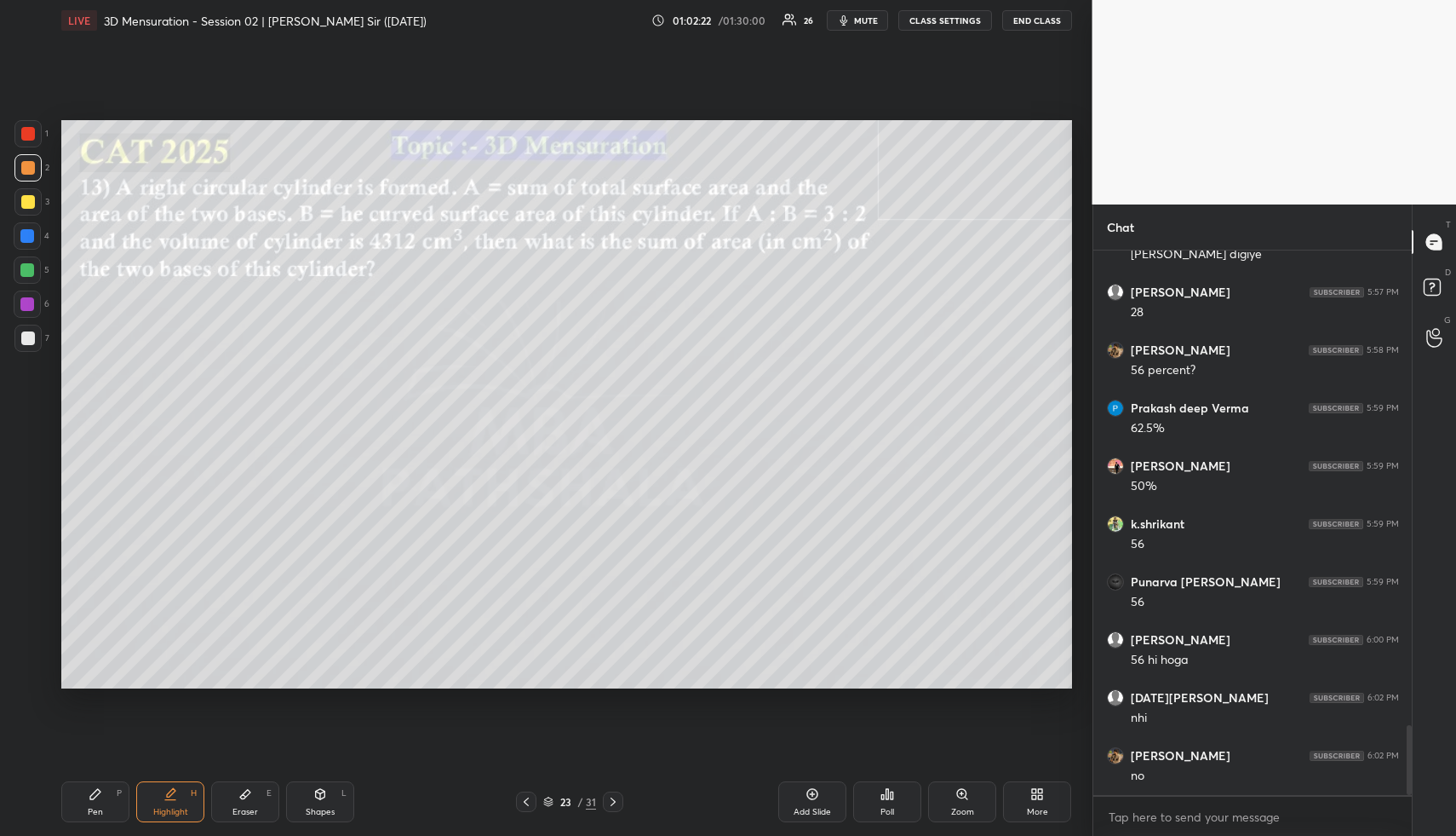
click at [816, 799] on icon at bounding box center [813, 794] width 13 height 13
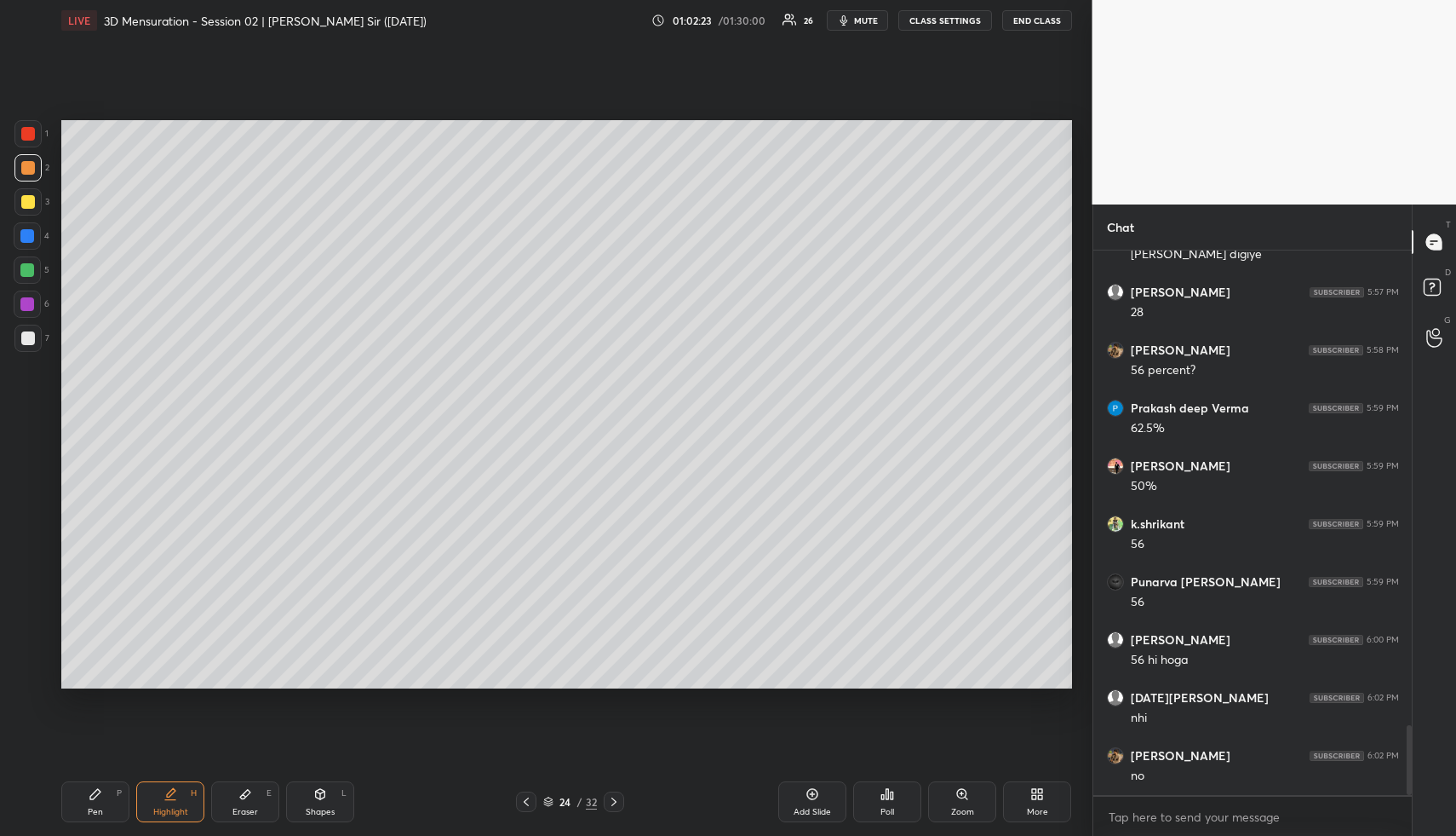
drag, startPoint x: 315, startPoint y: 798, endPoint x: 301, endPoint y: 749, distance: 51.0
click at [313, 796] on icon at bounding box center [320, 794] width 13 height 13
click at [25, 200] on div at bounding box center [28, 202] width 13 height 13
click at [30, 678] on div at bounding box center [28, 675] width 28 height 28
drag, startPoint x: 97, startPoint y: 790, endPoint x: 88, endPoint y: 714, distance: 76.5
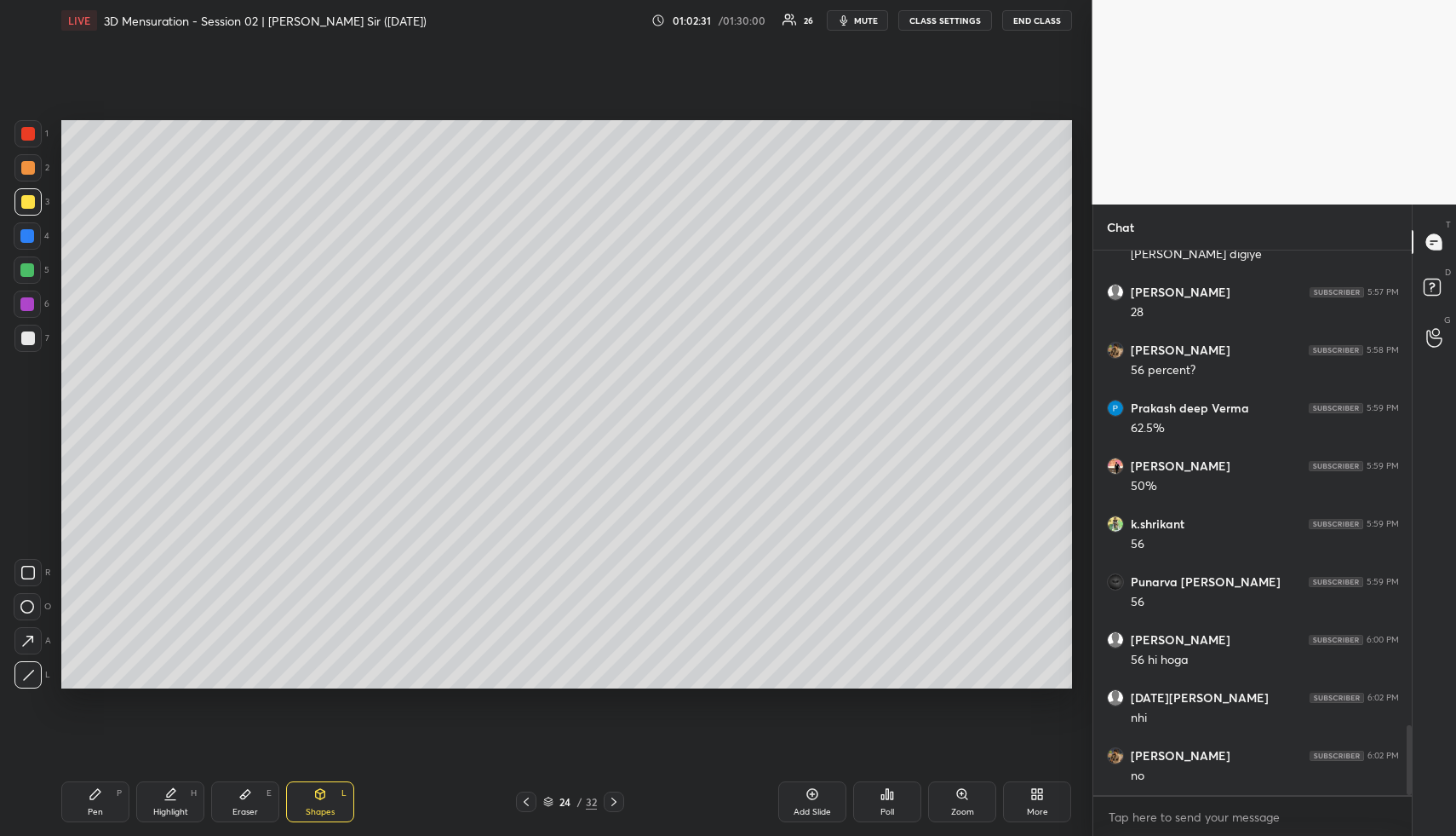
click at [92, 785] on div "Pen P" at bounding box center [95, 802] width 69 height 41
drag, startPoint x: 30, startPoint y: 234, endPoint x: 49, endPoint y: 261, distance: 33.0
click at [30, 234] on div at bounding box center [27, 235] width 13 height 13
drag, startPoint x: 315, startPoint y: 815, endPoint x: 273, endPoint y: 720, distance: 103.9
click at [313, 809] on div "Shapes" at bounding box center [320, 811] width 29 height 9
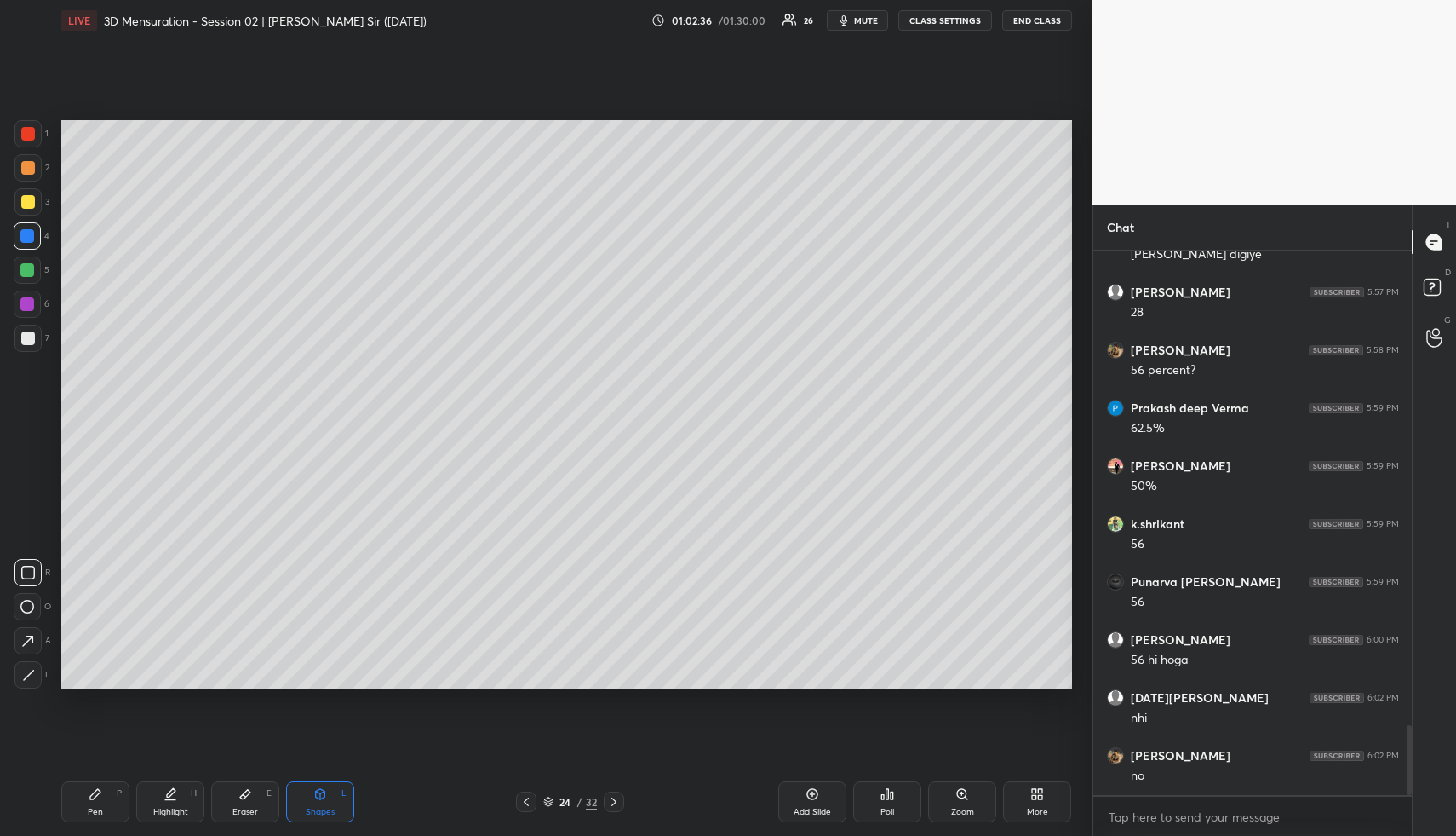
drag, startPoint x: 28, startPoint y: 263, endPoint x: 33, endPoint y: 270, distance: 8.6
click at [28, 263] on div at bounding box center [27, 270] width 13 height 13
drag, startPoint x: 30, startPoint y: 682, endPoint x: 25, endPoint y: 654, distance: 28.4
click at [27, 678] on div at bounding box center [28, 675] width 28 height 28
click at [33, 264] on div at bounding box center [27, 270] width 28 height 28
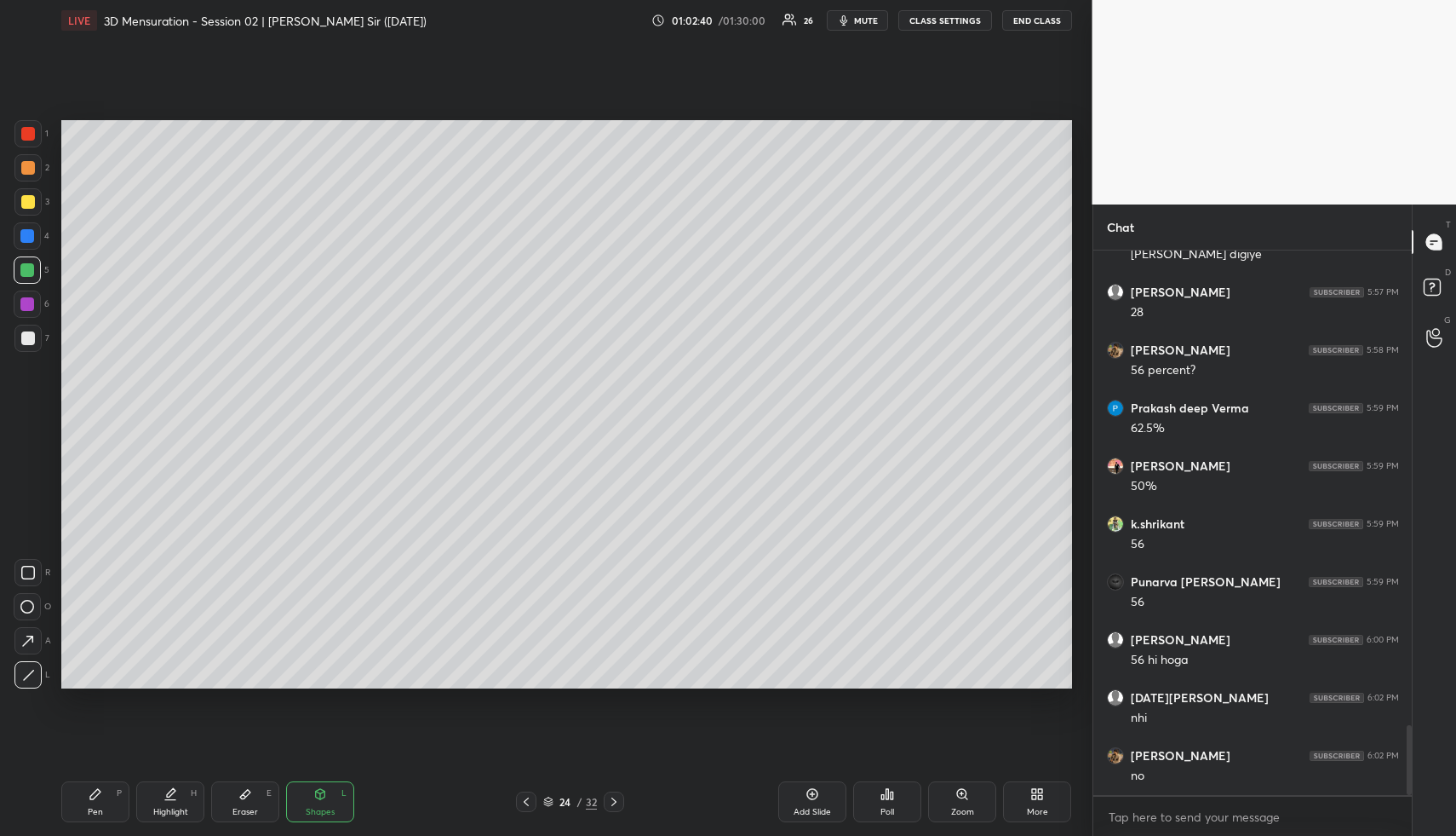
drag, startPoint x: 102, startPoint y: 799, endPoint x: 91, endPoint y: 719, distance: 80.8
click at [102, 797] on div "Pen P" at bounding box center [95, 802] width 69 height 41
drag, startPoint x: 37, startPoint y: 337, endPoint x: 56, endPoint y: 322, distance: 24.2
click at [37, 337] on div at bounding box center [28, 338] width 28 height 28
drag, startPoint x: 168, startPoint y: 815, endPoint x: 194, endPoint y: 734, distance: 85.1
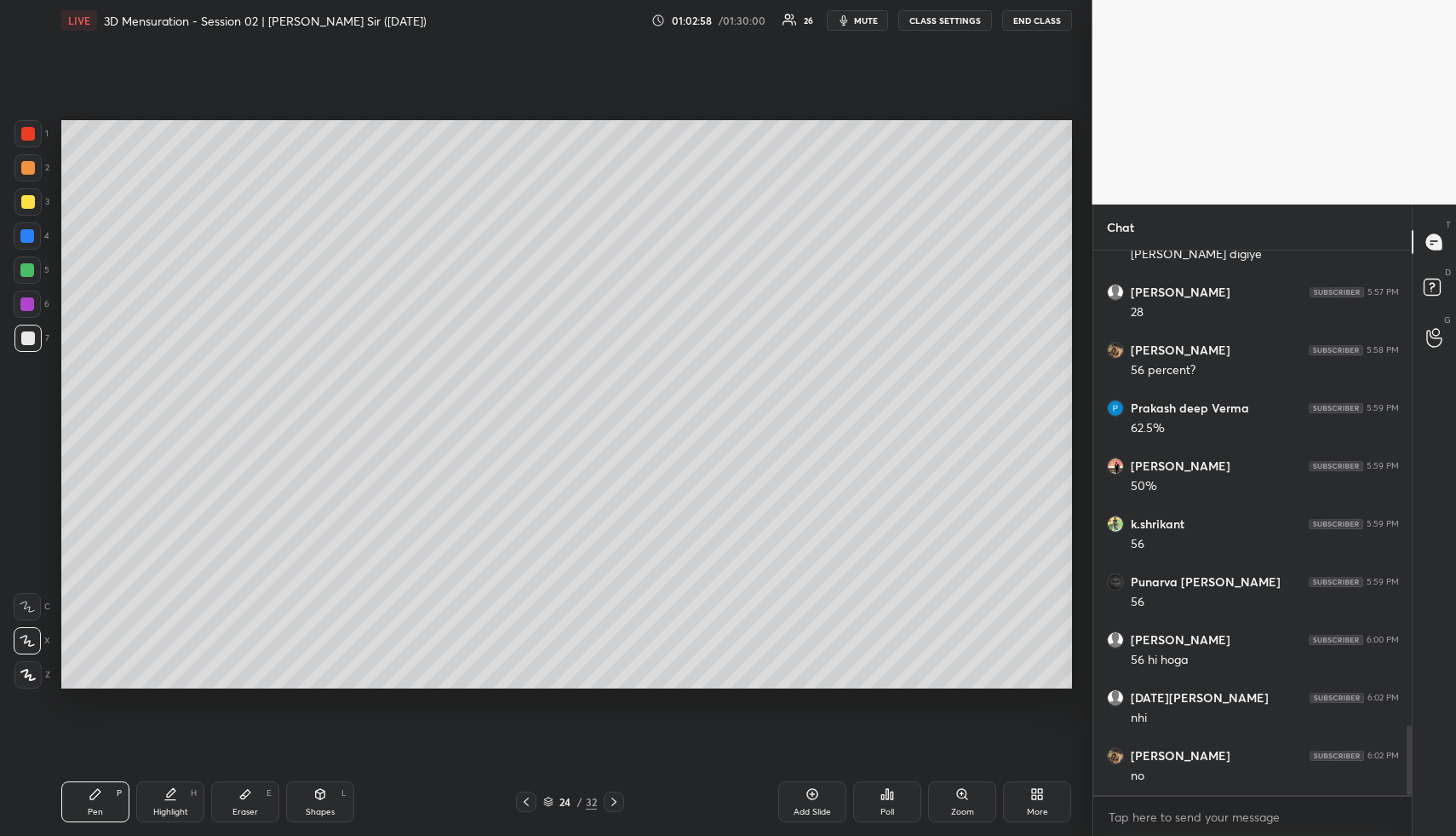
click at [169, 801] on div "Highlight H" at bounding box center [171, 802] width 69 height 41
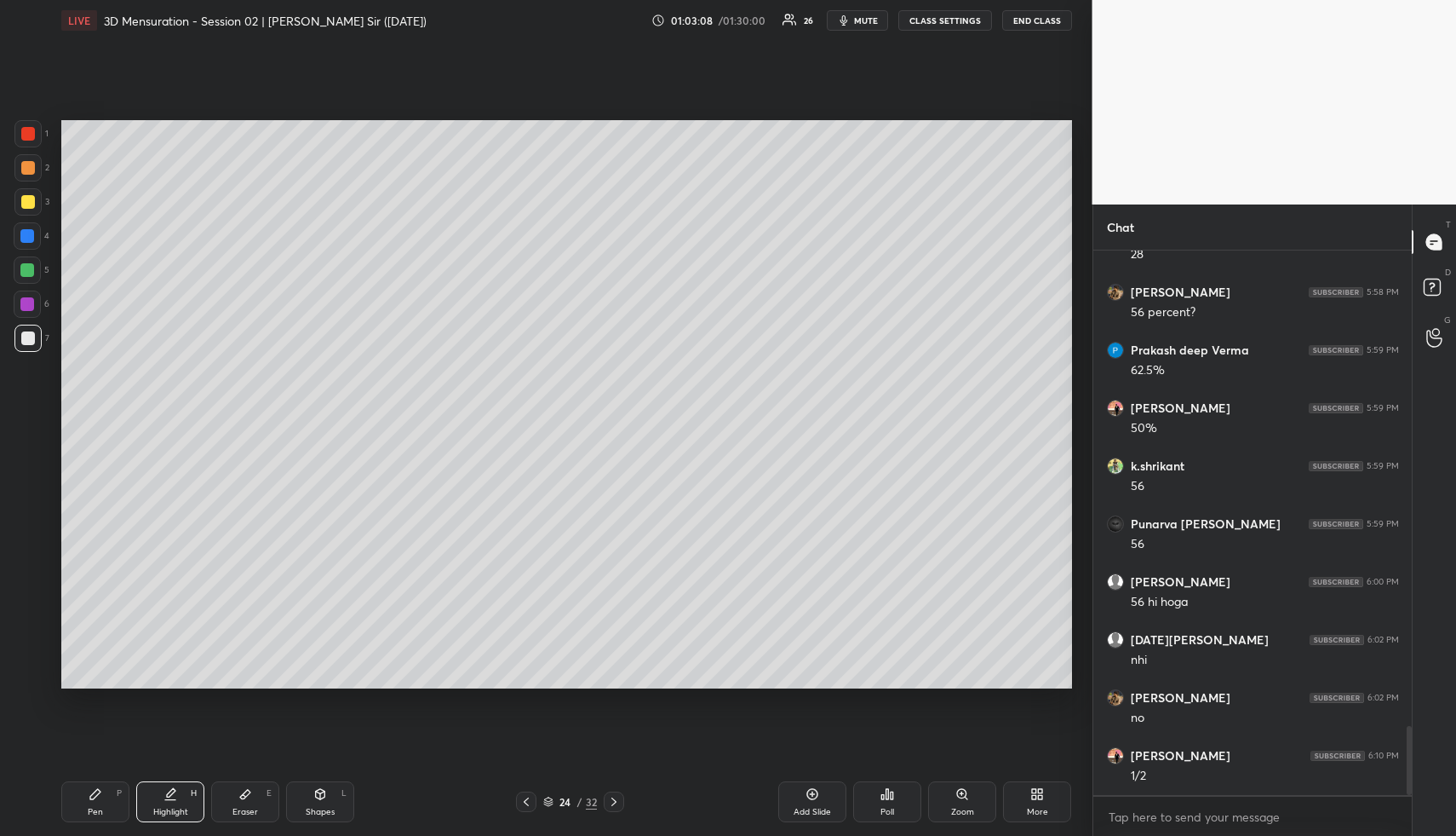
scroll to position [3782, 0]
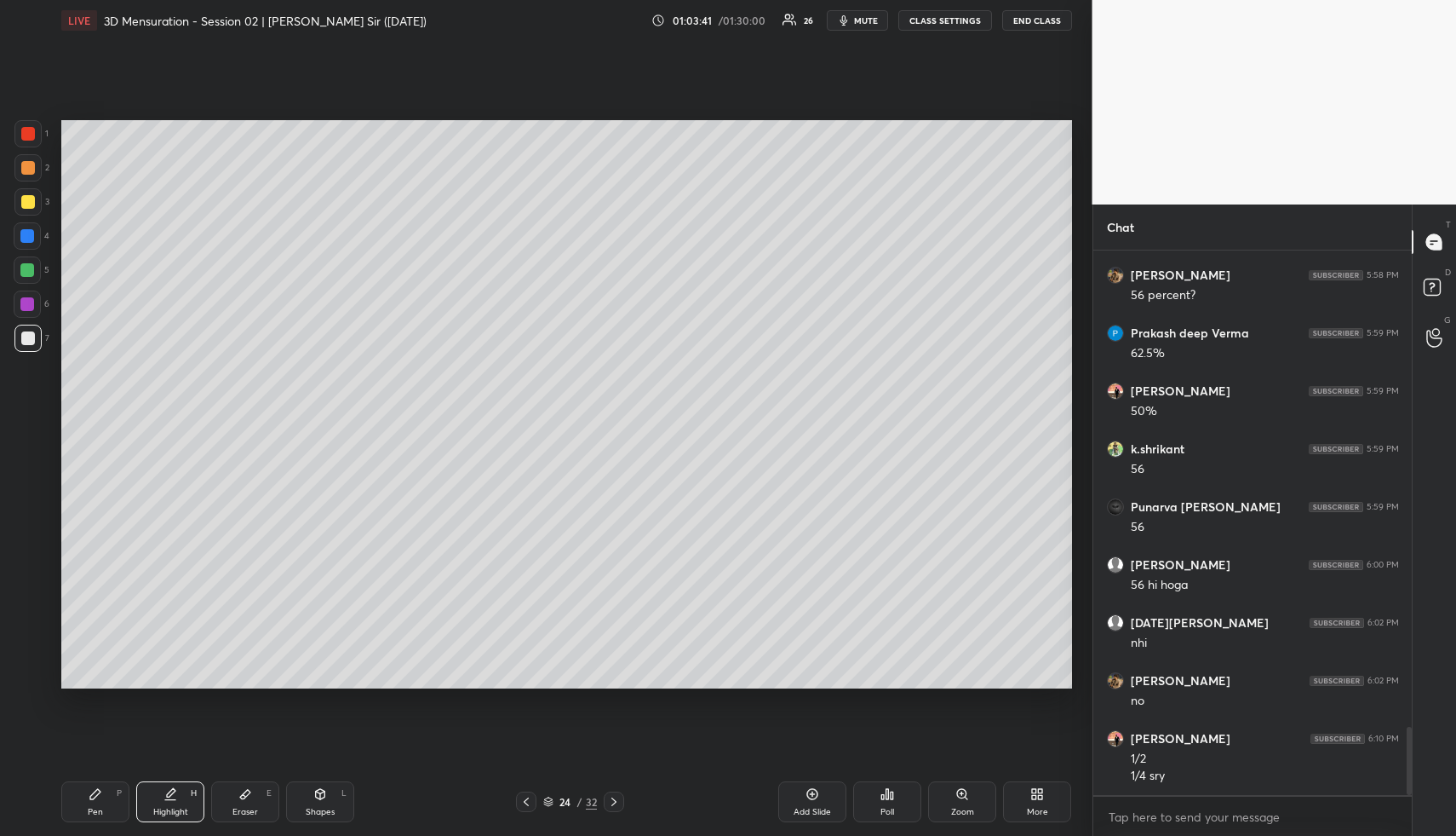
drag, startPoint x: 78, startPoint y: 808, endPoint x: 81, endPoint y: 799, distance: 9.5
click at [78, 806] on div "Pen P" at bounding box center [95, 802] width 69 height 41
click at [171, 805] on div "Highlight H" at bounding box center [171, 802] width 69 height 41
drag, startPoint x: 170, startPoint y: 805, endPoint x: 183, endPoint y: 798, distance: 14.8
click at [176, 806] on div "Highlight H" at bounding box center [171, 802] width 69 height 41
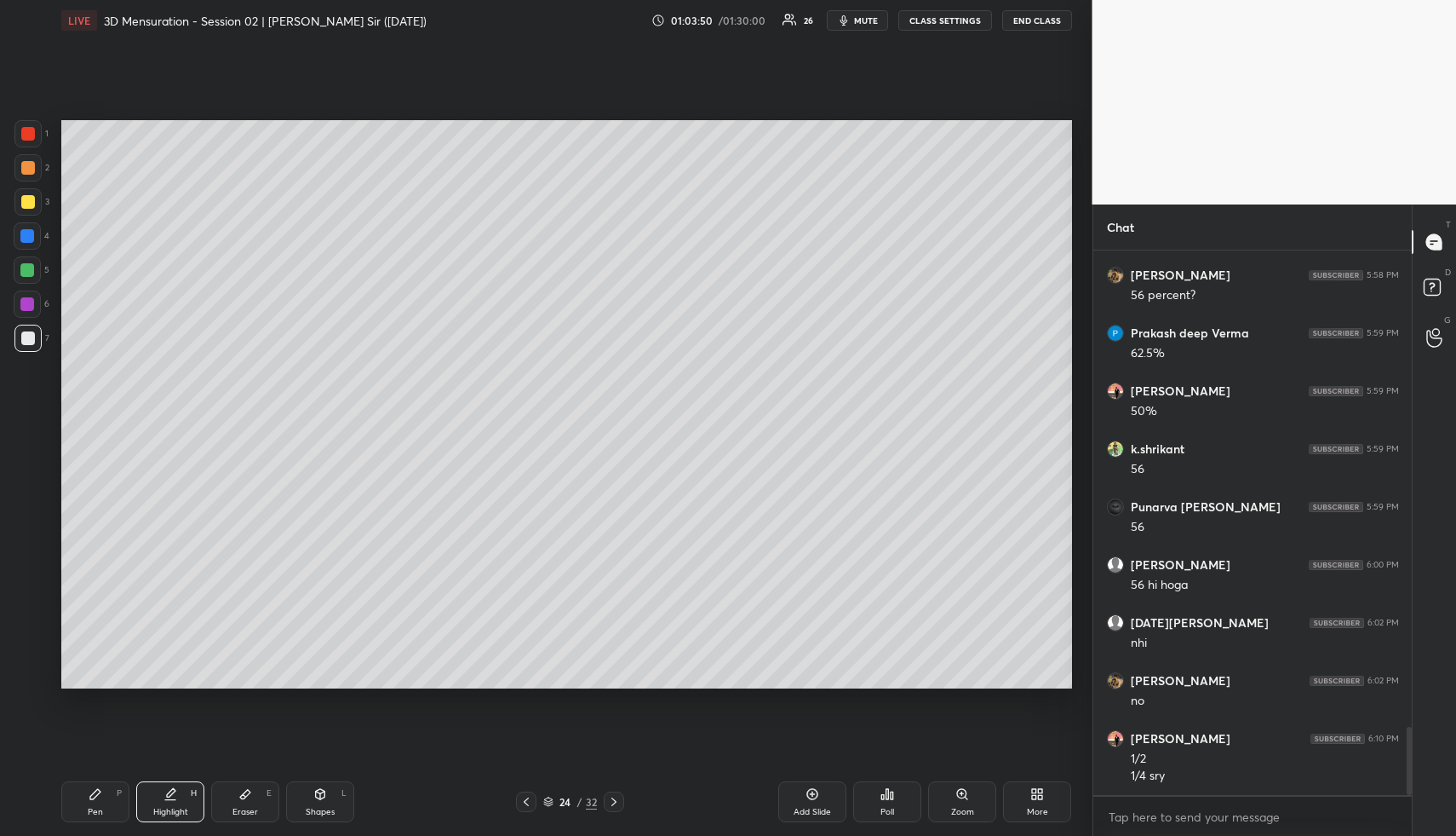
click at [70, 808] on div "Pen P" at bounding box center [95, 802] width 69 height 41
click at [26, 172] on div at bounding box center [28, 168] width 13 height 13
drag, startPoint x: 173, startPoint y: 805, endPoint x: 189, endPoint y: 790, distance: 21.9
click at [177, 800] on div "Highlight H" at bounding box center [171, 802] width 69 height 41
drag, startPoint x: 817, startPoint y: 796, endPoint x: 799, endPoint y: 792, distance: 18.4
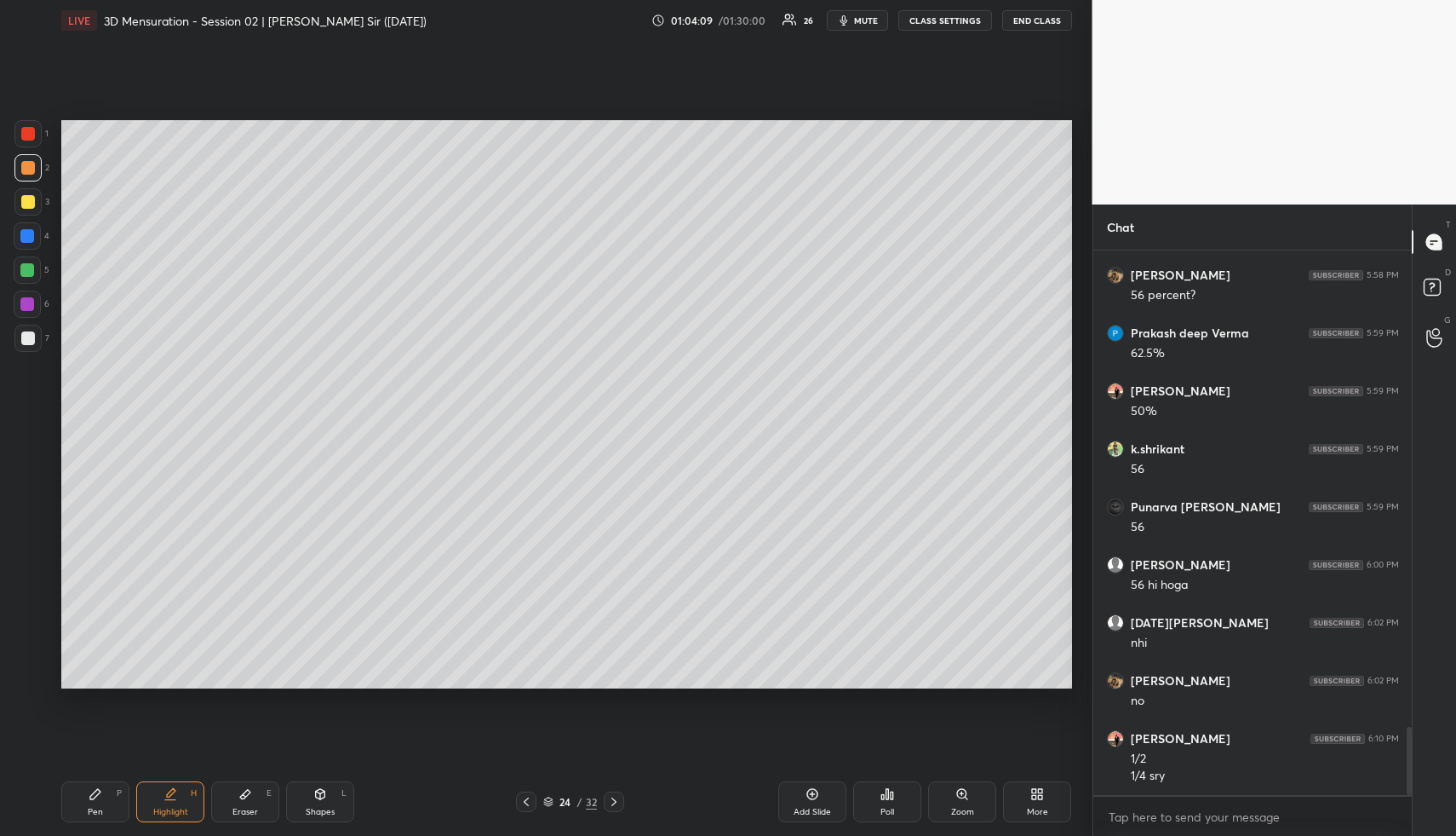
click at [813, 795] on icon at bounding box center [813, 794] width 13 height 13
click at [88, 792] on div "Pen P" at bounding box center [95, 802] width 69 height 41
click at [28, 201] on div at bounding box center [28, 202] width 13 height 13
click at [520, 796] on icon at bounding box center [525, 802] width 13 height 13
drag, startPoint x: 173, startPoint y: 802, endPoint x: 226, endPoint y: 756, distance: 70.2
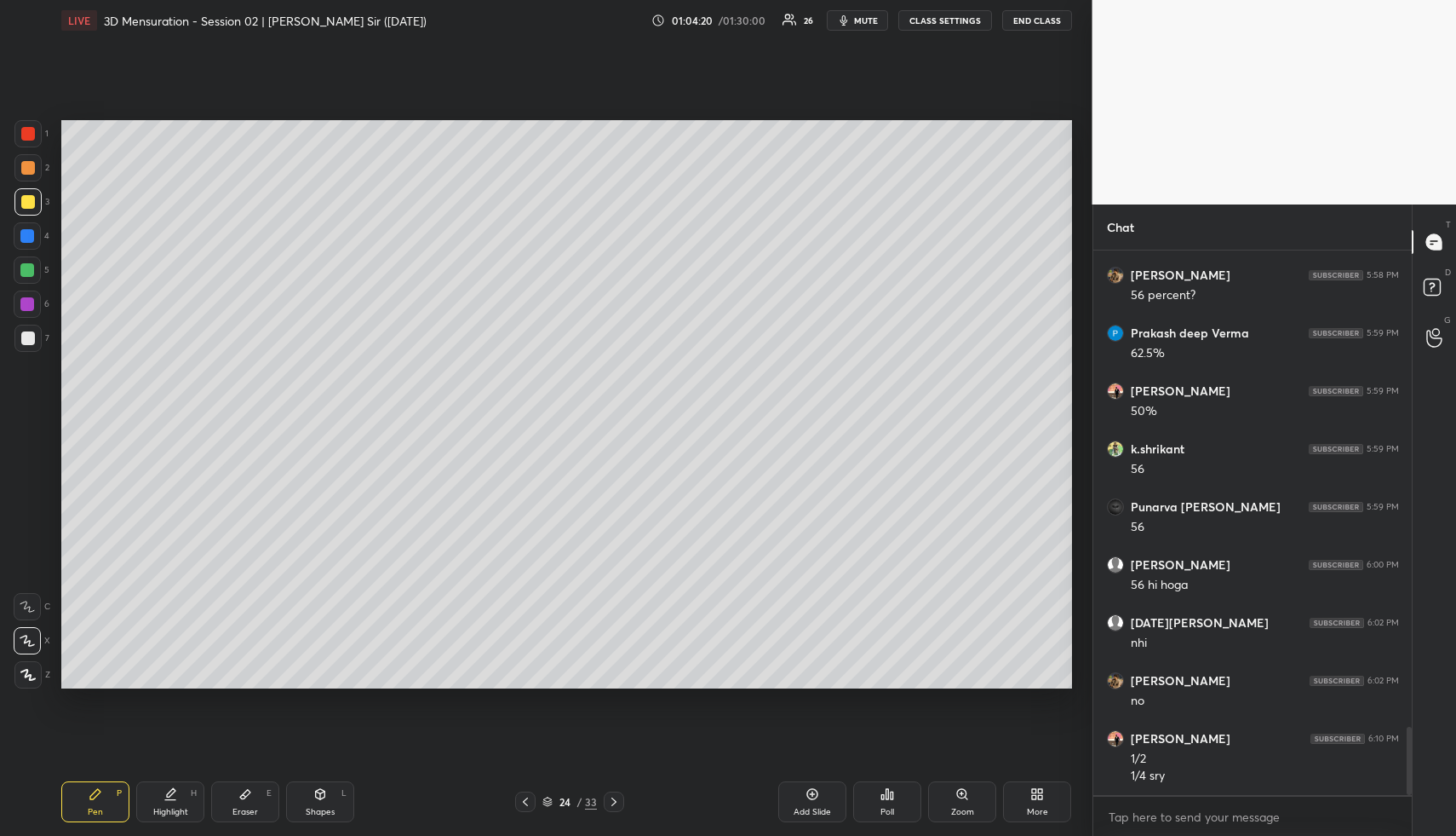
click at [177, 801] on div "Highlight H" at bounding box center [171, 802] width 69 height 41
click at [615, 796] on icon at bounding box center [614, 802] width 13 height 13
click at [617, 797] on icon at bounding box center [614, 802] width 13 height 13
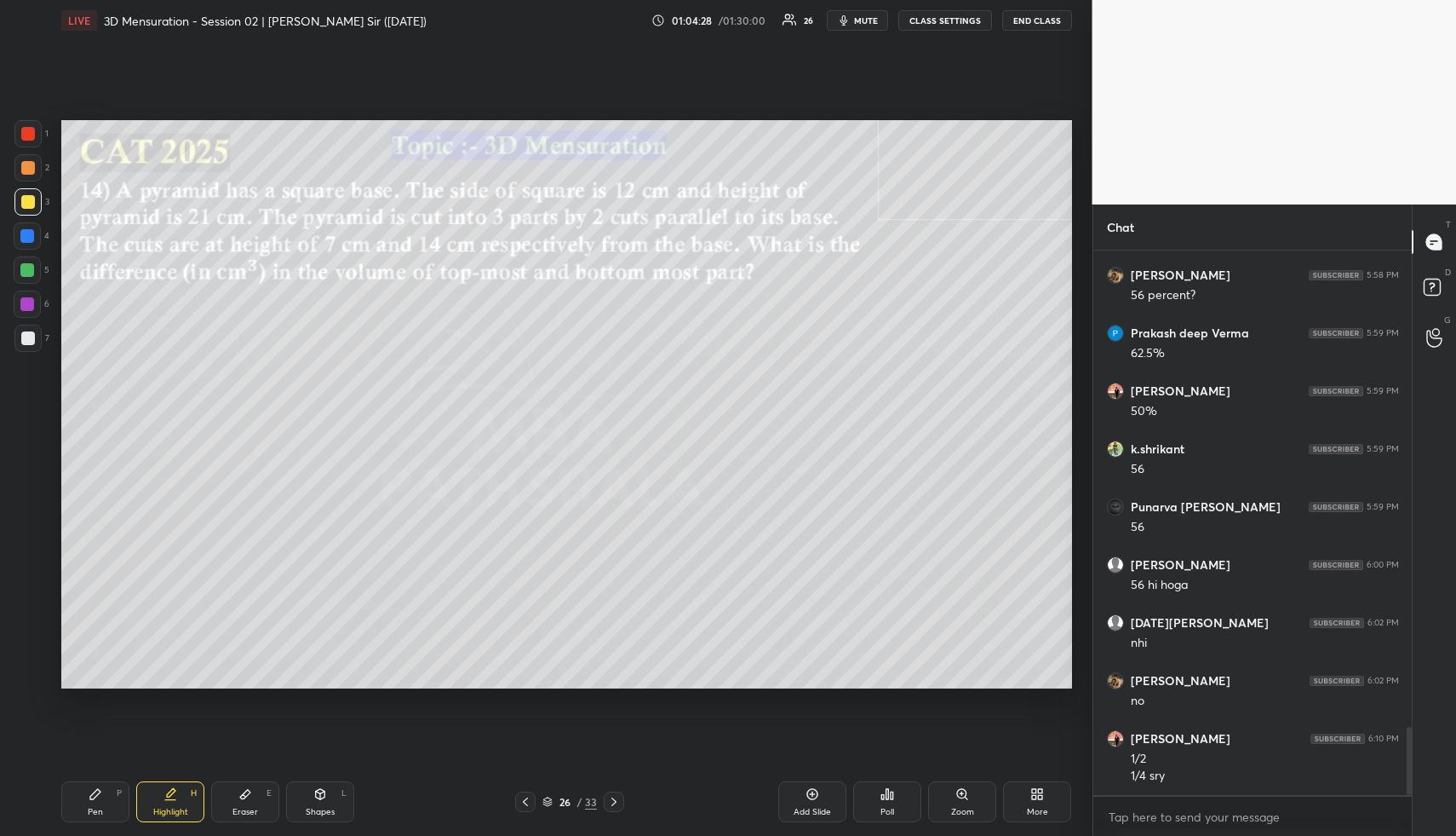
drag, startPoint x: 178, startPoint y: 804, endPoint x: 196, endPoint y: 750, distance: 56.9
click at [173, 803] on div "Highlight H" at bounding box center [171, 802] width 69 height 41
click at [91, 807] on div "Pen" at bounding box center [95, 811] width 15 height 9
drag, startPoint x: 168, startPoint y: 806, endPoint x: 168, endPoint y: 774, distance: 32.0
click at [168, 807] on div "Highlight" at bounding box center [171, 811] width 35 height 9
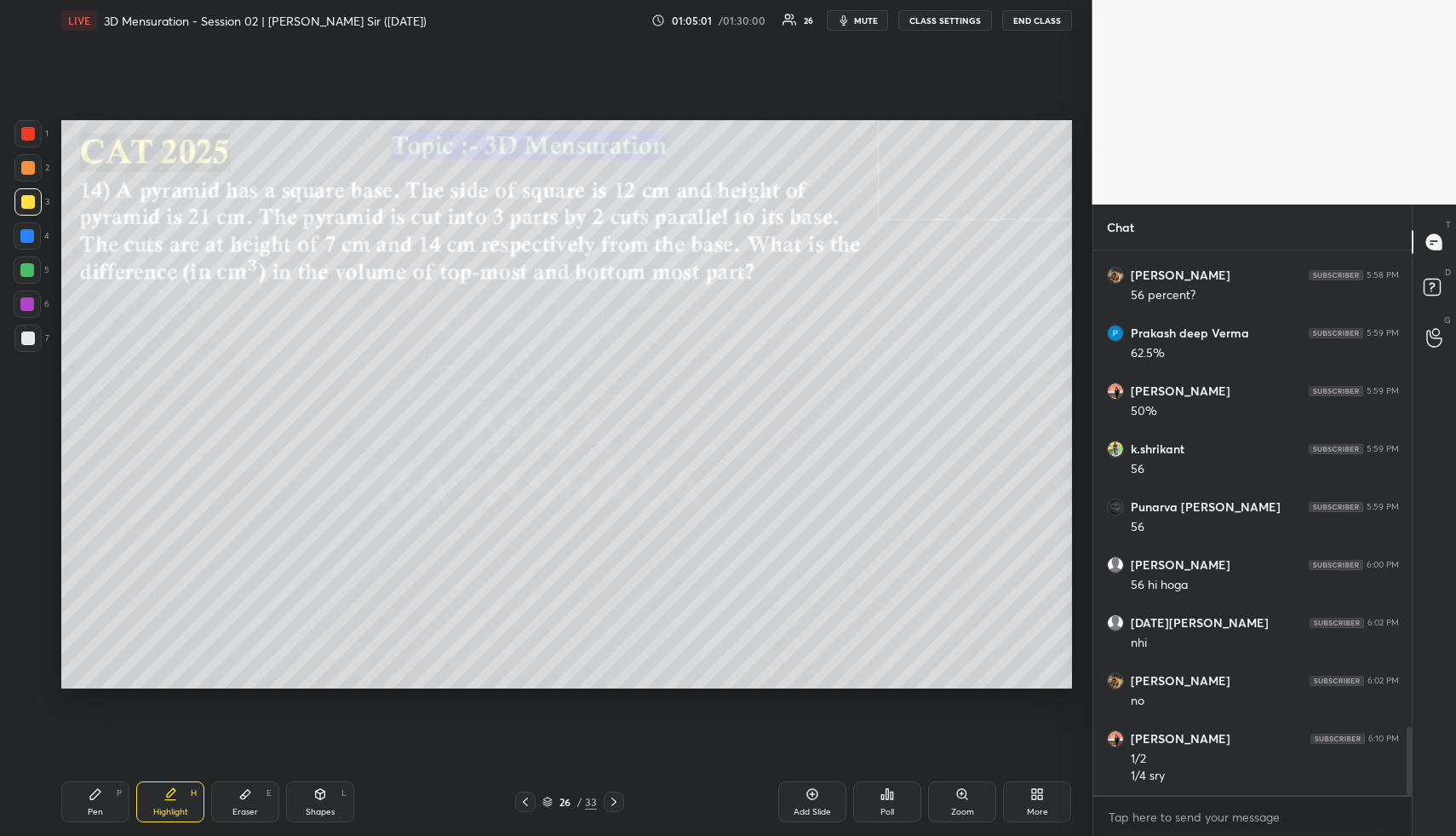
click at [96, 805] on div "Pen P" at bounding box center [95, 802] width 69 height 41
click at [29, 198] on div at bounding box center [28, 202] width 13 height 13
click at [103, 807] on div "Pen P" at bounding box center [95, 802] width 69 height 41
click at [26, 159] on div at bounding box center [28, 168] width 28 height 28
click at [184, 804] on div "Highlight H" at bounding box center [171, 802] width 69 height 41
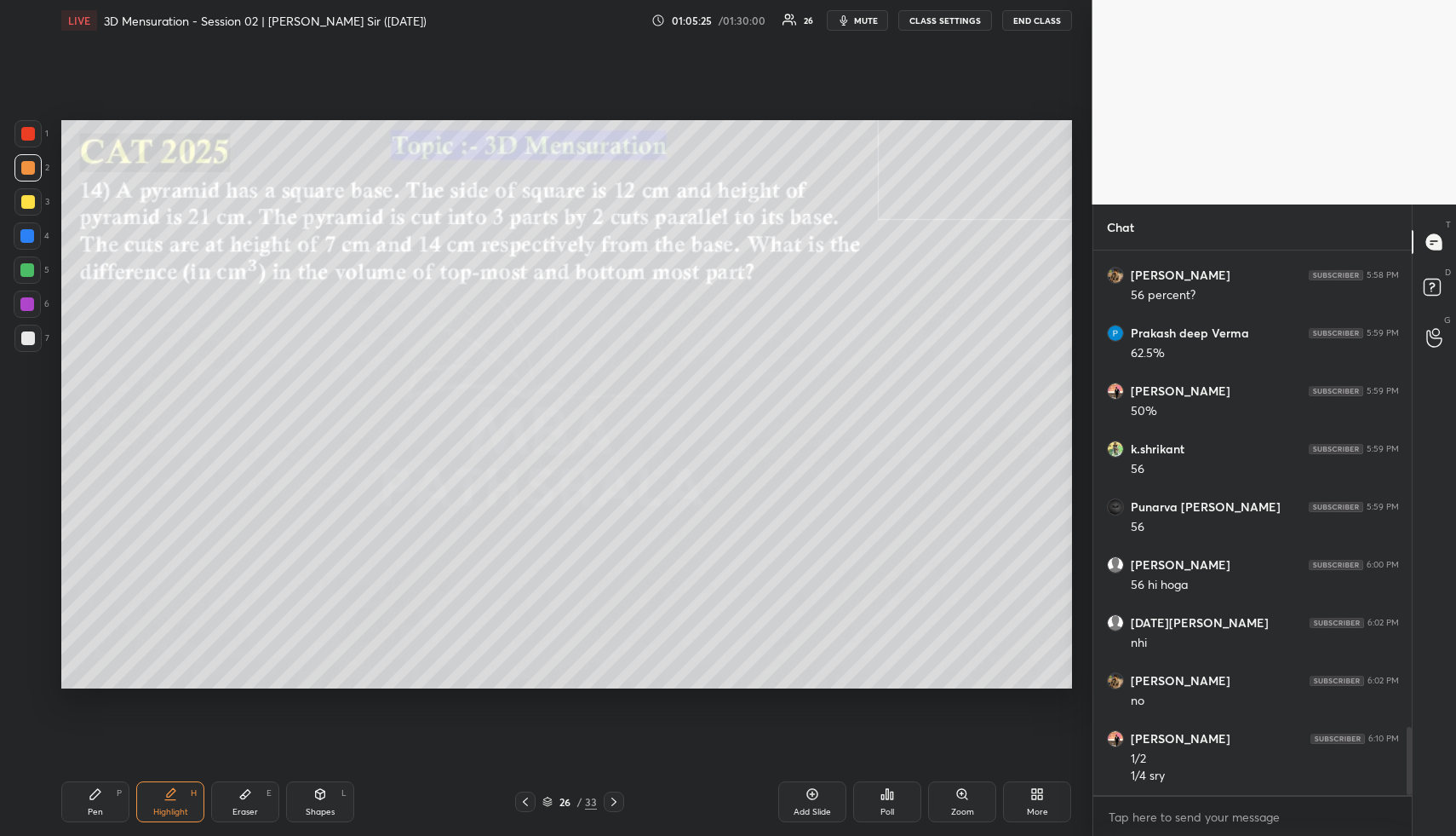
drag, startPoint x: 183, startPoint y: 797, endPoint x: 214, endPoint y: 699, distance: 102.8
click at [183, 797] on div "Highlight H" at bounding box center [171, 802] width 69 height 41
drag, startPoint x: 87, startPoint y: 824, endPoint x: 165, endPoint y: 723, distance: 127.6
click at [88, 823] on div "Pen P Highlight H Eraser E Shapes L 26 / 33 Add Slide Poll Zoom More" at bounding box center [566, 802] width 1011 height 69
click at [112, 799] on div "Pen P" at bounding box center [95, 802] width 69 height 41
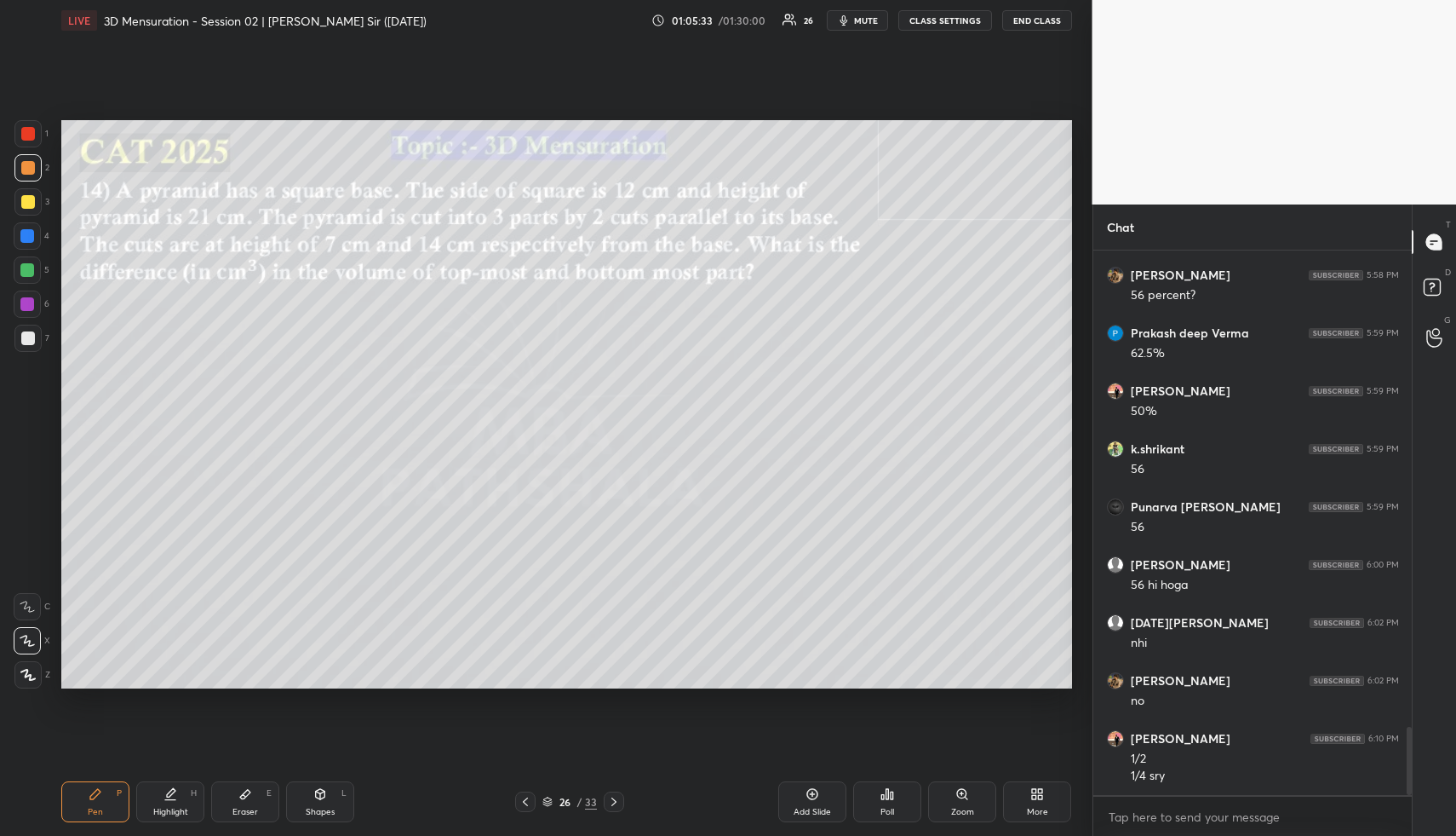
drag, startPoint x: 150, startPoint y: 817, endPoint x: 163, endPoint y: 808, distance: 15.8
click at [151, 814] on div "Highlight H" at bounding box center [171, 802] width 69 height 41
drag, startPoint x: 163, startPoint y: 808, endPoint x: 193, endPoint y: 724, distance: 89.2
click at [163, 808] on div "Highlight" at bounding box center [171, 811] width 35 height 9
drag, startPoint x: 103, startPoint y: 790, endPoint x: 91, endPoint y: 730, distance: 61.2
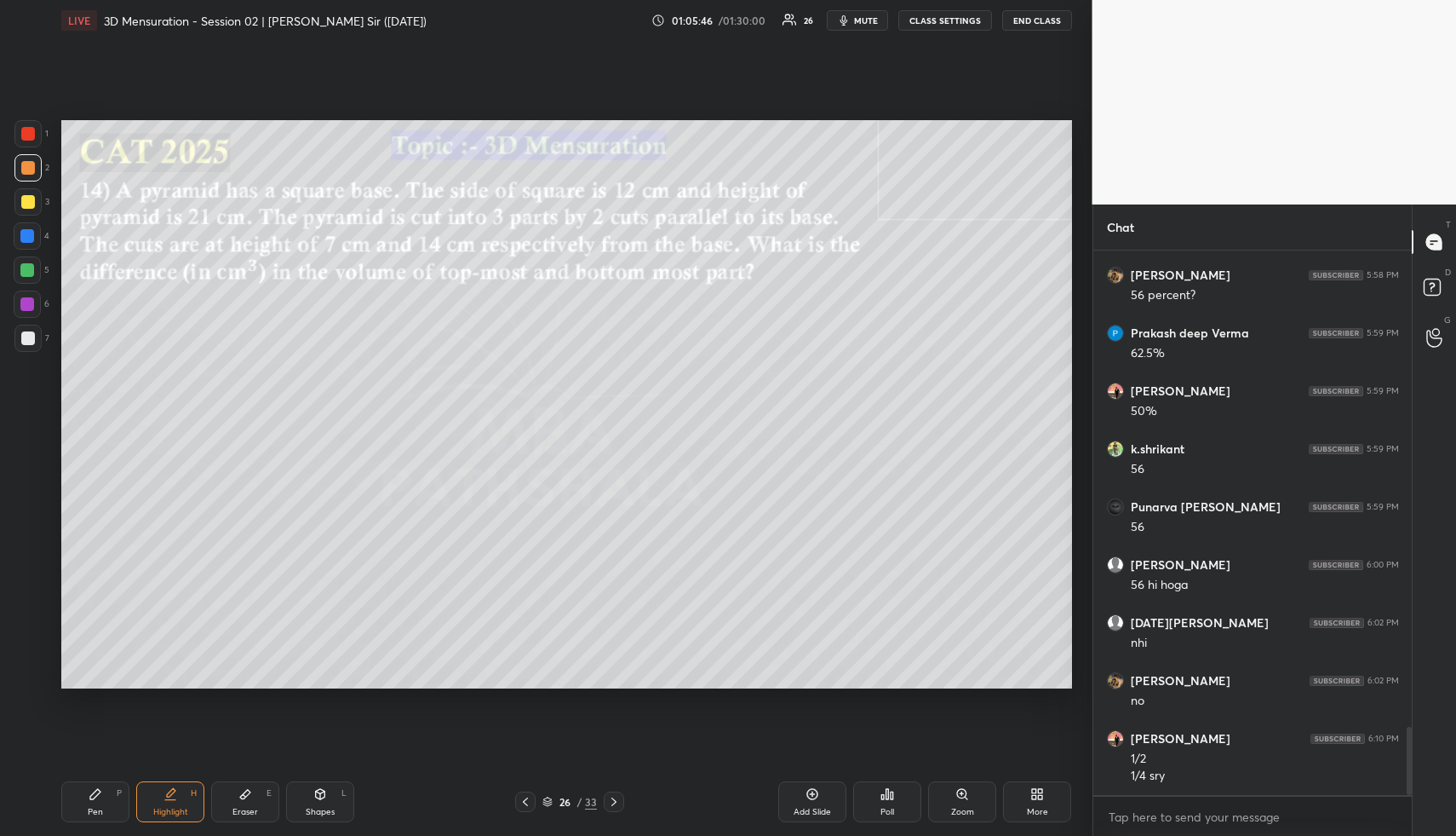
click at [100, 788] on div "Pen P" at bounding box center [95, 802] width 69 height 41
drag, startPoint x: 29, startPoint y: 332, endPoint x: 27, endPoint y: 349, distance: 17.1
click at [28, 336] on div at bounding box center [28, 338] width 13 height 13
click at [173, 795] on icon at bounding box center [171, 794] width 13 height 13
drag, startPoint x: 111, startPoint y: 780, endPoint x: 105, endPoint y: 796, distance: 17.1
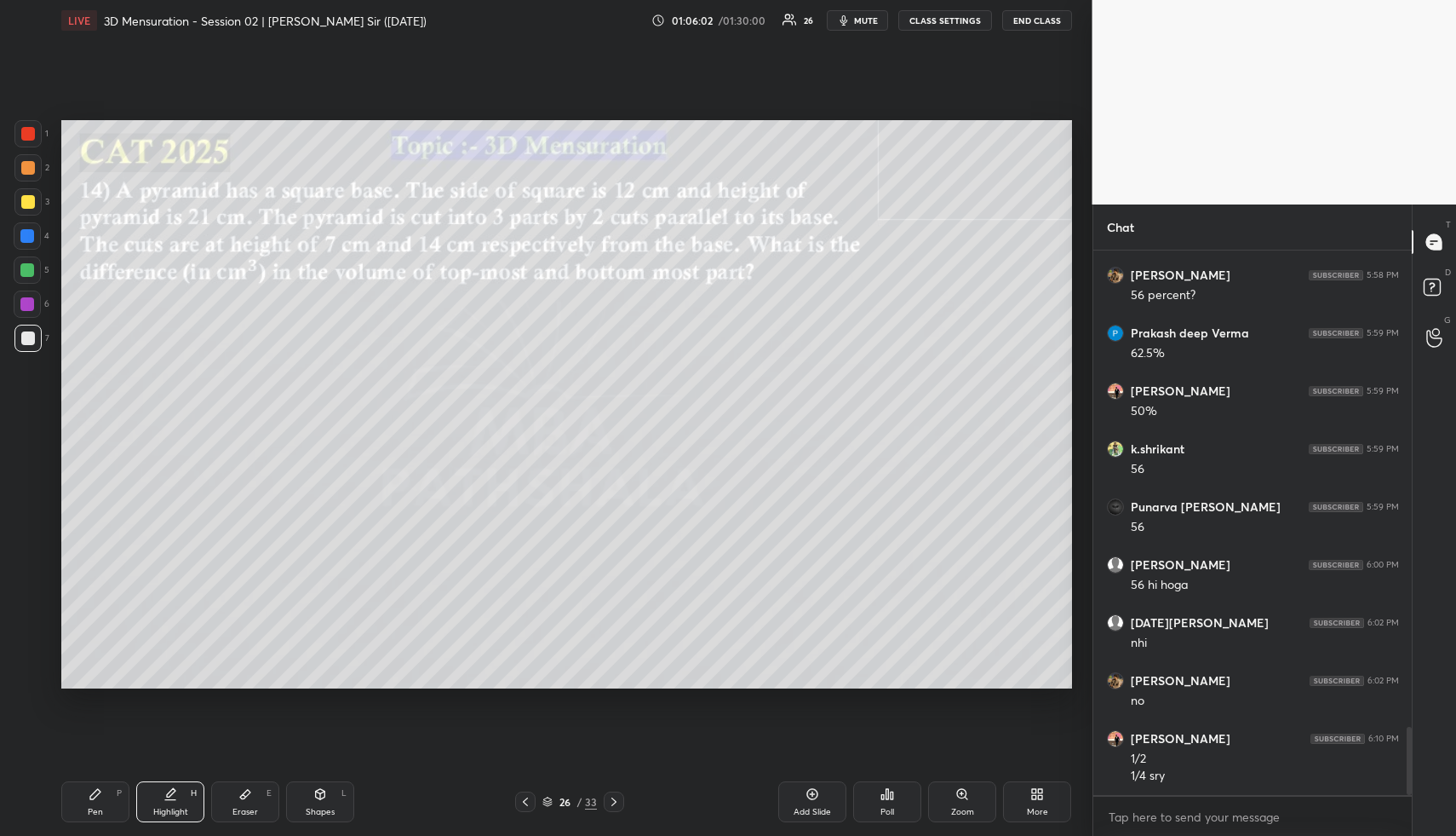
click at [111, 780] on div "Pen P Highlight H Eraser E Shapes L 26 / 33 Add Slide Poll Zoom More" at bounding box center [566, 802] width 1011 height 69
drag, startPoint x: 105, startPoint y: 796, endPoint x: 161, endPoint y: 695, distance: 115.5
click at [105, 796] on div "Pen P" at bounding box center [95, 802] width 69 height 41
click at [34, 230] on div at bounding box center [27, 235] width 28 height 28
click at [30, 276] on div at bounding box center [27, 270] width 13 height 13
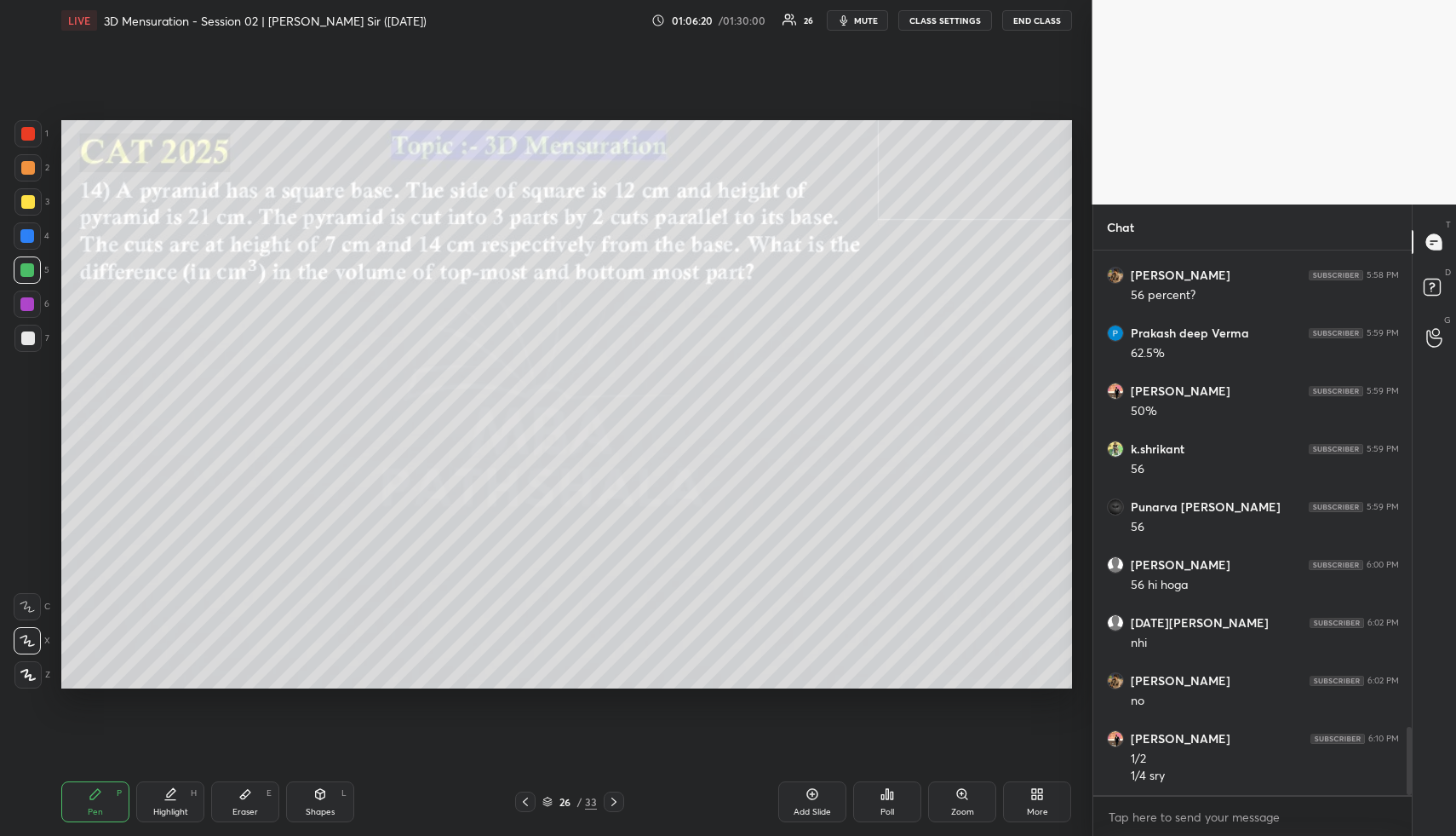
drag, startPoint x: 28, startPoint y: 335, endPoint x: 52, endPoint y: 348, distance: 27.3
click at [28, 336] on div at bounding box center [28, 338] width 13 height 13
click at [37, 170] on div at bounding box center [28, 168] width 28 height 28
drag, startPoint x: 27, startPoint y: 205, endPoint x: 60, endPoint y: 228, distance: 40.2
click at [28, 210] on div at bounding box center [28, 202] width 28 height 28
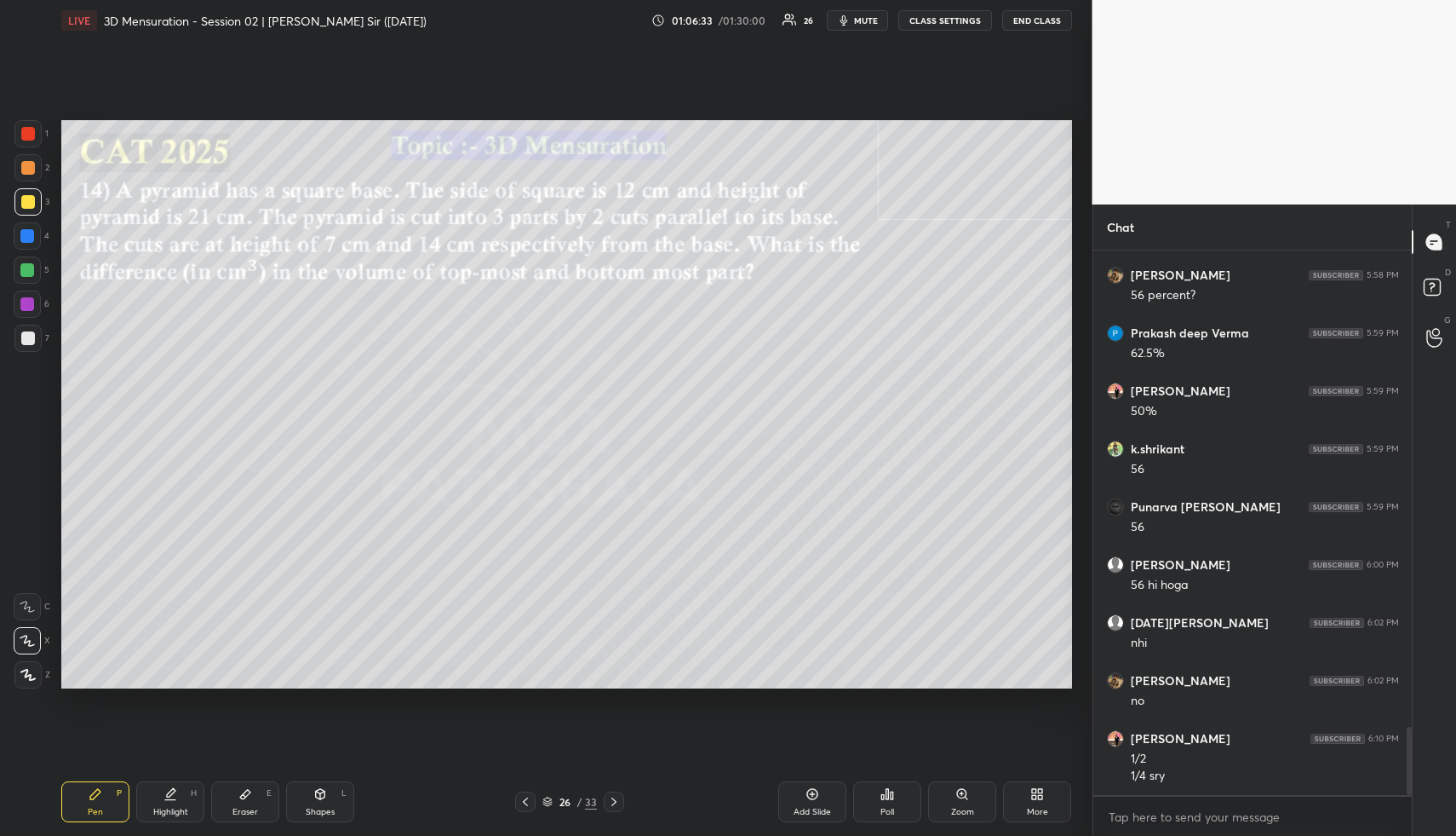
click at [35, 336] on div at bounding box center [28, 338] width 28 height 28
click at [180, 799] on div "Highlight H" at bounding box center [171, 802] width 69 height 41
drag, startPoint x: 180, startPoint y: 799, endPoint x: 277, endPoint y: 703, distance: 136.5
click at [180, 799] on div "Highlight H" at bounding box center [171, 802] width 69 height 41
drag, startPoint x: 105, startPoint y: 796, endPoint x: 125, endPoint y: 689, distance: 108.9
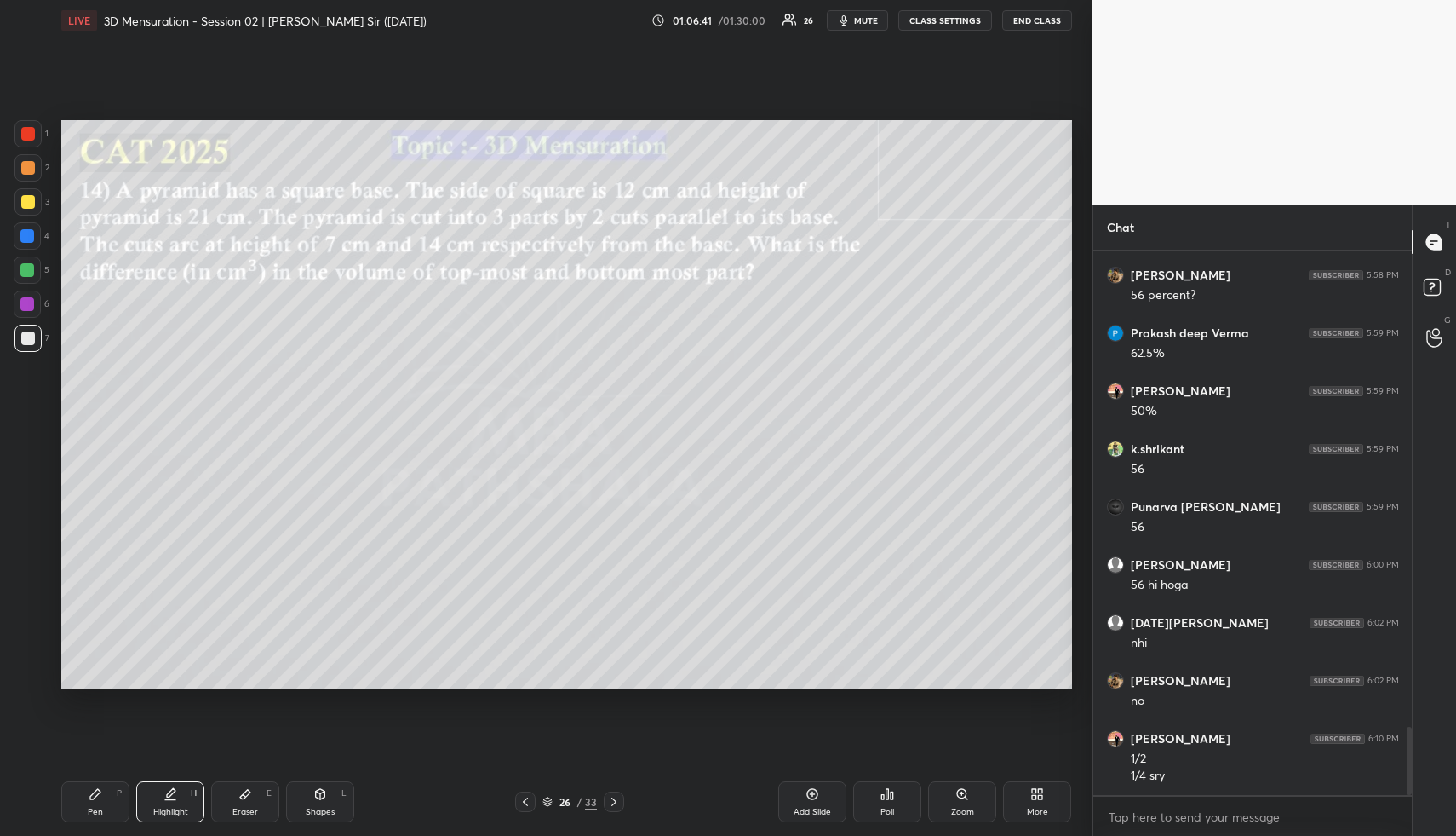
click at [103, 792] on div "Pen P" at bounding box center [95, 802] width 69 height 41
drag, startPoint x: 159, startPoint y: 808, endPoint x: 234, endPoint y: 718, distance: 117.2
click at [157, 808] on div "Highlight" at bounding box center [171, 811] width 35 height 9
drag, startPoint x: 83, startPoint y: 797, endPoint x: 87, endPoint y: 769, distance: 28.3
click at [84, 797] on div "Pen P" at bounding box center [95, 802] width 69 height 41
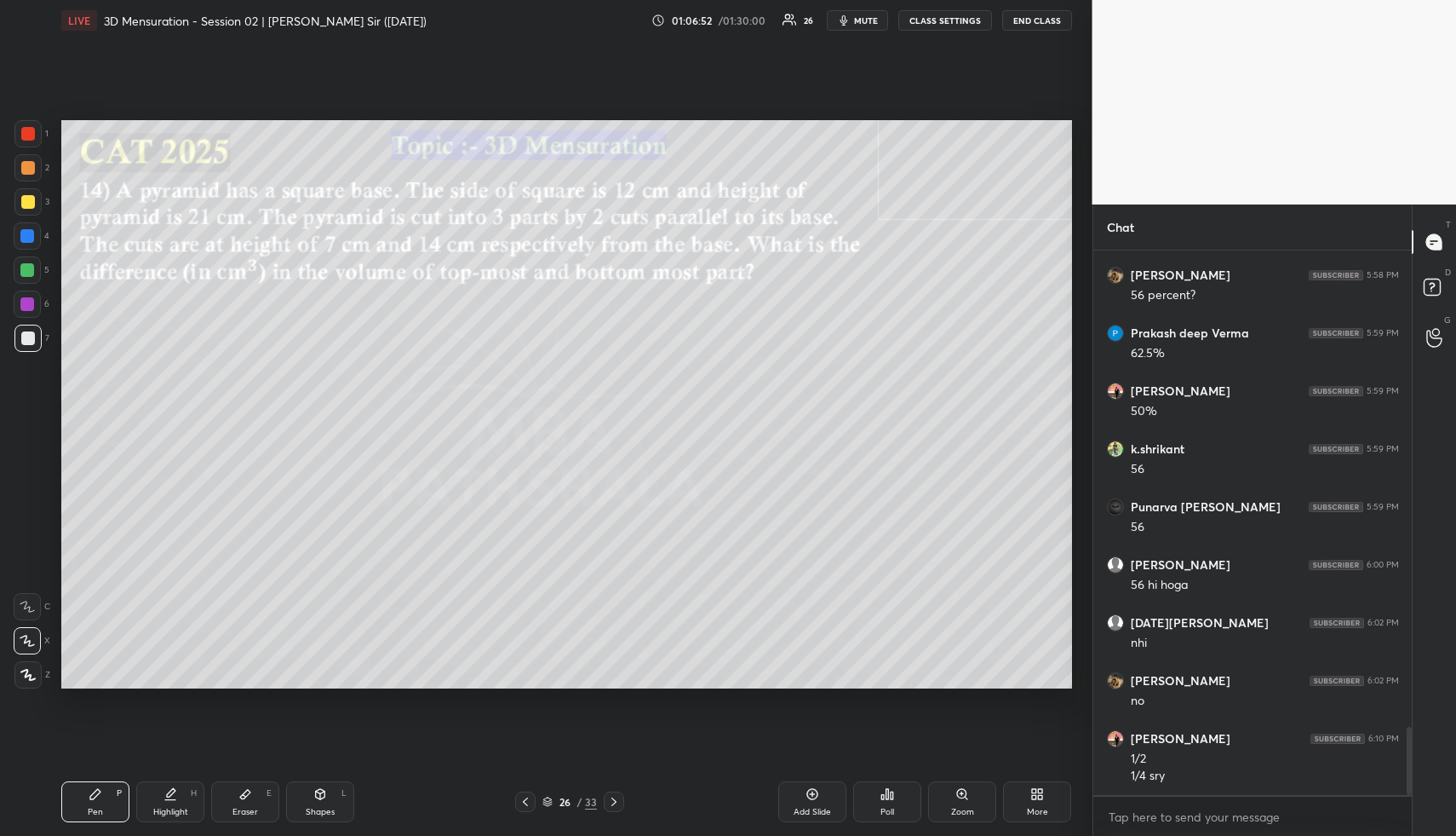
click at [160, 805] on div "Highlight H" at bounding box center [171, 802] width 69 height 41
drag, startPoint x: 160, startPoint y: 805, endPoint x: 159, endPoint y: 785, distance: 20.0
click at [160, 805] on div "Highlight H" at bounding box center [171, 802] width 69 height 41
drag, startPoint x: 100, startPoint y: 813, endPoint x: 99, endPoint y: 785, distance: 28.0
click at [99, 803] on div "Pen P" at bounding box center [95, 802] width 69 height 41
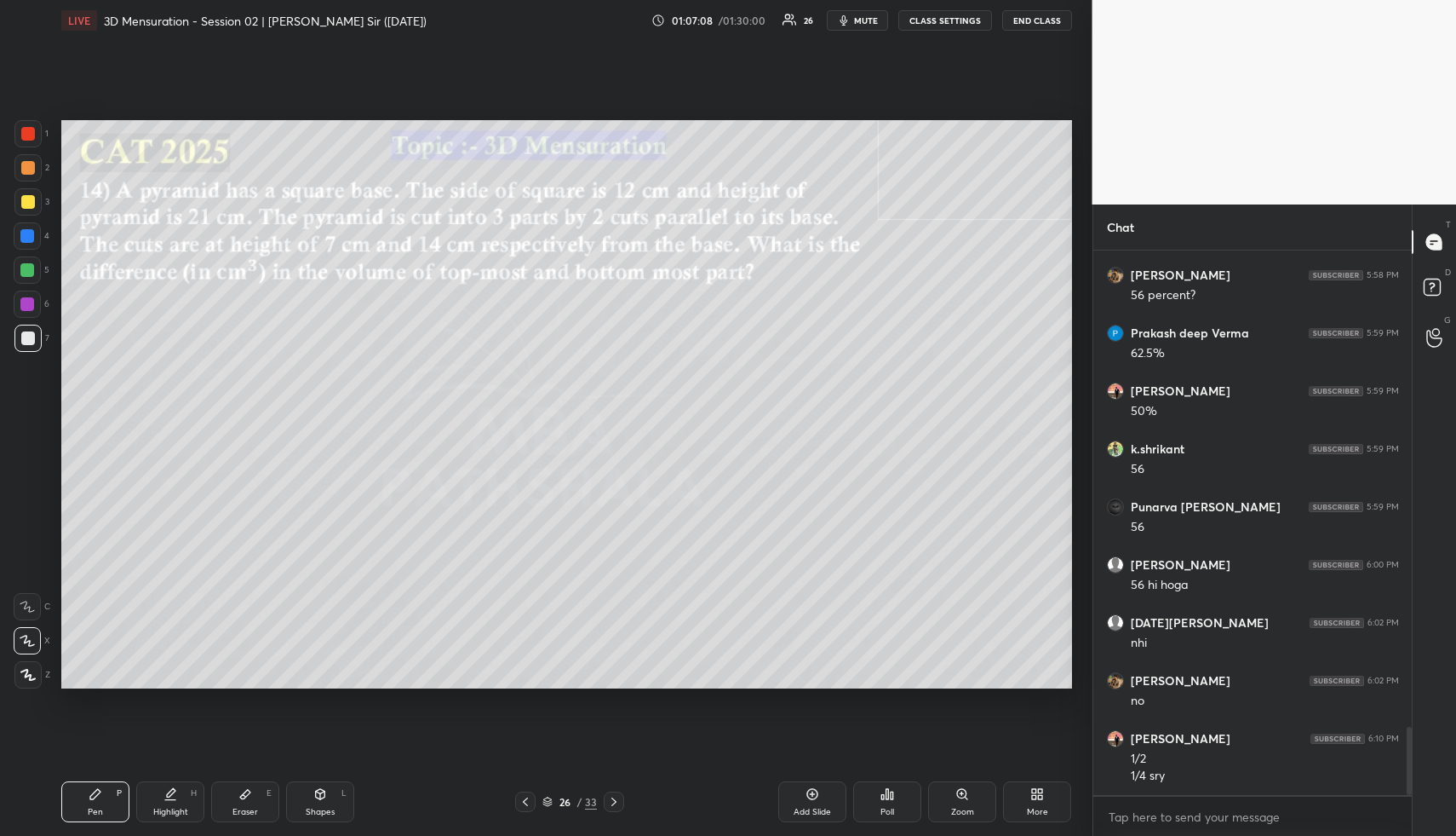
click at [22, 174] on div at bounding box center [28, 168] width 28 height 28
click at [165, 809] on div "Highlight" at bounding box center [171, 811] width 35 height 9
drag, startPoint x: 89, startPoint y: 809, endPoint x: 189, endPoint y: 744, distance: 119.3
click at [89, 809] on div "Pen" at bounding box center [95, 811] width 15 height 9
drag, startPoint x: 172, startPoint y: 803, endPoint x: 188, endPoint y: 795, distance: 17.9
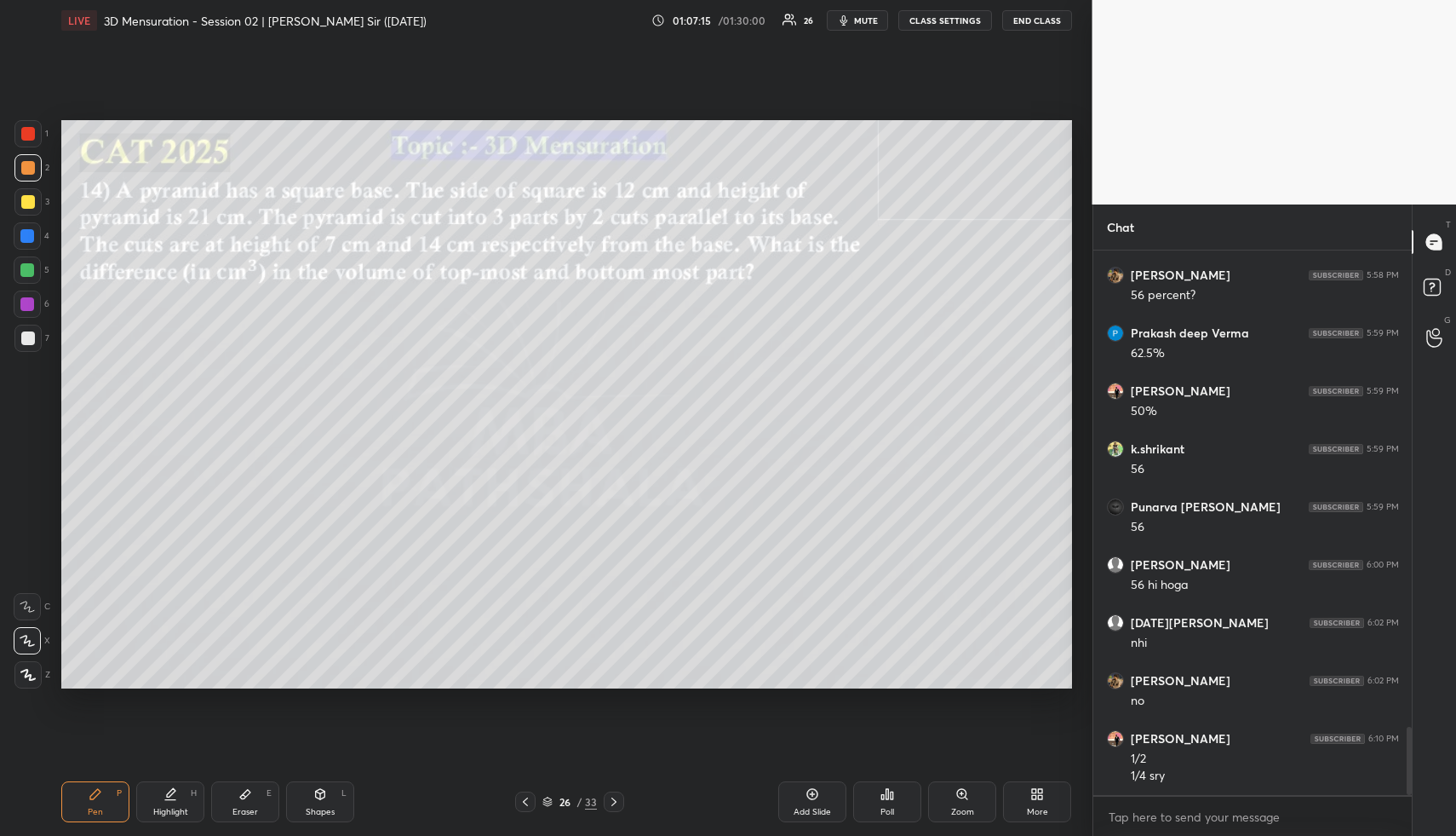
click at [170, 803] on div "Highlight H" at bounding box center [171, 802] width 69 height 41
drag, startPoint x: 160, startPoint y: 804, endPoint x: 199, endPoint y: 690, distance: 120.5
click at [165, 793] on div "Highlight H" at bounding box center [171, 802] width 69 height 41
click at [108, 789] on div "Pen P" at bounding box center [95, 802] width 69 height 41
drag, startPoint x: 29, startPoint y: 336, endPoint x: 50, endPoint y: 355, distance: 28.3
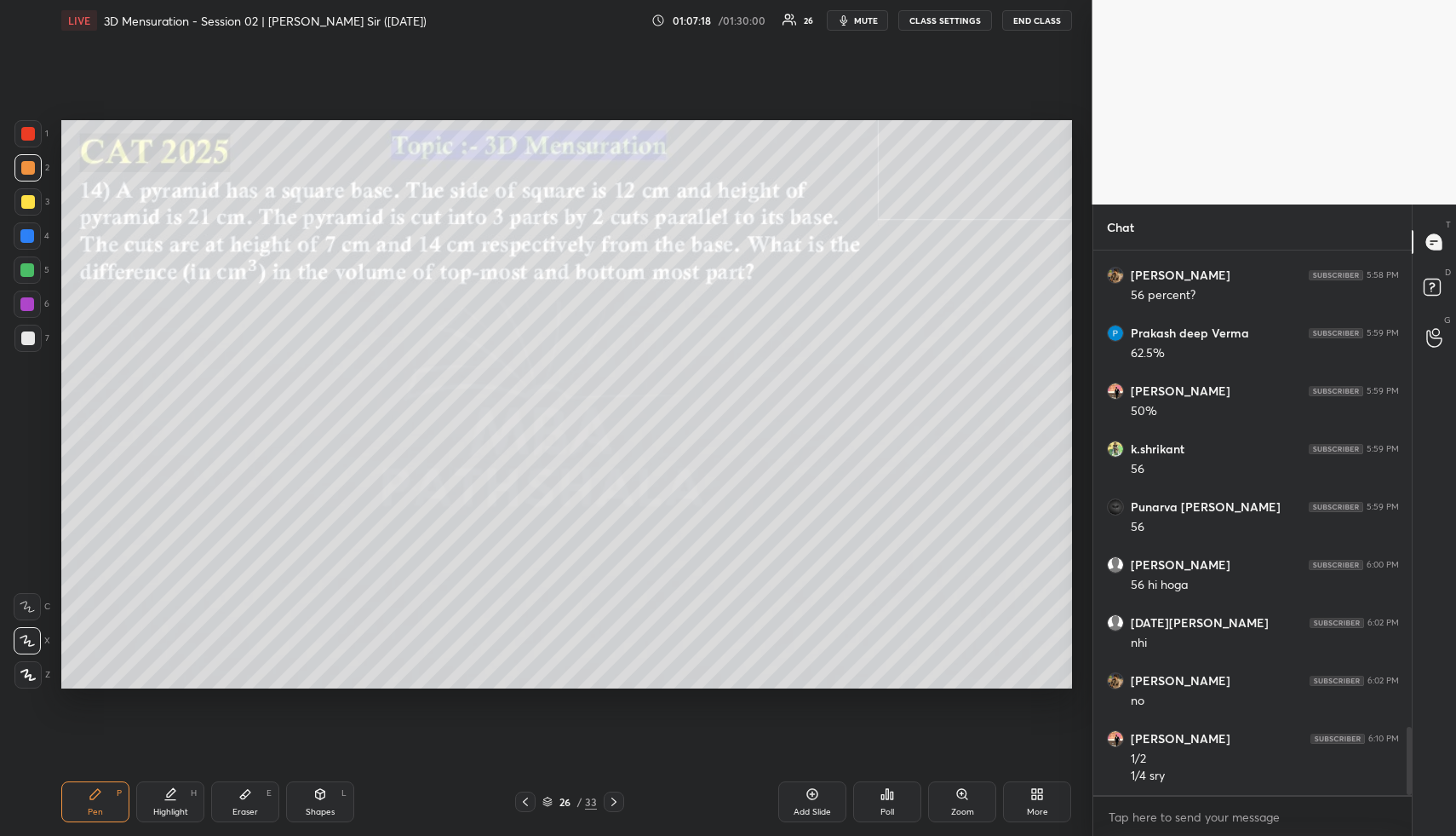
click at [30, 336] on div at bounding box center [28, 338] width 13 height 13
click at [161, 791] on div "Highlight H" at bounding box center [171, 802] width 69 height 41
drag, startPoint x: 165, startPoint y: 792, endPoint x: 196, endPoint y: 707, distance: 90.5
click at [171, 788] on icon at bounding box center [171, 794] width 13 height 13
drag, startPoint x: 163, startPoint y: 790, endPoint x: 152, endPoint y: 783, distance: 13.0
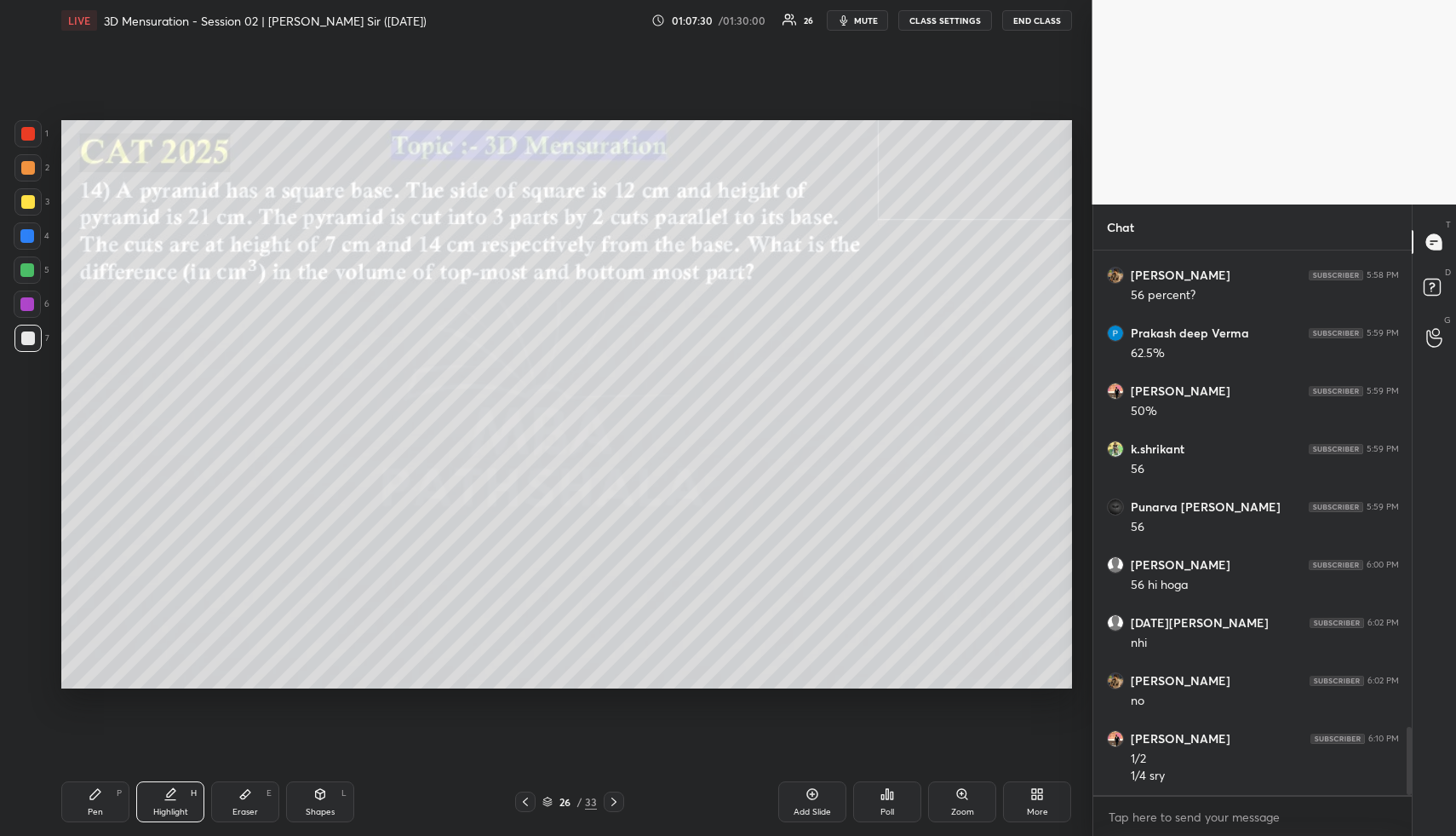
click at [163, 790] on div "Highlight H" at bounding box center [171, 802] width 69 height 41
drag, startPoint x: 150, startPoint y: 785, endPoint x: 195, endPoint y: 783, distance: 45.0
click at [150, 785] on div "Highlight H" at bounding box center [171, 802] width 69 height 41
drag, startPoint x: 253, startPoint y: 795, endPoint x: 394, endPoint y: 704, distance: 167.8
click at [254, 795] on div "Eraser E" at bounding box center [246, 802] width 69 height 41
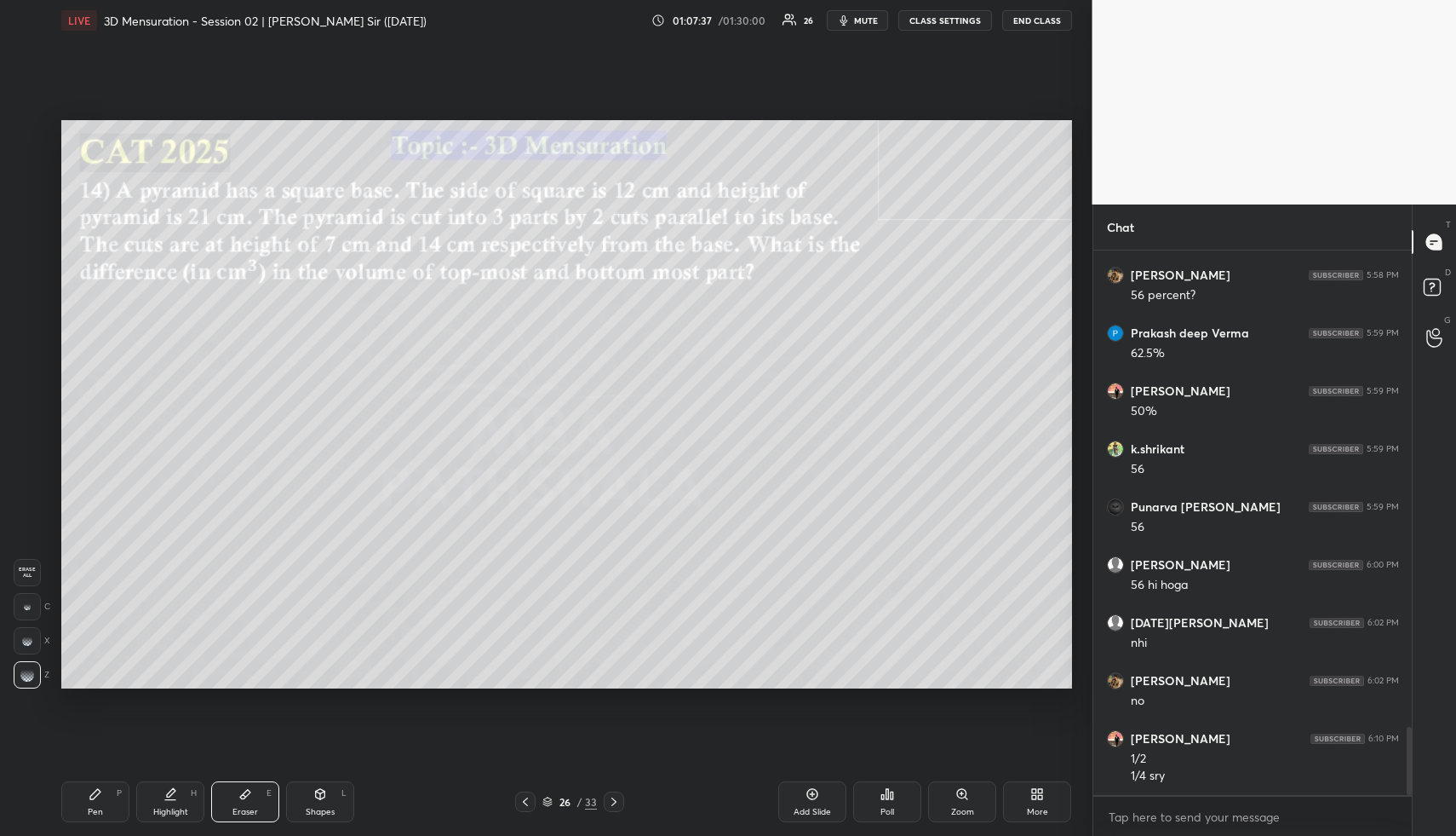
scroll to position [3841, 0]
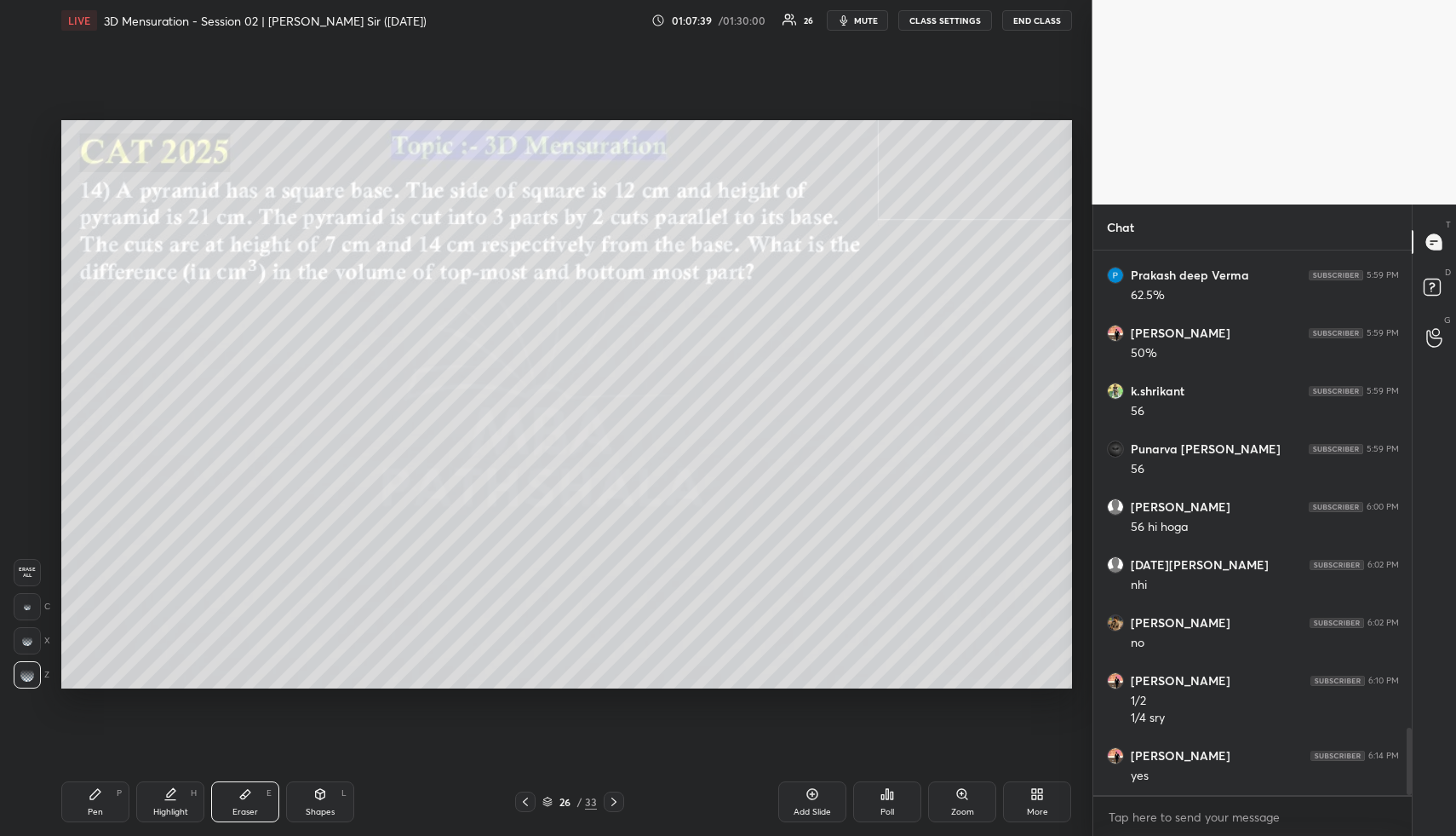
click at [149, 796] on div "Highlight H" at bounding box center [171, 802] width 69 height 41
click at [172, 791] on icon at bounding box center [171, 792] width 9 height 9
click at [525, 796] on icon at bounding box center [525, 802] width 13 height 13
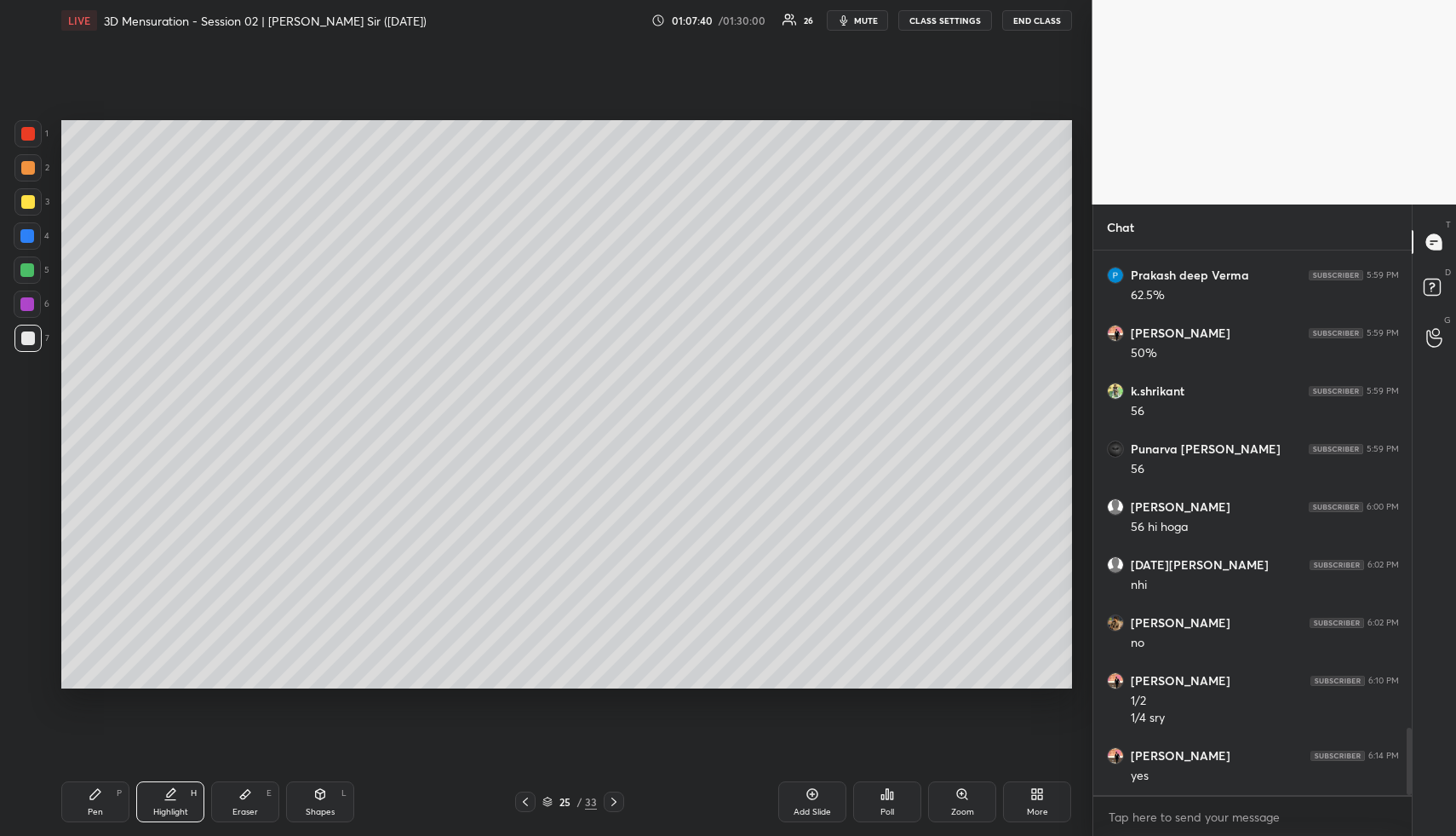
click at [534, 792] on div "25 / 33" at bounding box center [570, 801] width 109 height 20
click at [531, 803] on icon at bounding box center [525, 802] width 13 height 13
drag, startPoint x: 175, startPoint y: 790, endPoint x: 335, endPoint y: 695, distance: 186.1
click at [175, 790] on icon at bounding box center [171, 794] width 13 height 13
drag, startPoint x: 619, startPoint y: 804, endPoint x: 606, endPoint y: 791, distance: 18.4
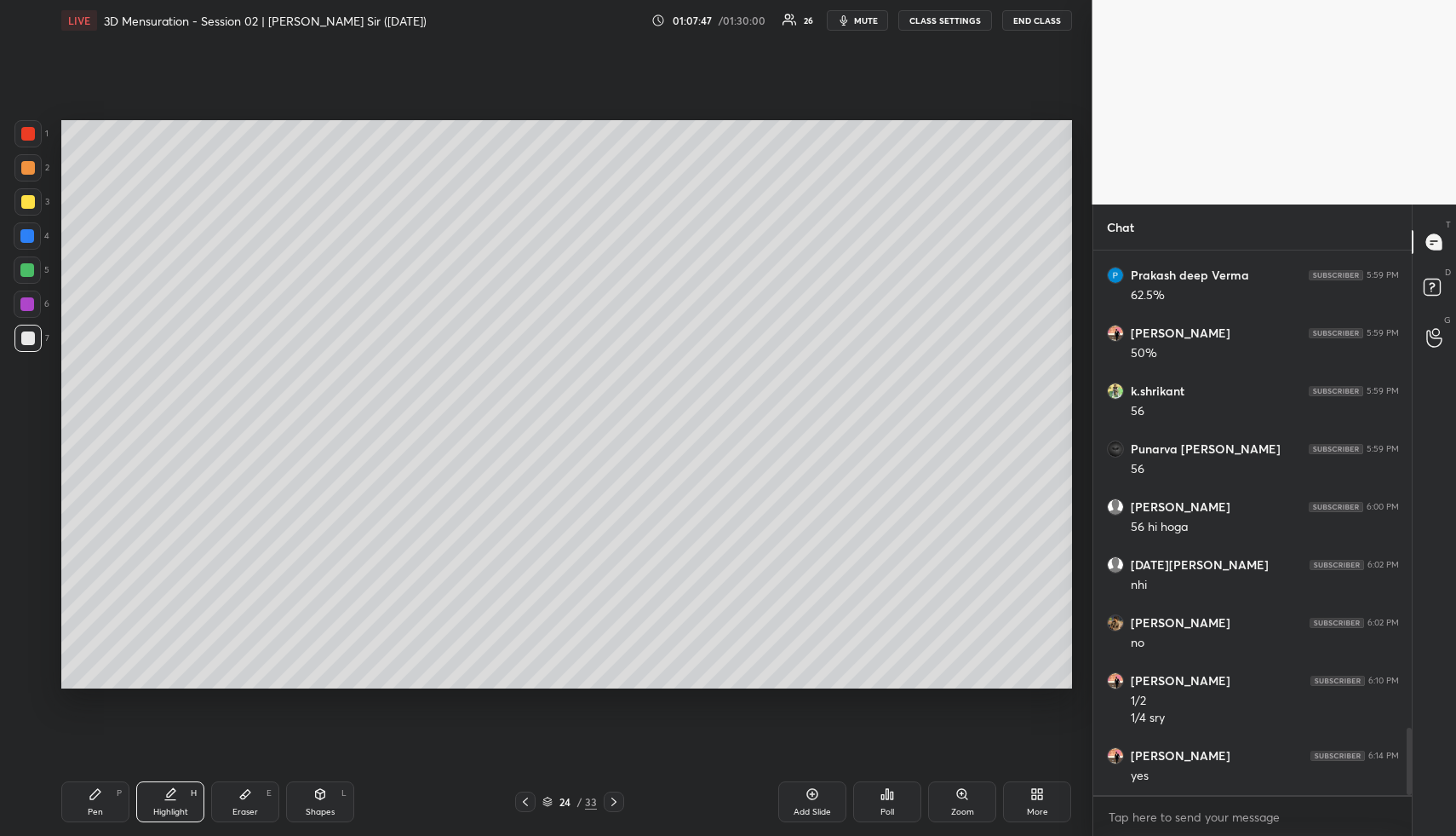
click at [616, 804] on icon at bounding box center [614, 802] width 13 height 13
drag, startPoint x: 611, startPoint y: 795, endPoint x: 646, endPoint y: 695, distance: 105.9
click at [612, 793] on div at bounding box center [614, 801] width 20 height 20
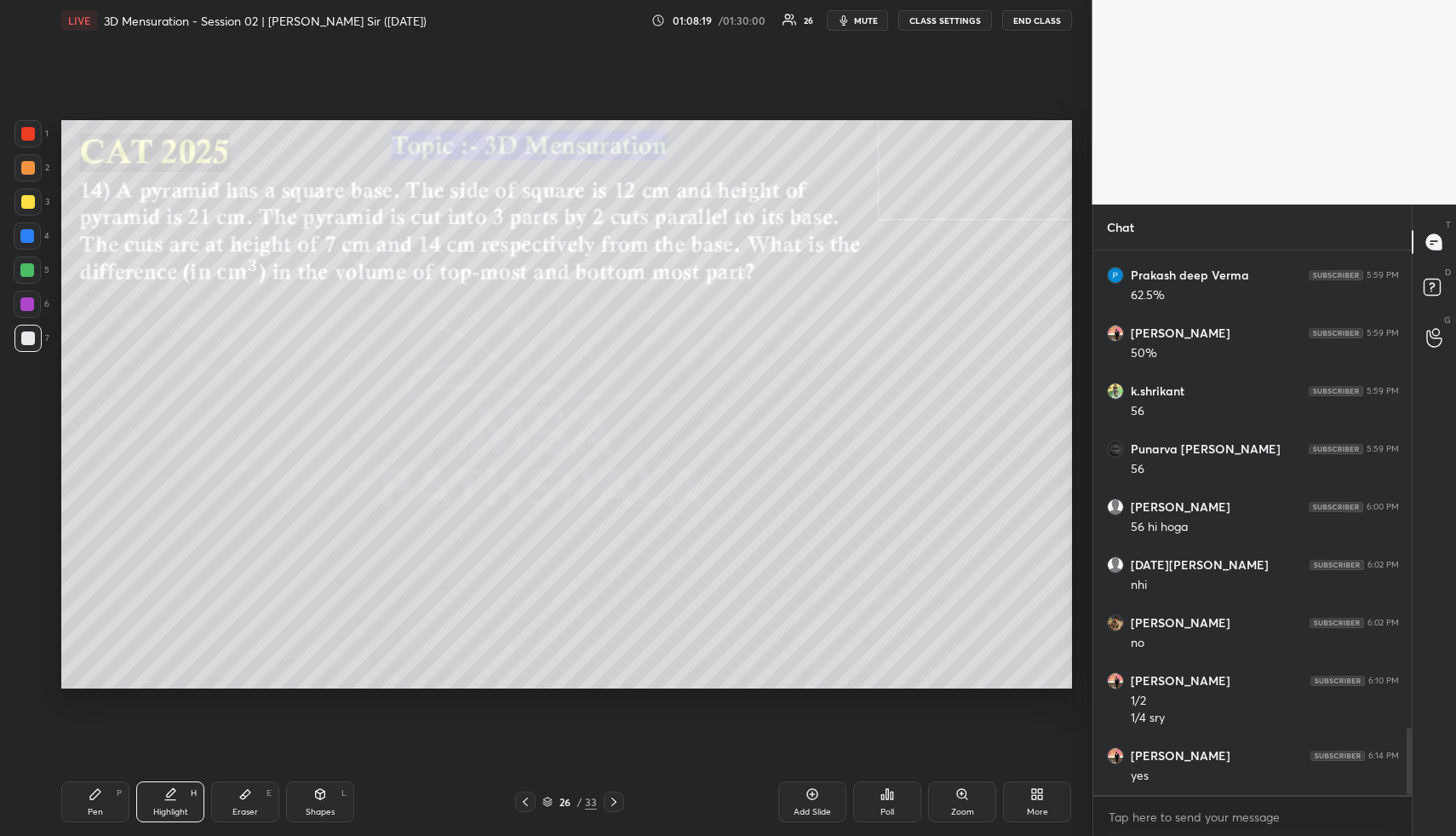
click at [156, 807] on div "Highlight" at bounding box center [171, 811] width 35 height 9
drag, startPoint x: 88, startPoint y: 806, endPoint x: 95, endPoint y: 710, distance: 96.3
click at [89, 806] on div "Pen P" at bounding box center [95, 802] width 69 height 41
drag, startPoint x: 28, startPoint y: 168, endPoint x: 48, endPoint y: 207, distance: 43.8
click at [28, 169] on div at bounding box center [28, 168] width 13 height 13
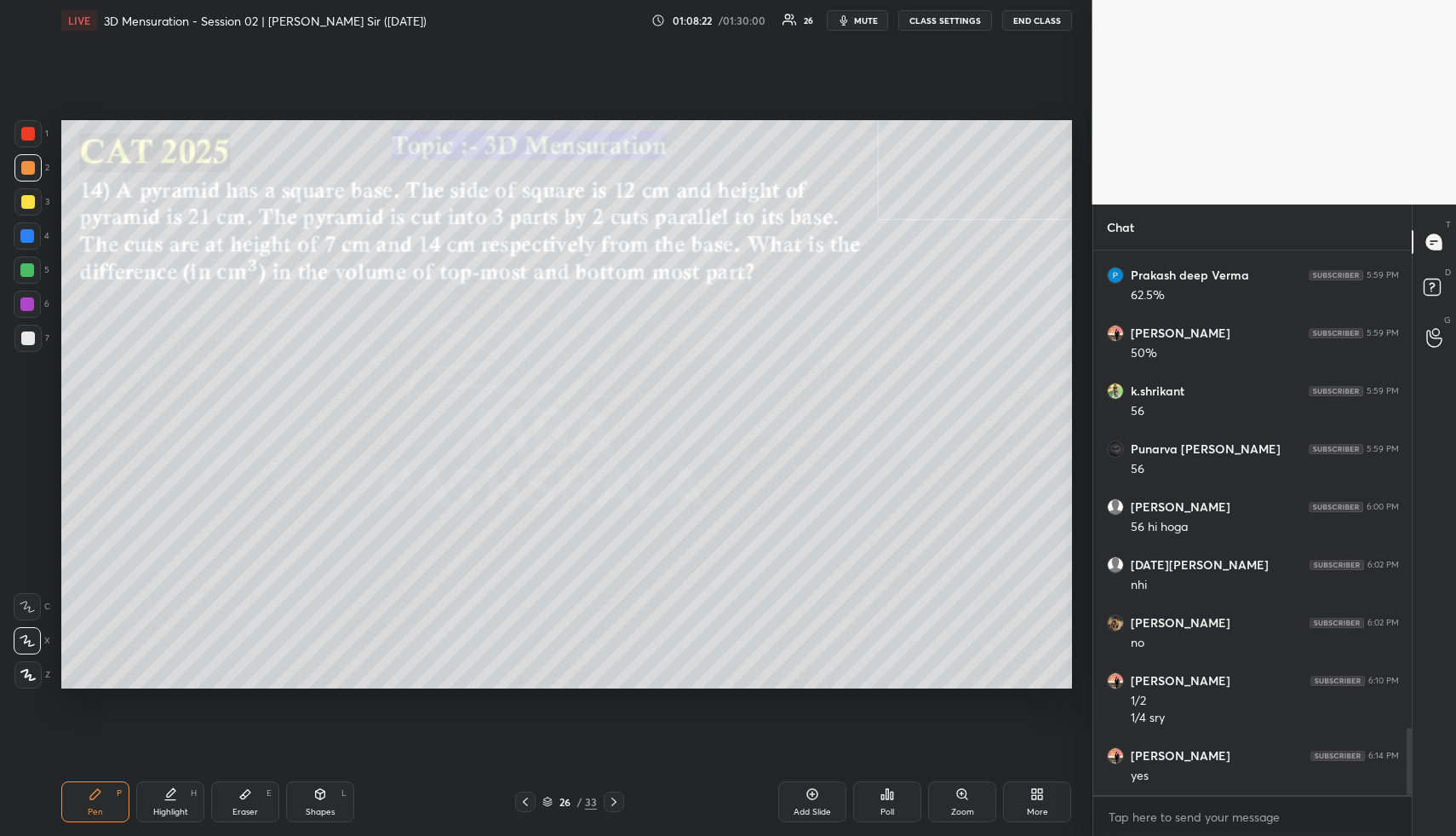
drag, startPoint x: 100, startPoint y: 793, endPoint x: 100, endPoint y: 768, distance: 25.0
click at [100, 790] on icon at bounding box center [95, 794] width 13 height 13
drag, startPoint x: 35, startPoint y: 203, endPoint x: 35, endPoint y: 216, distance: 13.0
click at [34, 204] on div at bounding box center [28, 202] width 28 height 28
drag, startPoint x: 256, startPoint y: 793, endPoint x: 333, endPoint y: 710, distance: 113.2
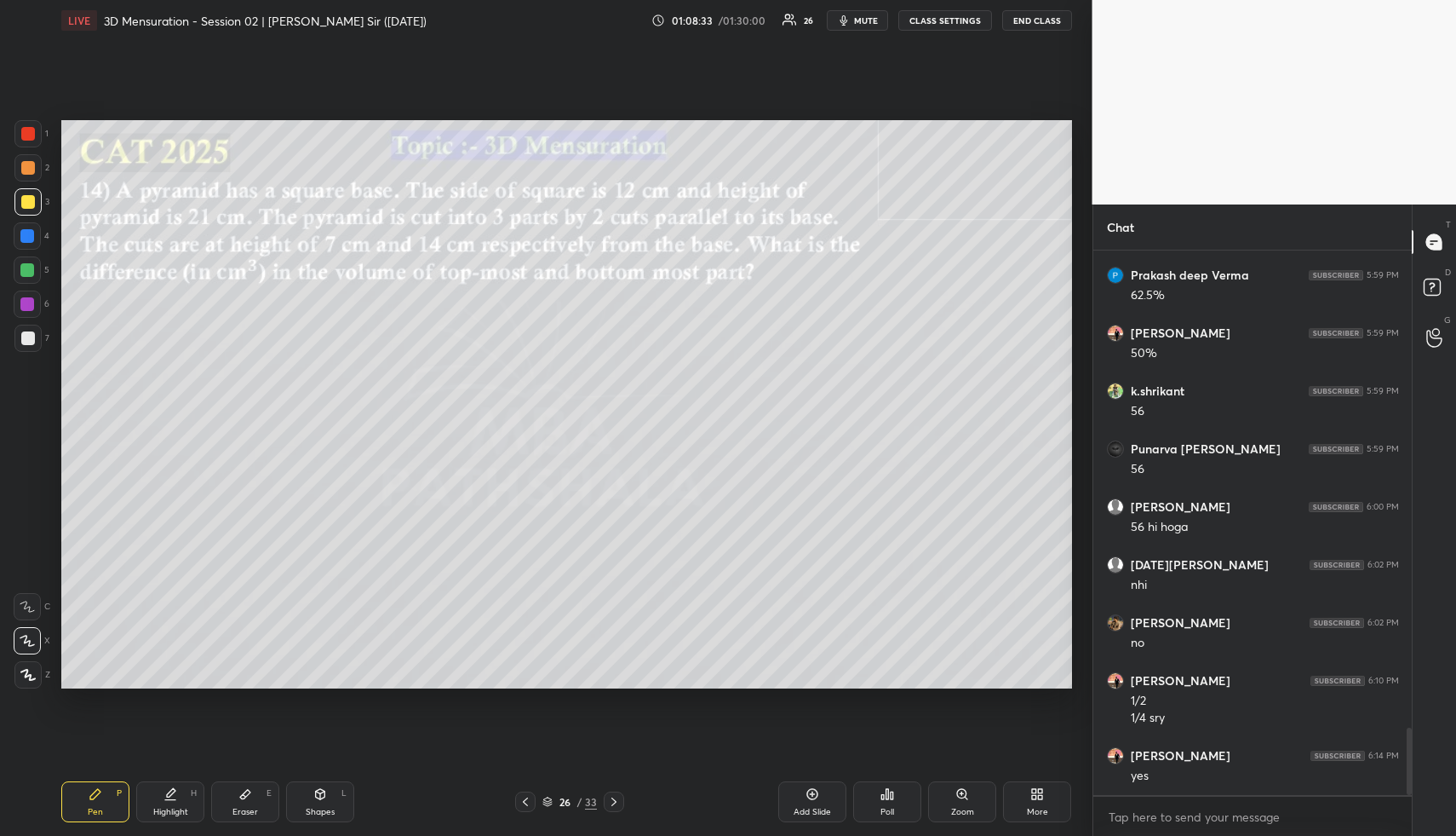
click at [256, 793] on div "Eraser E" at bounding box center [246, 802] width 69 height 41
click at [186, 783] on div "Highlight H" at bounding box center [171, 802] width 69 height 41
drag, startPoint x: 73, startPoint y: 813, endPoint x: 91, endPoint y: 781, distance: 36.7
click at [72, 812] on div "Pen P" at bounding box center [95, 802] width 69 height 41
click at [170, 795] on icon at bounding box center [171, 792] width 9 height 9
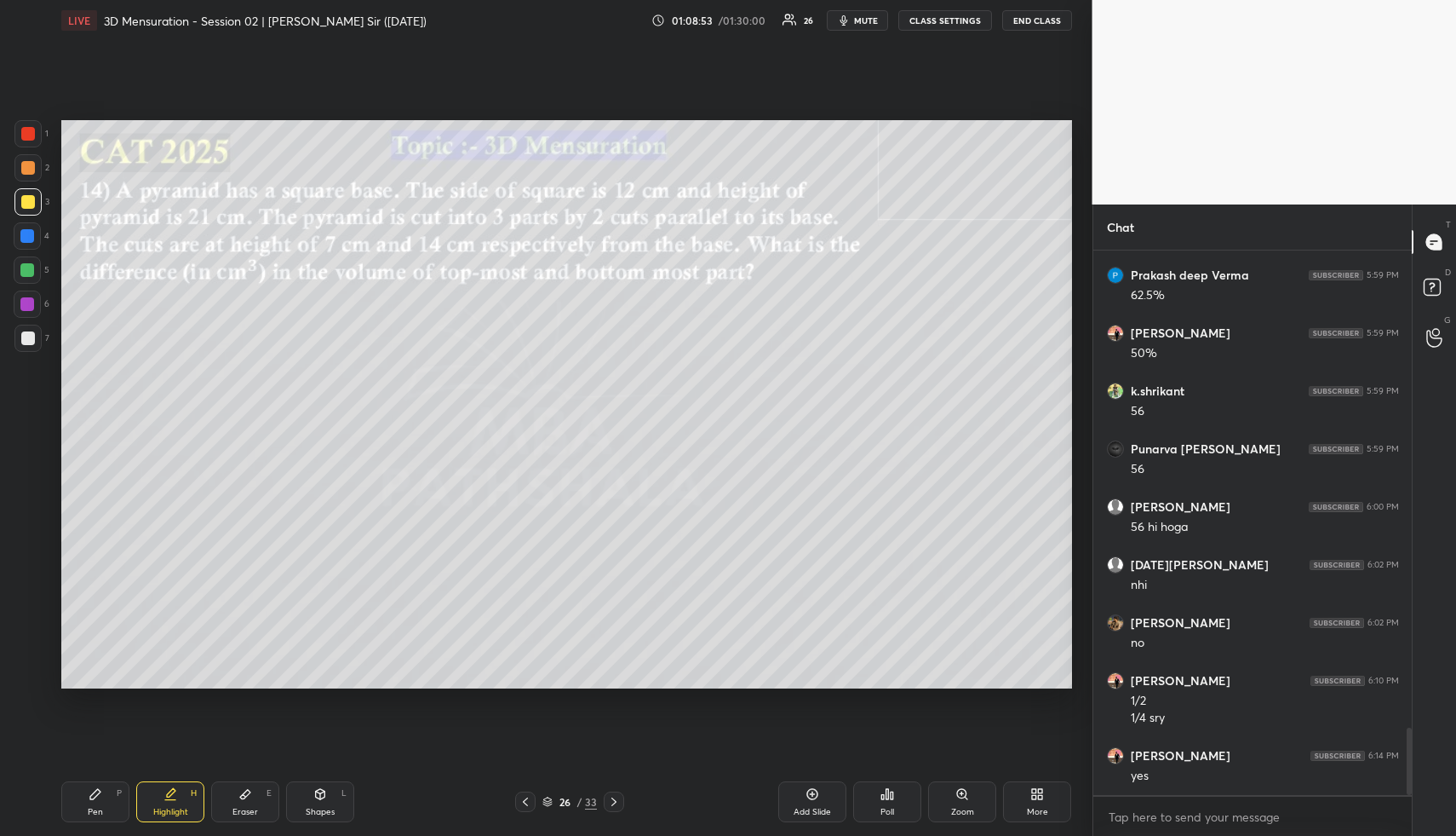
click at [168, 800] on icon at bounding box center [170, 800] width 10 height 0
drag, startPoint x: 105, startPoint y: 798, endPoint x: 94, endPoint y: 704, distance: 94.6
click at [103, 798] on div "Pen P" at bounding box center [95, 802] width 69 height 41
click at [32, 253] on div "1 2 3 4 5 6 7" at bounding box center [31, 239] width 36 height 238
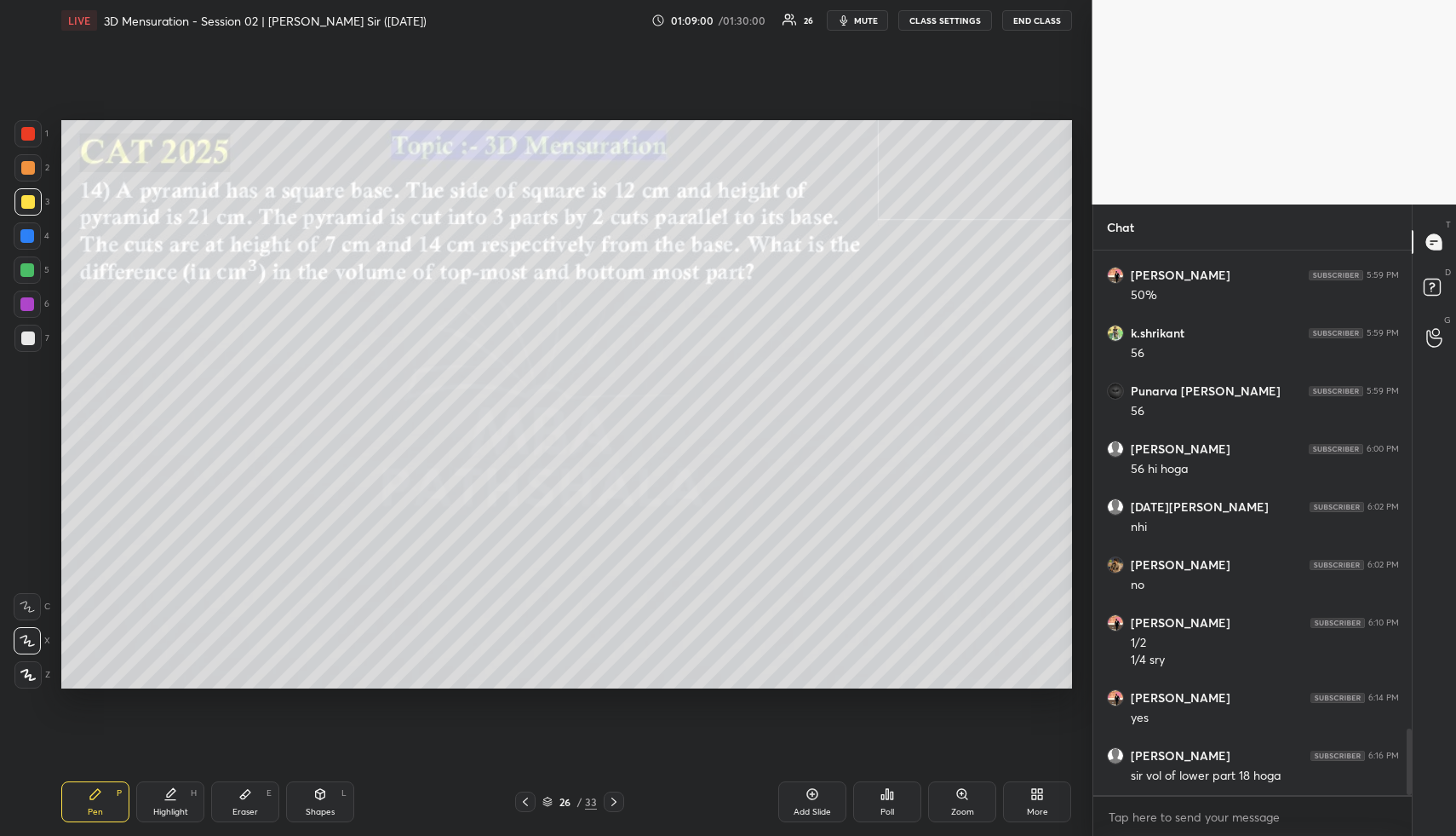
drag, startPoint x: 246, startPoint y: 792, endPoint x: 270, endPoint y: 750, distance: 48.4
click at [247, 794] on icon at bounding box center [245, 795] width 10 height 10
click at [177, 800] on div "Highlight H" at bounding box center [171, 802] width 69 height 41
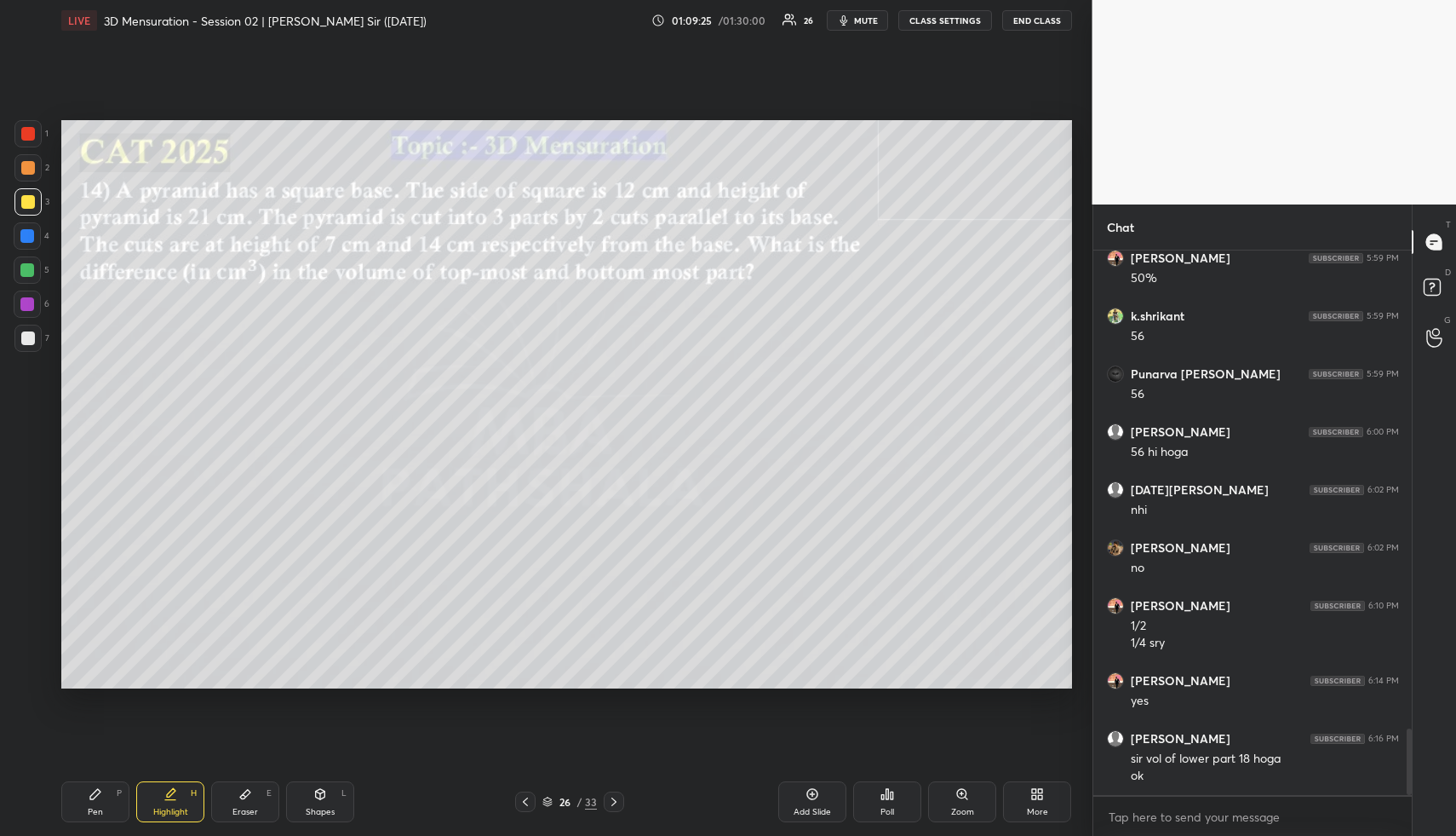
drag, startPoint x: 180, startPoint y: 805, endPoint x: 354, endPoint y: 703, distance: 201.7
click at [187, 794] on div "Highlight H" at bounding box center [171, 802] width 69 height 41
drag, startPoint x: 99, startPoint y: 803, endPoint x: 86, endPoint y: 703, distance: 100.8
click at [92, 798] on div "Pen P" at bounding box center [95, 802] width 69 height 41
click at [27, 242] on div at bounding box center [27, 235] width 13 height 13
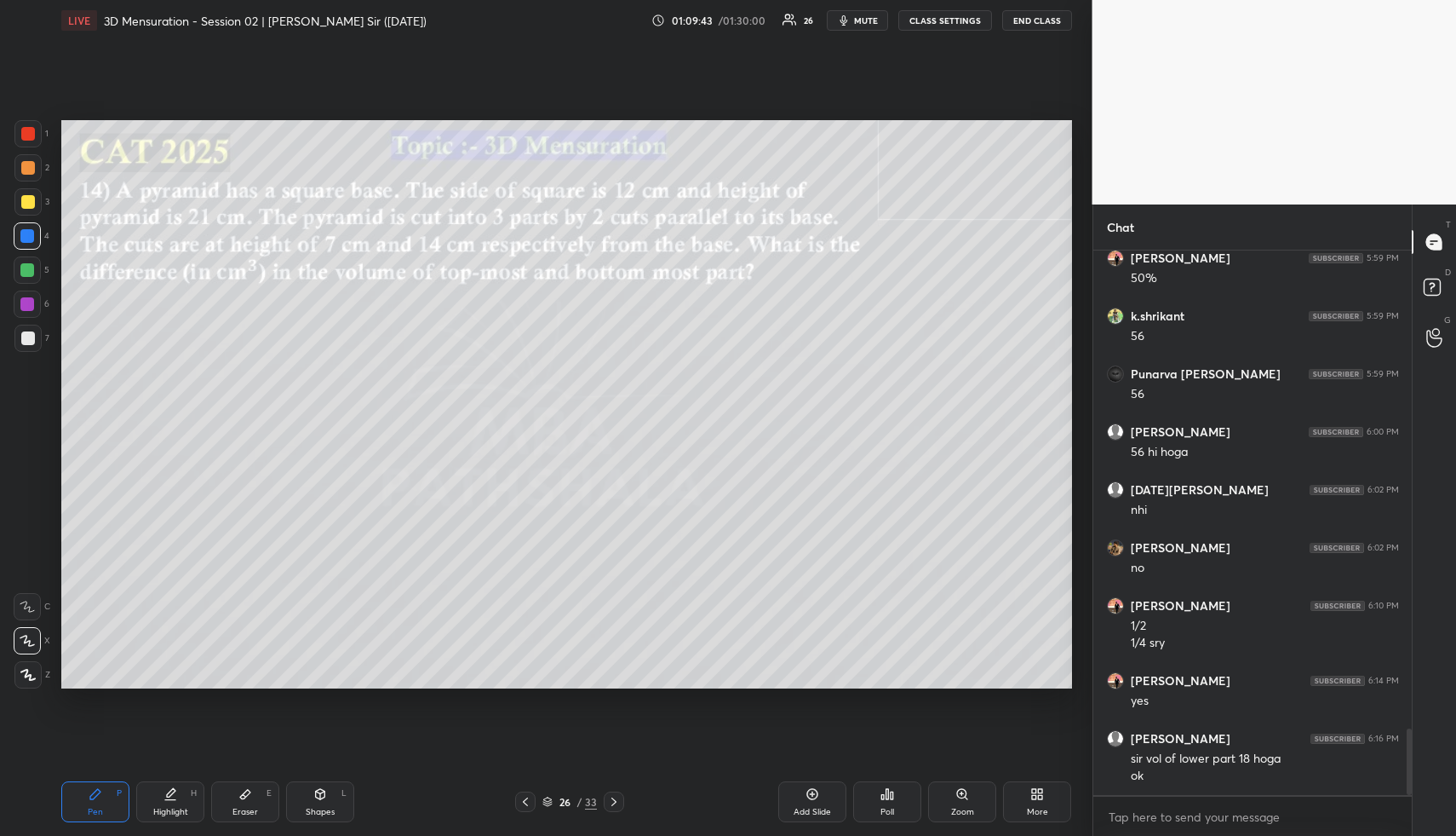
click at [30, 272] on div at bounding box center [27, 270] width 13 height 13
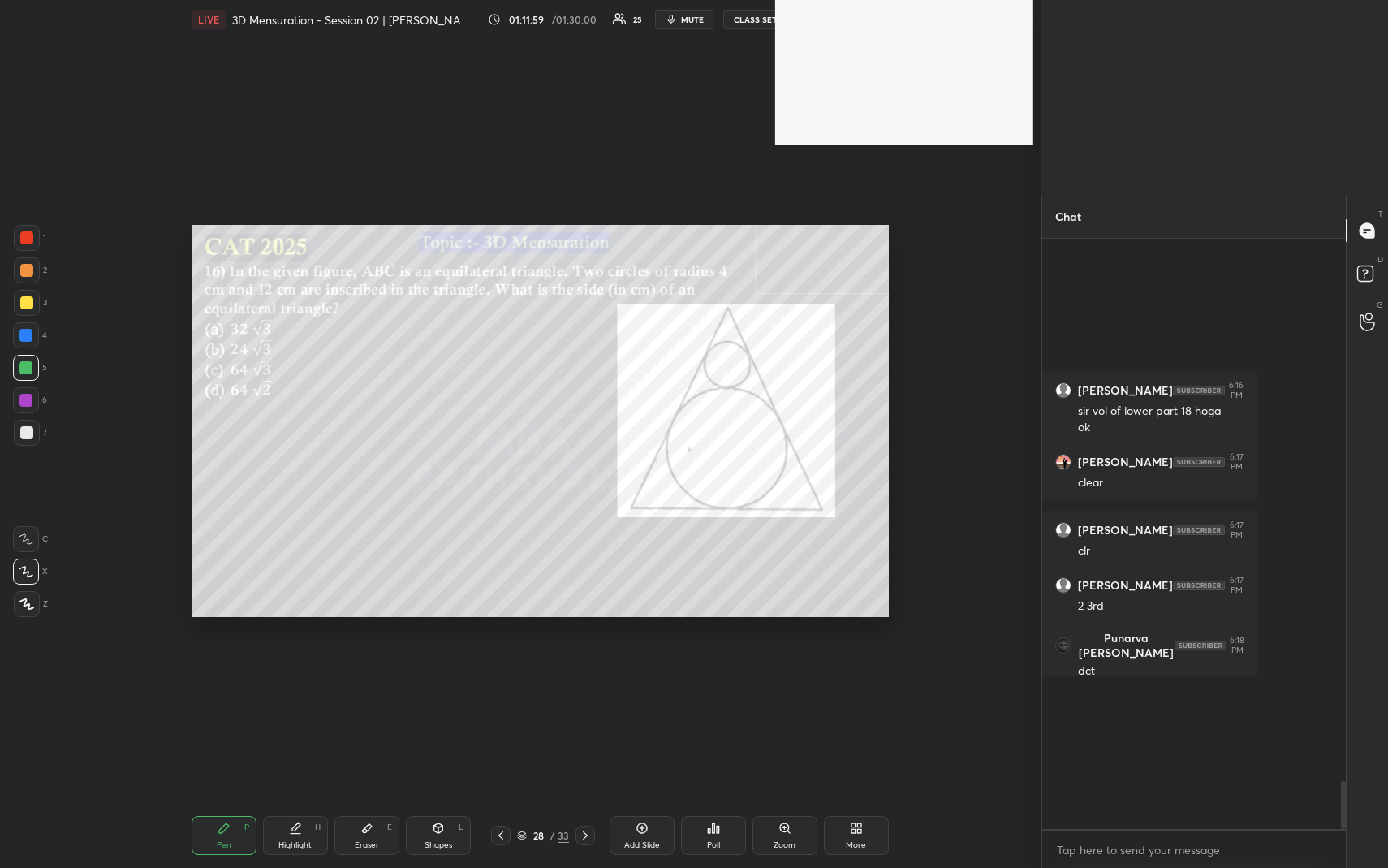
scroll to position [585, 299]
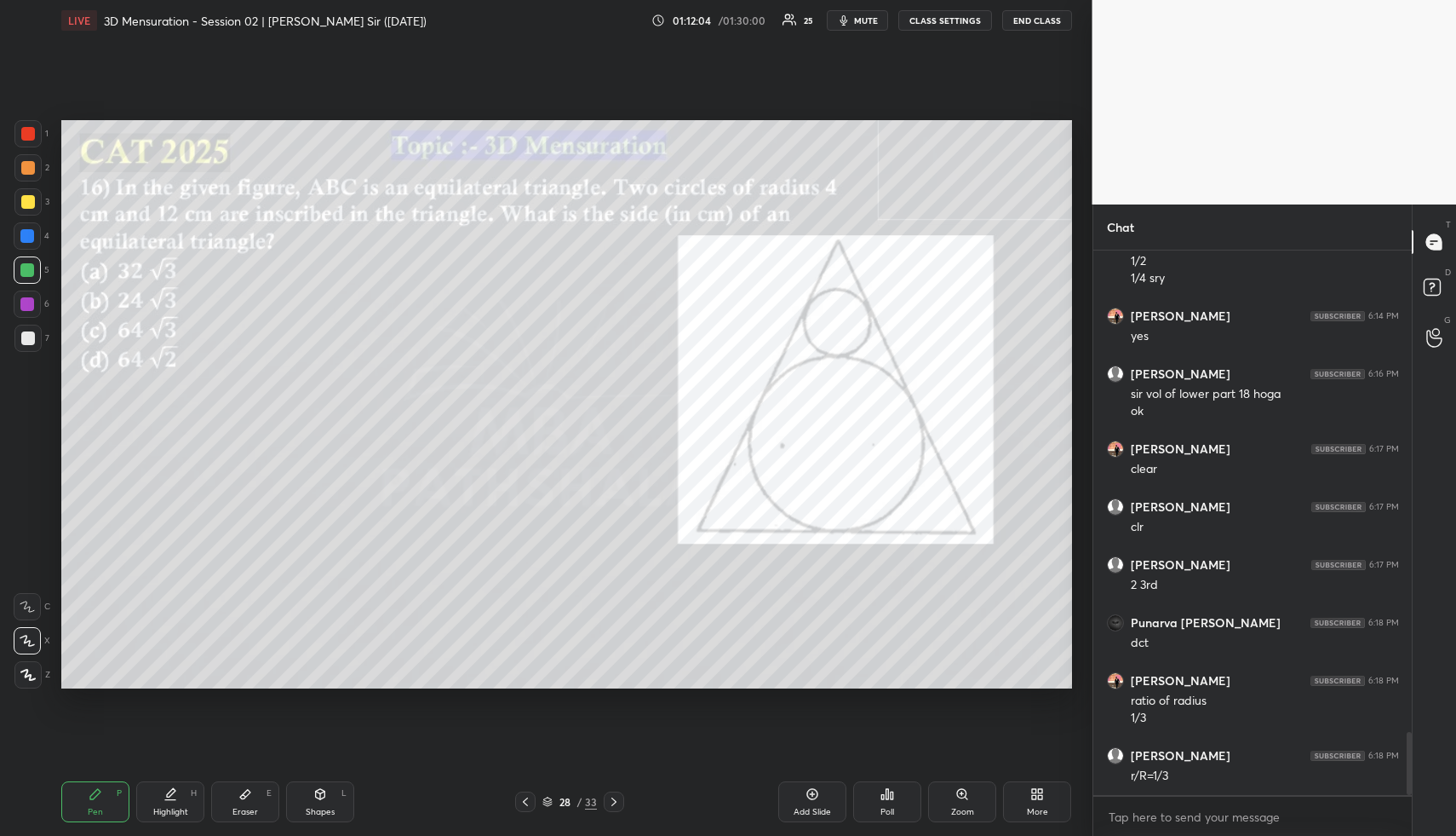
drag, startPoint x: 165, startPoint y: 805, endPoint x: 180, endPoint y: 698, distance: 108.0
click at [164, 803] on div "Highlight H" at bounding box center [171, 802] width 69 height 41
drag, startPoint x: 105, startPoint y: 790, endPoint x: 98, endPoint y: 729, distance: 61.4
click at [103, 782] on div "Pen P" at bounding box center [95, 802] width 69 height 41
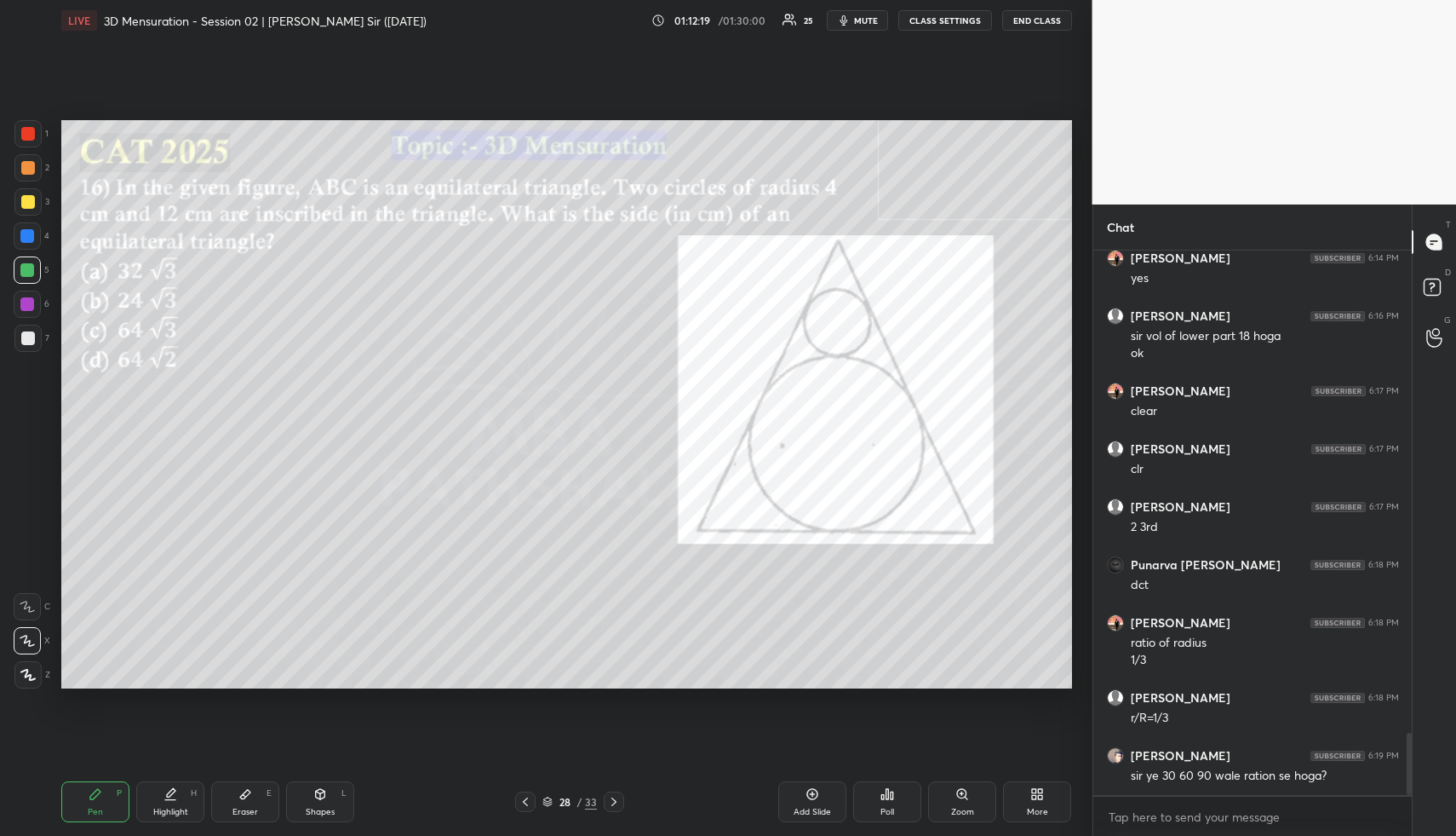
click at [19, 160] on div at bounding box center [28, 168] width 28 height 28
click at [28, 140] on div at bounding box center [28, 133] width 28 height 28
drag, startPoint x: 107, startPoint y: 800, endPoint x: 107, endPoint y: 724, distance: 76.0
click at [107, 800] on div "Pen P" at bounding box center [95, 802] width 69 height 41
drag, startPoint x: 28, startPoint y: 131, endPoint x: 49, endPoint y: 143, distance: 24.2
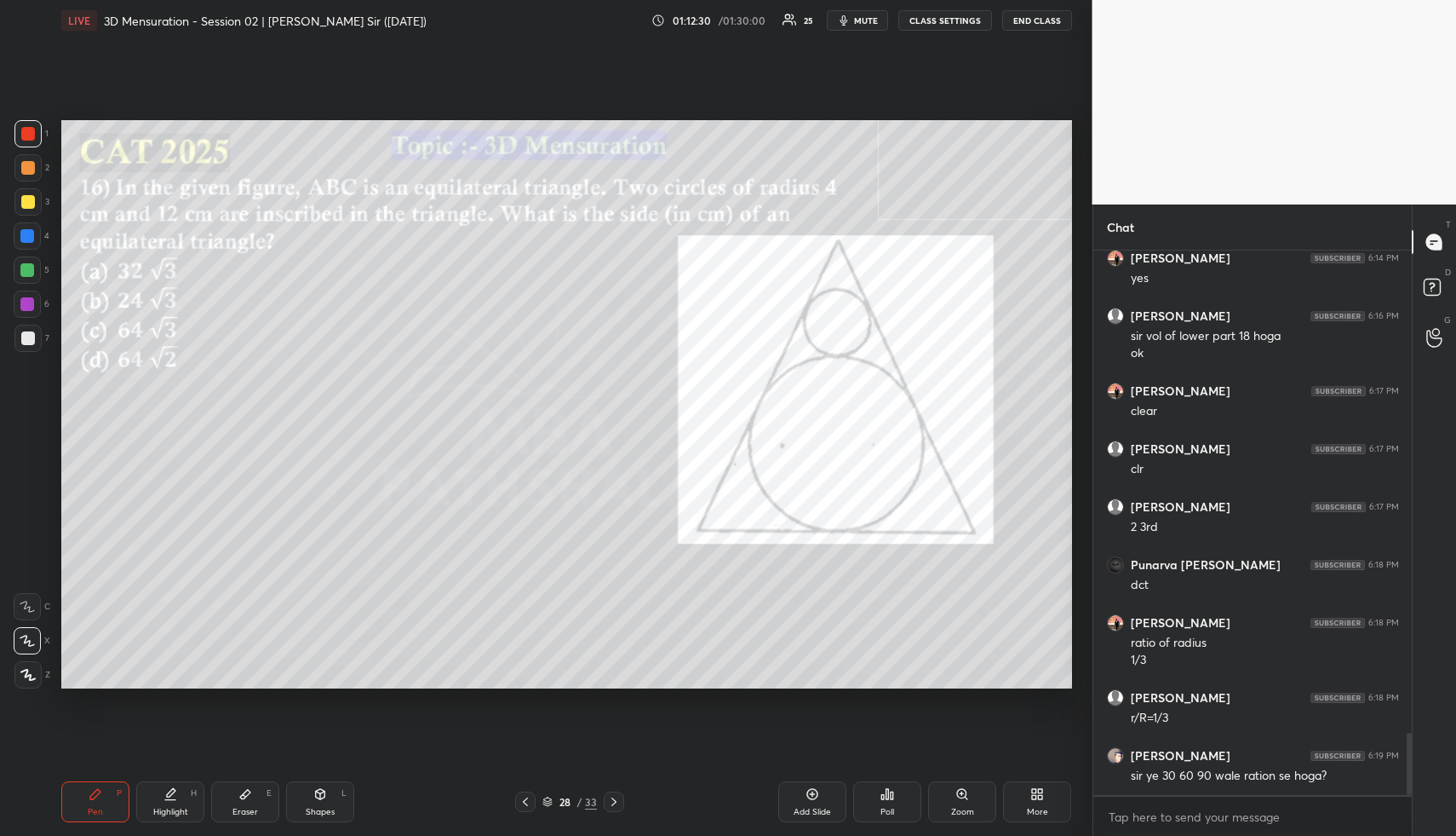
click at [31, 132] on div at bounding box center [28, 133] width 13 height 13
click at [169, 803] on div "Highlight H" at bounding box center [171, 802] width 69 height 41
drag, startPoint x: 104, startPoint y: 796, endPoint x: 99, endPoint y: 805, distance: 10.3
click at [102, 798] on div "Pen P" at bounding box center [95, 802] width 69 height 41
click at [99, 796] on div "Pen P" at bounding box center [95, 802] width 69 height 41
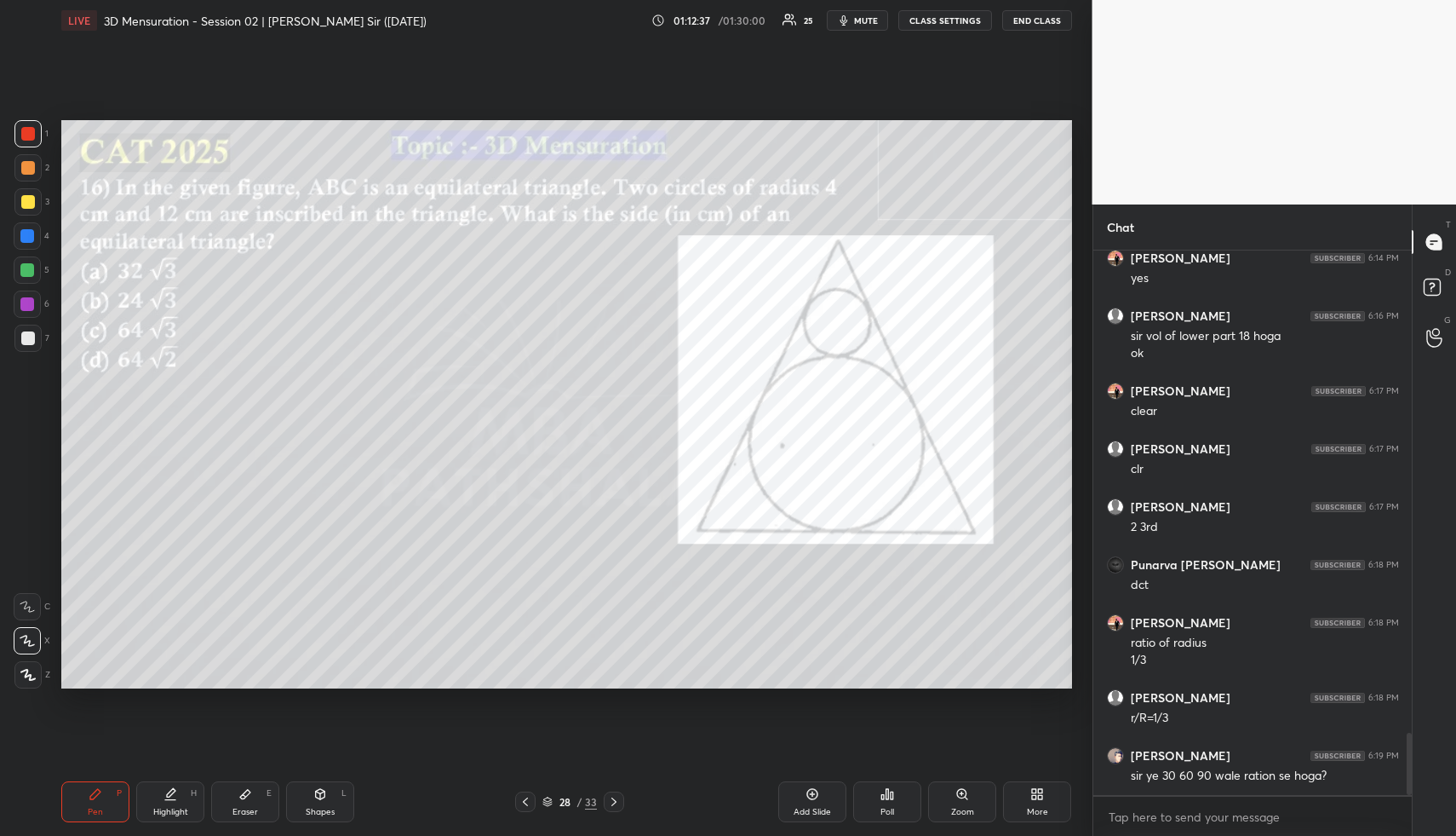
drag, startPoint x: 28, startPoint y: 169, endPoint x: 28, endPoint y: 182, distance: 13.0
click at [28, 169] on div at bounding box center [28, 168] width 13 height 13
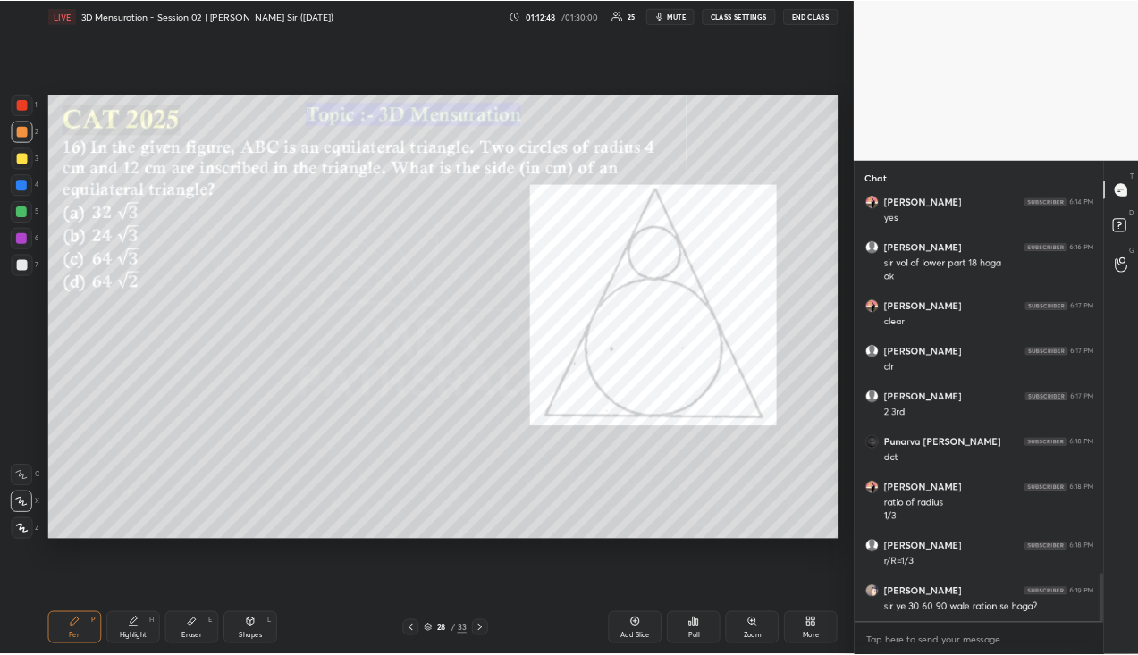
scroll to position [4466, 0]
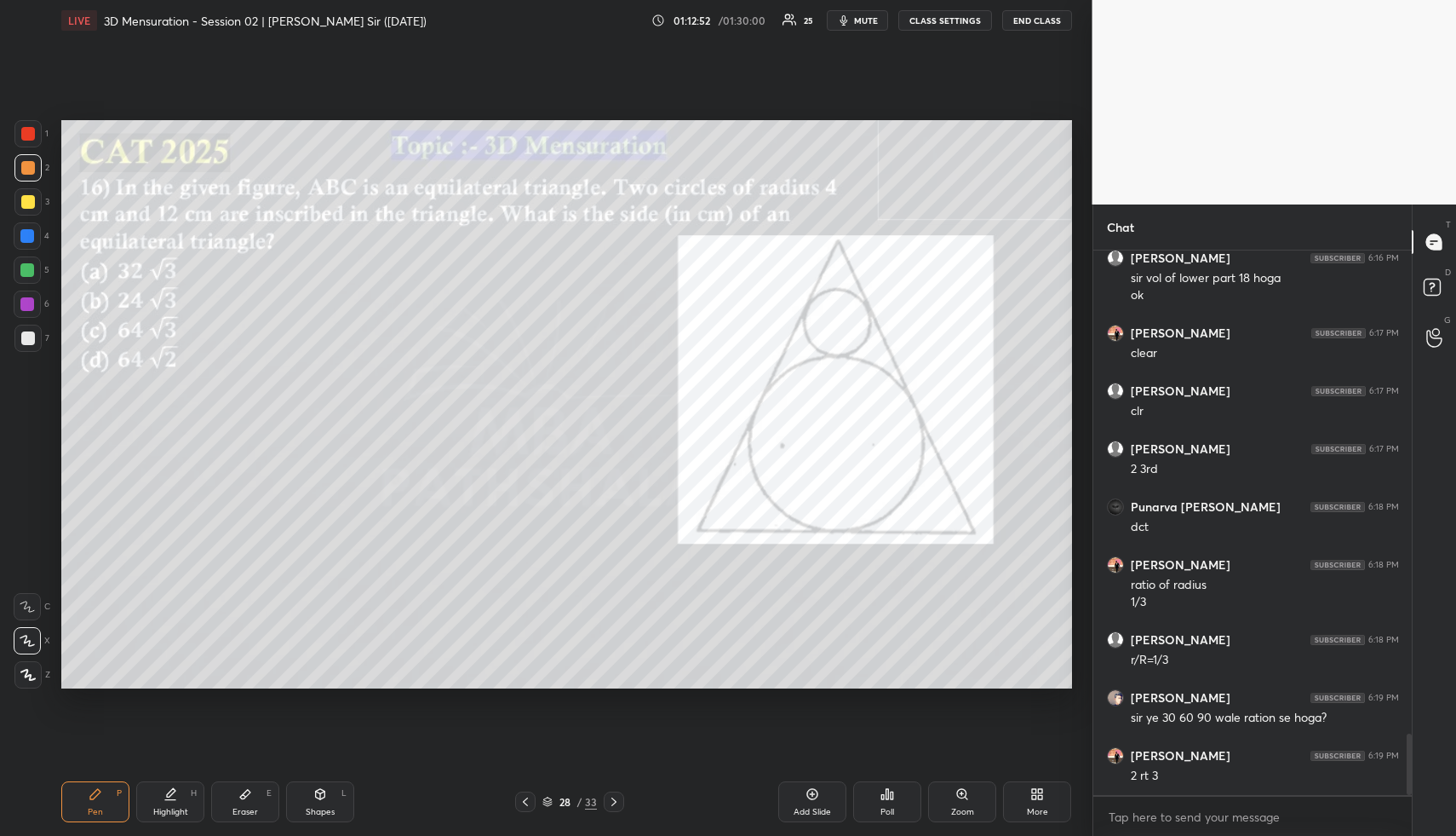
drag, startPoint x: 167, startPoint y: 806, endPoint x: 184, endPoint y: 713, distance: 94.5
click at [165, 800] on div "Highlight H" at bounding box center [171, 802] width 69 height 41
click at [102, 799] on div "Pen P" at bounding box center [95, 802] width 69 height 41
click at [99, 801] on div "Pen P" at bounding box center [95, 802] width 69 height 41
click at [28, 195] on div at bounding box center [28, 202] width 13 height 13
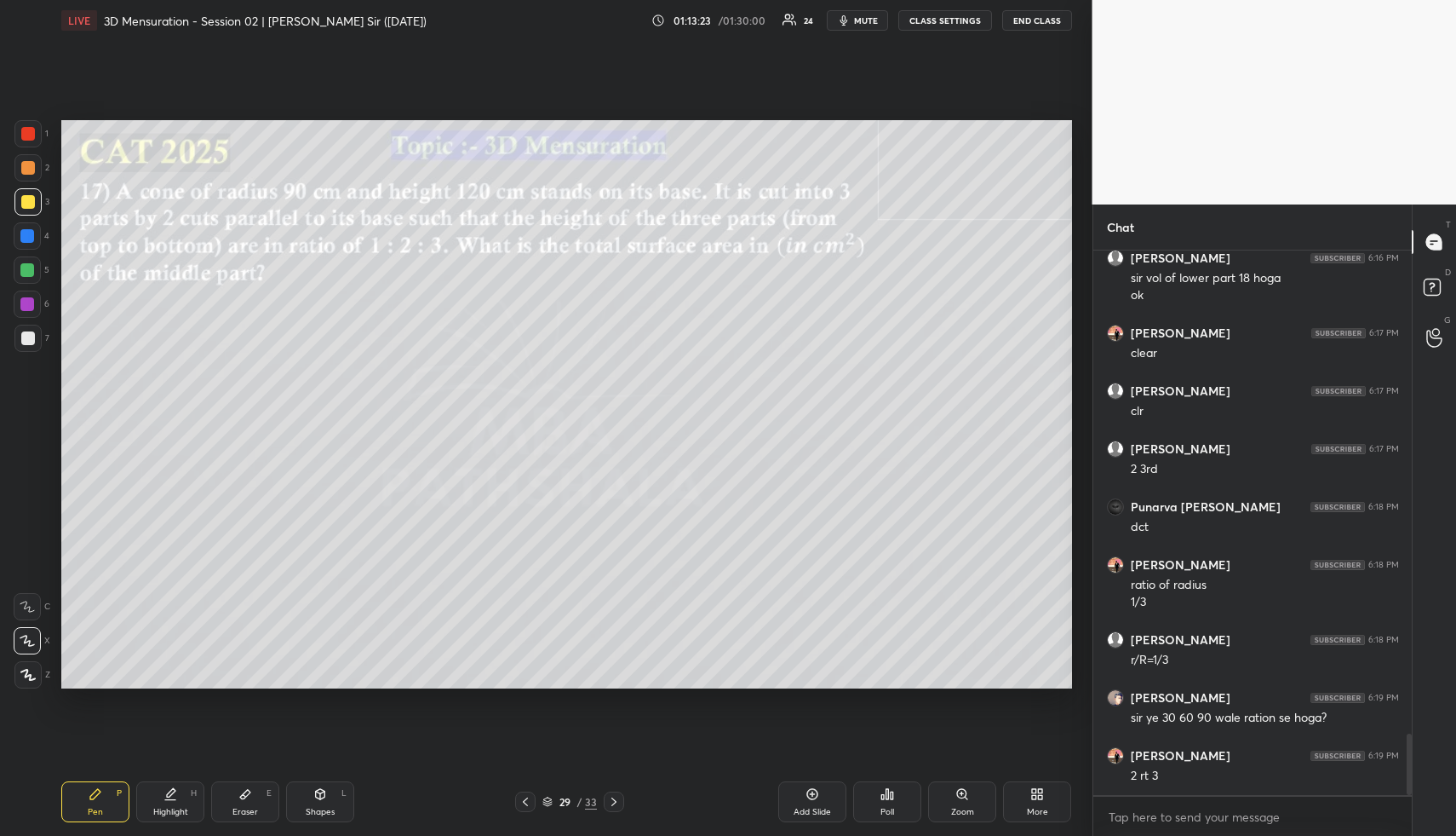
drag, startPoint x: 324, startPoint y: 806, endPoint x: 297, endPoint y: 703, distance: 106.5
click at [325, 805] on div "Shapes L" at bounding box center [320, 802] width 69 height 41
drag, startPoint x: 36, startPoint y: 165, endPoint x: 60, endPoint y: 165, distance: 24.0
click at [35, 165] on div at bounding box center [28, 168] width 28 height 28
click at [179, 800] on div "Highlight H" at bounding box center [171, 802] width 69 height 41
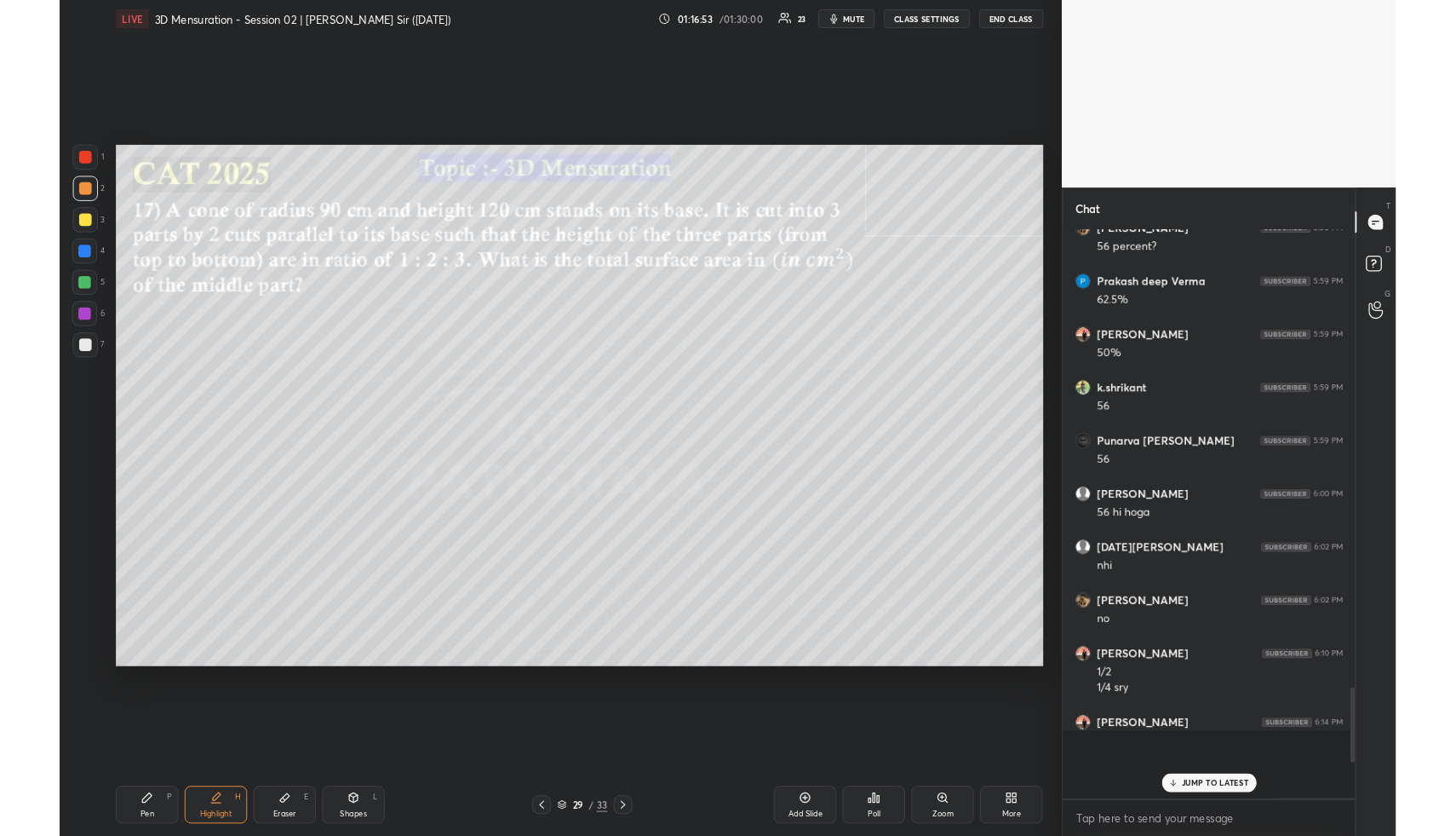
scroll to position [581, 313]
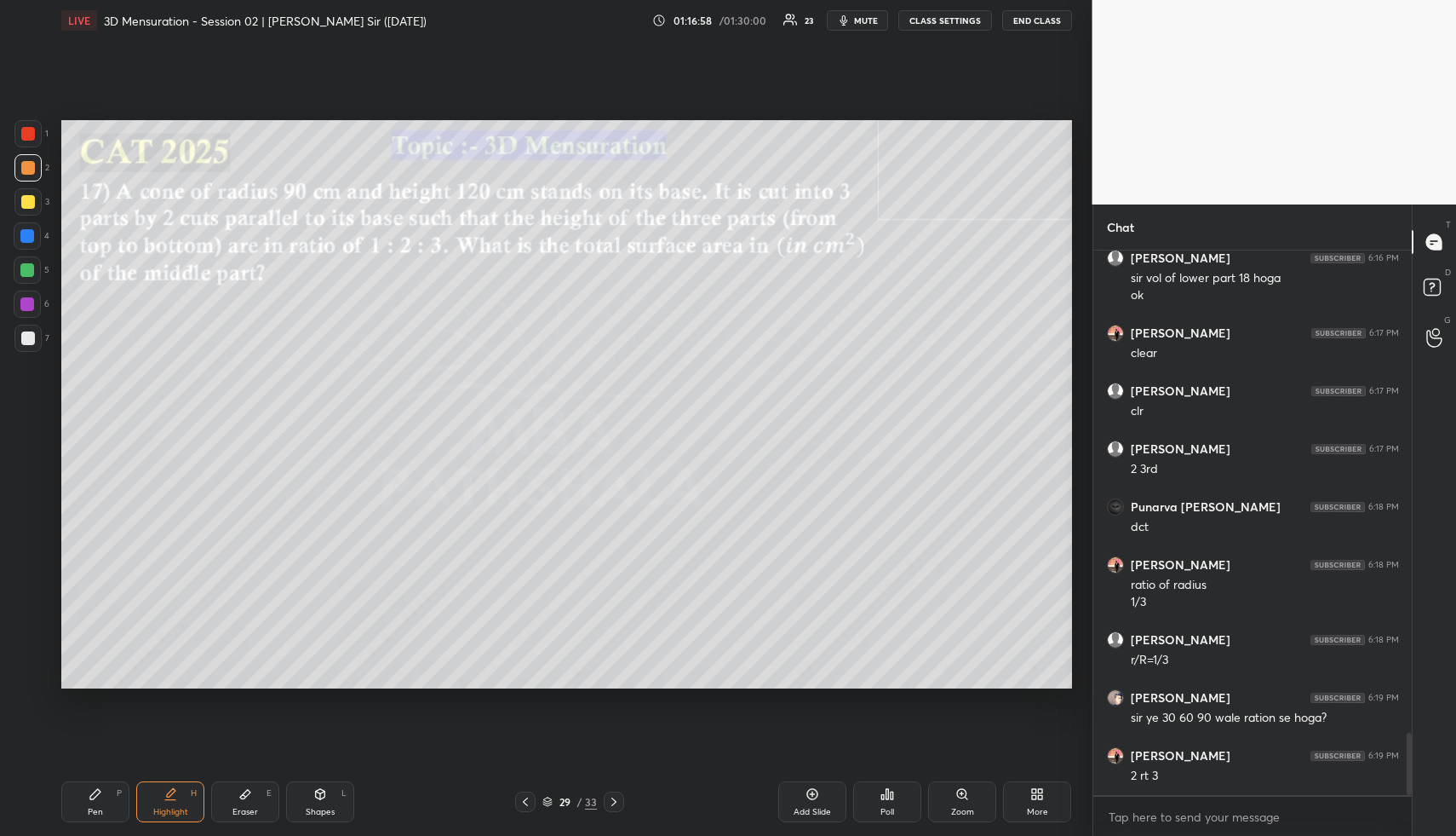
drag, startPoint x: 173, startPoint y: 800, endPoint x: 193, endPoint y: 716, distance: 86.3
click at [173, 795] on div "Highlight H" at bounding box center [171, 802] width 69 height 41
click at [329, 799] on div "Shapes L" at bounding box center [320, 802] width 69 height 41
click at [33, 612] on icon at bounding box center [27, 606] width 13 height 13
drag, startPoint x: 32, startPoint y: 199, endPoint x: 43, endPoint y: 222, distance: 25.5
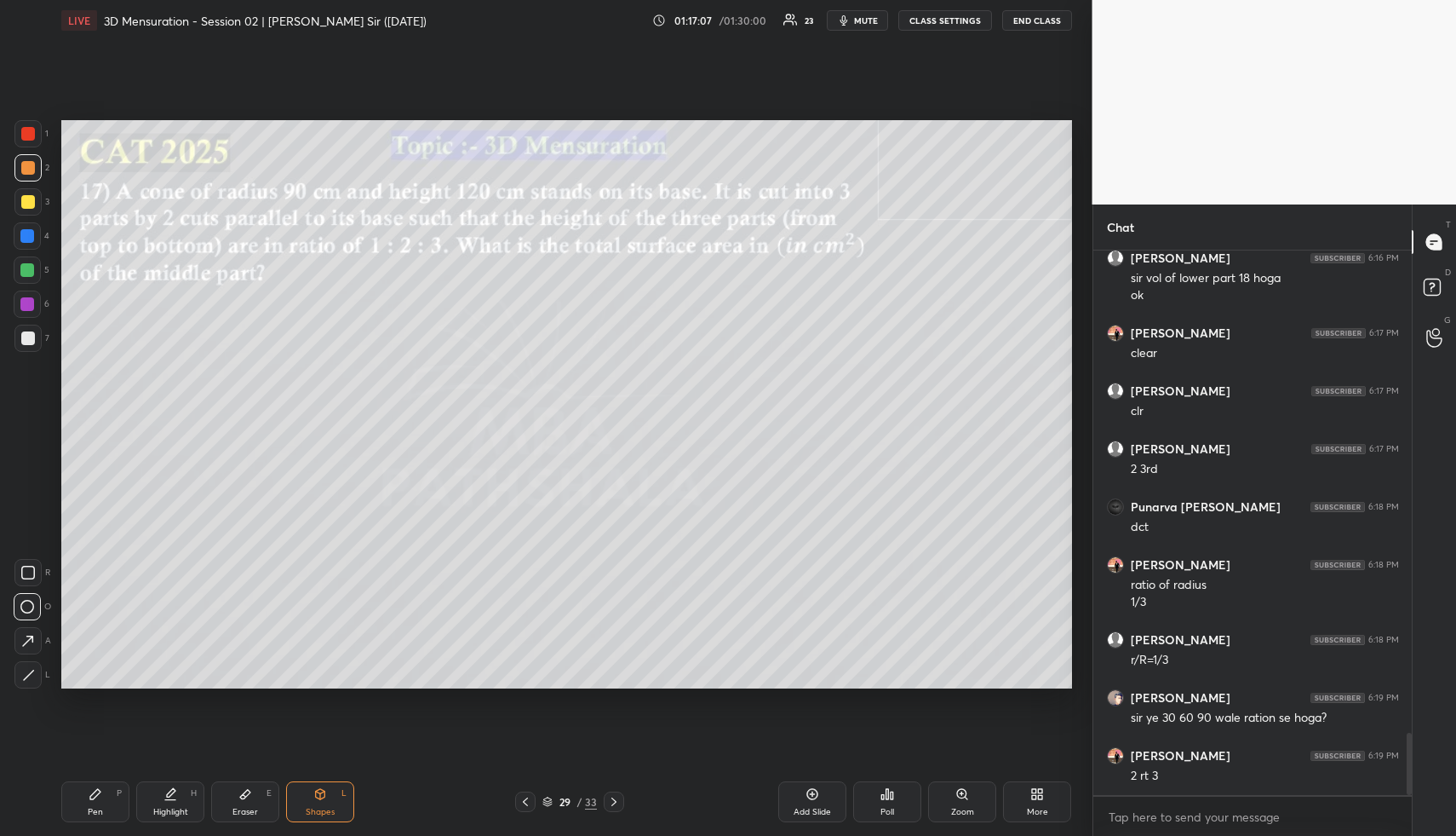
click at [34, 204] on div at bounding box center [28, 202] width 28 height 28
click at [36, 674] on div at bounding box center [28, 675] width 28 height 28
drag, startPoint x: 38, startPoint y: 679, endPoint x: 33, endPoint y: 619, distance: 60.2
click at [36, 678] on div at bounding box center [28, 675] width 28 height 28
drag, startPoint x: 22, startPoint y: 173, endPoint x: 52, endPoint y: 202, distance: 41.7
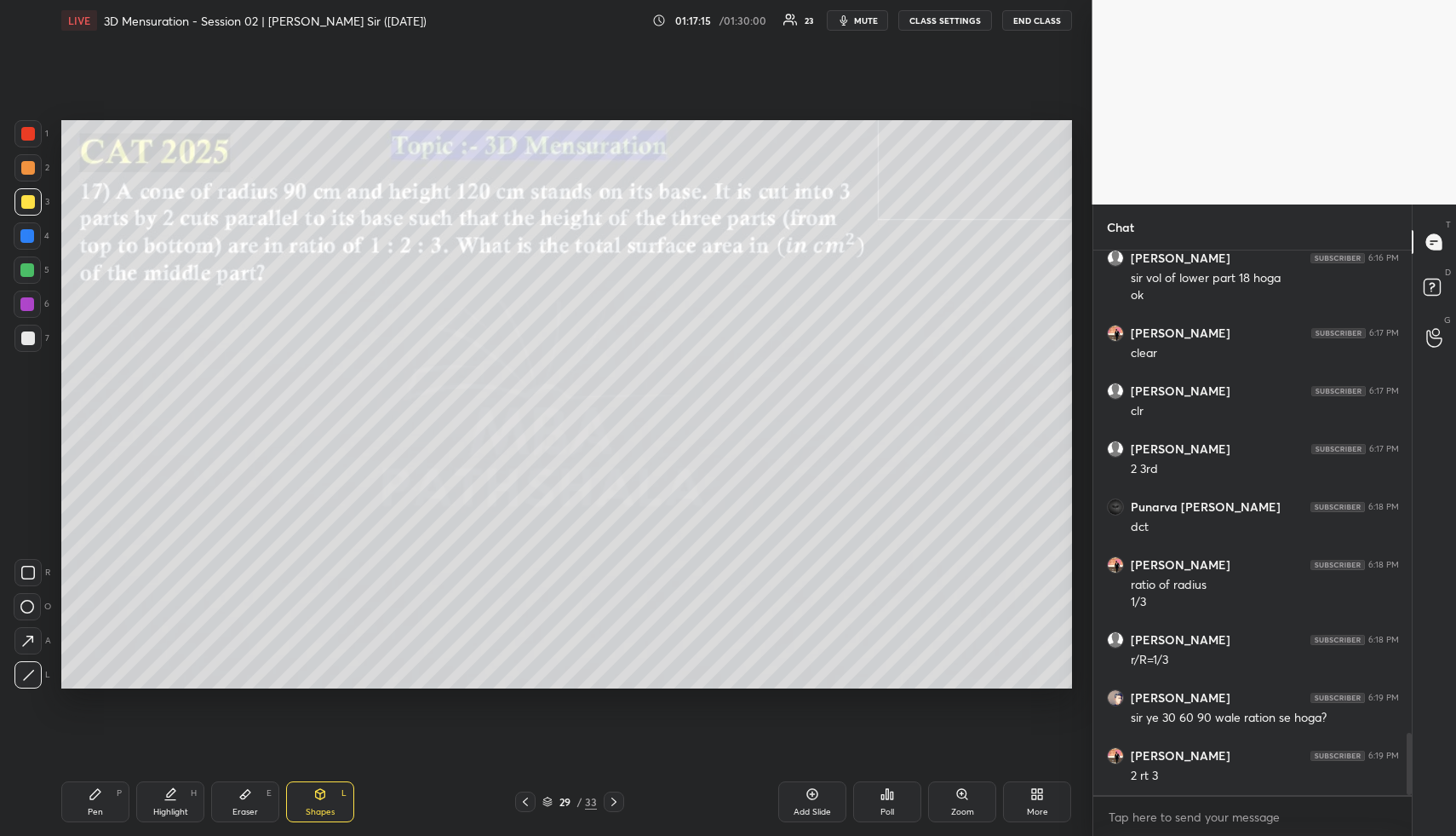
click at [23, 174] on div at bounding box center [28, 168] width 28 height 28
click at [29, 235] on div at bounding box center [27, 235] width 13 height 13
drag, startPoint x: 31, startPoint y: 274, endPoint x: 25, endPoint y: 338, distance: 64.3
click at [33, 275] on div at bounding box center [27, 270] width 13 height 13
drag, startPoint x: 164, startPoint y: 791, endPoint x: 172, endPoint y: 740, distance: 51.6
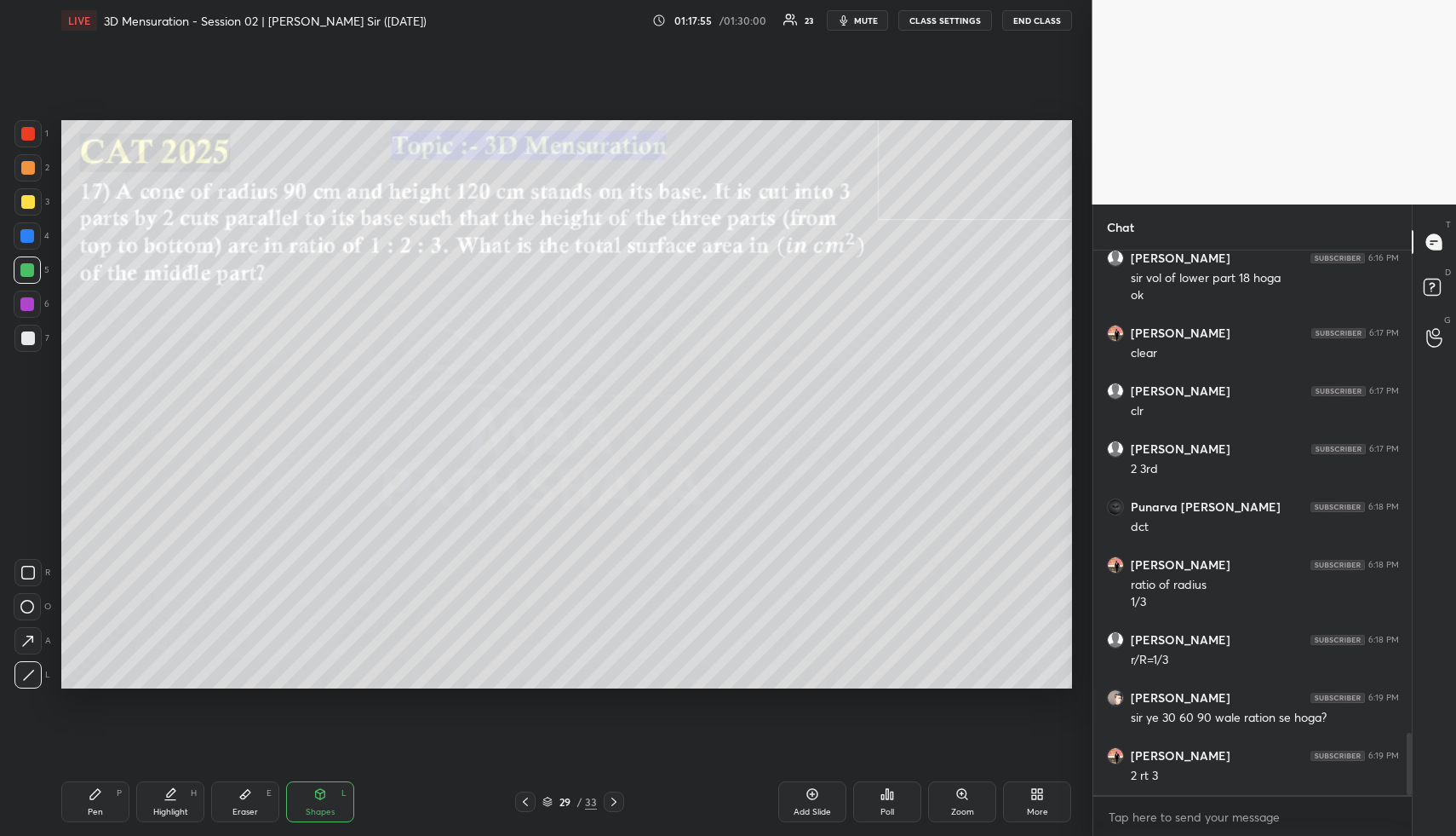
click at [164, 795] on icon at bounding box center [171, 794] width 13 height 13
drag, startPoint x: 91, startPoint y: 805, endPoint x: 88, endPoint y: 756, distance: 49.1
click at [92, 799] on div "Pen P" at bounding box center [95, 802] width 69 height 41
click at [28, 173] on div at bounding box center [28, 168] width 28 height 28
click at [158, 803] on div "Highlight H" at bounding box center [171, 802] width 69 height 41
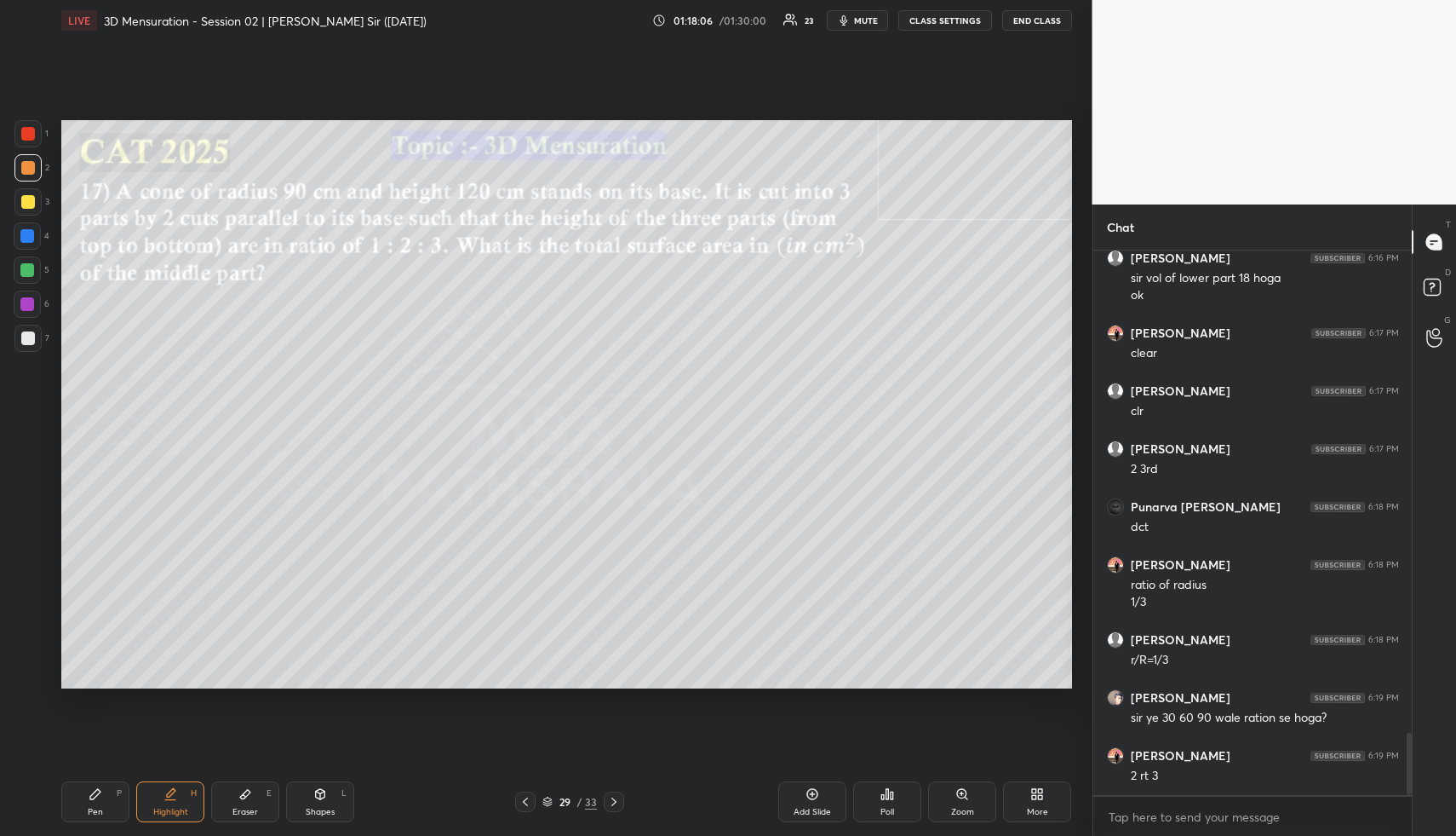
click at [93, 811] on div "Pen" at bounding box center [95, 811] width 15 height 9
click at [29, 191] on div at bounding box center [28, 202] width 28 height 28
click at [179, 797] on div "Highlight H" at bounding box center [171, 802] width 69 height 41
click at [103, 798] on div "Pen P" at bounding box center [95, 802] width 69 height 41
drag, startPoint x: 30, startPoint y: 333, endPoint x: 52, endPoint y: 331, distance: 22.1
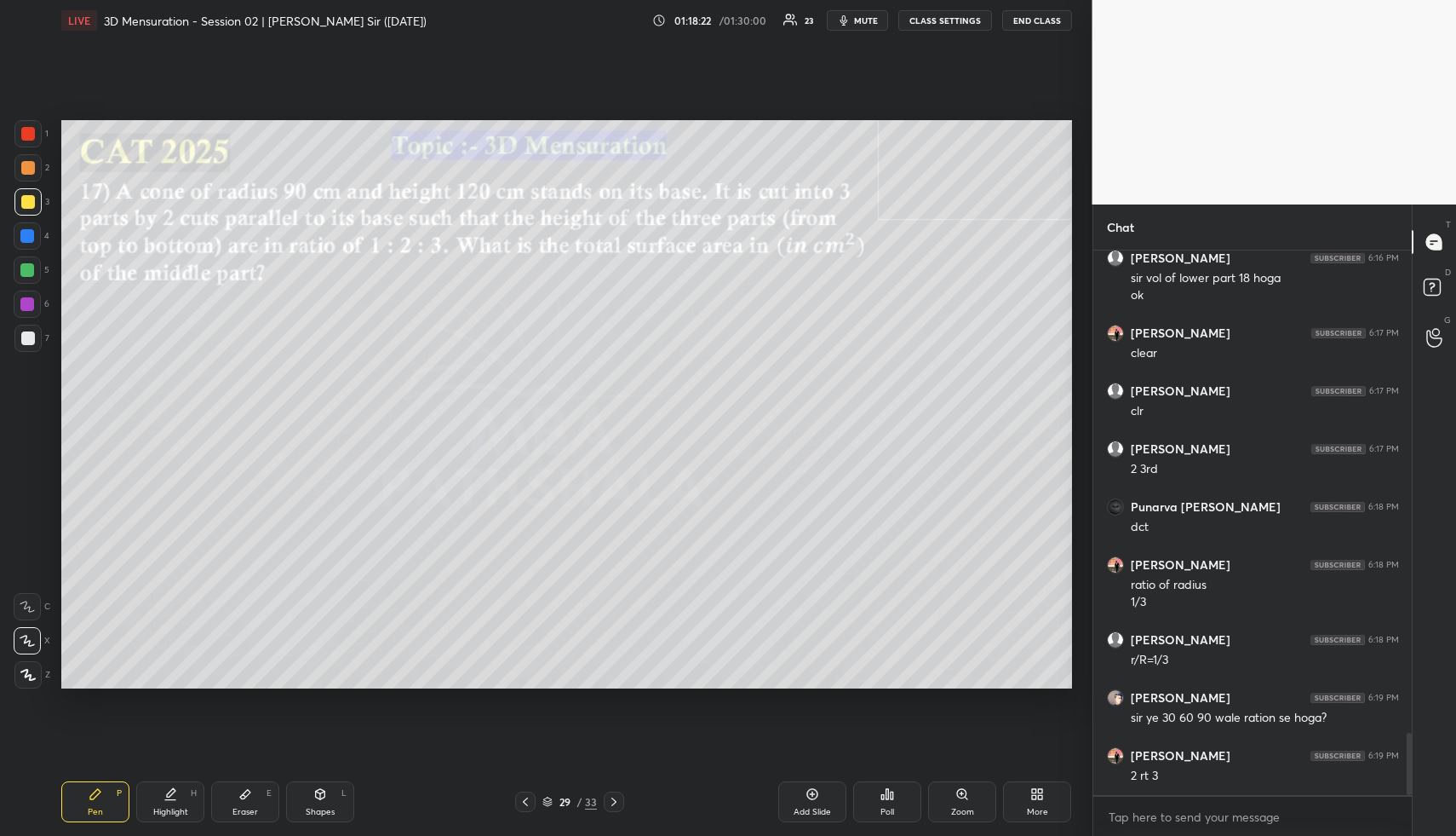
click at [30, 333] on div at bounding box center [28, 338] width 13 height 13
click at [156, 803] on div "Highlight H" at bounding box center [171, 802] width 69 height 41
drag, startPoint x: 162, startPoint y: 802, endPoint x: 194, endPoint y: 703, distance: 104.0
click at [162, 802] on div "Highlight H" at bounding box center [171, 802] width 69 height 41
drag, startPoint x: 104, startPoint y: 782, endPoint x: 100, endPoint y: 720, distance: 62.1
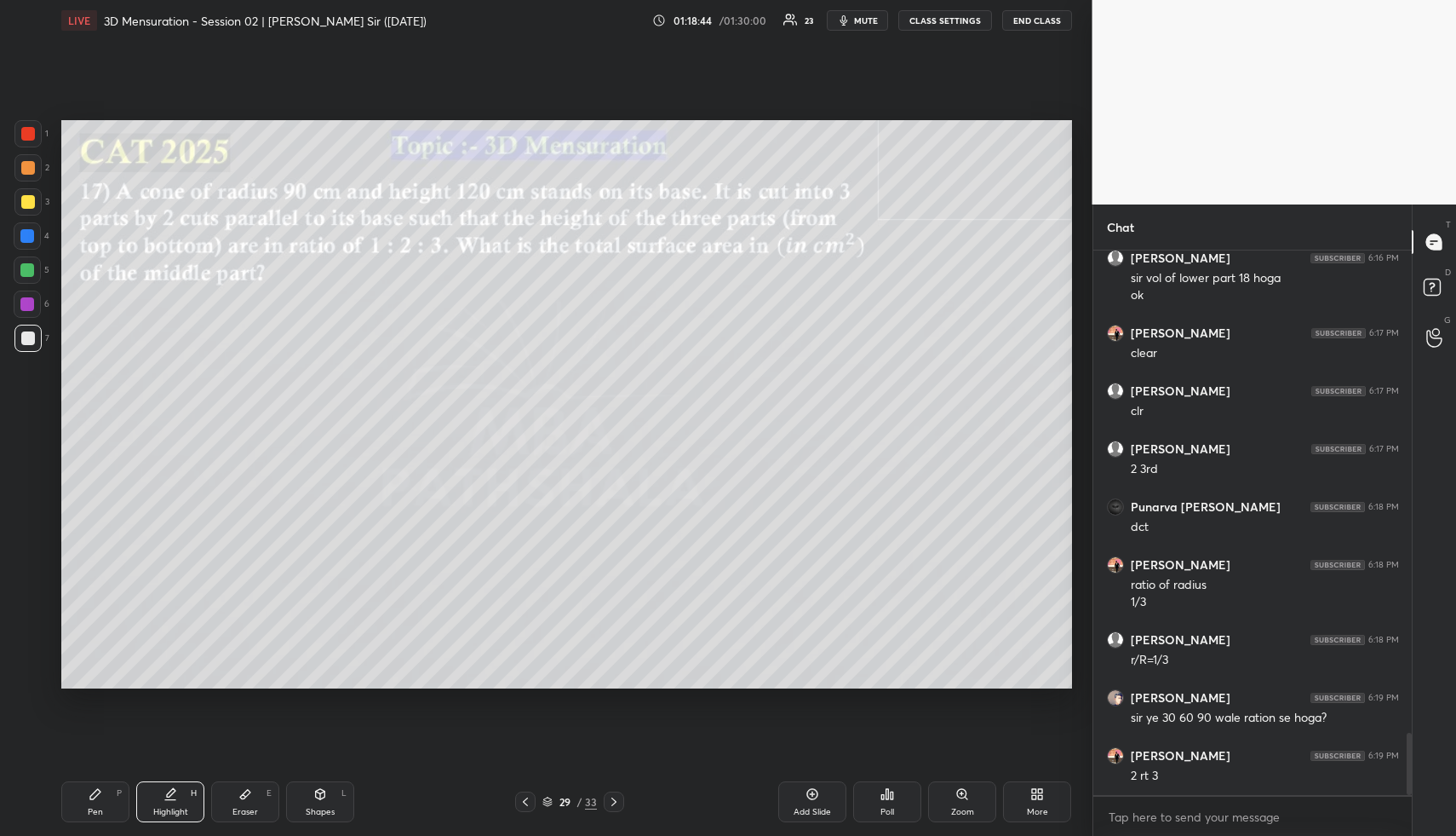
click at [104, 779] on div "Pen P Highlight H Eraser E Shapes L 29 / 33 Add Slide Poll Zoom More" at bounding box center [566, 802] width 1011 height 69
click at [25, 173] on div at bounding box center [28, 168] width 13 height 13
click at [106, 806] on div "Pen P" at bounding box center [95, 802] width 69 height 41
drag, startPoint x: 172, startPoint y: 798, endPoint x: 191, endPoint y: 735, distance: 65.8
click at [170, 798] on icon at bounding box center [171, 794] width 13 height 13
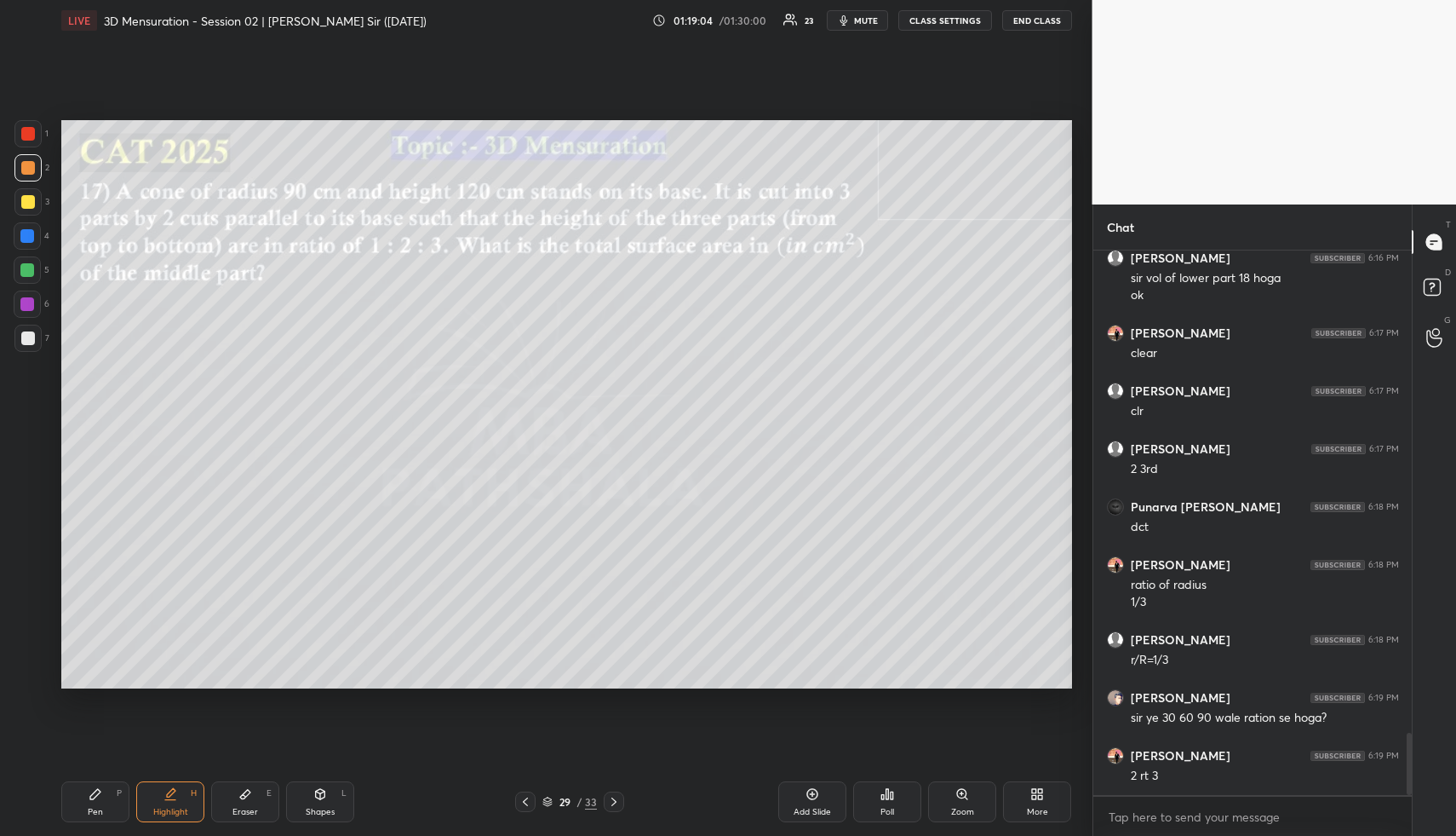
drag, startPoint x: 110, startPoint y: 800, endPoint x: 98, endPoint y: 721, distance: 79.9
click at [108, 798] on div "Pen P" at bounding box center [95, 802] width 69 height 41
click at [28, 172] on div at bounding box center [28, 168] width 13 height 13
click at [21, 238] on div at bounding box center [27, 235] width 13 height 13
drag, startPoint x: 237, startPoint y: 805, endPoint x: 277, endPoint y: 703, distance: 109.6
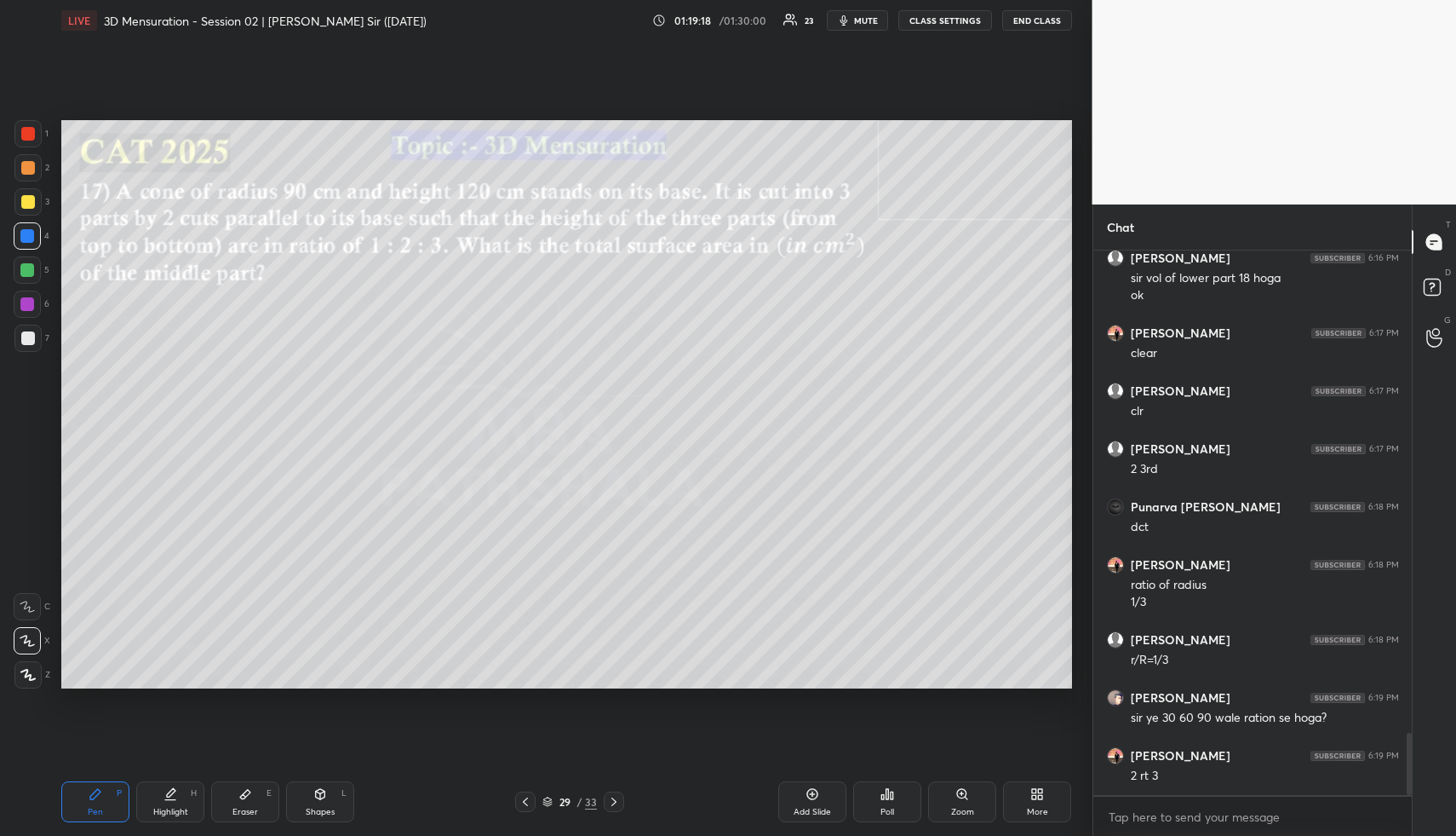
click at [239, 804] on div "Eraser E" at bounding box center [246, 802] width 69 height 41
click at [112, 798] on div "Pen P" at bounding box center [95, 802] width 69 height 41
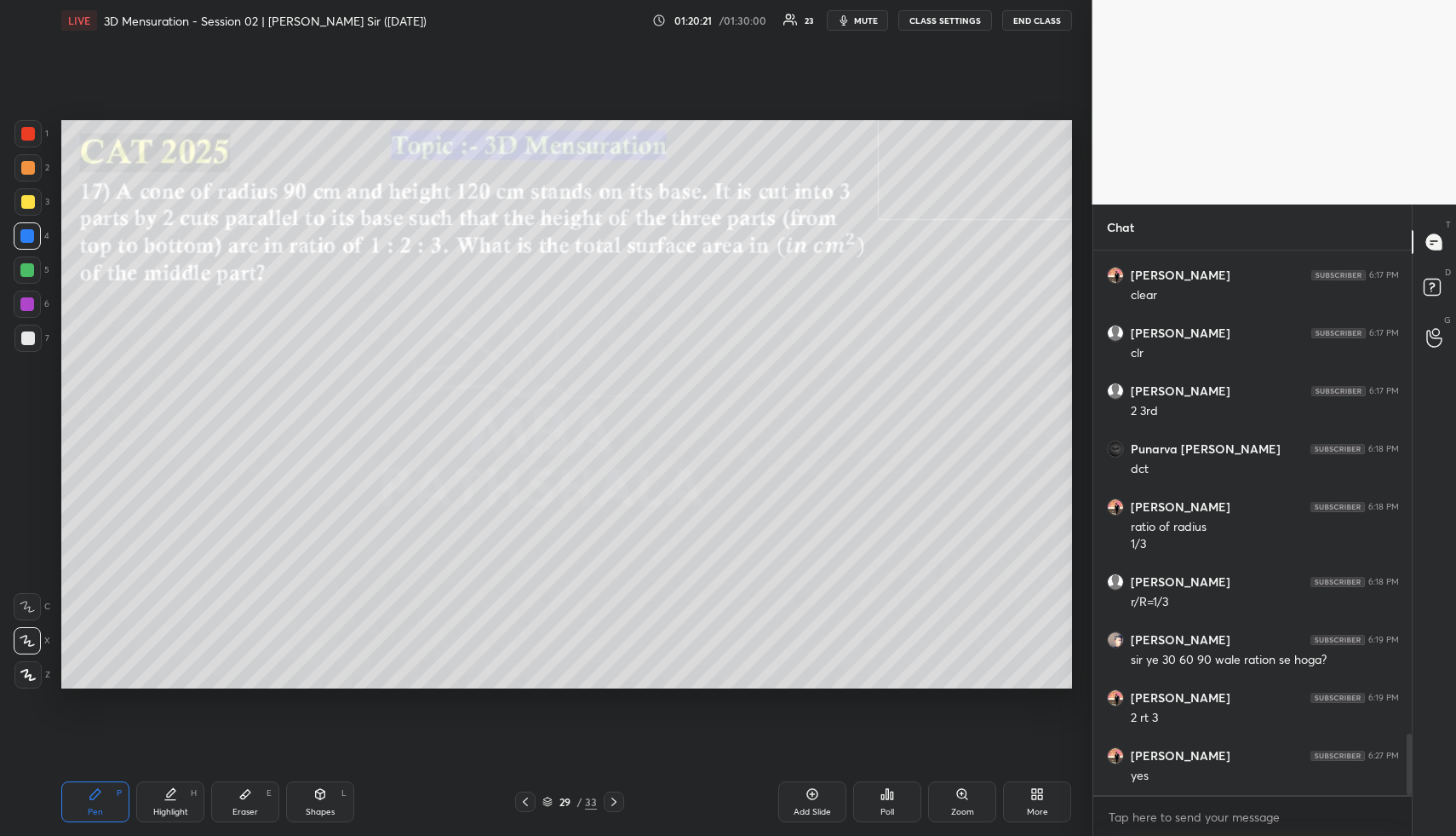
scroll to position [4343, 0]
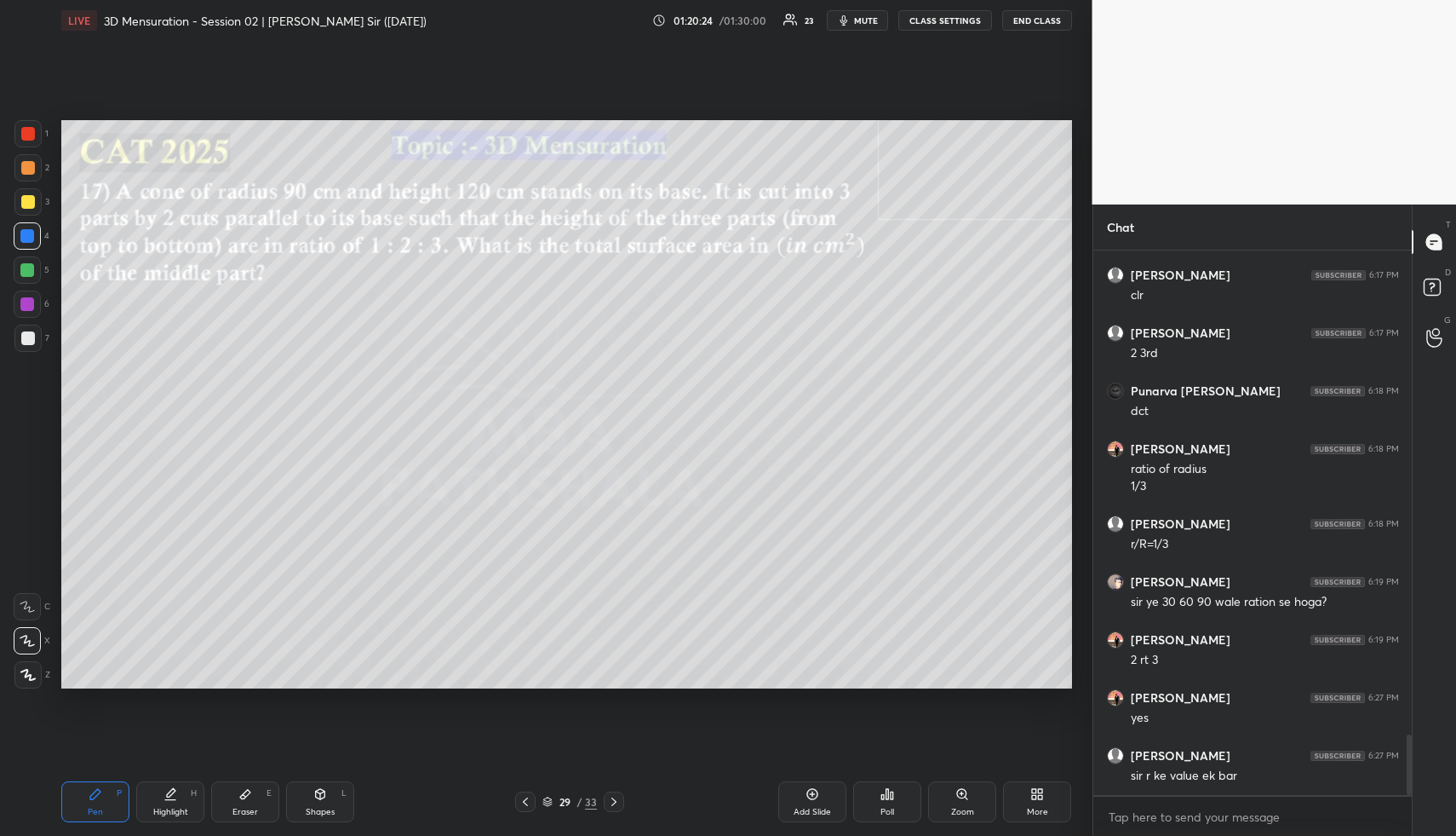
click at [173, 805] on div "Highlight H" at bounding box center [171, 802] width 69 height 41
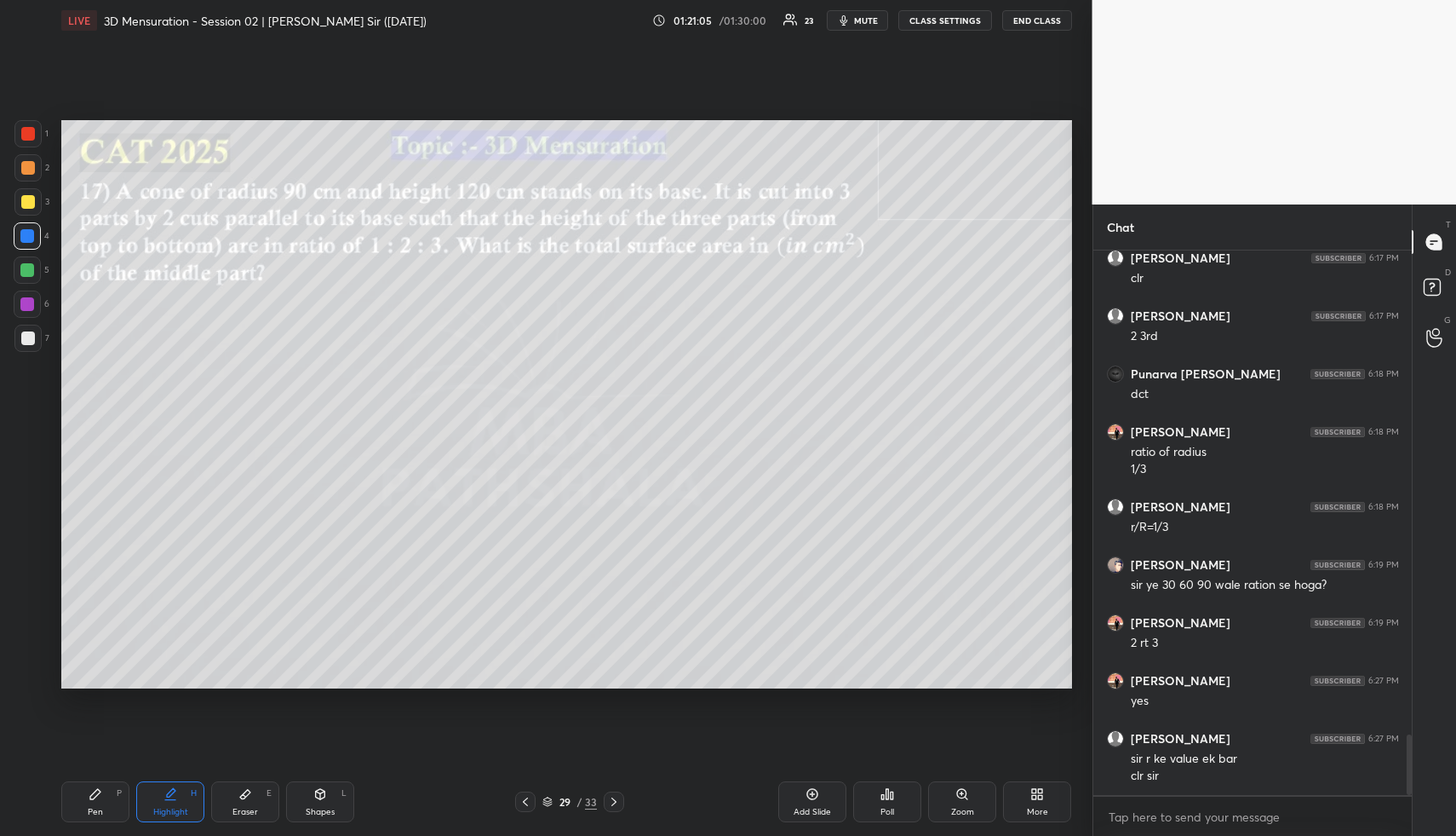
click at [614, 799] on icon at bounding box center [614, 802] width 13 height 13
click at [623, 804] on div at bounding box center [614, 801] width 20 height 20
click at [527, 801] on icon at bounding box center [525, 802] width 13 height 13
drag, startPoint x: 330, startPoint y: 799, endPoint x: 323, endPoint y: 787, distance: 13.9
click at [328, 796] on div "Shapes L" at bounding box center [320, 802] width 69 height 41
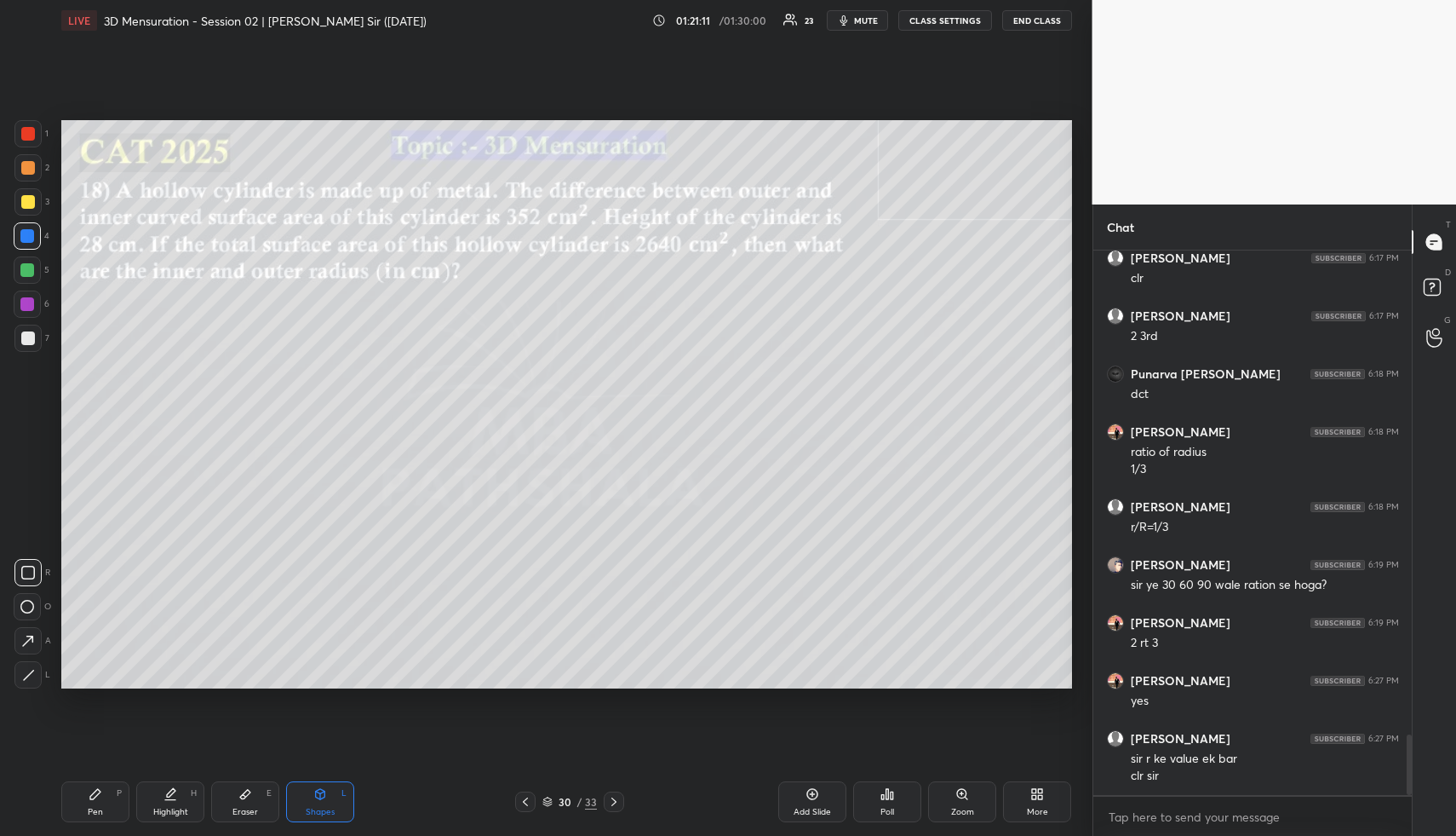
click at [24, 196] on div at bounding box center [28, 202] width 28 height 28
click at [177, 798] on div "Highlight H" at bounding box center [171, 802] width 69 height 41
drag, startPoint x: 309, startPoint y: 808, endPoint x: 264, endPoint y: 690, distance: 126.3
click at [308, 803] on div "Shapes L" at bounding box center [320, 802] width 69 height 41
drag, startPoint x: 29, startPoint y: 266, endPoint x: 33, endPoint y: 309, distance: 43.2
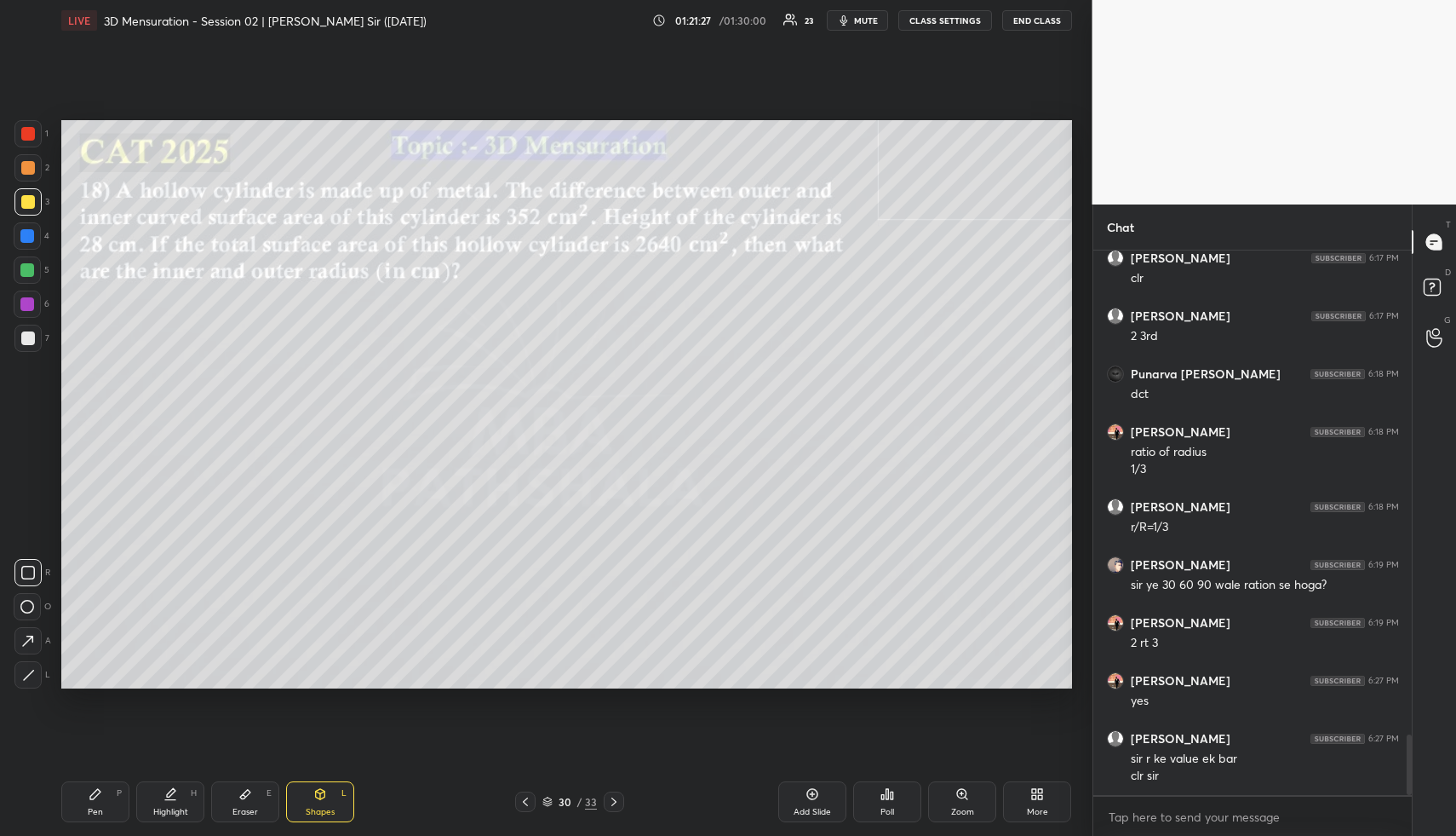
click at [29, 268] on div at bounding box center [27, 270] width 13 height 13
click at [30, 608] on icon at bounding box center [27, 606] width 13 height 13
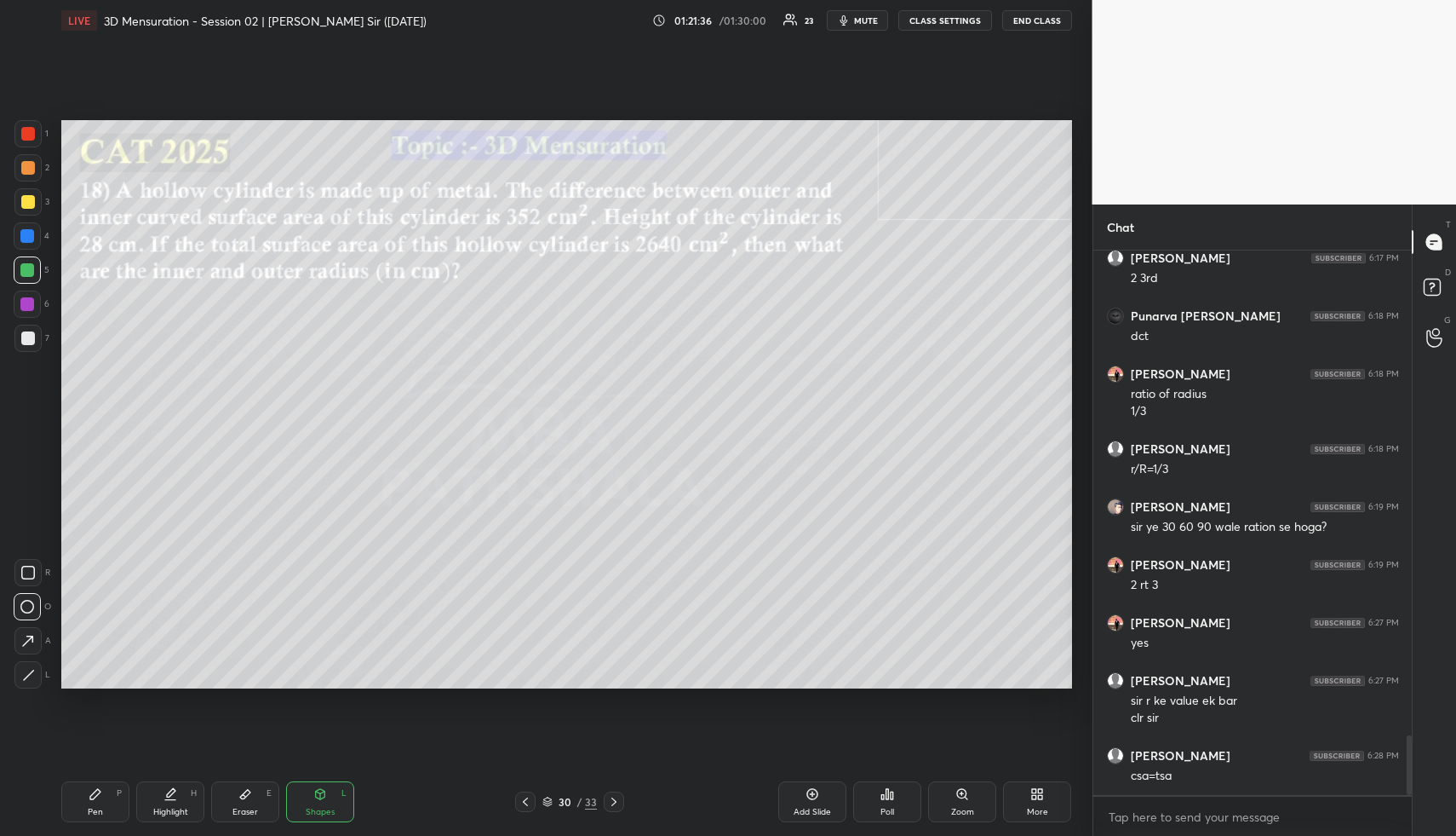
click at [253, 783] on div "Eraser E" at bounding box center [246, 802] width 69 height 41
drag, startPoint x: 337, startPoint y: 805, endPoint x: 327, endPoint y: 782, distance: 25.1
click at [334, 803] on div "Shapes L" at bounding box center [320, 802] width 69 height 41
drag, startPoint x: 30, startPoint y: 603, endPoint x: 55, endPoint y: 596, distance: 26.0
click at [30, 603] on icon at bounding box center [27, 606] width 13 height 13
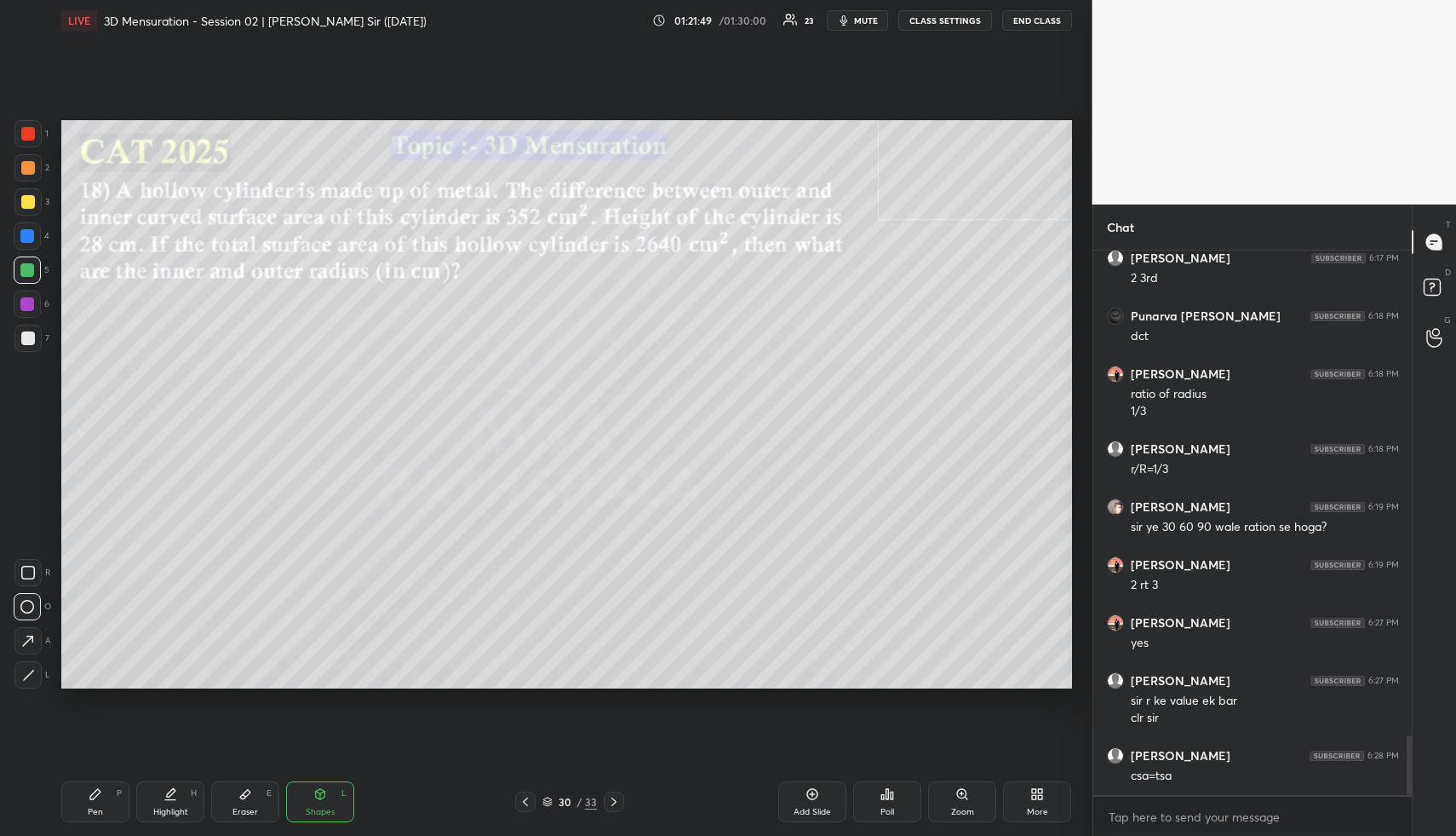
drag, startPoint x: 28, startPoint y: 670, endPoint x: 49, endPoint y: 632, distance: 43.4
click at [28, 670] on icon at bounding box center [28, 675] width 12 height 12
click at [171, 807] on div "Highlight" at bounding box center [171, 811] width 35 height 9
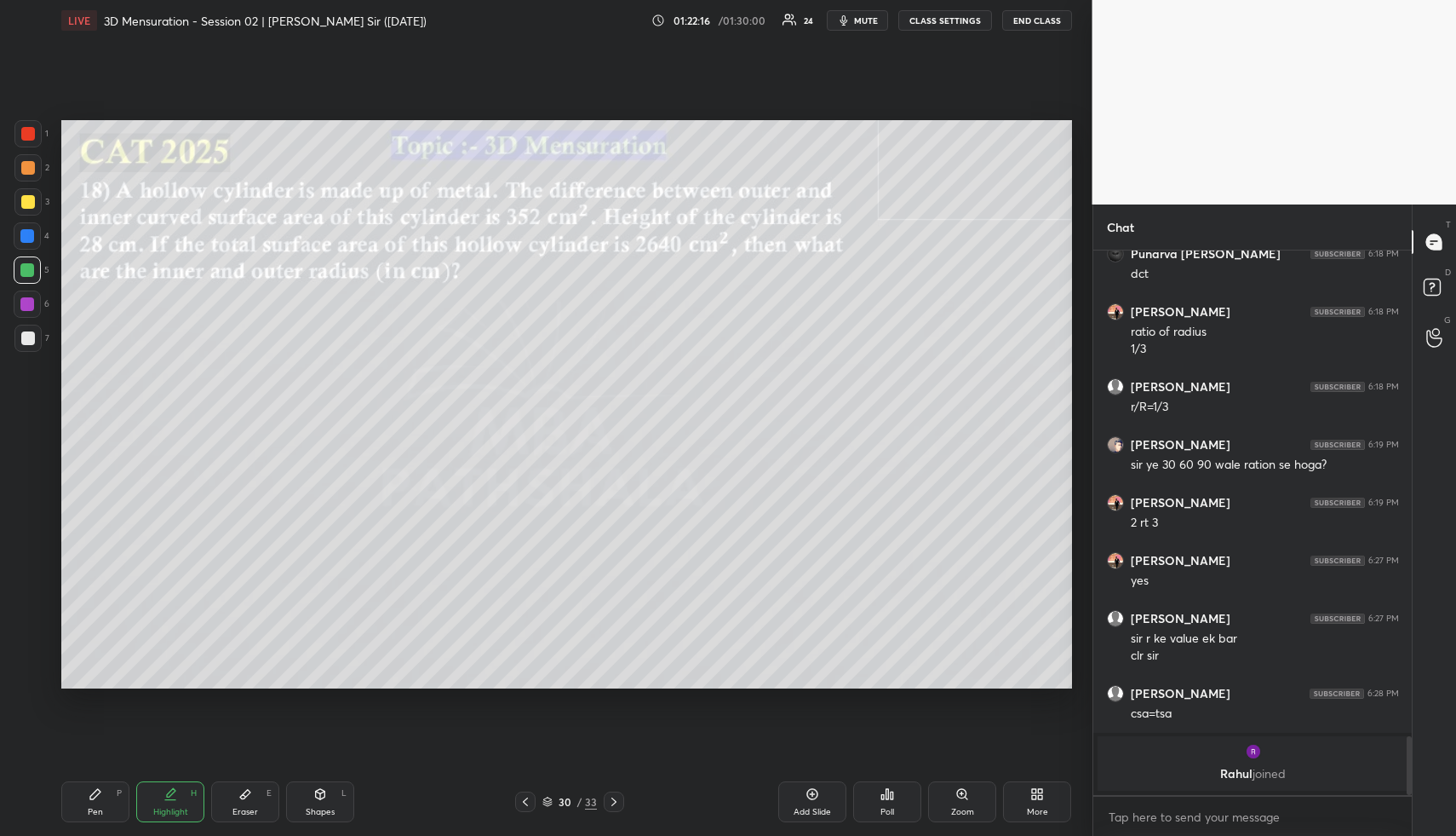
click at [306, 794] on div "Shapes L" at bounding box center [320, 802] width 69 height 41
drag, startPoint x: 26, startPoint y: 238, endPoint x: 25, endPoint y: 301, distance: 63.0
click at [26, 239] on div at bounding box center [27, 235] width 13 height 13
drag, startPoint x: 32, startPoint y: 681, endPoint x: 56, endPoint y: 623, distance: 62.8
click at [33, 674] on icon at bounding box center [28, 675] width 12 height 12
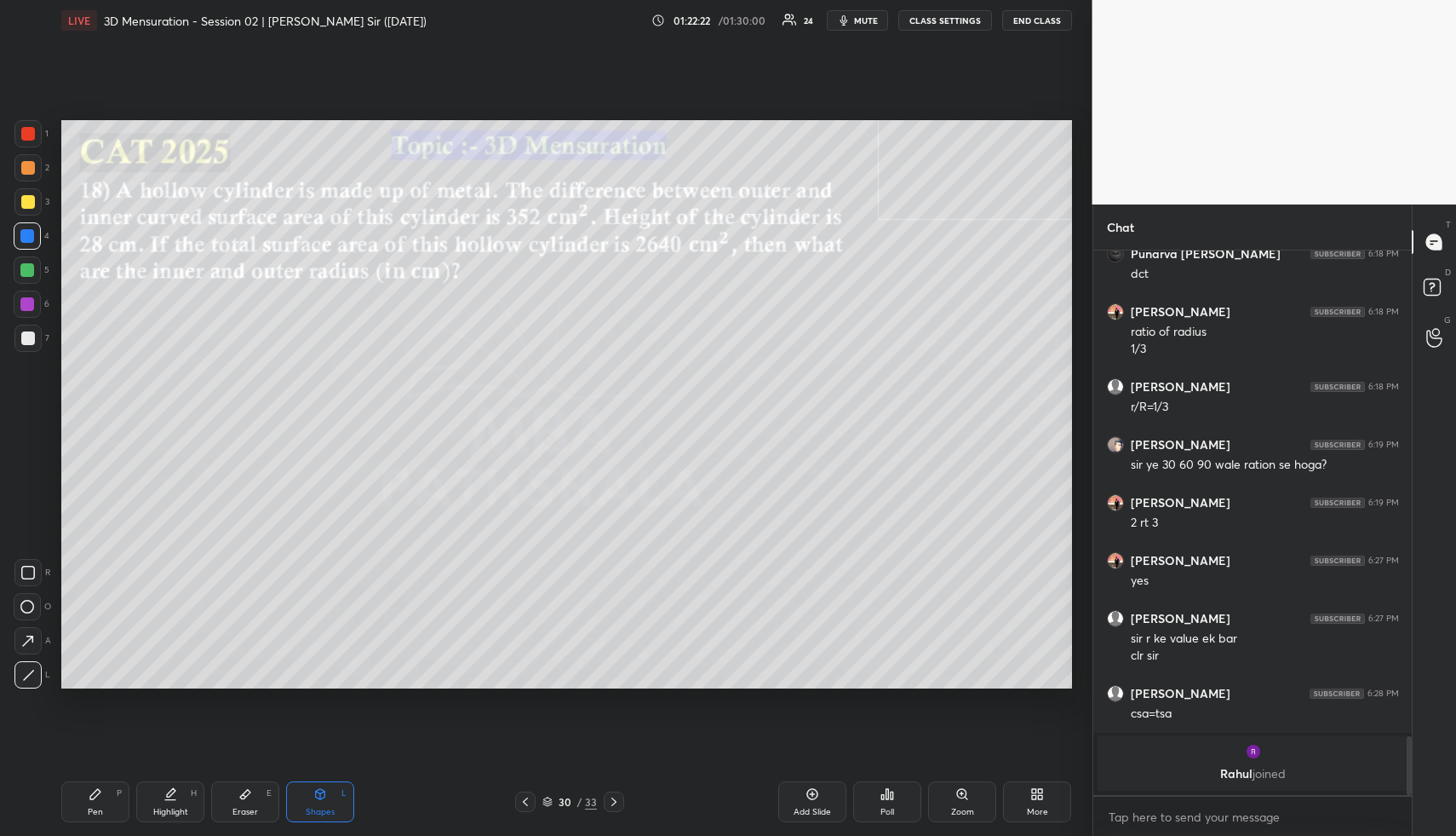
click at [31, 674] on icon at bounding box center [28, 675] width 12 height 12
drag, startPoint x: 35, startPoint y: 337, endPoint x: 51, endPoint y: 341, distance: 16.5
click at [34, 336] on div at bounding box center [28, 338] width 28 height 28
click at [165, 807] on div "Highlight" at bounding box center [171, 811] width 35 height 9
click at [88, 799] on div "Pen P" at bounding box center [95, 802] width 69 height 41
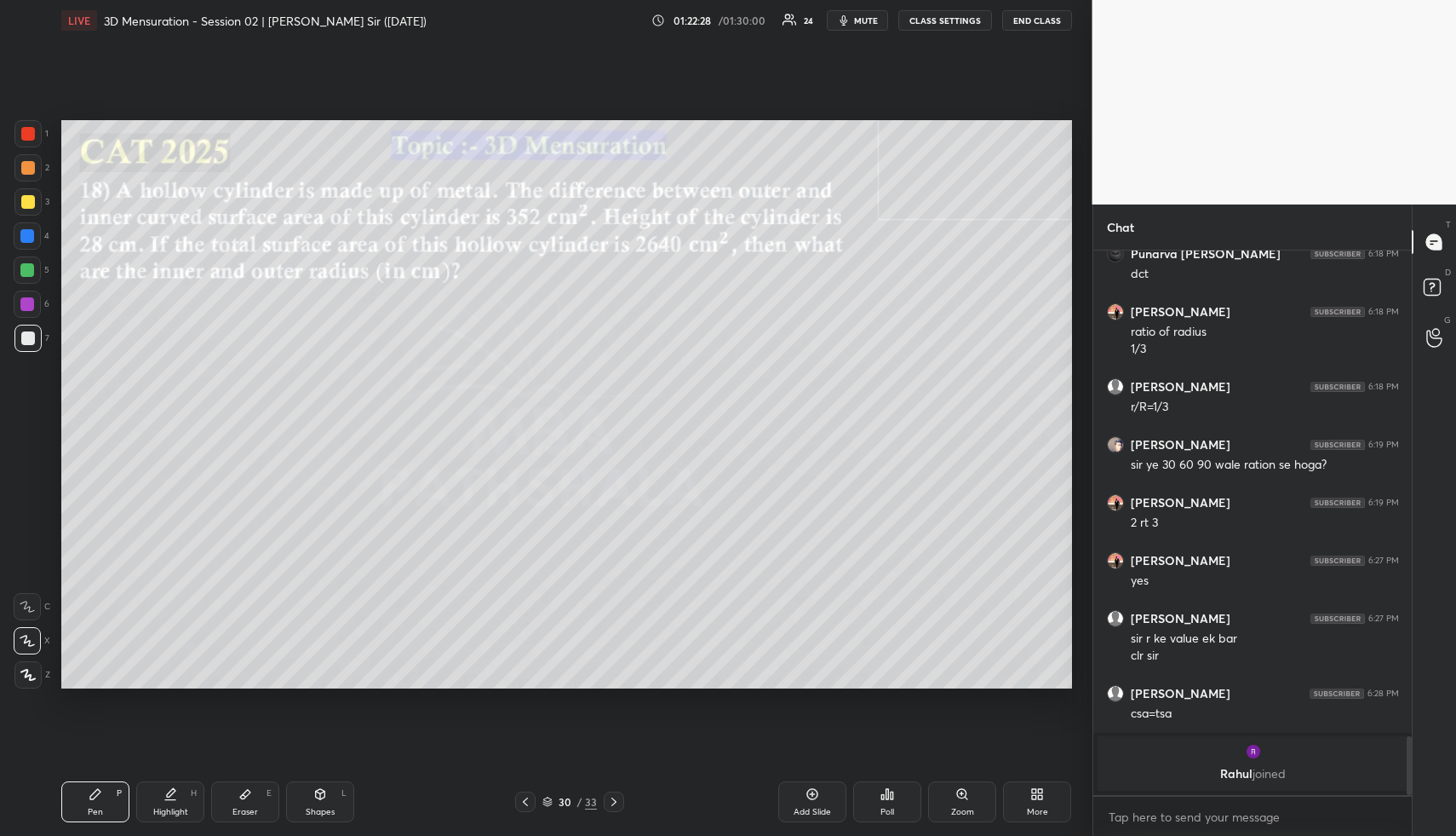
drag, startPoint x: 29, startPoint y: 169, endPoint x: 37, endPoint y: 167, distance: 8.2
click at [29, 169] on div at bounding box center [28, 168] width 13 height 13
click at [172, 797] on icon at bounding box center [171, 794] width 13 height 13
click at [103, 805] on div "Pen P" at bounding box center [95, 802] width 69 height 41
drag, startPoint x: 28, startPoint y: 203, endPoint x: 49, endPoint y: 214, distance: 23.7
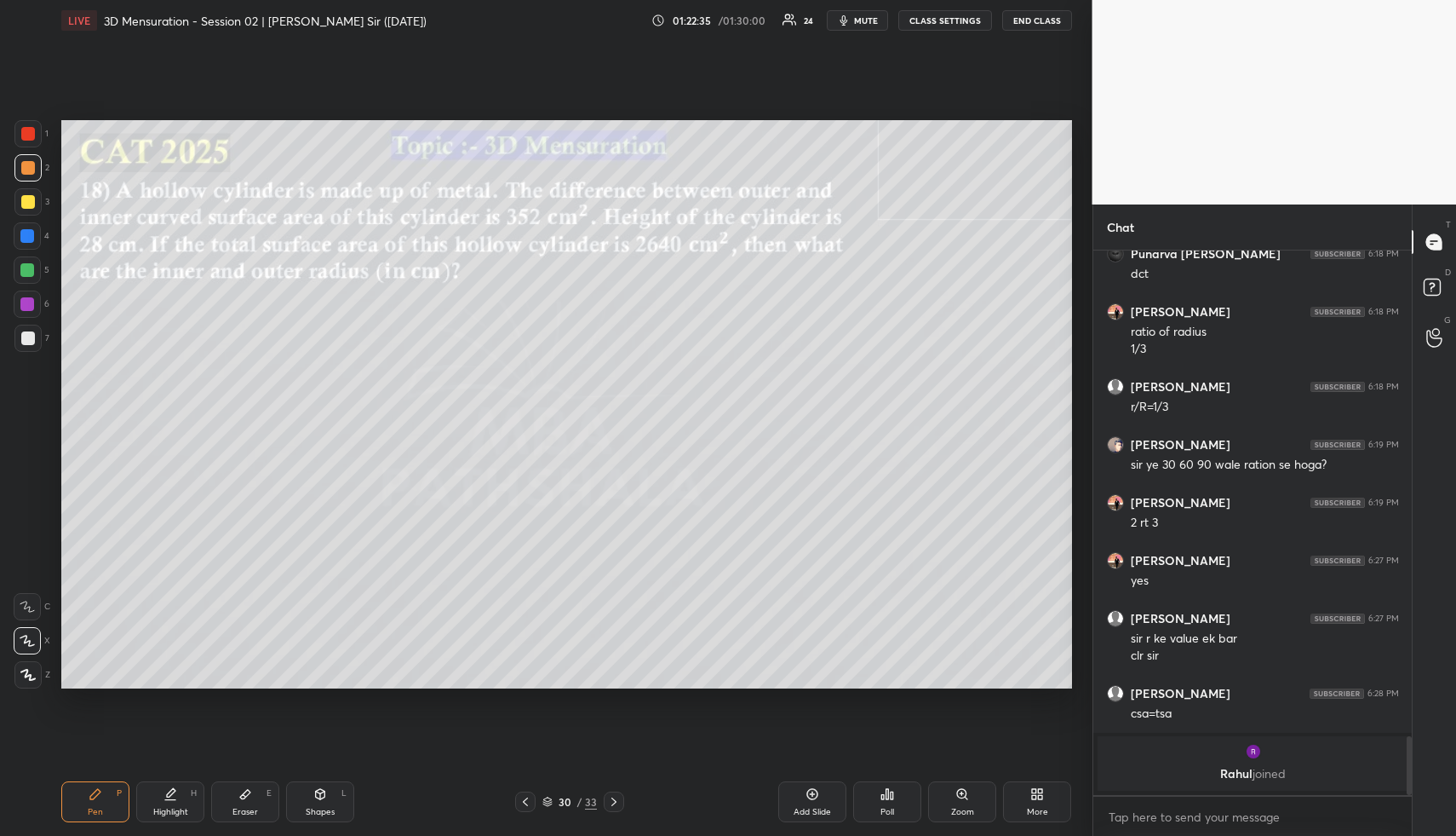
click at [29, 203] on div at bounding box center [28, 202] width 13 height 13
click at [171, 801] on div "Highlight H" at bounding box center [171, 802] width 69 height 41
drag, startPoint x: 171, startPoint y: 801, endPoint x: 205, endPoint y: 749, distance: 62.1
click at [171, 801] on div "Highlight H" at bounding box center [171, 802] width 69 height 41
click at [105, 815] on div "Pen P" at bounding box center [95, 802] width 69 height 41
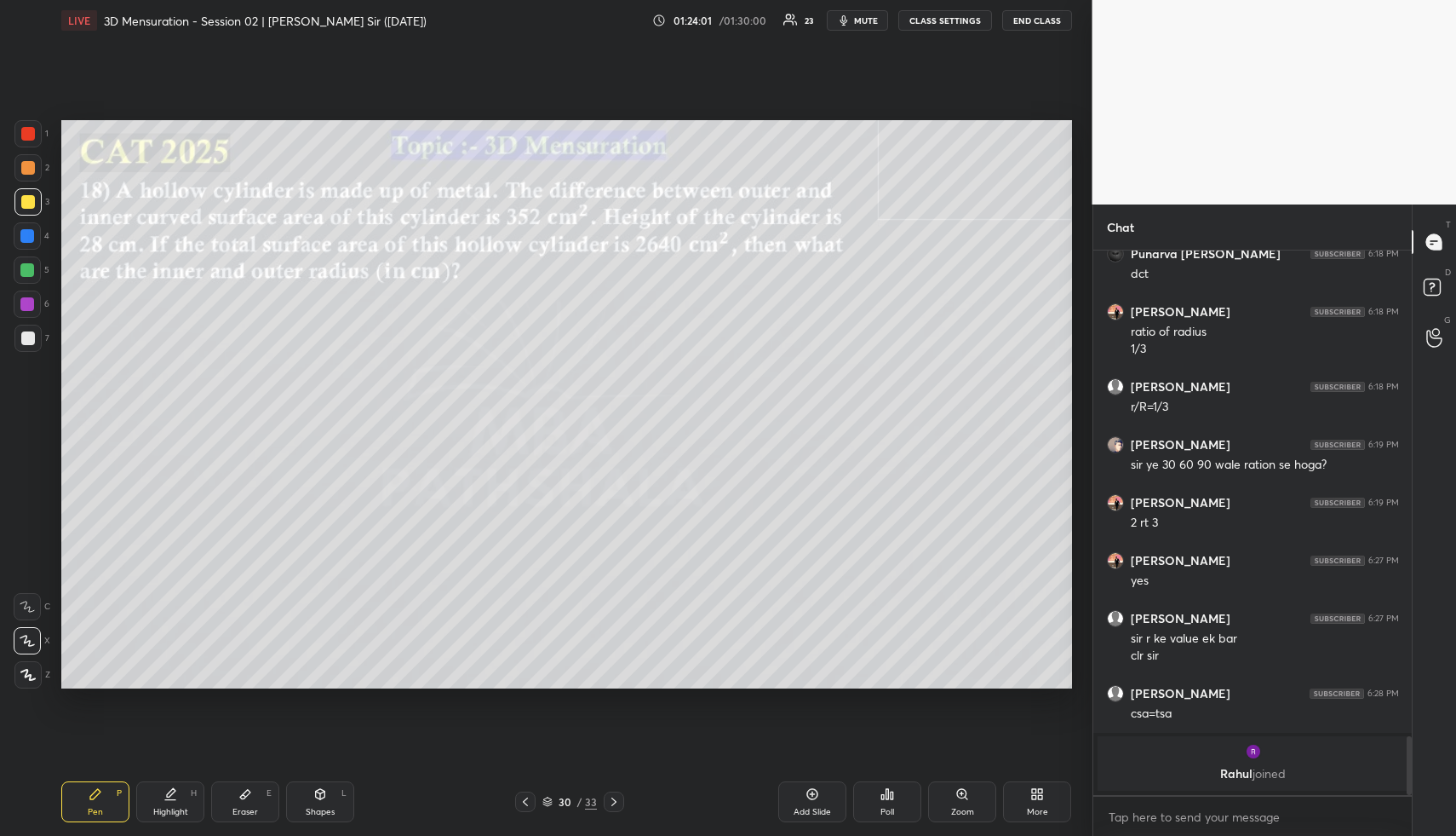
click at [28, 190] on div at bounding box center [28, 202] width 28 height 28
click at [173, 805] on div "Highlight H" at bounding box center [171, 802] width 69 height 41
click at [168, 814] on div "Highlight" at bounding box center [171, 811] width 35 height 9
click at [109, 798] on div "Pen P" at bounding box center [95, 802] width 69 height 41
click at [28, 197] on div at bounding box center [28, 202] width 13 height 13
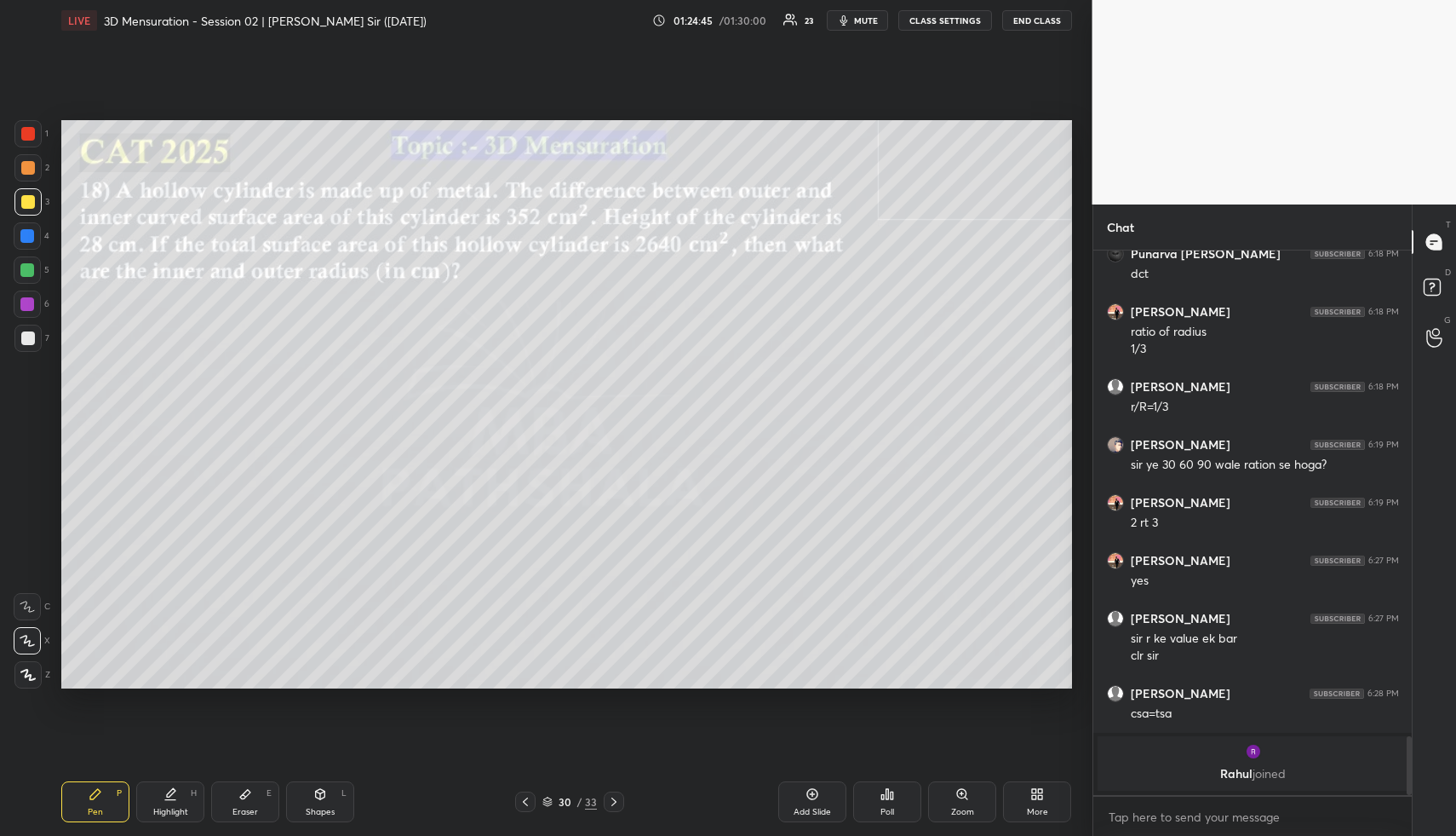
click at [163, 804] on div "Highlight H" at bounding box center [171, 802] width 69 height 41
drag, startPoint x: 113, startPoint y: 817, endPoint x: 104, endPoint y: 692, distance: 125.3
click at [111, 810] on div "Pen P" at bounding box center [95, 802] width 69 height 41
drag, startPoint x: 31, startPoint y: 230, endPoint x: 57, endPoint y: 237, distance: 26.9
click at [32, 229] on div at bounding box center [27, 235] width 13 height 13
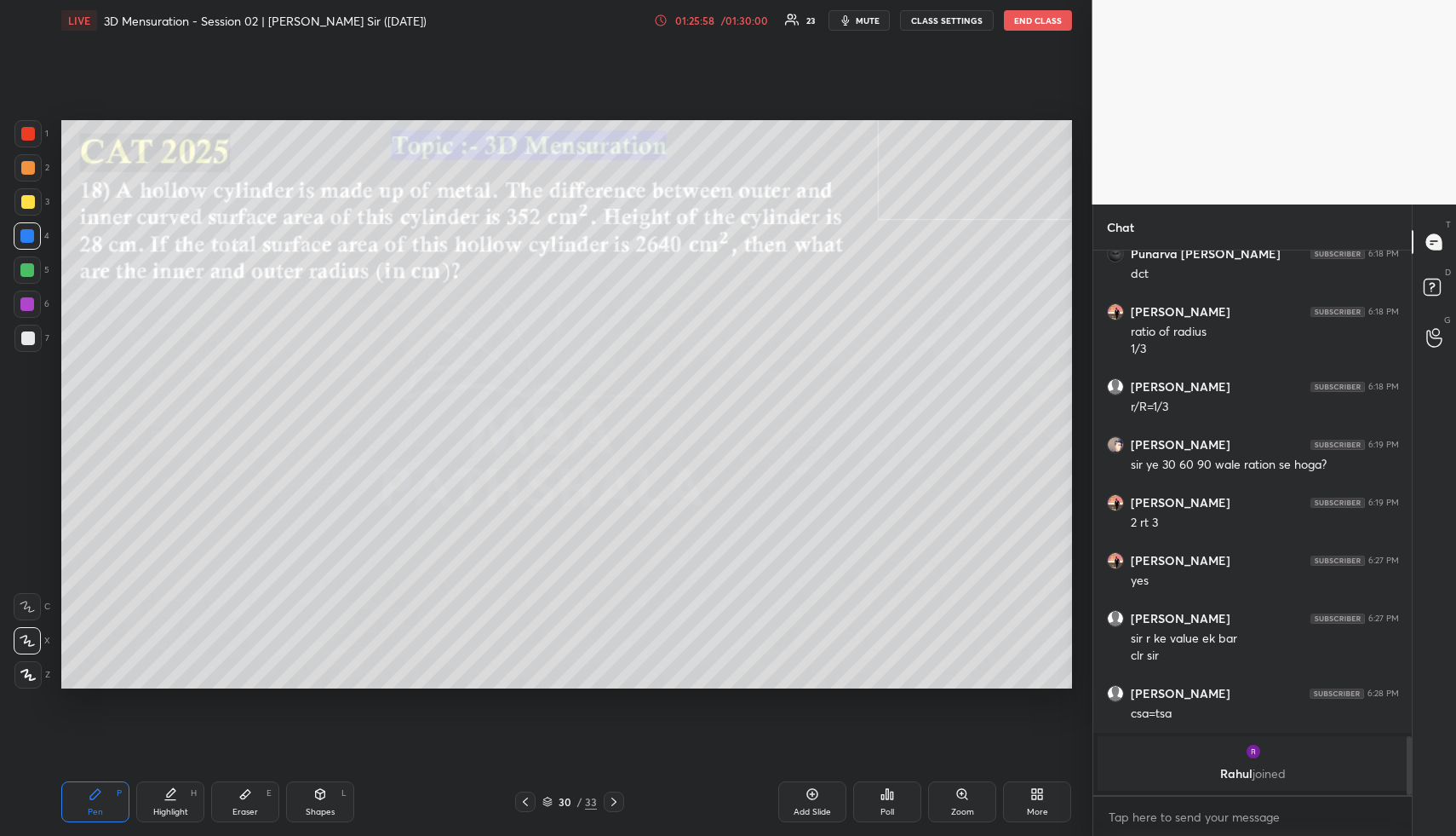
click at [175, 808] on div "Highlight" at bounding box center [171, 811] width 35 height 9
drag, startPoint x: 175, startPoint y: 808, endPoint x: 183, endPoint y: 804, distance: 8.9
click at [175, 808] on div "Highlight" at bounding box center [171, 811] width 35 height 9
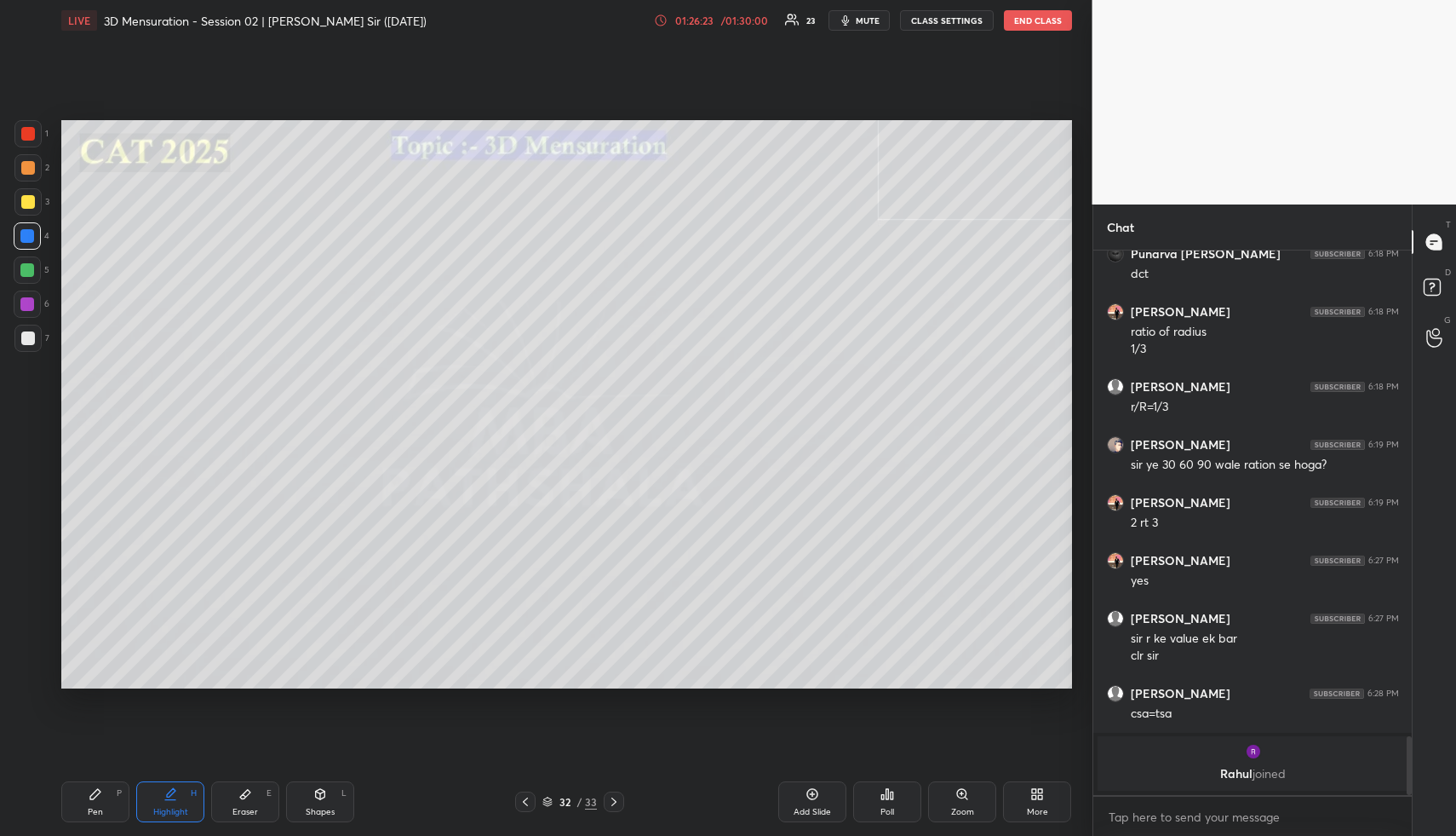
click at [1022, 790] on div "More" at bounding box center [1038, 802] width 69 height 41
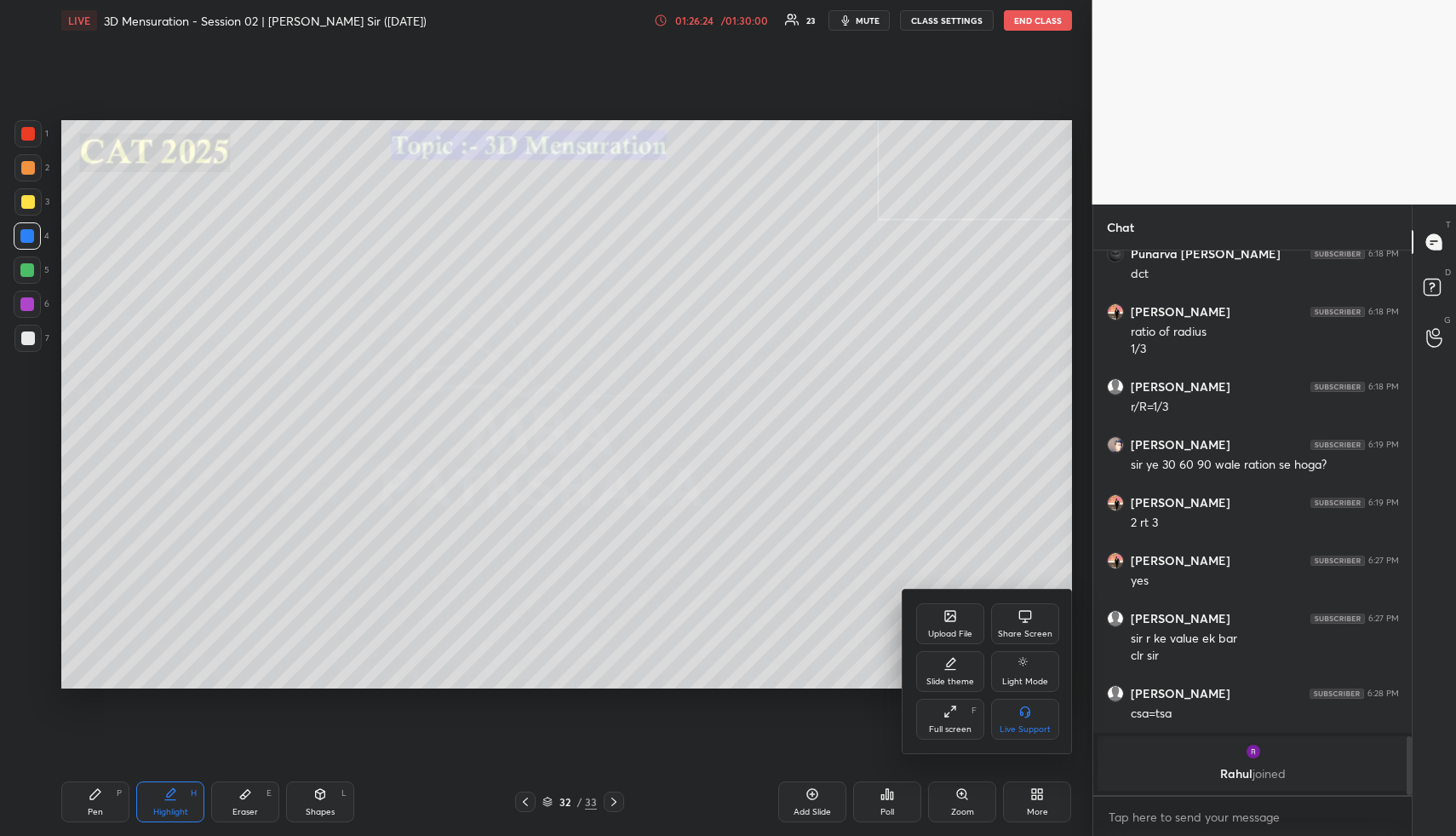
click at [937, 602] on div "Upload File Share Screen Slide theme Light Mode Full screen F Live Support" at bounding box center [987, 672] width 171 height 164
click at [945, 621] on icon at bounding box center [950, 616] width 10 height 10
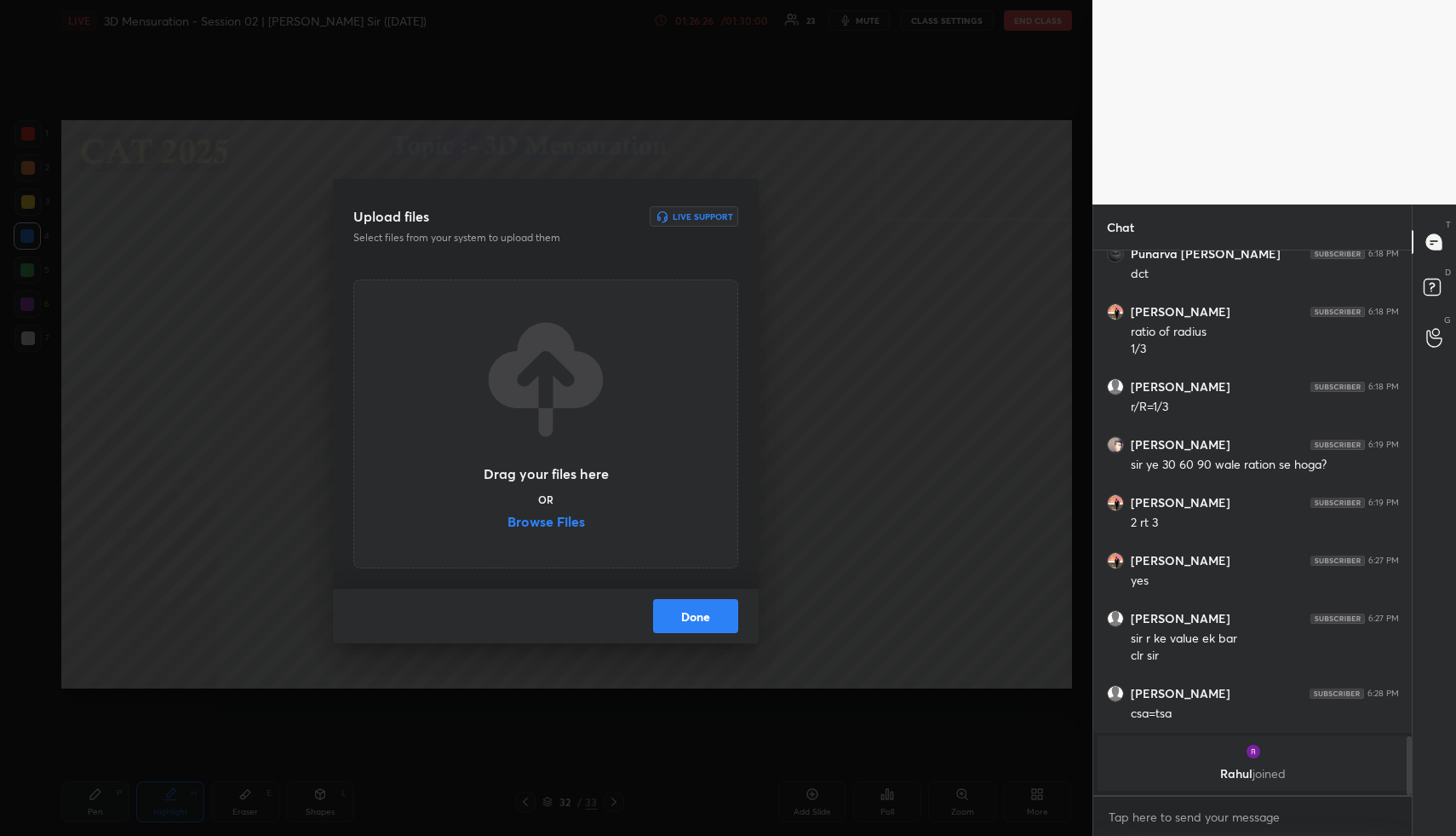
click at [559, 521] on label "Browse Files" at bounding box center [546, 523] width 77 height 18
click at [508, 521] on input "Browse Files" at bounding box center [508, 523] width 0 height 18
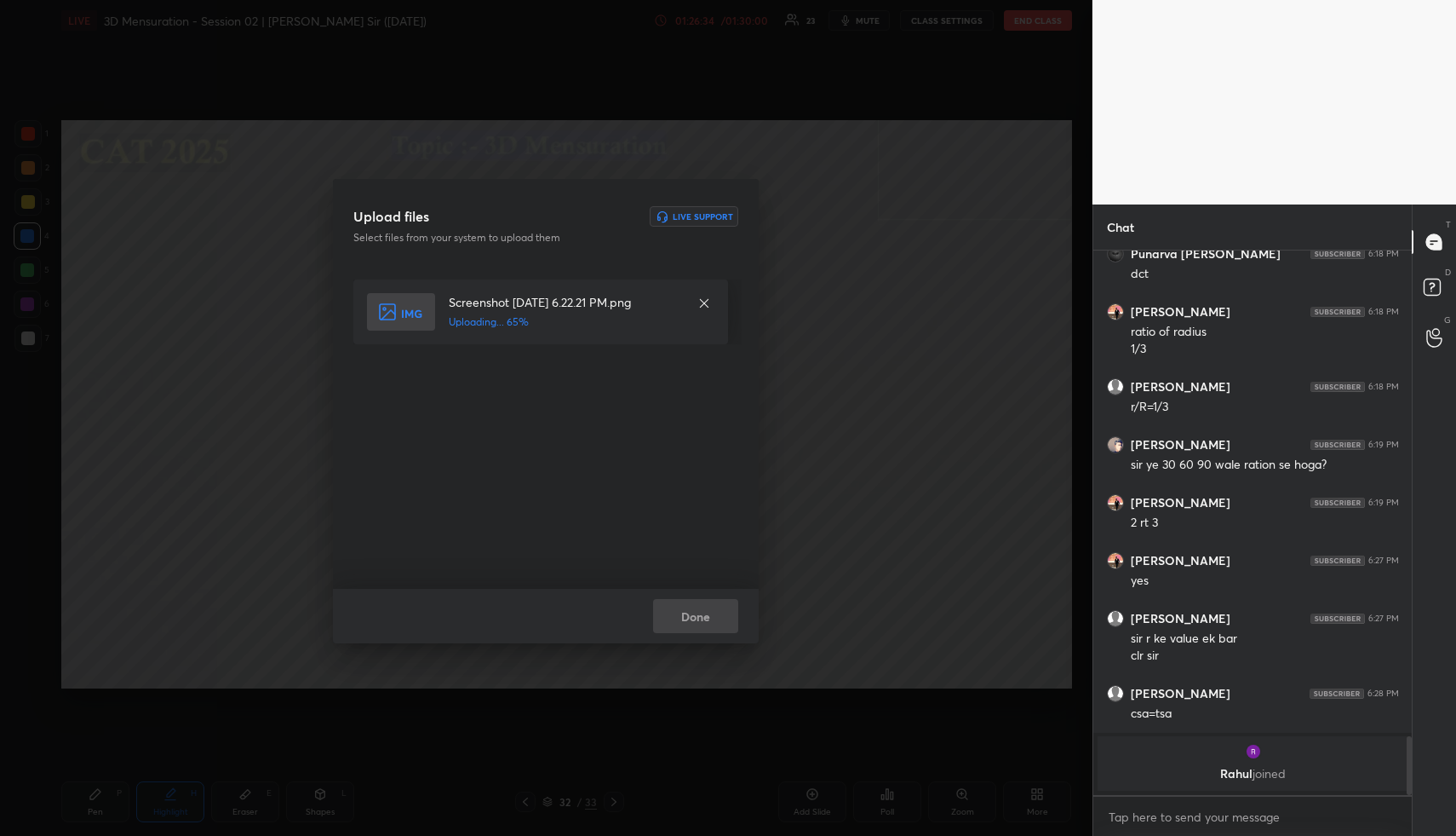
click at [707, 622] on div "Done" at bounding box center [545, 616] width 426 height 54
click at [707, 622] on button "Done" at bounding box center [696, 616] width 85 height 34
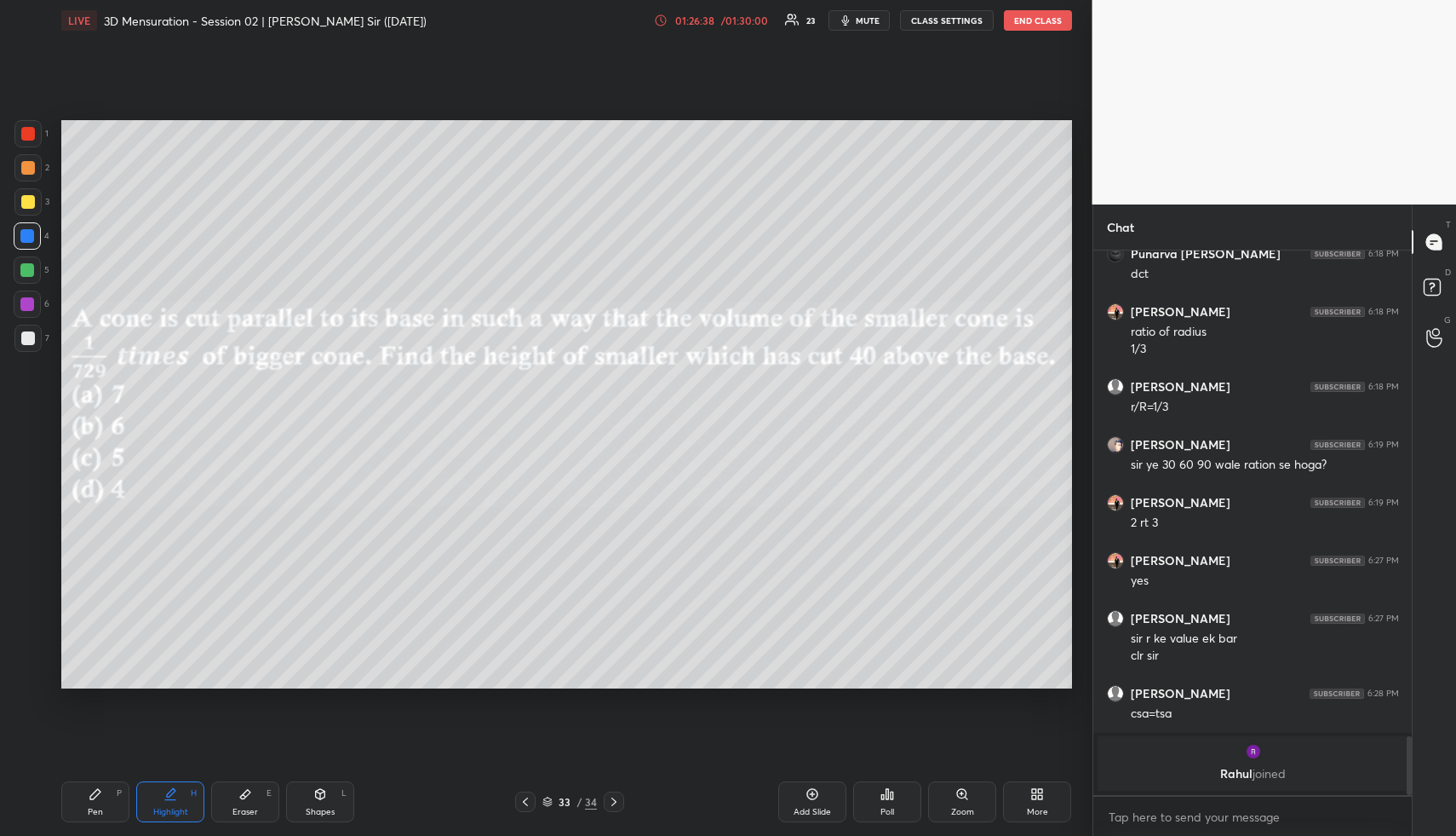
click at [319, 806] on div "Shapes L" at bounding box center [320, 802] width 69 height 41
click at [28, 173] on div at bounding box center [28, 168] width 13 height 13
drag, startPoint x: 178, startPoint y: 788, endPoint x: 172, endPoint y: 766, distance: 22.8
click at [174, 790] on div "Highlight H" at bounding box center [171, 802] width 69 height 41
drag, startPoint x: 238, startPoint y: 800, endPoint x: 230, endPoint y: 759, distance: 41.8
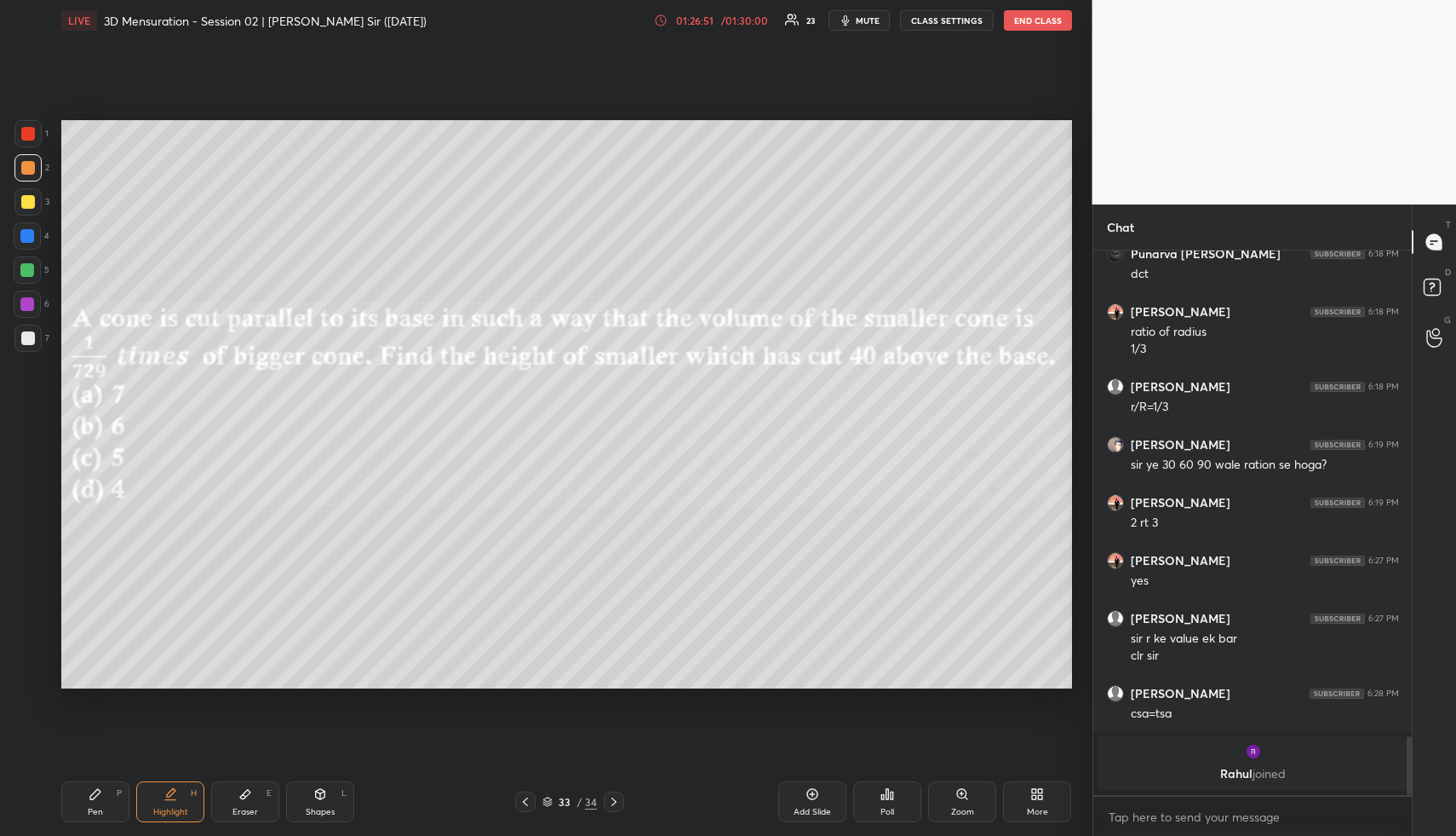
click at [234, 799] on div "Eraser E" at bounding box center [246, 802] width 69 height 41
click at [36, 574] on span "Erase all" at bounding box center [27, 572] width 26 height 12
click at [316, 791] on icon at bounding box center [321, 794] width 10 height 10
click at [31, 687] on div at bounding box center [28, 675] width 28 height 28
click at [30, 605] on icon at bounding box center [27, 606] width 13 height 13
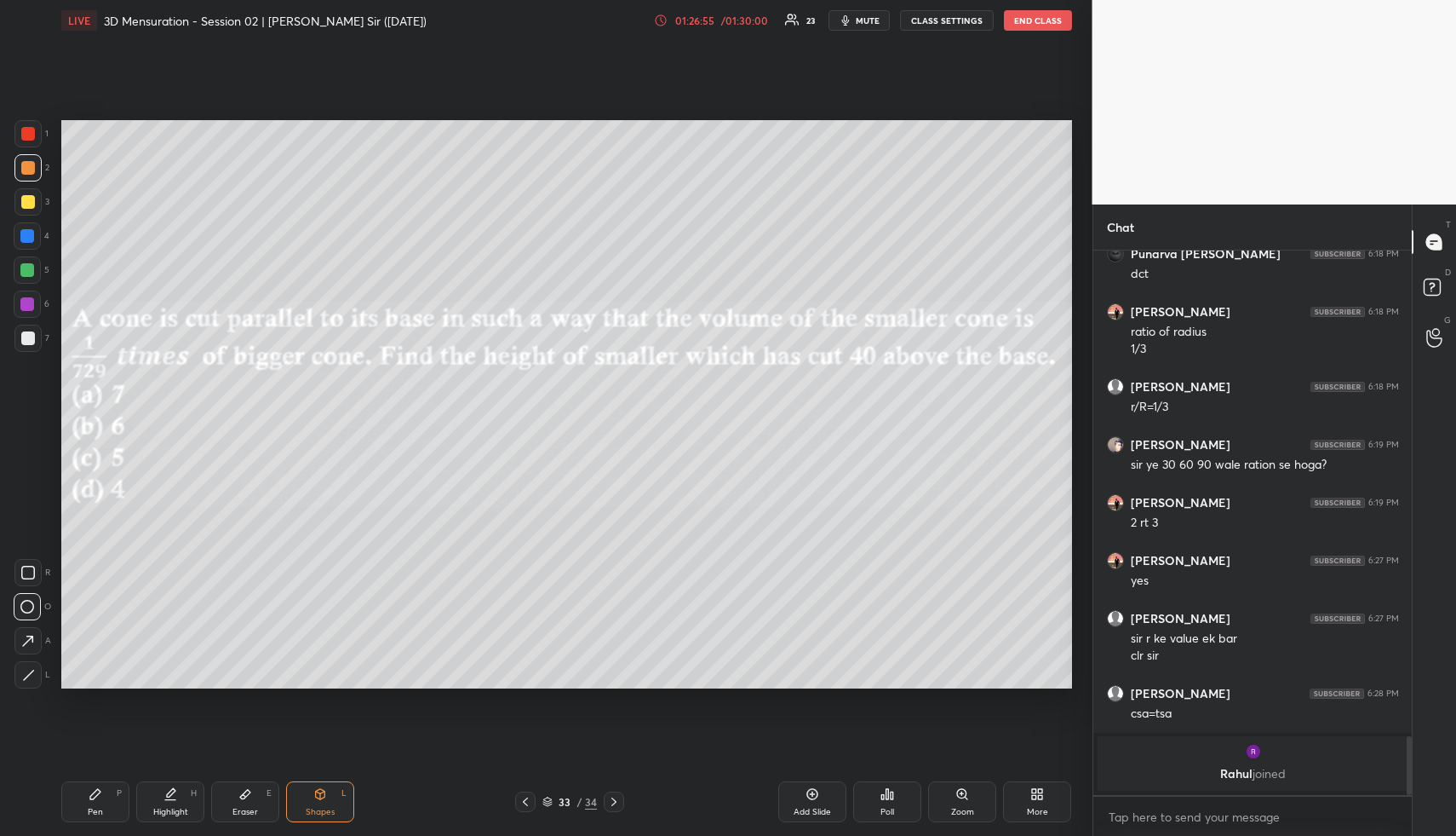
drag, startPoint x: 33, startPoint y: 201, endPoint x: 51, endPoint y: 248, distance: 50.3
click at [33, 201] on div at bounding box center [28, 202] width 13 height 13
drag, startPoint x: 28, startPoint y: 672, endPoint x: 54, endPoint y: 657, distance: 30.0
click at [30, 671] on icon at bounding box center [28, 675] width 12 height 12
click at [28, 226] on div at bounding box center [27, 235] width 28 height 28
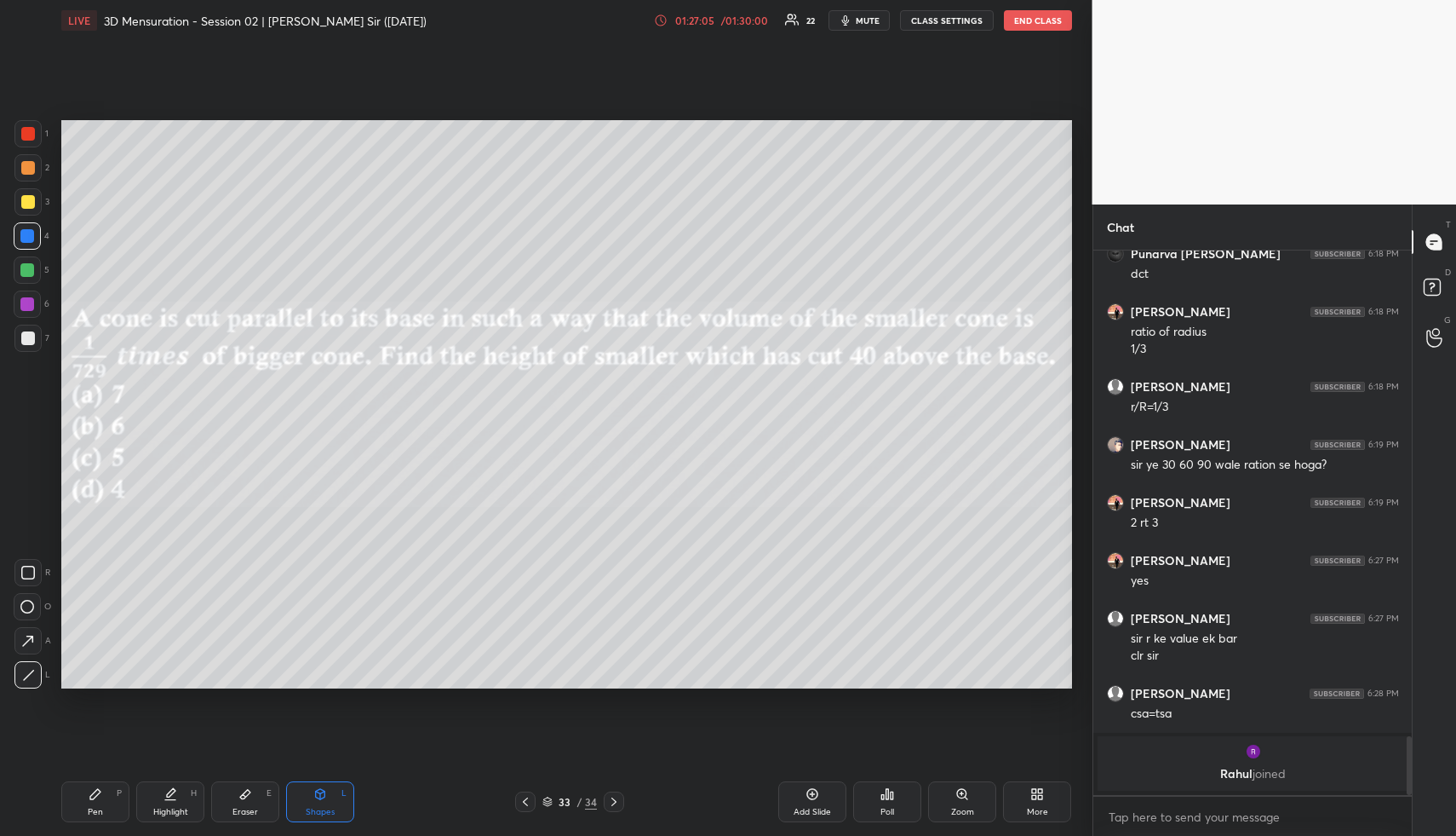
click at [28, 678] on icon at bounding box center [28, 675] width 12 height 12
click at [23, 233] on div at bounding box center [27, 235] width 13 height 13
drag, startPoint x: 19, startPoint y: 603, endPoint x: 59, endPoint y: 581, distance: 45.7
click at [30, 600] on div at bounding box center [27, 606] width 28 height 28
click at [28, 670] on icon at bounding box center [28, 675] width 12 height 12
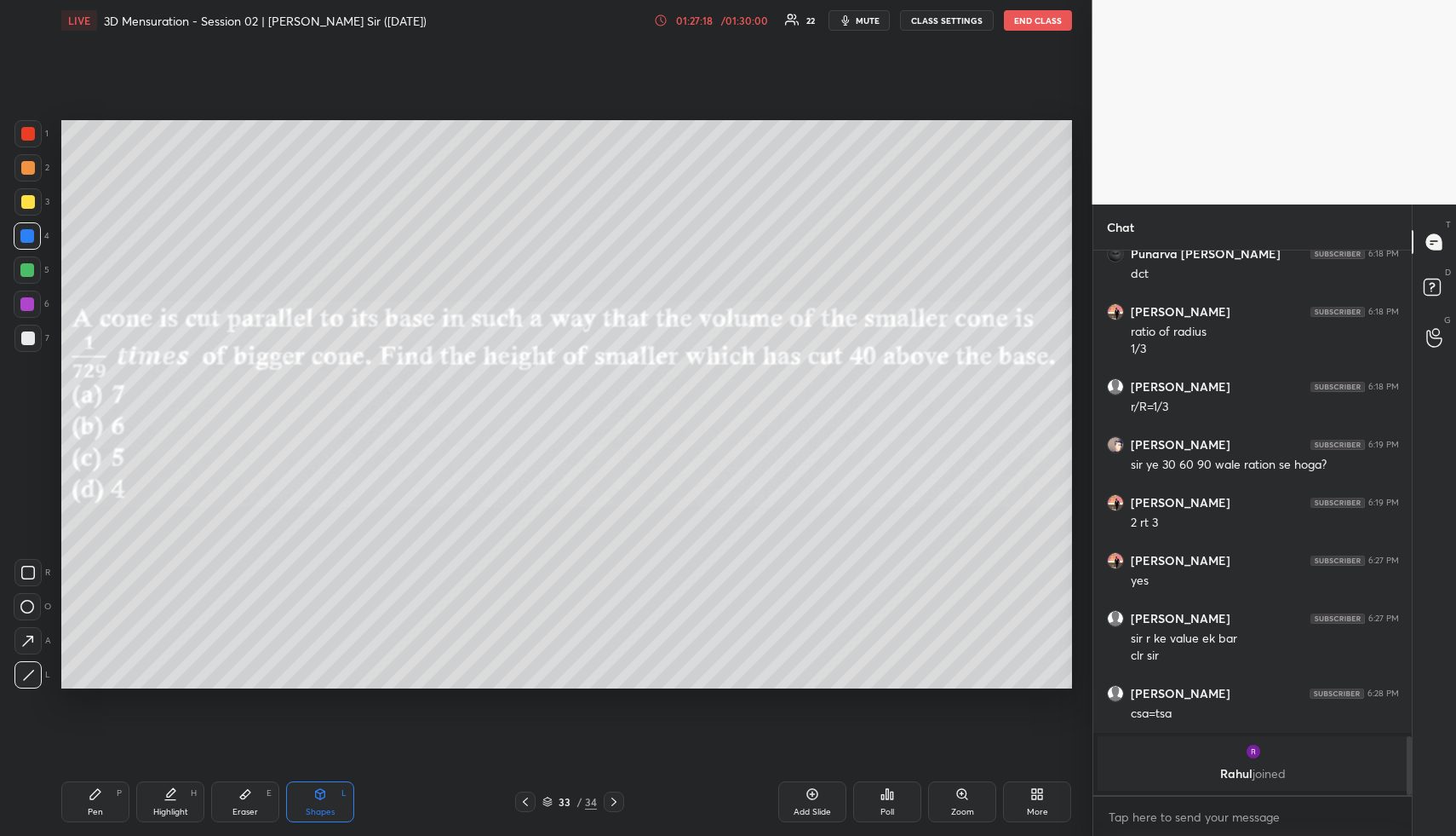
scroll to position [4338, 0]
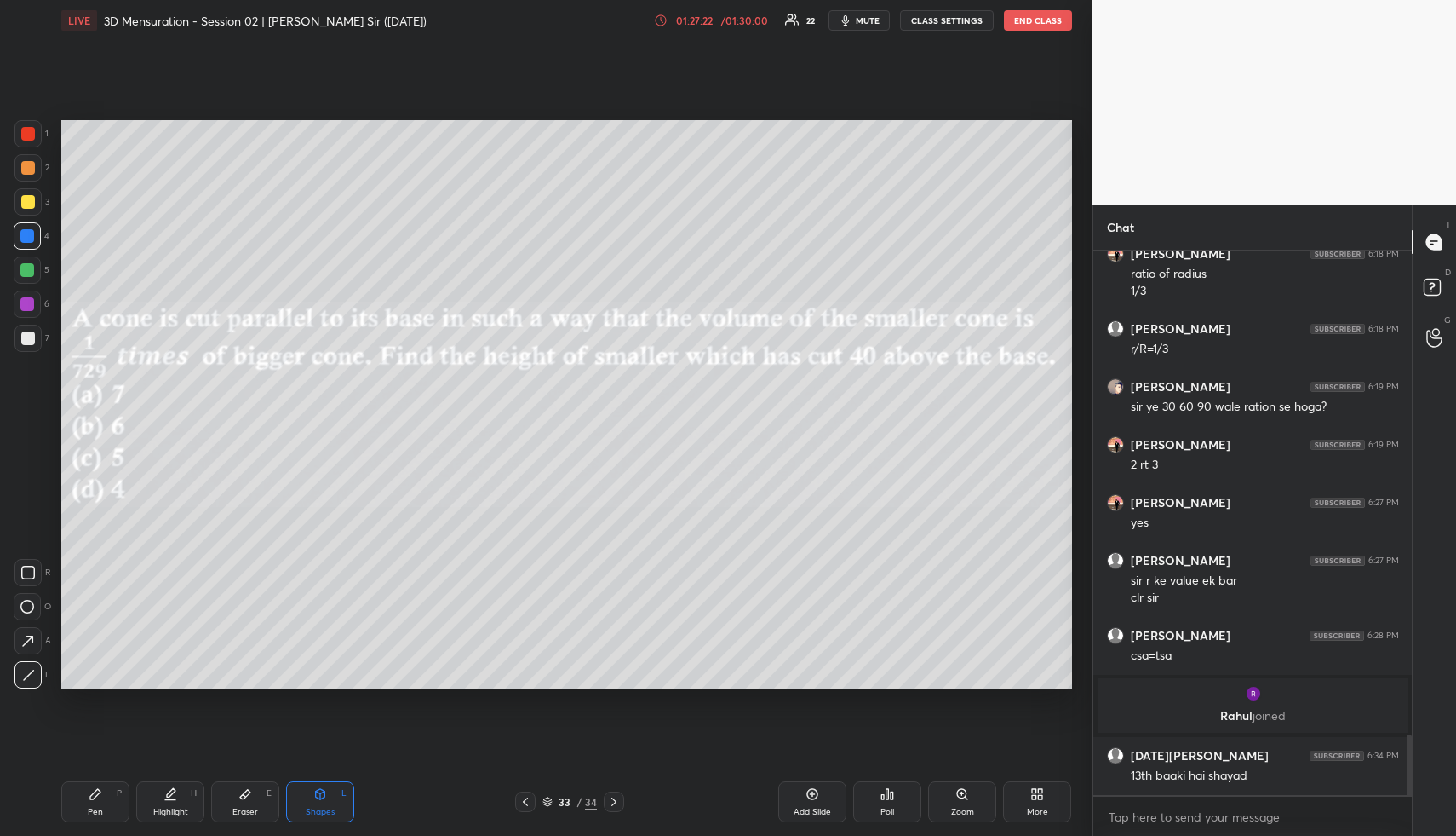
click at [162, 797] on div "Highlight H" at bounding box center [171, 802] width 69 height 41
click at [149, 786] on div "Highlight H" at bounding box center [171, 802] width 69 height 41
click at [92, 813] on div "Pen" at bounding box center [95, 811] width 15 height 9
click at [36, 261] on div at bounding box center [27, 270] width 28 height 28
click at [168, 797] on icon at bounding box center [171, 792] width 9 height 9
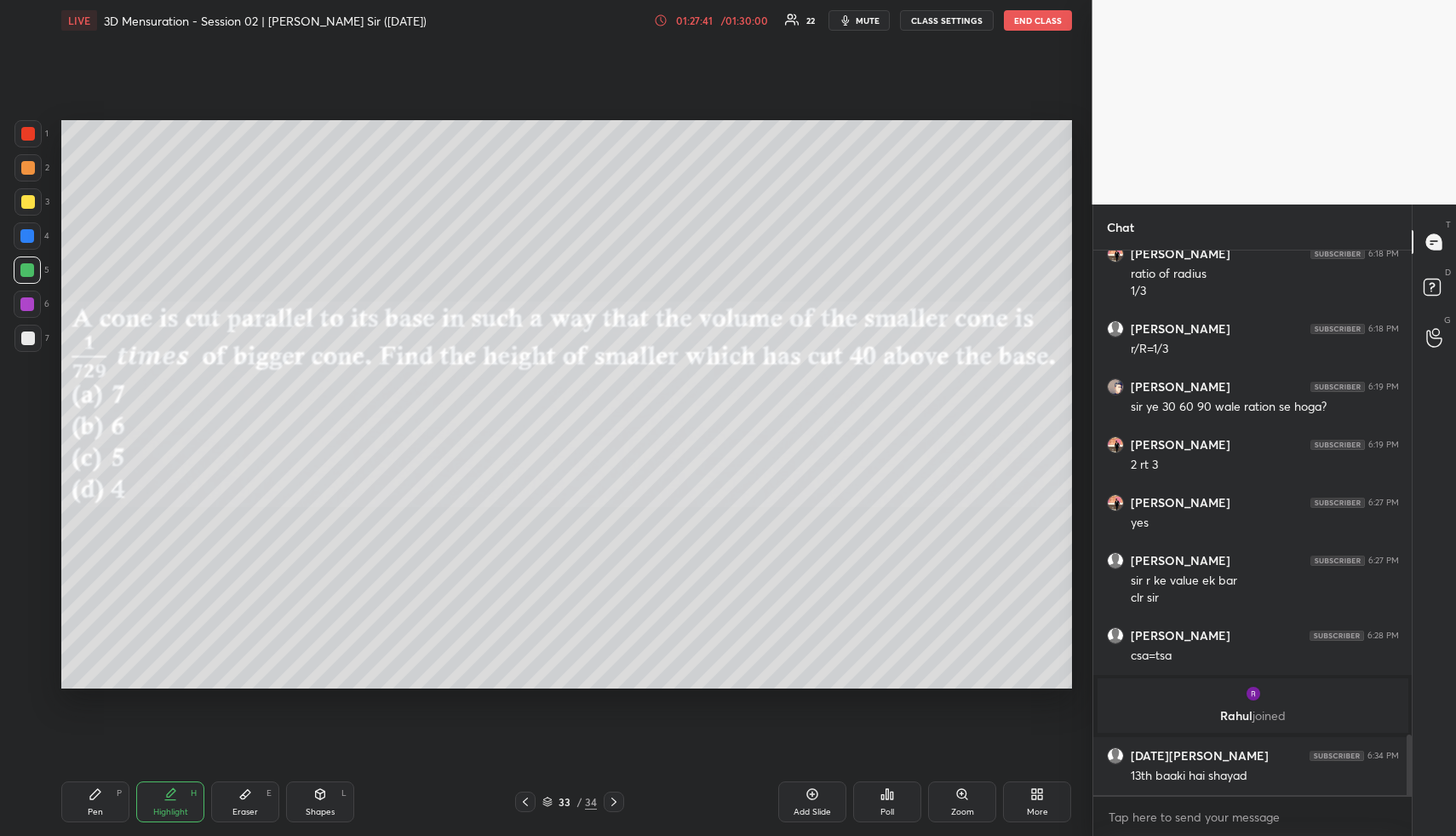
drag, startPoint x: 99, startPoint y: 809, endPoint x: 92, endPoint y: 750, distance: 59.4
click at [99, 811] on div "Pen" at bounding box center [95, 811] width 15 height 9
drag, startPoint x: 33, startPoint y: 164, endPoint x: 47, endPoint y: 196, distance: 34.9
click at [31, 164] on div at bounding box center [28, 168] width 13 height 13
click at [175, 799] on icon at bounding box center [171, 794] width 13 height 13
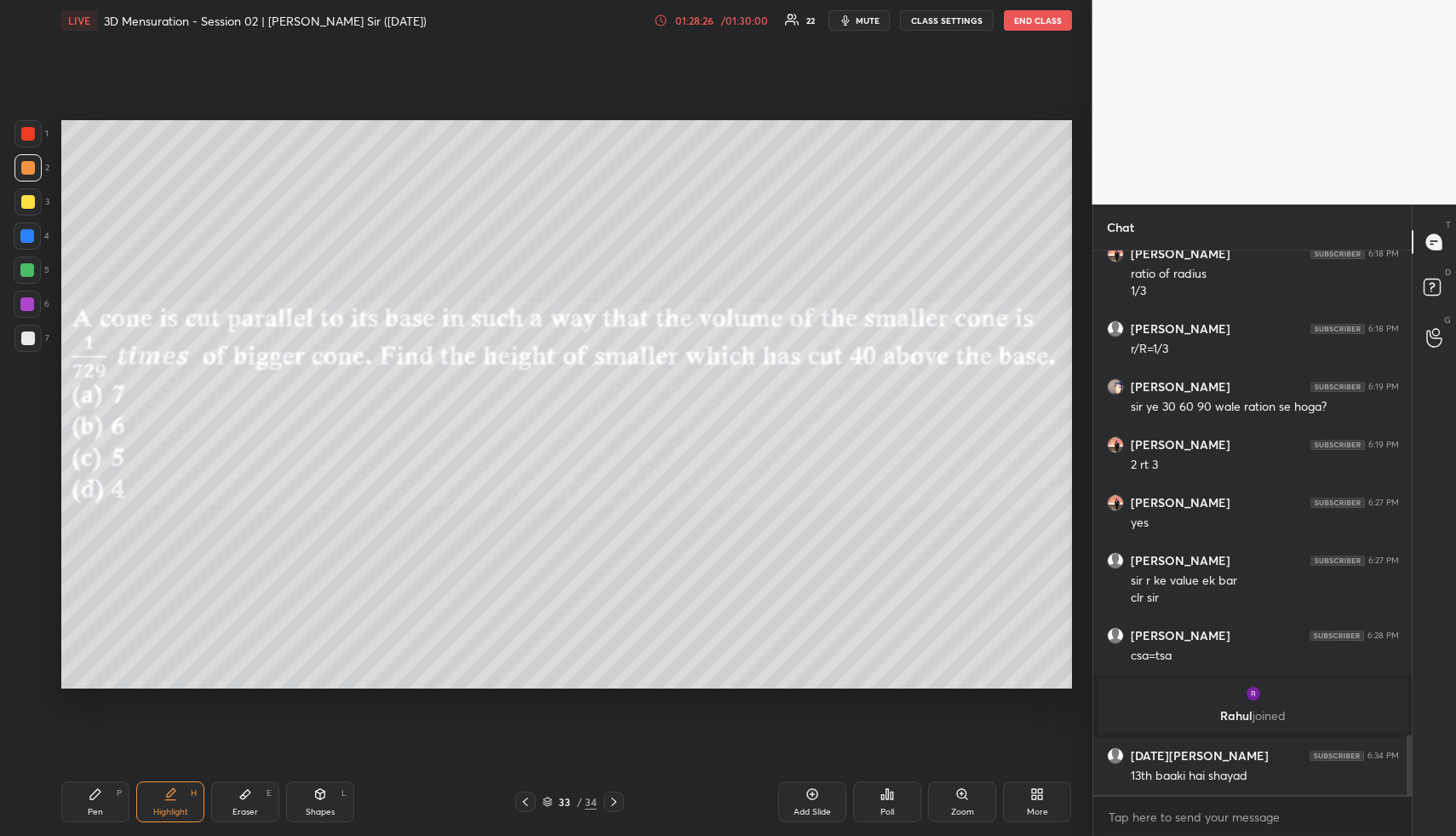
click at [189, 804] on div "Highlight H" at bounding box center [171, 802] width 69 height 41
drag, startPoint x: 92, startPoint y: 809, endPoint x: 90, endPoint y: 780, distance: 29.1
click at [92, 804] on div "Pen P" at bounding box center [95, 802] width 69 height 41
click at [24, 337] on div at bounding box center [28, 338] width 13 height 13
drag, startPoint x: 156, startPoint y: 803, endPoint x: 170, endPoint y: 801, distance: 14.1
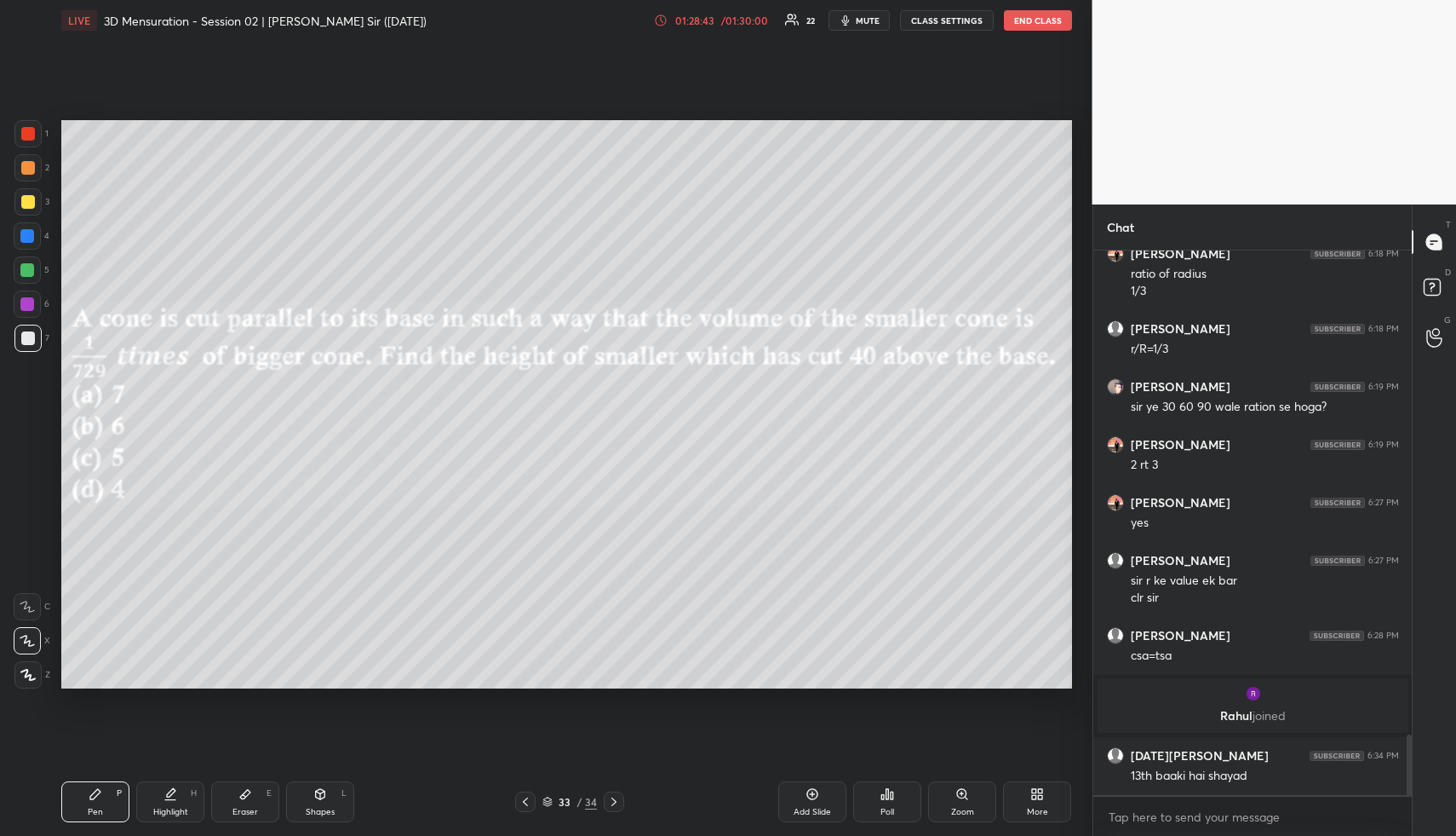
click at [156, 803] on div "Highlight H" at bounding box center [171, 802] width 69 height 41
click at [171, 801] on div "Highlight H" at bounding box center [171, 802] width 69 height 41
drag, startPoint x: 327, startPoint y: 799, endPoint x: 322, endPoint y: 779, distance: 20.6
click at [325, 794] on div "Shapes L" at bounding box center [320, 802] width 69 height 41
drag, startPoint x: 28, startPoint y: 264, endPoint x: 44, endPoint y: 313, distance: 51.5
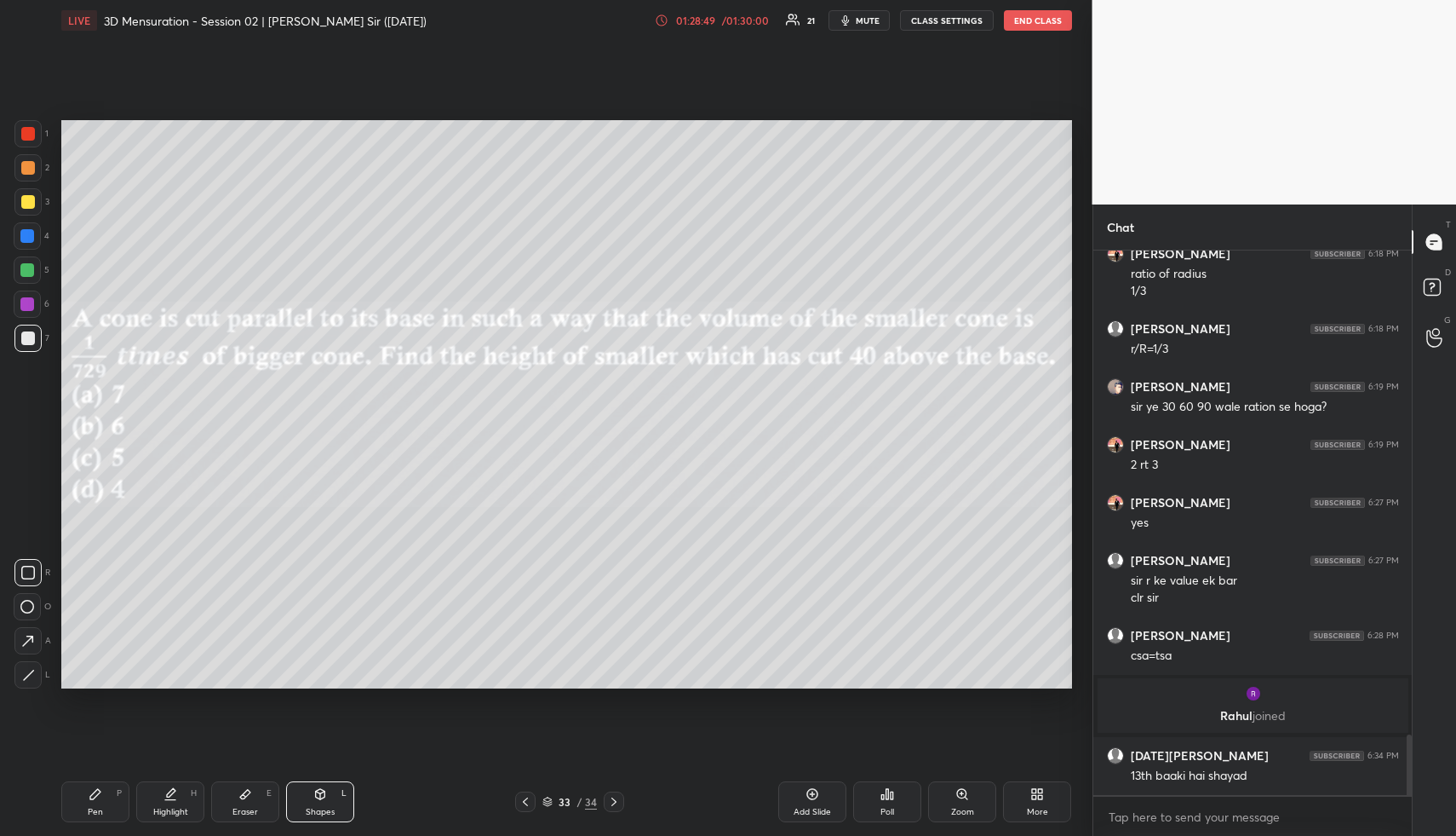
click at [28, 269] on div at bounding box center [27, 270] width 13 height 13
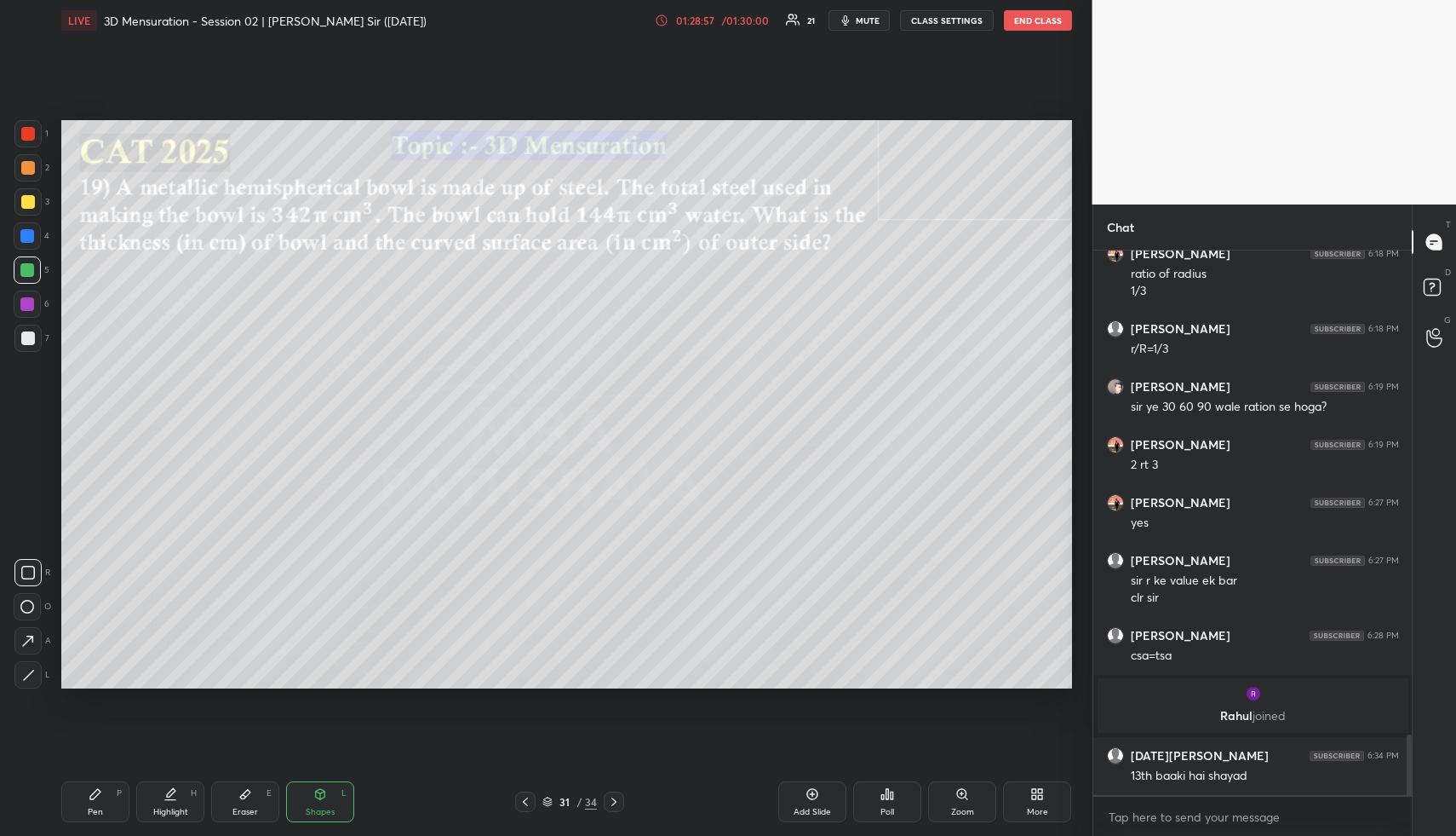
drag, startPoint x: 318, startPoint y: 815, endPoint x: 313, endPoint y: 799, distance: 16.8
click at [317, 812] on div "Shapes L" at bounding box center [320, 802] width 69 height 41
click at [33, 203] on div at bounding box center [28, 202] width 13 height 13
drag, startPoint x: 185, startPoint y: 796, endPoint x: 192, endPoint y: 713, distance: 83.3
click at [183, 795] on div "Highlight H" at bounding box center [171, 802] width 69 height 41
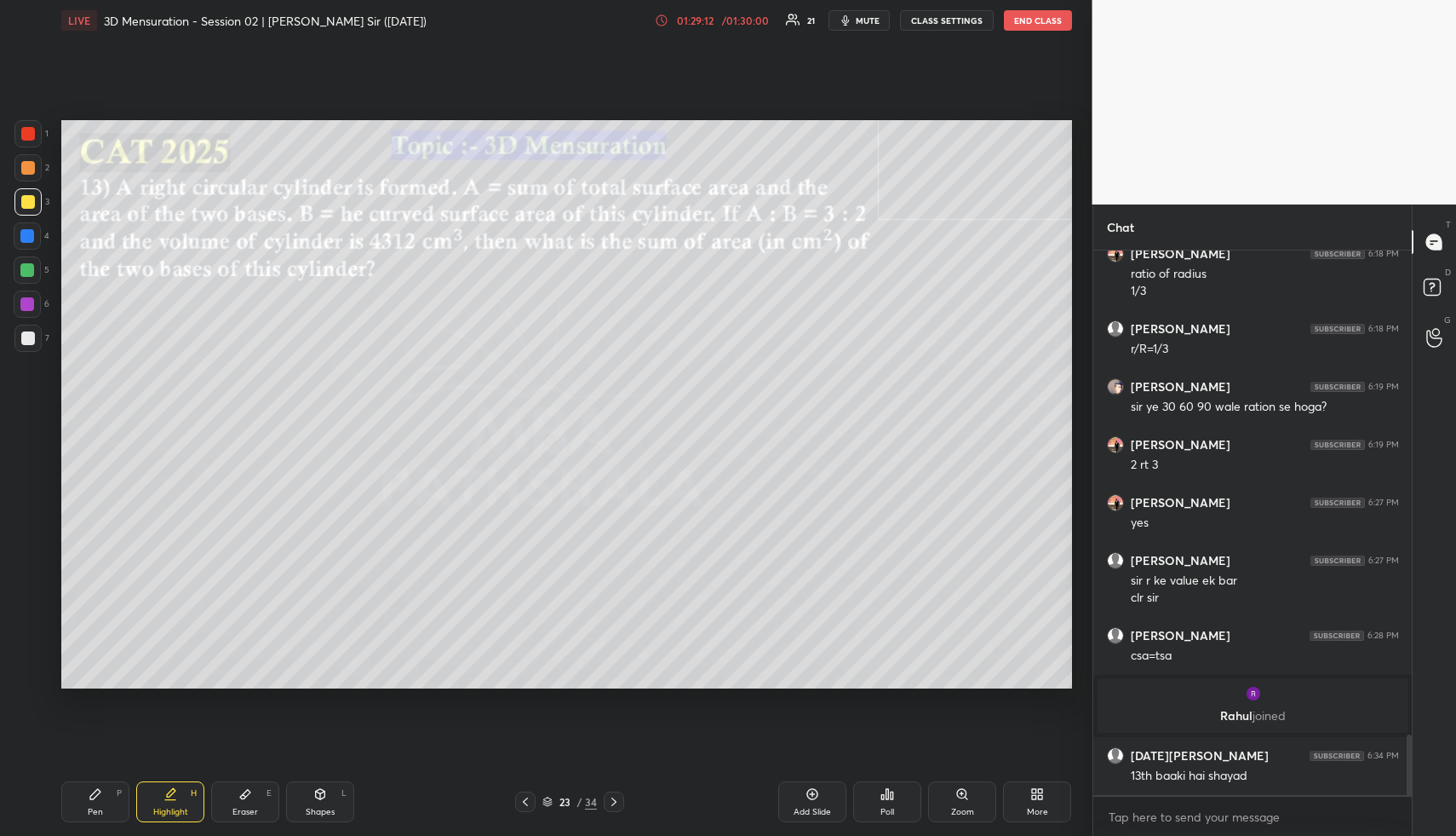
click at [314, 808] on div "Shapes" at bounding box center [320, 811] width 29 height 9
click at [29, 174] on div at bounding box center [28, 168] width 28 height 28
click at [23, 173] on div at bounding box center [28, 168] width 13 height 13
click at [92, 809] on div "Pen" at bounding box center [95, 811] width 15 height 9
click at [36, 179] on div at bounding box center [28, 168] width 28 height 28
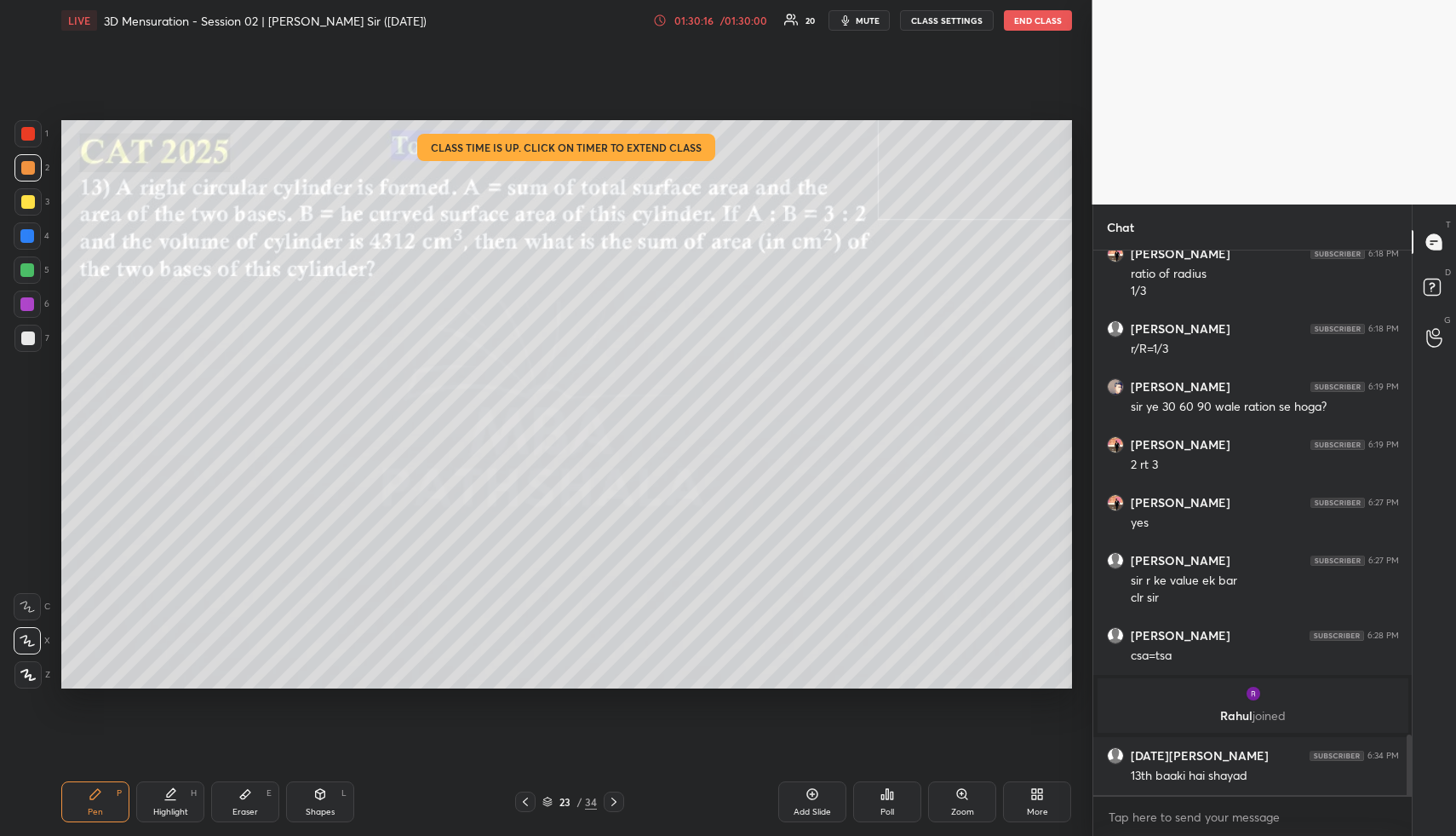
drag, startPoint x: 30, startPoint y: 200, endPoint x: 55, endPoint y: 200, distance: 25.0
click at [30, 200] on div at bounding box center [28, 202] width 13 height 13
drag, startPoint x: 43, startPoint y: 211, endPoint x: 56, endPoint y: 213, distance: 13.2
click at [42, 211] on div "3" at bounding box center [31, 202] width 35 height 28
click at [22, 205] on div at bounding box center [28, 202] width 13 height 13
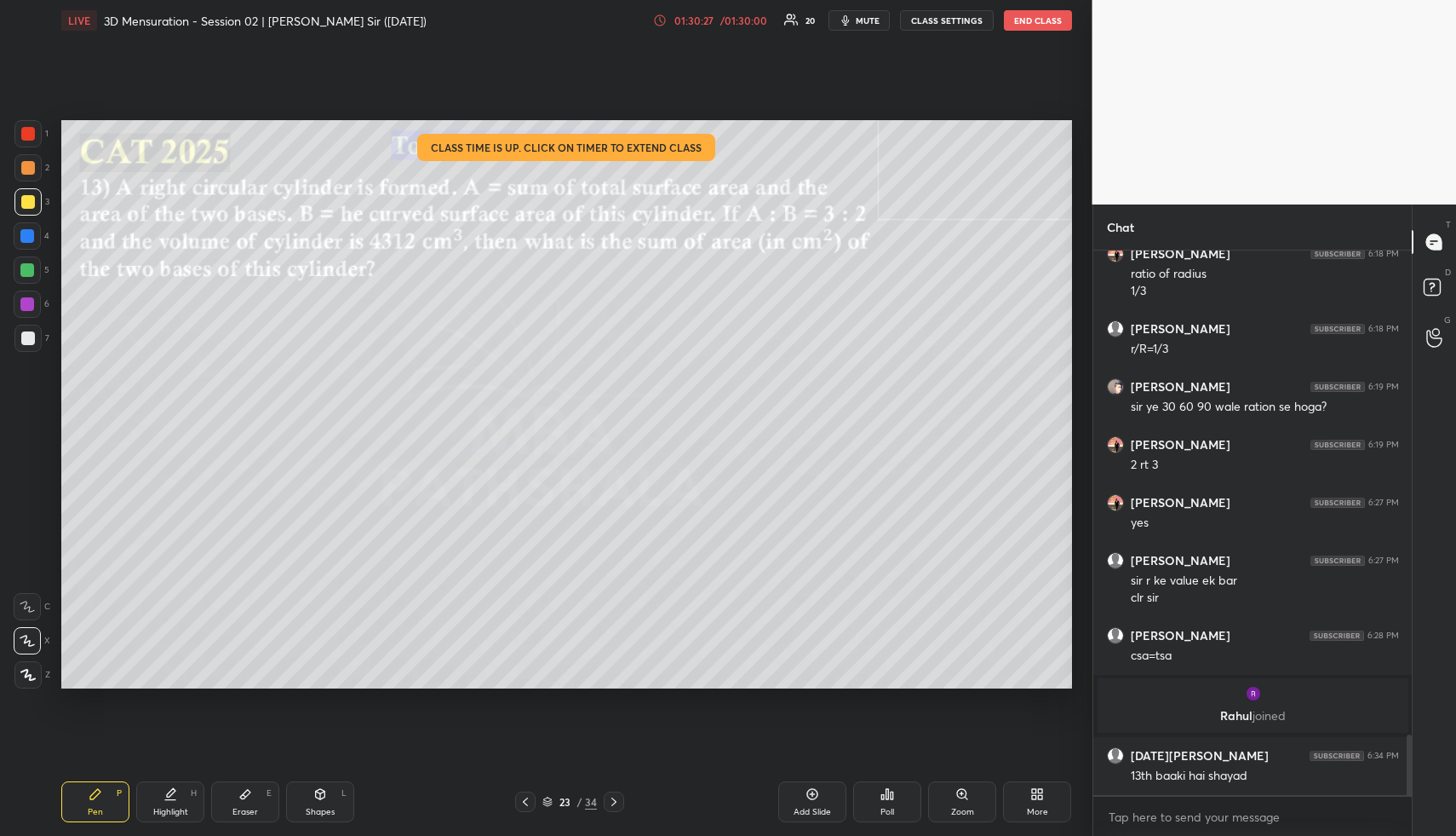
click at [27, 198] on div at bounding box center [28, 202] width 13 height 13
drag, startPoint x: 120, startPoint y: 796, endPoint x: 116, endPoint y: 780, distance: 16.5
click at [120, 796] on div "P" at bounding box center [118, 793] width 5 height 9
drag, startPoint x: 27, startPoint y: 233, endPoint x: 39, endPoint y: 234, distance: 12.0
click at [30, 233] on div at bounding box center [27, 235] width 13 height 13
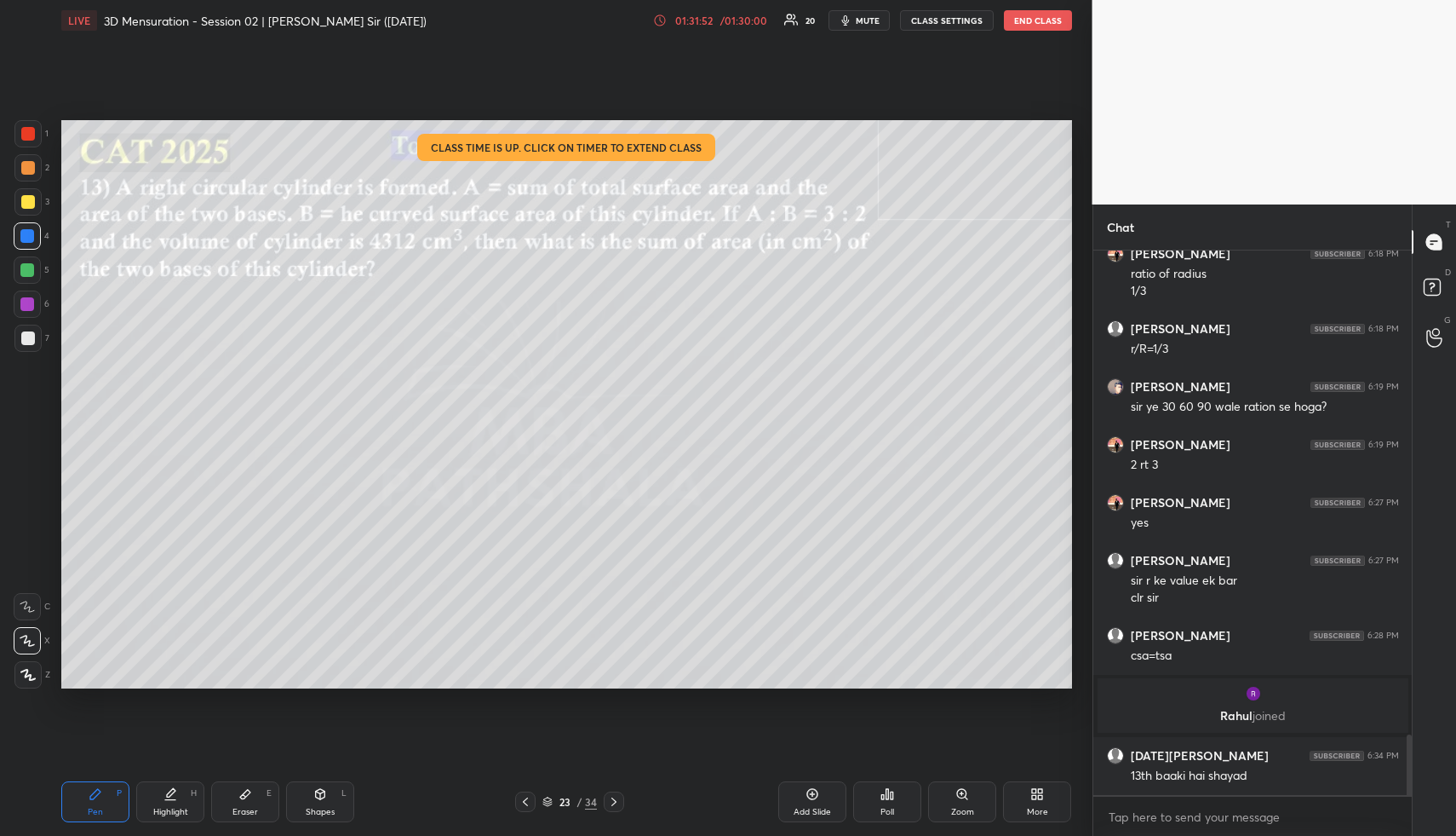
click at [169, 782] on div "Highlight H" at bounding box center [171, 802] width 69 height 41
click at [175, 788] on icon at bounding box center [171, 794] width 13 height 13
click at [176, 798] on div "Highlight H" at bounding box center [171, 802] width 69 height 41
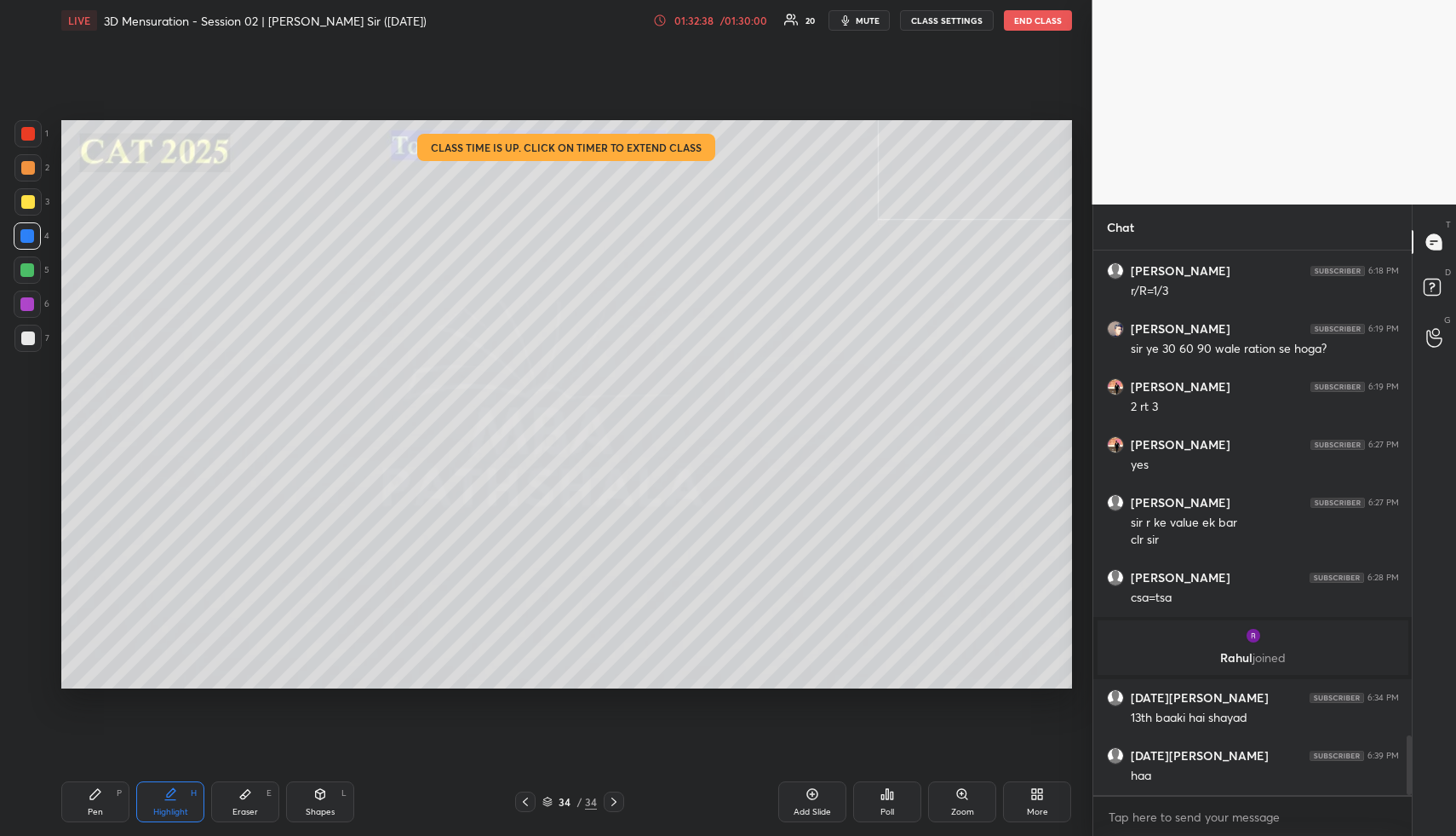
scroll to position [4414, 0]
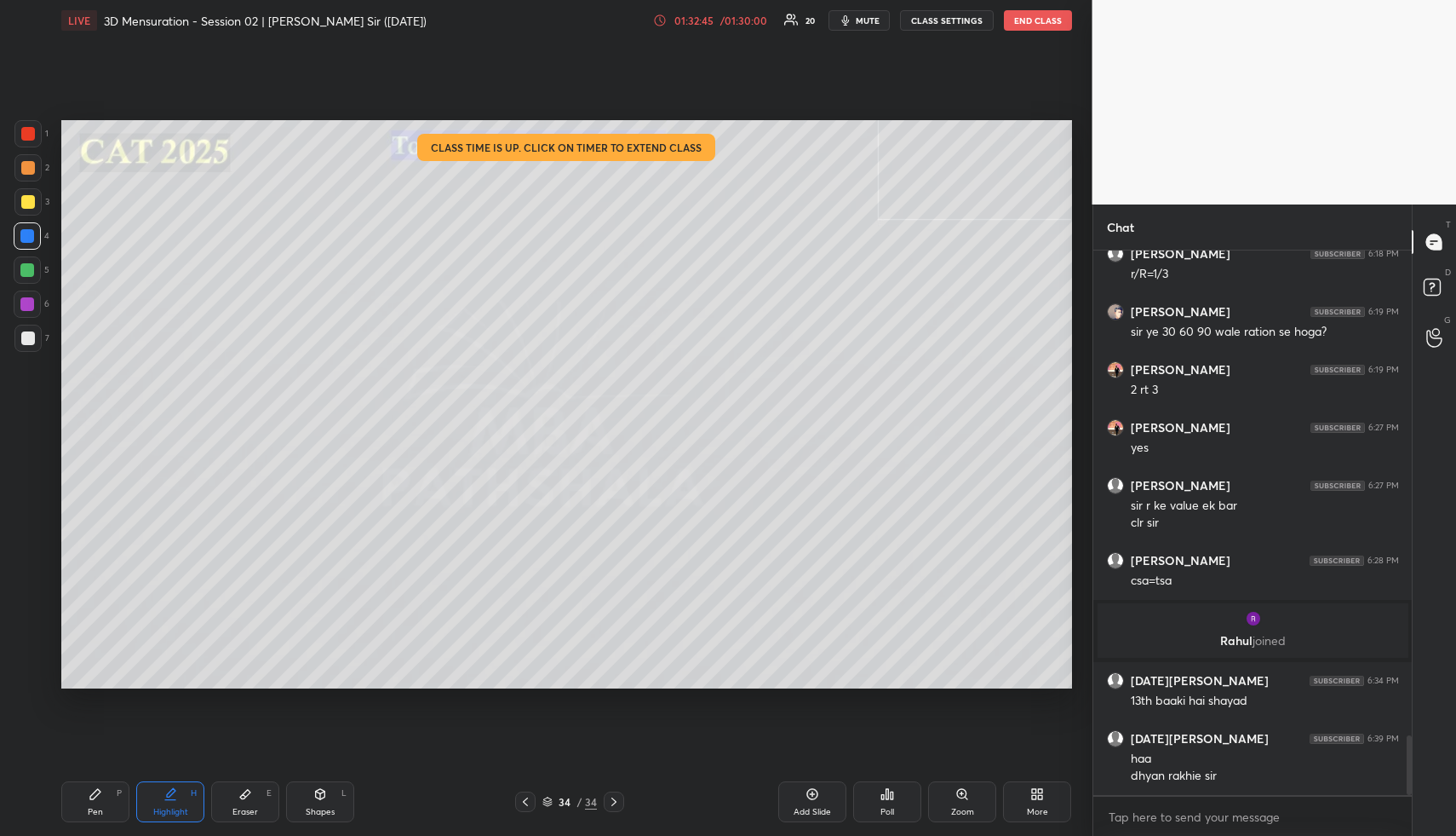
click at [1044, 19] on button "END CLASS" at bounding box center [1039, 20] width 69 height 20
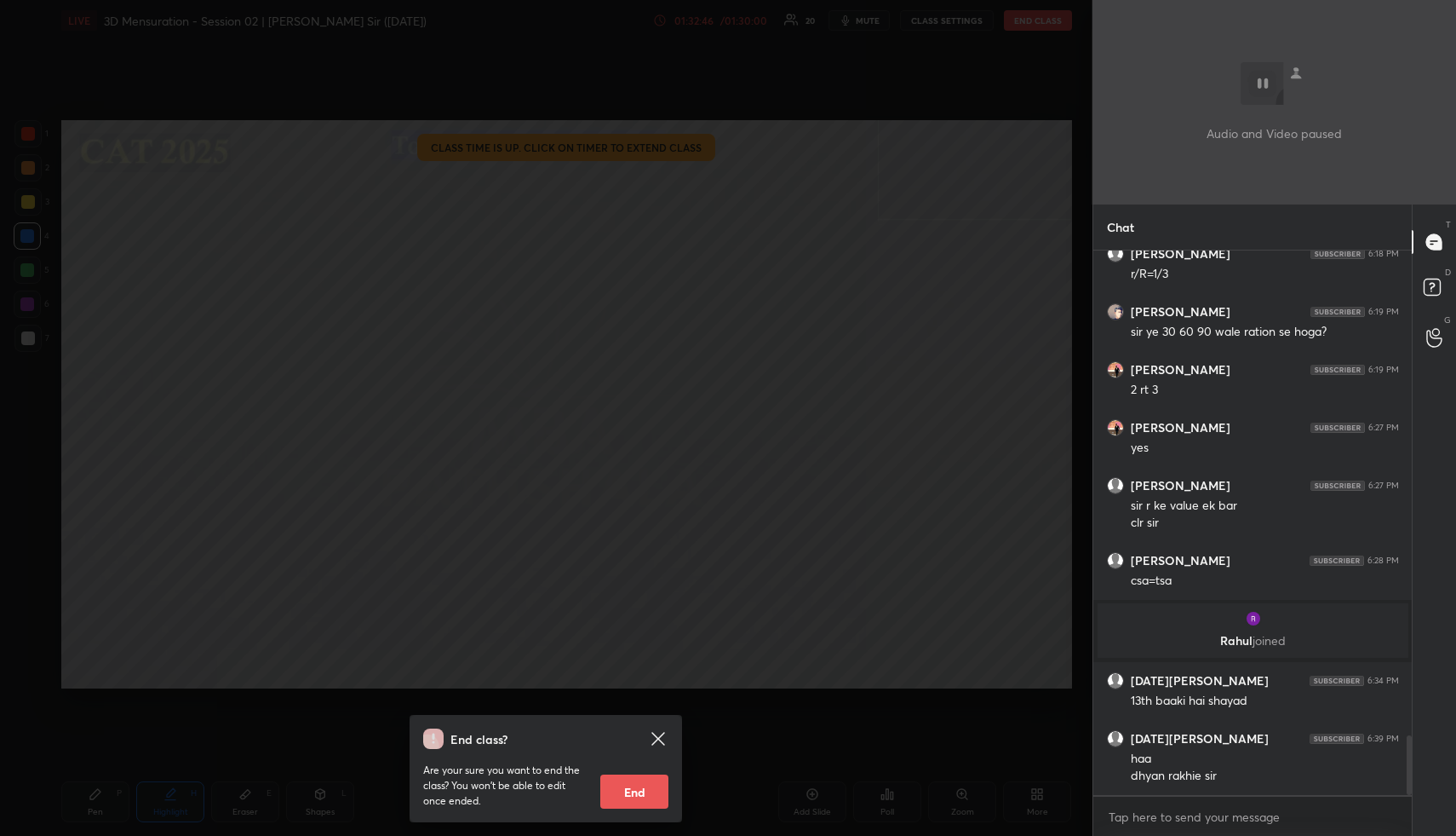
click at [658, 786] on button "End" at bounding box center [635, 791] width 69 height 34
type textarea "x"
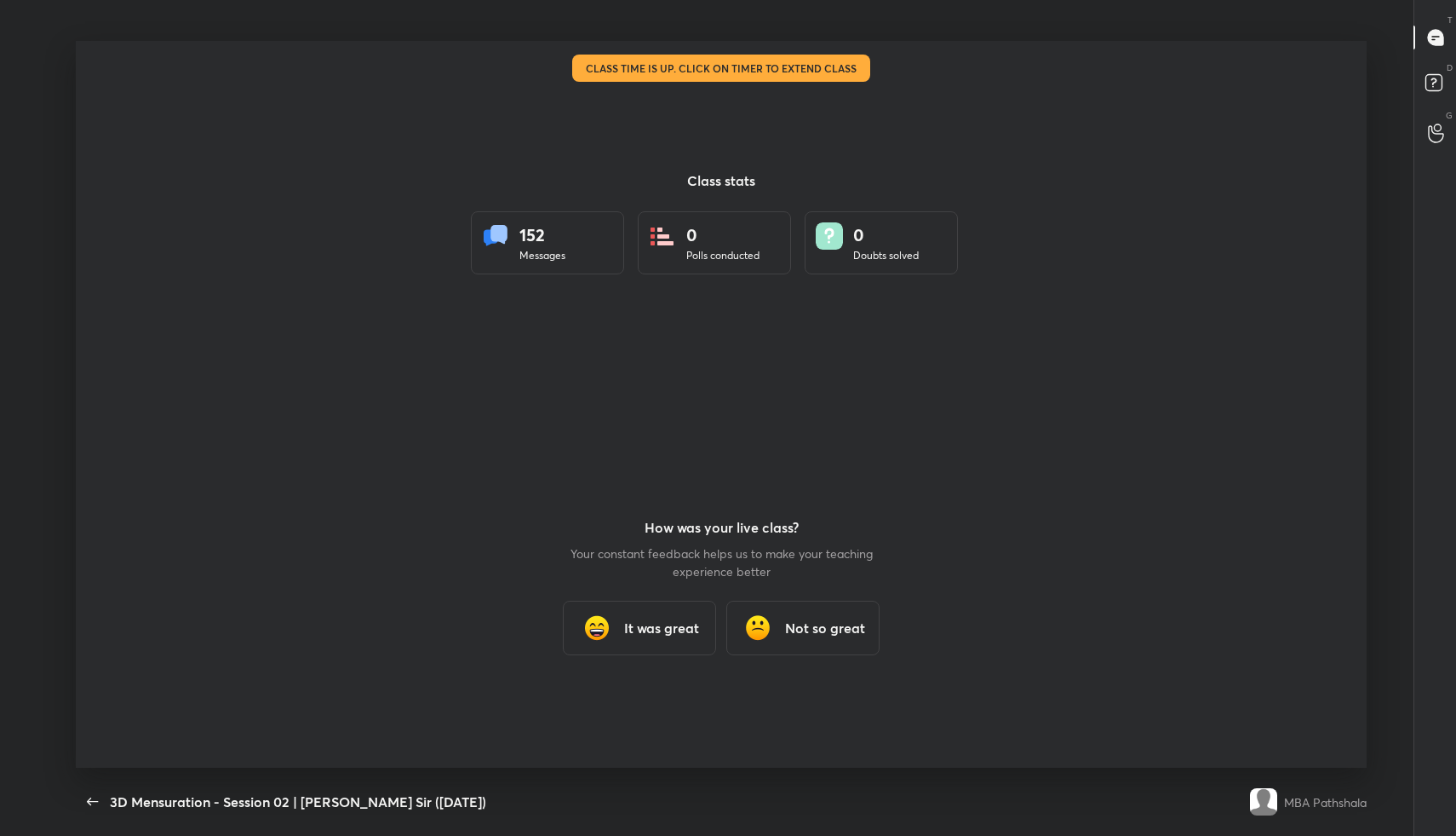
scroll to position [84478, 83729]
click at [624, 627] on h3 "It was great" at bounding box center [661, 627] width 75 height 20
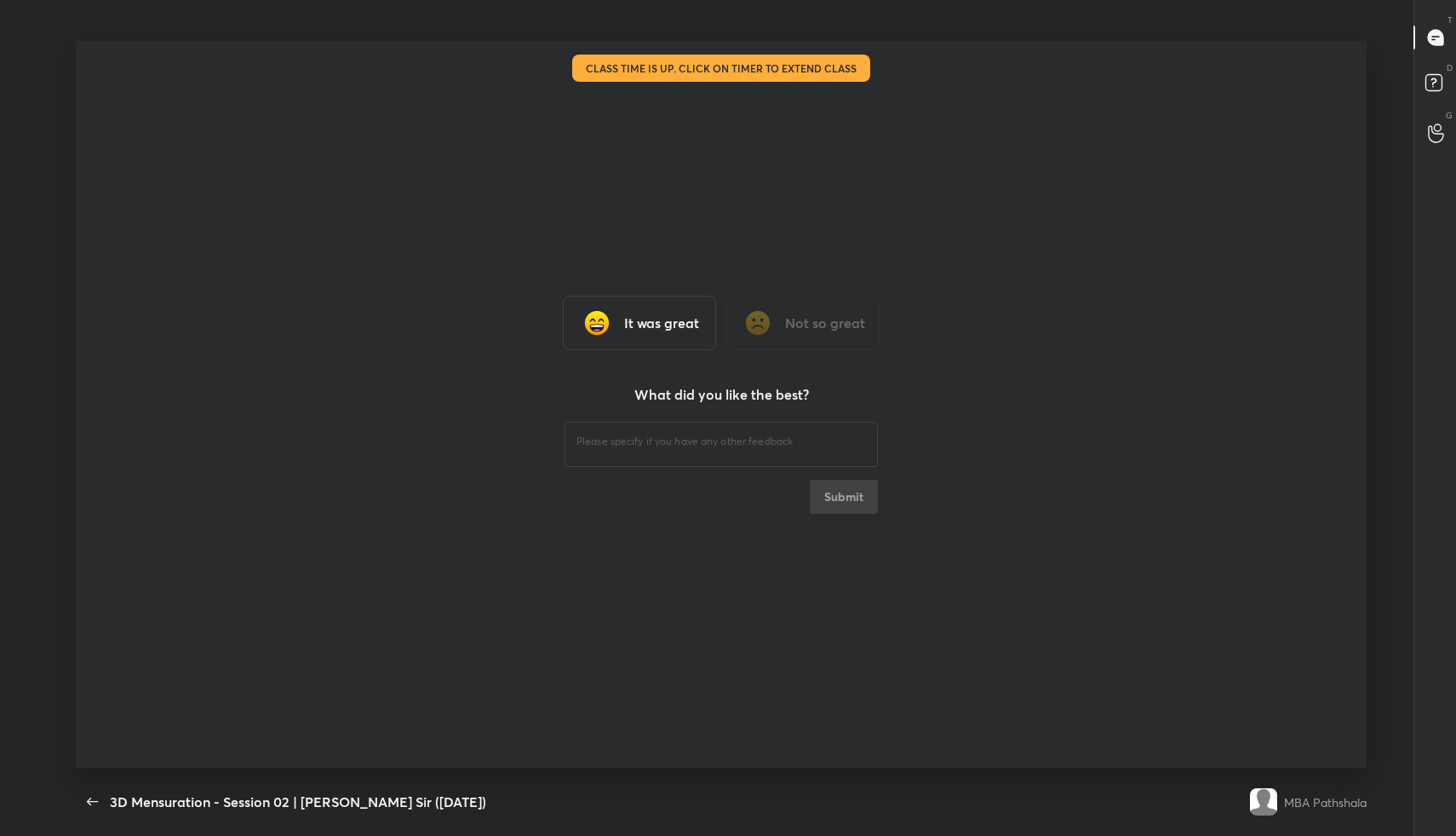
click at [654, 452] on div "​" at bounding box center [721, 442] width 313 height 48
type textarea "fine"
click at [845, 500] on button "Submit" at bounding box center [844, 497] width 69 height 34
